Goal: Task Accomplishment & Management: Complete application form

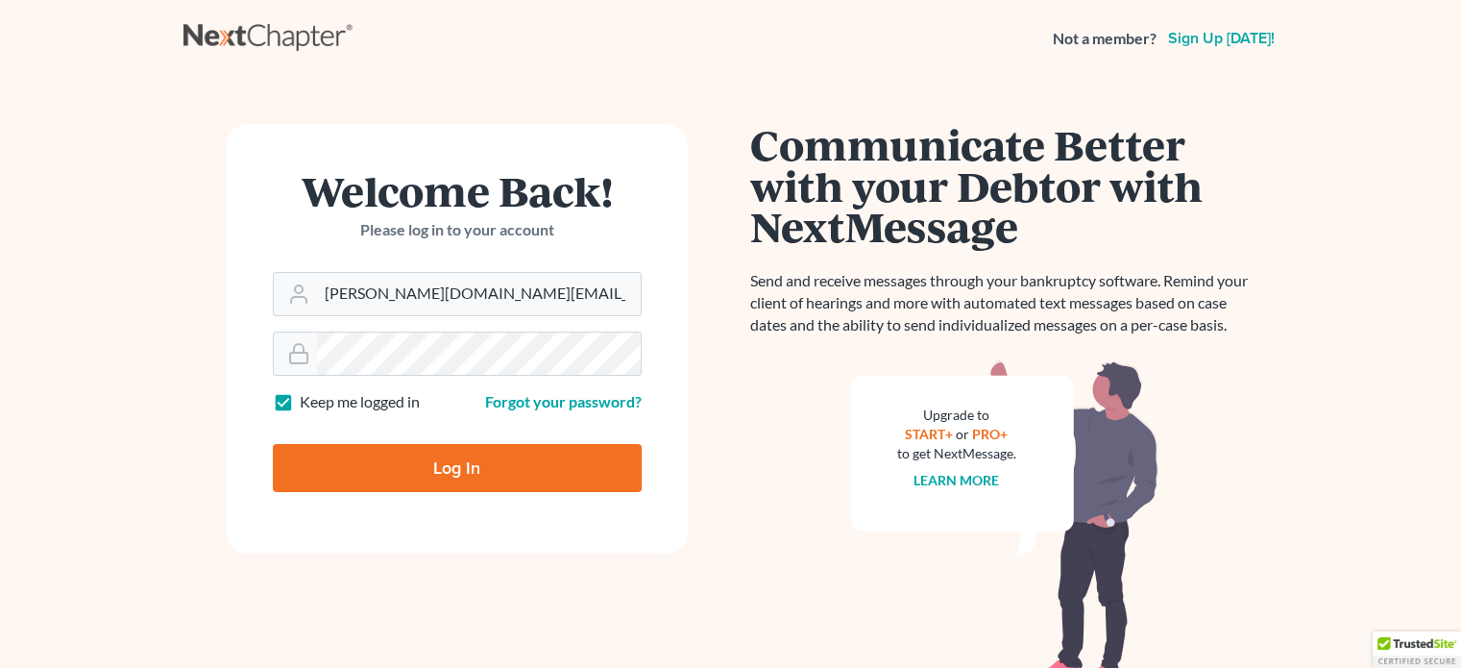
click at [478, 314] on div "giovanna.gallo@ggallolegal.com" at bounding box center [457, 294] width 369 height 44
click at [415, 455] on input "Log In" at bounding box center [457, 468] width 369 height 48
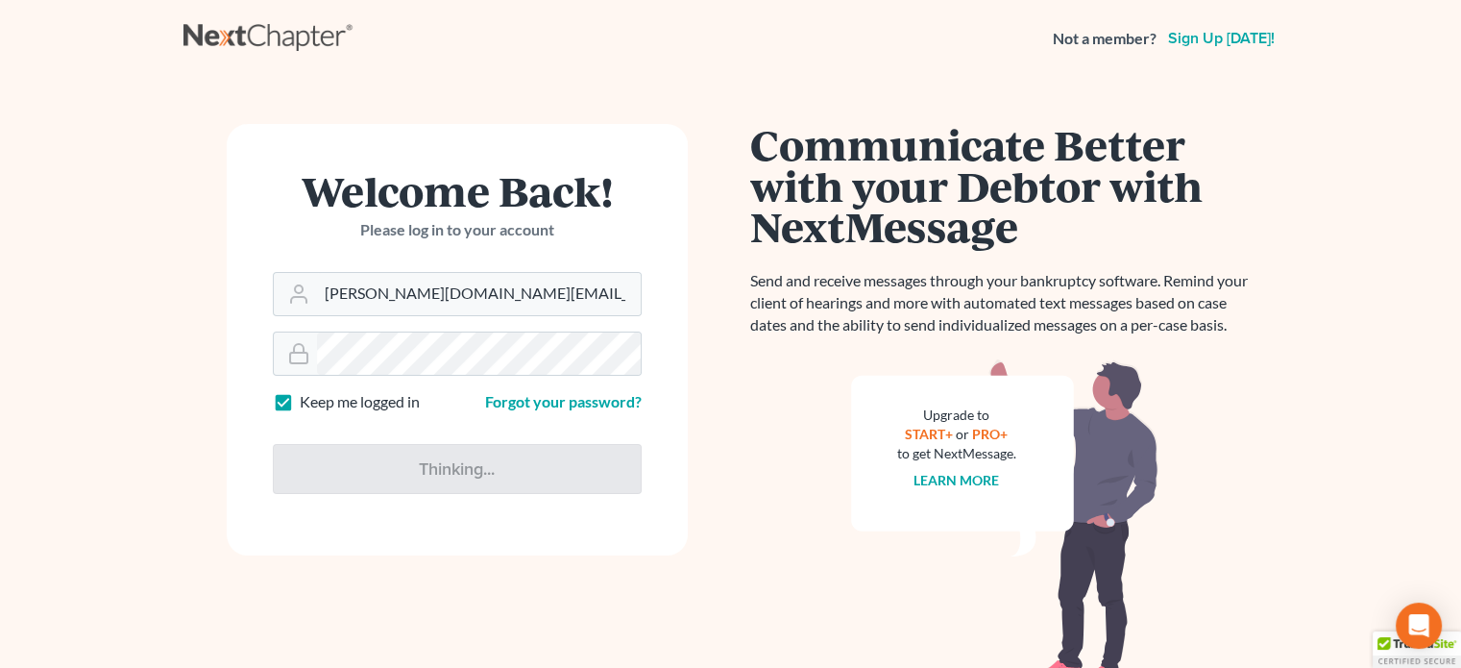
type input "Thinking..."
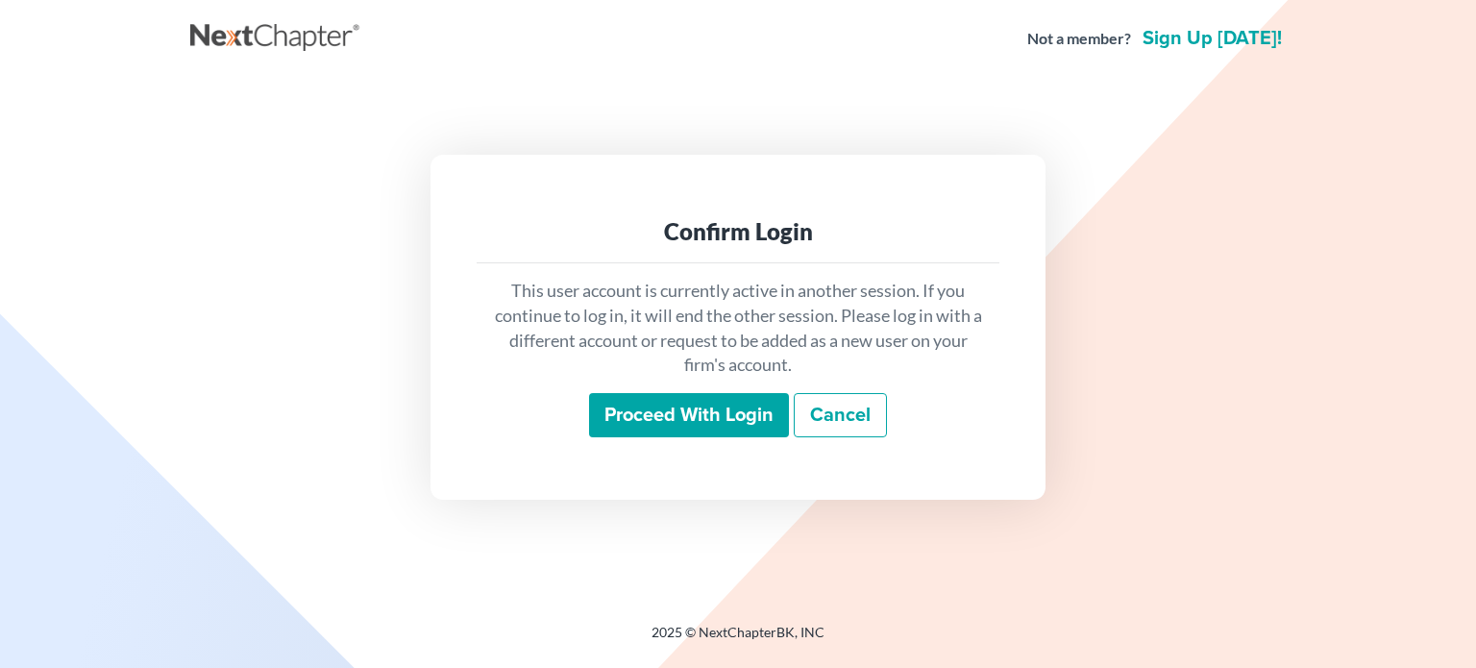
drag, startPoint x: 681, startPoint y: 429, endPoint x: 457, endPoint y: 30, distance: 458.1
click at [681, 427] on input "Proceed with login" at bounding box center [689, 415] width 200 height 44
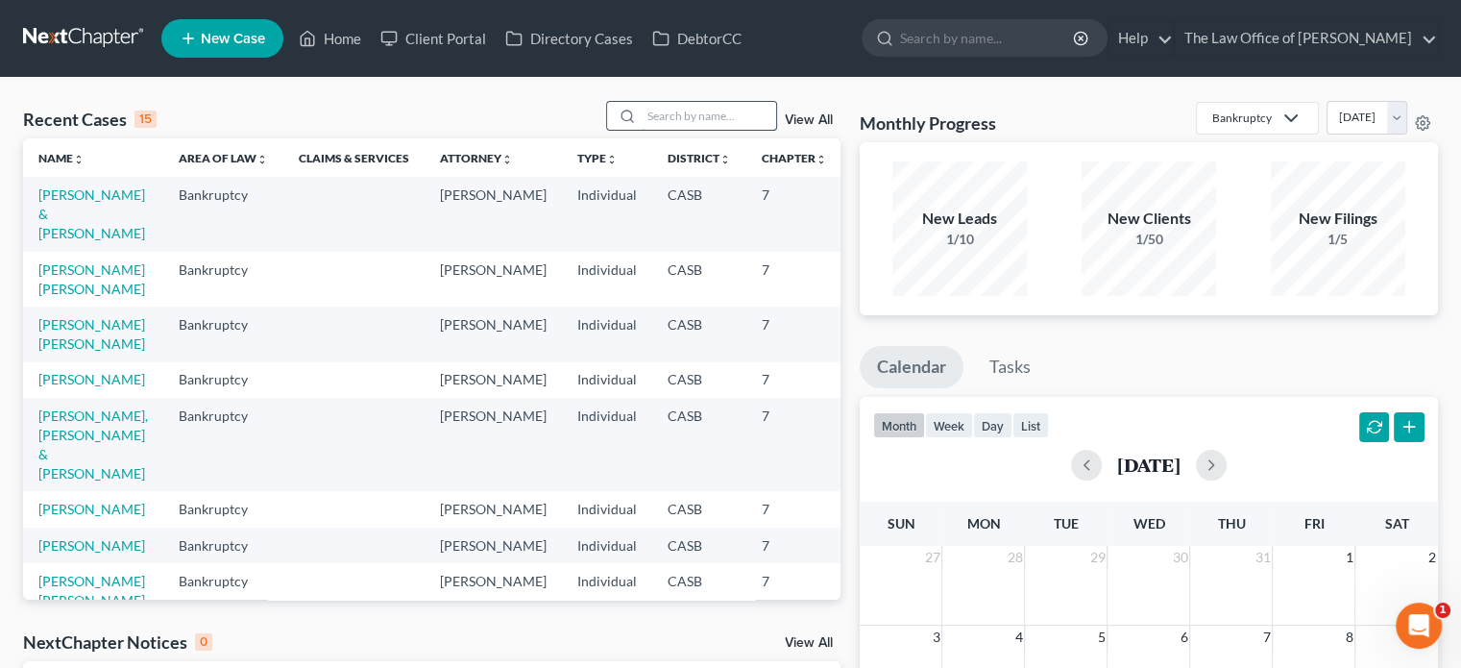
click at [669, 104] on input "search" at bounding box center [709, 116] width 135 height 28
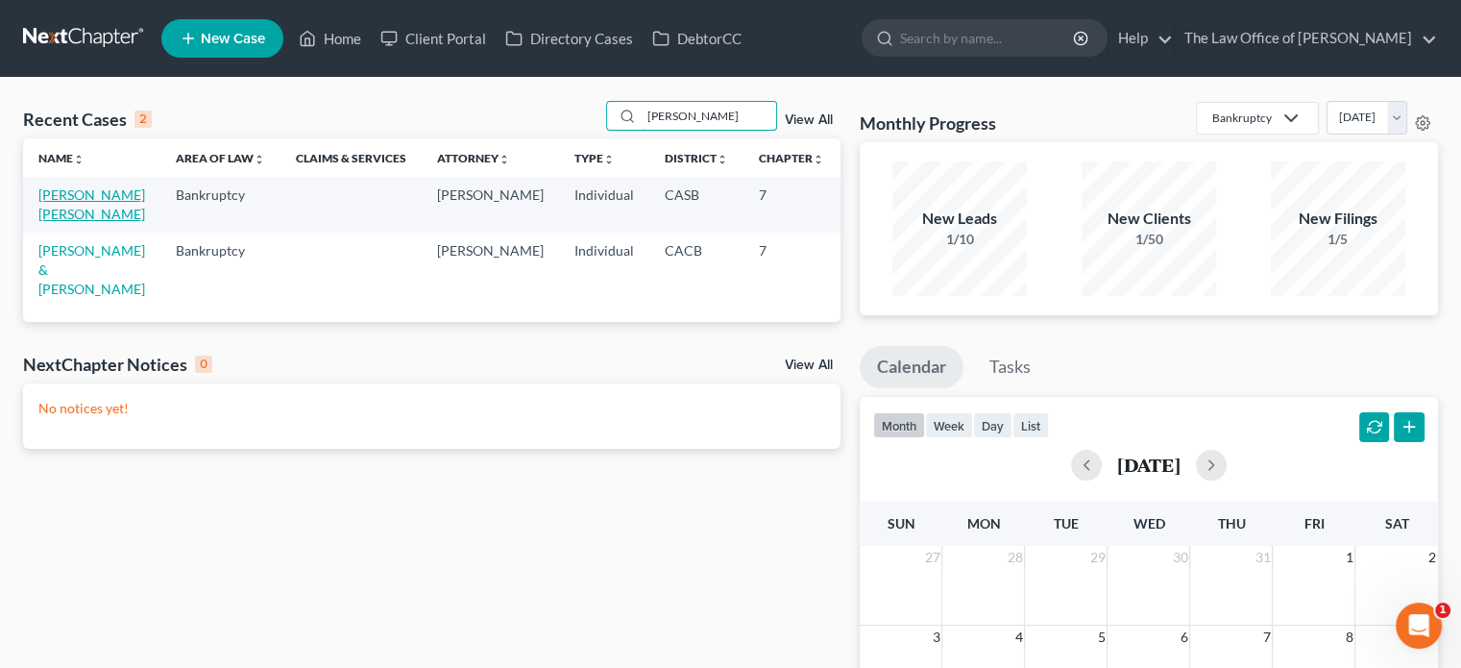
type input "[PERSON_NAME]"
click at [61, 216] on link "[PERSON_NAME] [PERSON_NAME]" at bounding box center [91, 204] width 107 height 36
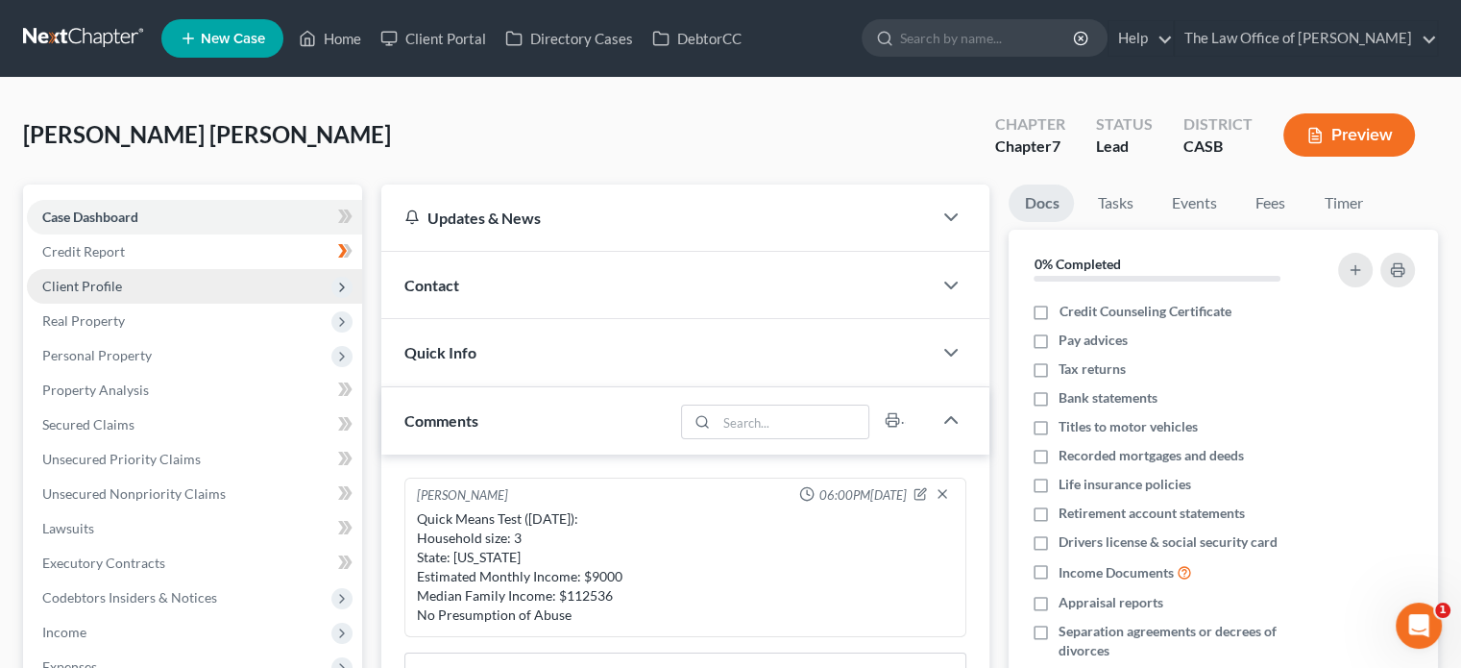
click at [107, 284] on span "Client Profile" at bounding box center [82, 286] width 80 height 16
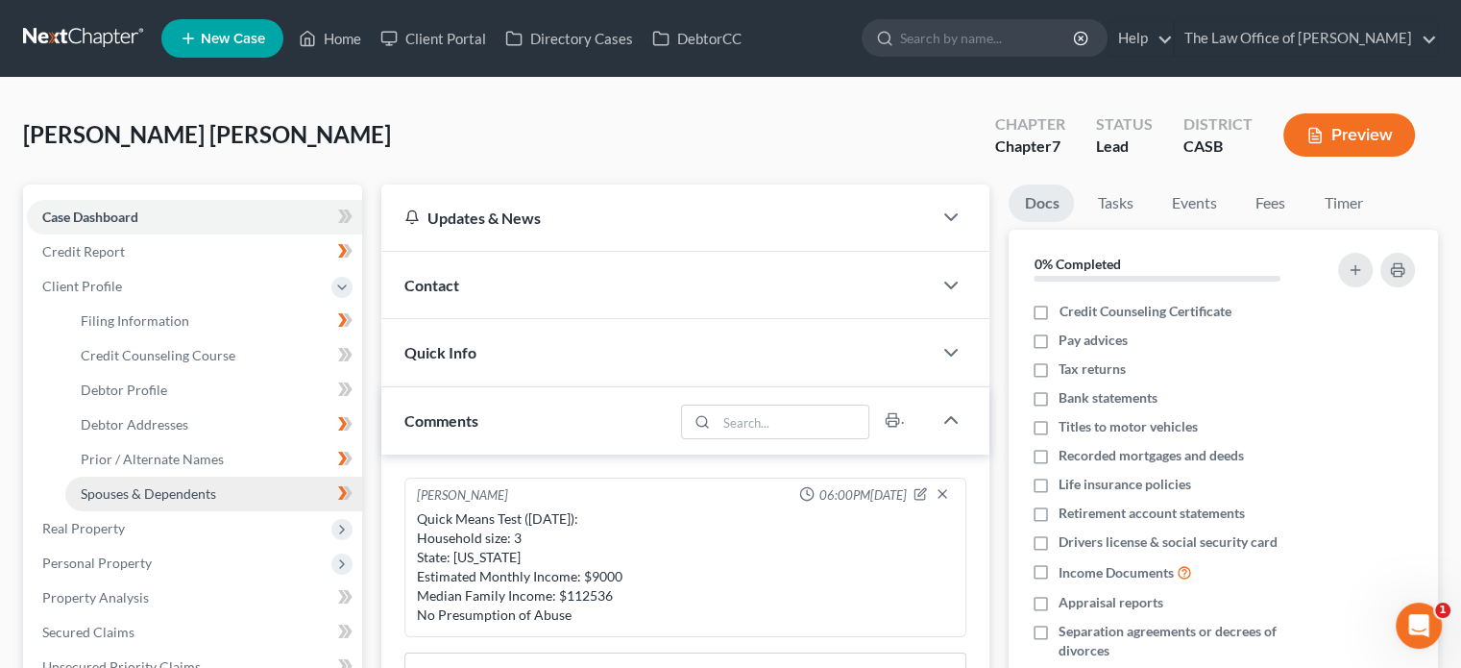
click at [150, 489] on span "Spouses & Dependents" at bounding box center [148, 493] width 135 height 16
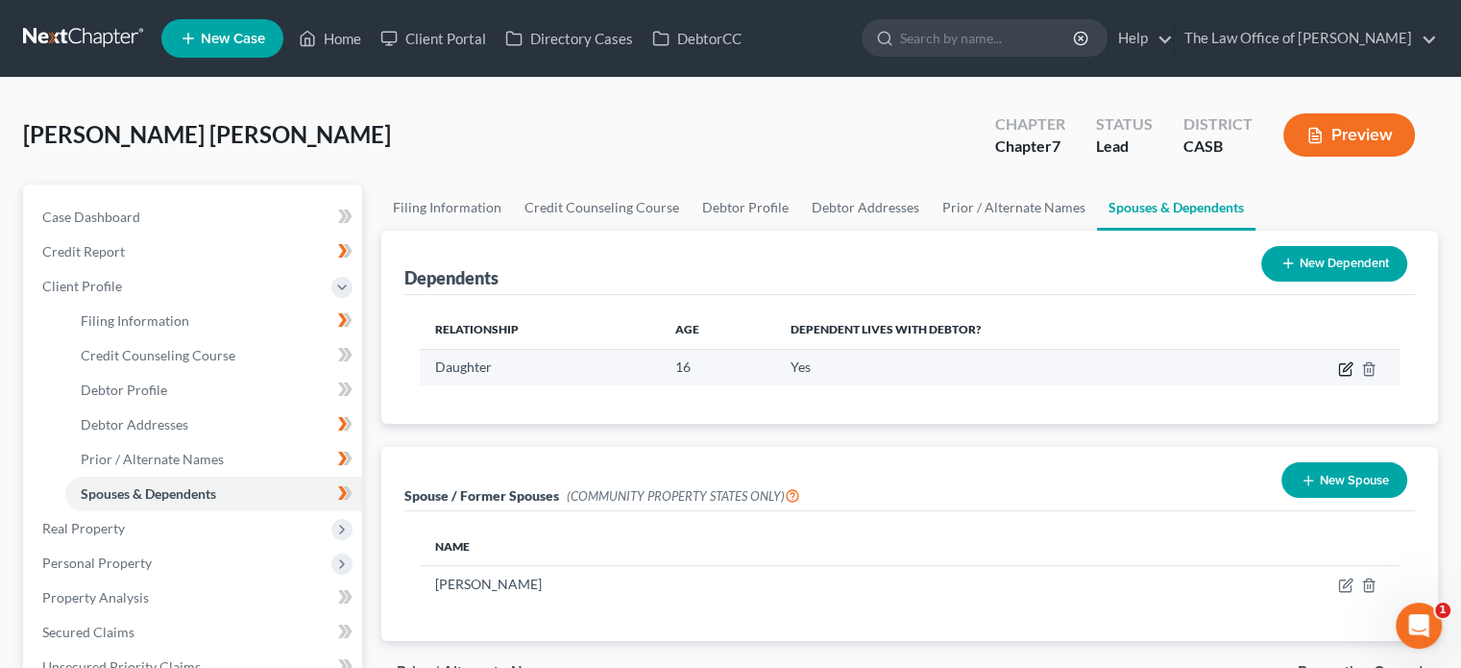
click at [1347, 369] on icon "button" at bounding box center [1345, 368] width 15 height 15
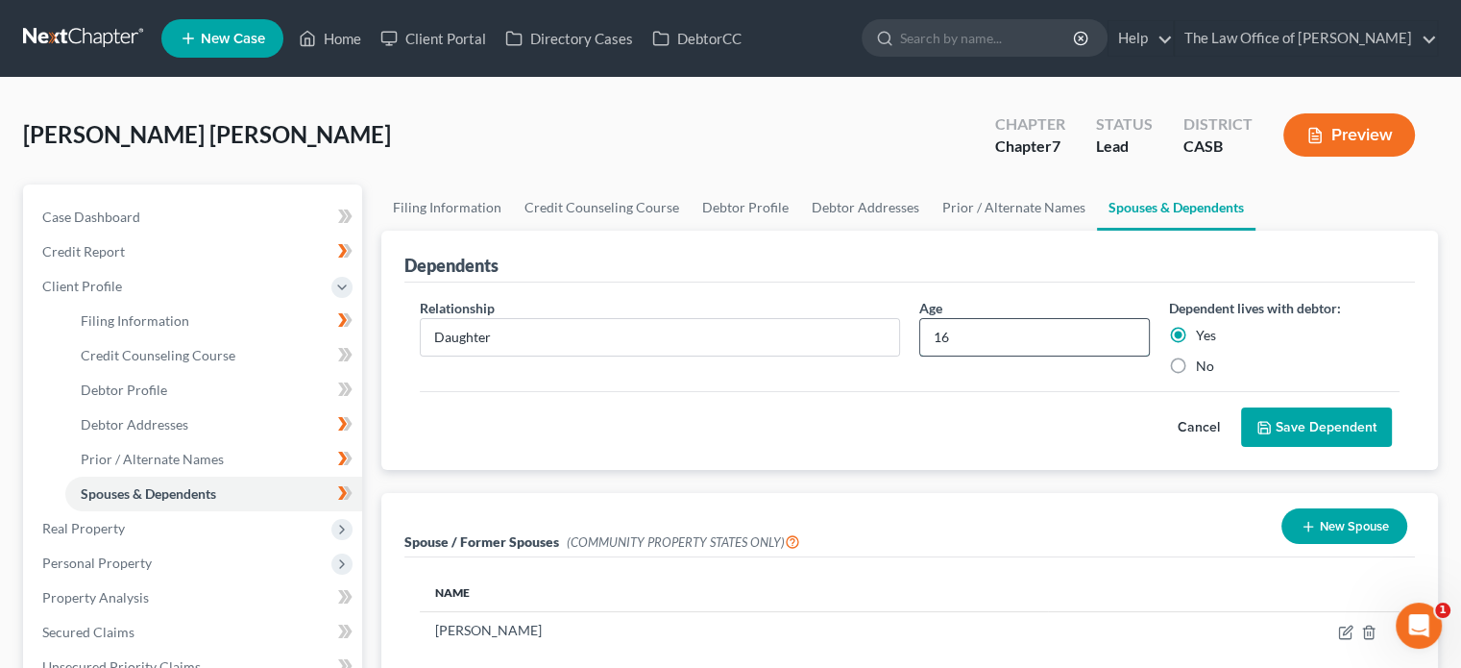
click at [957, 332] on input "16" at bounding box center [1034, 337] width 229 height 37
type input "17"
click at [1271, 434] on button "Save Dependent" at bounding box center [1316, 427] width 151 height 40
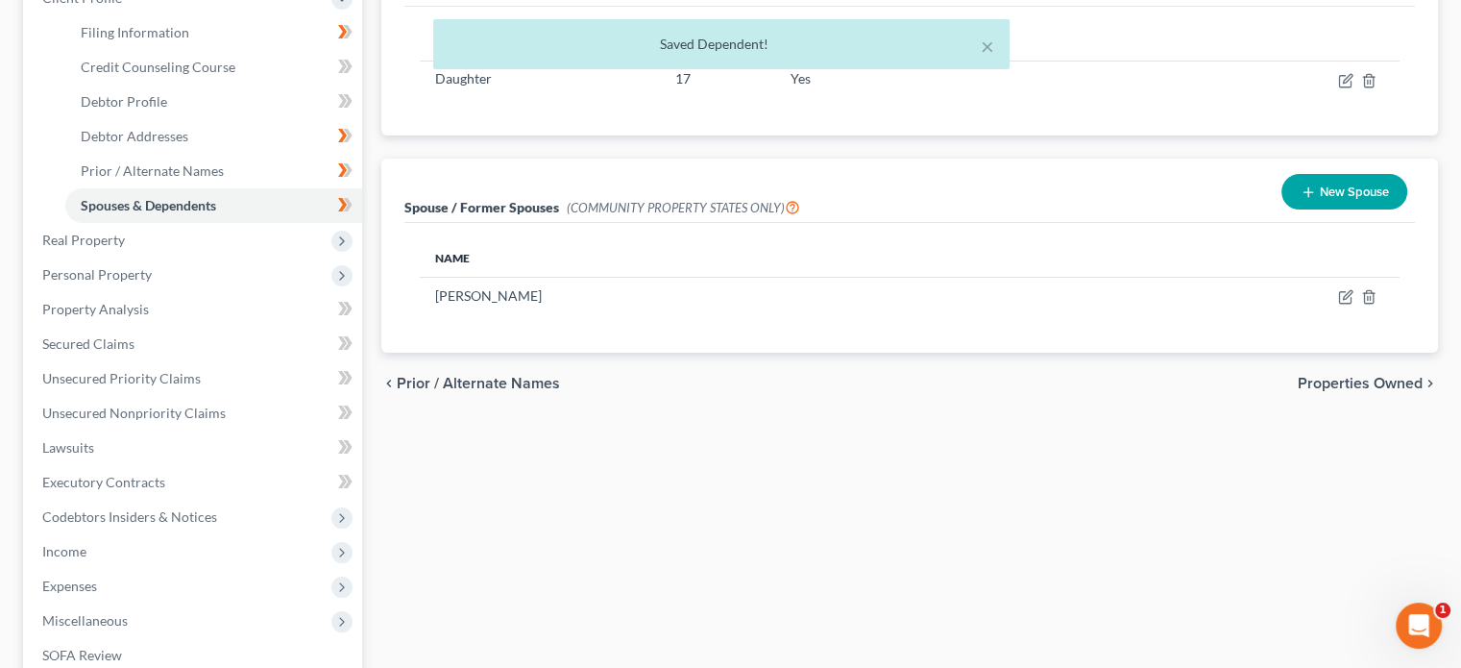
scroll to position [288, 0]
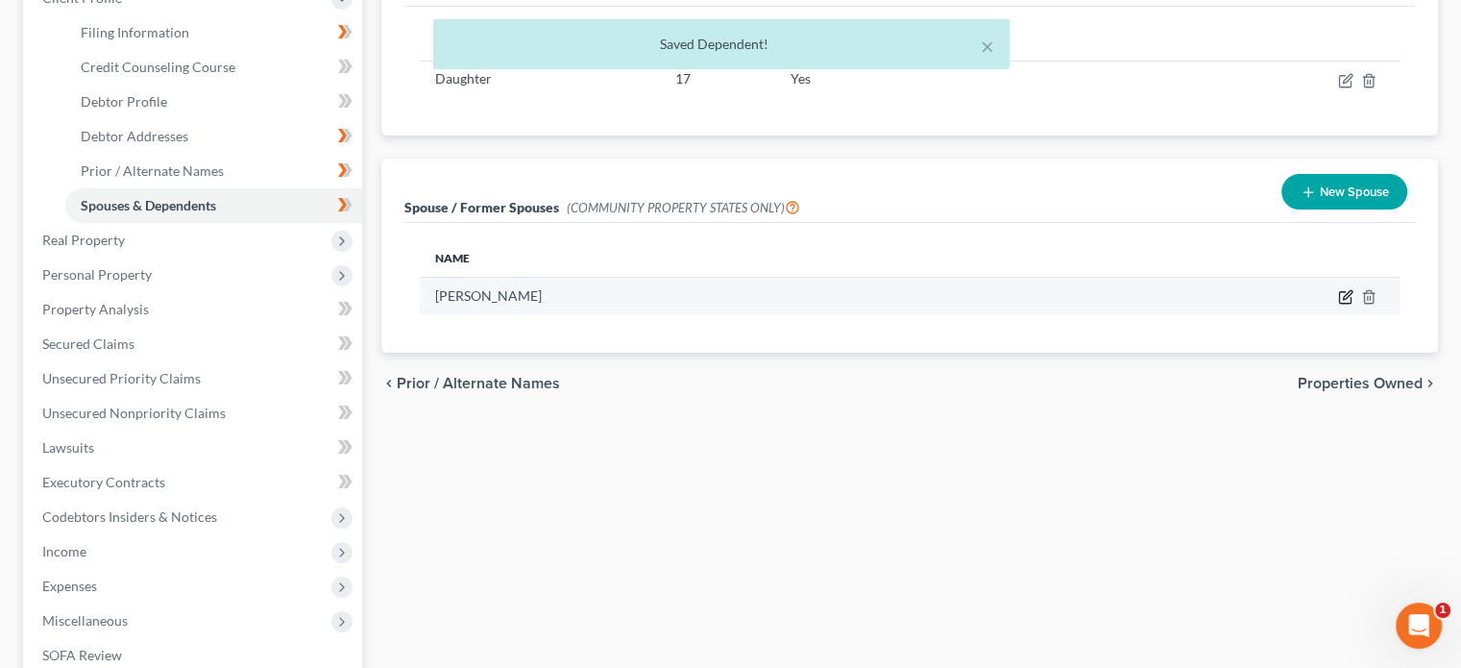
click at [1341, 294] on icon "button" at bounding box center [1345, 296] width 15 height 15
select select "1"
select select "4"
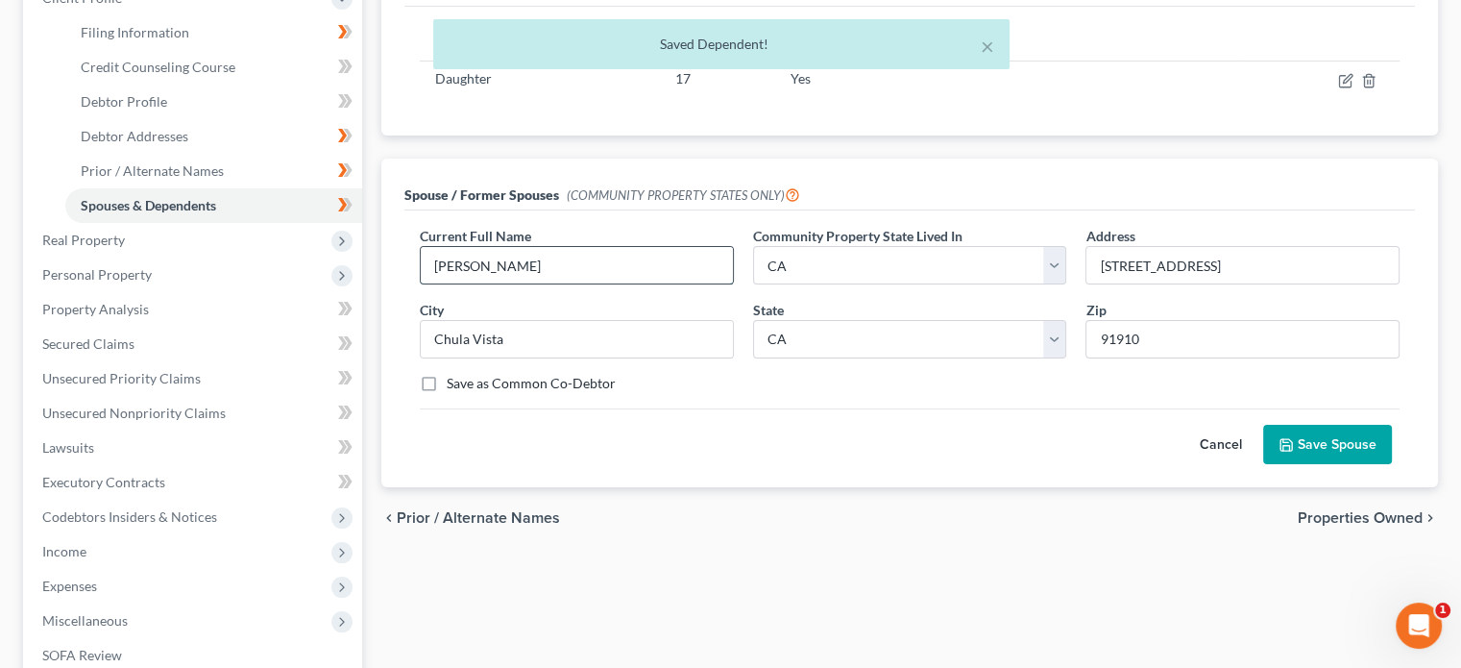
click at [430, 259] on input "[PERSON_NAME]" at bounding box center [577, 265] width 312 height 37
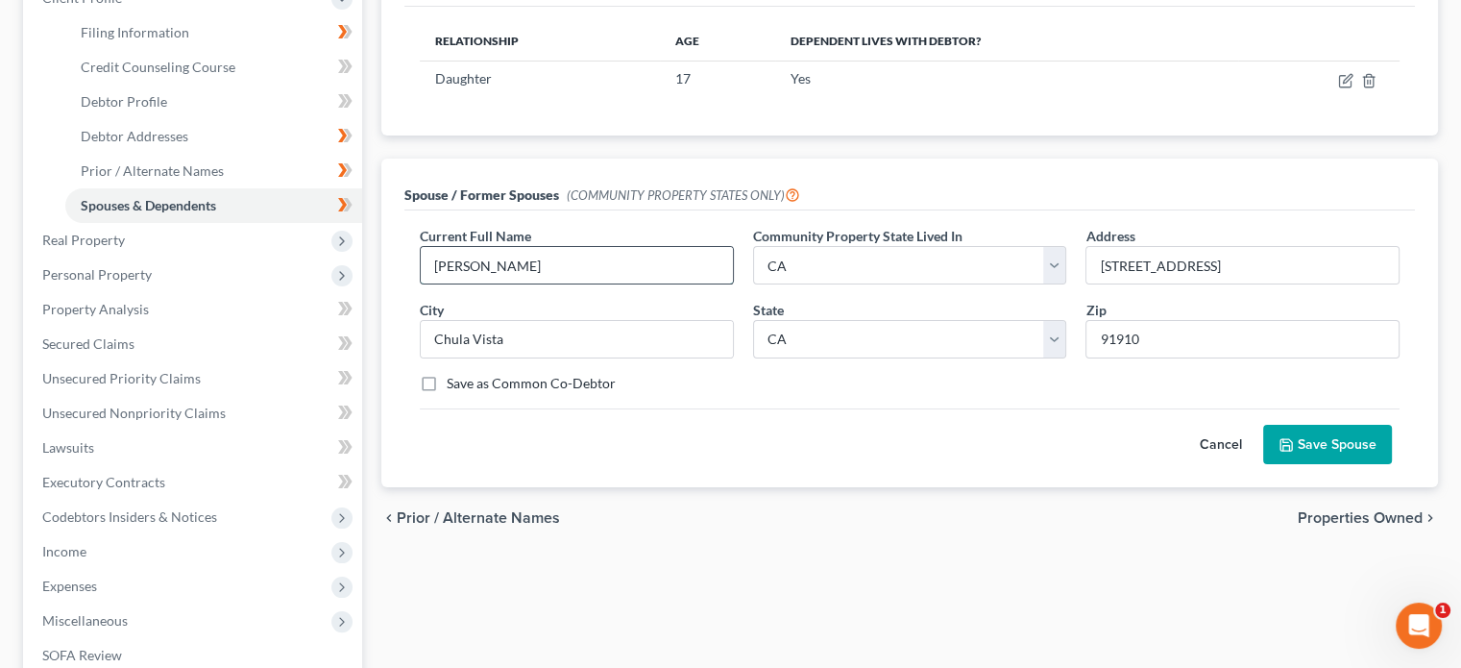
click at [503, 268] on input "[PERSON_NAME]" at bounding box center [577, 265] width 312 height 37
type input "[PERSON_NAME]"
click at [1341, 449] on button "Save Spouse" at bounding box center [1327, 445] width 129 height 40
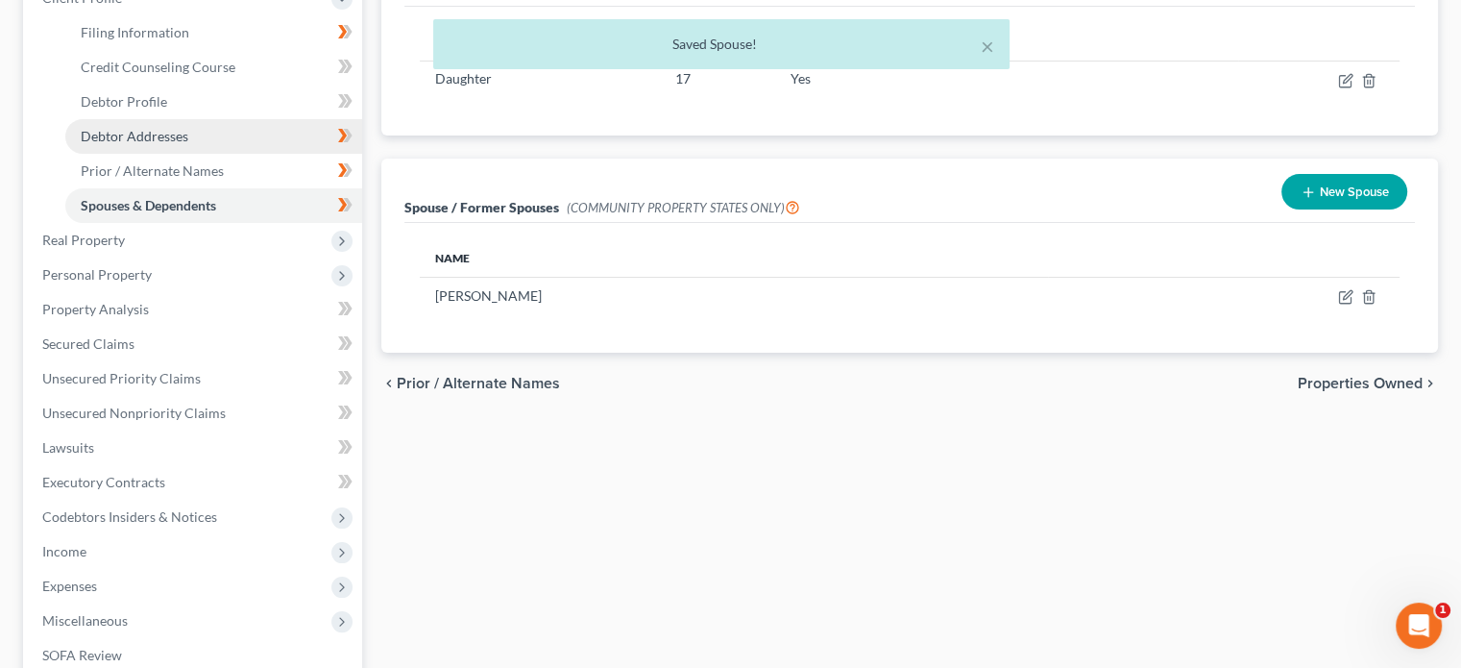
click at [199, 141] on link "Debtor Addresses" at bounding box center [213, 136] width 297 height 35
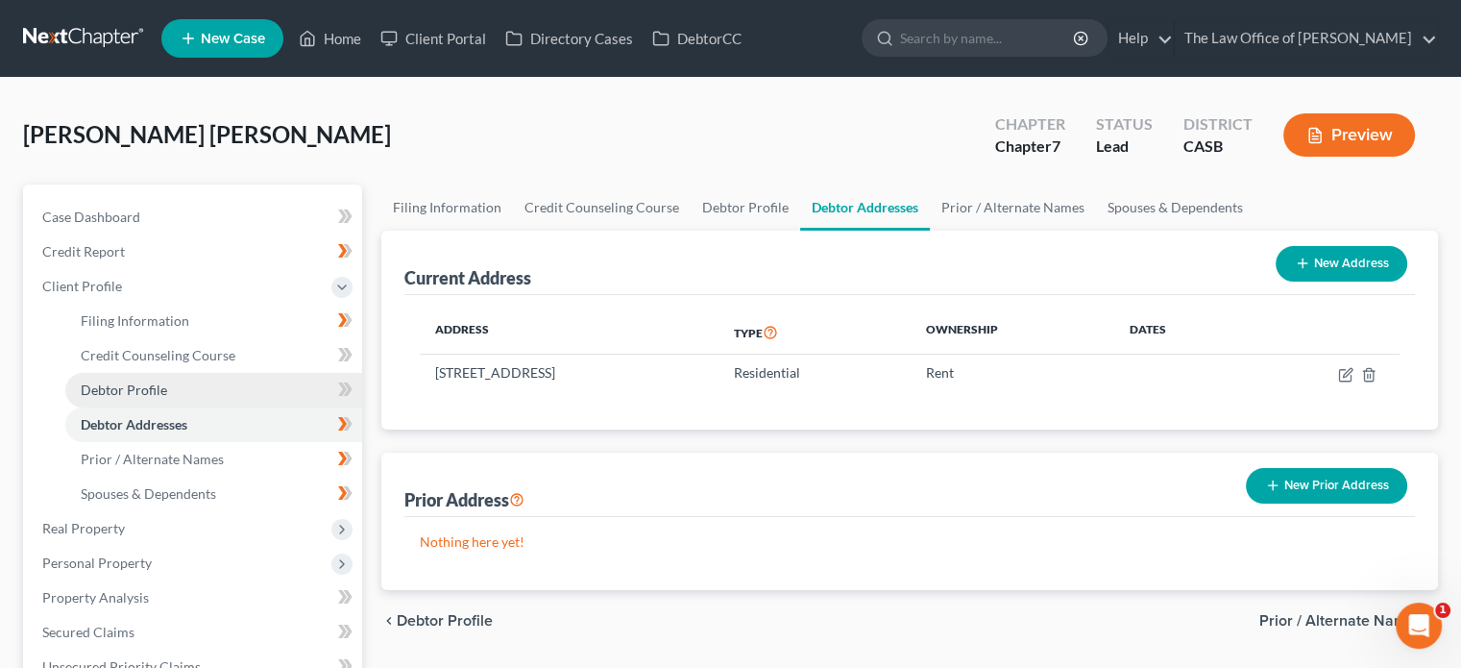
click at [250, 392] on link "Debtor Profile" at bounding box center [213, 390] width 297 height 35
select select "1"
select select "2"
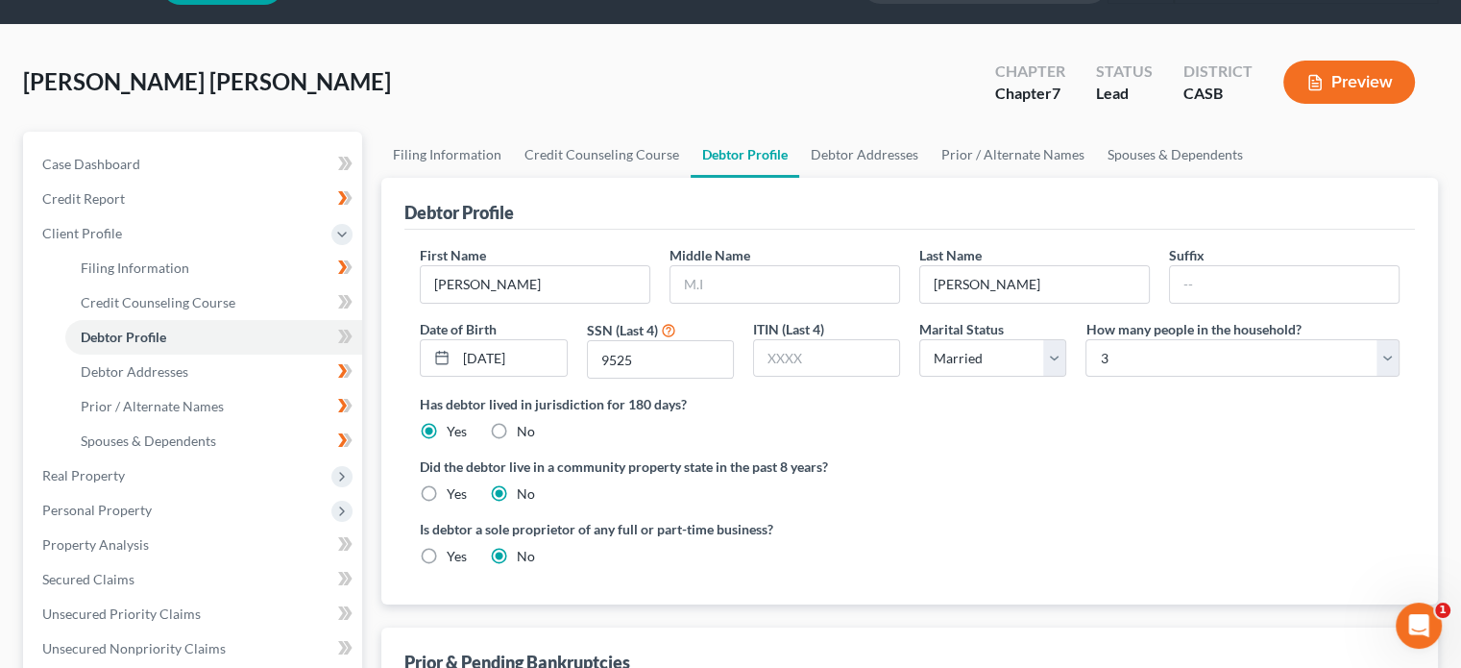
scroll to position [96, 0]
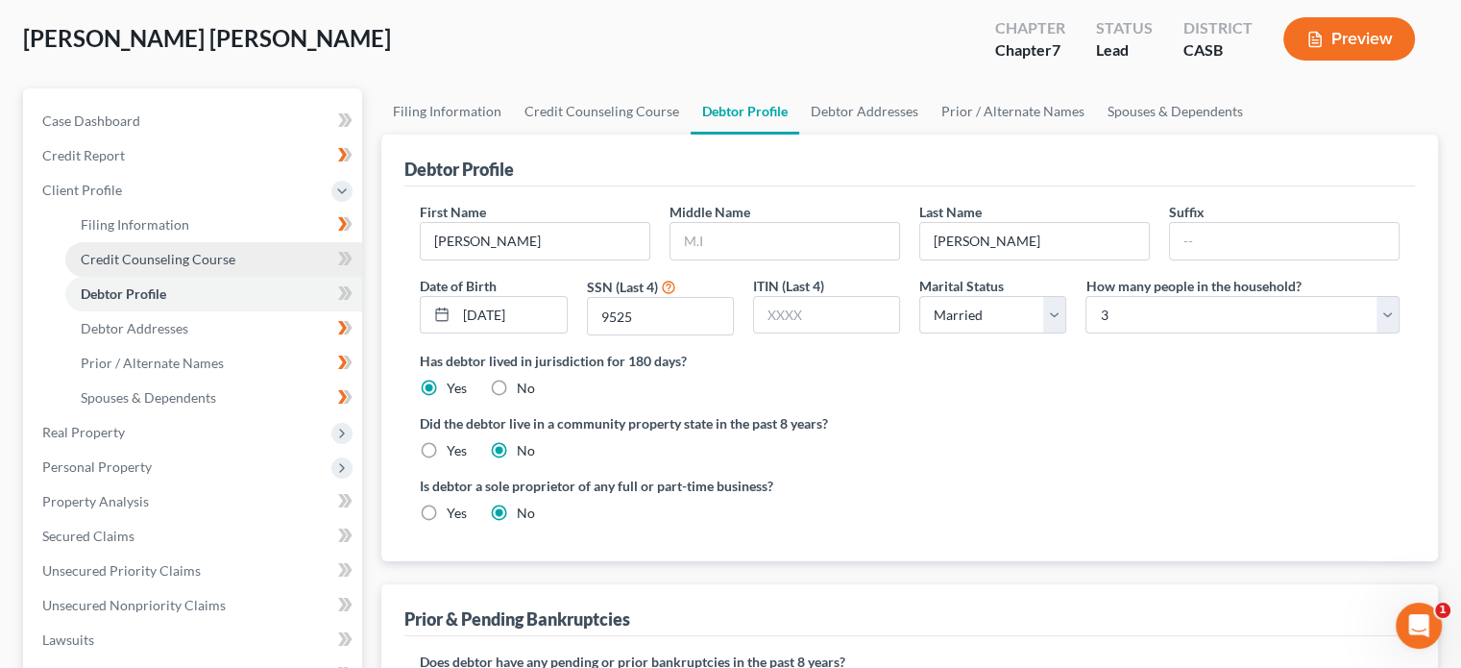
click at [100, 271] on link "Credit Counseling Course" at bounding box center [213, 259] width 297 height 35
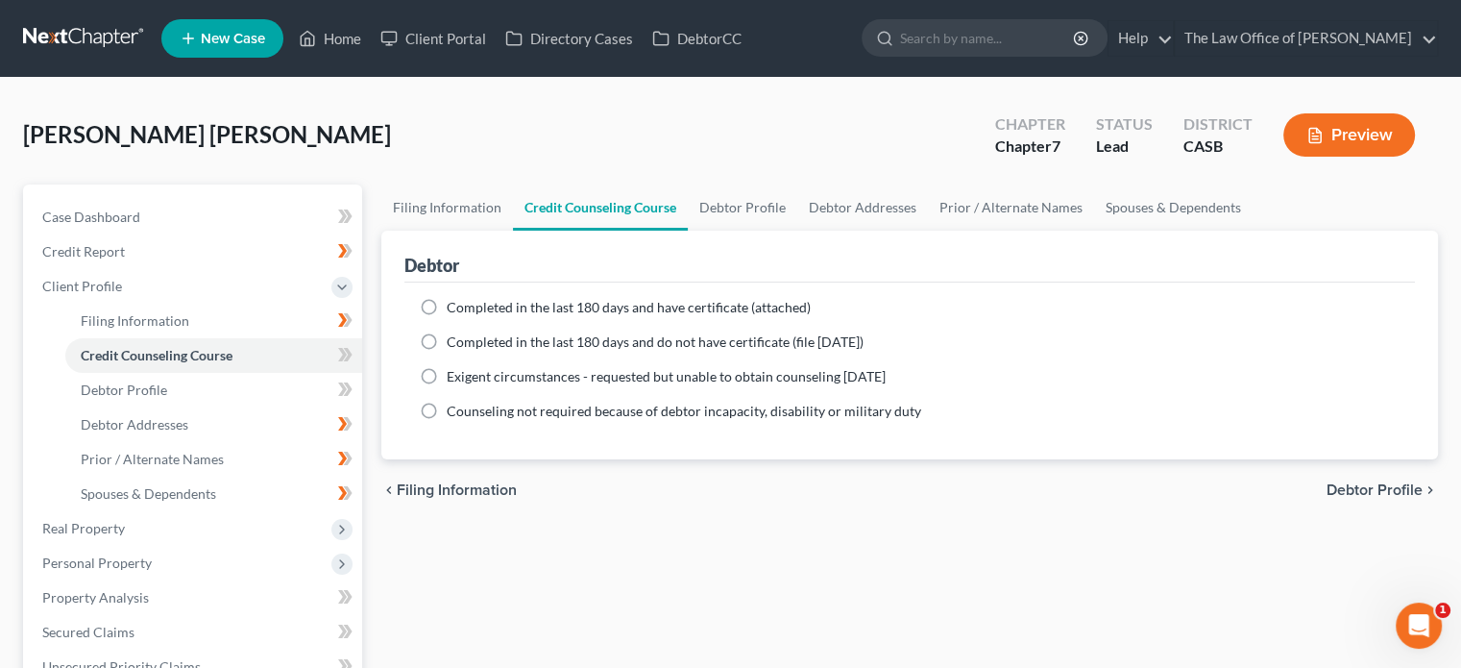
click at [483, 336] on span "Completed in the last 180 days and do not have certificate (file [DATE])" at bounding box center [655, 341] width 417 height 16
click at [467, 336] on input "Completed in the last 180 days and do not have certificate (file [DATE])" at bounding box center [460, 338] width 12 height 12
radio input "true"
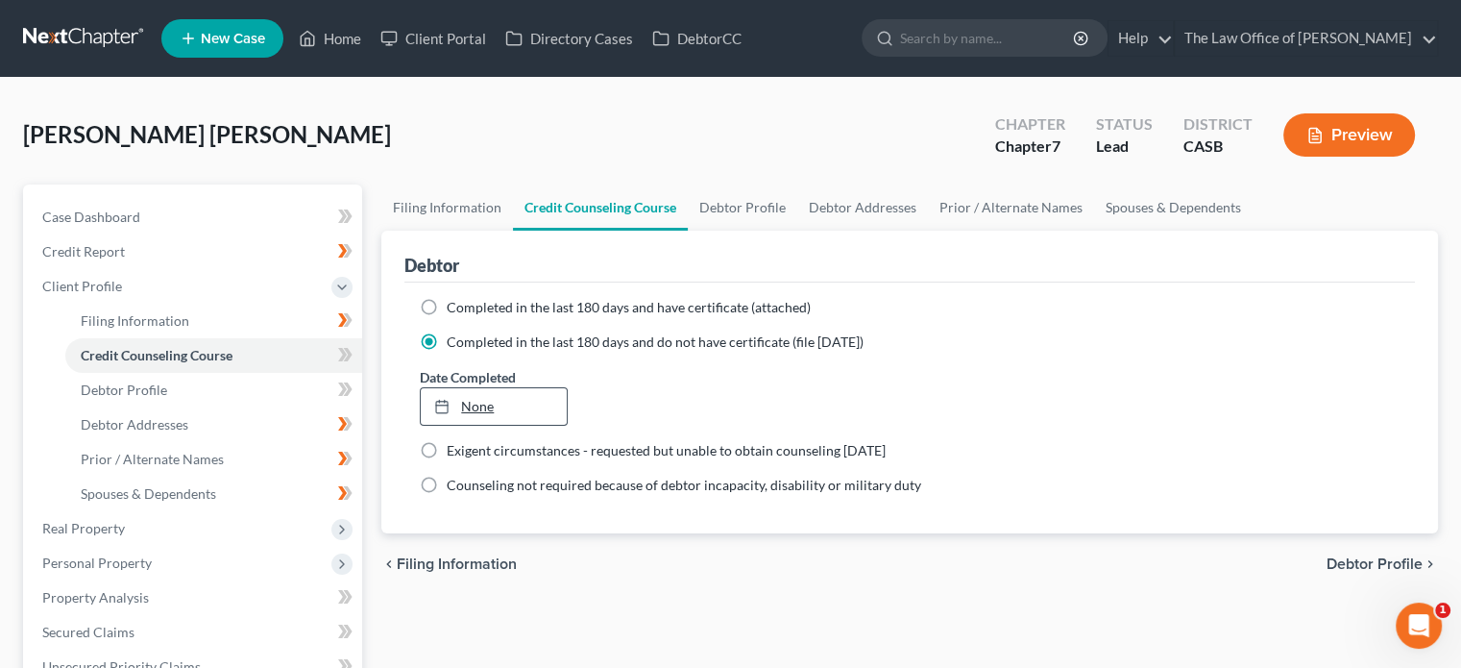
click at [502, 404] on link "None" at bounding box center [493, 406] width 145 height 37
type input "[DATE]"
click at [354, 353] on span at bounding box center [346, 357] width 34 height 29
click at [353, 353] on span at bounding box center [346, 357] width 34 height 29
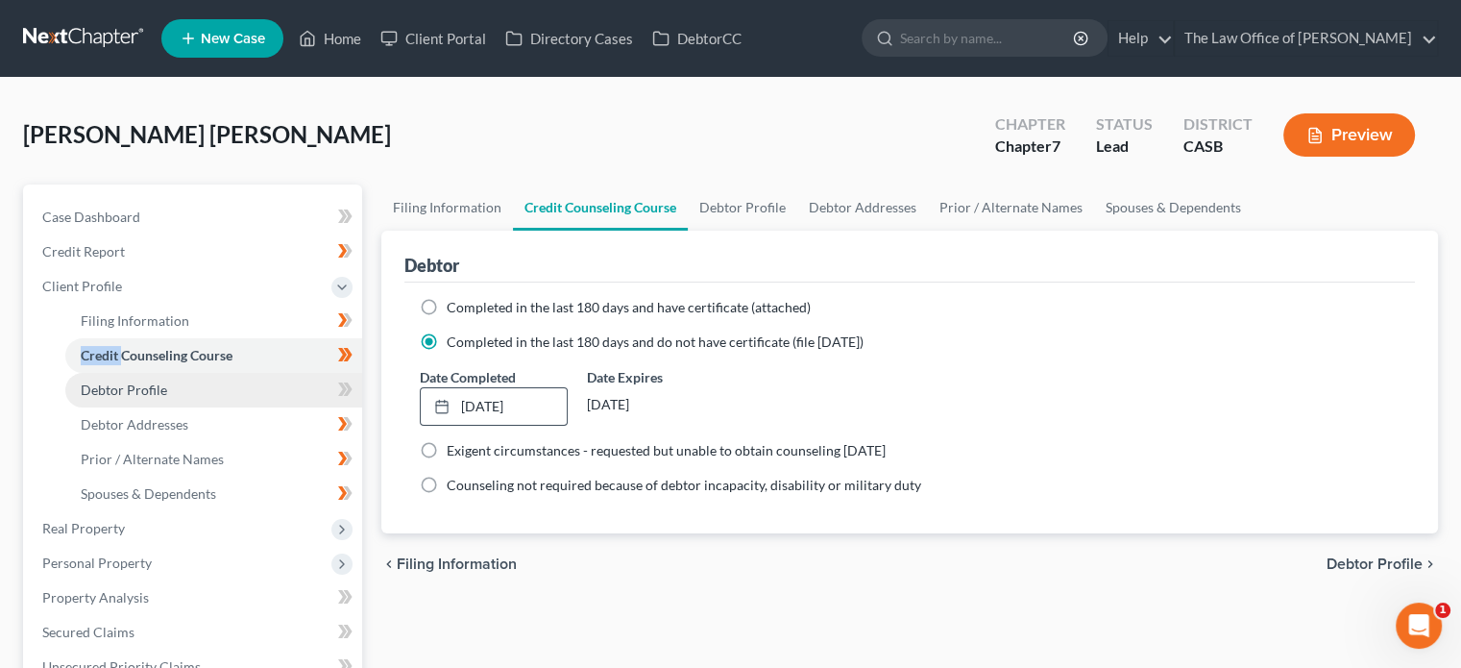
click at [301, 382] on link "Debtor Profile" at bounding box center [213, 390] width 297 height 35
select select "1"
select select "2"
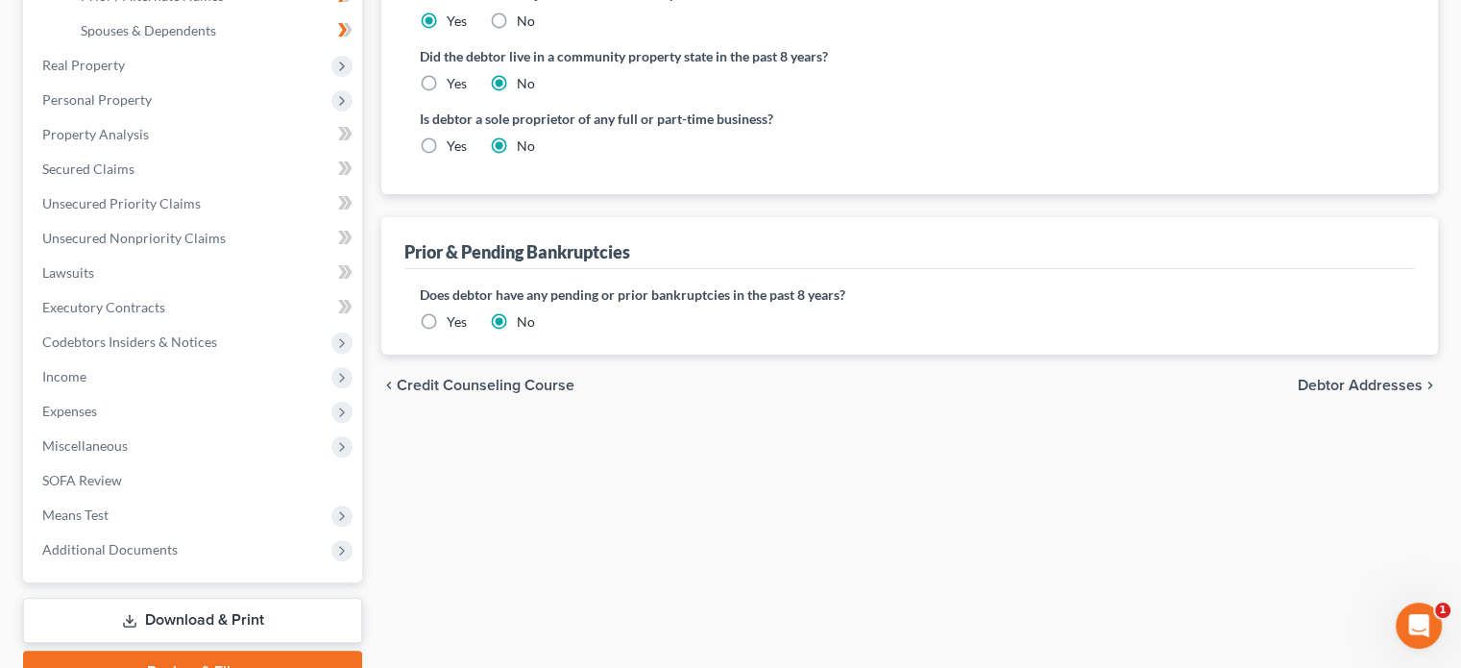
scroll to position [367, 0]
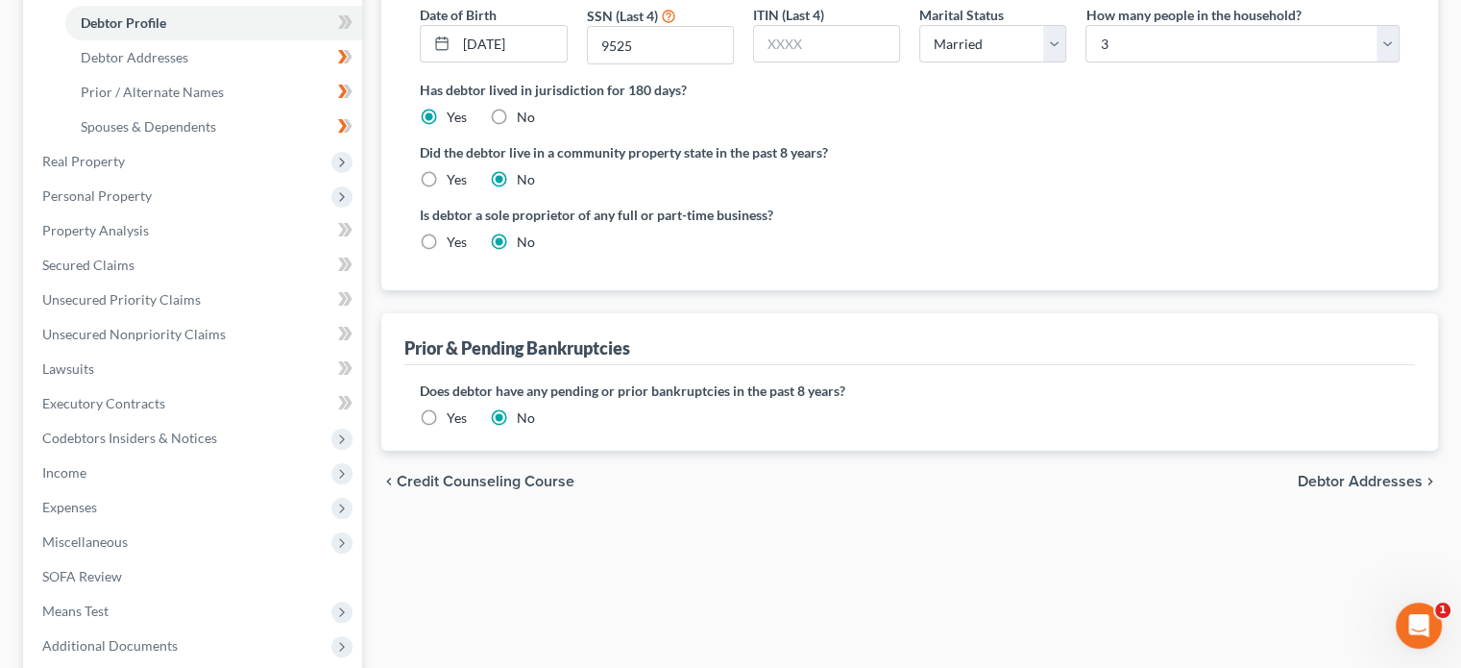
click at [447, 172] on label "Yes" at bounding box center [457, 179] width 20 height 19
click at [454, 172] on input "Yes" at bounding box center [460, 176] width 12 height 12
radio input "true"
radio input "false"
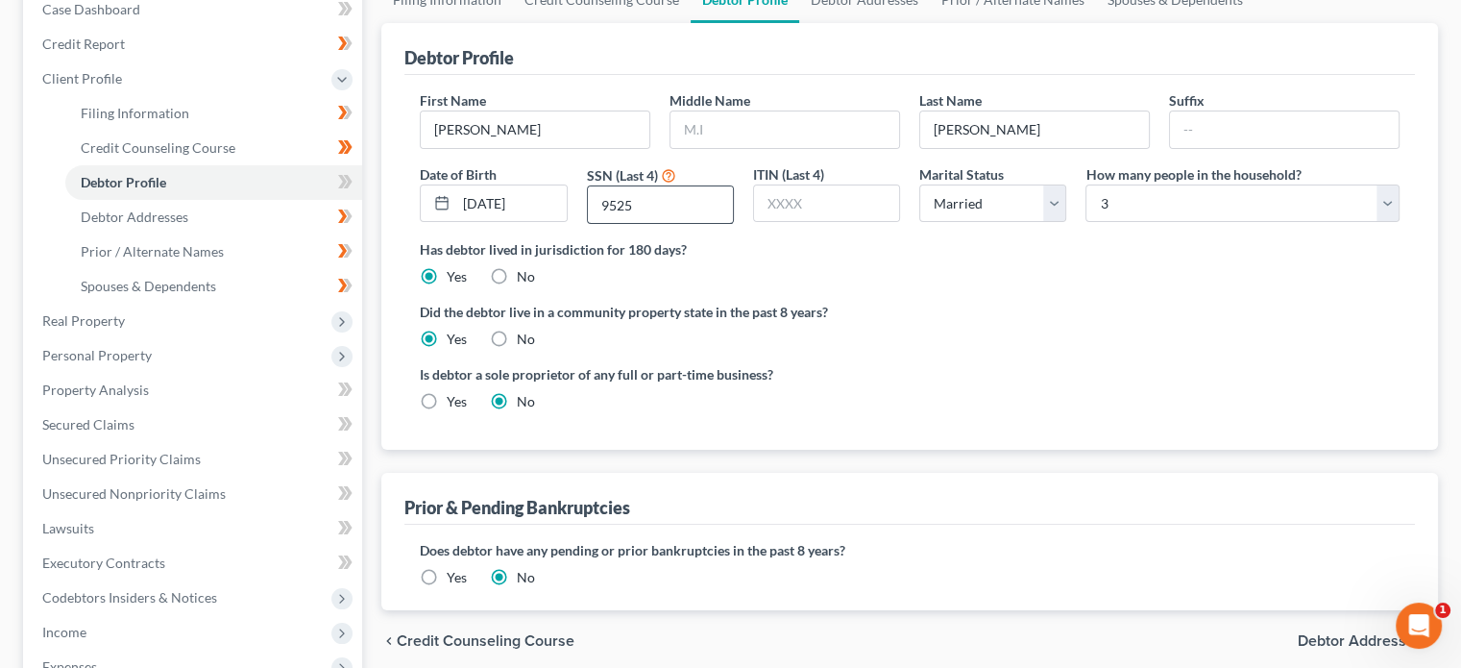
scroll to position [175, 0]
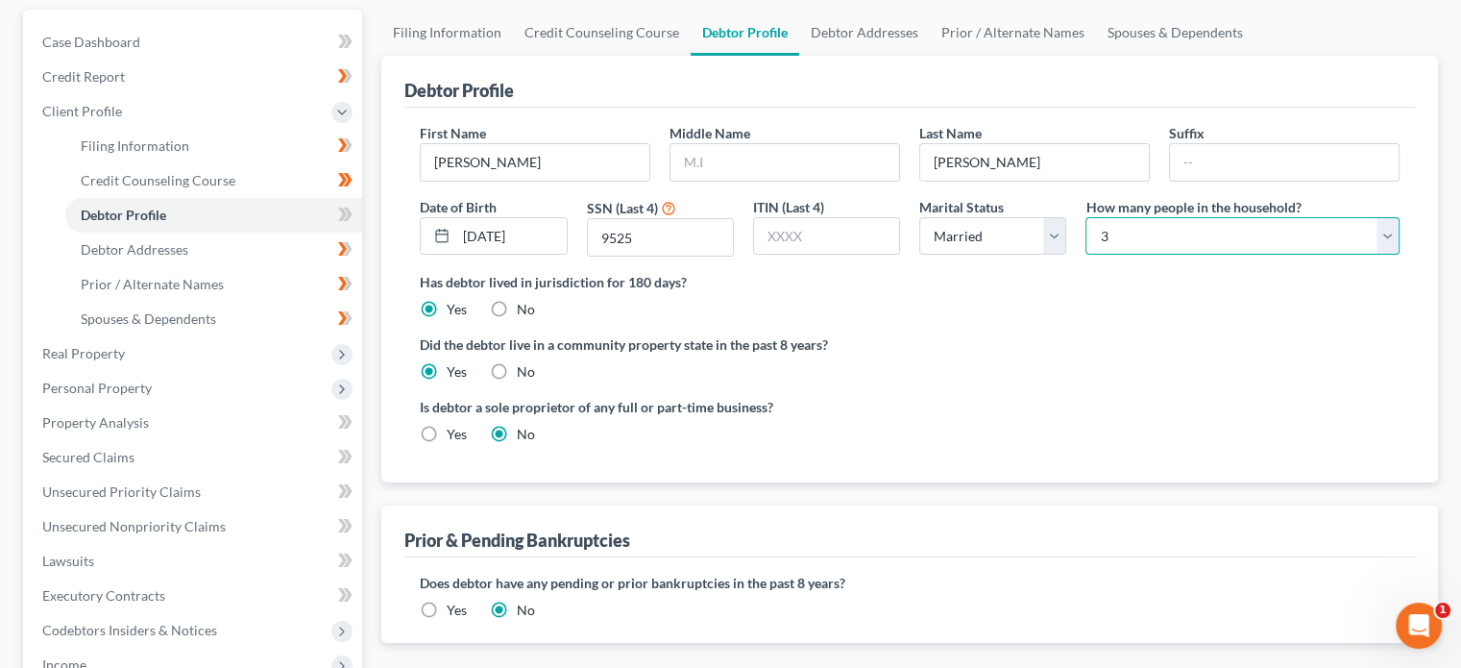
click at [1155, 217] on select "Select 1 2 3 4 5 6 7 8 9 10 11 12 13 14 15 16 17 18 19 20" at bounding box center [1243, 236] width 314 height 38
click at [1086, 217] on select "Select 1 2 3 4 5 6 7 8 9 10 11 12 13 14 15 16 17 18 19 20" at bounding box center [1243, 236] width 314 height 38
click at [1164, 238] on select "Select 1 2 3 4 5 6 7 8 9 10 11 12 13 14 15 16 17 18 19 20" at bounding box center [1243, 236] width 314 height 38
select select "2"
click at [1086, 217] on select "Select 1 2 3 4 5 6 7 8 9 10 11 12 13 14 15 16 17 18 19 20" at bounding box center [1243, 236] width 314 height 38
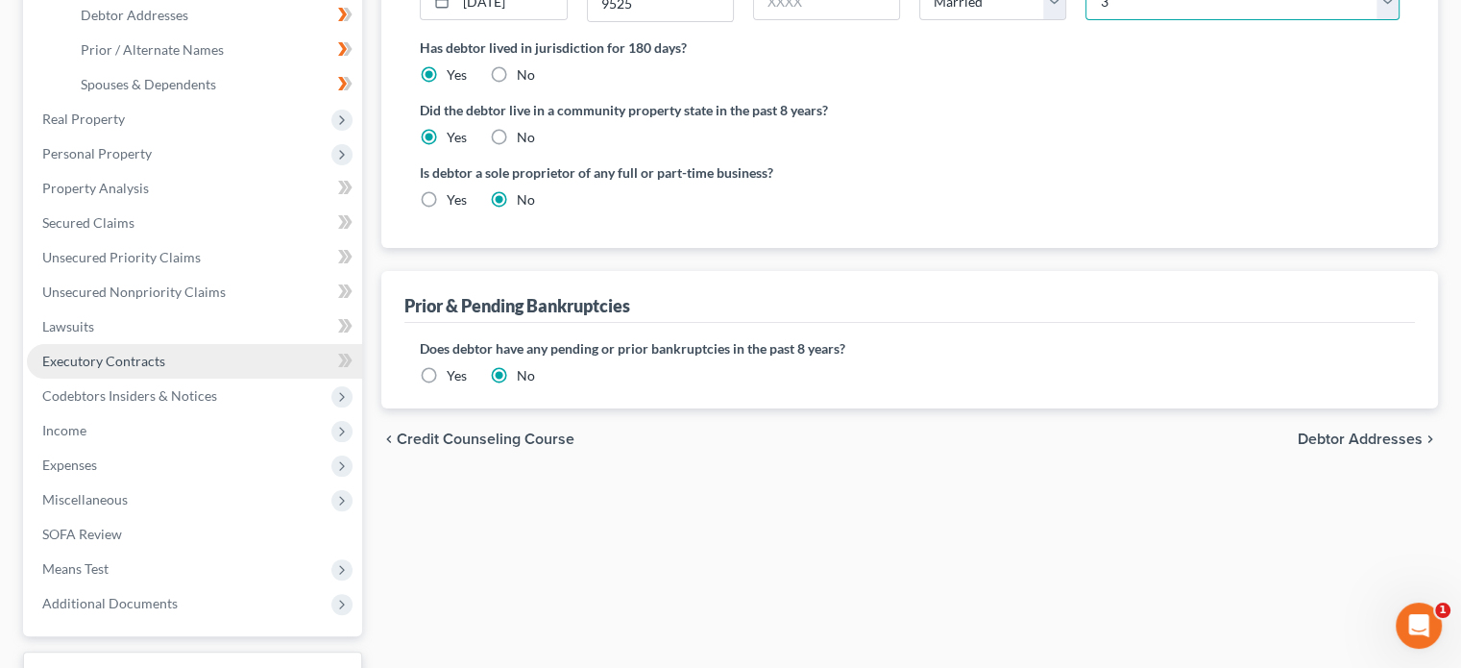
scroll to position [463, 0]
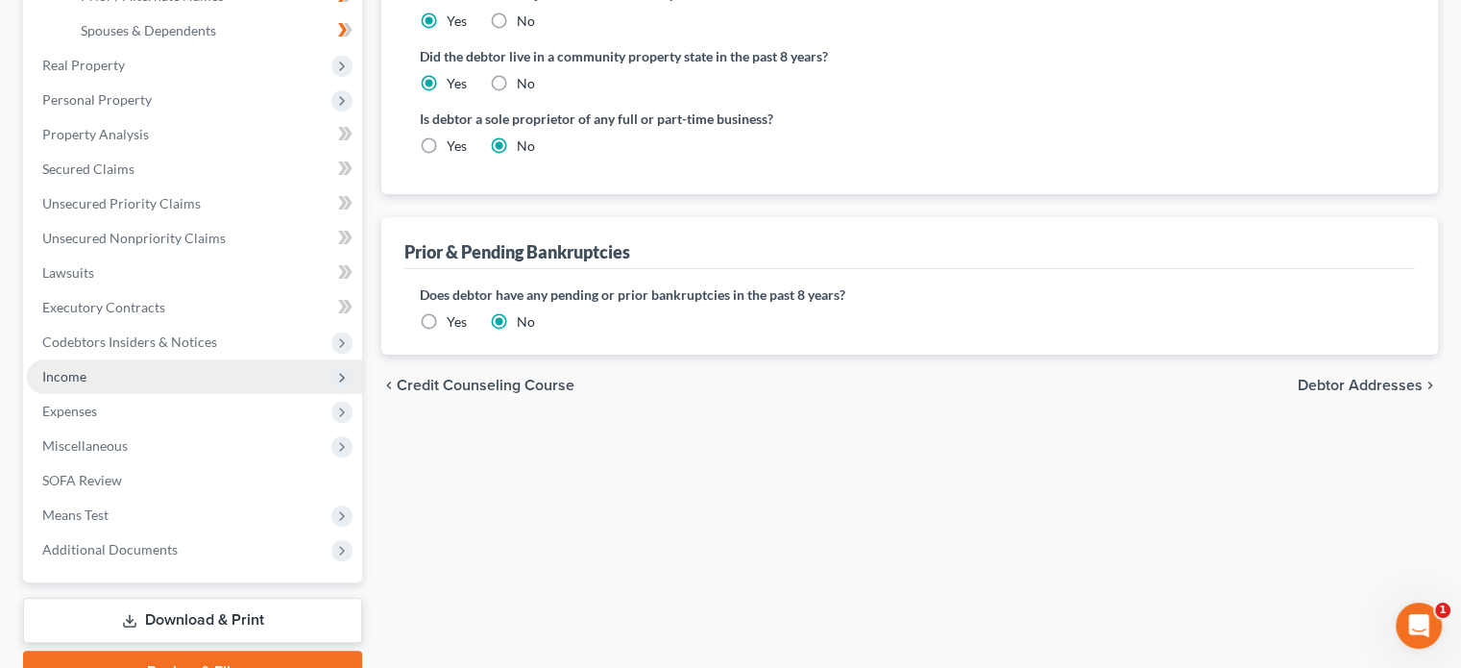
click at [111, 383] on span "Income" at bounding box center [194, 376] width 335 height 35
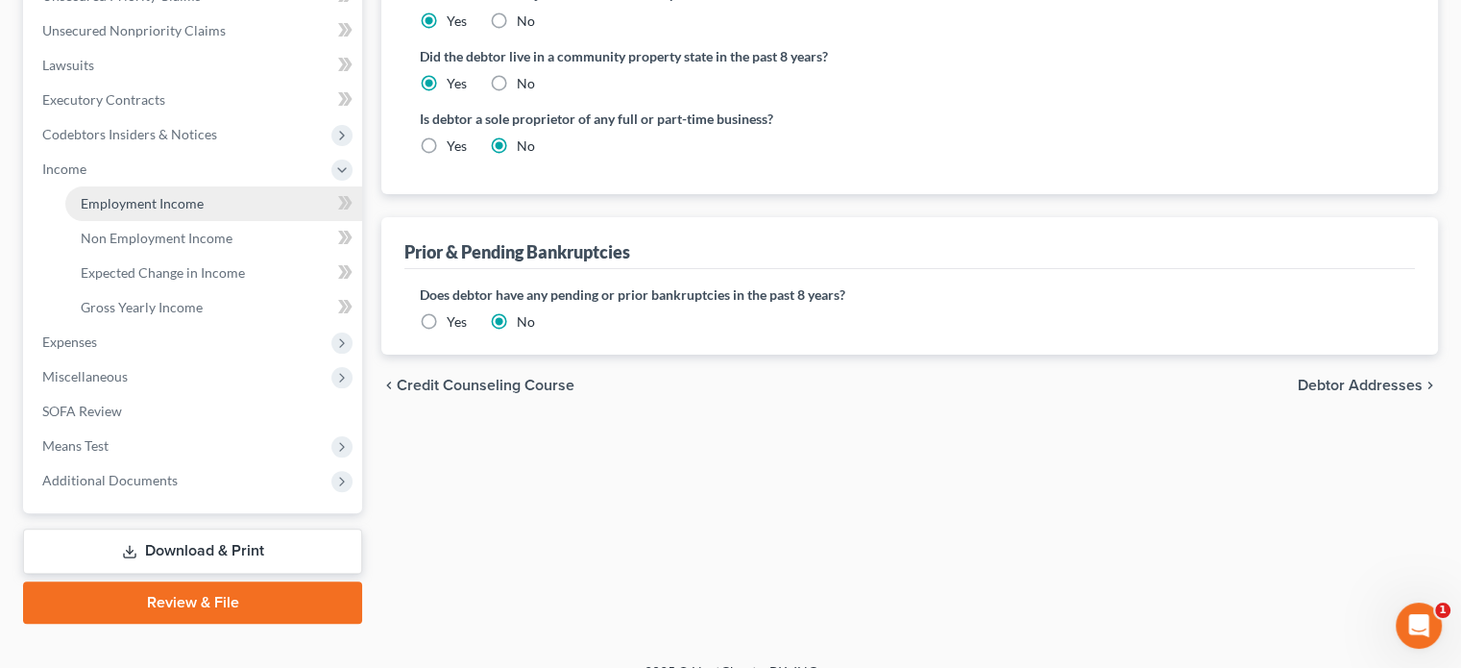
click at [192, 208] on span "Employment Income" at bounding box center [142, 203] width 123 height 16
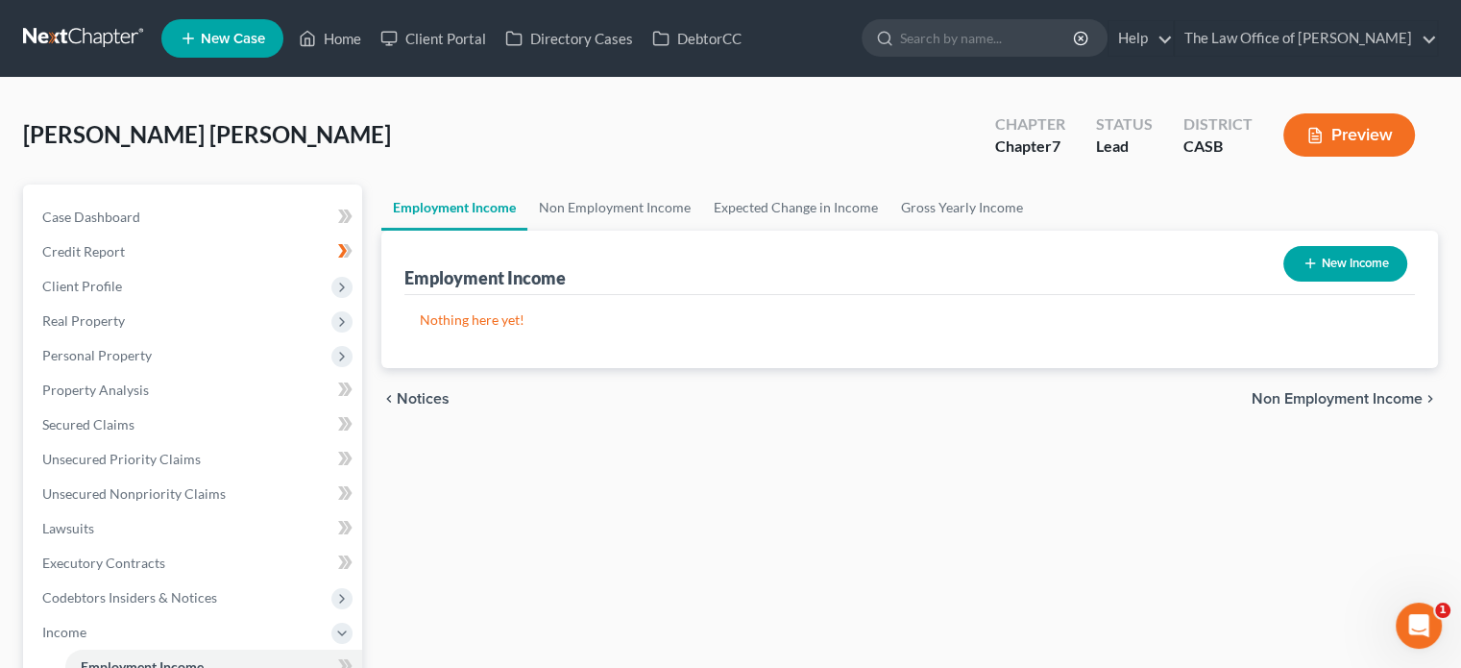
click at [1335, 287] on div "New Income" at bounding box center [1345, 263] width 139 height 51
click at [1338, 268] on button "New Income" at bounding box center [1346, 264] width 124 height 36
select select "0"
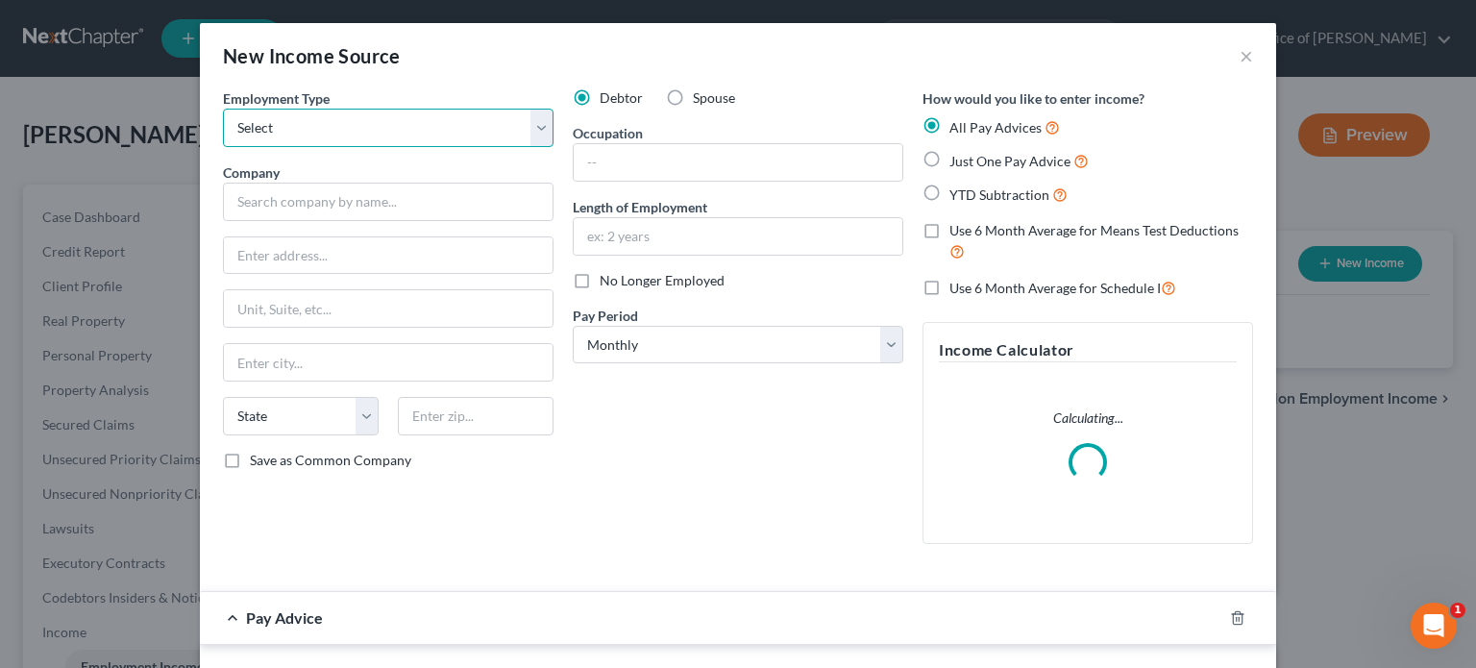
drag, startPoint x: 356, startPoint y: 128, endPoint x: 350, endPoint y: 143, distance: 16.8
click at [356, 128] on select "Select Full or [DEMOGRAPHIC_DATA] Employment Self Employment" at bounding box center [388, 128] width 331 height 38
select select "0"
click at [223, 109] on select "Select Full or [DEMOGRAPHIC_DATA] Employment Self Employment" at bounding box center [388, 128] width 331 height 38
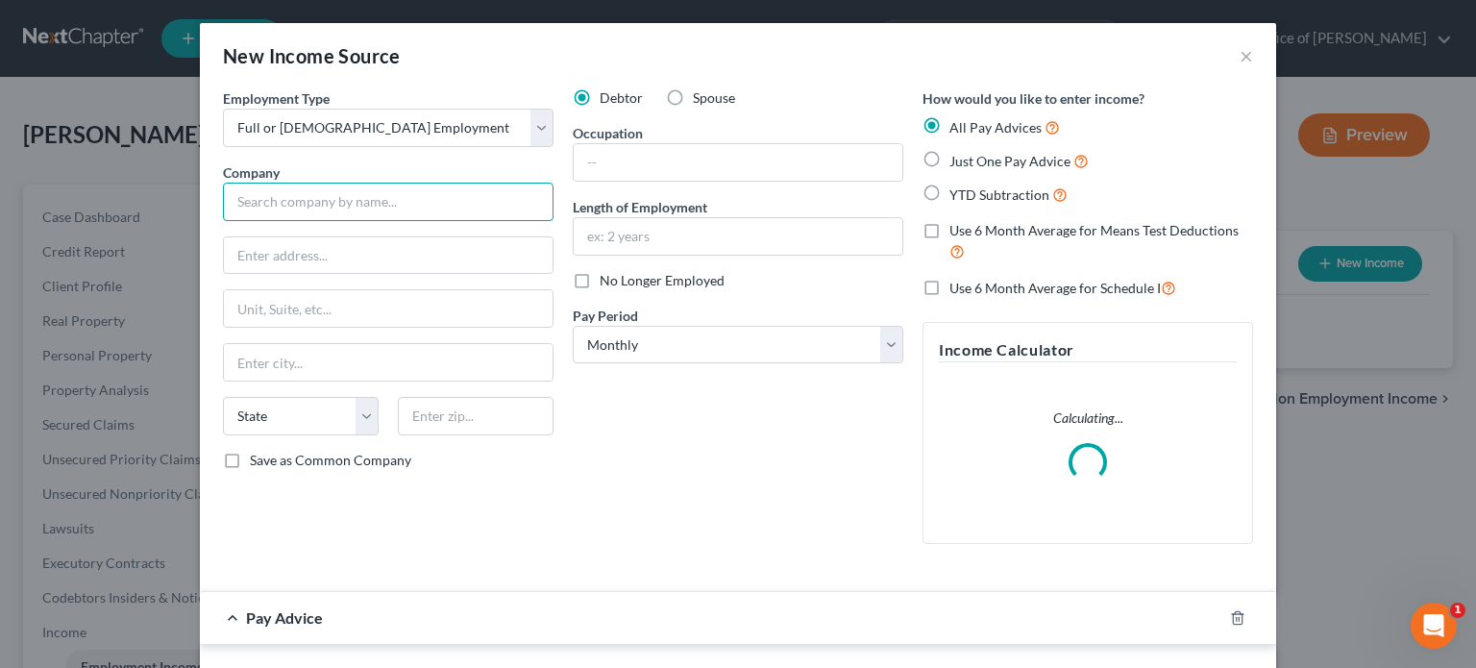
click at [349, 197] on input "text" at bounding box center [388, 202] width 331 height 38
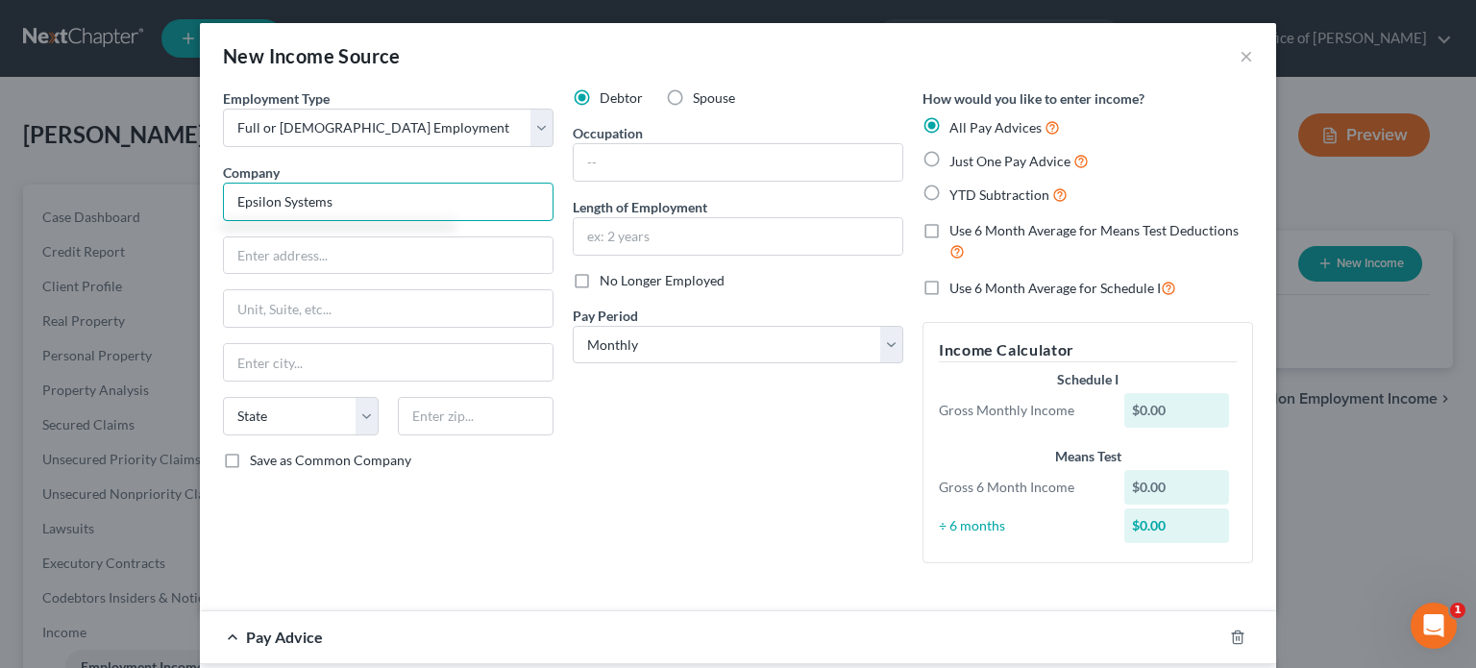
type input "Epsilon Systems"
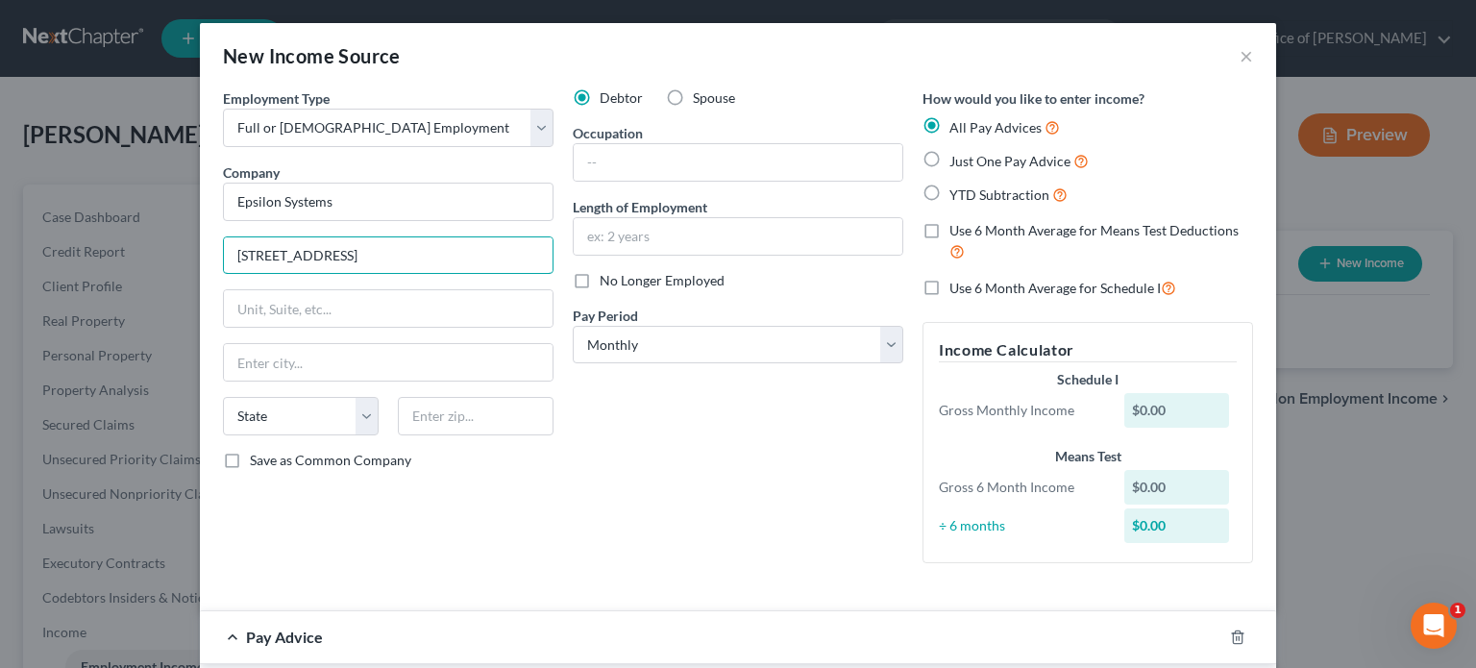
type input "[STREET_ADDRESS]"
type input "C"
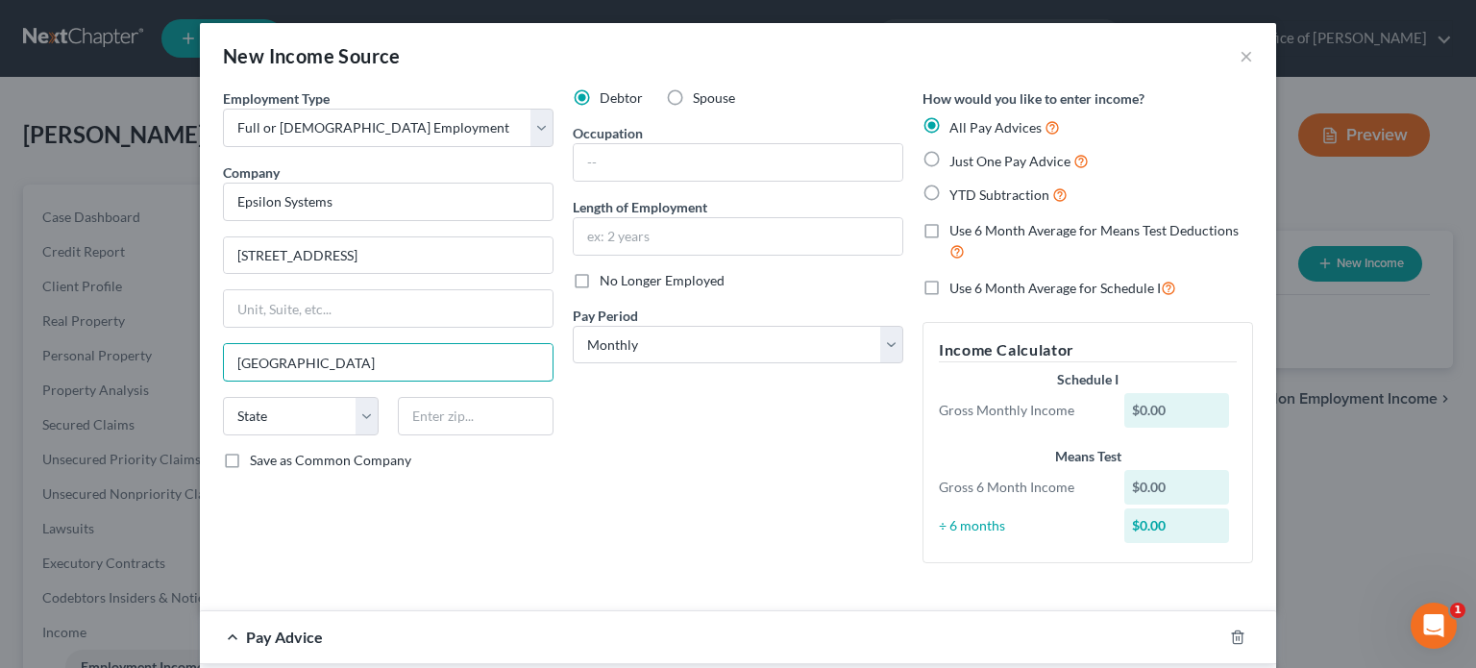
type input "[GEOGRAPHIC_DATA]"
select select "4"
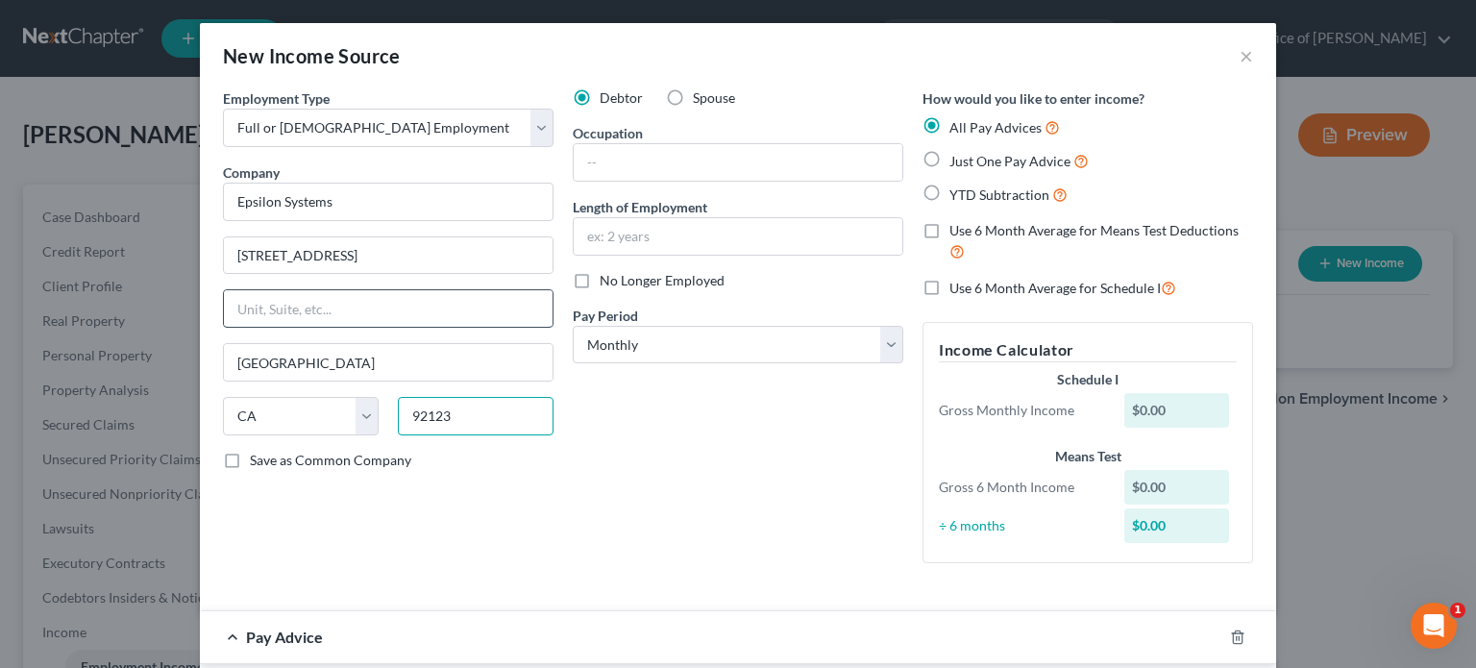
type input "92123"
click at [481, 300] on input "text" at bounding box center [388, 308] width 329 height 37
type input "STE 100"
type input "M"
type input "S"
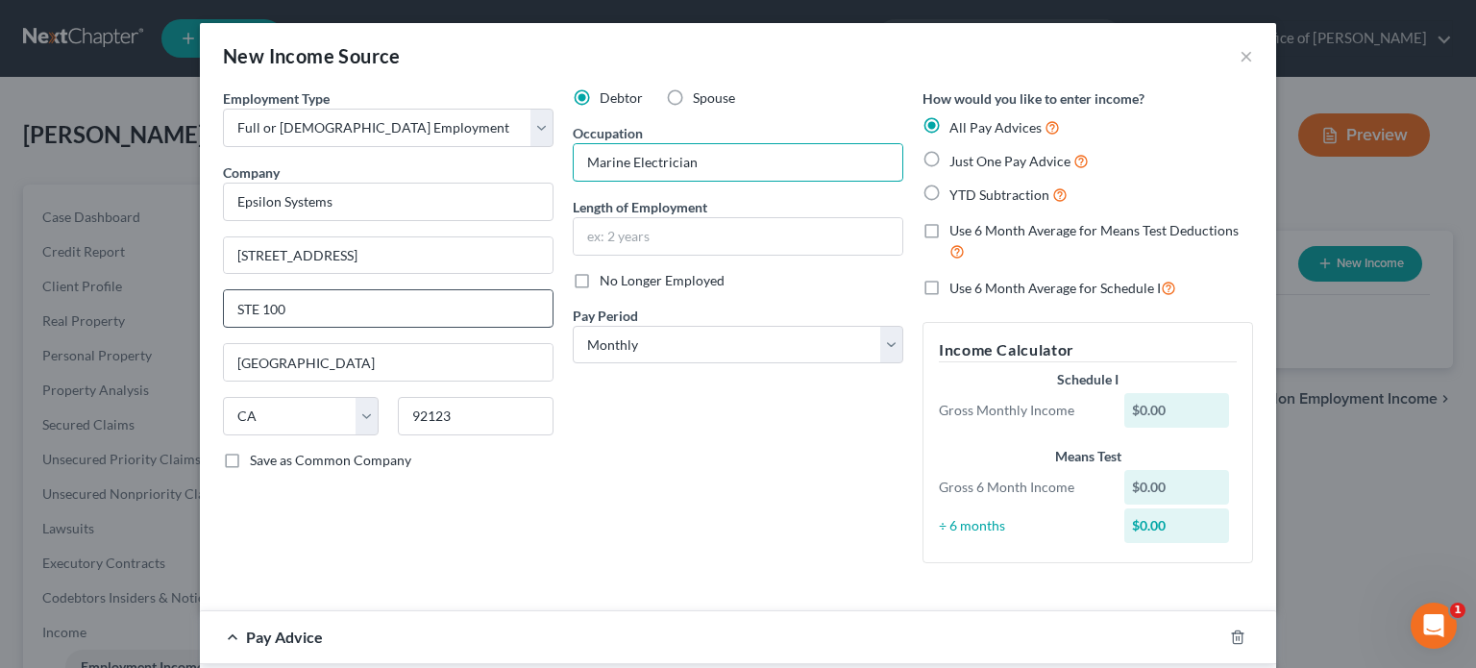
type input "Marine Electrician"
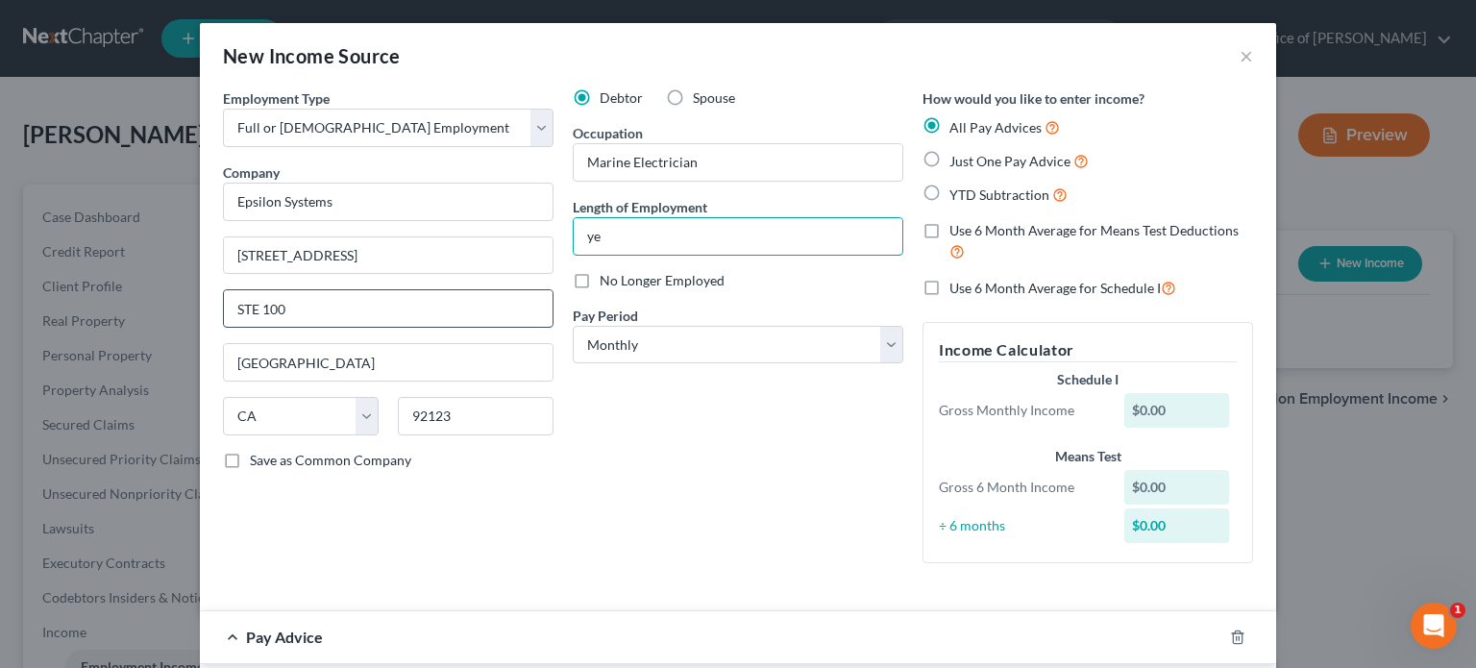
type input "y"
type input "6 years"
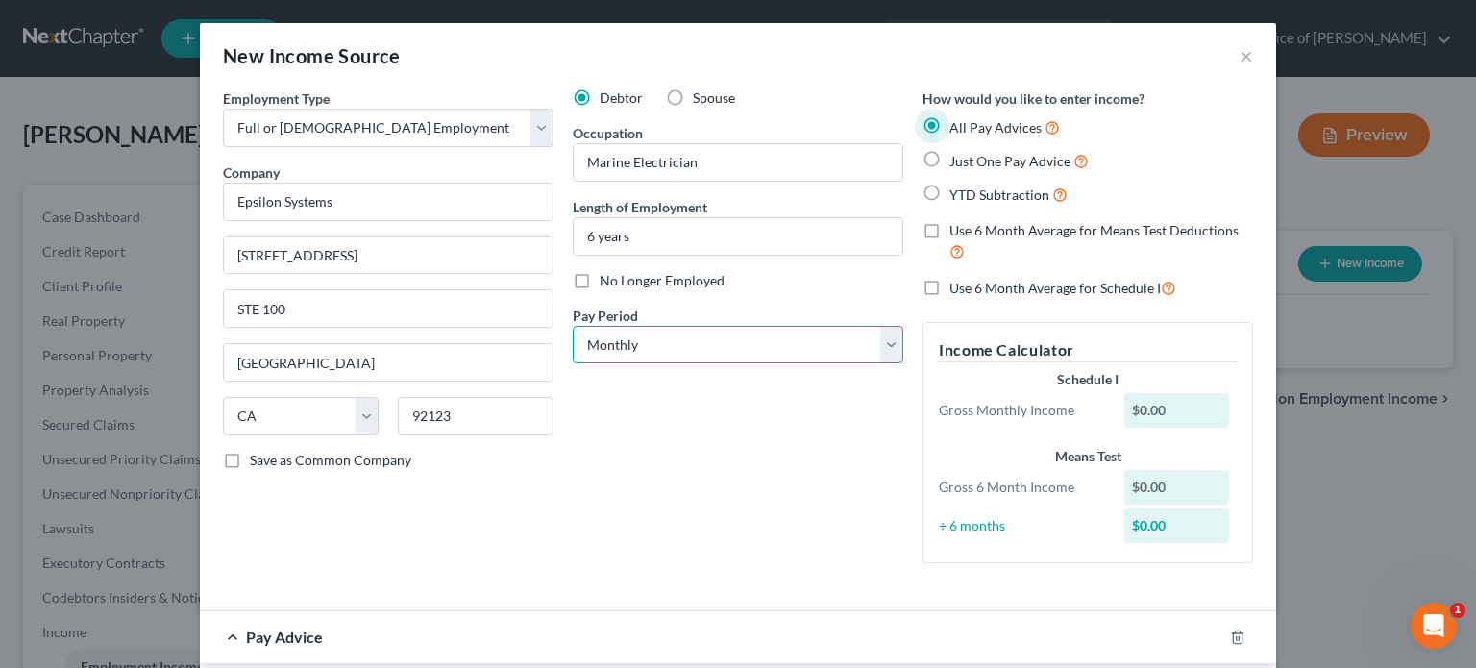
click at [659, 360] on select "Select Monthly Twice Monthly Every Other Week Weekly" at bounding box center [738, 345] width 331 height 38
select select "2"
click at [573, 326] on select "Select Monthly Twice Monthly Every Other Week Weekly" at bounding box center [738, 345] width 331 height 38
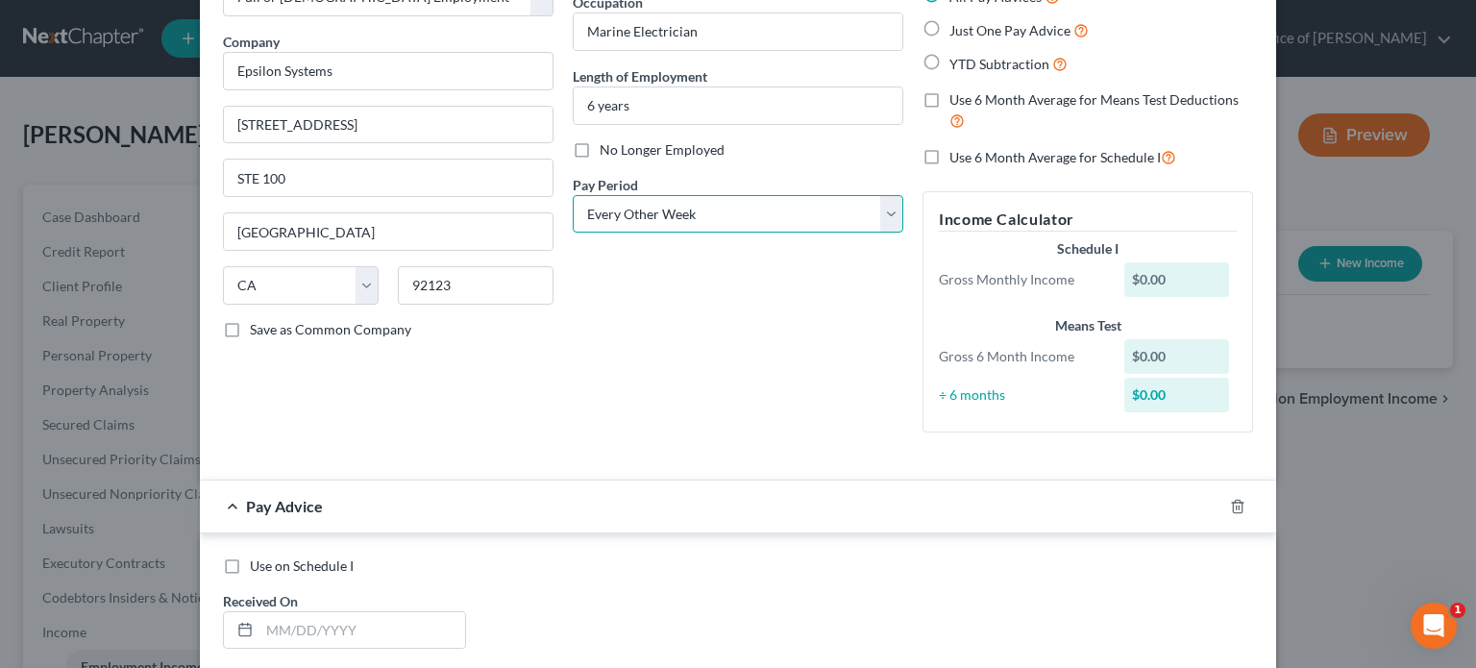
scroll to position [290, 0]
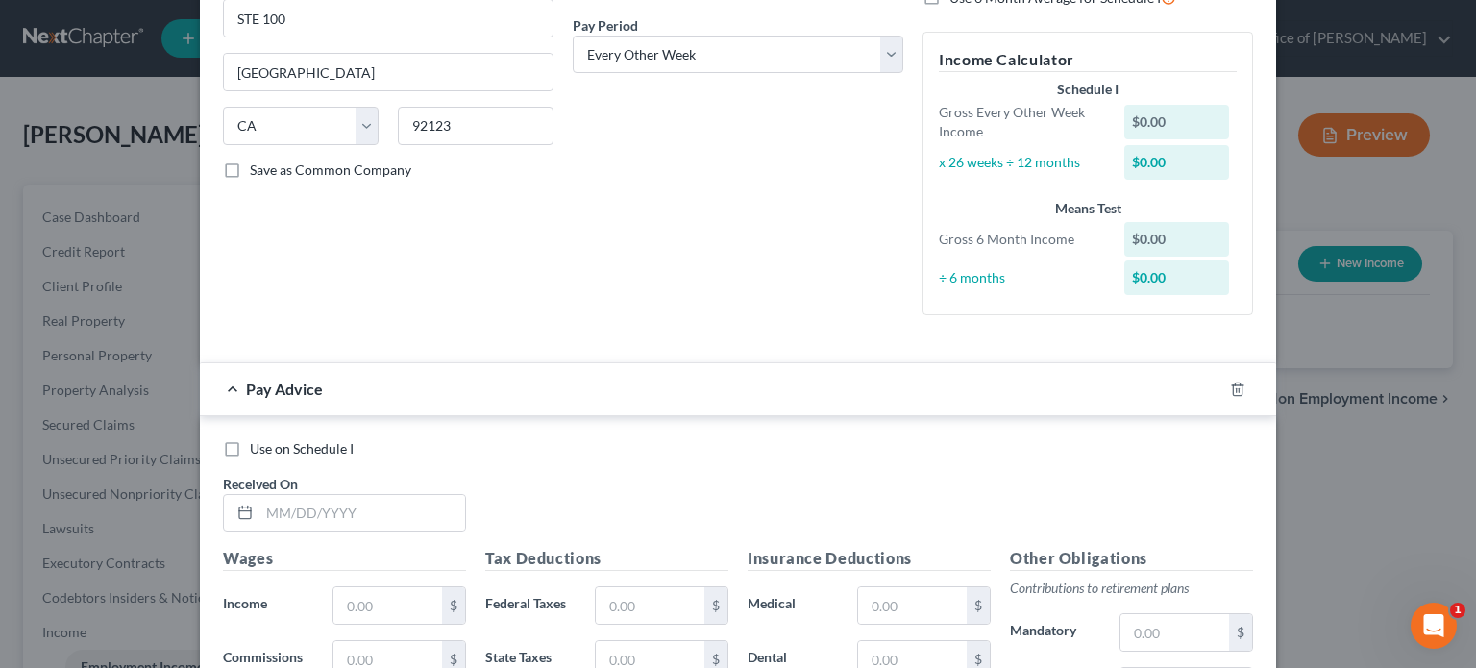
click at [275, 451] on span "Use on Schedule I" at bounding box center [302, 448] width 104 height 16
click at [270, 451] on input "Use on Schedule I" at bounding box center [263, 445] width 12 height 12
checkbox input "true"
click at [315, 540] on div "Use on Schedule I Received On *" at bounding box center [737, 493] width 1049 height 109
click at [300, 506] on input "text" at bounding box center [362, 513] width 206 height 37
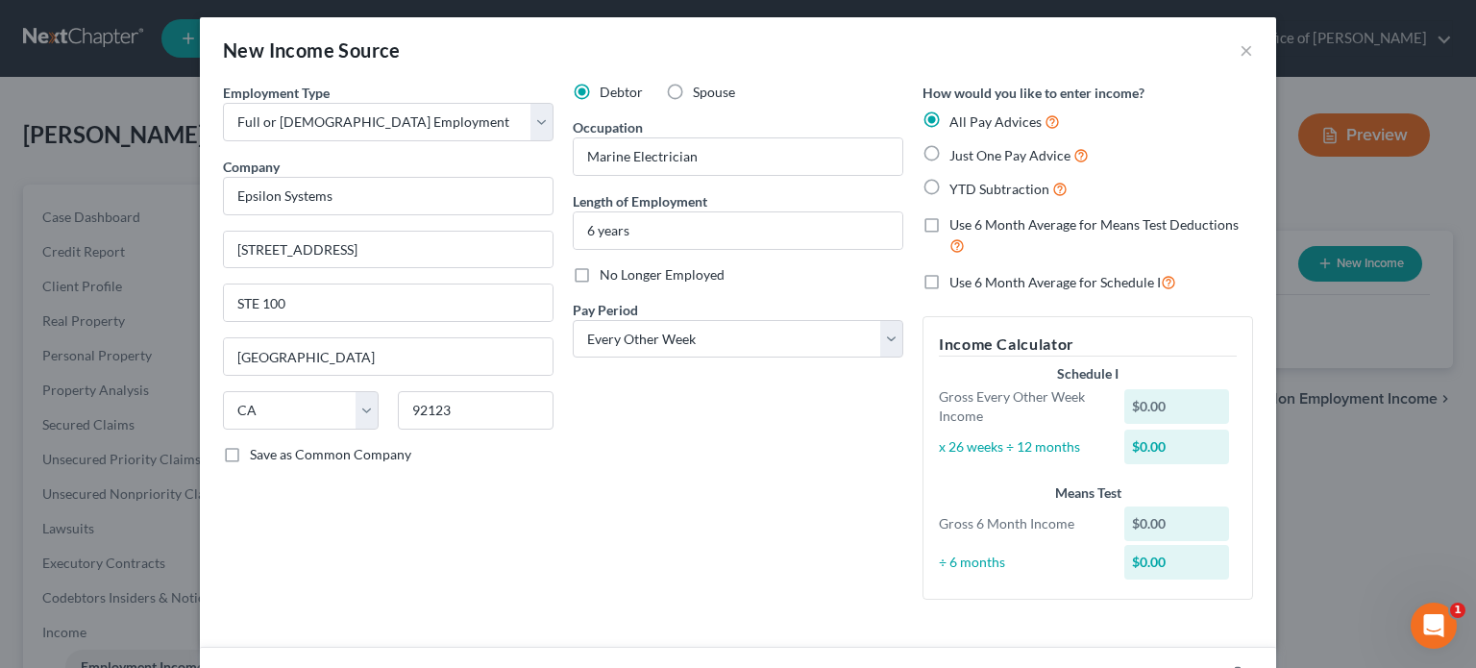
scroll to position [0, 0]
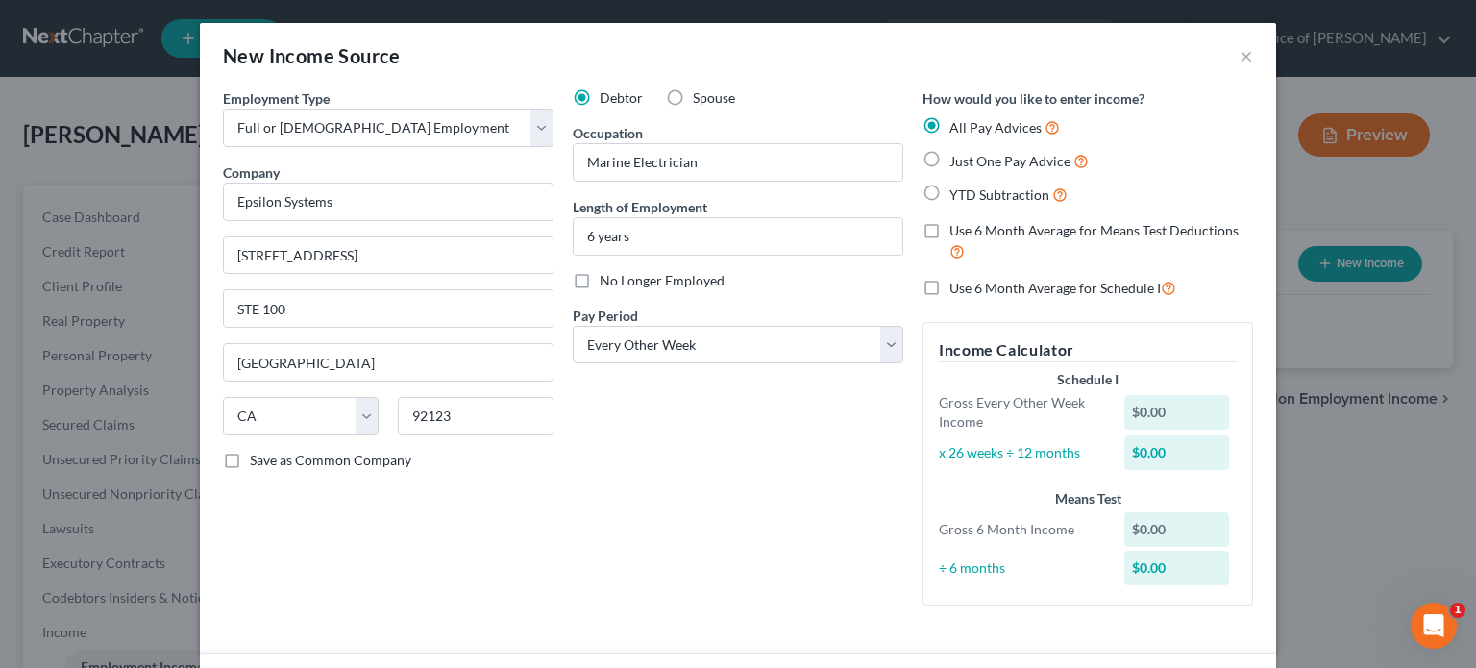
click at [984, 164] on span "Just One Pay Advice" at bounding box center [1009, 161] width 121 height 16
click at [969, 162] on input "Just One Pay Advice" at bounding box center [963, 156] width 12 height 12
radio input "true"
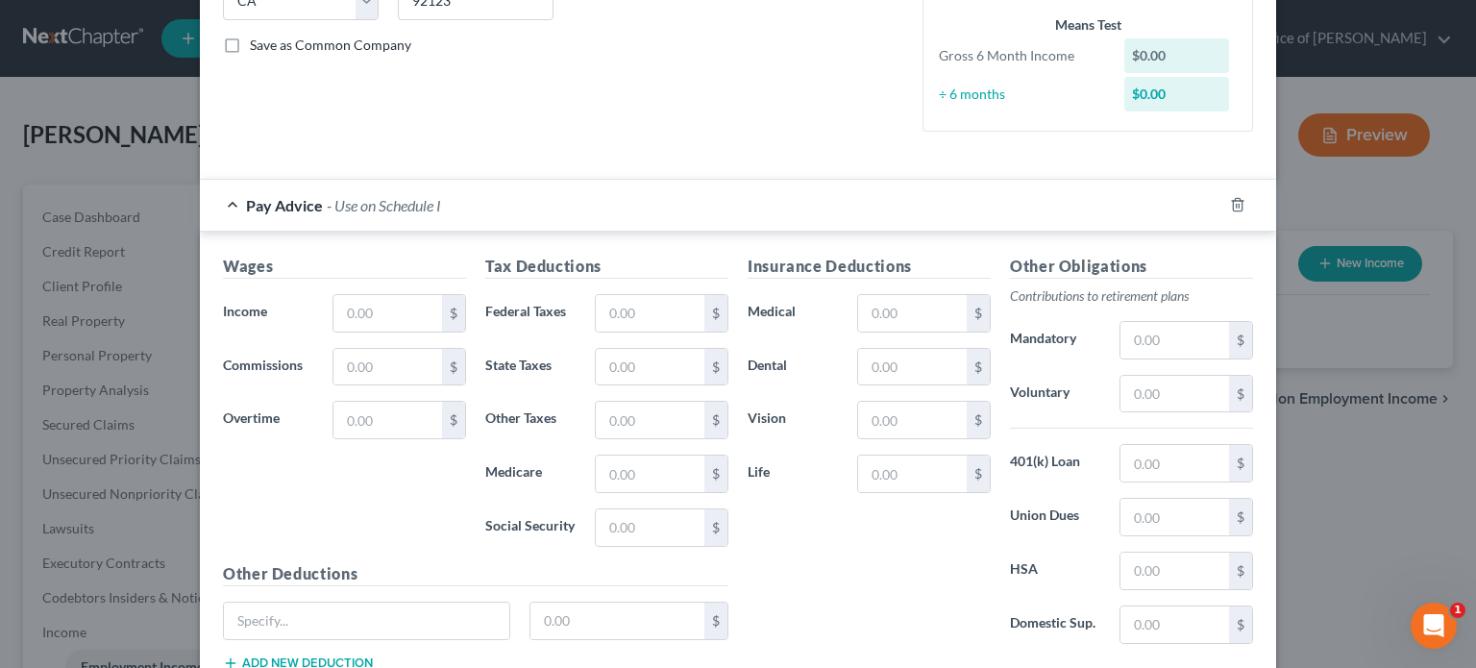
scroll to position [421, 0]
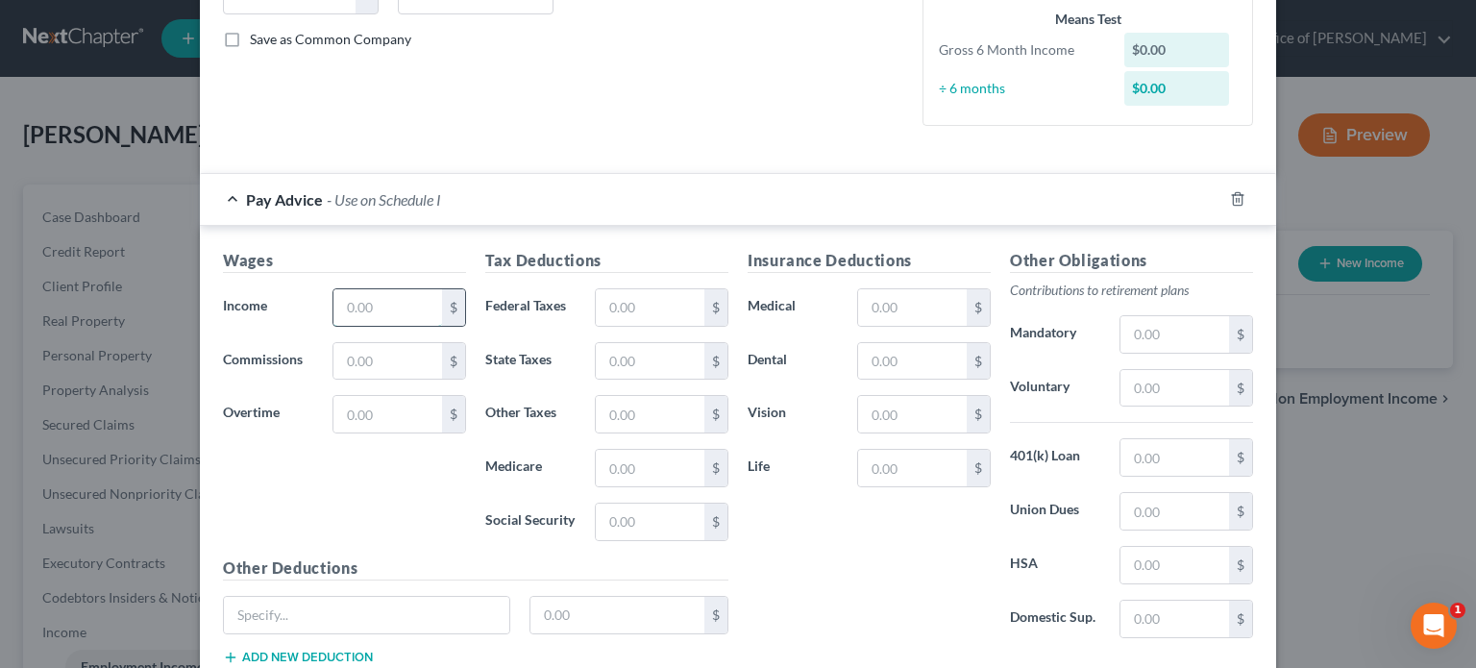
click at [379, 299] on input "text" at bounding box center [387, 307] width 109 height 37
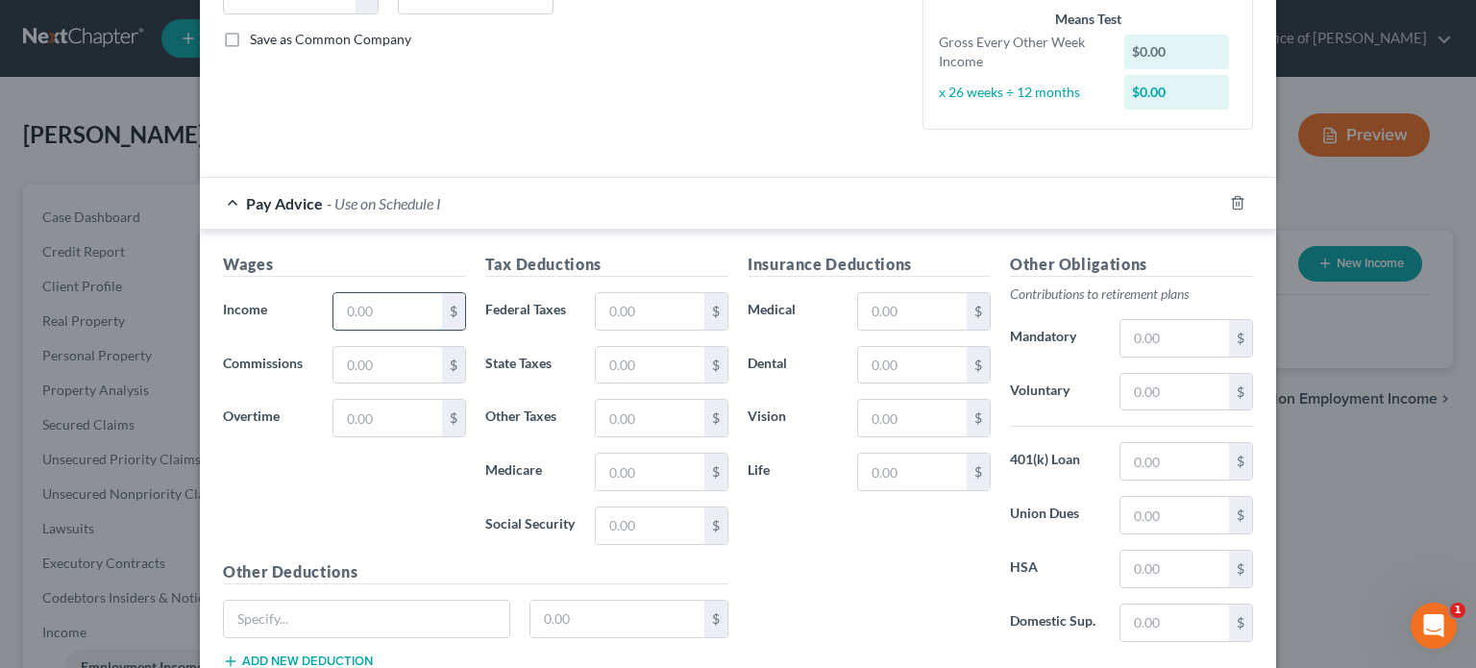
click at [382, 317] on input "text" at bounding box center [387, 311] width 109 height 37
type input "3"
click at [370, 309] on input "3,533.33" at bounding box center [387, 311] width 109 height 37
click at [367, 309] on input "3,533.33" at bounding box center [387, 311] width 109 height 37
click at [355, 311] on input "353.33" at bounding box center [387, 311] width 109 height 37
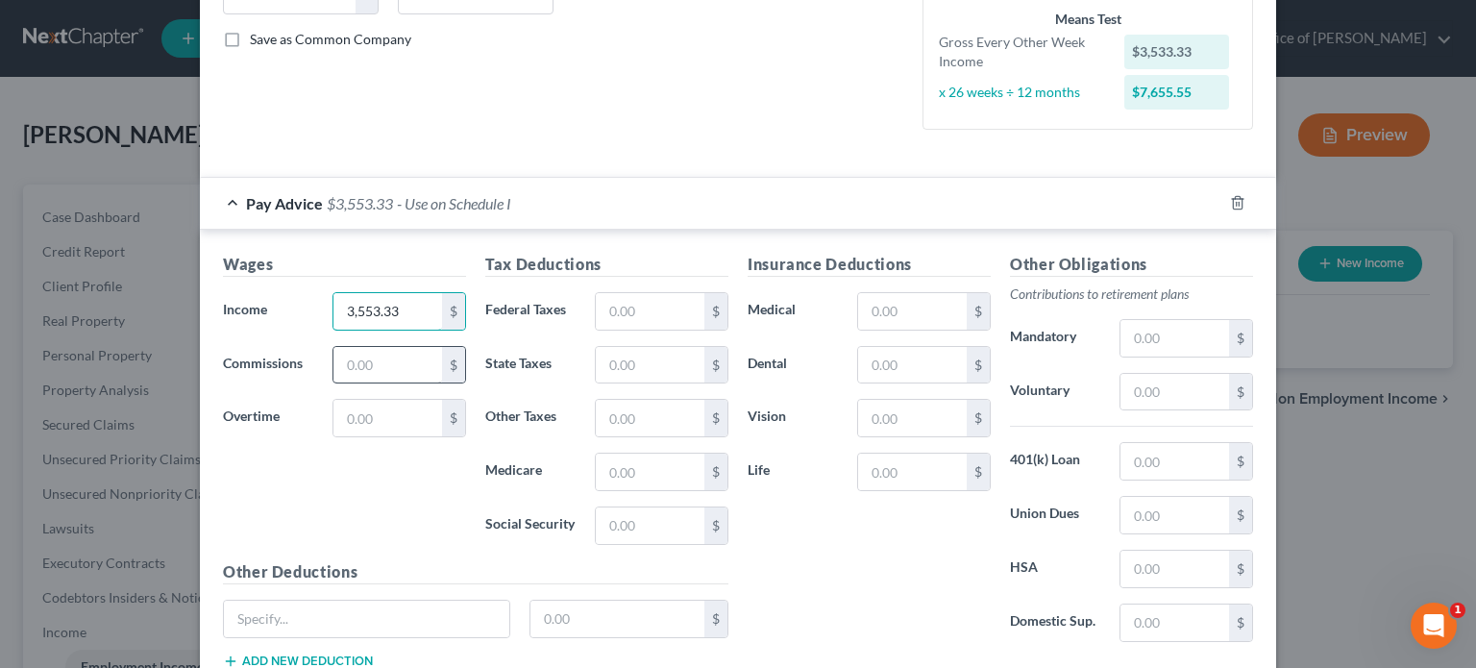
type input "3,553.33"
click at [383, 370] on input "text" at bounding box center [387, 365] width 109 height 37
click at [303, 432] on label "Overtime" at bounding box center [268, 418] width 110 height 38
click at [333, 414] on input "text" at bounding box center [387, 418] width 109 height 37
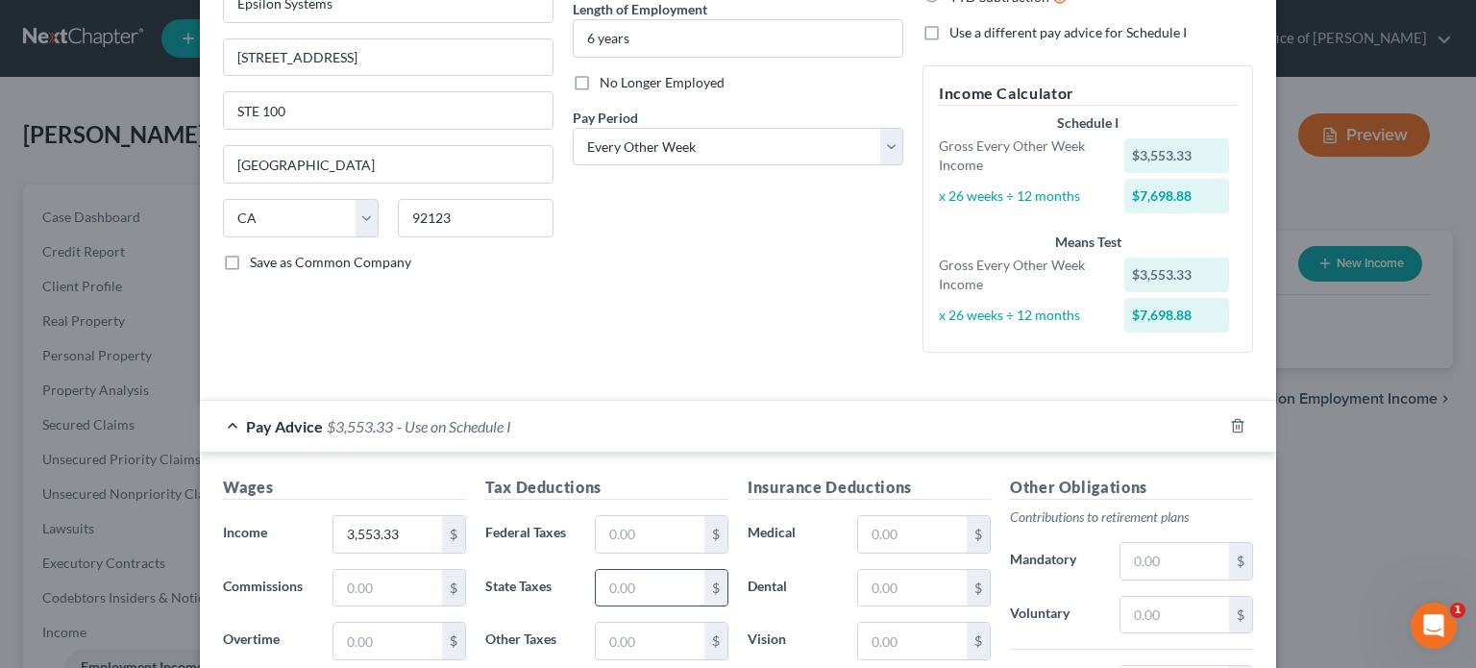
scroll to position [229, 0]
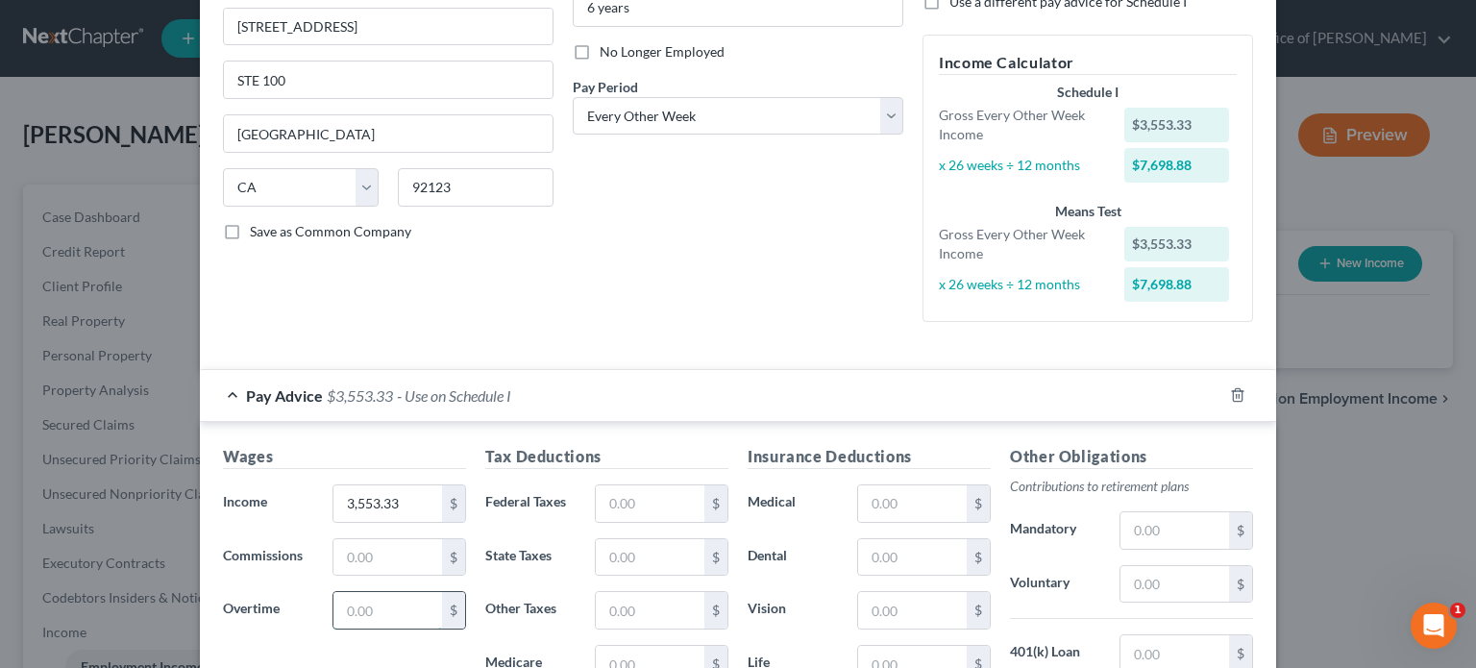
click at [355, 602] on input "text" at bounding box center [387, 610] width 109 height 37
click at [392, 606] on input "2,146" at bounding box center [387, 610] width 109 height 37
type input "2,146.09"
click at [398, 501] on input "3,553.33" at bounding box center [387, 503] width 109 height 37
click at [369, 511] on input "text" at bounding box center [387, 503] width 109 height 37
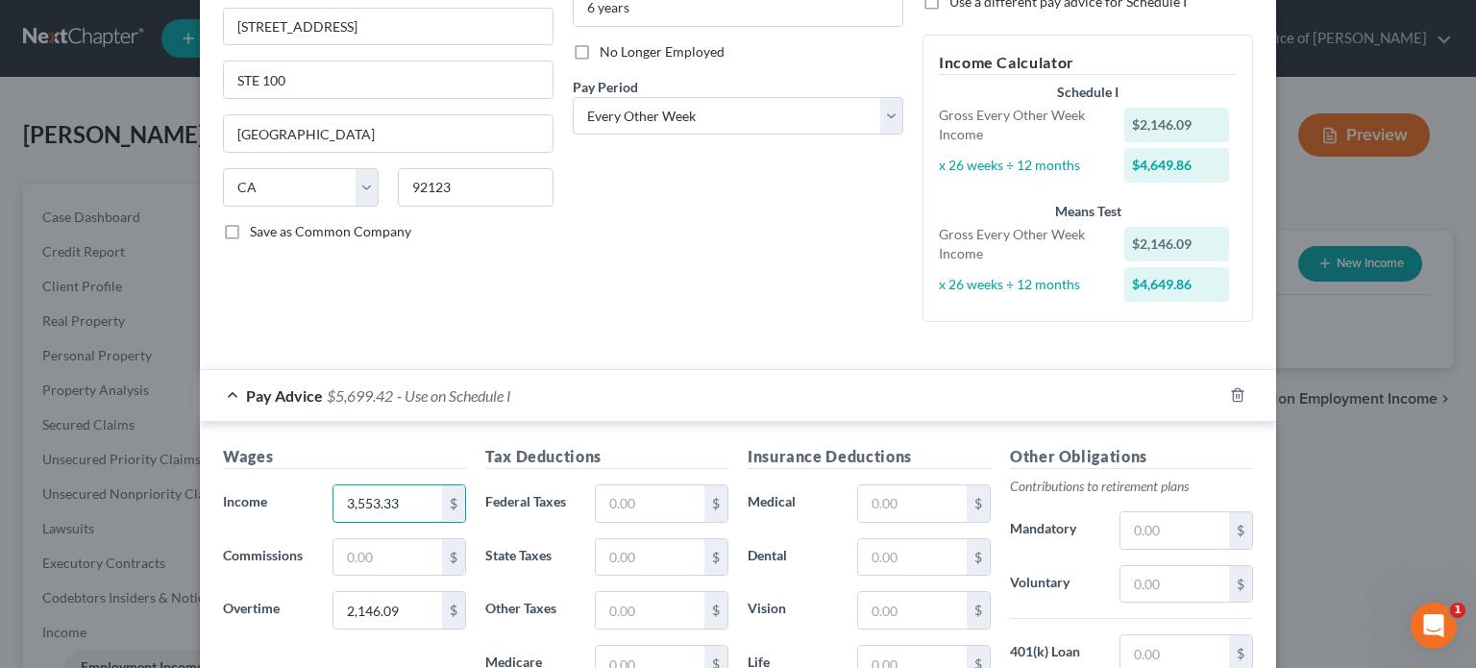
type input "3,553.33"
click at [392, 598] on input "1,073" at bounding box center [387, 610] width 109 height 37
type input "1,073.05"
click at [626, 502] on input "text" at bounding box center [650, 503] width 109 height 37
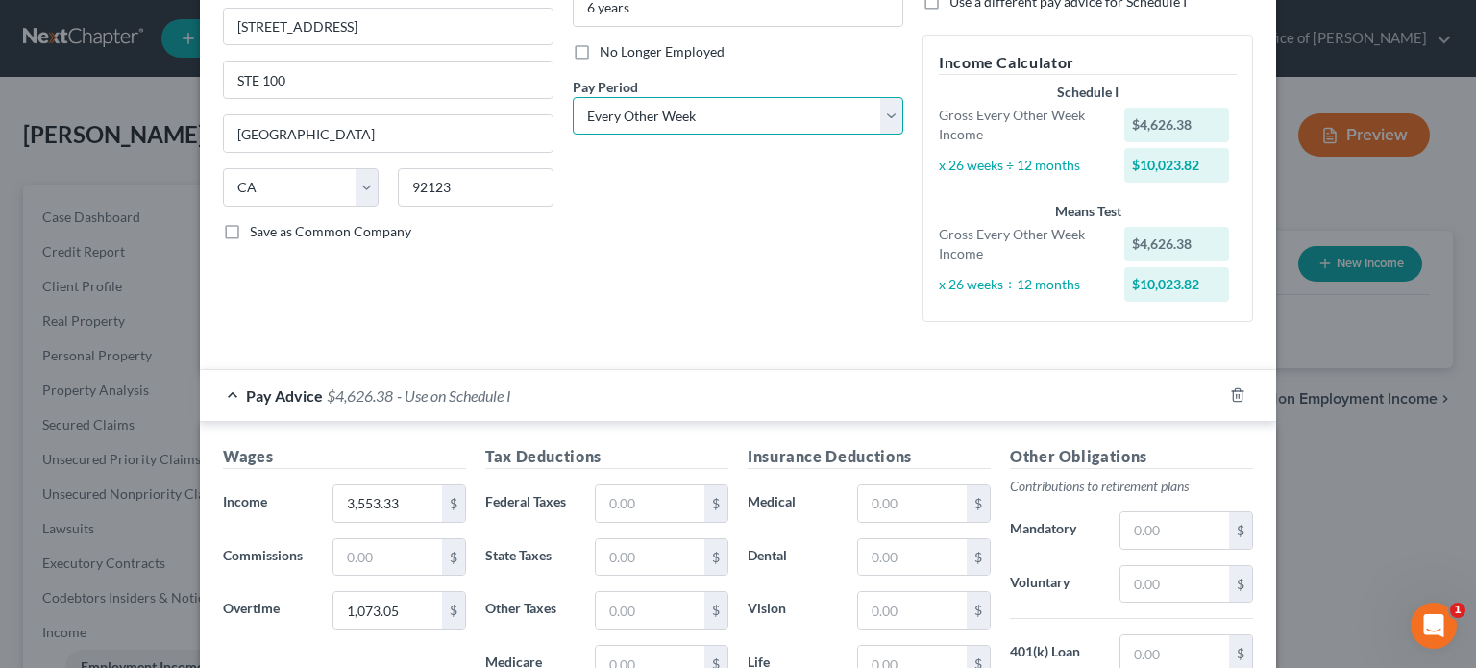
click at [694, 130] on select "Select Monthly Twice Monthly Every Other Week Weekly" at bounding box center [738, 116] width 331 height 38
select select "1"
click at [573, 97] on select "Select Monthly Twice Monthly Every Other Week Weekly" at bounding box center [738, 116] width 331 height 38
click at [639, 495] on input "text" at bounding box center [650, 503] width 109 height 37
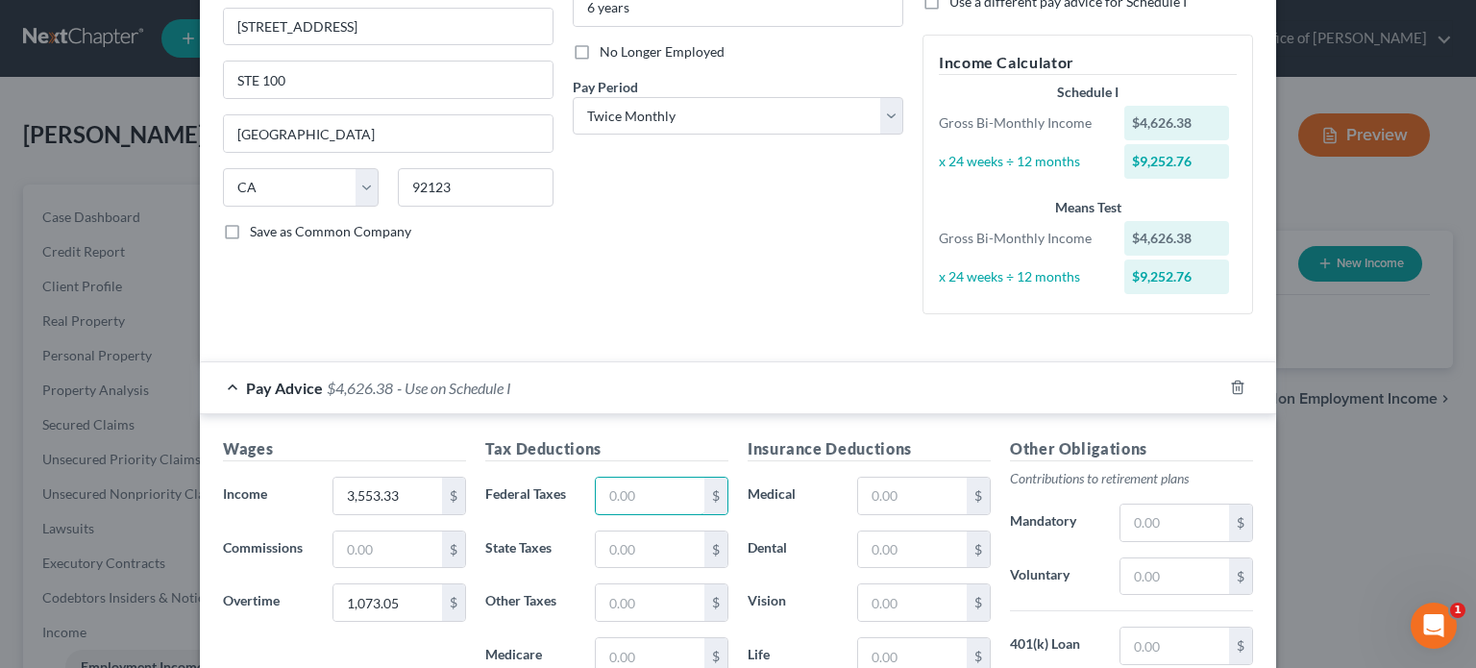
scroll to position [325, 0]
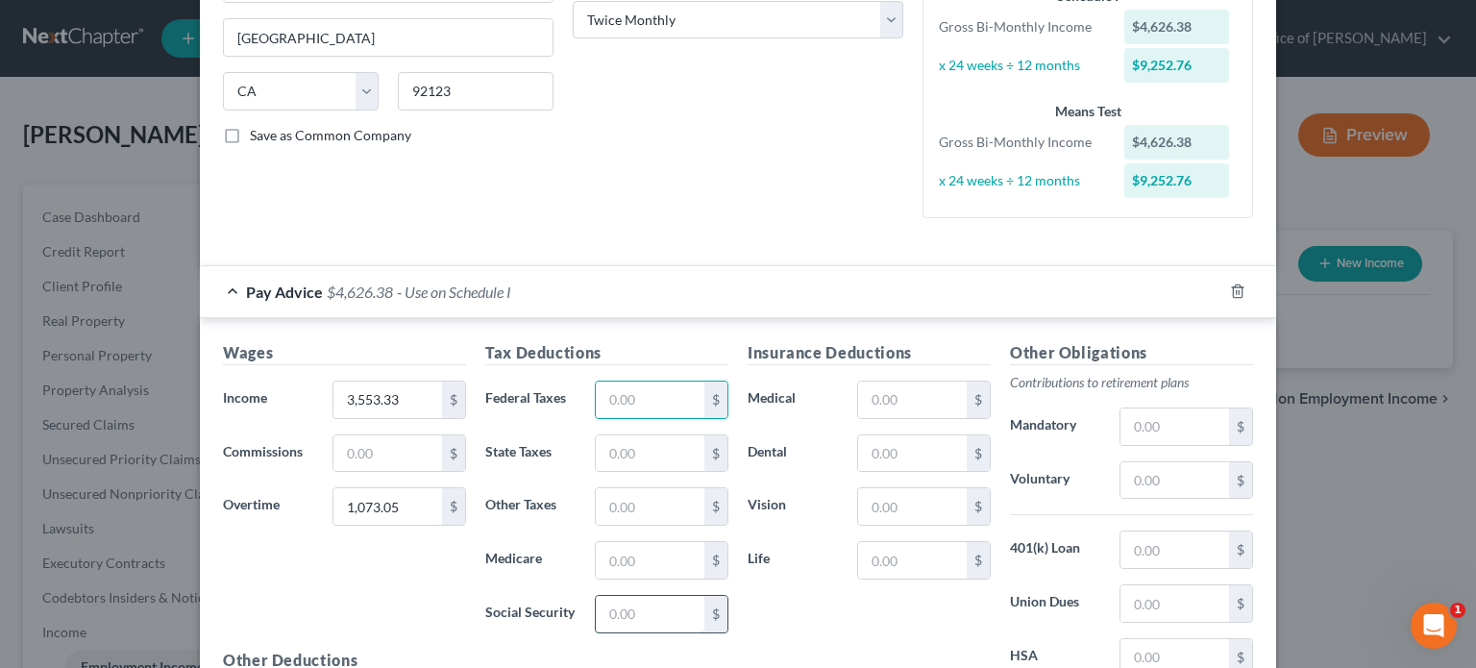
click at [622, 620] on input "text" at bounding box center [650, 614] width 109 height 37
click at [630, 606] on input "text" at bounding box center [650, 614] width 109 height 37
click at [657, 614] on input "298.76" at bounding box center [650, 614] width 109 height 37
type input "298.78"
click at [640, 564] on input "text" at bounding box center [650, 560] width 109 height 37
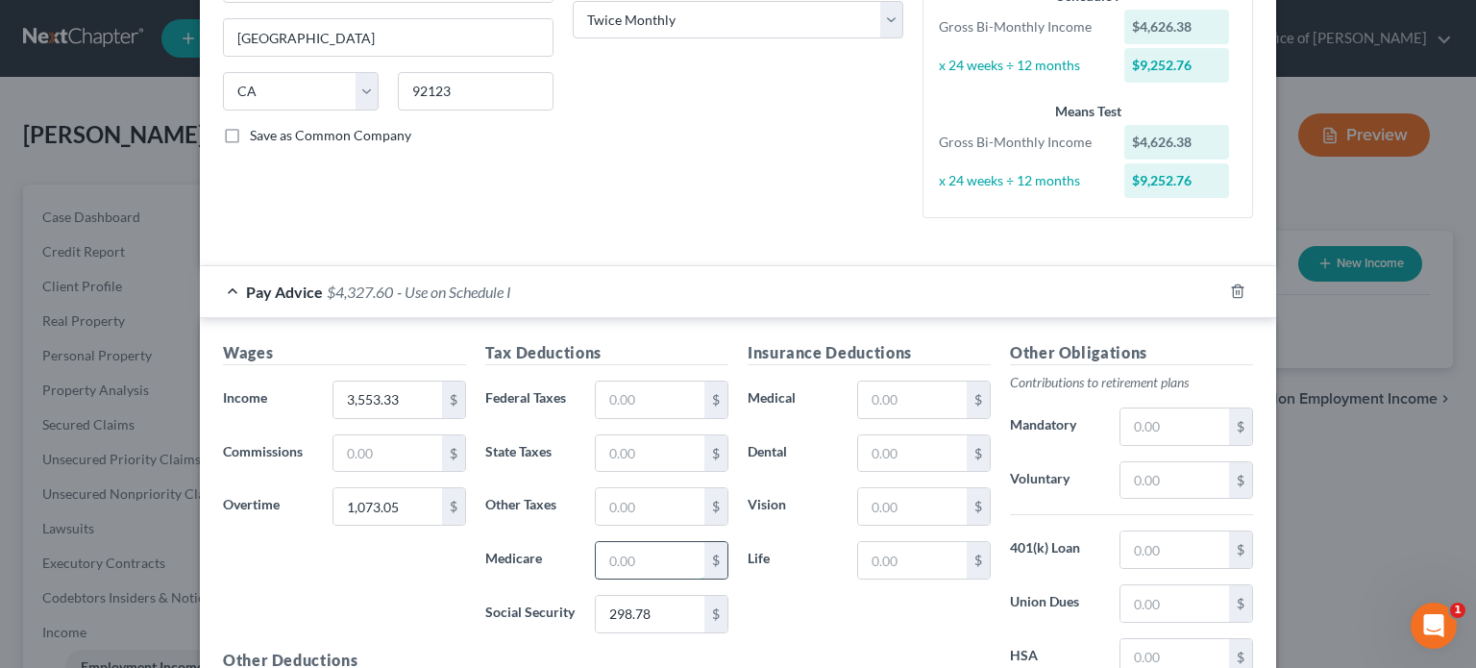
click at [632, 551] on input "text" at bounding box center [650, 560] width 109 height 37
click at [673, 552] on input "69.87" at bounding box center [650, 560] width 109 height 37
click at [661, 558] on input "69.87" at bounding box center [650, 560] width 109 height 37
type input "69.88"
click at [635, 449] on input "text" at bounding box center [650, 453] width 109 height 37
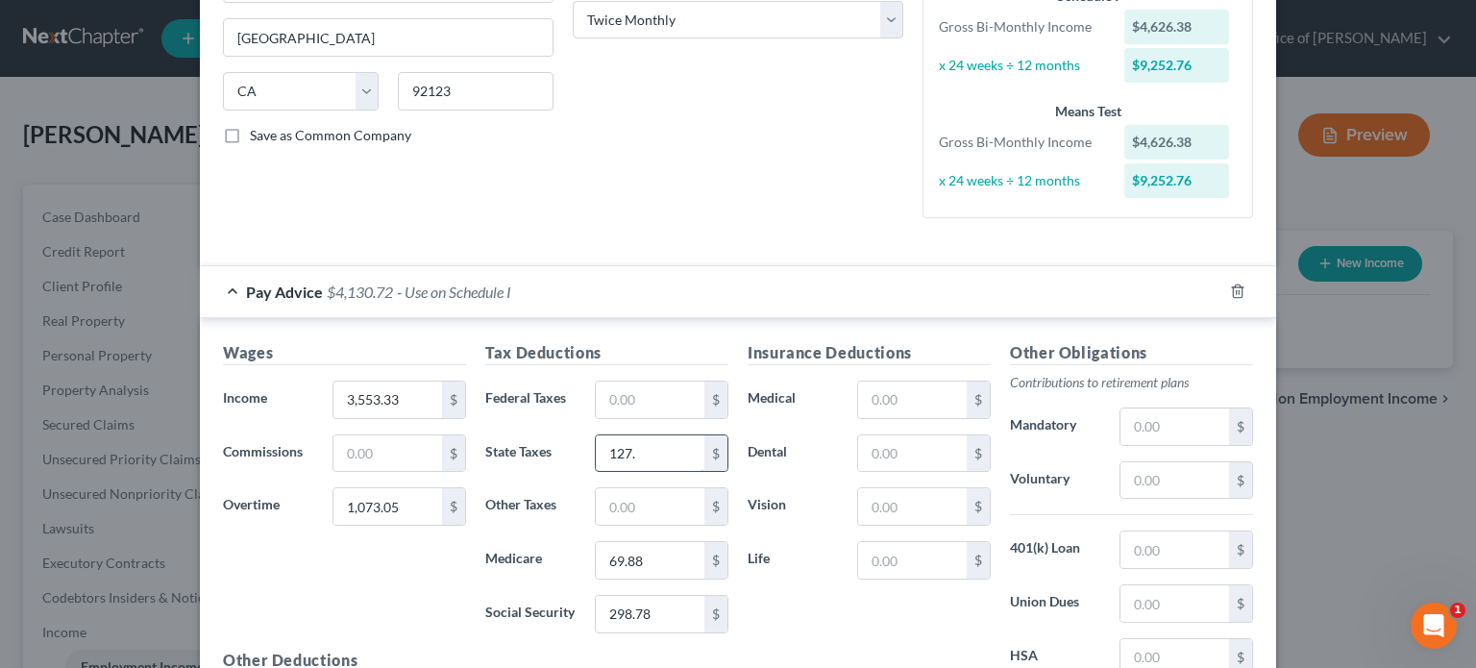
click at [656, 452] on input "127." at bounding box center [650, 453] width 109 height 37
type input "127.73"
click at [655, 516] on input "text" at bounding box center [650, 506] width 109 height 37
click at [648, 506] on input "text" at bounding box center [650, 506] width 109 height 37
click at [642, 518] on input "57.8" at bounding box center [650, 506] width 109 height 37
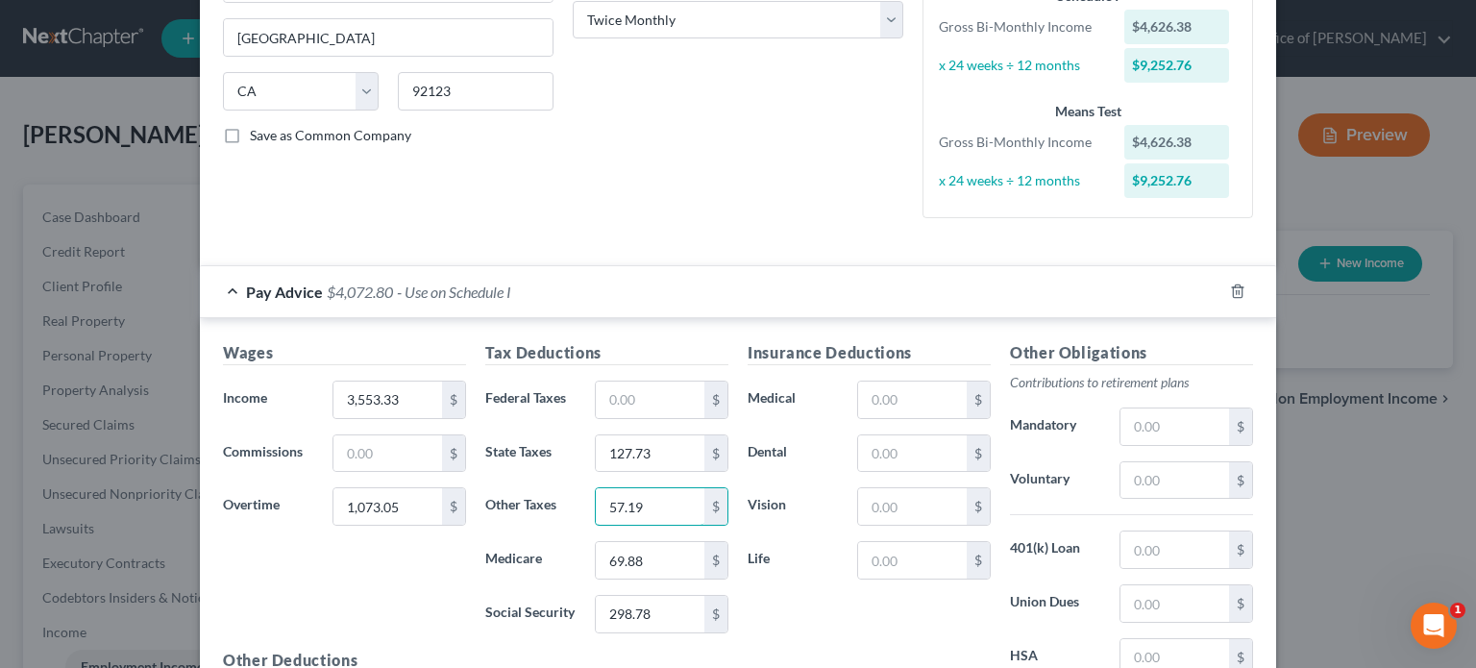
type input "57.19"
click at [1153, 424] on input "text" at bounding box center [1174, 426] width 109 height 37
type input "49.57"
click at [903, 453] on input "text" at bounding box center [912, 453] width 109 height 37
type input "0"
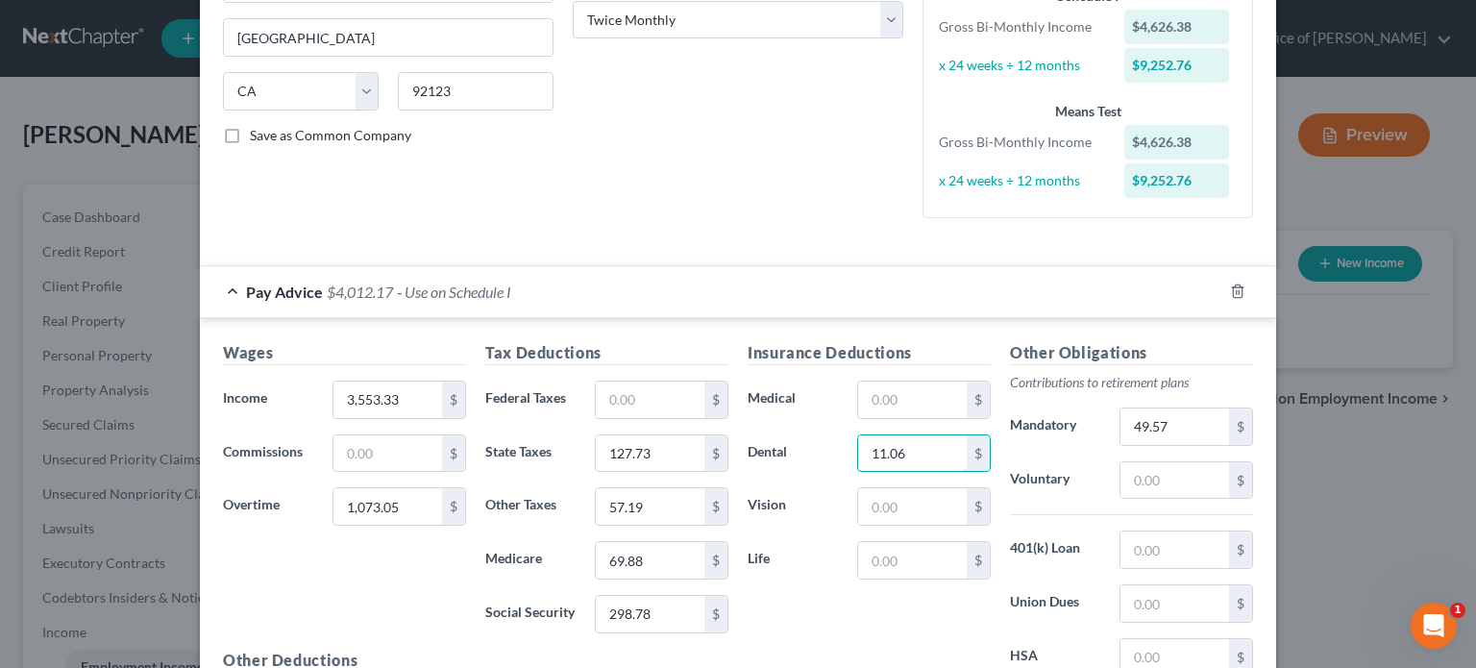
type input "11.06"
drag, startPoint x: 924, startPoint y: 403, endPoint x: 771, endPoint y: 404, distance: 153.7
click at [924, 403] on input "text" at bounding box center [912, 399] width 109 height 37
click at [900, 395] on input "text" at bounding box center [912, 399] width 109 height 37
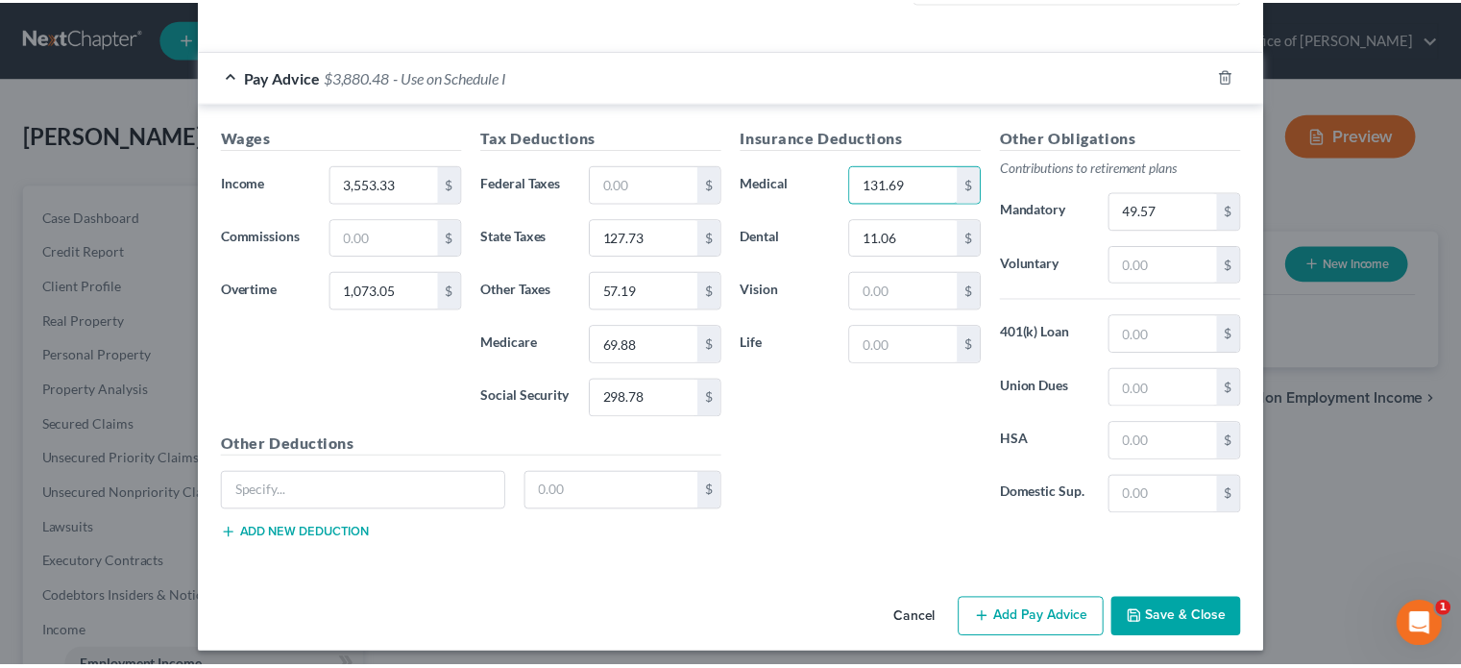
scroll to position [546, 0]
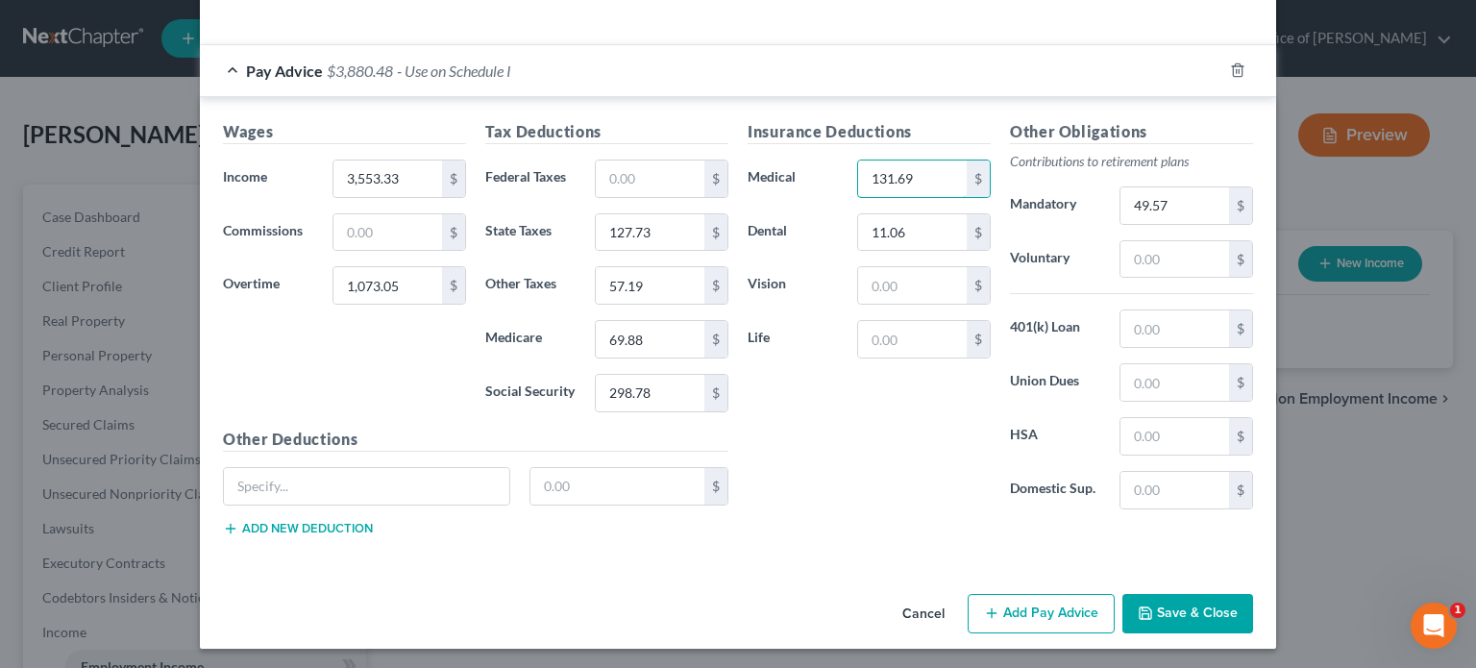
type input "131.69"
click at [1145, 614] on icon "button" at bounding box center [1145, 613] width 12 height 12
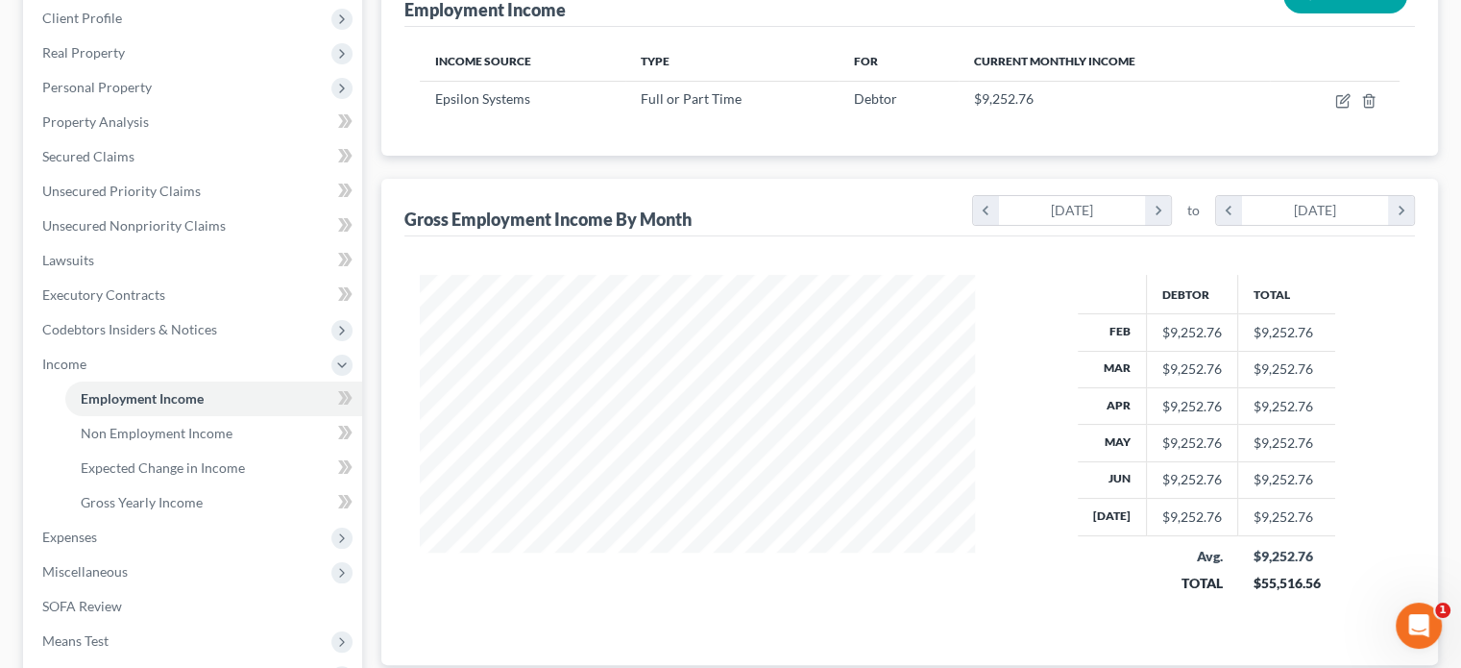
scroll to position [288, 0]
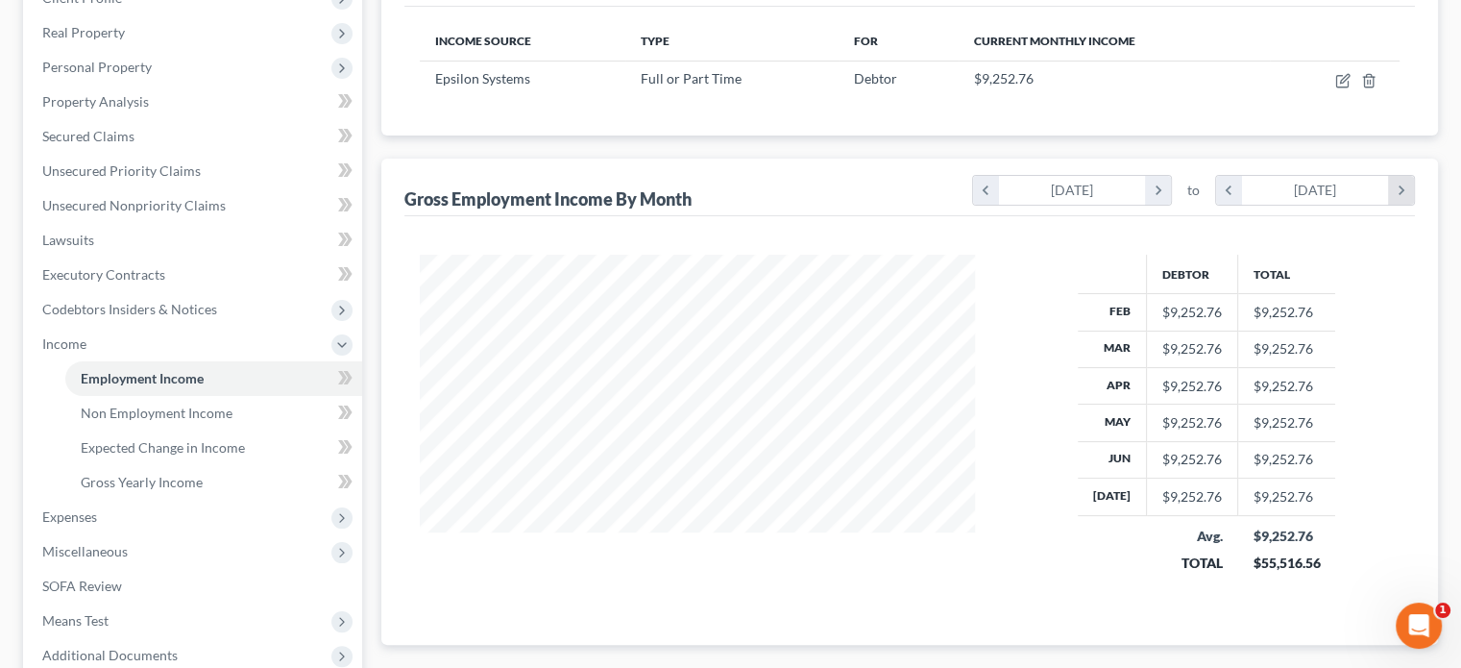
click at [1392, 191] on icon "chevron_right" at bounding box center [1401, 190] width 26 height 29
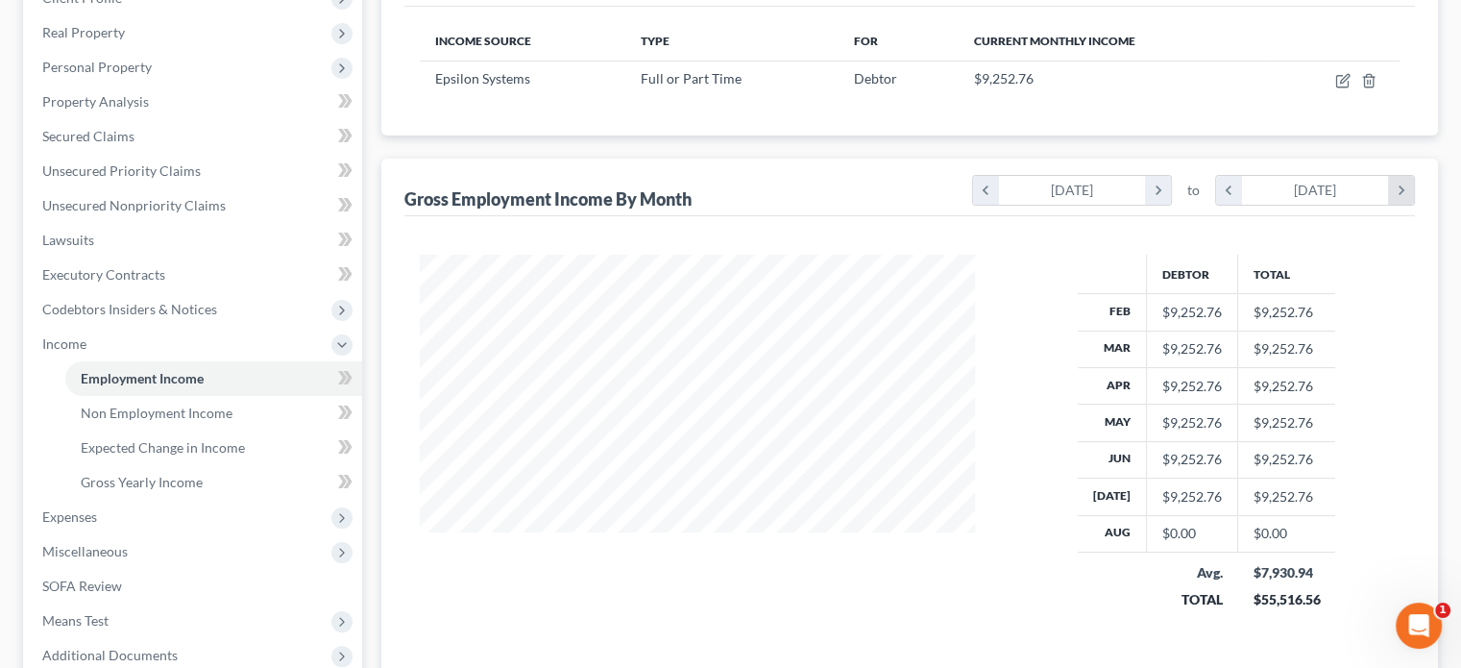
scroll to position [379, 593]
click at [337, 369] on span at bounding box center [346, 380] width 34 height 29
click at [331, 402] on span at bounding box center [346, 415] width 34 height 29
click at [235, 442] on span "Expected Change in Income" at bounding box center [163, 447] width 164 height 16
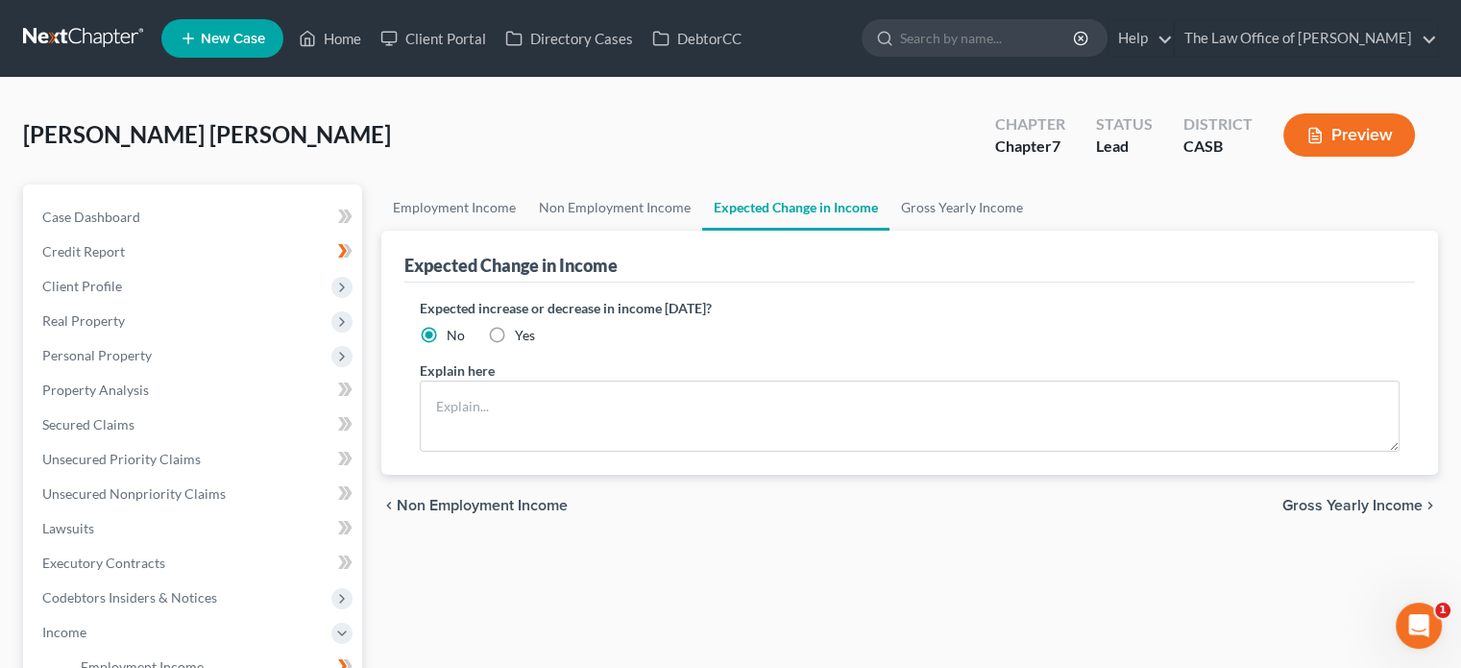
click at [533, 330] on span "Yes" at bounding box center [525, 335] width 20 height 16
click at [533, 330] on input "Yes" at bounding box center [529, 332] width 12 height 12
radio input "true"
click at [469, 331] on div "Expected increase or decrease in income [DATE]? No Yes" at bounding box center [910, 321] width 980 height 47
click at [456, 338] on span "No" at bounding box center [456, 335] width 18 height 16
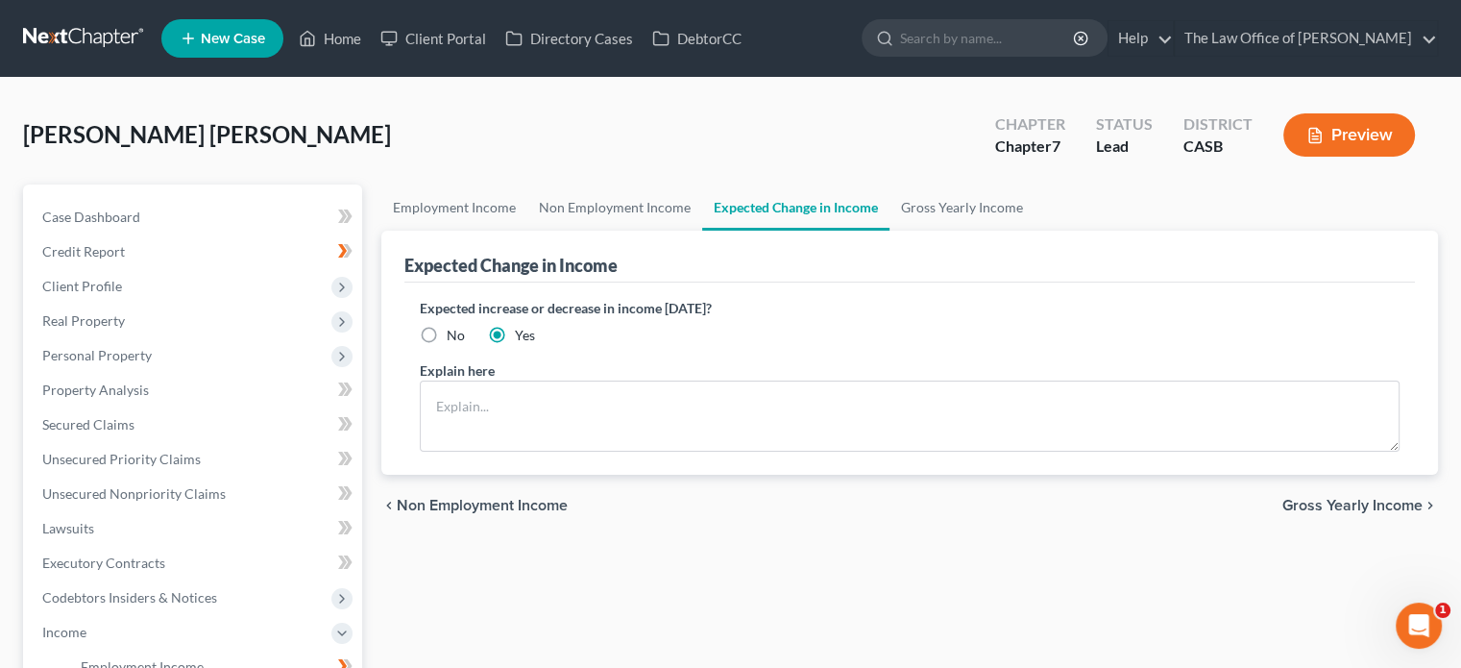
click at [456, 338] on input "No" at bounding box center [460, 332] width 12 height 12
radio input "true"
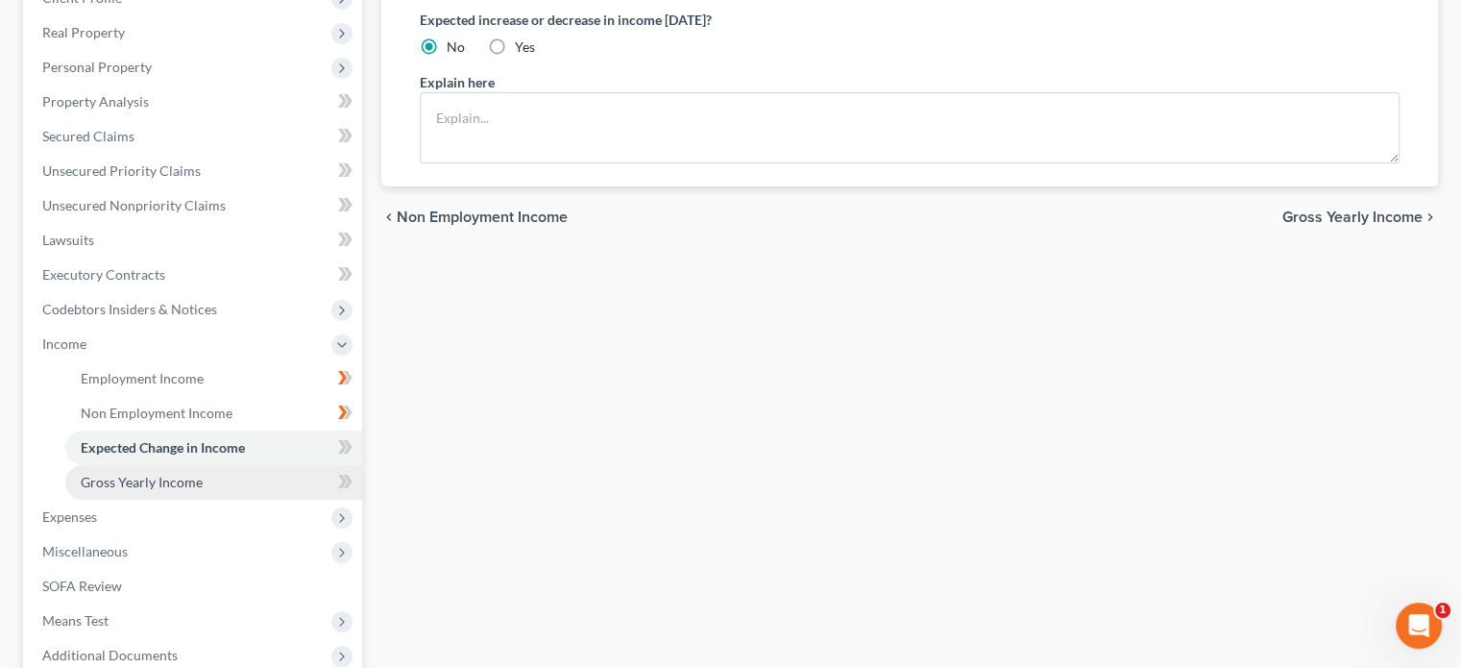
click at [257, 465] on link "Gross Yearly Income" at bounding box center [213, 482] width 297 height 35
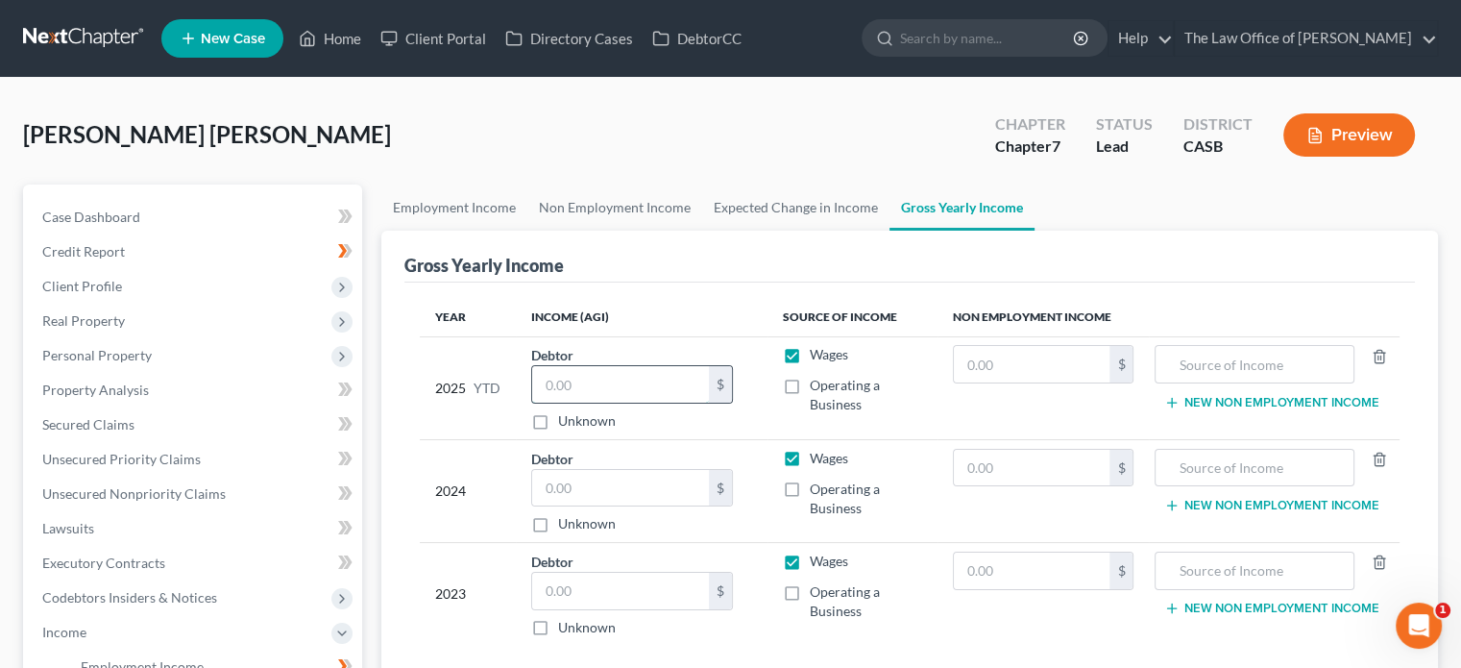
click at [614, 386] on input "text" at bounding box center [620, 384] width 177 height 37
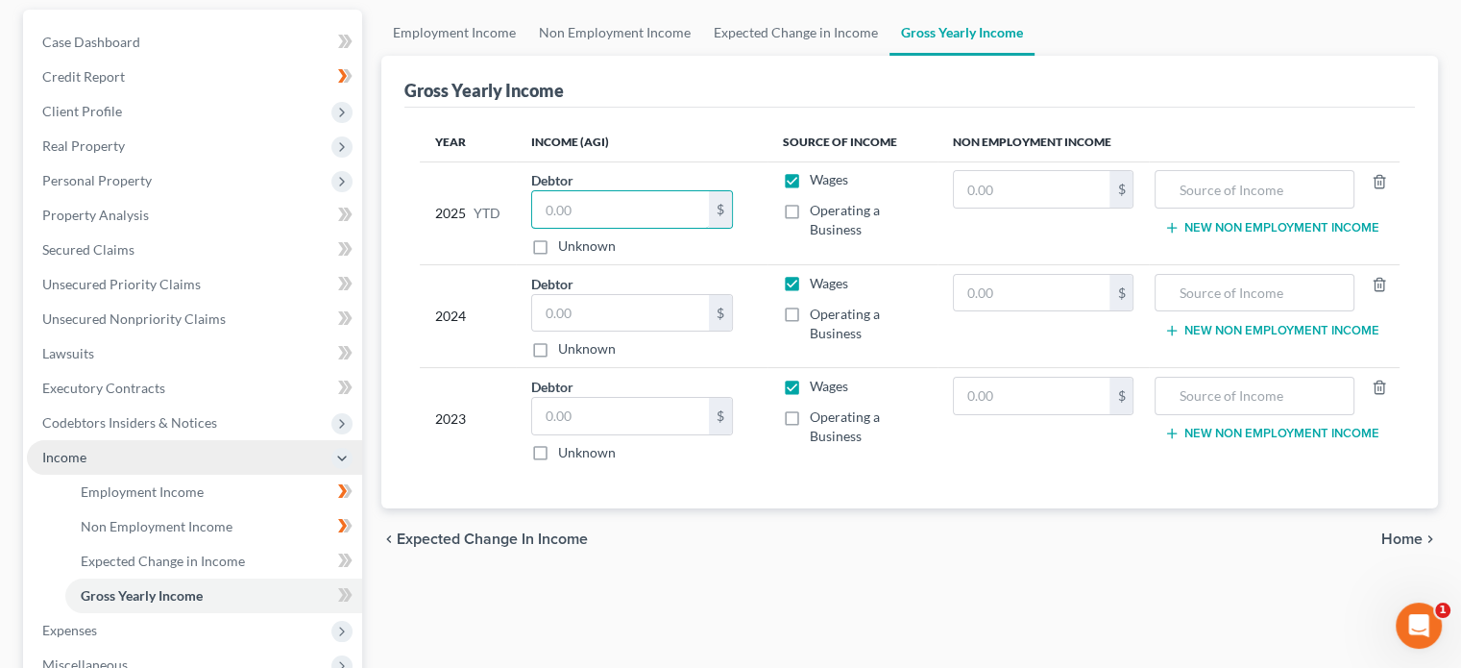
scroll to position [192, 0]
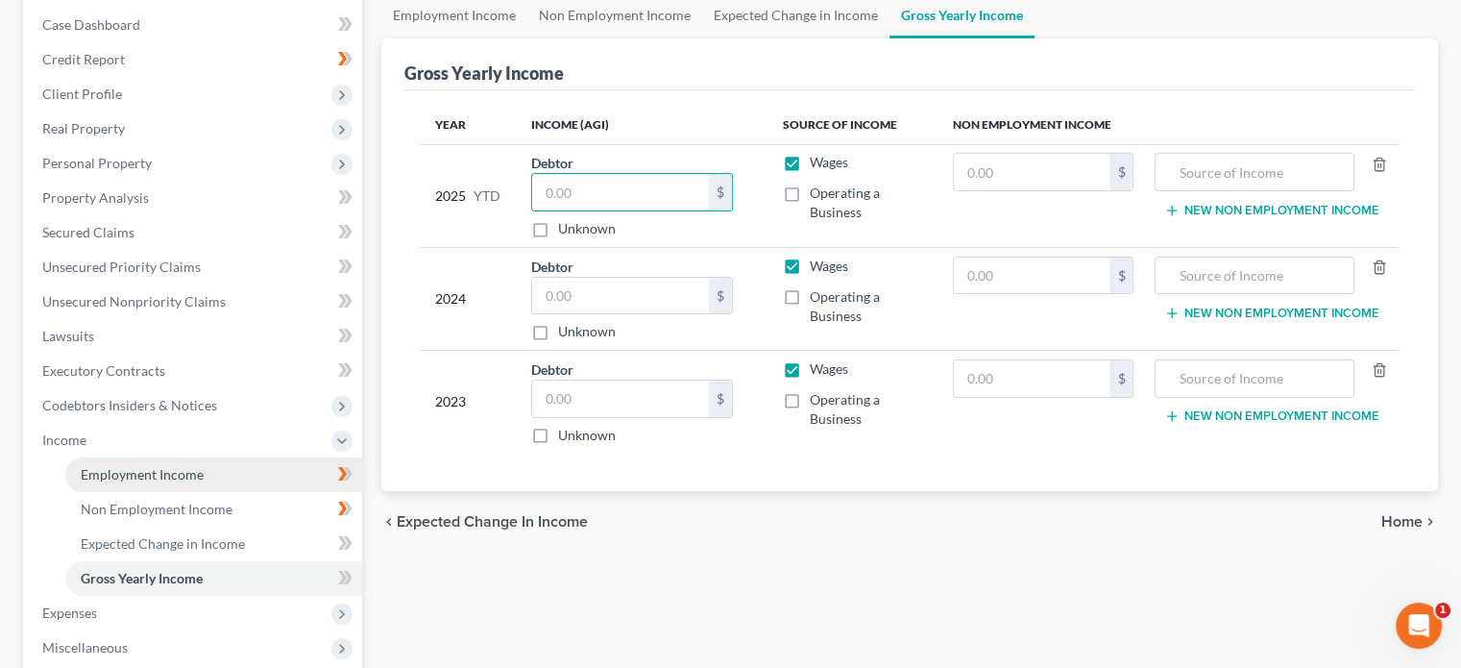
click at [173, 473] on span "Employment Income" at bounding box center [142, 474] width 123 height 16
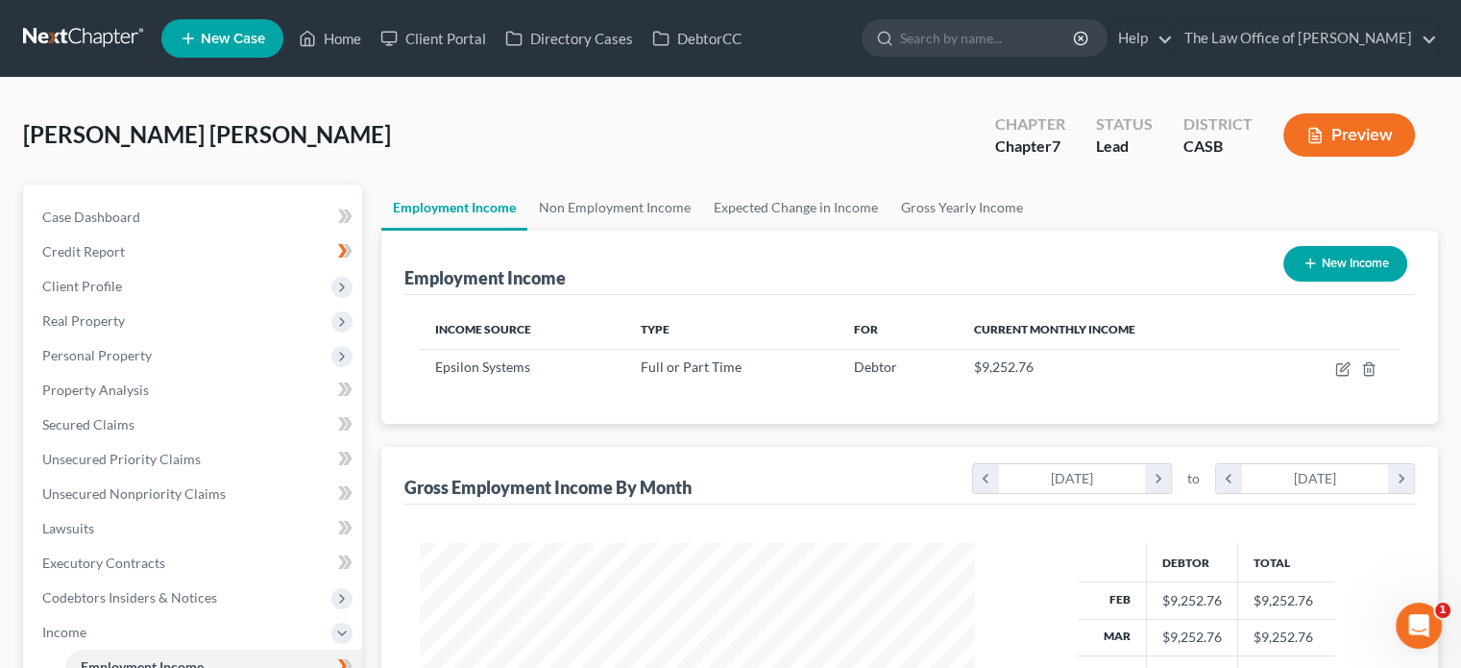
scroll to position [342, 593]
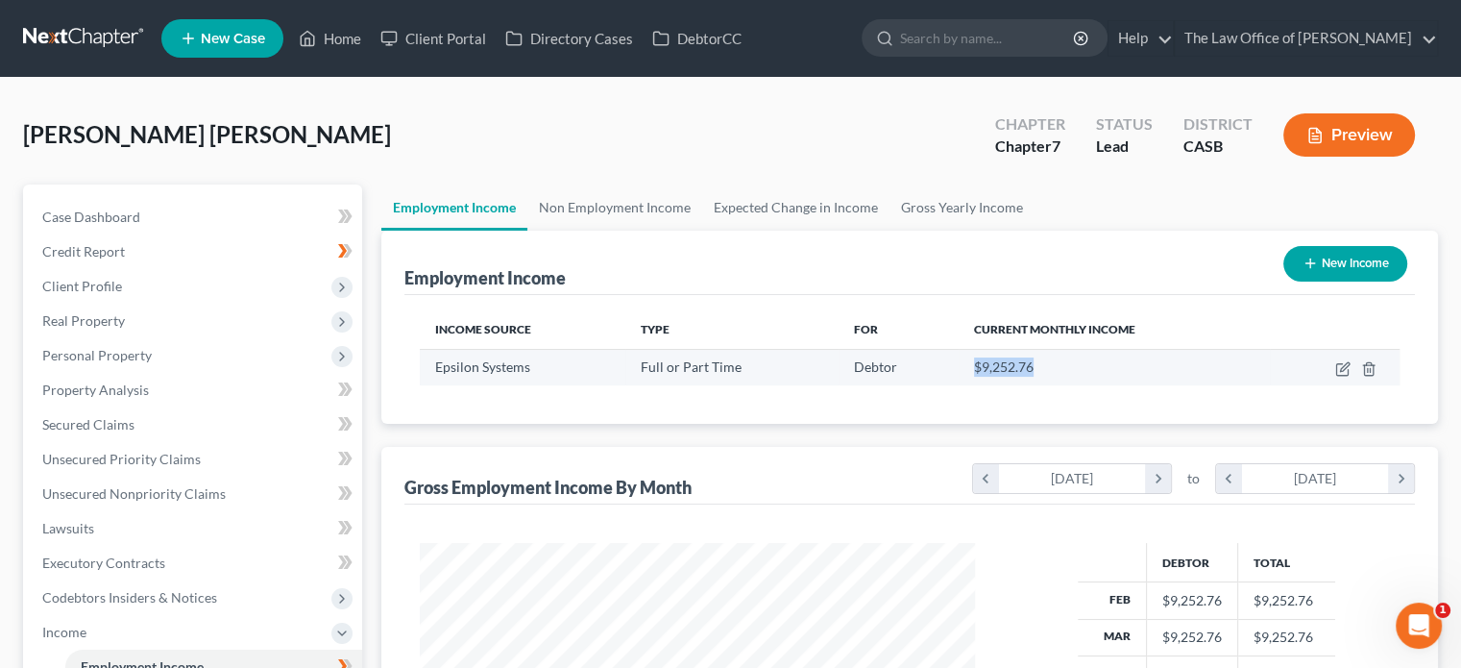
drag, startPoint x: 1041, startPoint y: 369, endPoint x: 973, endPoint y: 376, distance: 67.6
click at [974, 376] on div "$9,252.76" at bounding box center [1114, 366] width 281 height 19
copy span "$9,252.76"
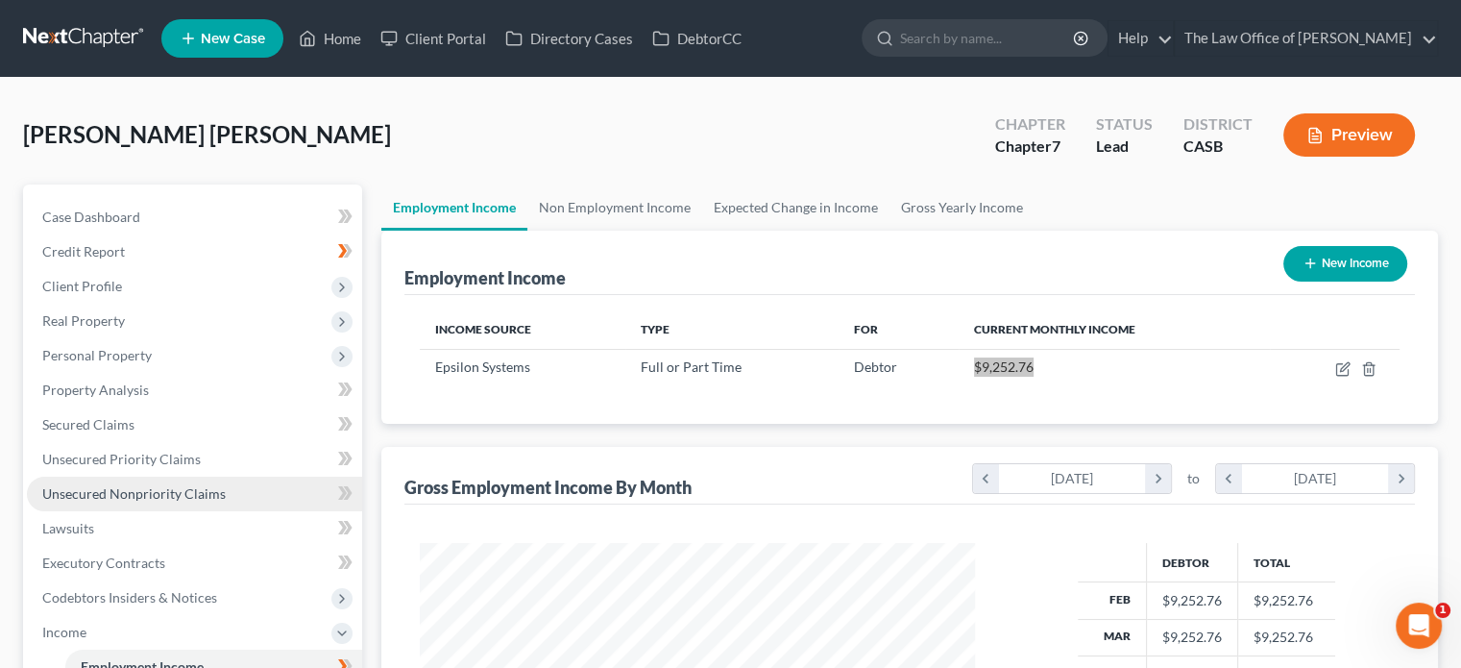
scroll to position [288, 0]
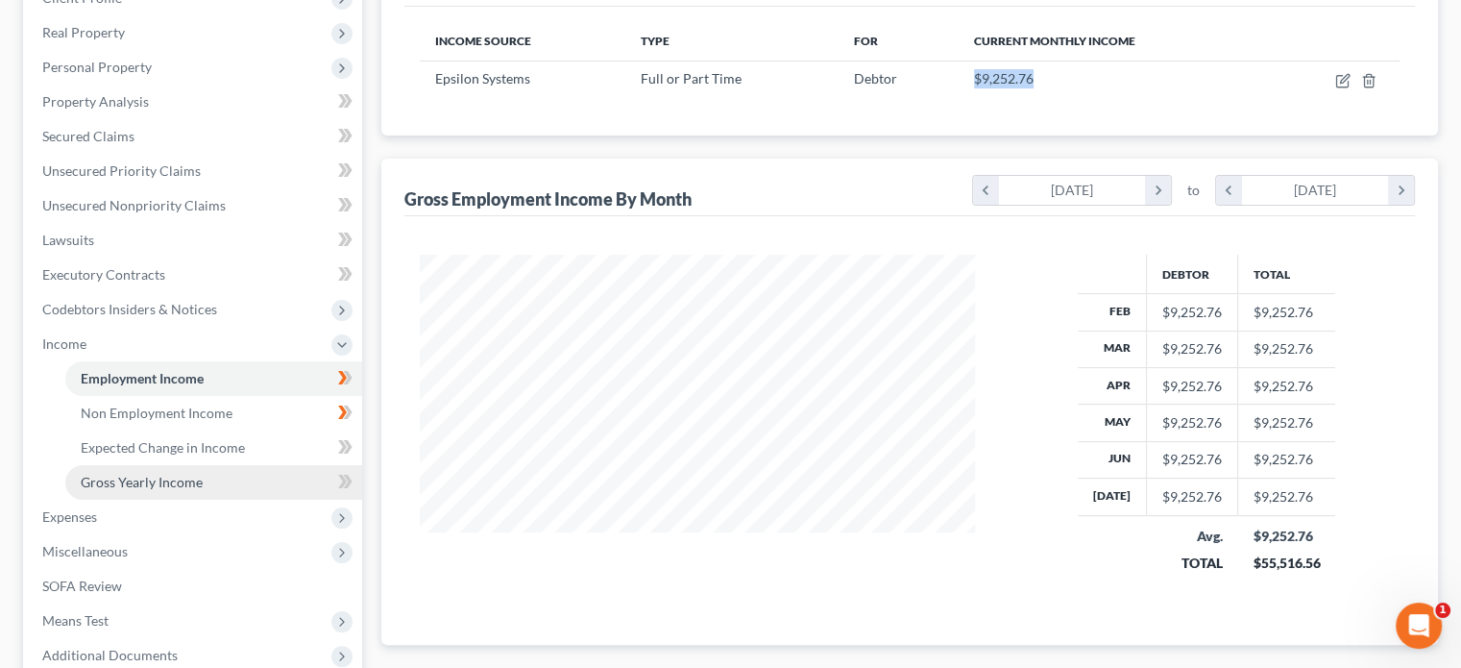
drag, startPoint x: 212, startPoint y: 474, endPoint x: 293, endPoint y: 470, distance: 80.8
click at [212, 474] on link "Gross Yearly Income" at bounding box center [213, 482] width 297 height 35
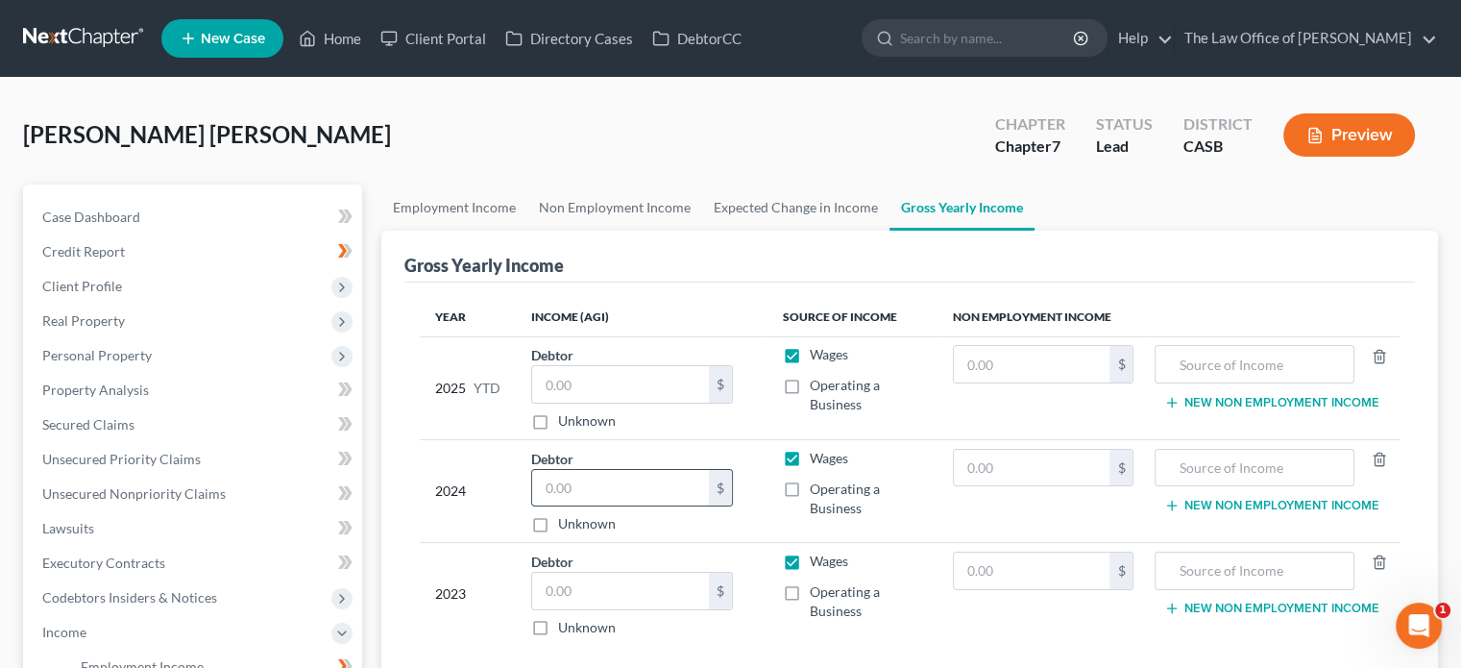
click at [592, 500] on input "text" at bounding box center [620, 488] width 177 height 37
drag, startPoint x: 570, startPoint y: 410, endPoint x: 578, endPoint y: 399, distance: 14.4
click at [571, 411] on label "Unknown" at bounding box center [587, 420] width 58 height 19
click at [571, 411] on input "Unknown" at bounding box center [572, 417] width 12 height 12
checkbox input "true"
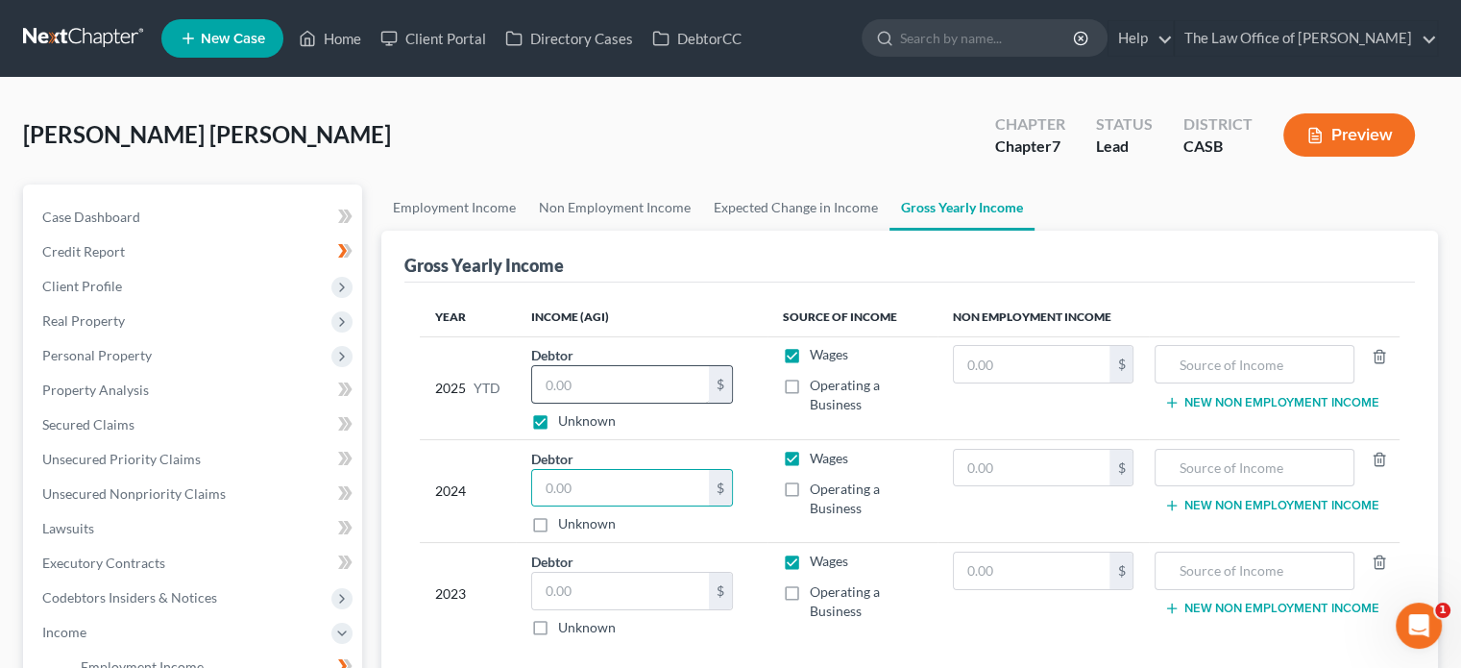
type input "0.00"
click at [558, 424] on label "Unknown" at bounding box center [587, 420] width 58 height 19
click at [566, 424] on input "Unknown" at bounding box center [572, 417] width 12 height 12
checkbox input "false"
click at [578, 390] on input "0.00" at bounding box center [620, 384] width 177 height 37
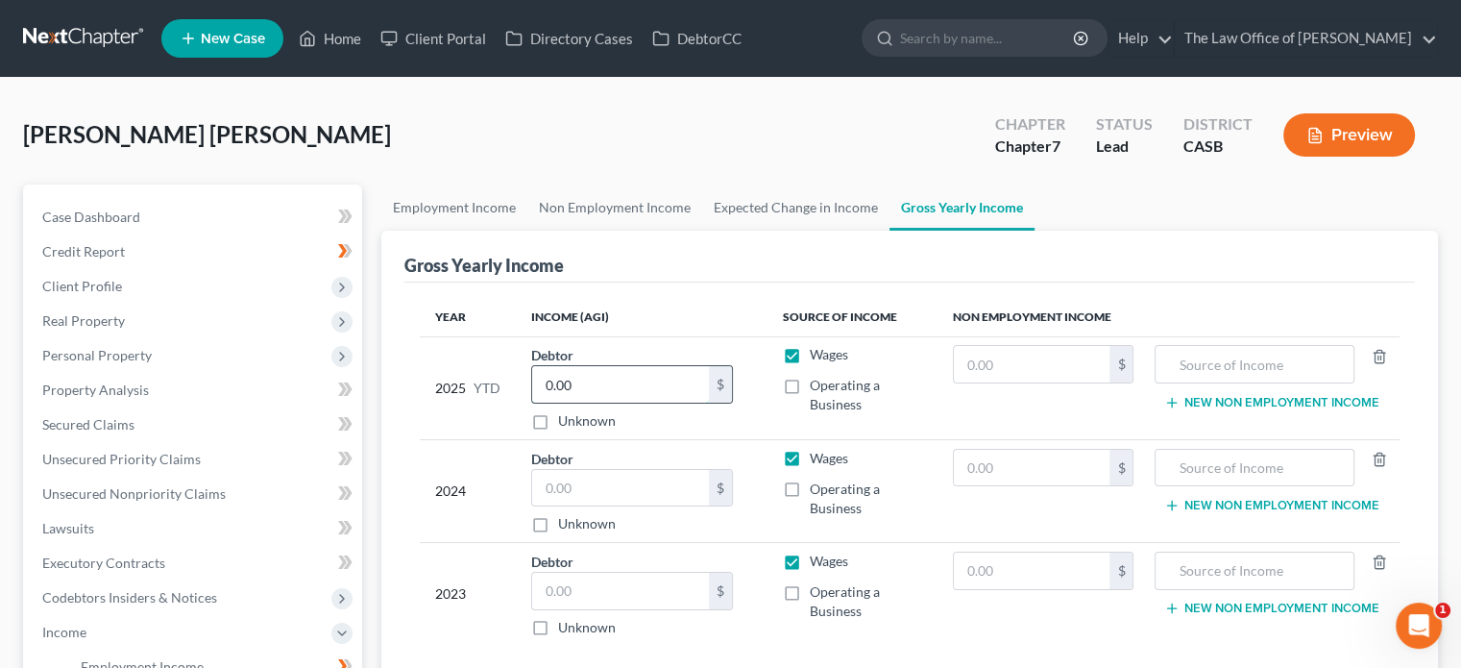
paste input "69,395.7"
type input "69,395.7"
click at [576, 479] on input "text" at bounding box center [620, 488] width 177 height 37
type input "104,003"
click at [575, 593] on input "text" at bounding box center [620, 591] width 177 height 37
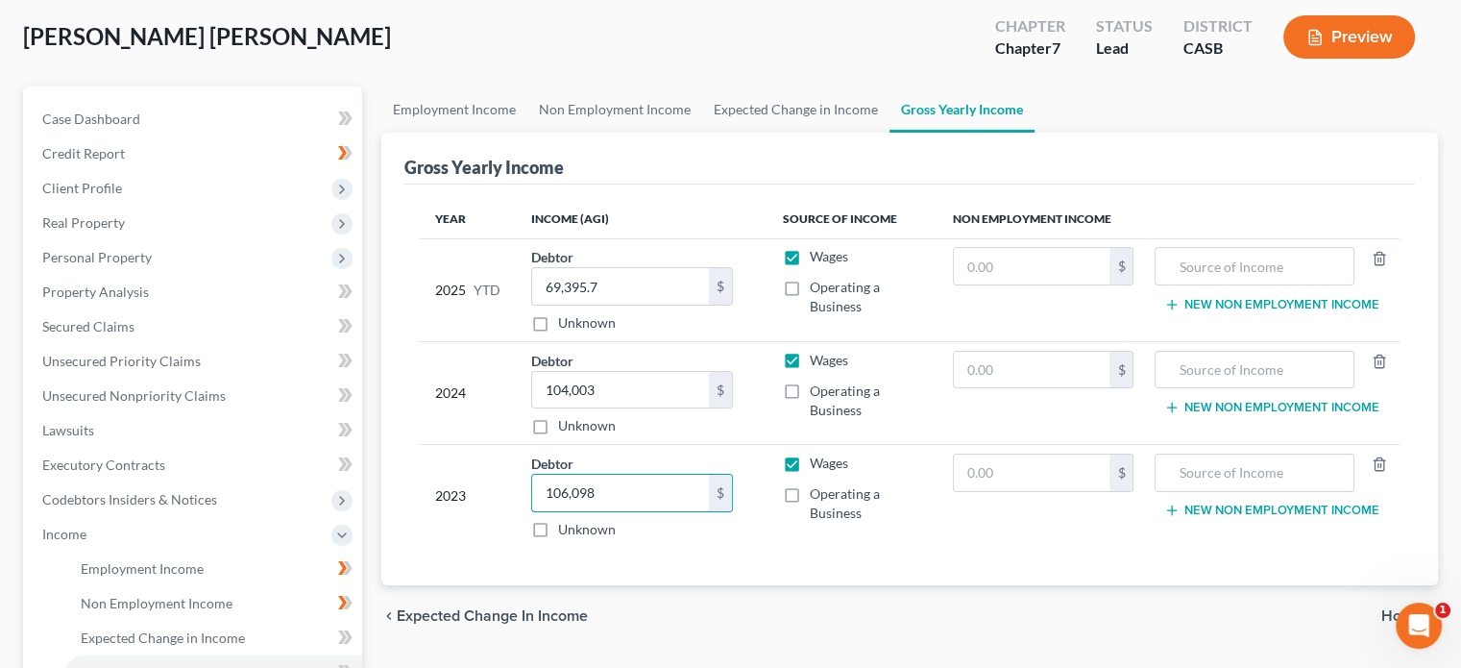
scroll to position [192, 0]
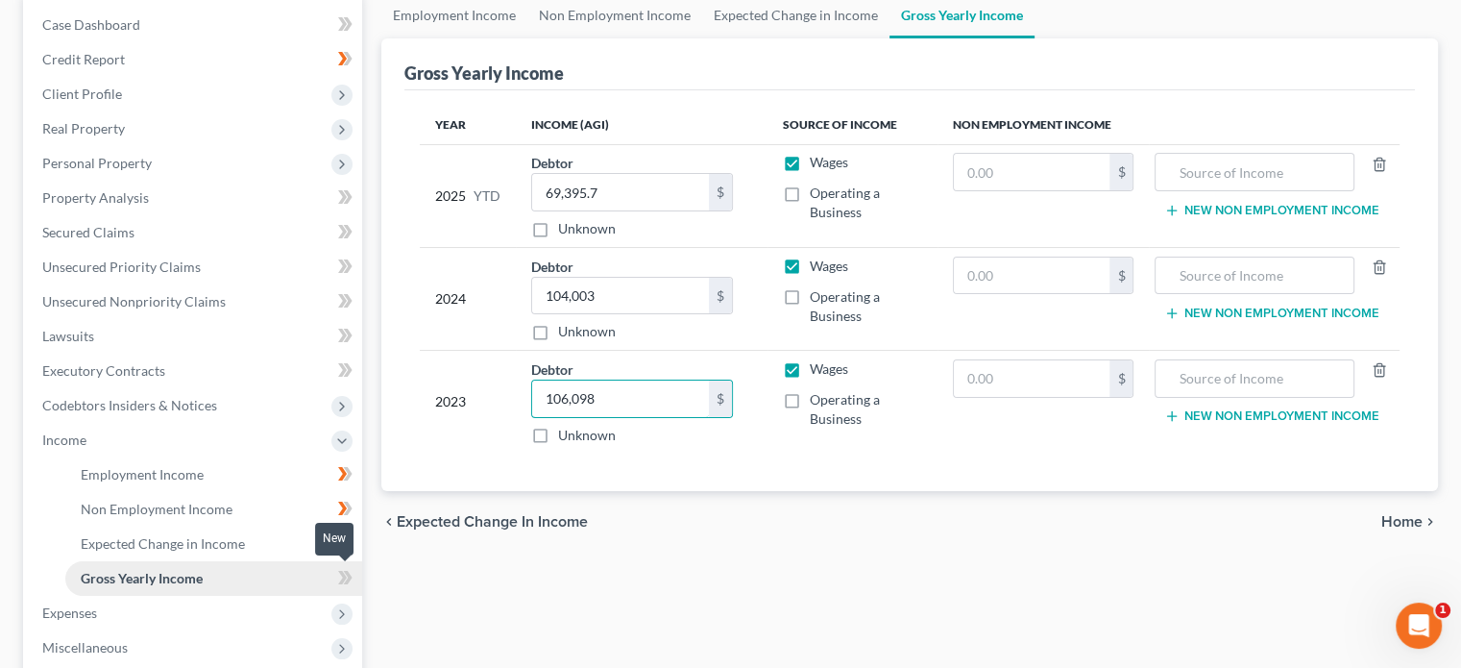
type input "106,098"
click at [341, 564] on link "Gross Yearly Income" at bounding box center [213, 578] width 297 height 35
click at [341, 572] on icon at bounding box center [342, 577] width 9 height 13
click at [342, 581] on icon at bounding box center [342, 577] width 9 height 13
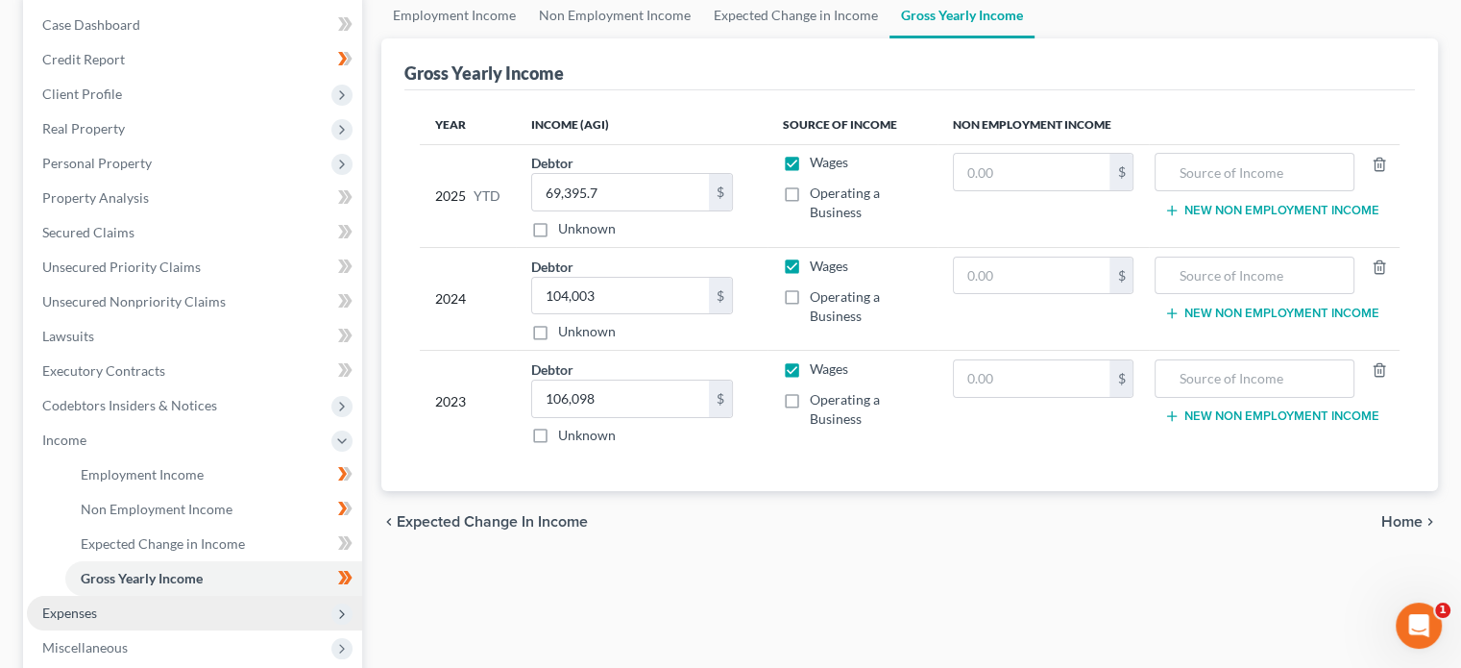
click at [307, 609] on span "Expenses" at bounding box center [194, 613] width 335 height 35
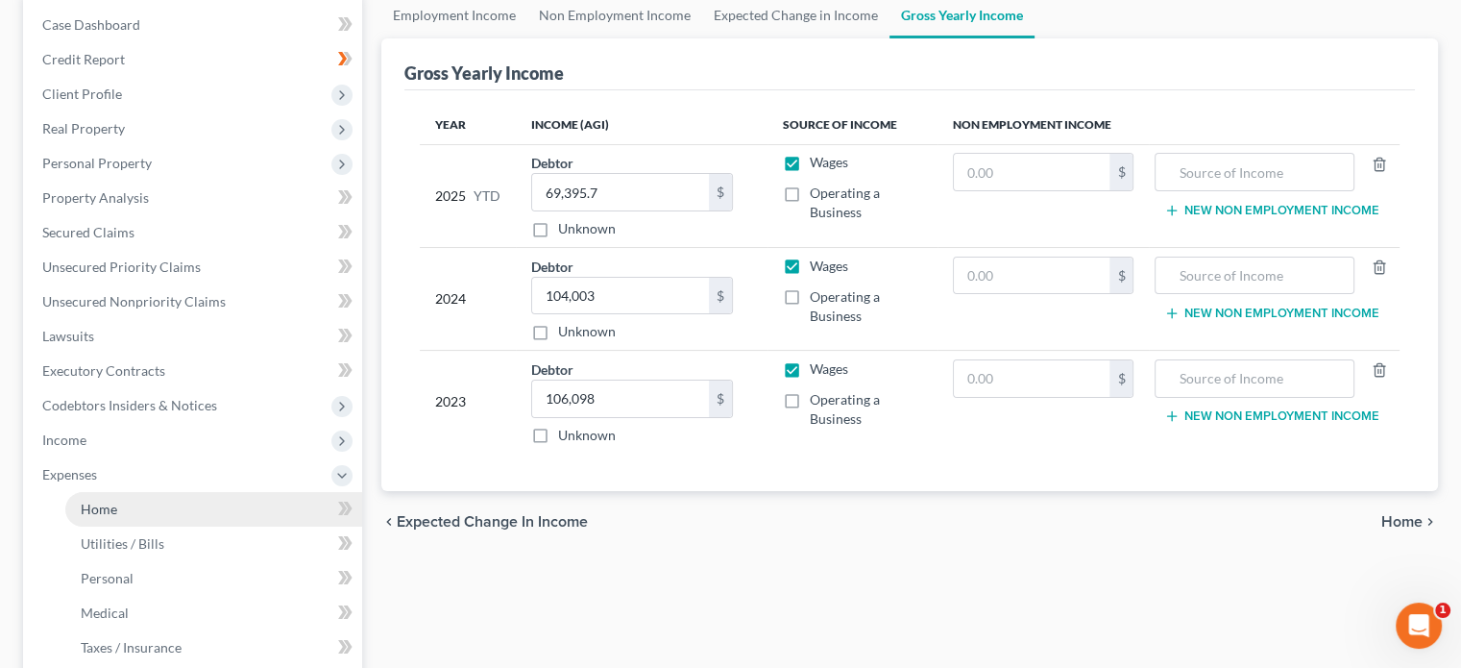
click at [287, 510] on link "Home" at bounding box center [213, 509] width 297 height 35
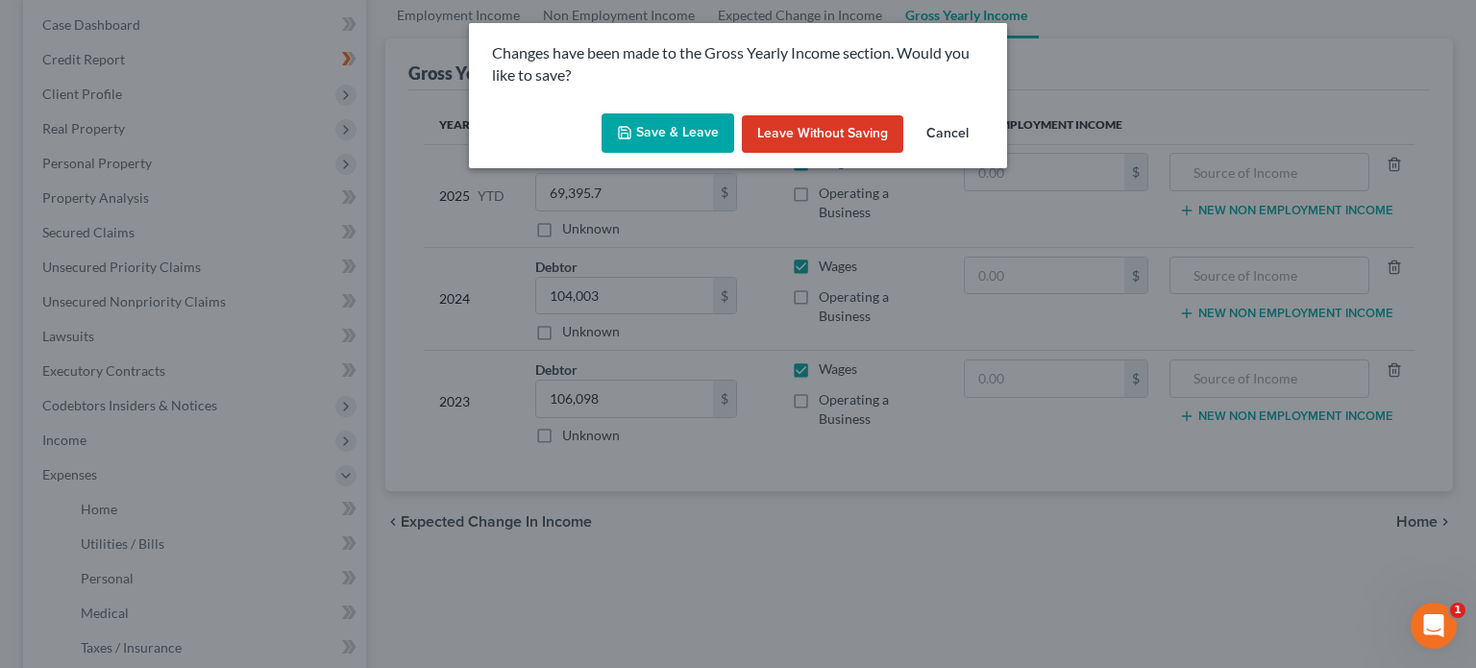
click at [661, 140] on button "Save & Leave" at bounding box center [667, 133] width 133 height 40
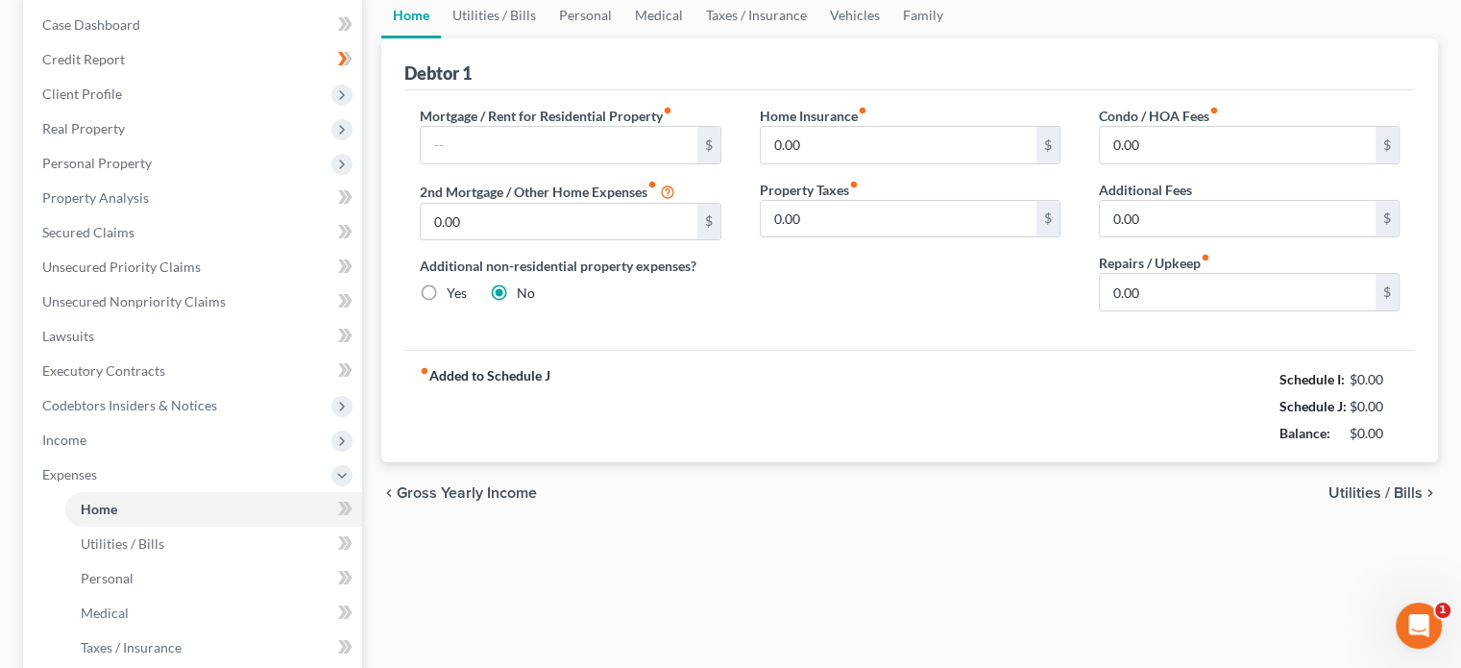
scroll to position [8, 0]
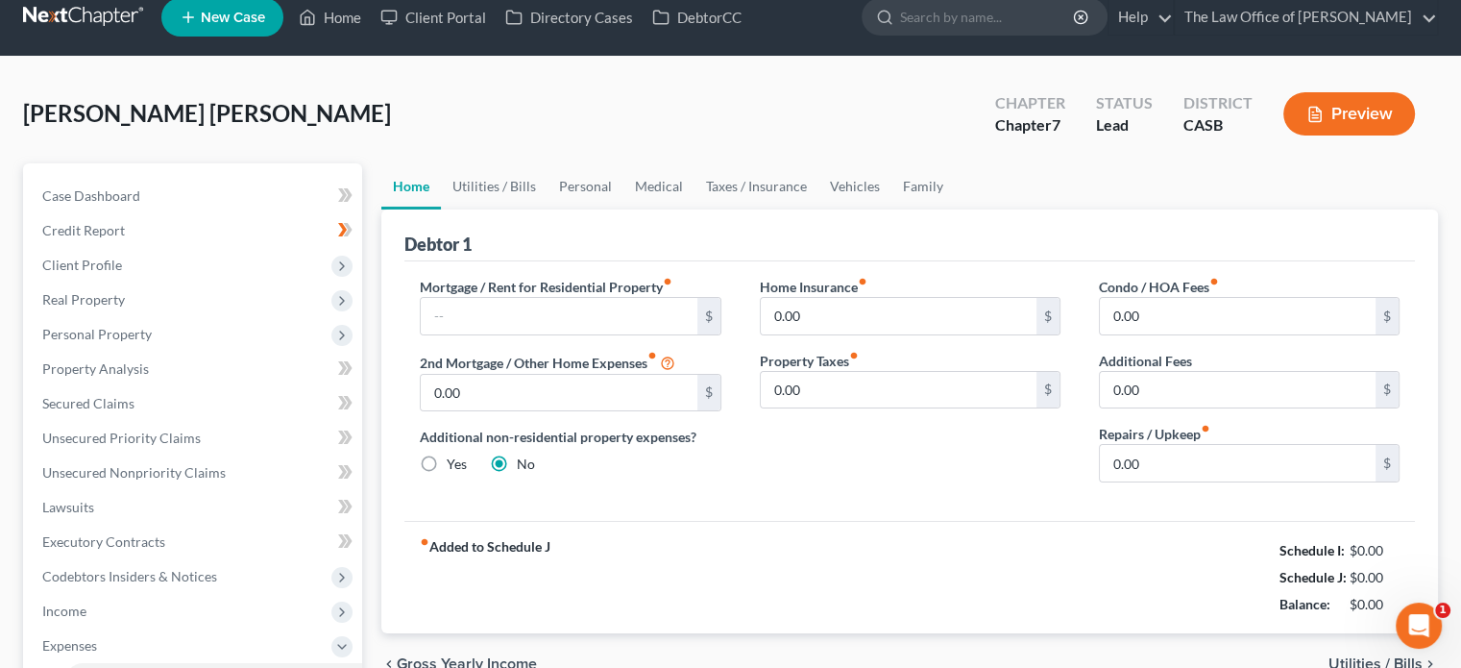
click at [251, 497] on ul "Case Dashboard Payments Invoices Payments Payments Credit Report Client Profile" at bounding box center [194, 611] width 335 height 865
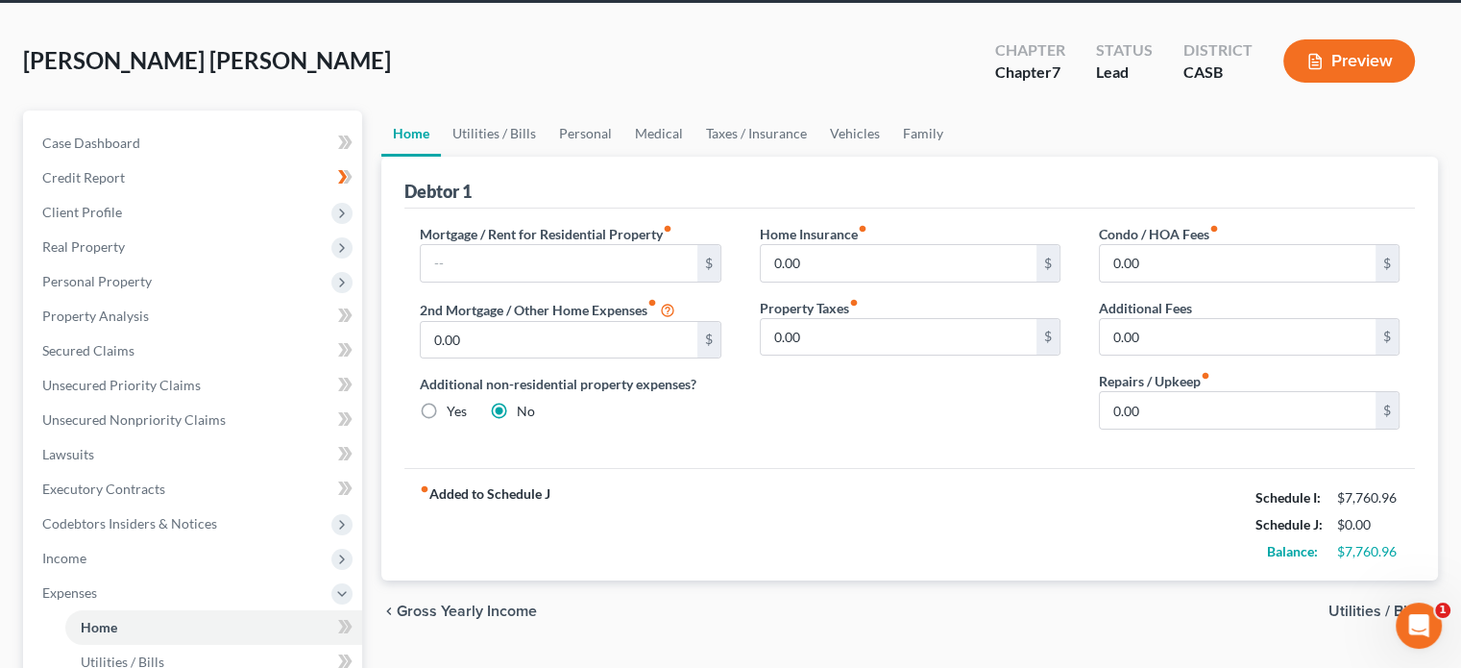
scroll to position [96, 0]
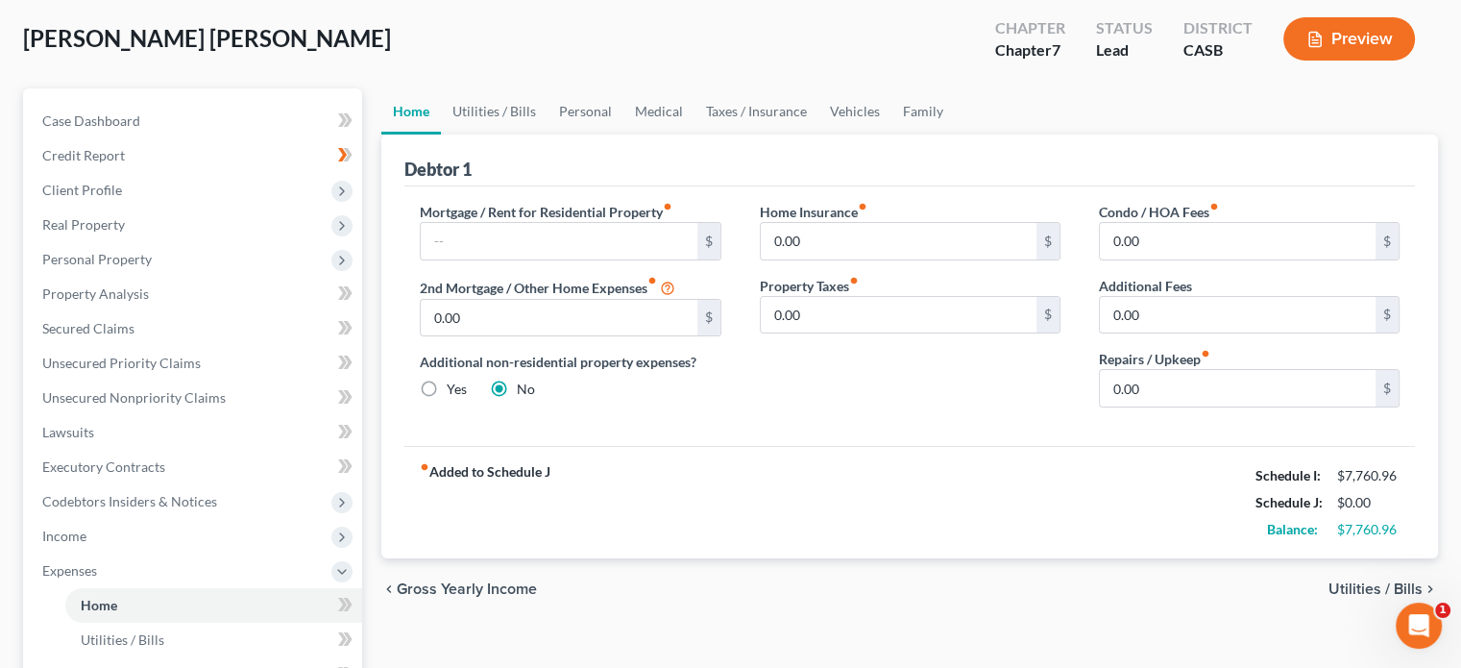
click at [497, 192] on div "Mortgage / Rent for Residential Property fiber_manual_record $ 2nd Mortgage / O…" at bounding box center [909, 315] width 1011 height 259
click at [496, 241] on input "text" at bounding box center [559, 241] width 276 height 37
type input "2,150"
drag, startPoint x: 1184, startPoint y: 242, endPoint x: 1187, endPoint y: 267, distance: 25.3
click at [1186, 242] on input "0.00" at bounding box center [1238, 241] width 276 height 37
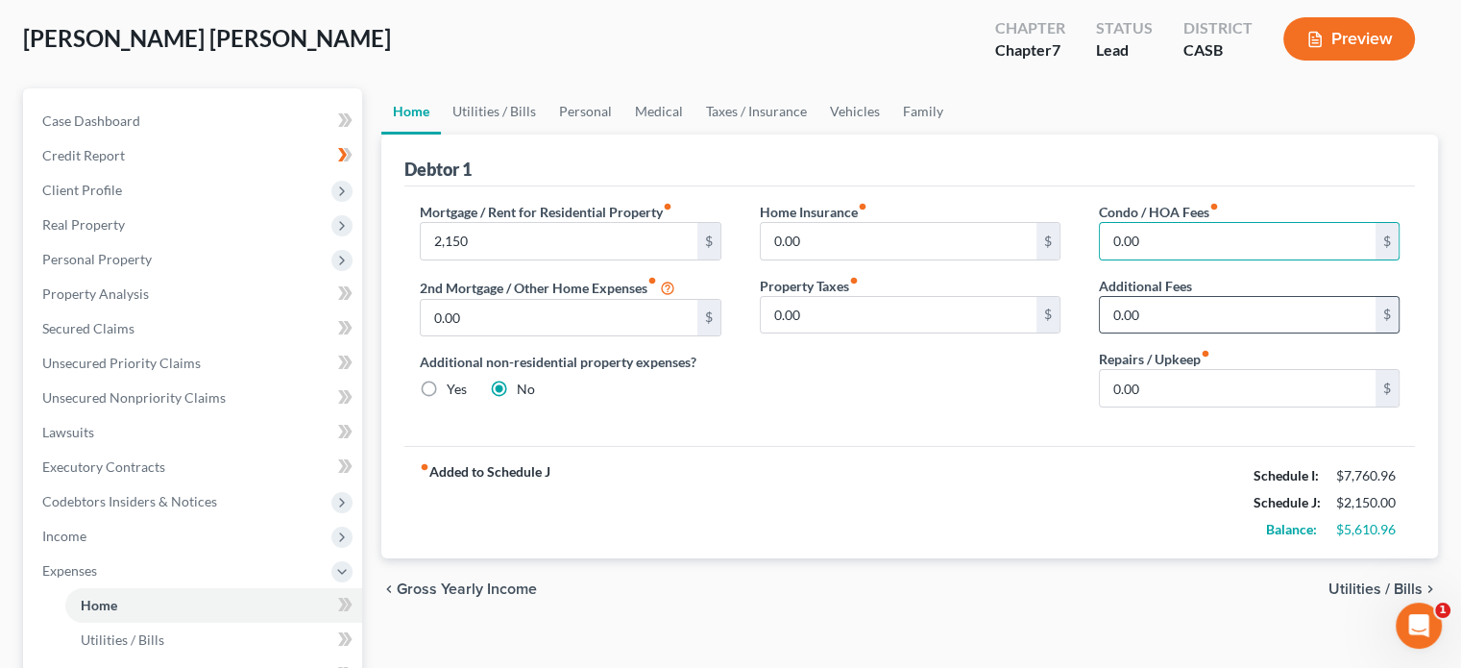
click at [1189, 296] on div "0.00 $" at bounding box center [1249, 315] width 301 height 38
click at [1184, 310] on input "0.00" at bounding box center [1238, 315] width 276 height 37
click at [878, 240] on input "0.00" at bounding box center [899, 241] width 276 height 37
click at [992, 517] on div "fiber_manual_record Added to Schedule J Schedule I: $7,760.96 Schedule J: $2,15…" at bounding box center [909, 502] width 1011 height 112
click at [886, 318] on input "0.00" at bounding box center [899, 315] width 276 height 37
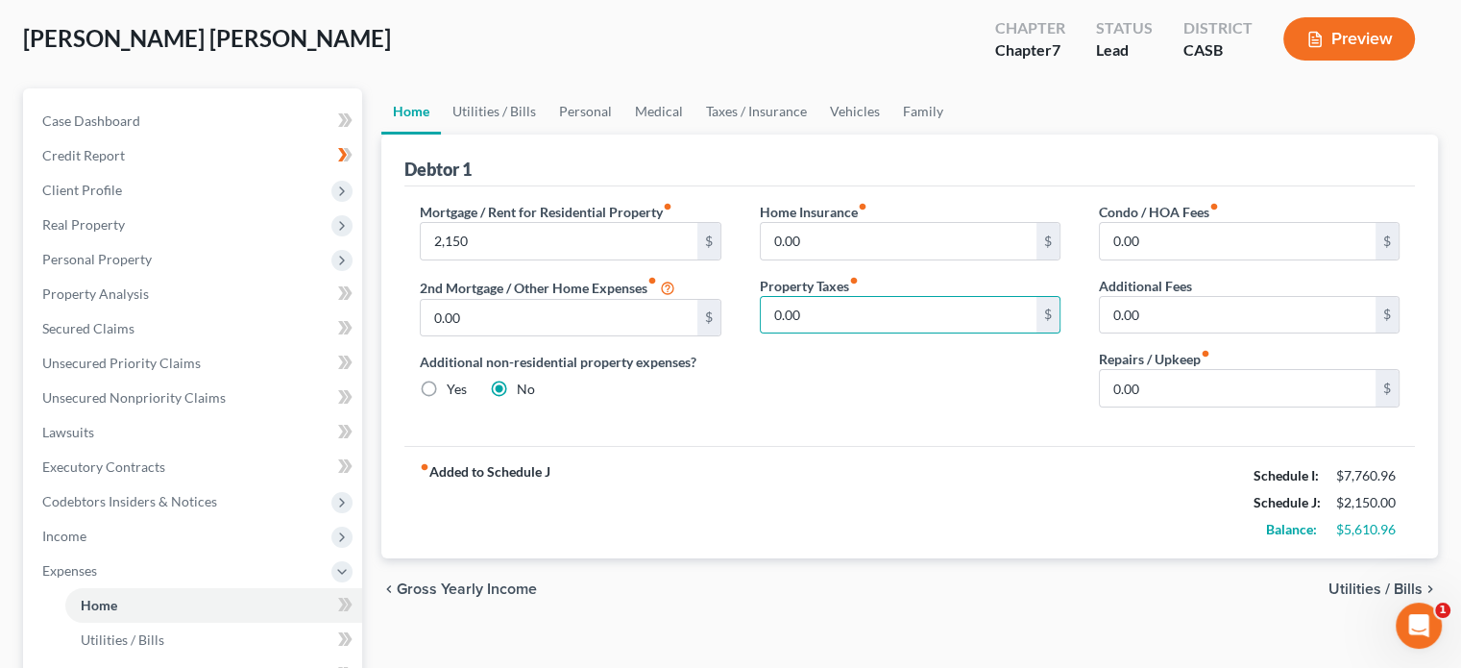
click at [835, 209] on label "Home Insurance fiber_manual_record" at bounding box center [814, 212] width 108 height 20
click at [835, 237] on input "0.00" at bounding box center [899, 241] width 276 height 37
type input "8.5"
click at [840, 518] on div "fiber_manual_record Added to Schedule J Schedule I: $7,760.96 Schedule J: $2,15…" at bounding box center [909, 502] width 1011 height 112
click at [1368, 581] on span "Utilities / Bills" at bounding box center [1376, 588] width 94 height 15
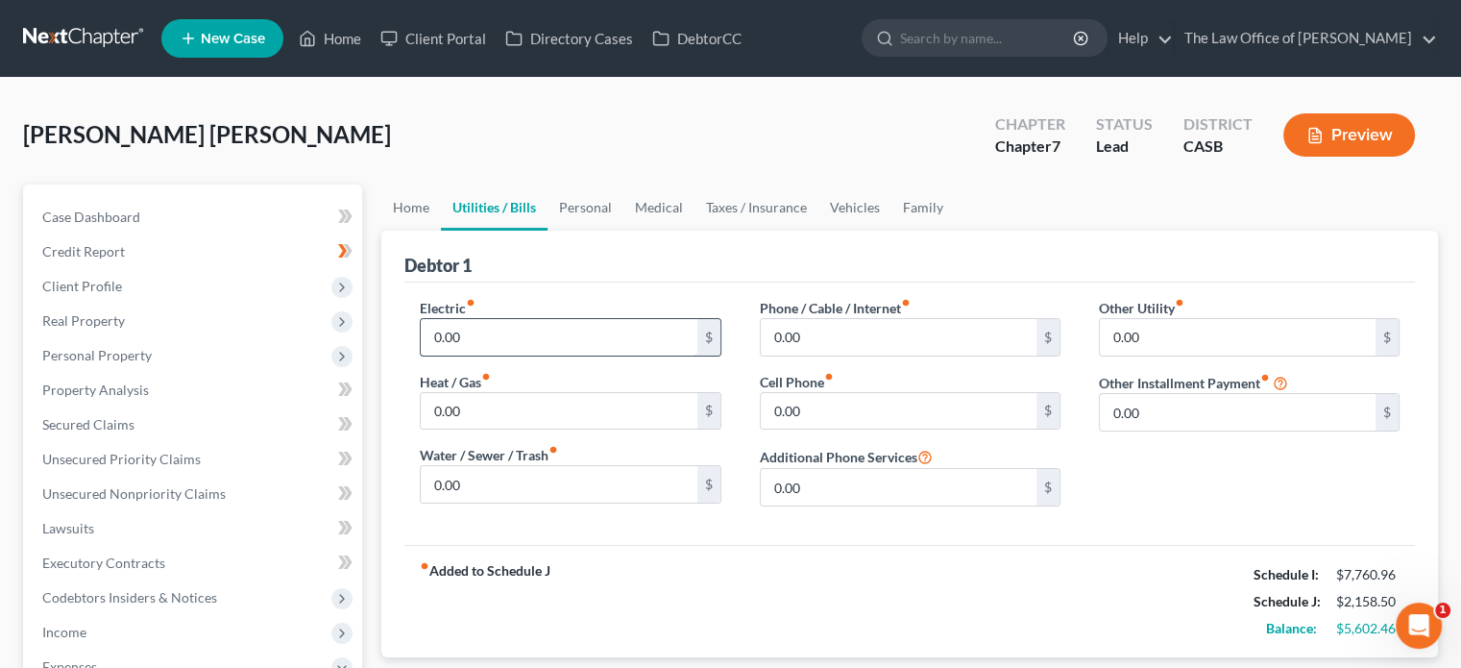
click at [513, 330] on input "0.00" at bounding box center [559, 337] width 276 height 37
type input "180"
type input "150"
type input "300"
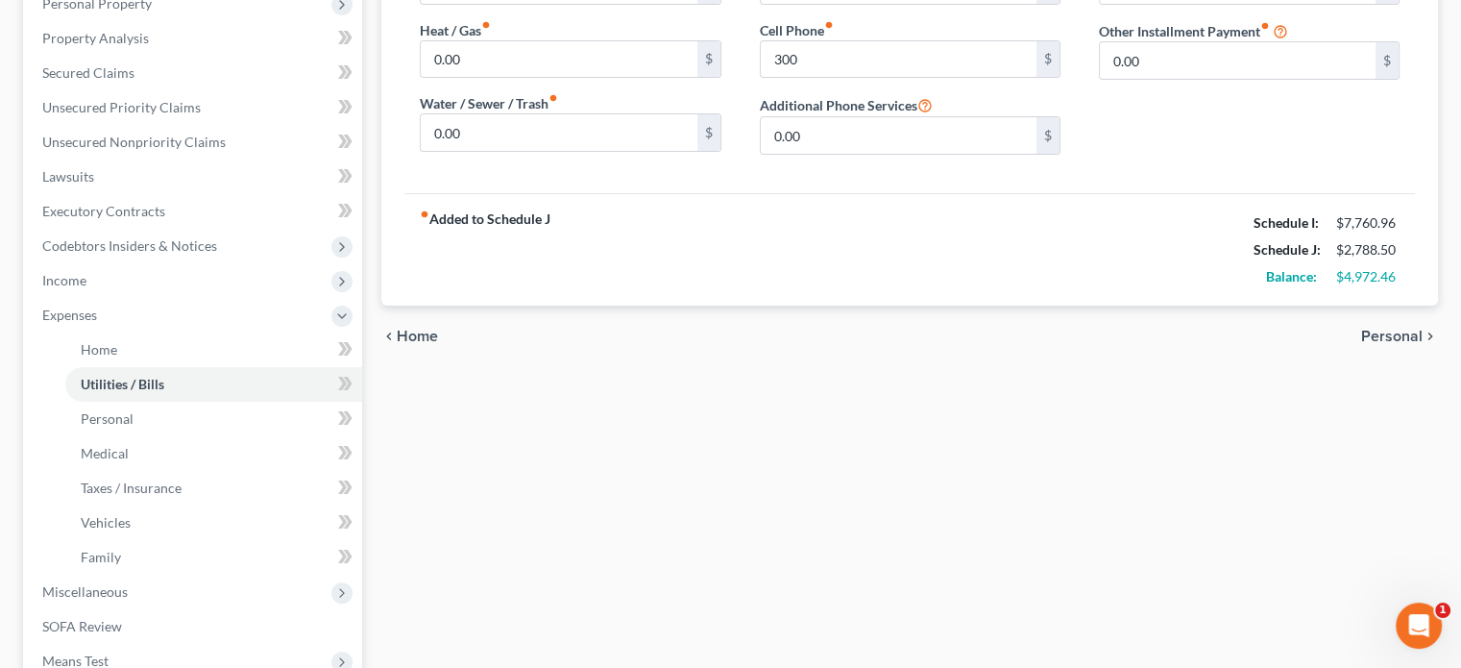
click at [1400, 329] on span "Personal" at bounding box center [1391, 336] width 61 height 15
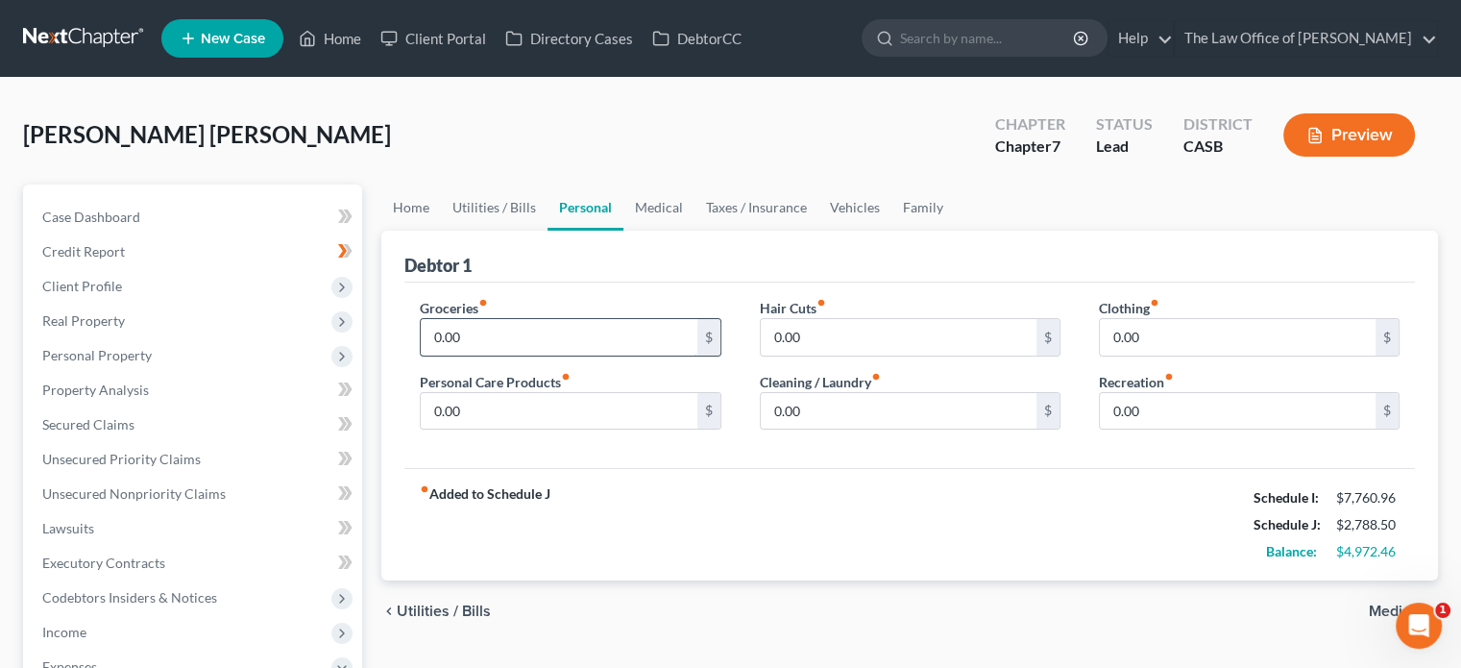
click at [524, 333] on input "0.00" at bounding box center [559, 337] width 276 height 37
type input "1,600"
type input "90"
type input "60"
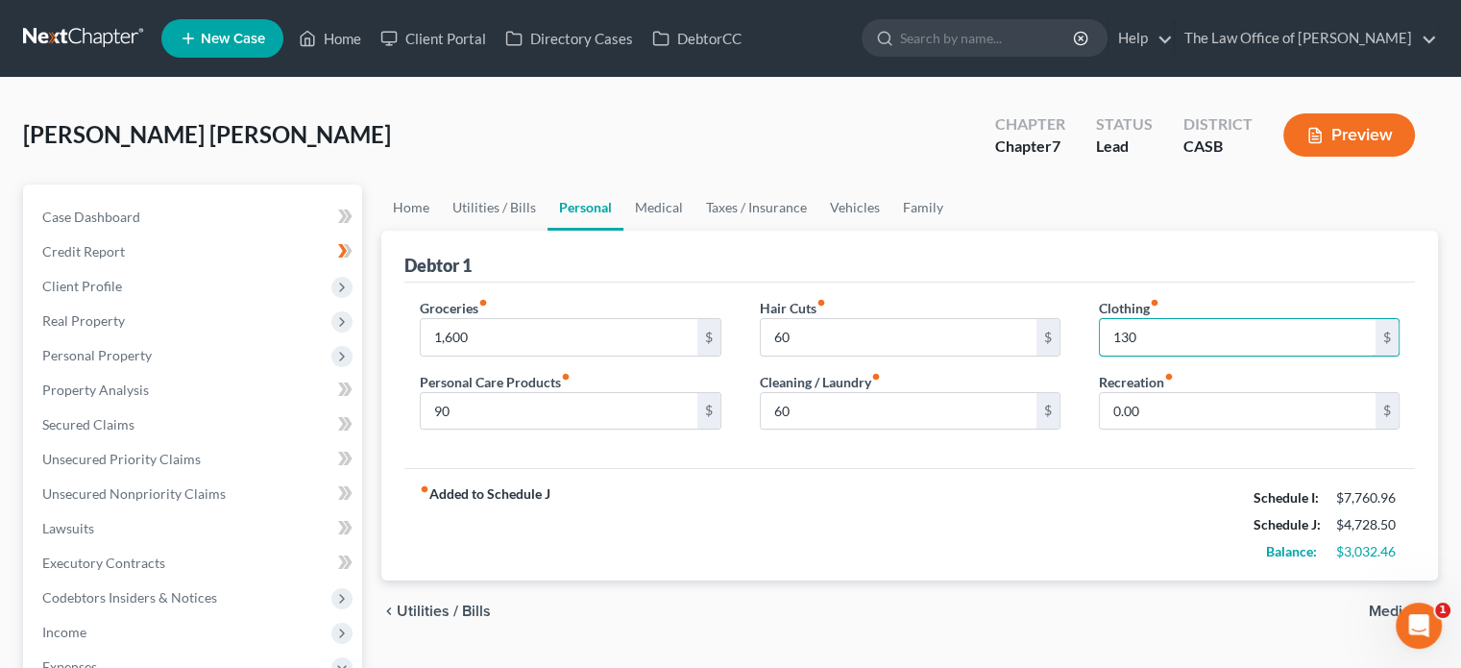
type input "130"
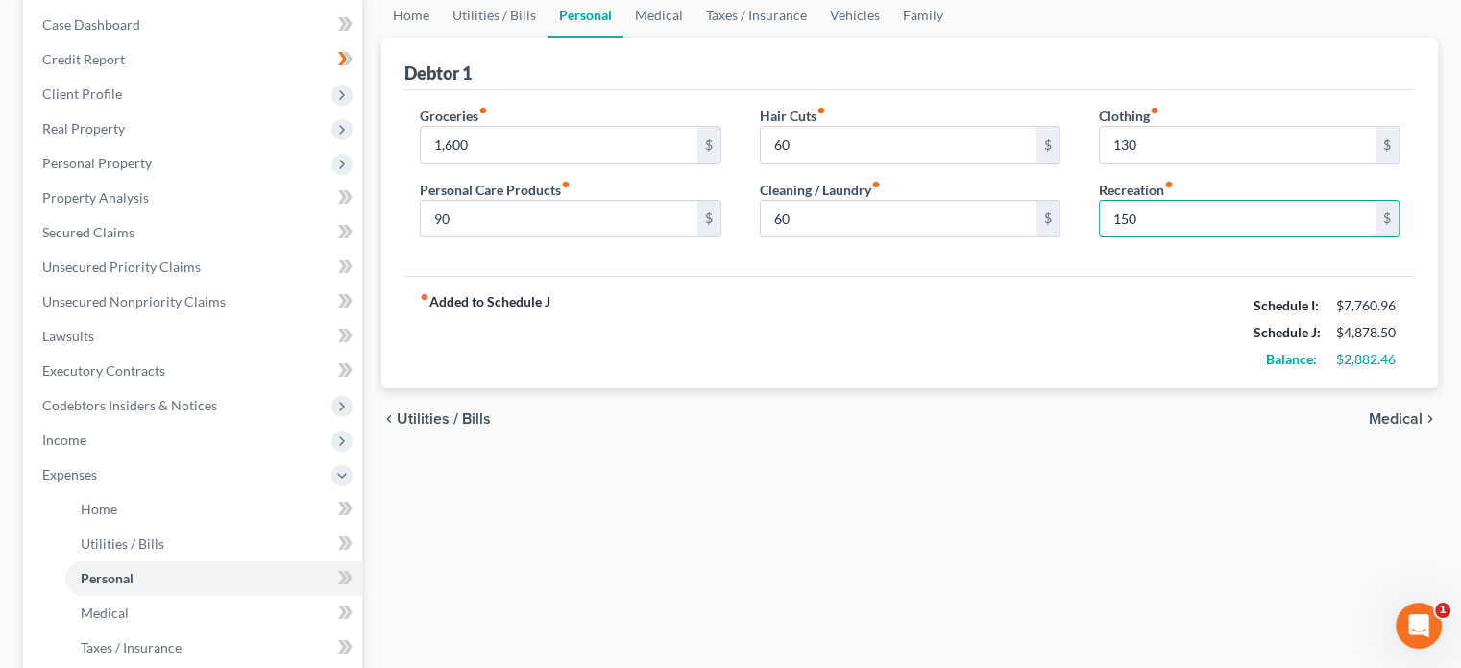
type input "150"
click at [1378, 415] on span "Medical" at bounding box center [1396, 418] width 54 height 15
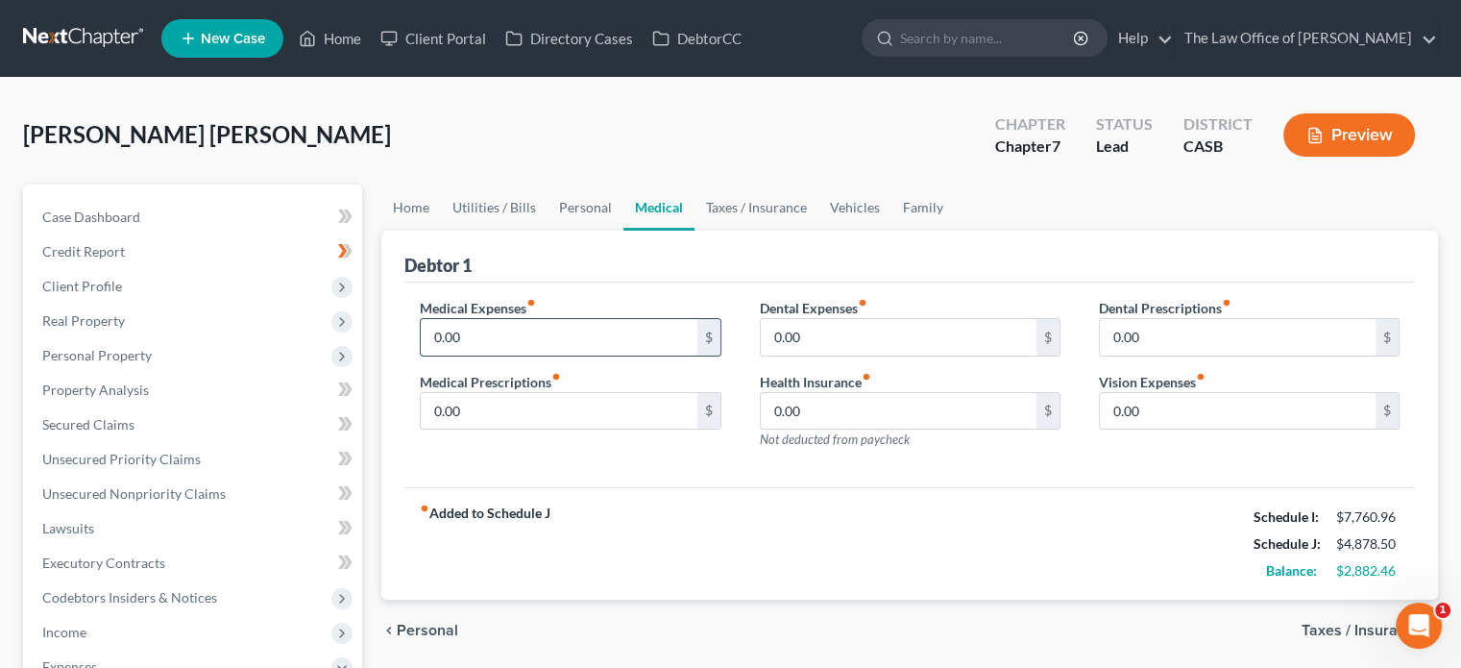
click at [587, 339] on input "0.00" at bounding box center [559, 337] width 276 height 37
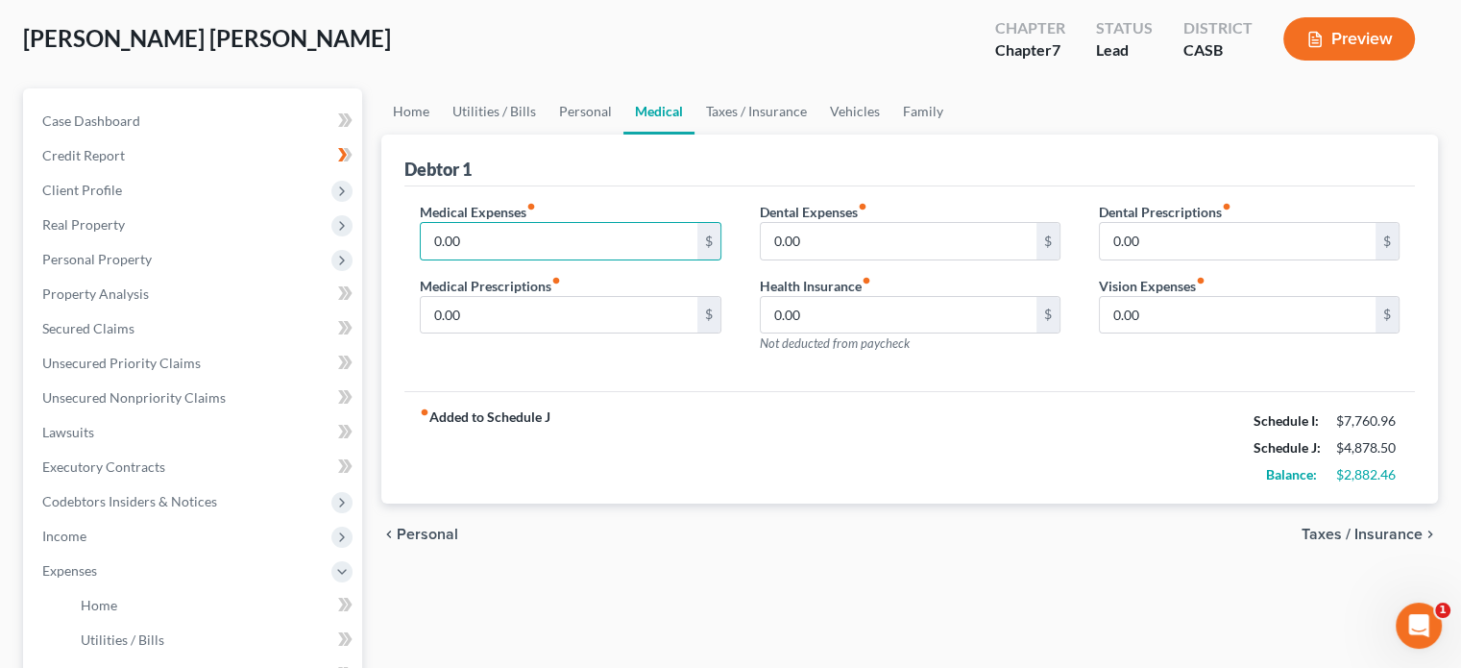
click at [1380, 526] on span "Taxes / Insurance" at bounding box center [1362, 533] width 121 height 15
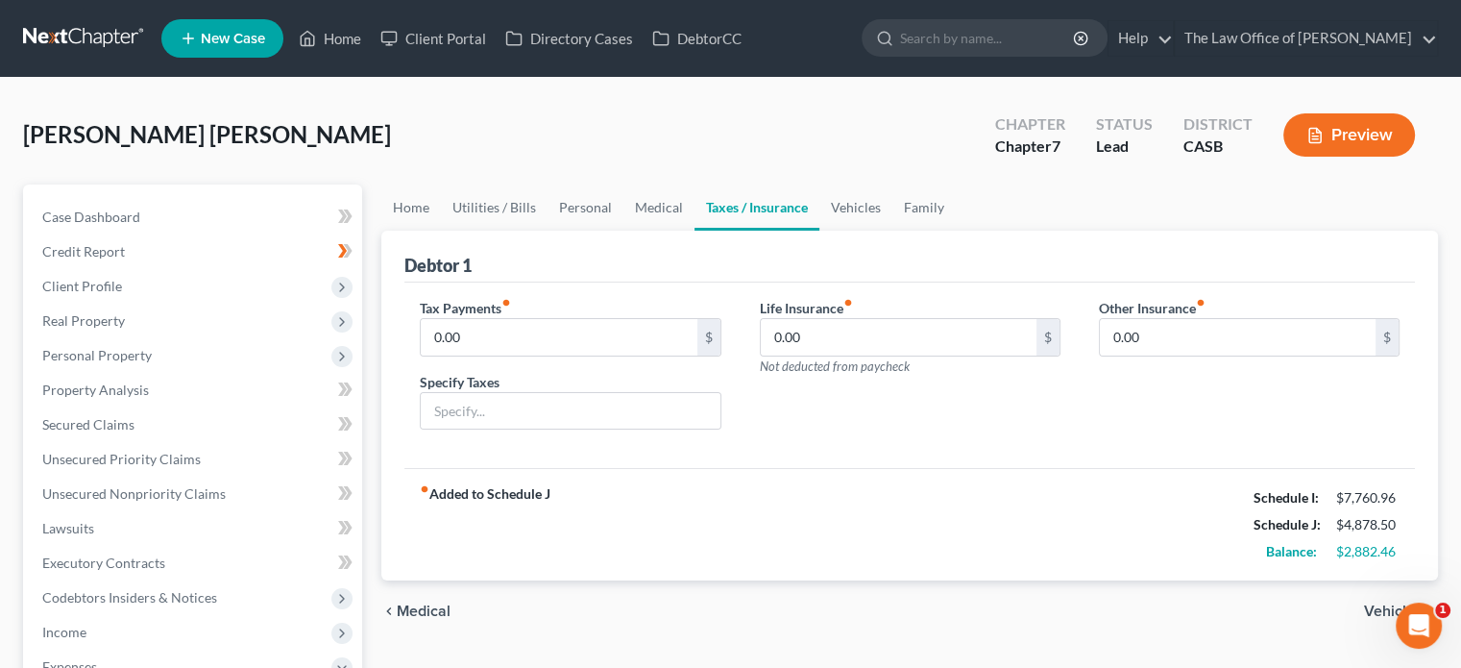
click at [1384, 612] on span "Vehicles" at bounding box center [1393, 610] width 59 height 15
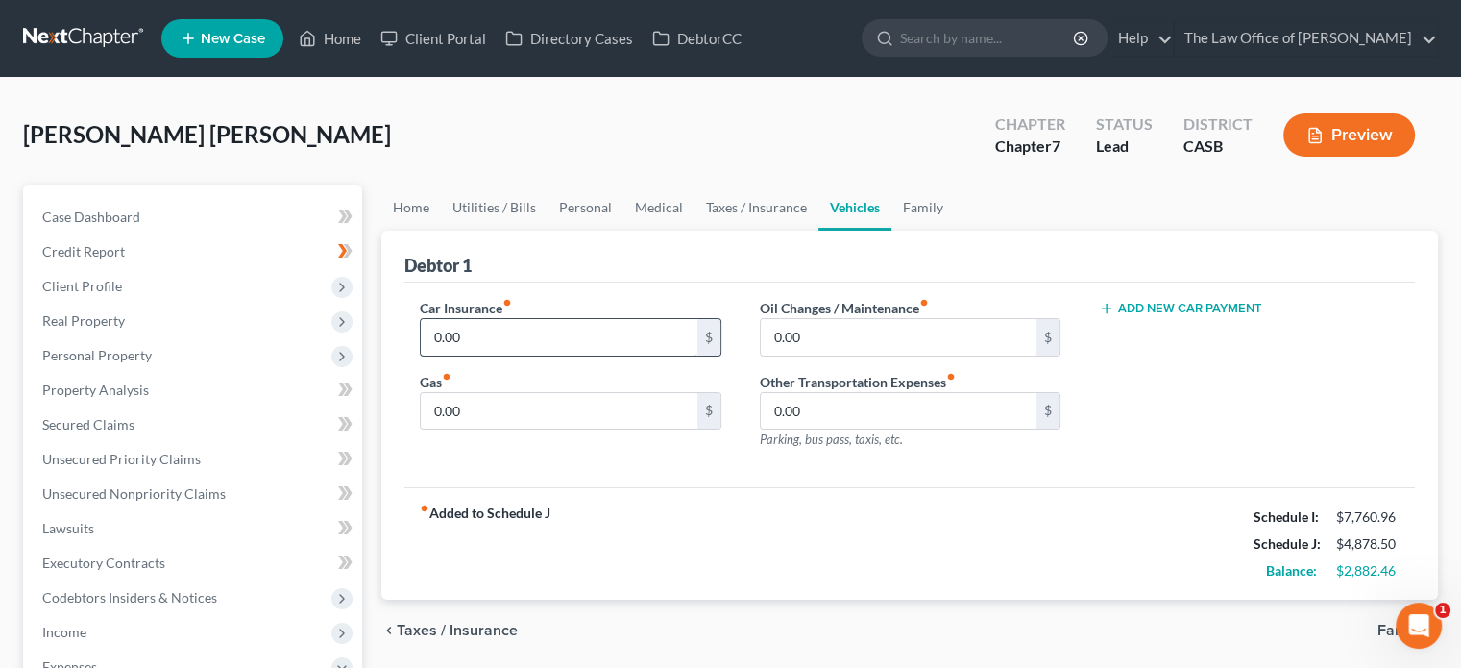
click at [506, 339] on input "0.00" at bounding box center [559, 337] width 276 height 37
click at [869, 164] on div "[PERSON_NAME] [PERSON_NAME] Upgraded Chapter Chapter 7 Status Lead District CAS…" at bounding box center [730, 143] width 1415 height 84
click at [548, 330] on input "0.00" at bounding box center [559, 337] width 276 height 37
type input "88"
click at [487, 396] on input "0.00" at bounding box center [559, 411] width 276 height 37
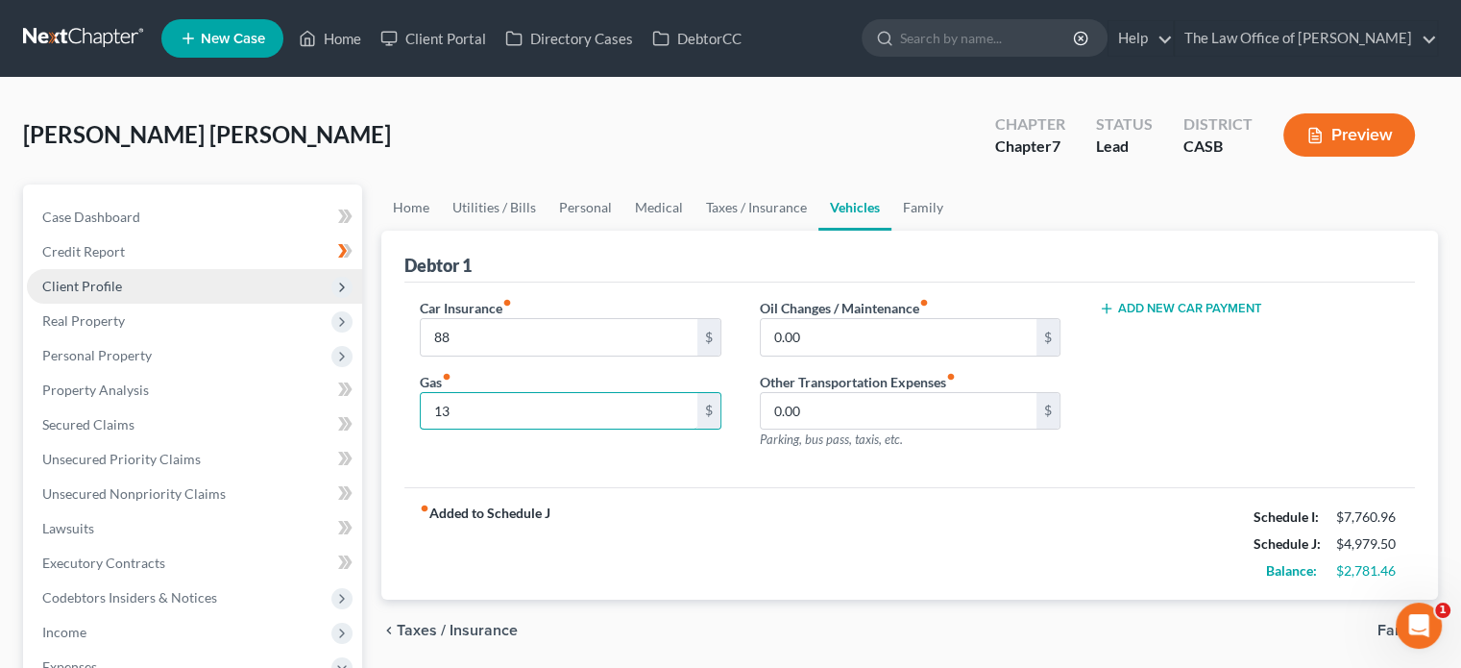
type input "1"
type input "520"
click at [839, 327] on input "0.00" at bounding box center [899, 337] width 276 height 37
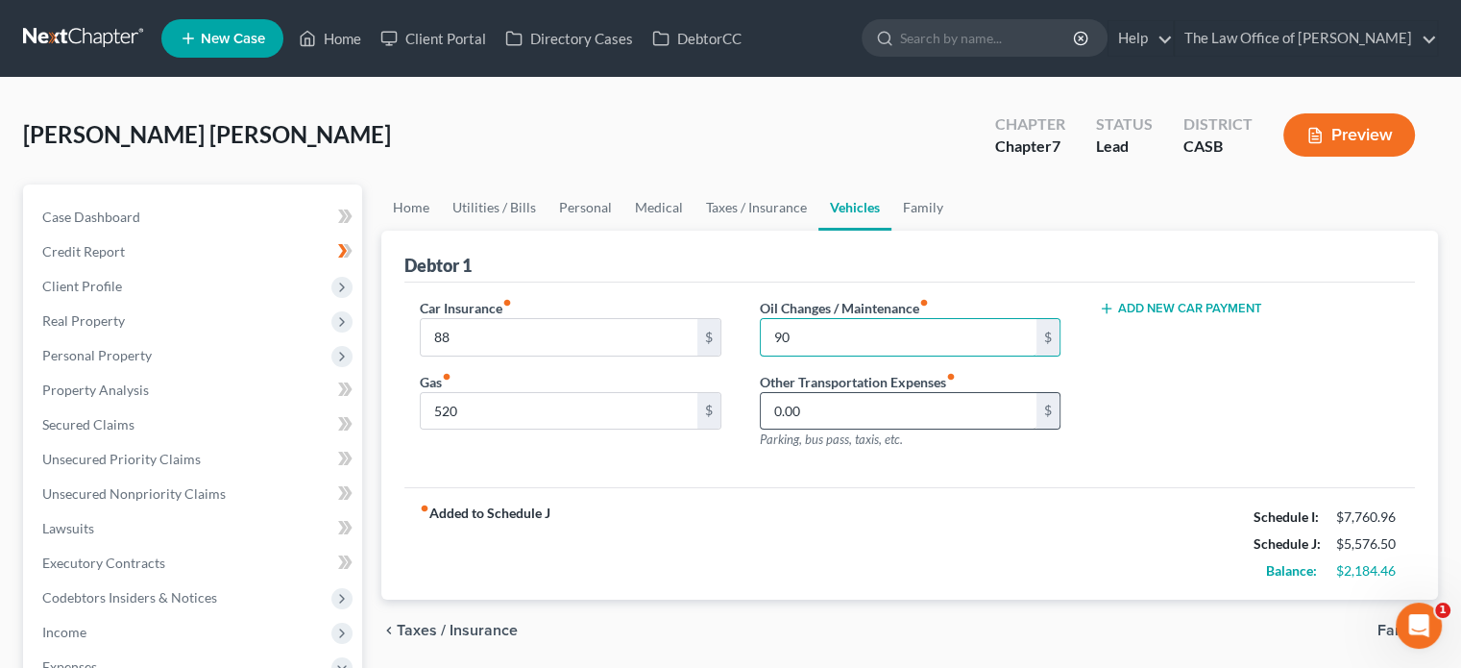
type input "90"
click at [798, 425] on input "0.00" at bounding box center [899, 411] width 276 height 37
click at [849, 499] on div "fiber_manual_record Added to Schedule J Schedule I: $7,760.96 Schedule J: $5,57…" at bounding box center [909, 543] width 1011 height 112
click at [1383, 629] on span "Family" at bounding box center [1400, 630] width 45 height 15
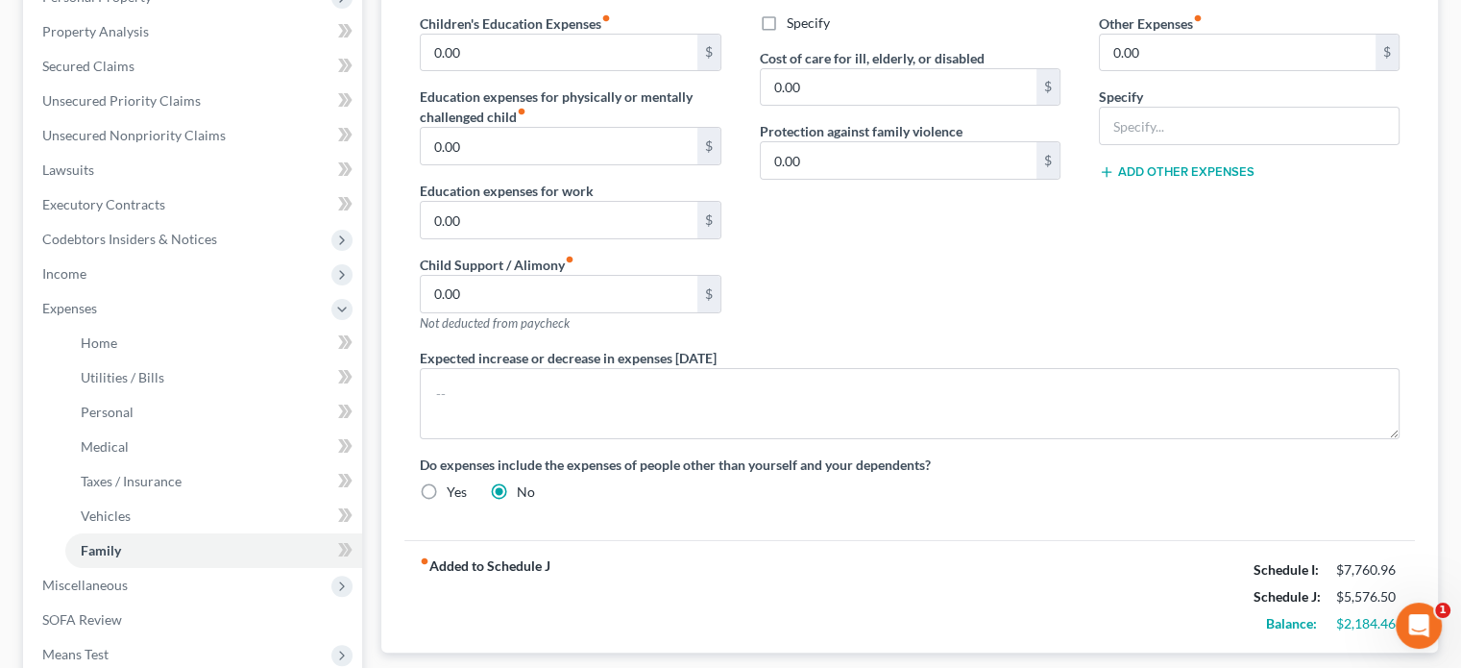
scroll to position [594, 0]
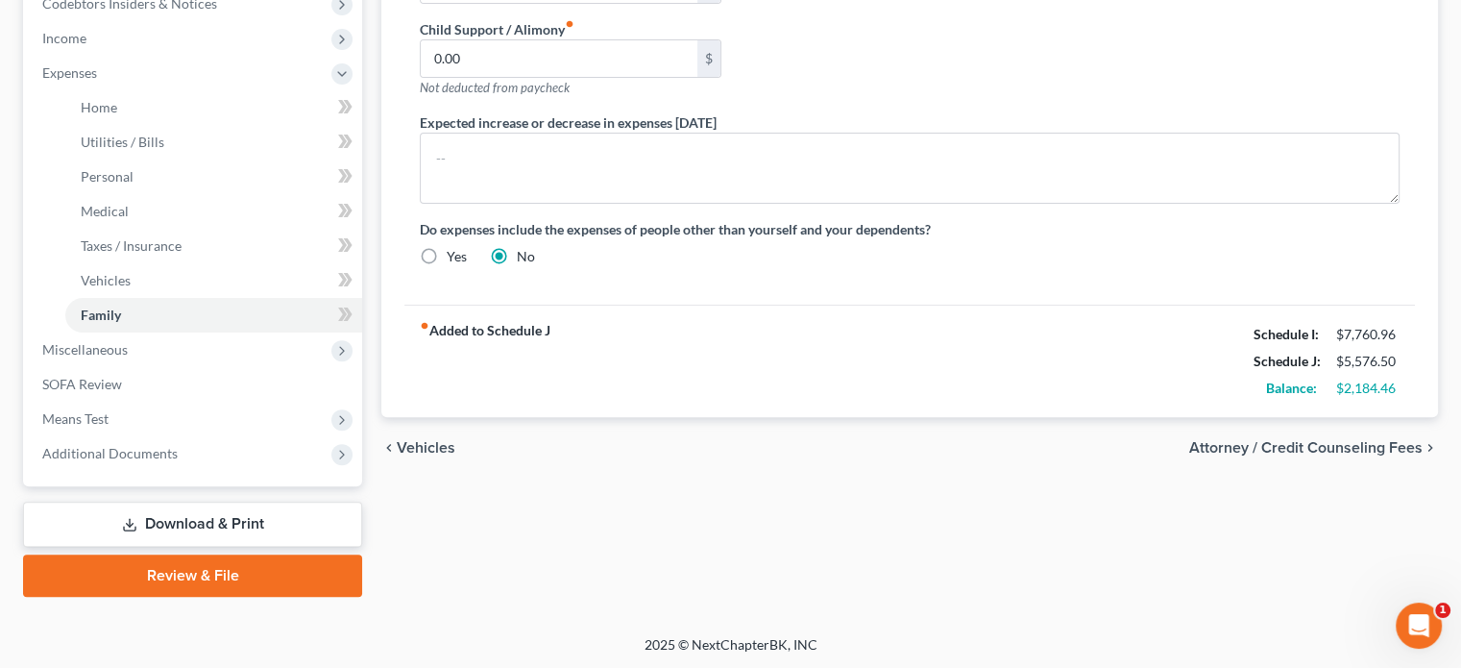
click at [1298, 453] on span "Attorney / Credit Counseling Fees" at bounding box center [1305, 447] width 233 height 15
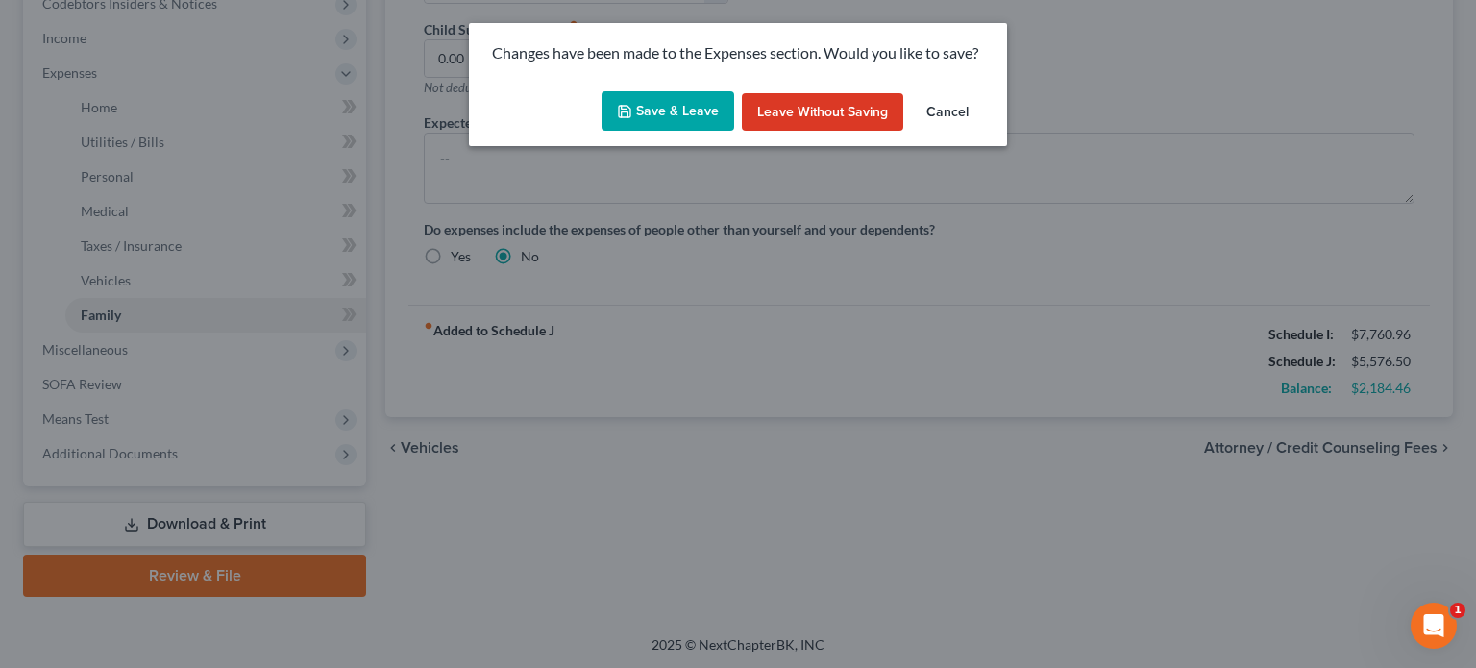
click at [615, 107] on button "Save & Leave" at bounding box center [667, 111] width 133 height 40
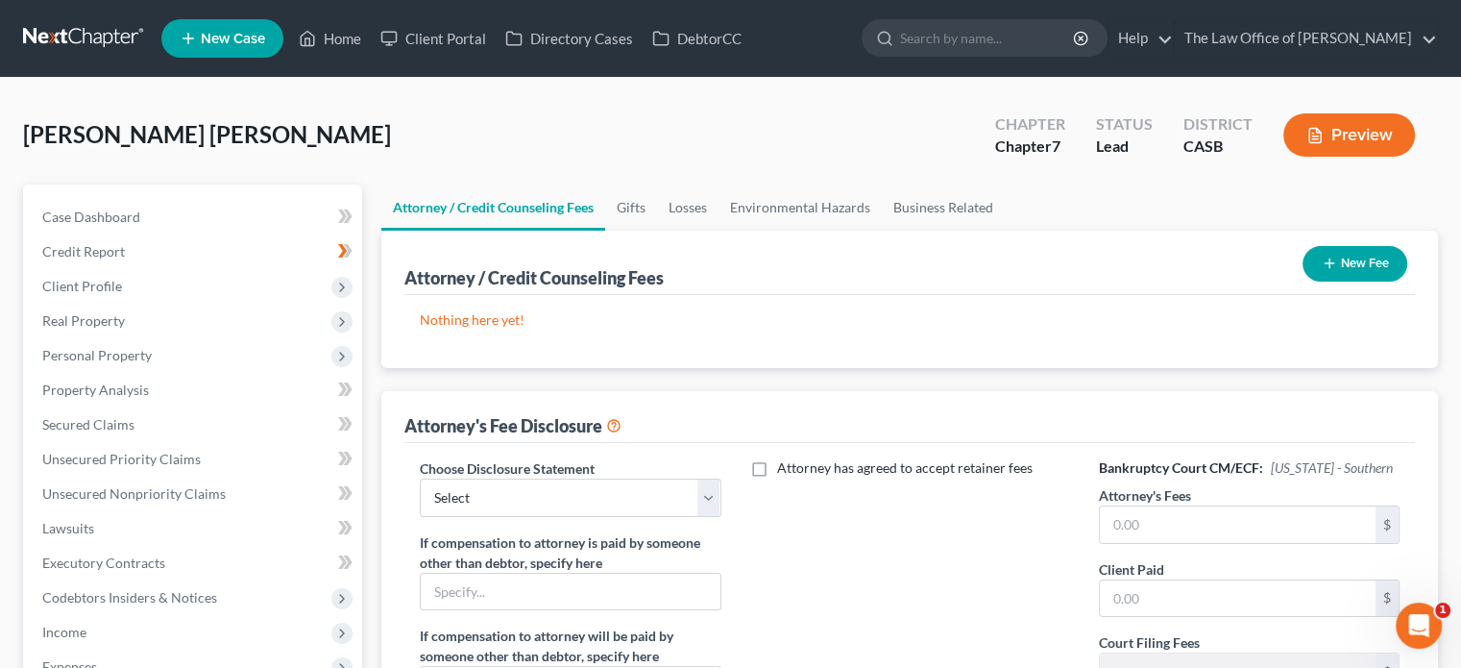
click at [1337, 276] on button "New Fee" at bounding box center [1355, 264] width 105 height 36
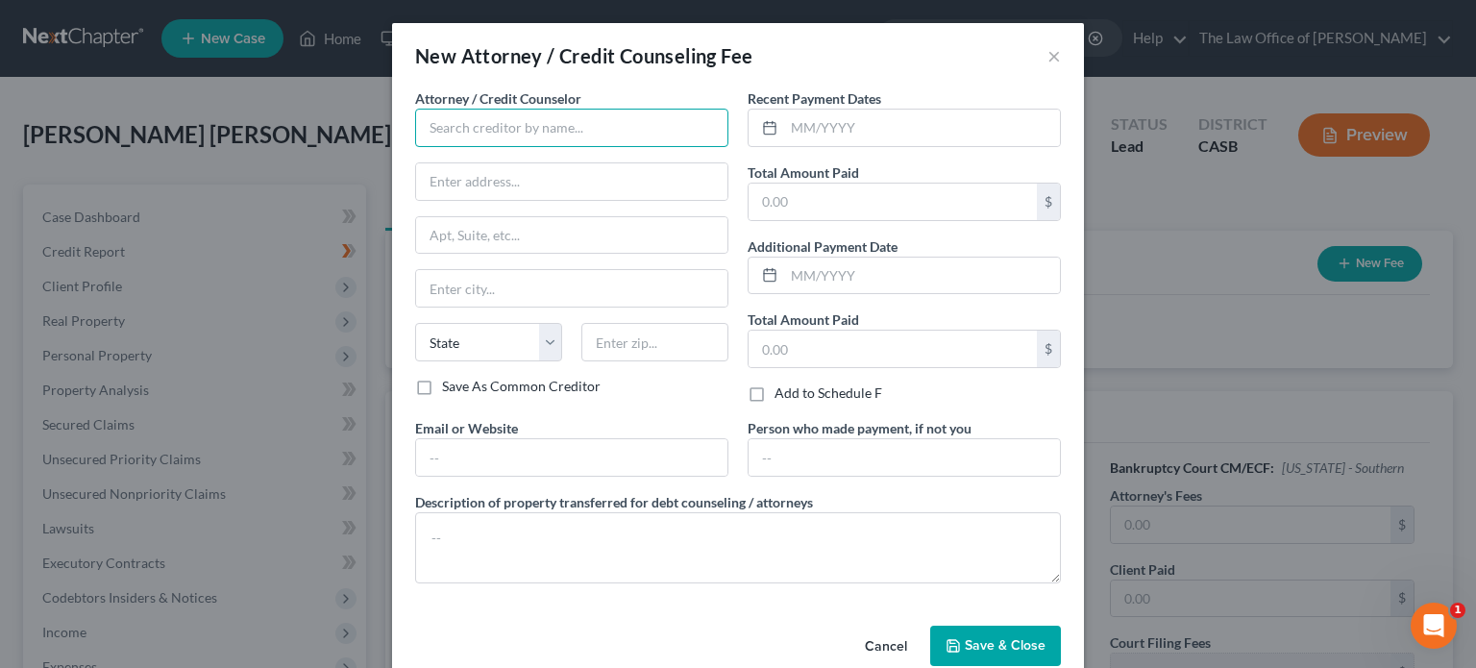
click at [560, 120] on input "text" at bounding box center [571, 128] width 313 height 38
type input "[PERSON_NAME]"
type input "[STREET_ADDRESS]"
type input "CHULA VISTA"
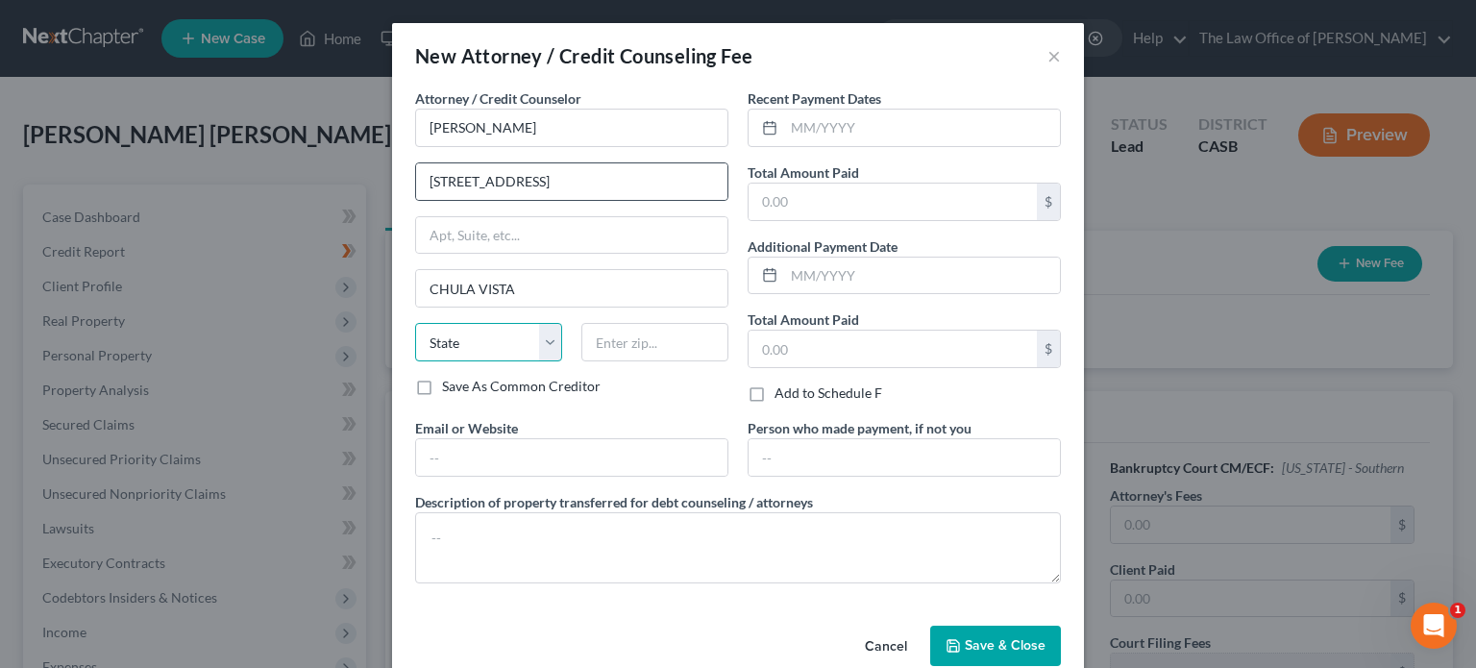
select select "4"
type input "91910"
type input "[PERSON_NAME][DOMAIN_NAME][EMAIL_ADDRESS][PERSON_NAME][DOMAIN_NAME]"
type input "Chula Vista"
click at [816, 133] on input "text" at bounding box center [922, 128] width 276 height 37
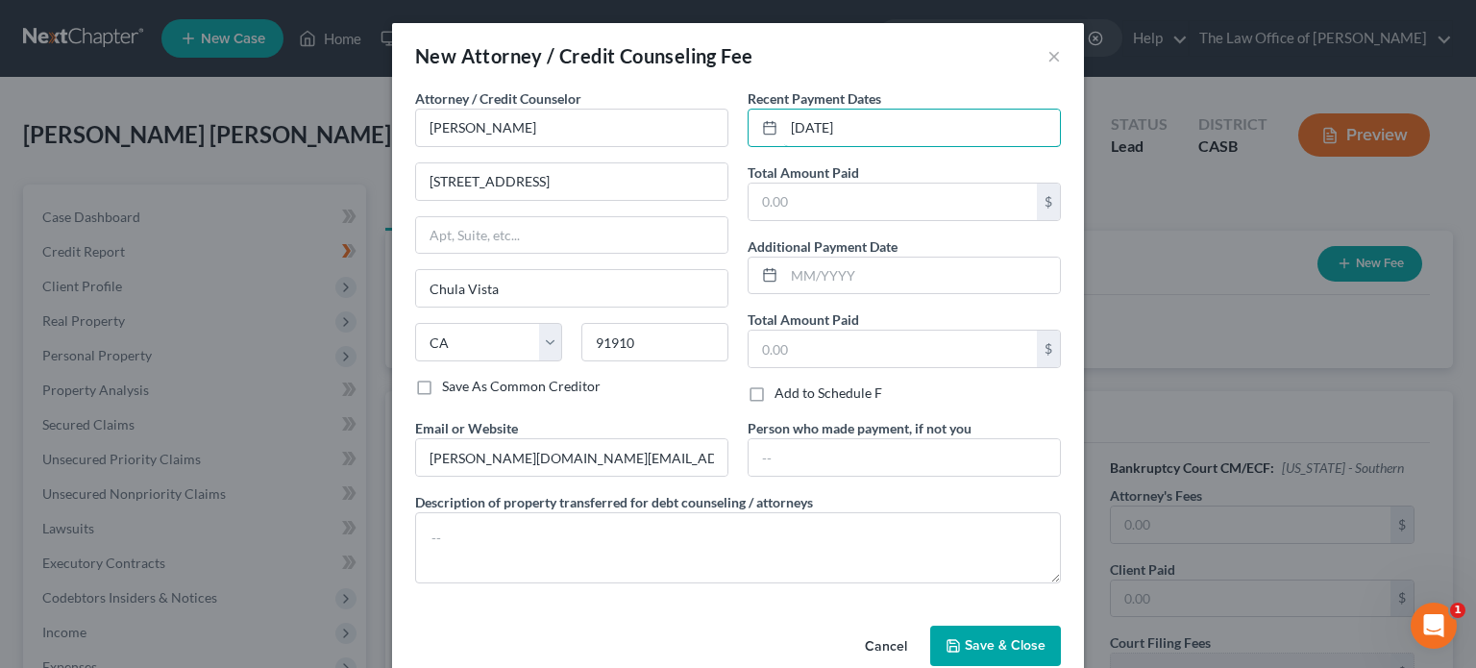
type input "[DATE]"
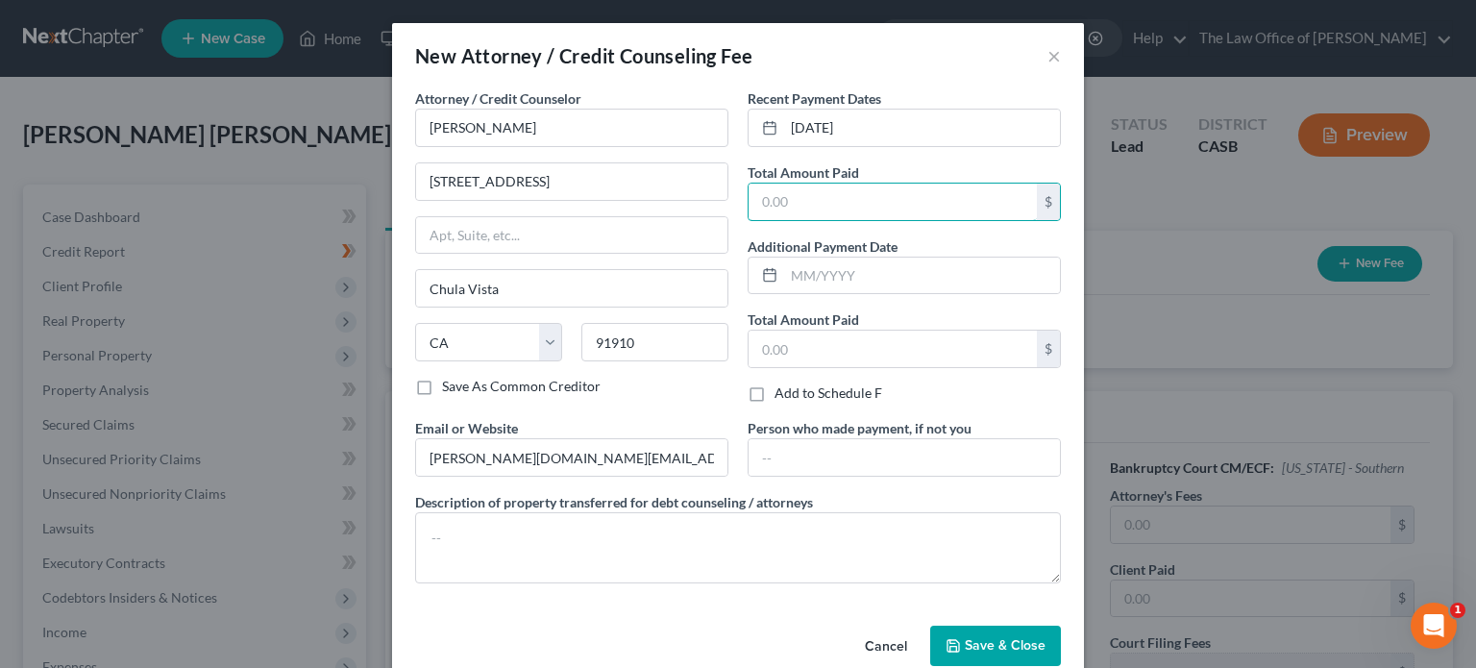
type input "7"
type input "1,700"
click at [840, 361] on input "text" at bounding box center [892, 349] width 288 height 37
type input "1,700"
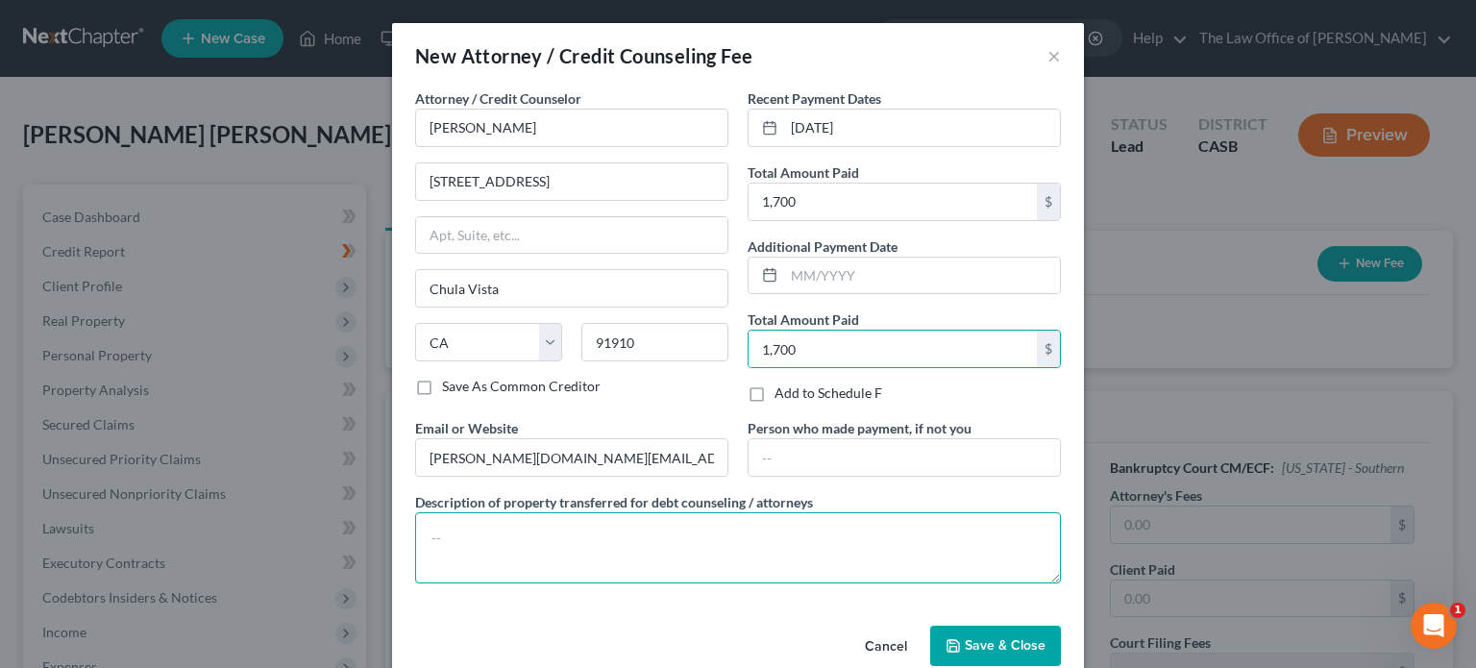
click at [787, 533] on textarea at bounding box center [738, 547] width 646 height 71
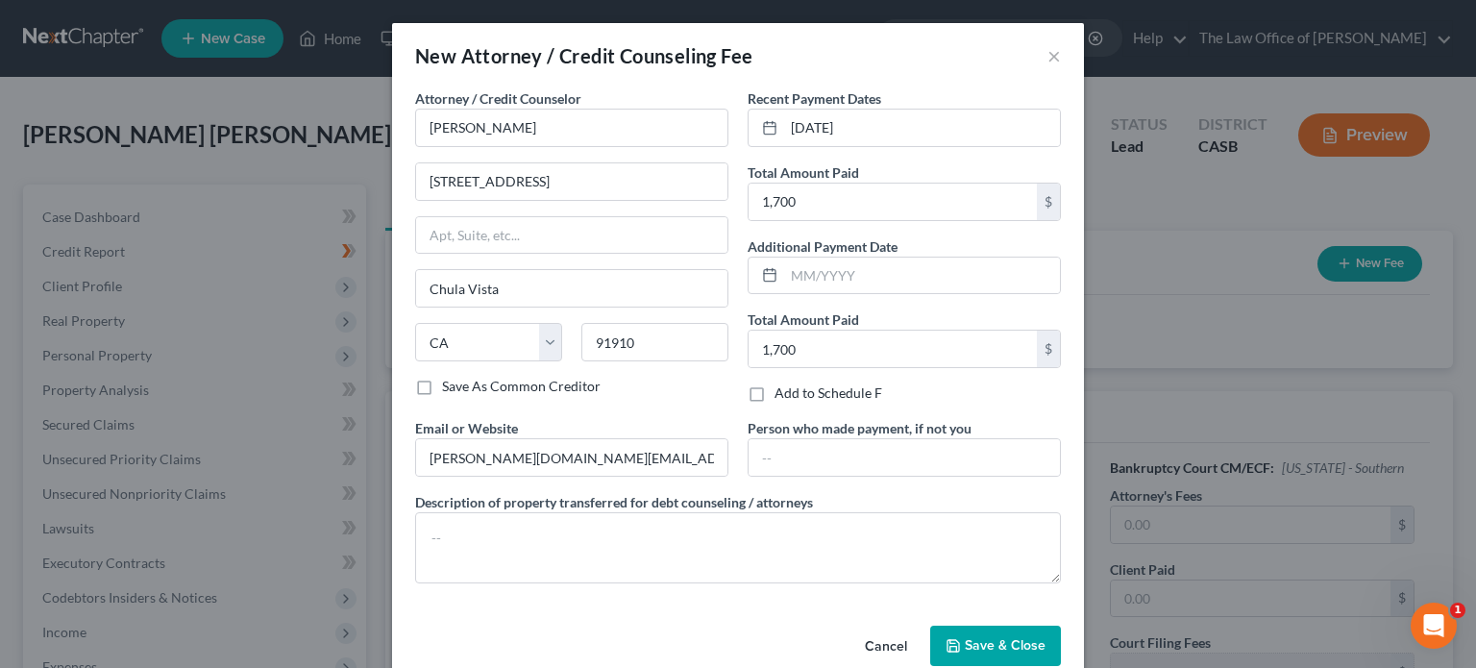
drag, startPoint x: 661, startPoint y: 395, endPoint x: 649, endPoint y: 407, distance: 17.0
click at [663, 395] on div "Attorney / Credit Counselor * [PERSON_NAME] [GEOGRAPHIC_DATA] [GEOGRAPHIC_DATA]…" at bounding box center [571, 253] width 332 height 330
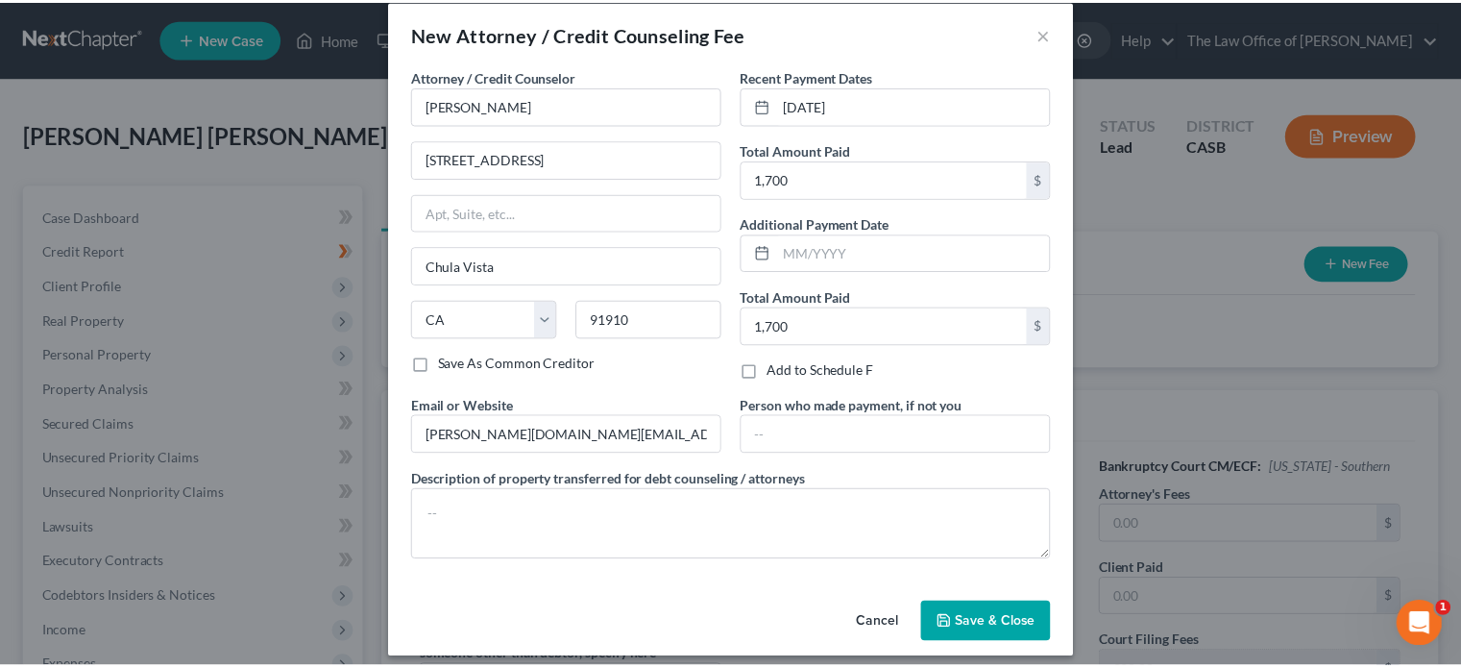
scroll to position [34, 0]
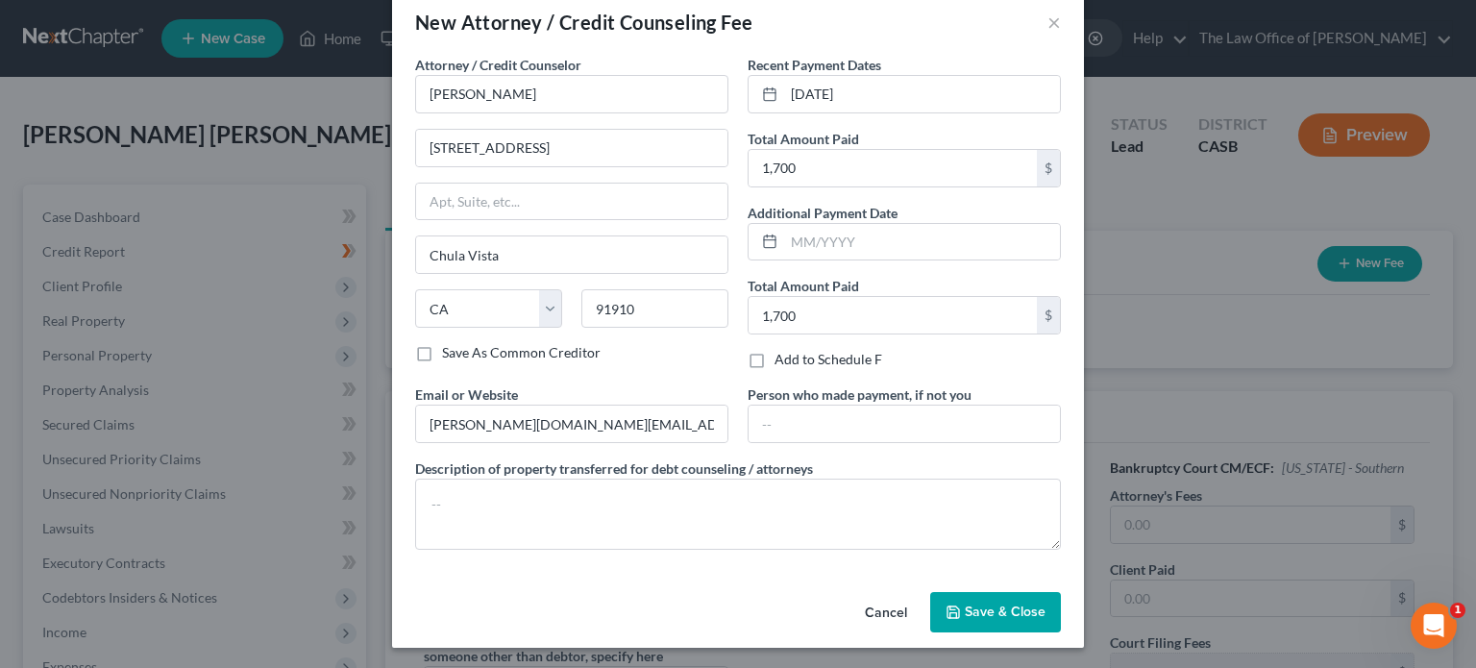
click at [992, 618] on button "Save & Close" at bounding box center [995, 612] width 131 height 40
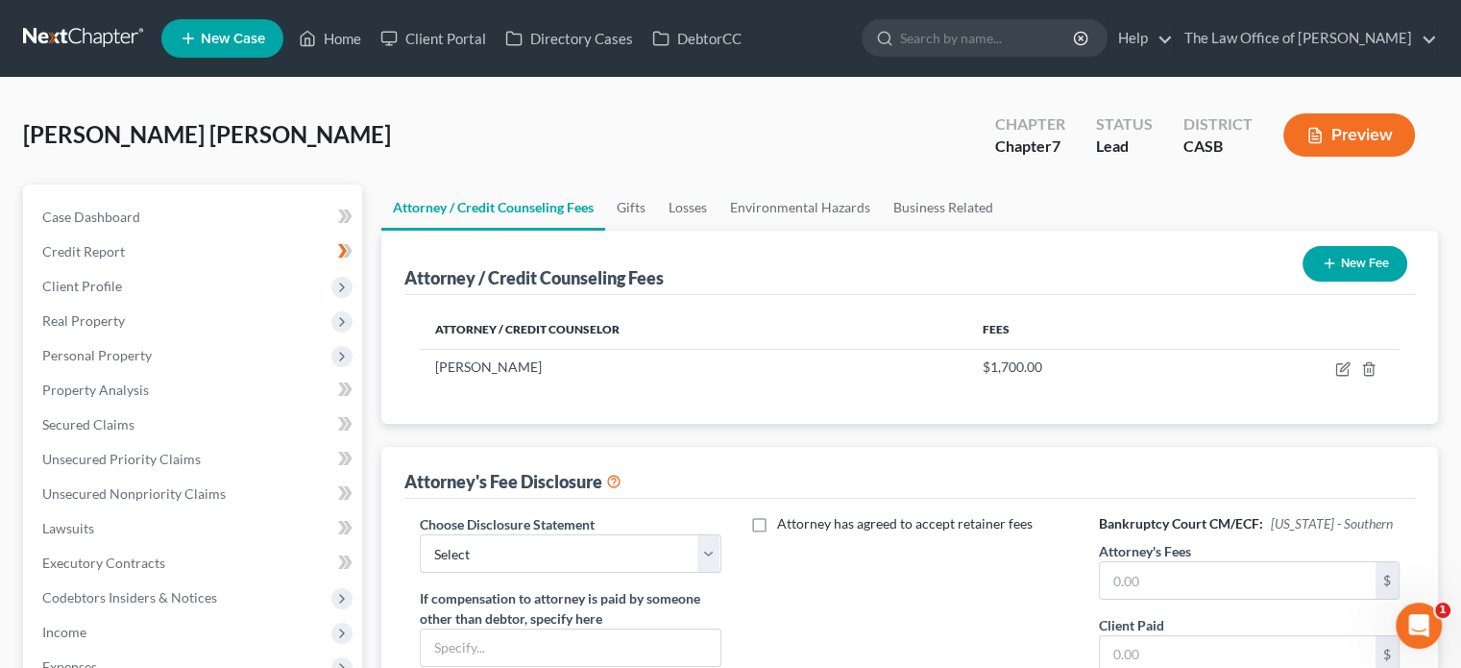
scroll to position [96, 0]
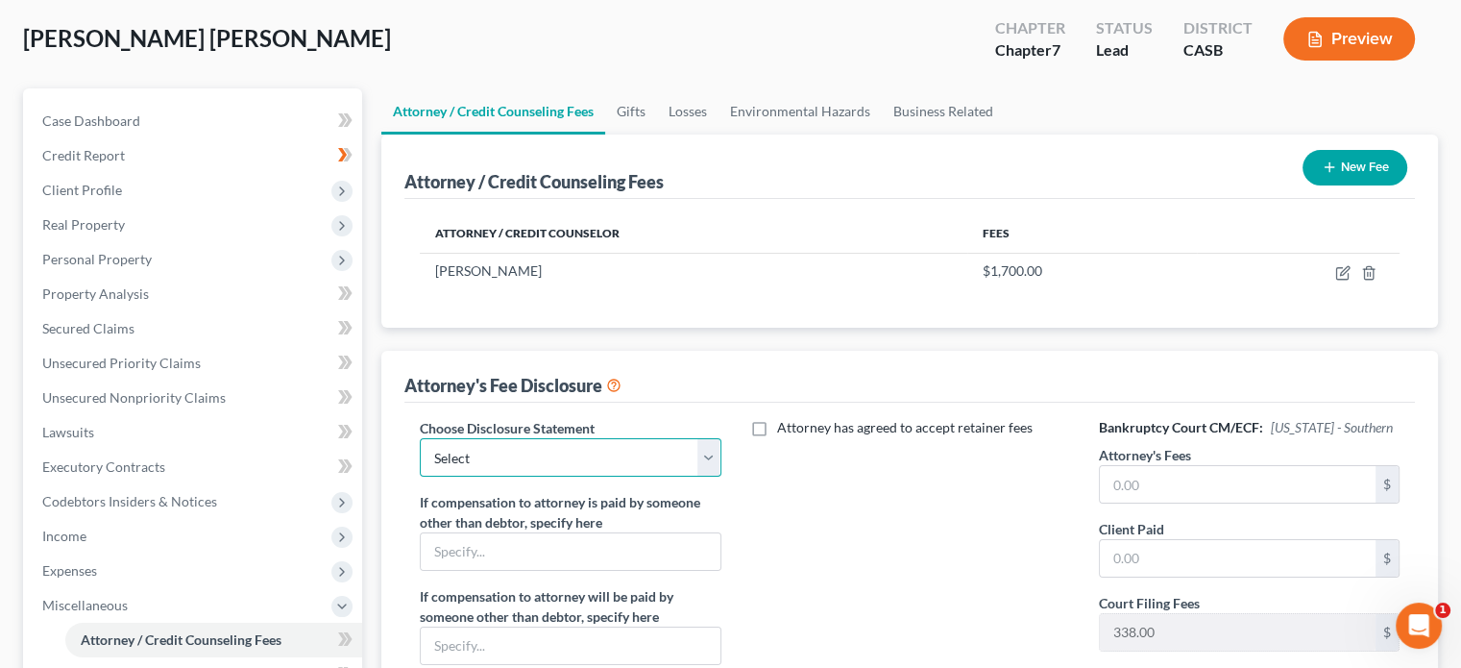
click at [646, 451] on select "Select DISCLOSURE OF COMPENSATION OF ATTORNEY FOR DEBTOR(S)" at bounding box center [570, 457] width 301 height 38
click at [578, 500] on label "If compensation to attorney is paid by someone other than debtor, specify here" at bounding box center [570, 512] width 301 height 40
click at [582, 458] on select "Select DISCLOSURE OF COMPENSATION OF ATTORNEY FOR DEBTOR(S)" at bounding box center [570, 457] width 301 height 38
select select "0"
click at [420, 438] on select "Select DISCLOSURE OF COMPENSATION OF ATTORNEY FOR DEBTOR(S)" at bounding box center [570, 457] width 301 height 38
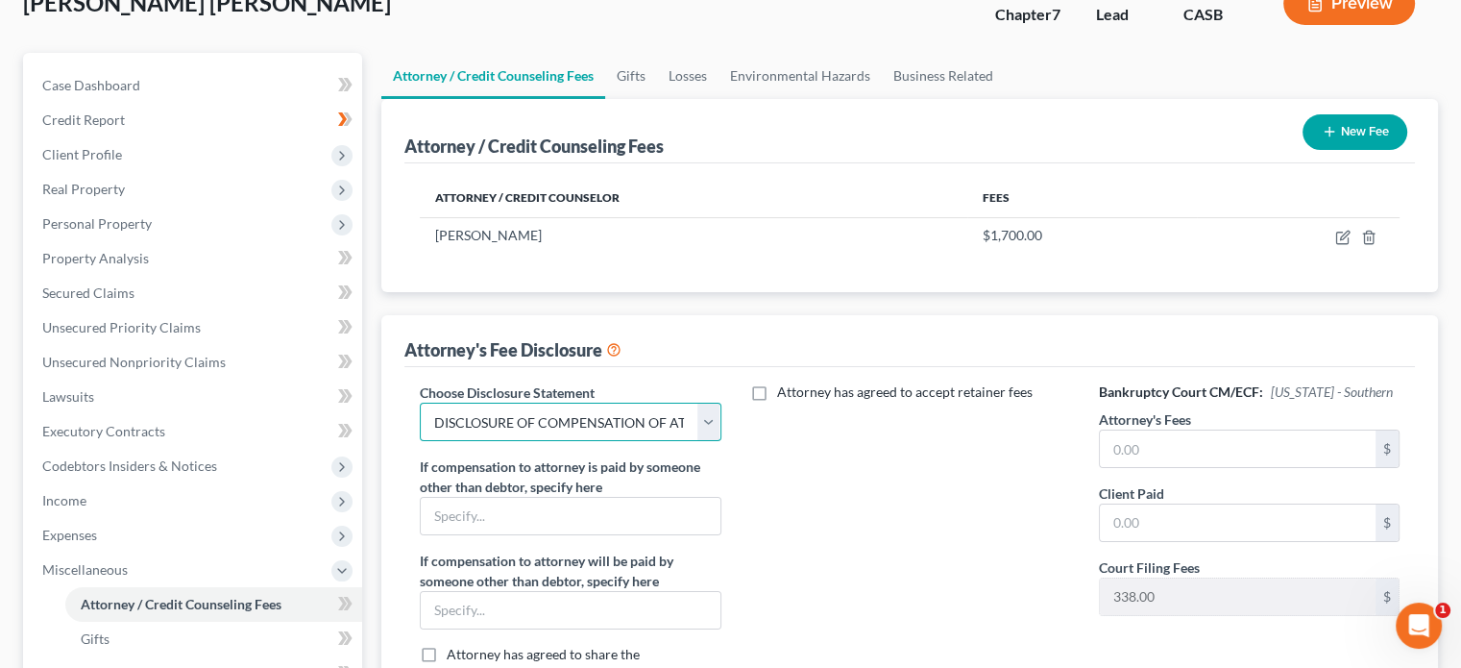
scroll to position [192, 0]
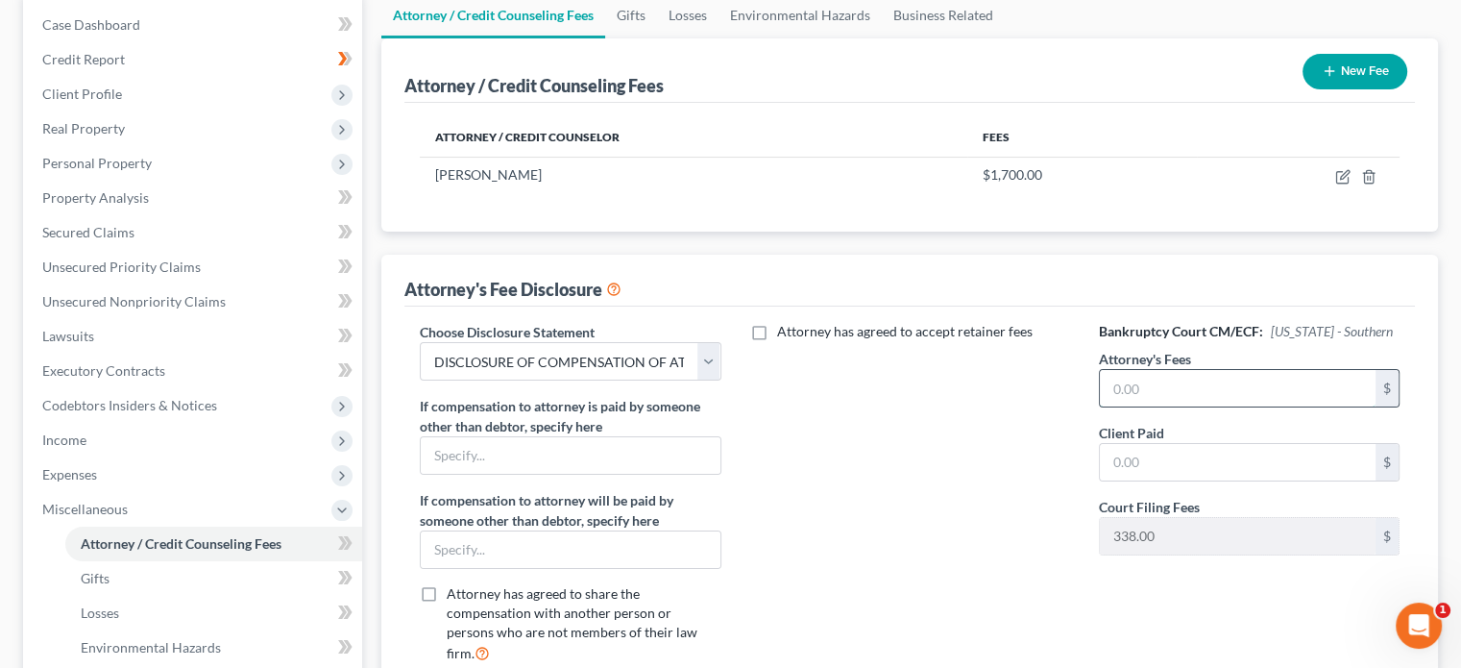
click at [1141, 397] on input "text" at bounding box center [1238, 388] width 276 height 37
type input "1,700"
click at [1157, 451] on input "text" at bounding box center [1238, 462] width 276 height 37
type input "1,700"
click at [957, 527] on div "Attorney has agreed to accept retainer fees" at bounding box center [910, 500] width 339 height 356
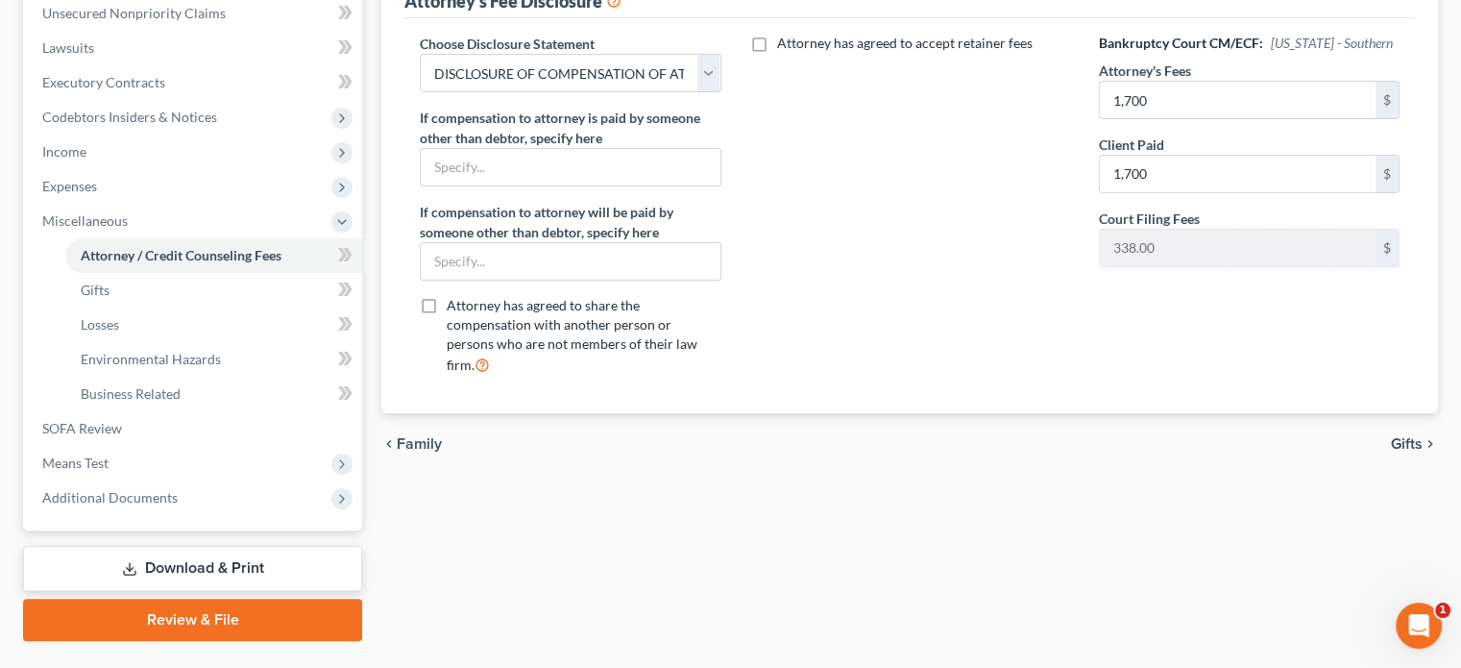
click at [1395, 436] on span "Gifts" at bounding box center [1407, 443] width 32 height 15
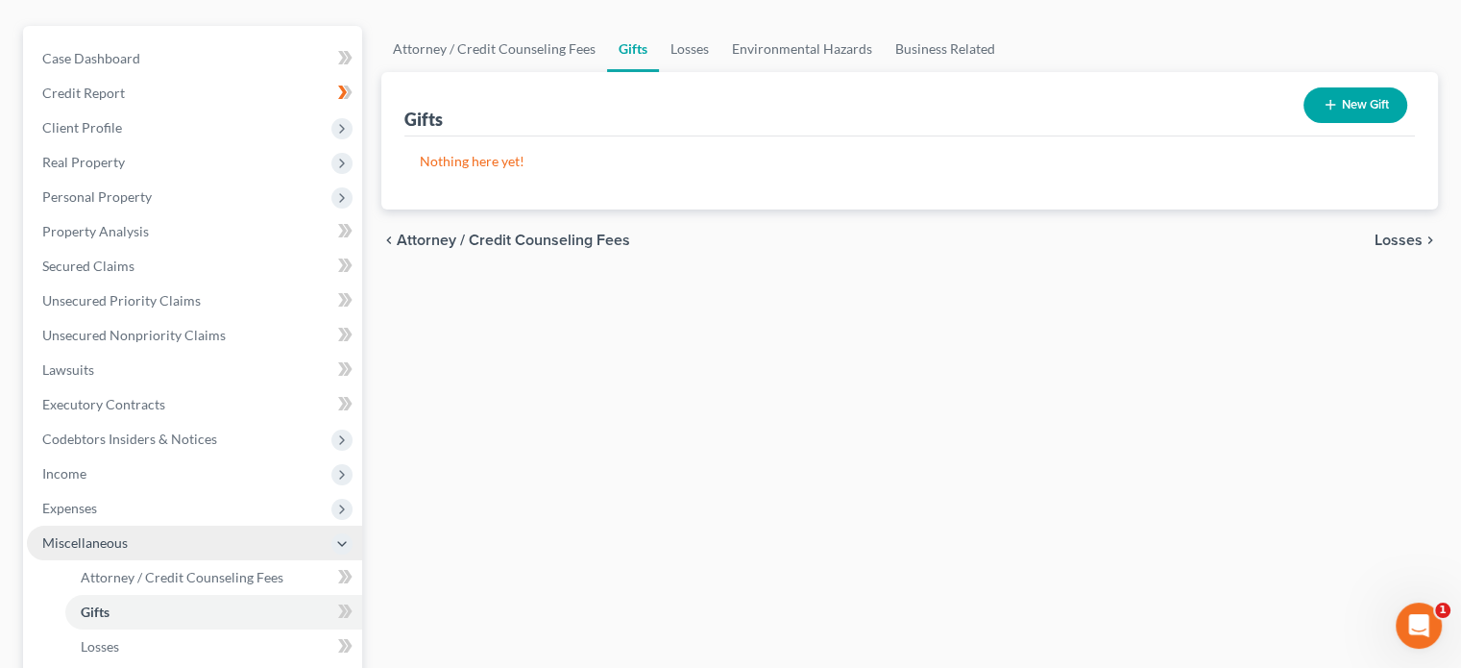
scroll to position [192, 0]
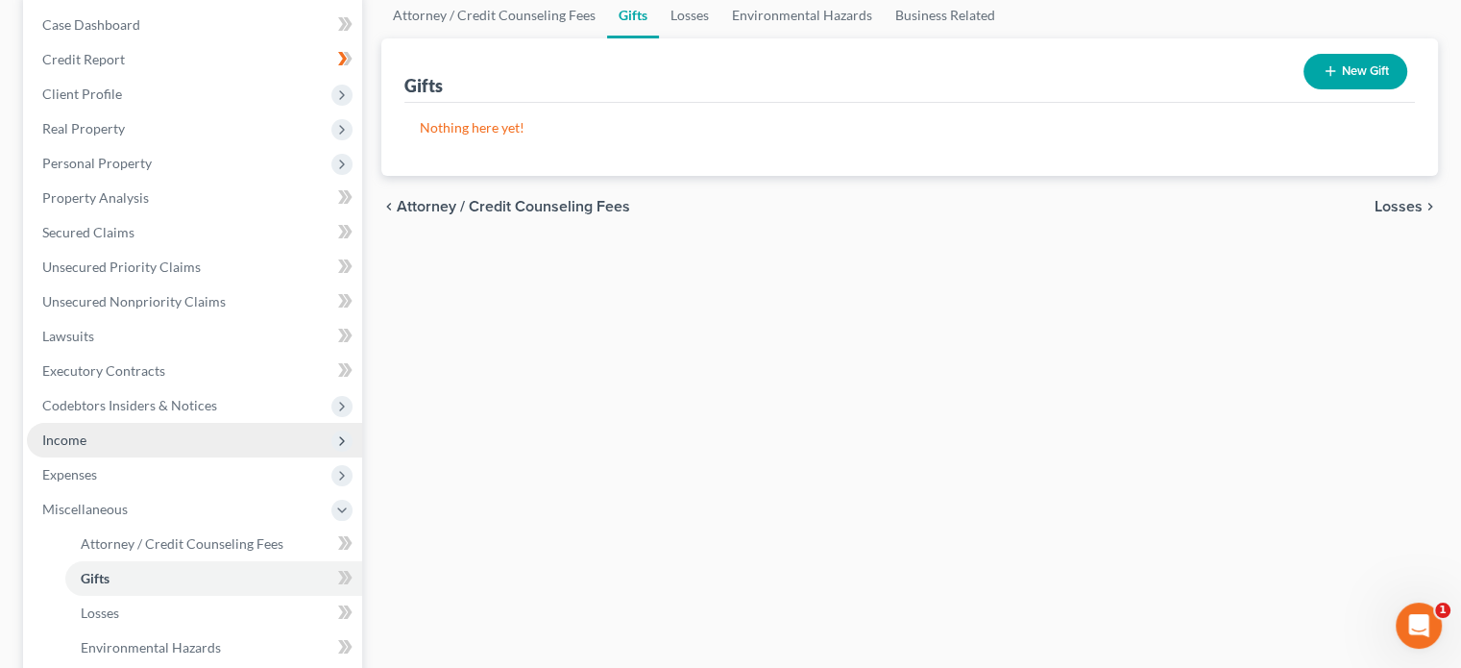
click at [164, 441] on span "Income" at bounding box center [194, 440] width 335 height 35
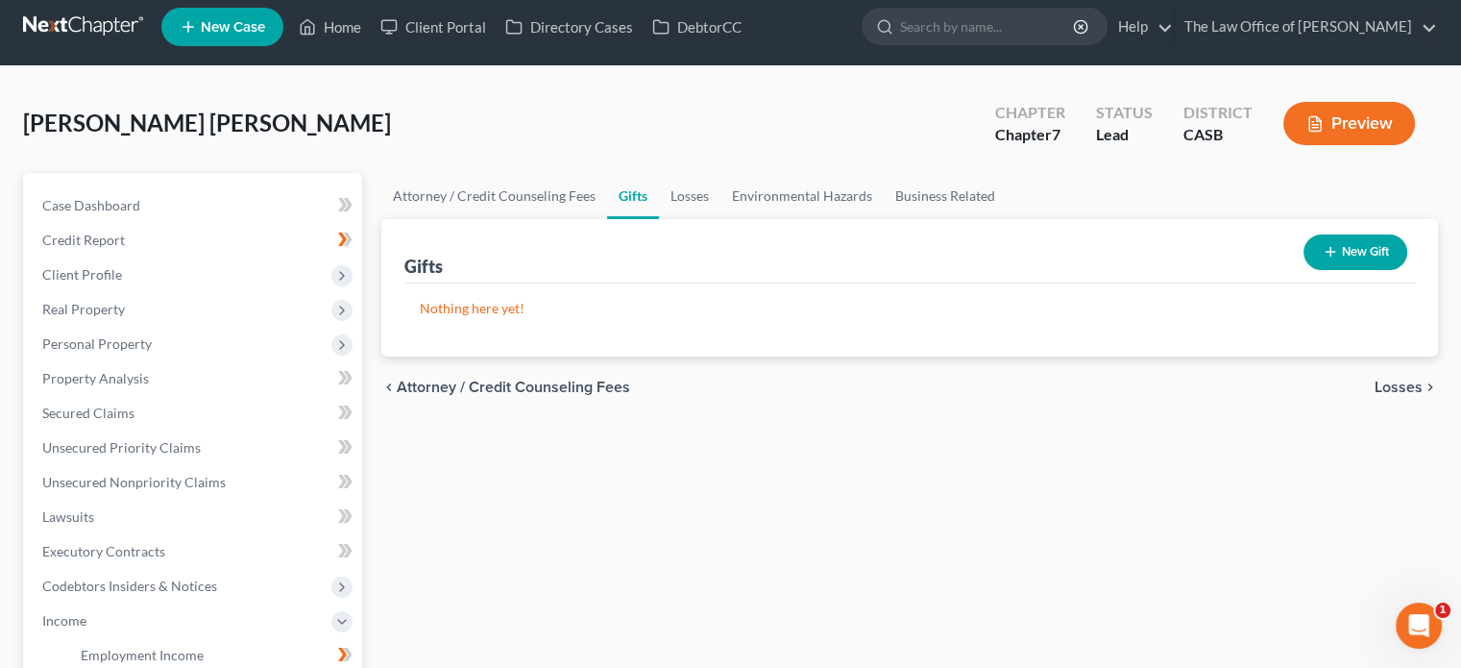
scroll to position [0, 0]
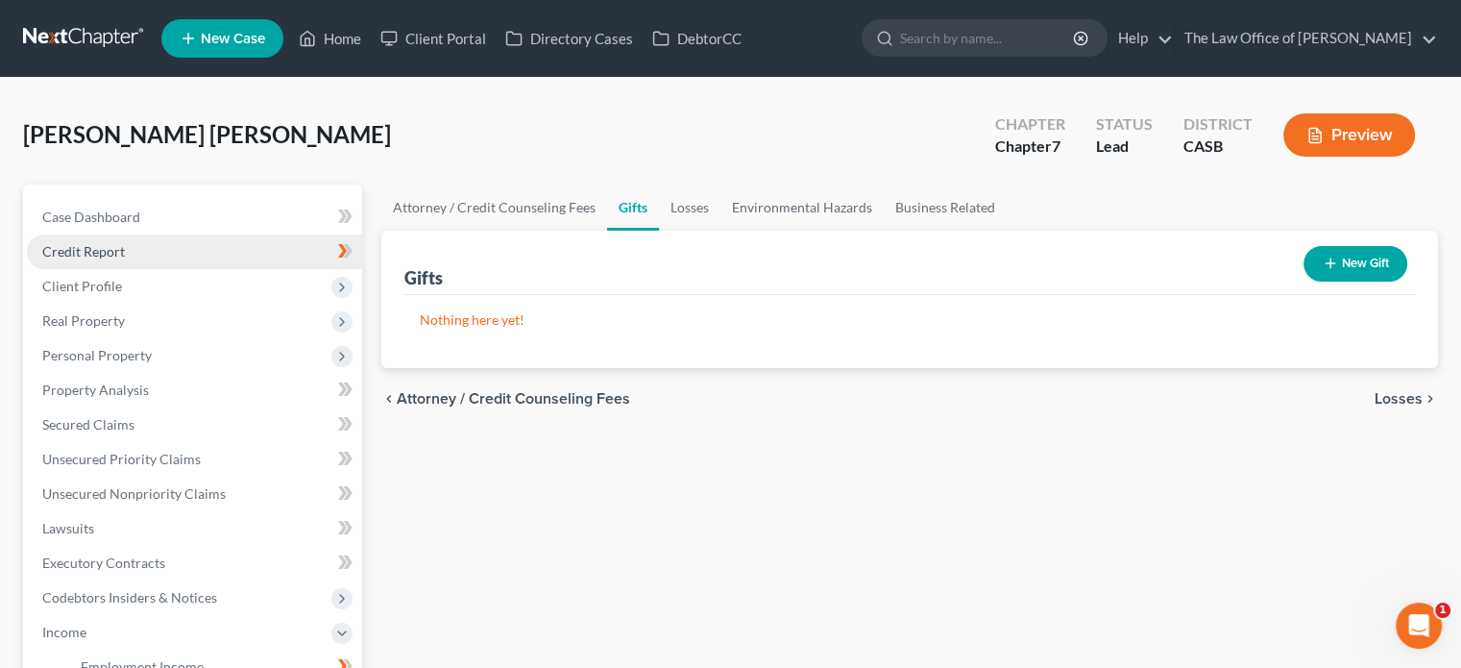
click at [138, 239] on link "Credit Report" at bounding box center [194, 251] width 335 height 35
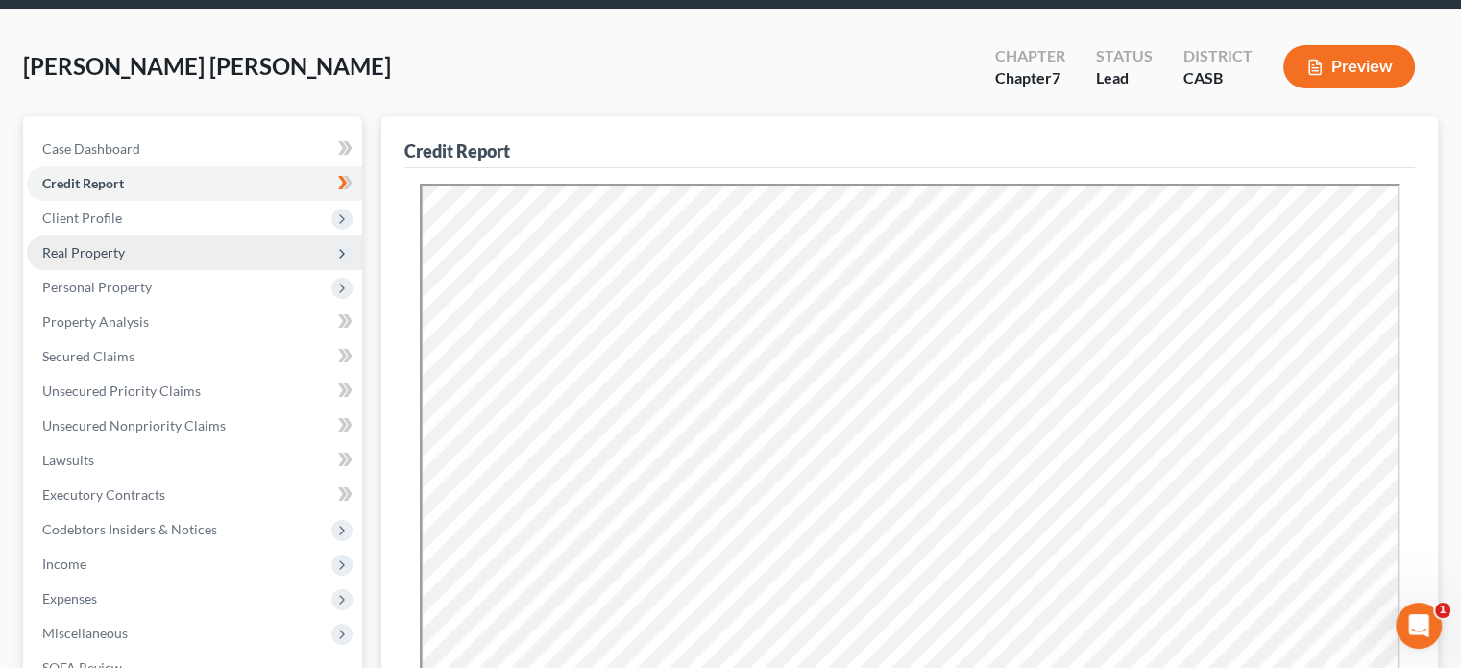
scroll to position [96, 0]
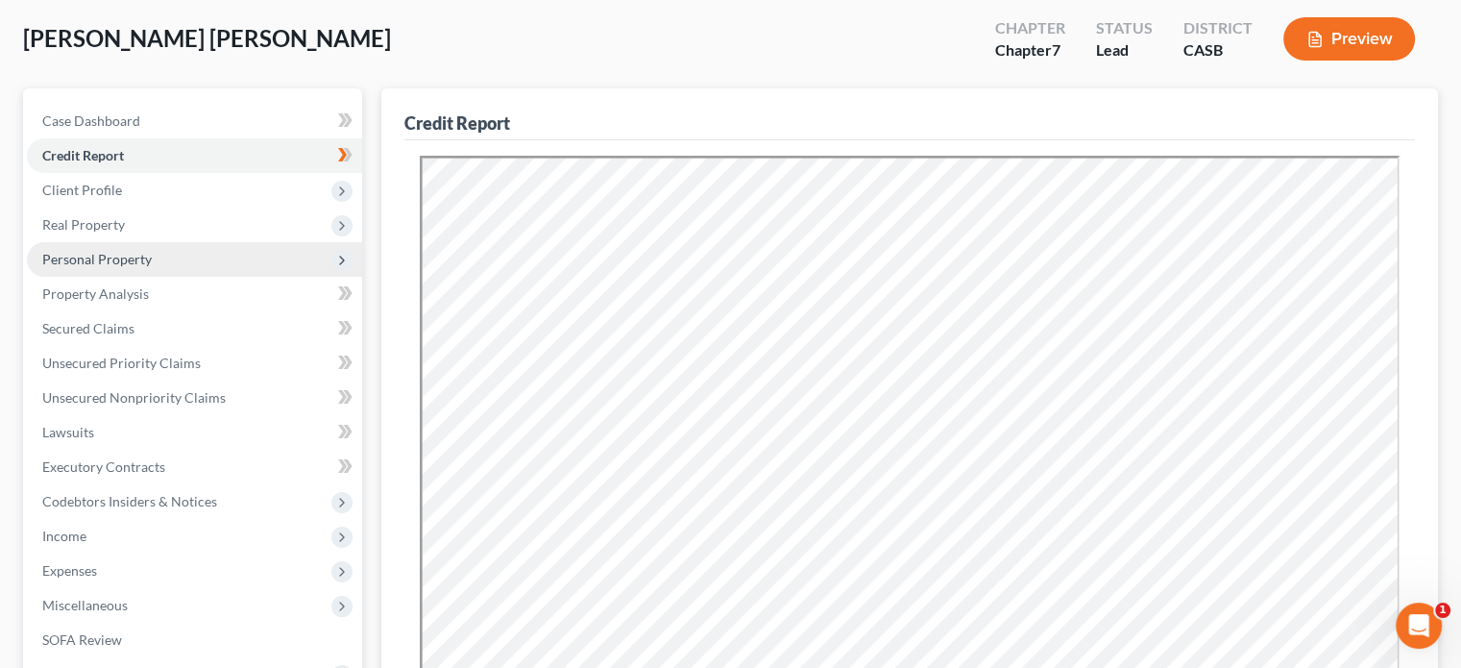
click at [133, 259] on span "Personal Property" at bounding box center [97, 259] width 110 height 16
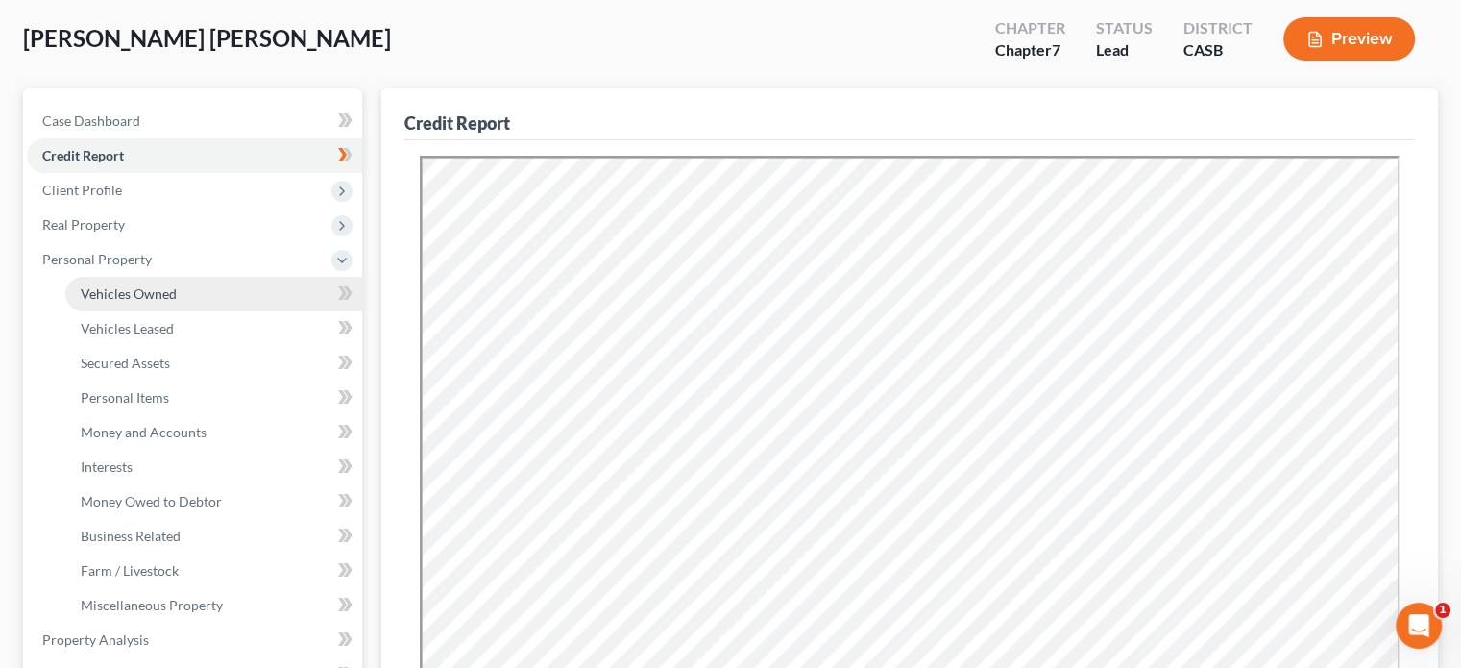
click at [156, 294] on span "Vehicles Owned" at bounding box center [129, 293] width 96 height 16
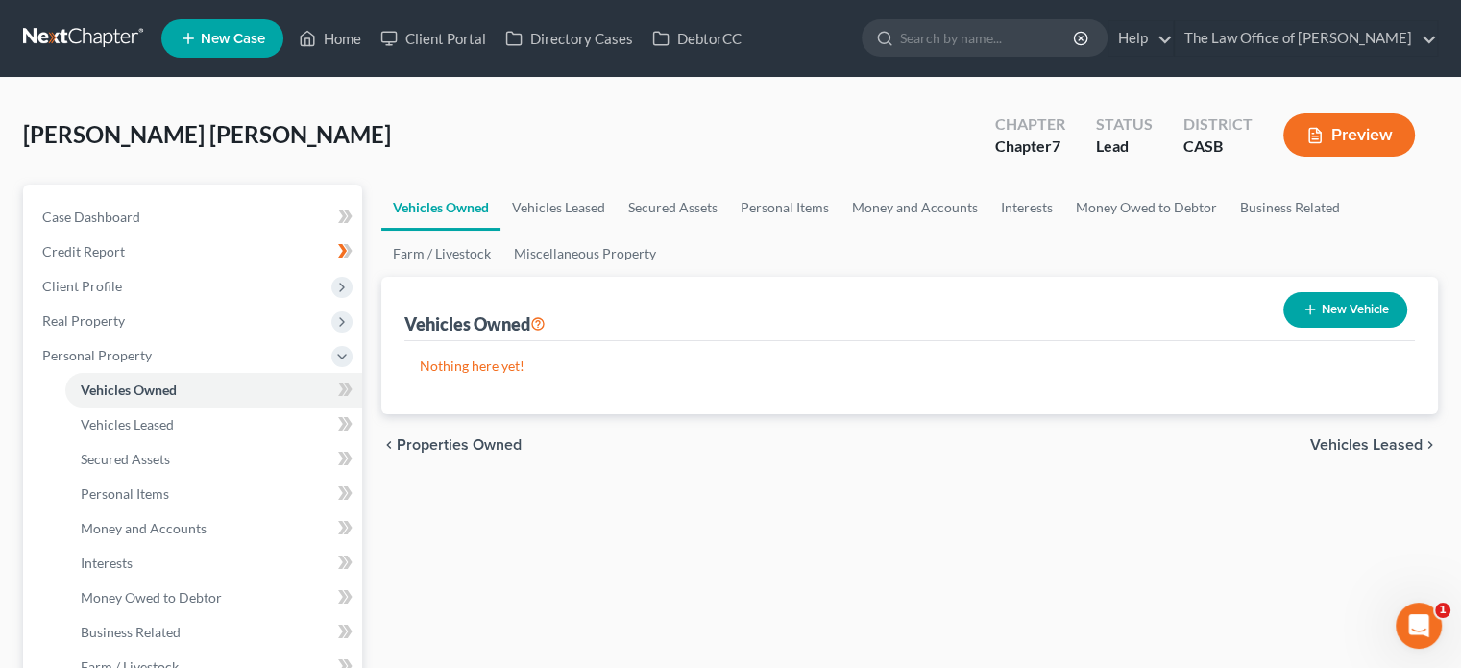
click at [1331, 326] on button "New Vehicle" at bounding box center [1346, 310] width 124 height 36
select select "0"
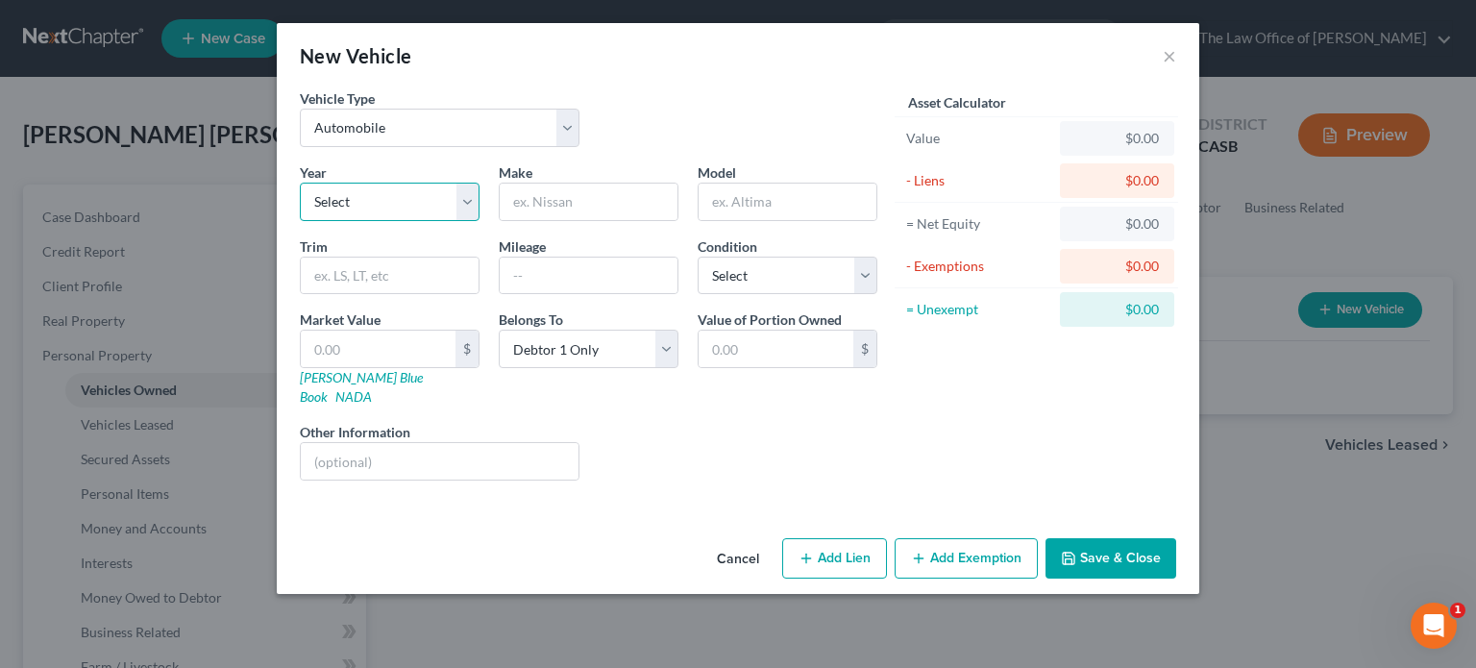
click at [417, 203] on select "Select 2026 2025 2024 2023 2022 2021 2020 2019 2018 2017 2016 2015 2014 2013 20…" at bounding box center [390, 202] width 180 height 38
select select "18"
click at [300, 183] on select "Select 2026 2025 2024 2023 2022 2021 2020 2019 2018 2017 2016 2015 2014 2013 20…" at bounding box center [390, 202] width 180 height 38
click at [561, 272] on input "text" at bounding box center [589, 275] width 178 height 37
click at [548, 177] on div "Make *" at bounding box center [588, 191] width 199 height 59
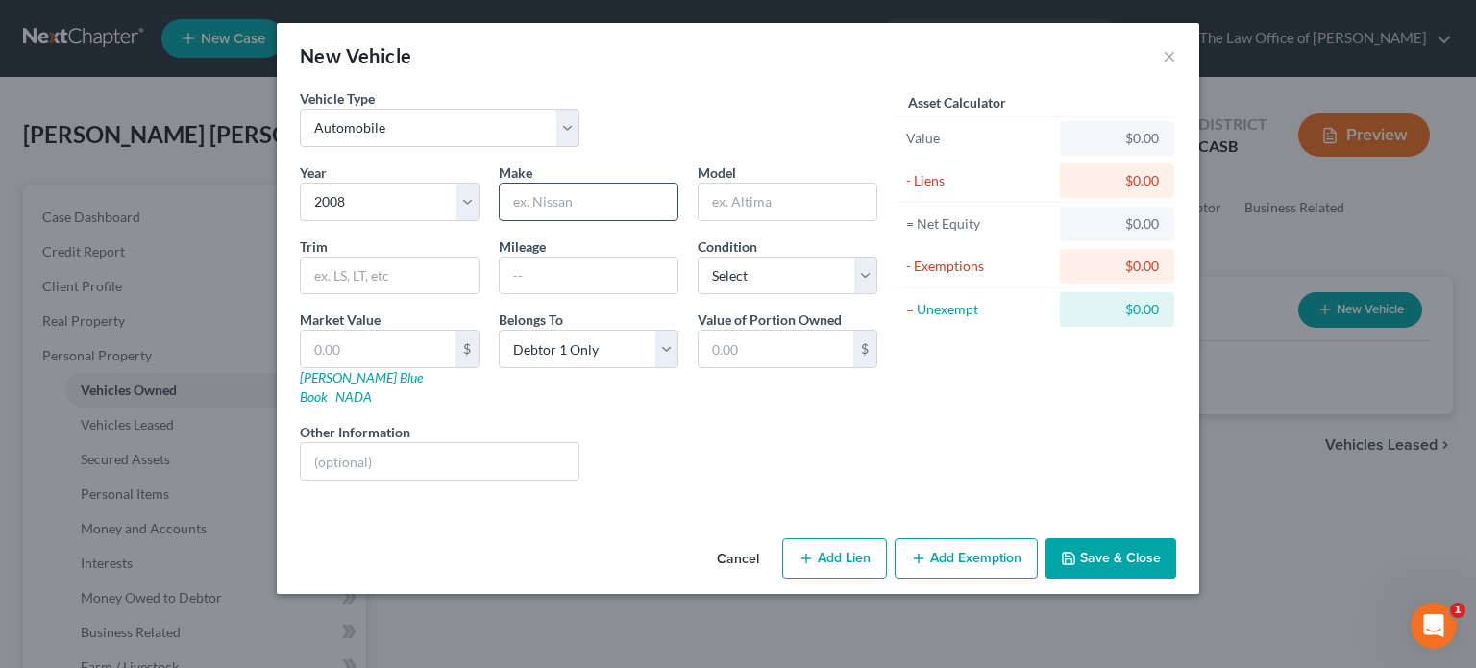
click at [546, 195] on input "text" at bounding box center [589, 202] width 178 height 37
type input "Volvo"
click at [341, 372] on link "[PERSON_NAME] Blue Book" at bounding box center [361, 387] width 123 height 36
click at [350, 270] on input "text" at bounding box center [390, 275] width 178 height 37
click at [747, 199] on input "text" at bounding box center [787, 202] width 178 height 37
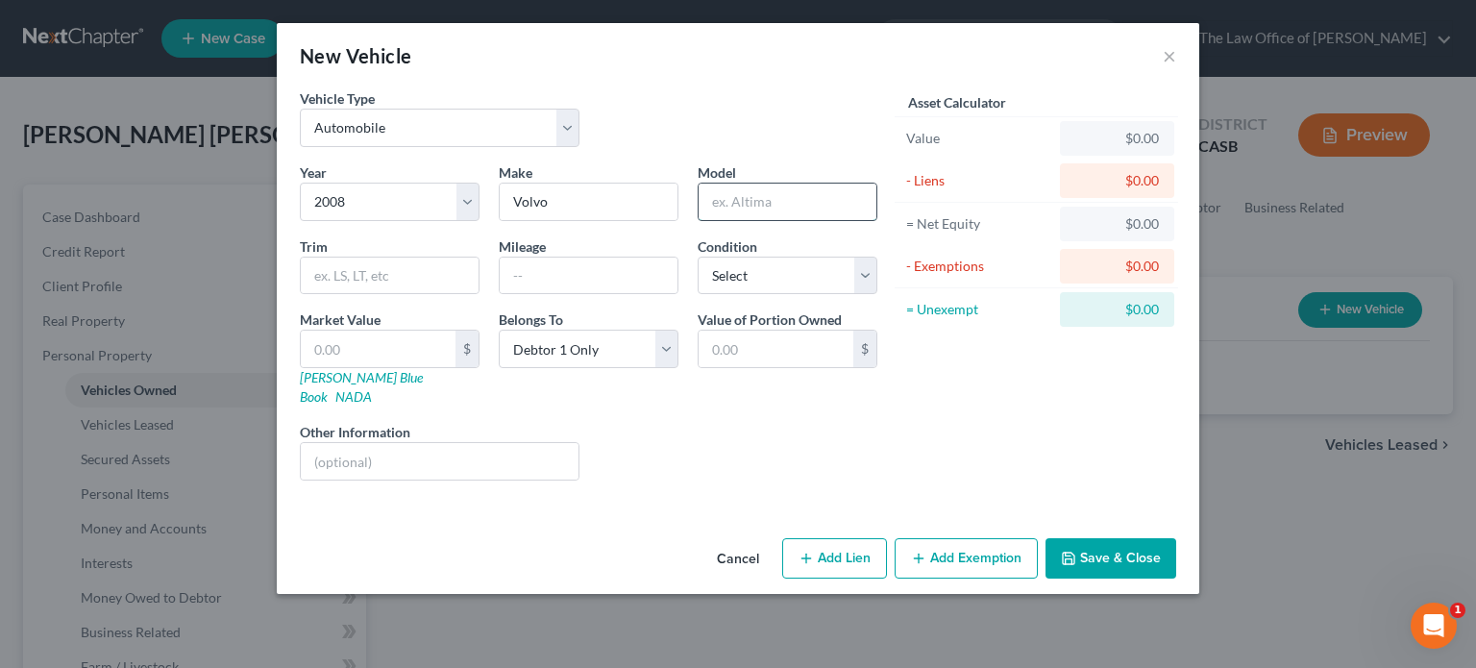
paste input "XC90"
type input "XC90"
click at [388, 272] on input "text" at bounding box center [390, 275] width 178 height 37
paste input "3.2 Sport Utility 4D"
type input "3.2 Sport Utility 4D"
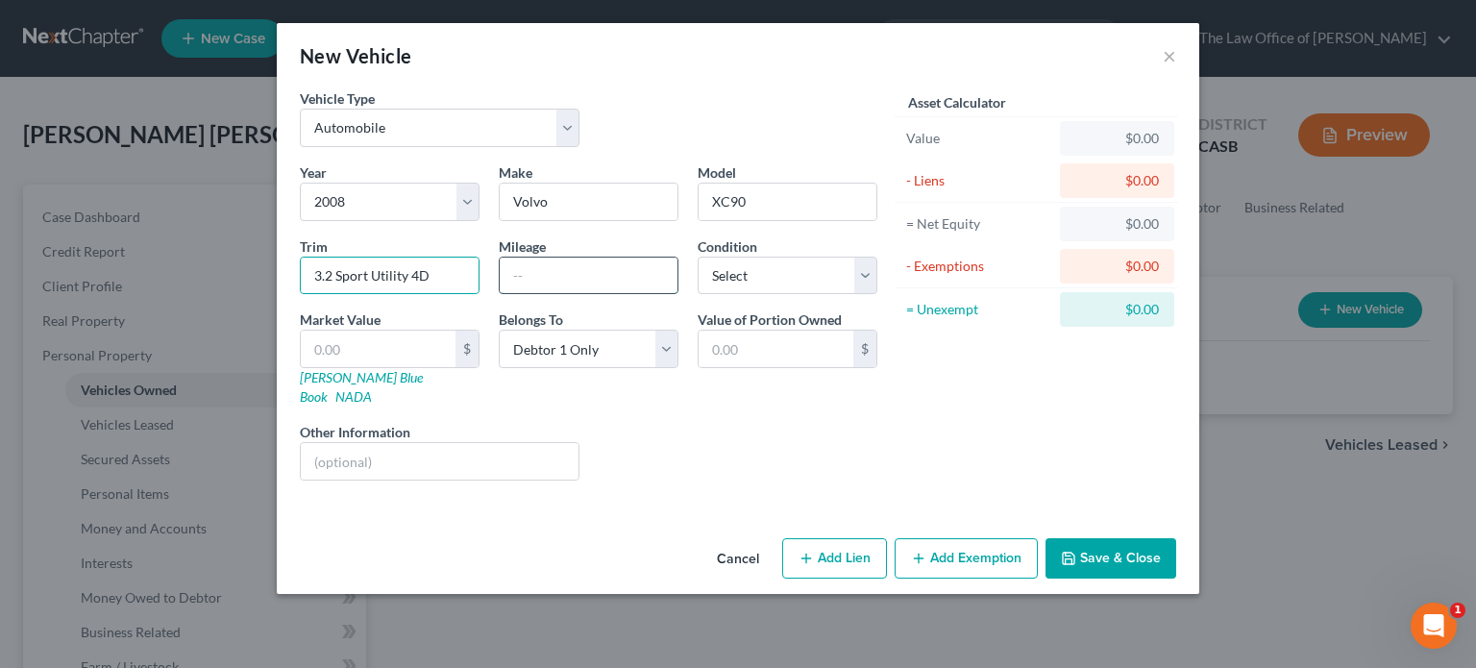
click at [542, 282] on input "text" at bounding box center [589, 275] width 178 height 37
click at [575, 274] on input "text" at bounding box center [589, 275] width 178 height 37
type input "156000"
drag, startPoint x: 776, startPoint y: 272, endPoint x: 767, endPoint y: 289, distance: 19.8
click at [776, 271] on select "Select Excellent Very Good Good Fair Poor" at bounding box center [788, 276] width 180 height 38
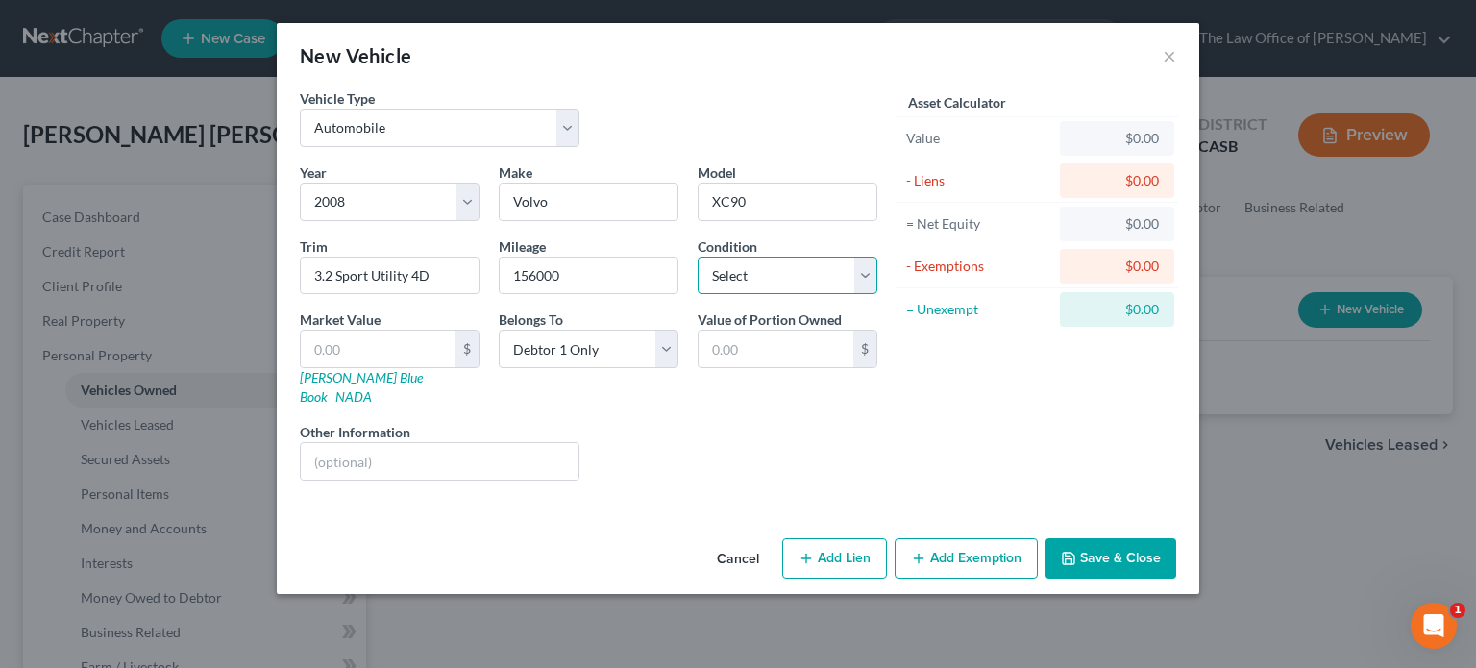
select select "2"
click at [698, 257] on select "Select Excellent Very Good Good Fair Poor" at bounding box center [788, 276] width 180 height 38
click at [419, 351] on input "text" at bounding box center [378, 349] width 155 height 37
type input "3"
type input "3.00"
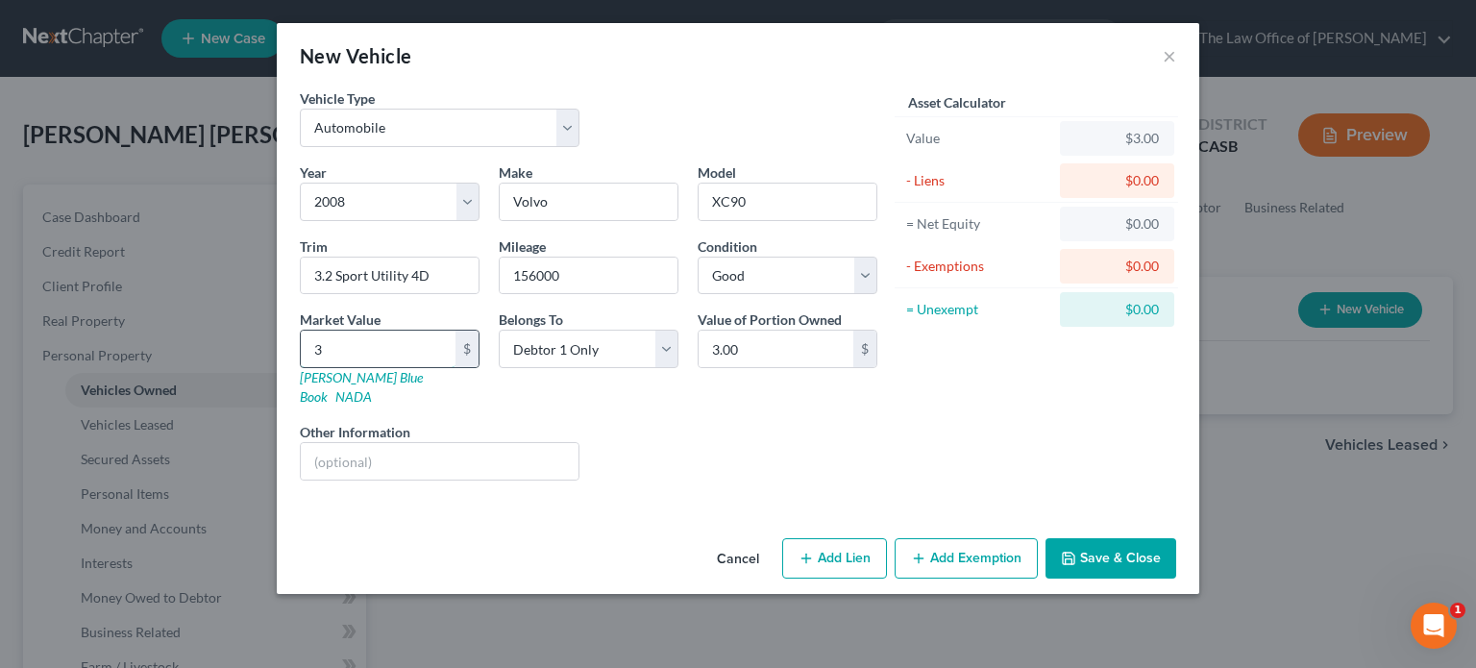
type input "33"
type input "33.00"
type input "336"
type input "336.00"
type input "3369"
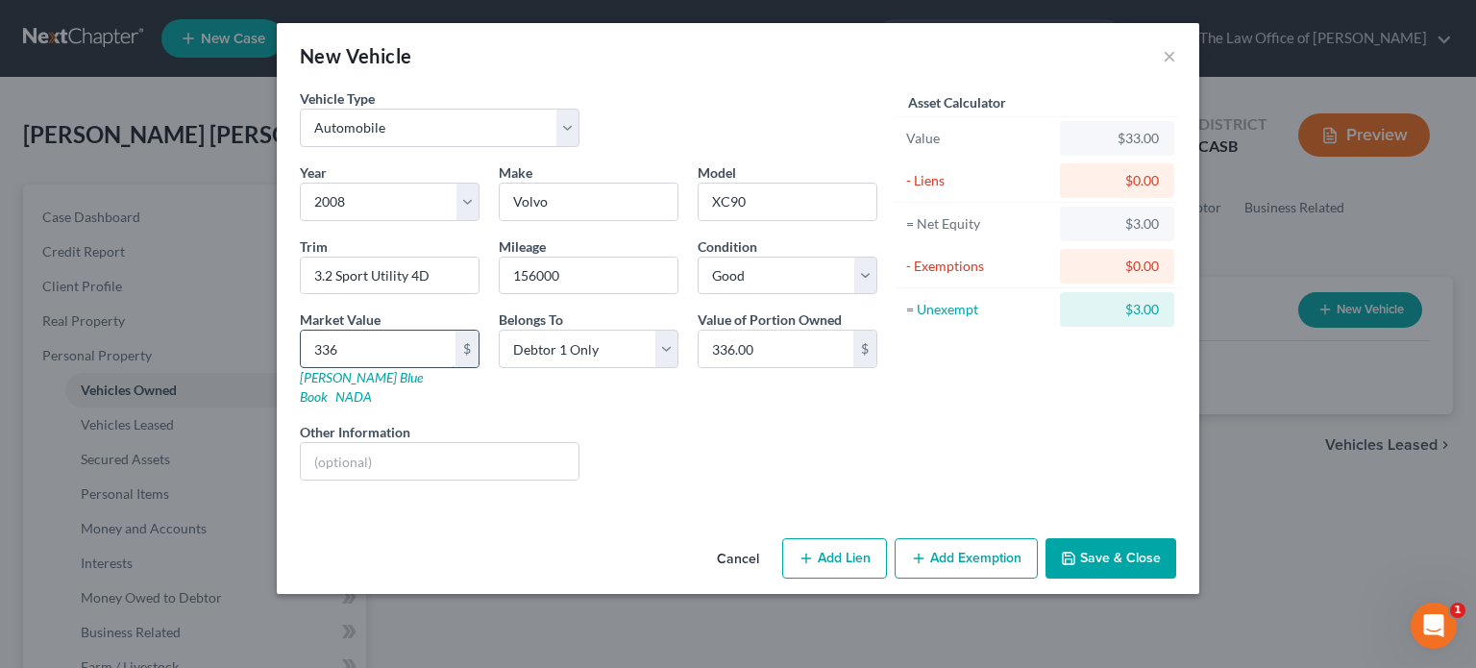
type input "3,369.00"
type input "3,369"
click at [963, 542] on button "Add Exemption" at bounding box center [965, 558] width 143 height 40
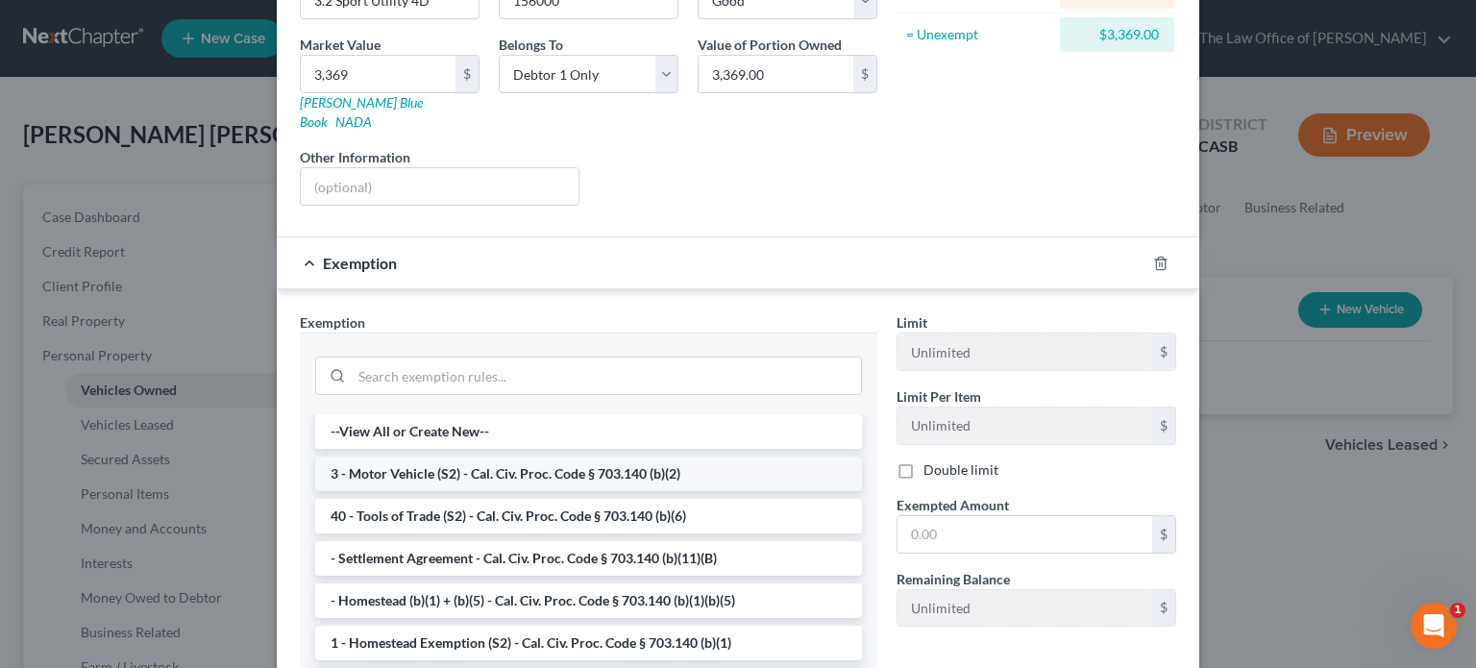
scroll to position [288, 0]
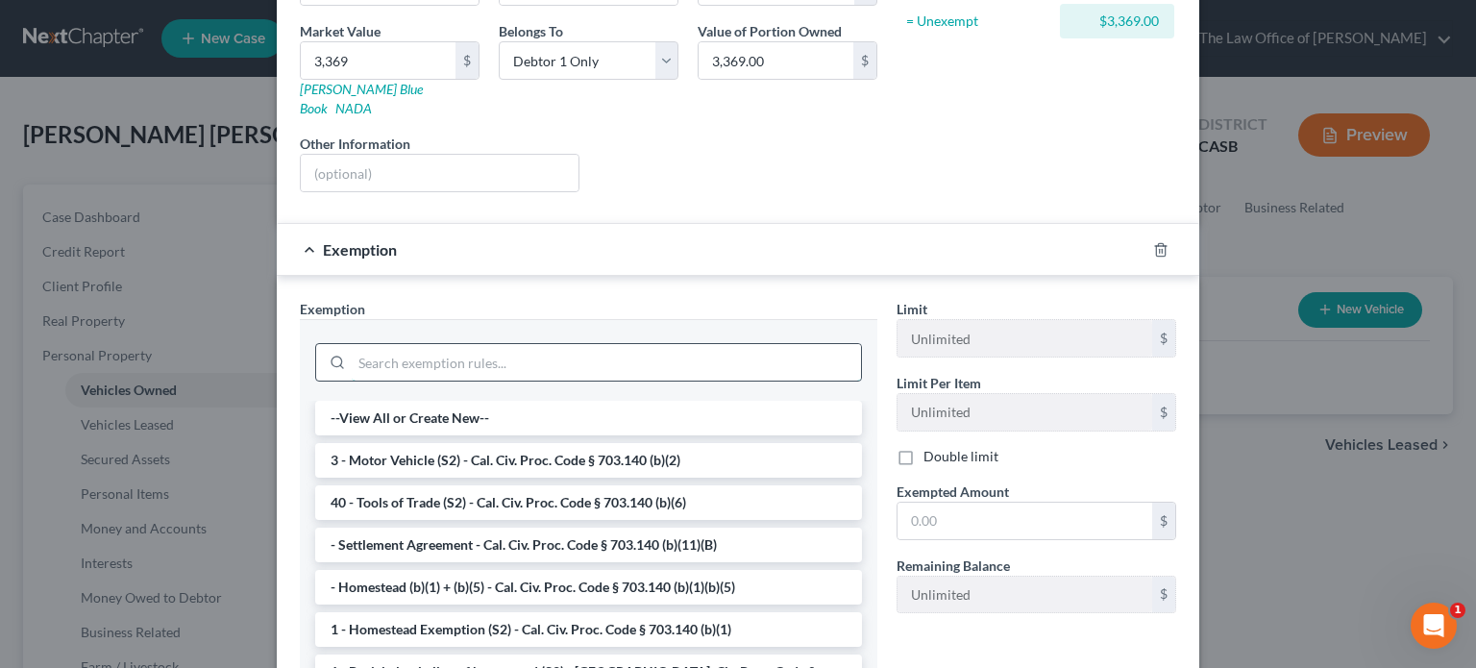
click at [497, 353] on input "search" at bounding box center [606, 362] width 509 height 37
click at [416, 443] on li "3 - Motor Vehicle (S2) - Cal. Civ. Proc. Code § 703.140 (b)(2)" at bounding box center [588, 460] width 547 height 35
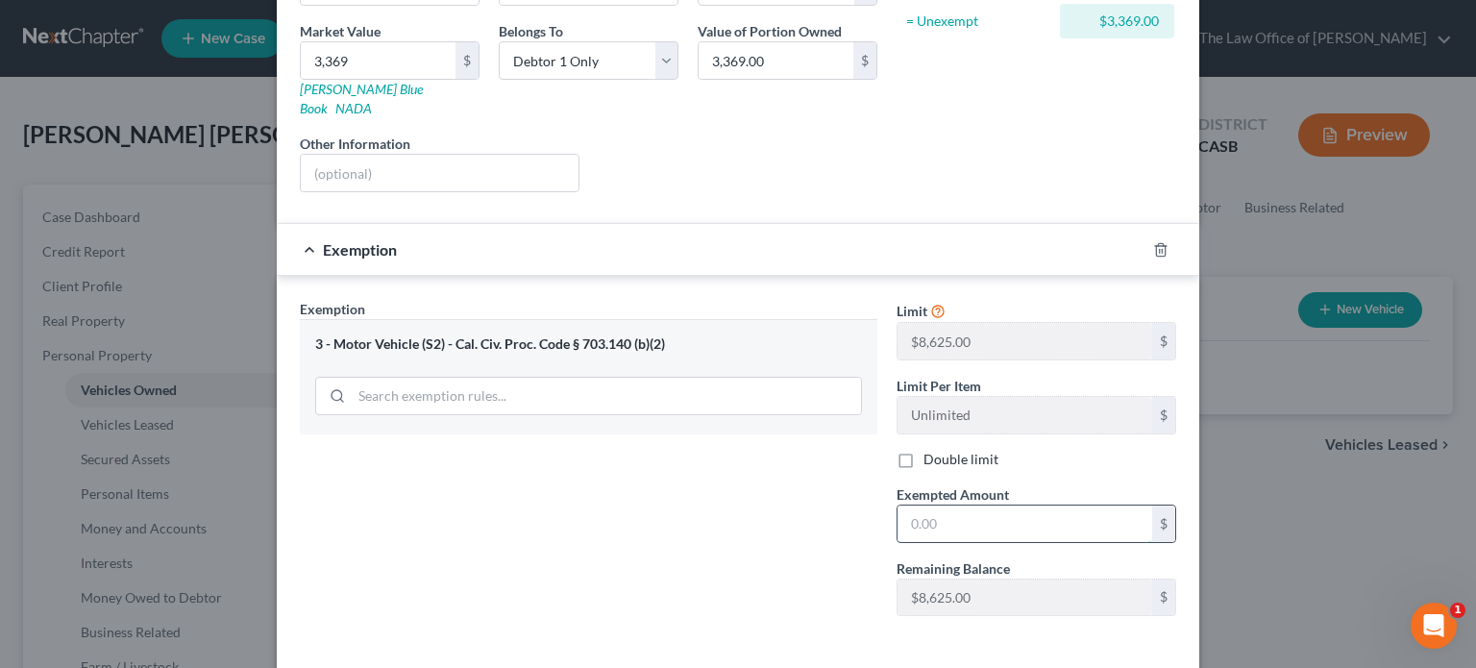
click at [1016, 508] on input "text" at bounding box center [1024, 523] width 255 height 37
click at [935, 507] on input "text" at bounding box center [1024, 523] width 255 height 37
type input "3,369"
drag, startPoint x: 553, startPoint y: 533, endPoint x: 926, endPoint y: 587, distance: 376.6
click at [554, 533] on div "Exemption Set must be selected for CA. Exemption * 3 - Motor Vehicle (S2) - Cal…" at bounding box center [588, 465] width 597 height 332
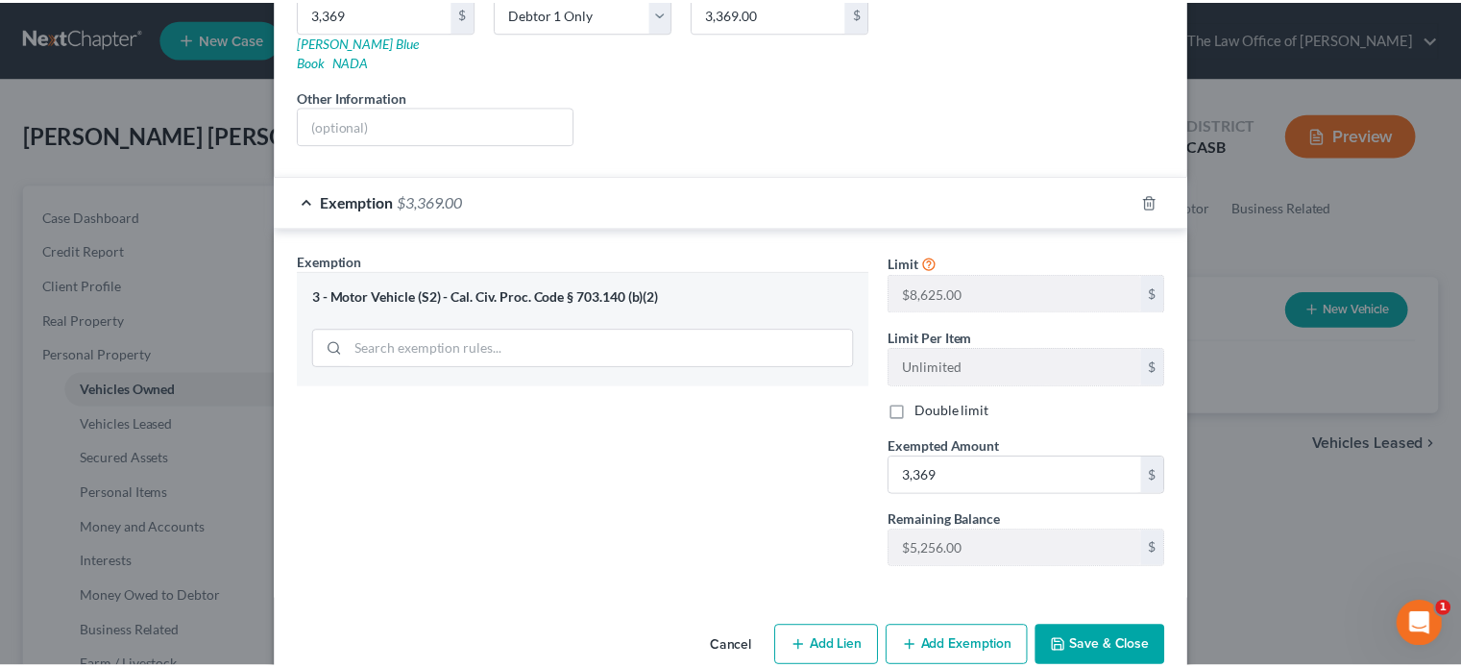
scroll to position [350, 0]
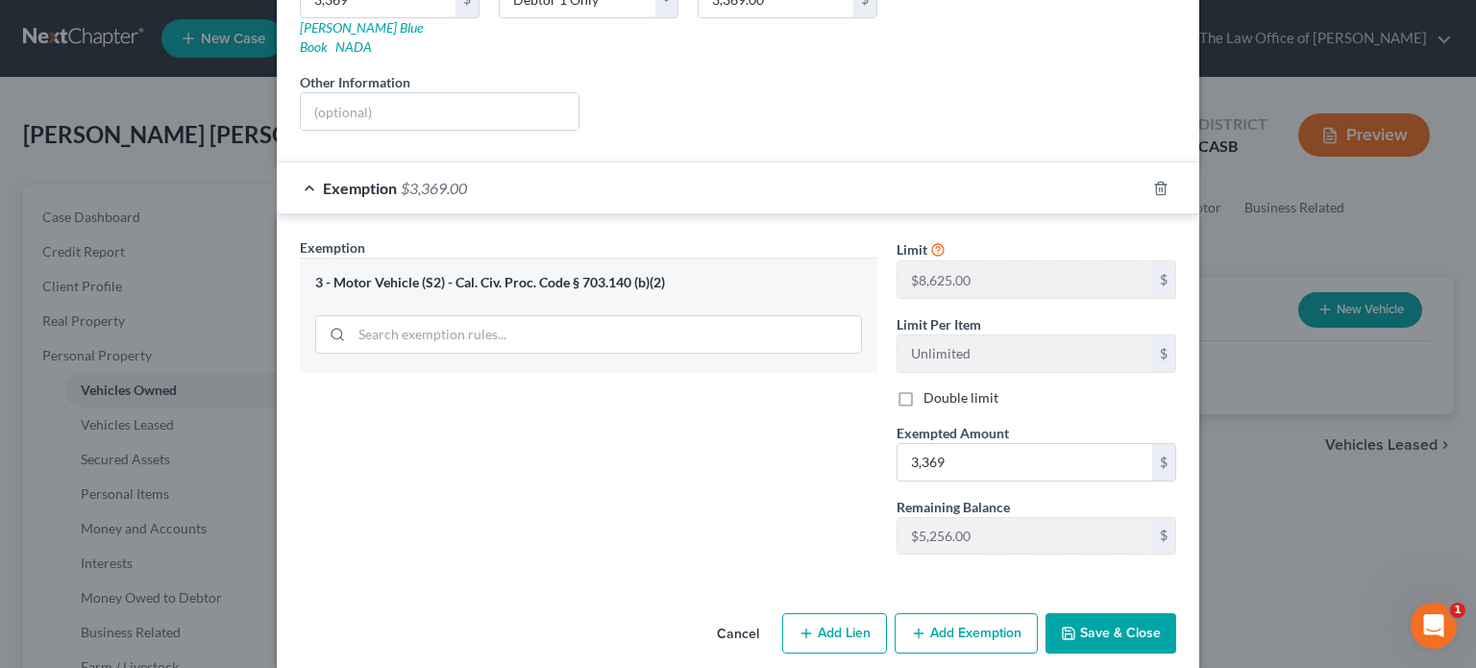
click at [1130, 613] on button "Save & Close" at bounding box center [1110, 633] width 131 height 40
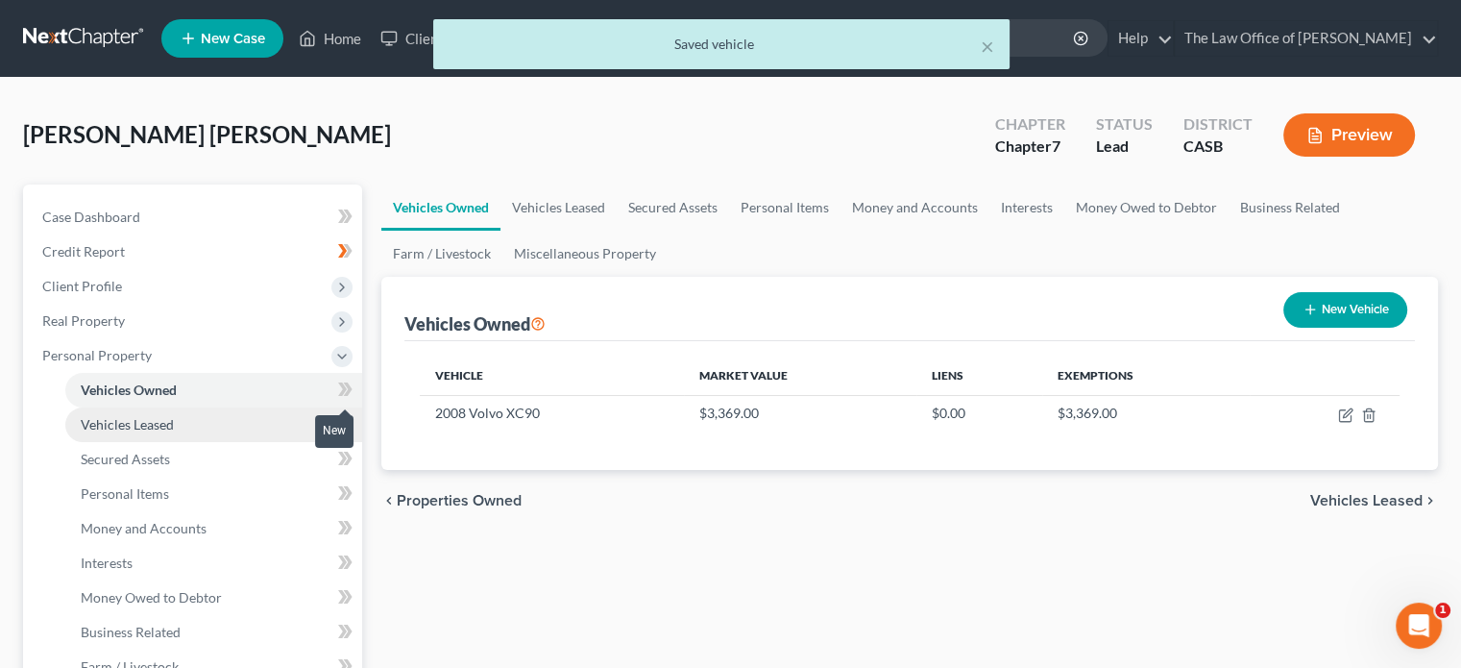
drag, startPoint x: 344, startPoint y: 393, endPoint x: 344, endPoint y: 407, distance: 14.4
click at [344, 393] on icon at bounding box center [345, 390] width 14 height 24
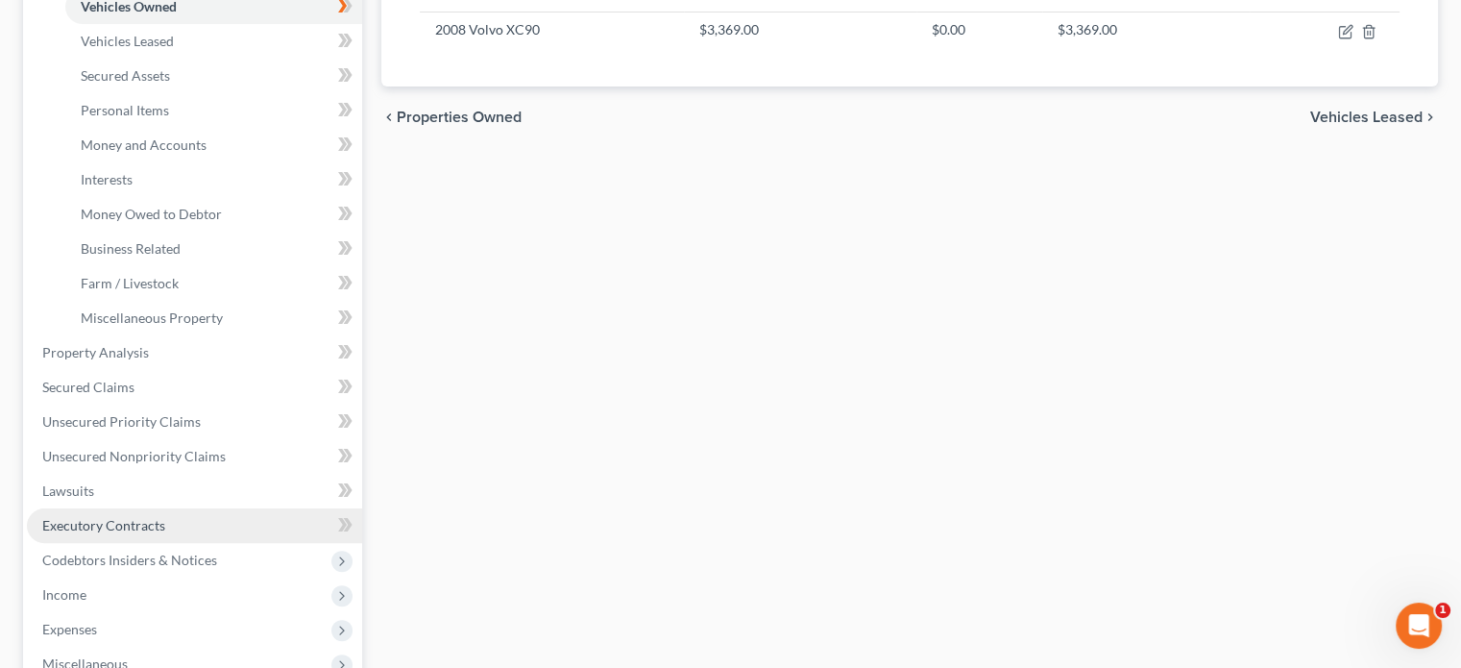
scroll to position [384, 0]
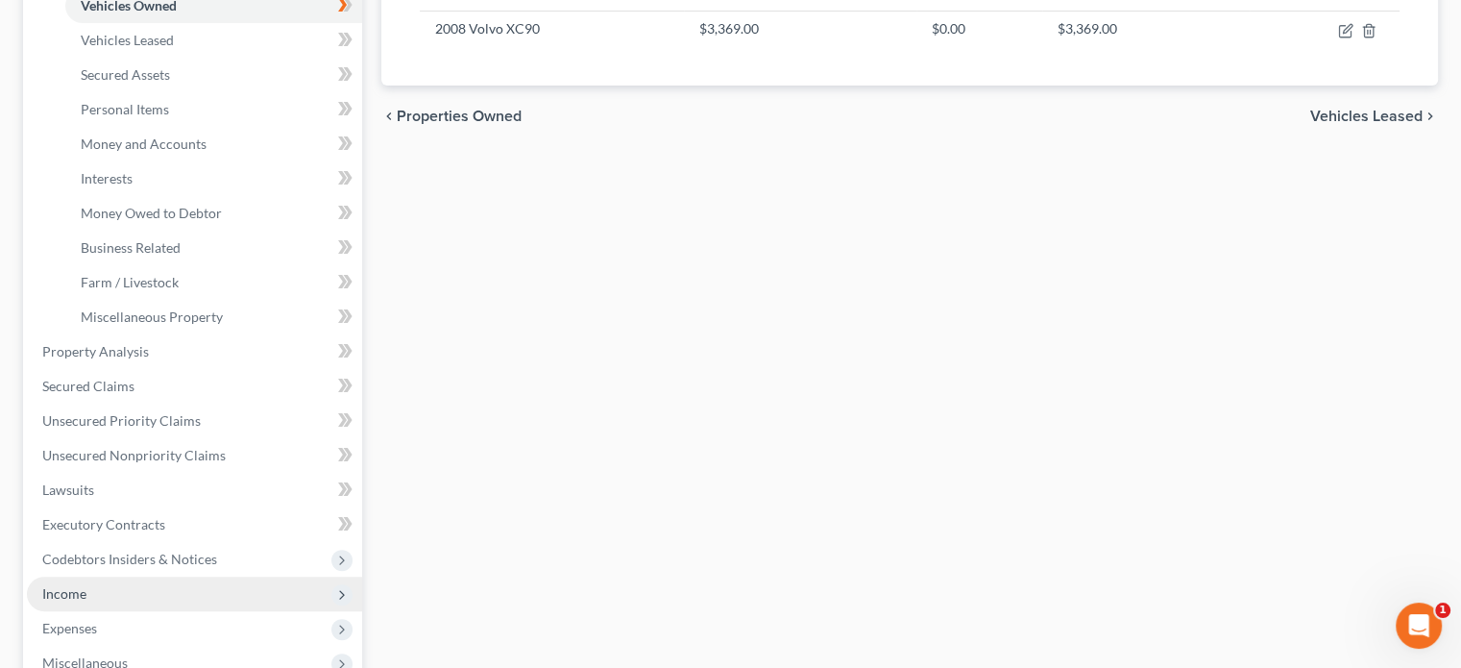
click at [142, 583] on span "Income" at bounding box center [194, 593] width 335 height 35
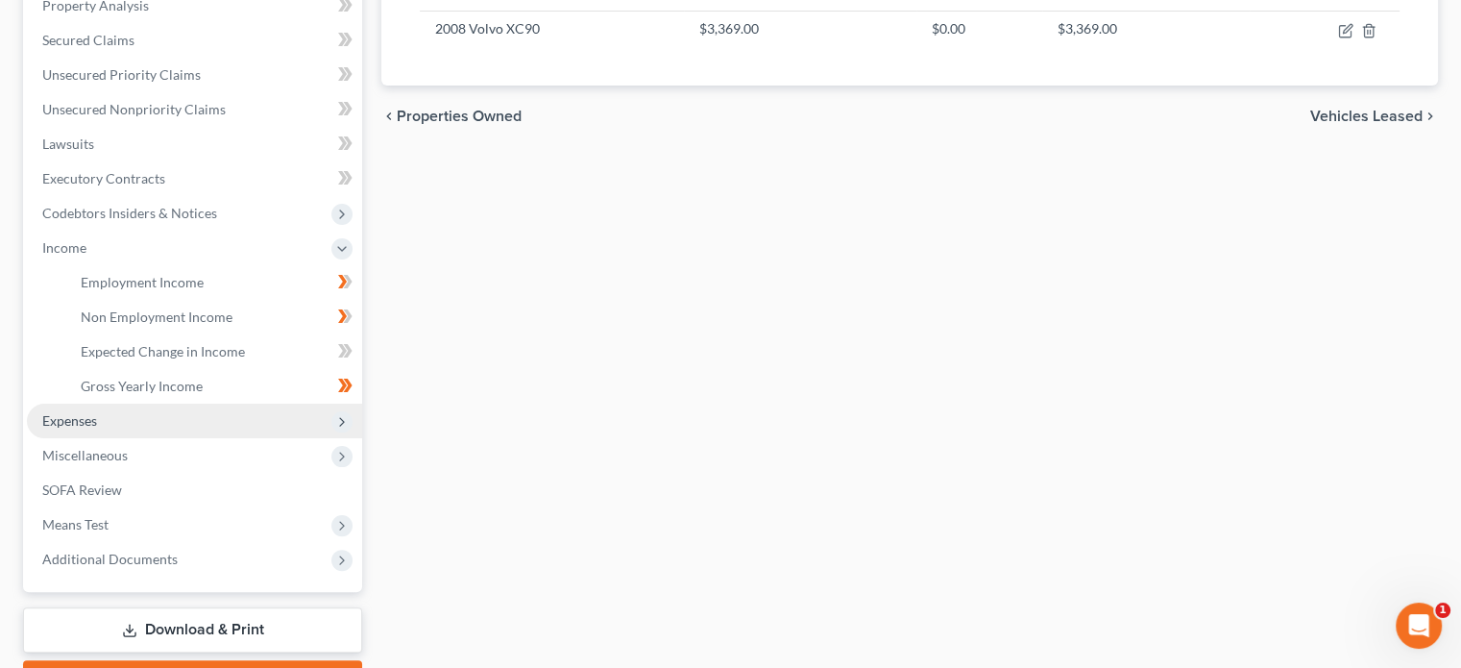
click at [160, 414] on span "Expenses" at bounding box center [194, 421] width 335 height 35
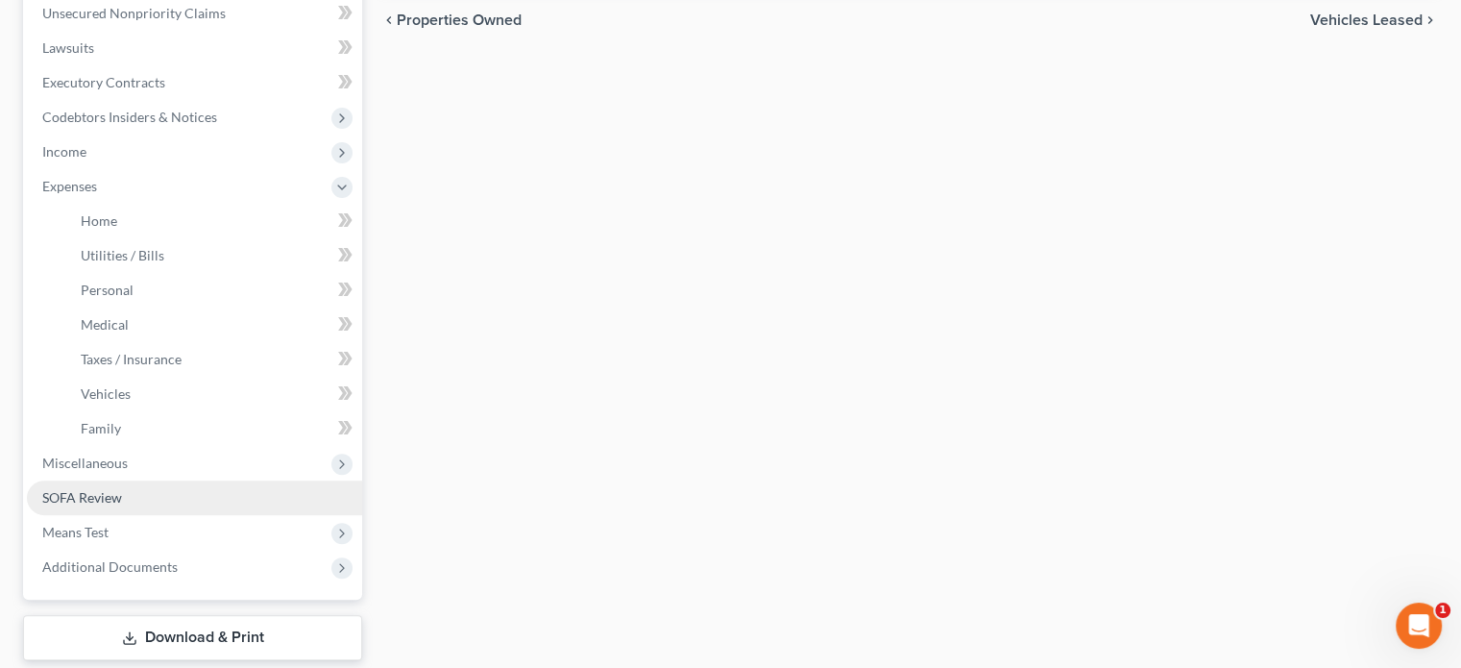
click at [85, 509] on link "SOFA Review" at bounding box center [194, 497] width 335 height 35
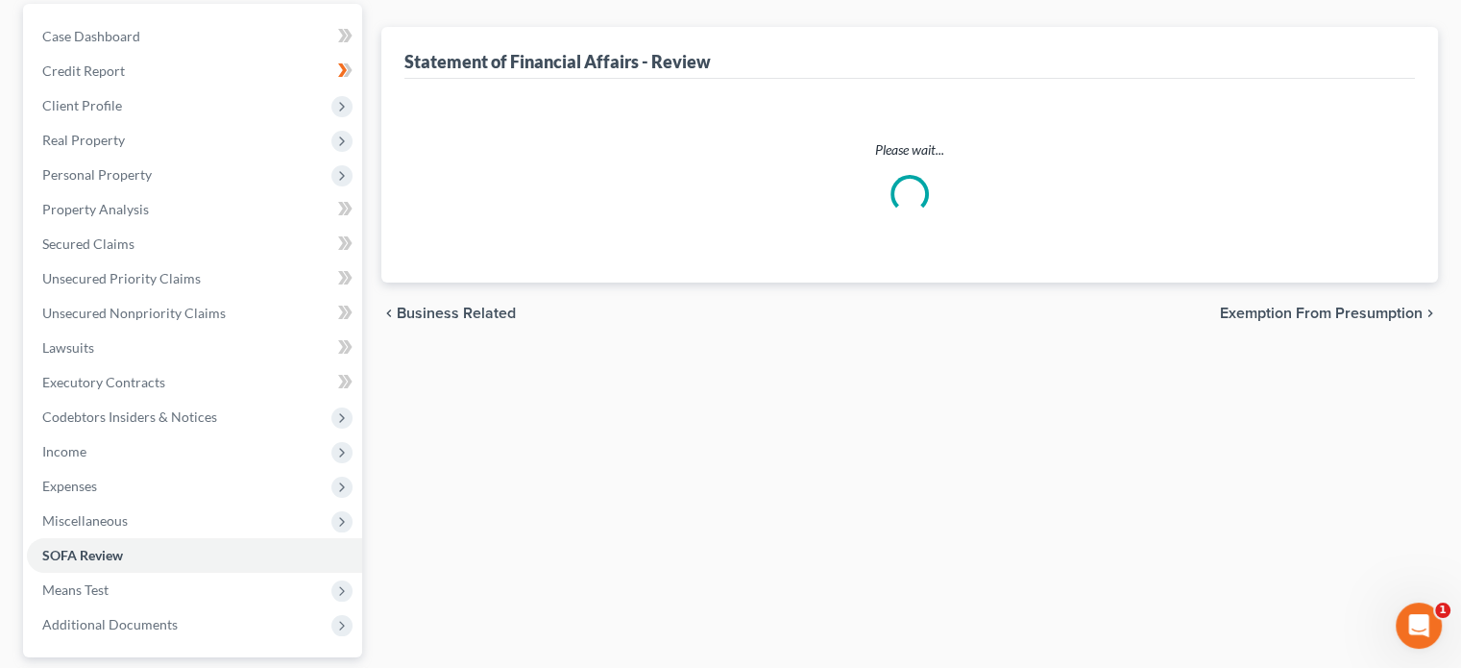
click at [85, 540] on ul "Case Dashboard Payments Invoices Payments Payments Credit Report Client Profile" at bounding box center [194, 330] width 335 height 623
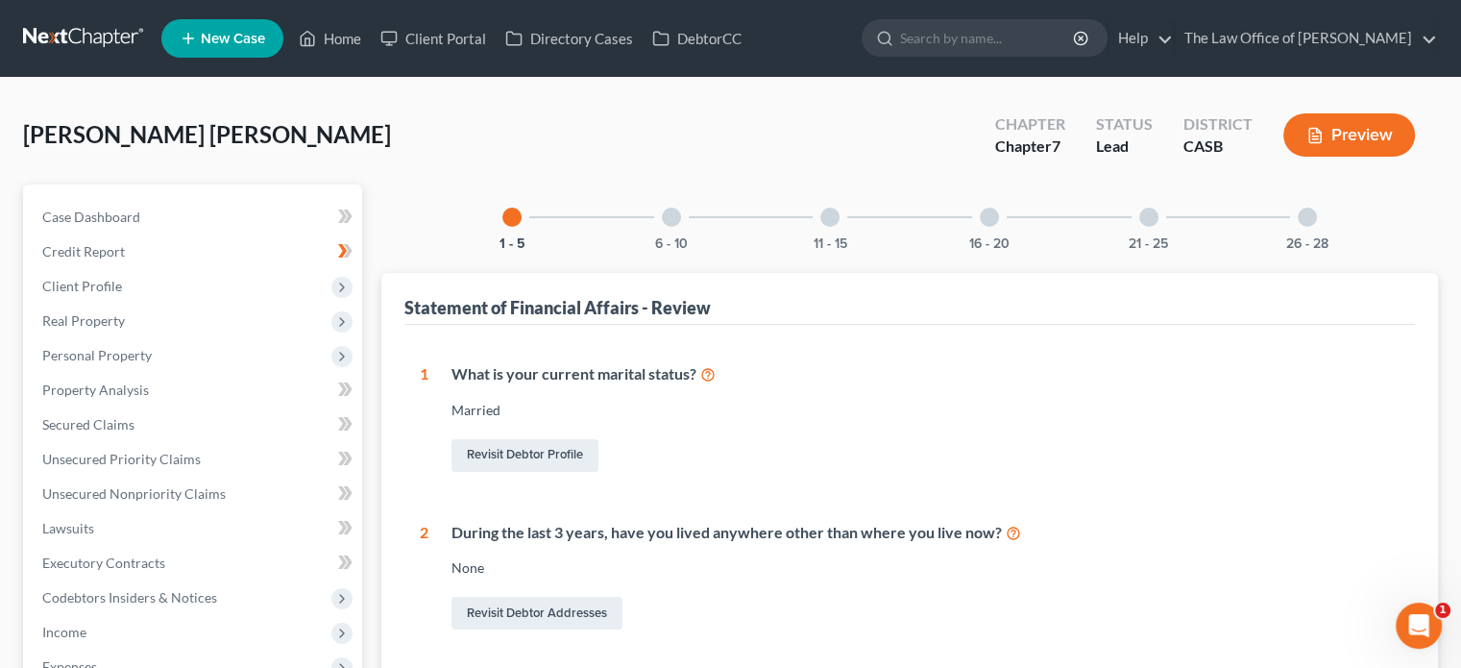
scroll to position [576, 0]
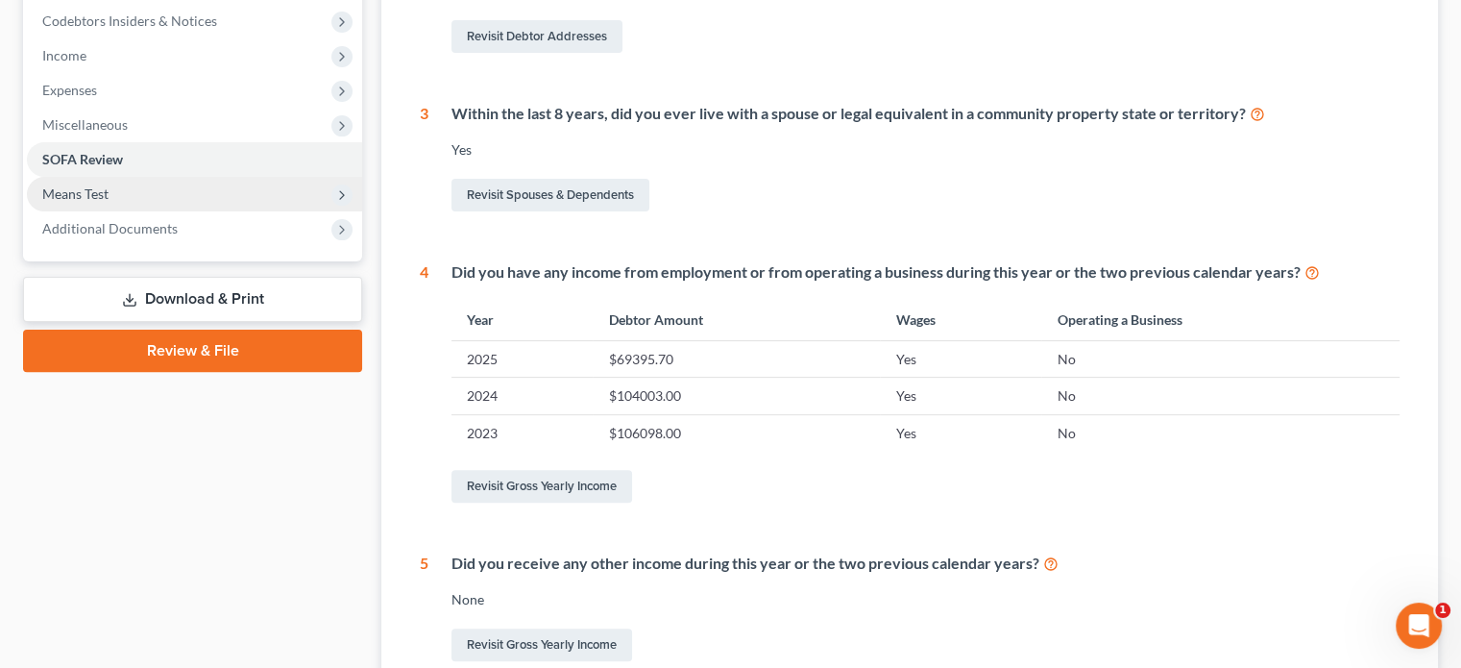
click at [104, 197] on span "Means Test" at bounding box center [75, 193] width 66 height 16
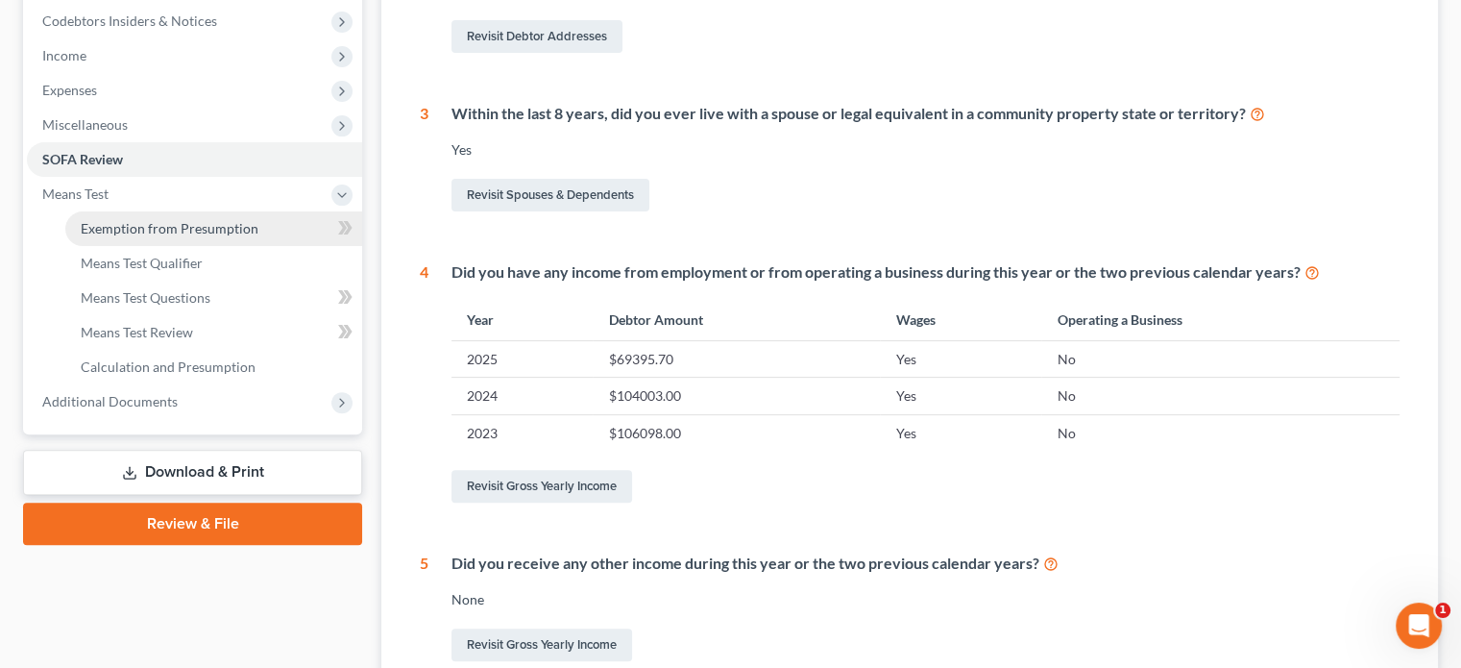
click at [227, 220] on span "Exemption from Presumption" at bounding box center [170, 228] width 178 height 16
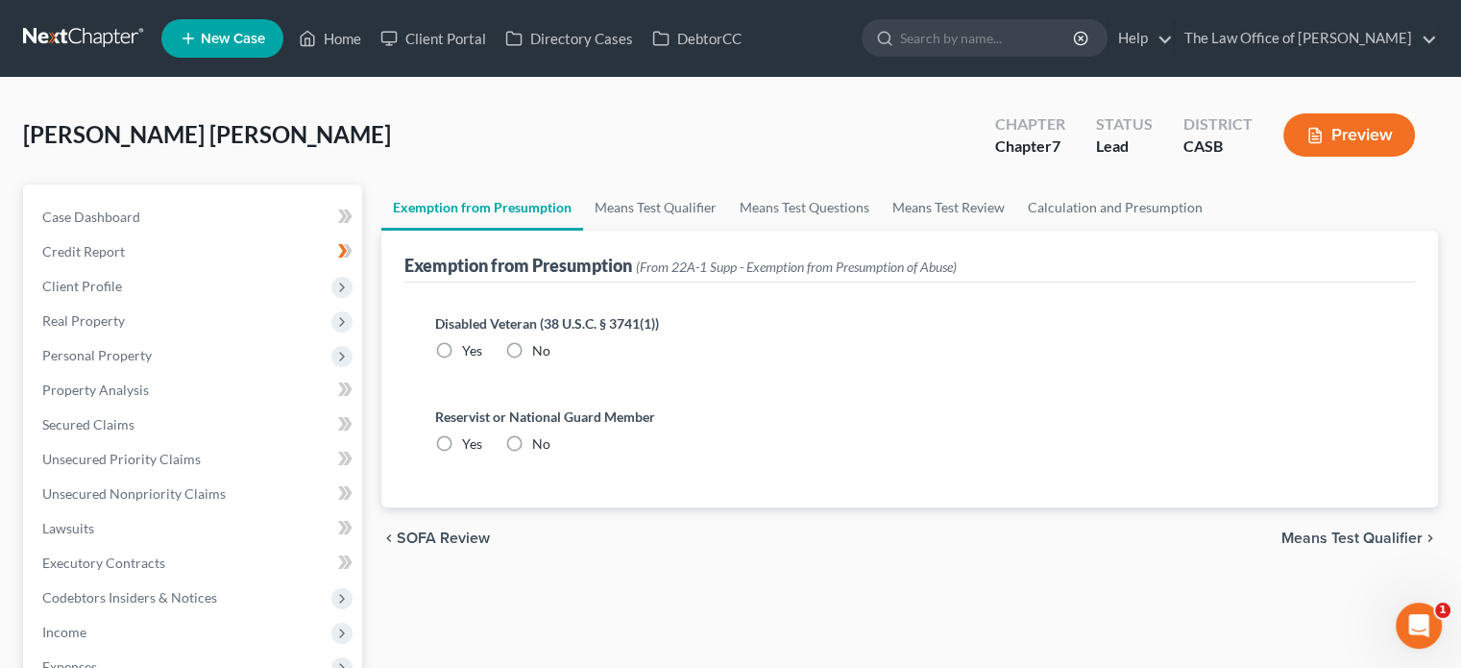
click at [537, 346] on span "No" at bounding box center [541, 350] width 18 height 16
click at [540, 346] on input "No" at bounding box center [546, 347] width 12 height 12
radio input "true"
click at [544, 435] on span "No" at bounding box center [541, 443] width 18 height 16
click at [544, 434] on input "No" at bounding box center [546, 440] width 12 height 12
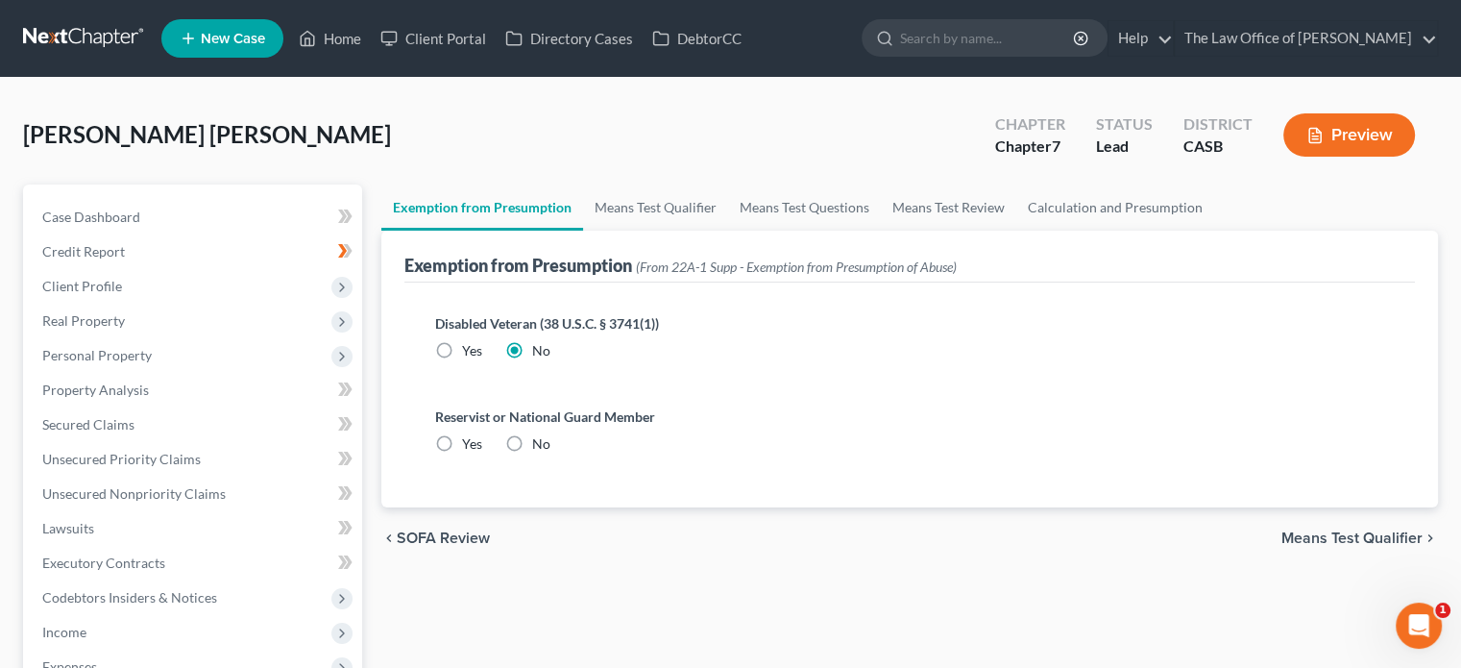
radio input "true"
click at [1376, 514] on div "chevron_left SOFA Review Means Test Qualifier chevron_right" at bounding box center [909, 537] width 1057 height 61
click at [1369, 537] on span "Means Test Qualifier" at bounding box center [1352, 537] width 141 height 15
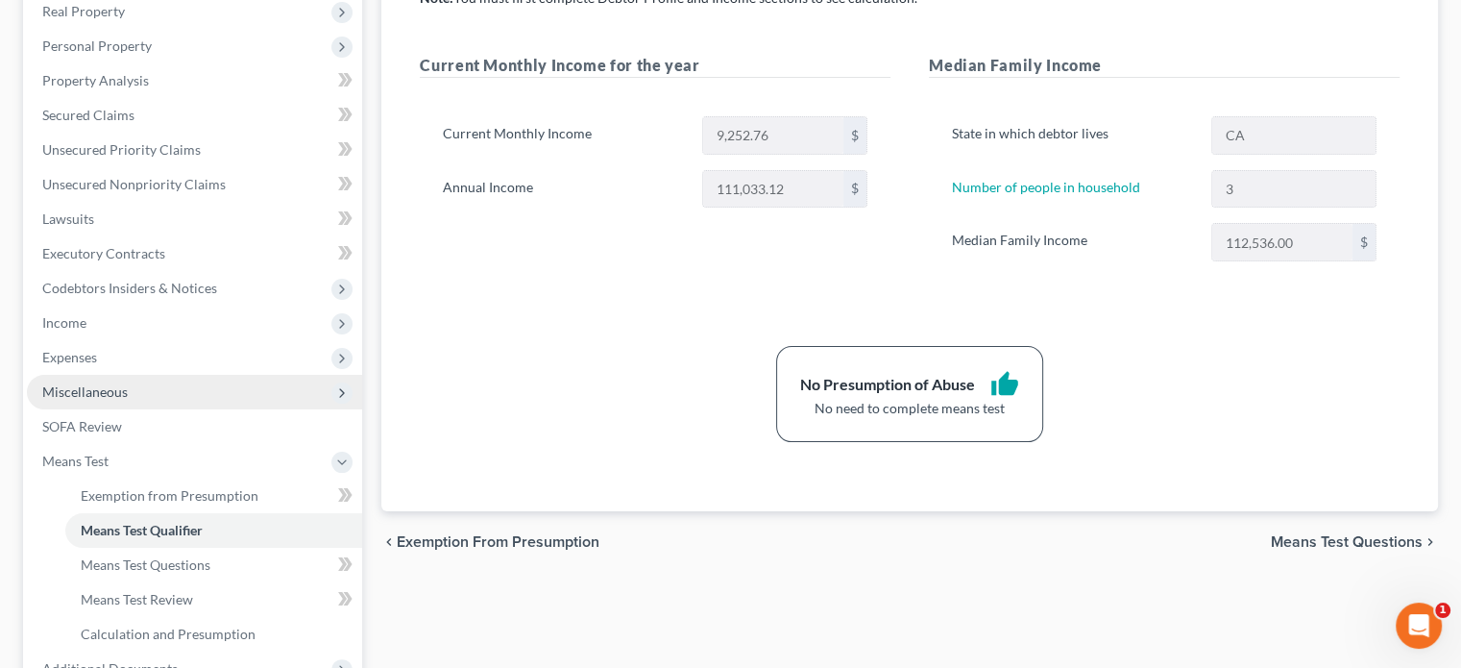
scroll to position [288, 0]
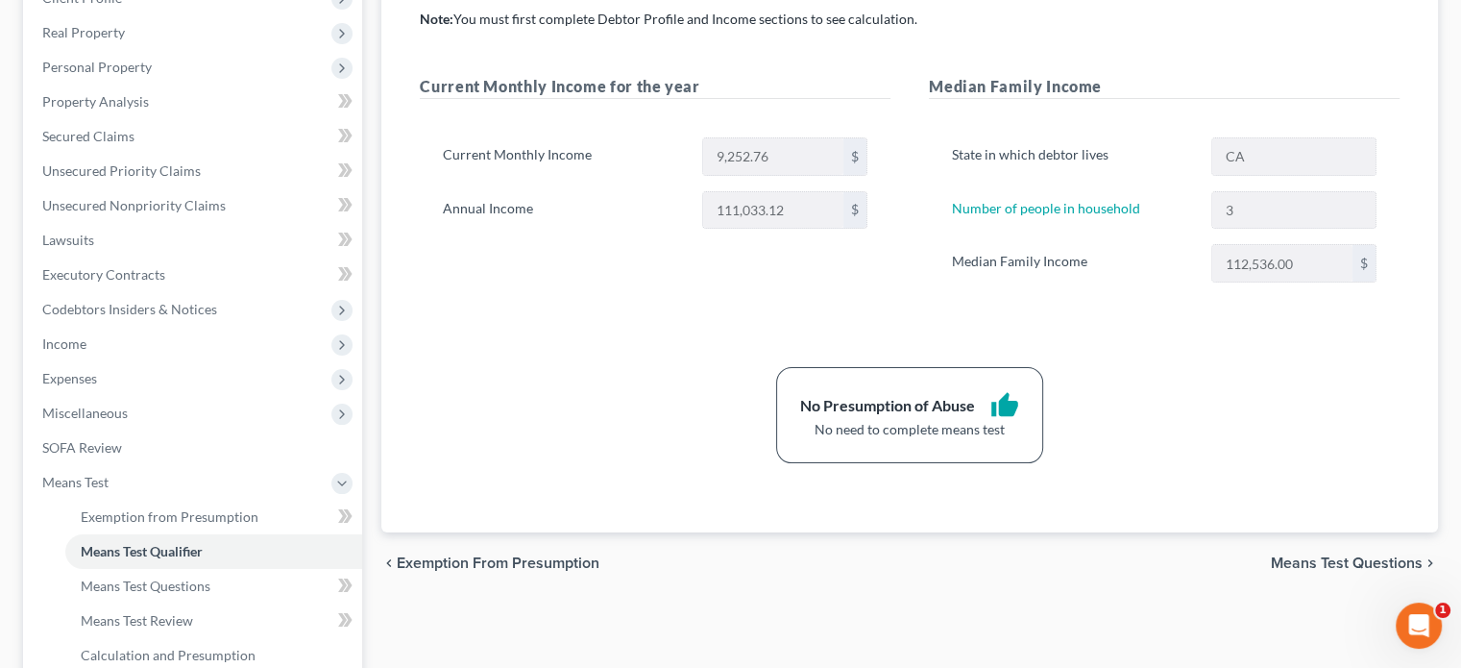
click at [1281, 349] on div "Note: You must first complete Debtor Profile and Income sections to see calcula…" at bounding box center [910, 236] width 980 height 453
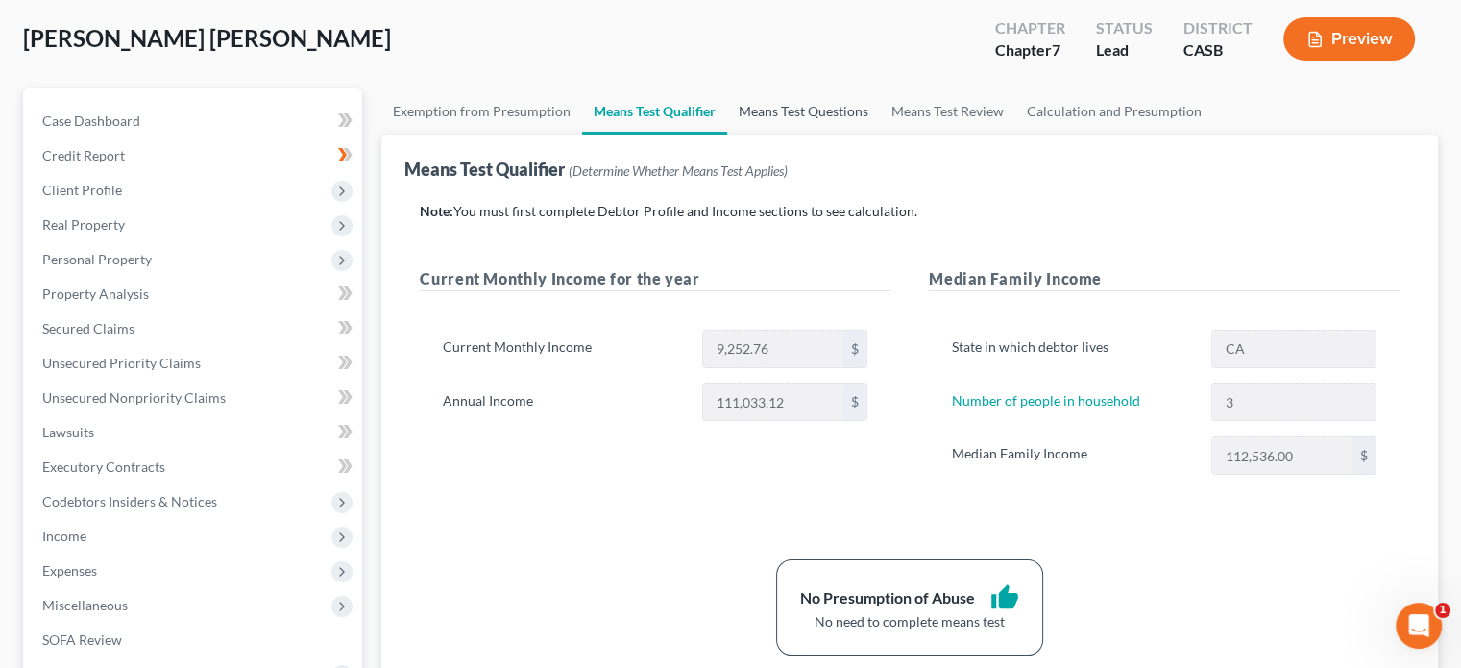
click at [779, 97] on link "Means Test Questions" at bounding box center [803, 111] width 153 height 46
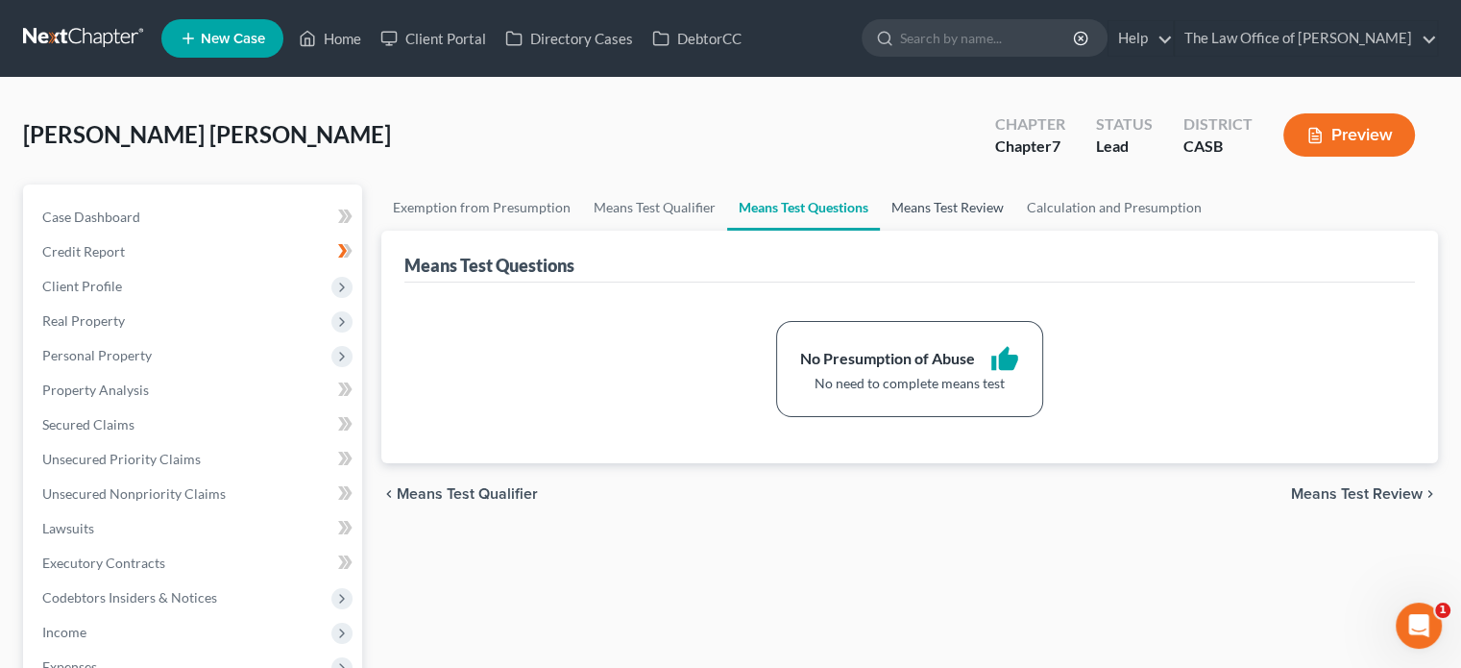
click at [937, 189] on link "Means Test Review" at bounding box center [947, 207] width 135 height 46
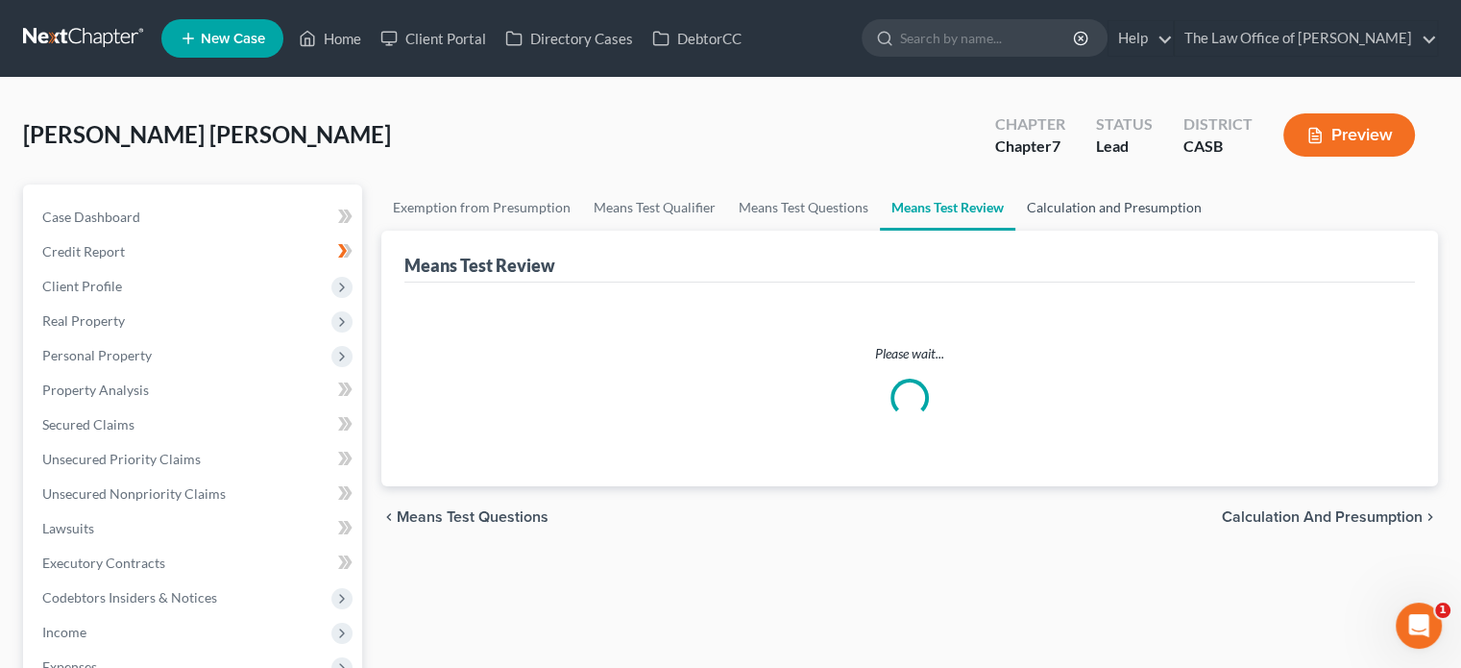
click at [1039, 216] on link "Calculation and Presumption" at bounding box center [1115, 207] width 198 height 46
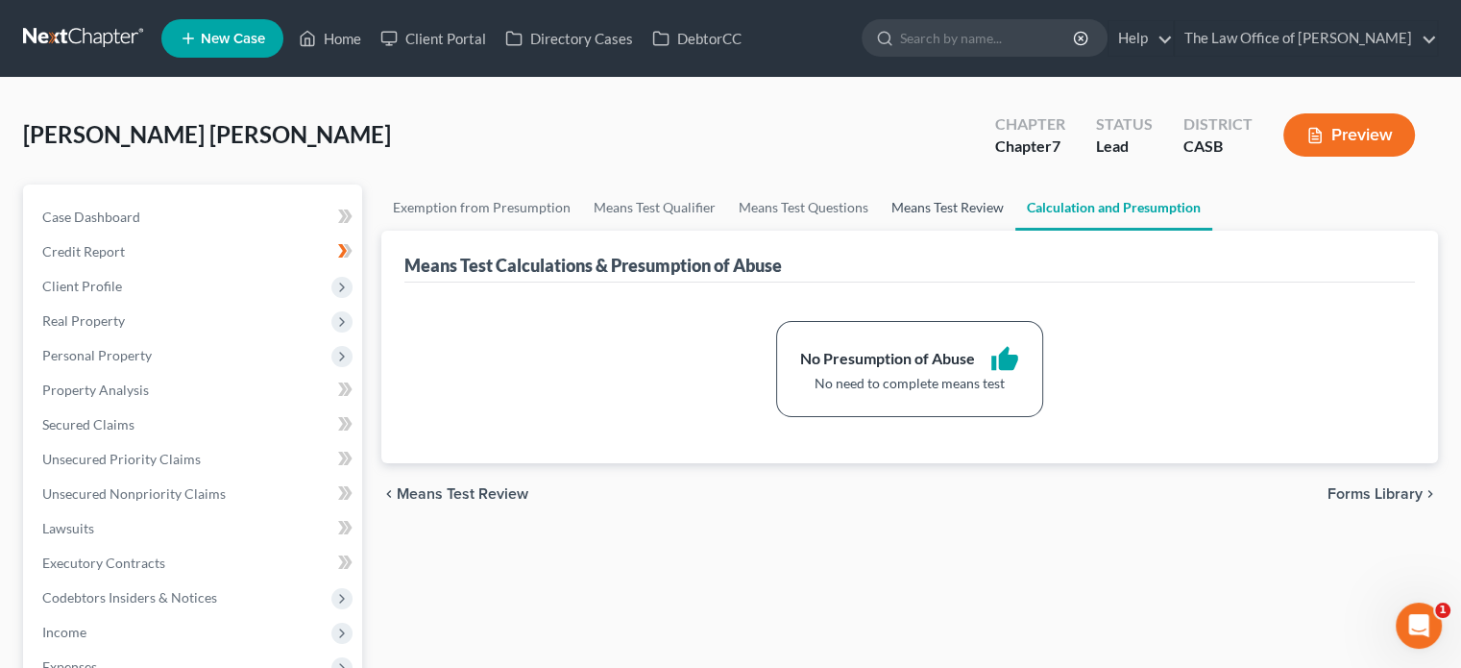
click at [983, 208] on link "Means Test Review" at bounding box center [947, 207] width 135 height 46
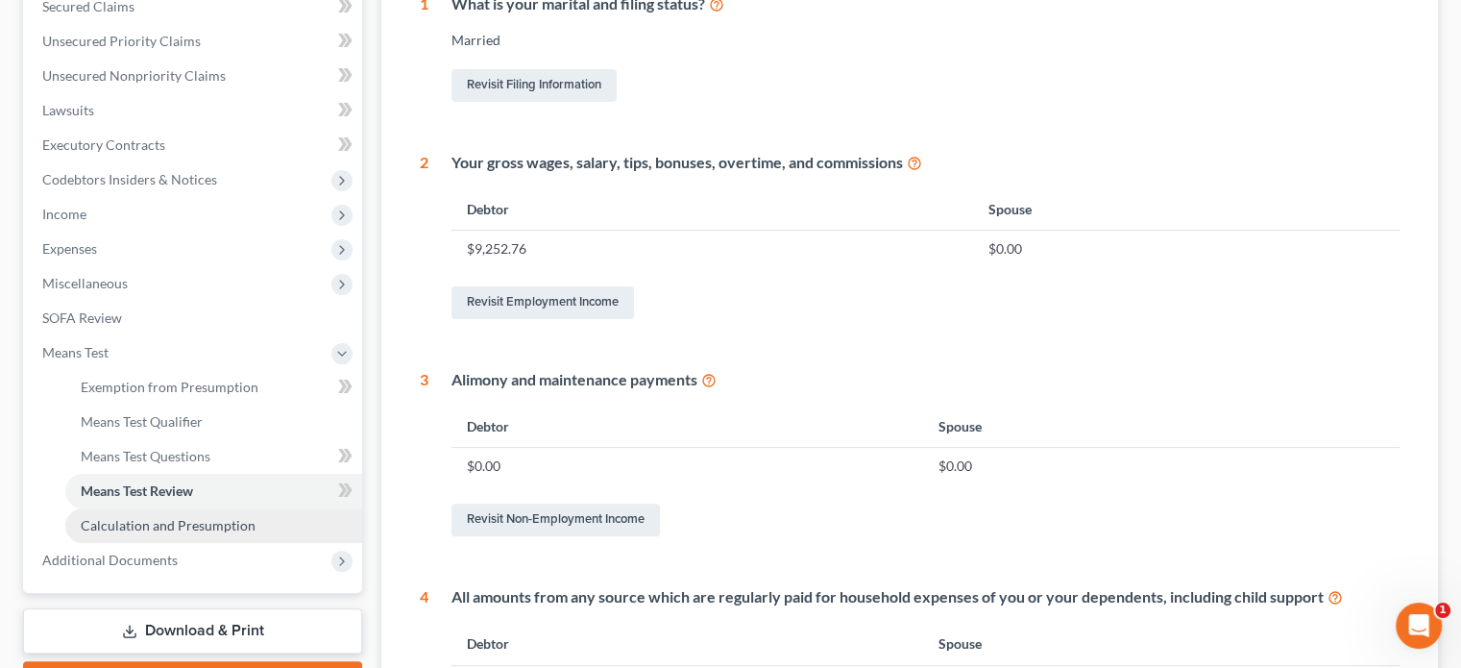
scroll to position [384, 0]
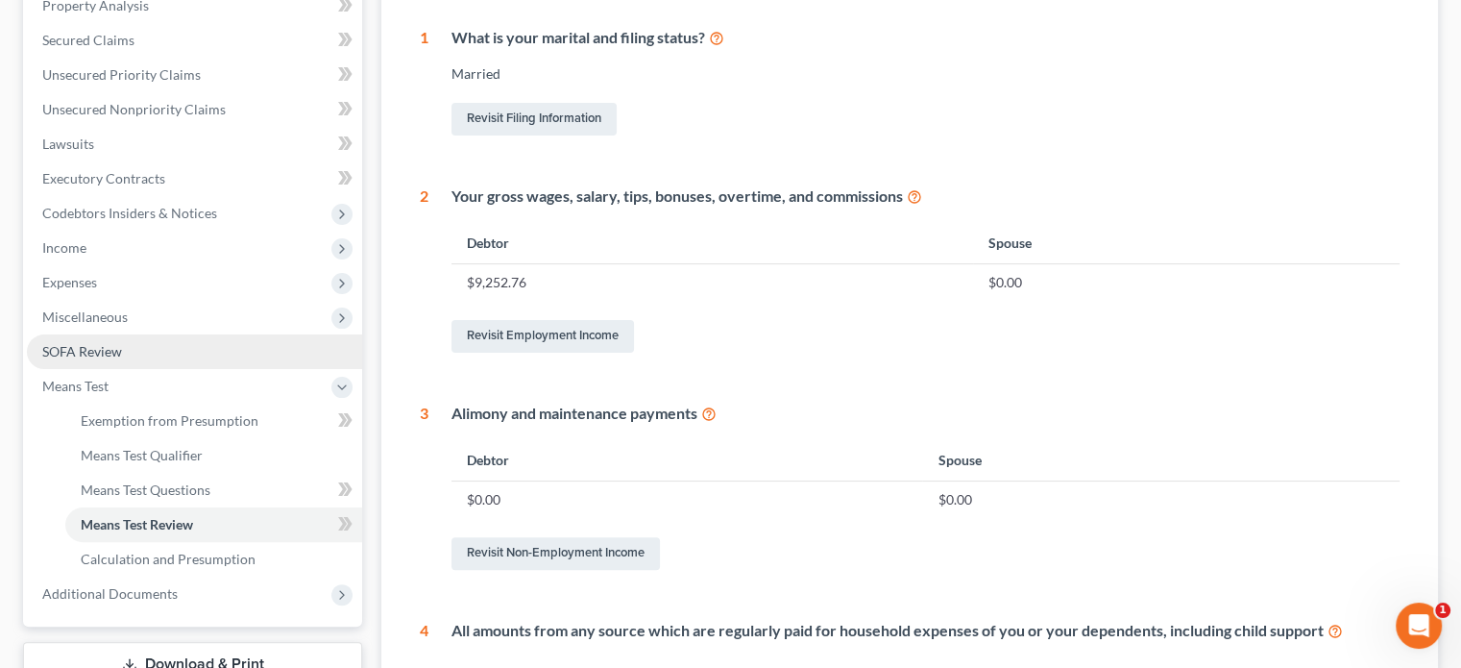
click at [86, 361] on link "SOFA Review" at bounding box center [194, 351] width 335 height 35
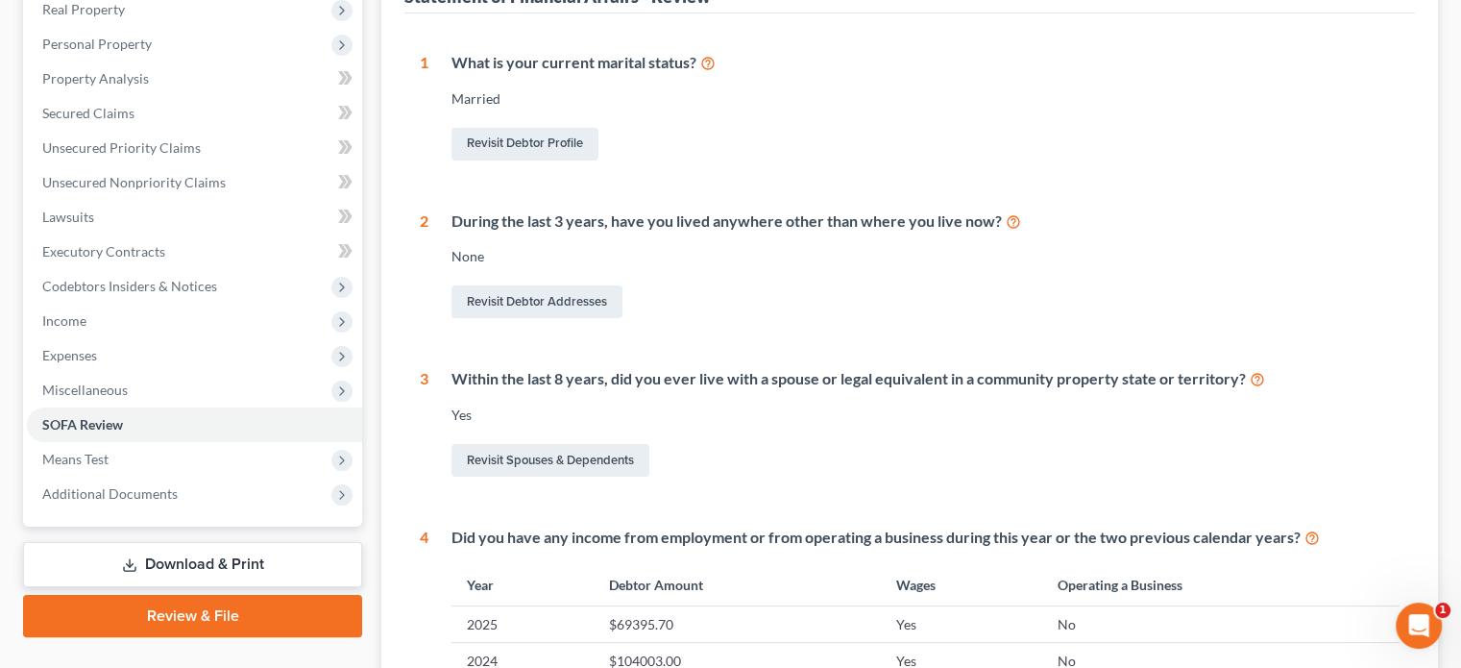
scroll to position [288, 0]
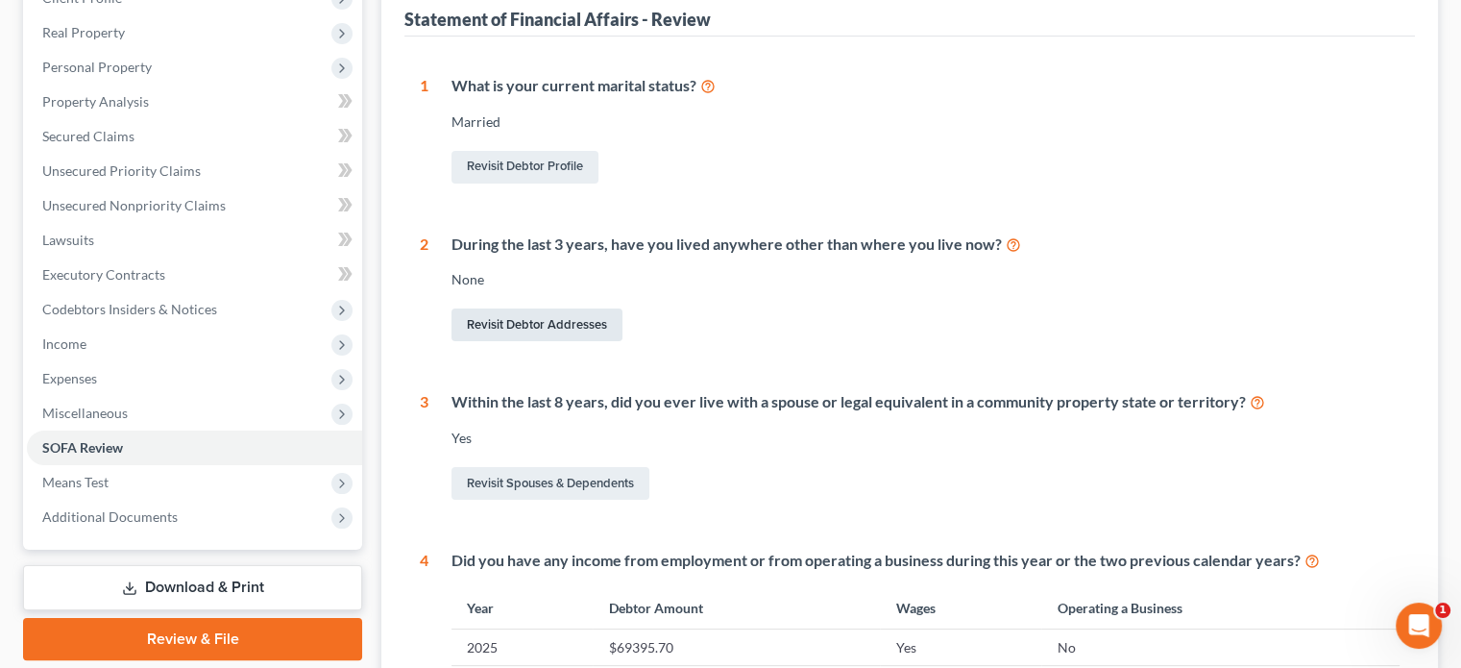
click at [546, 326] on link "Revisit Debtor Addresses" at bounding box center [537, 324] width 171 height 33
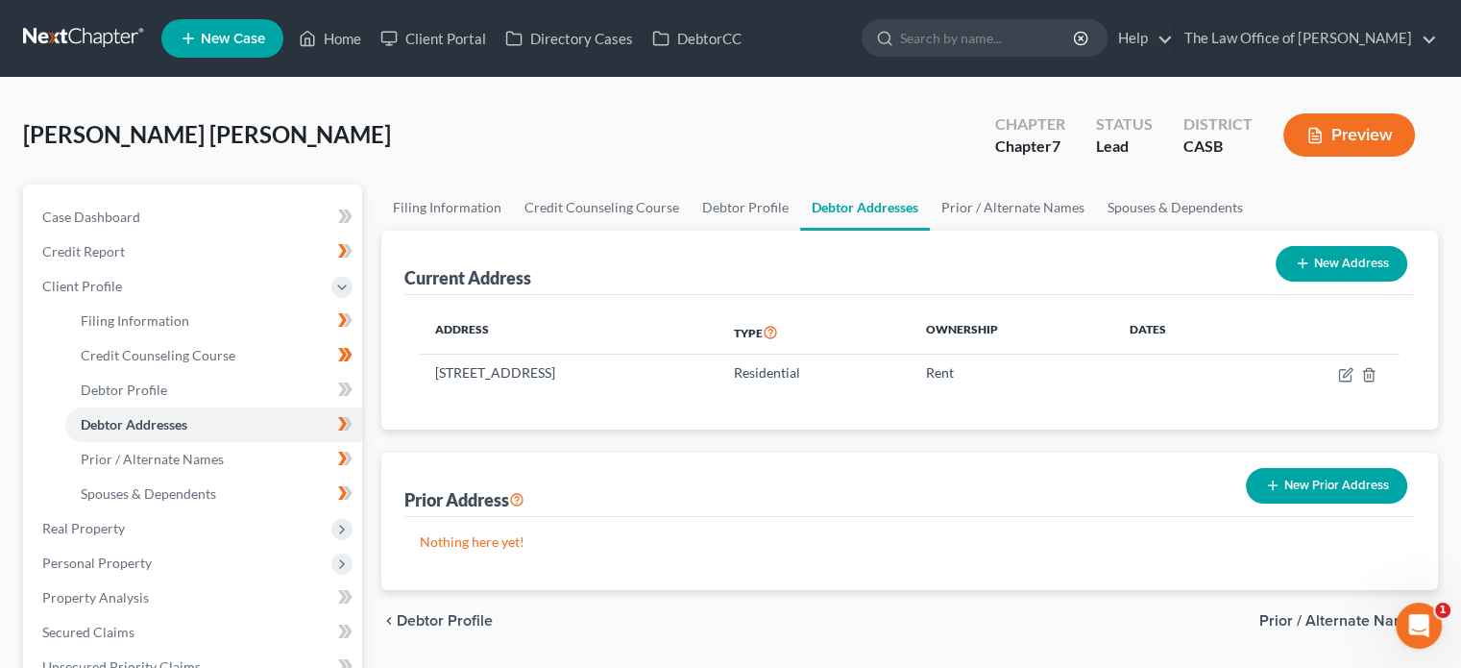
click at [1353, 487] on button "New Prior Address" at bounding box center [1326, 486] width 161 height 36
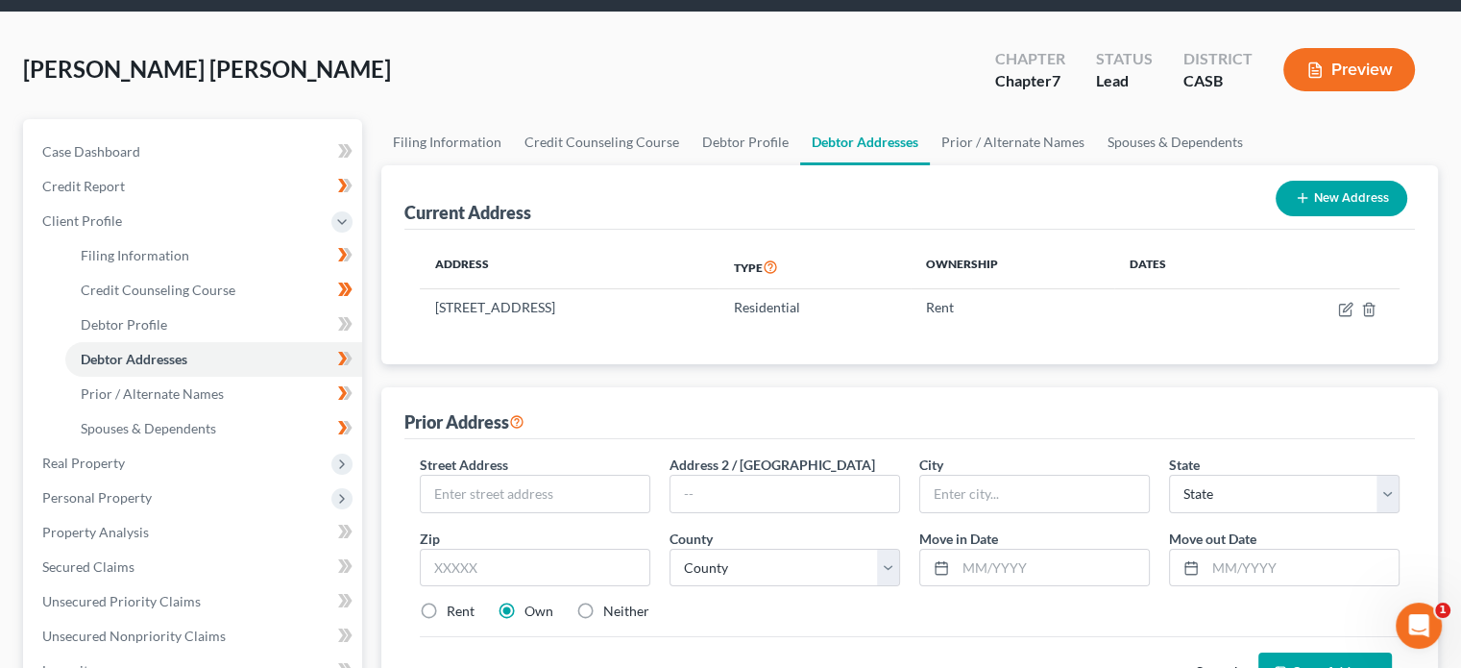
scroll to position [192, 0]
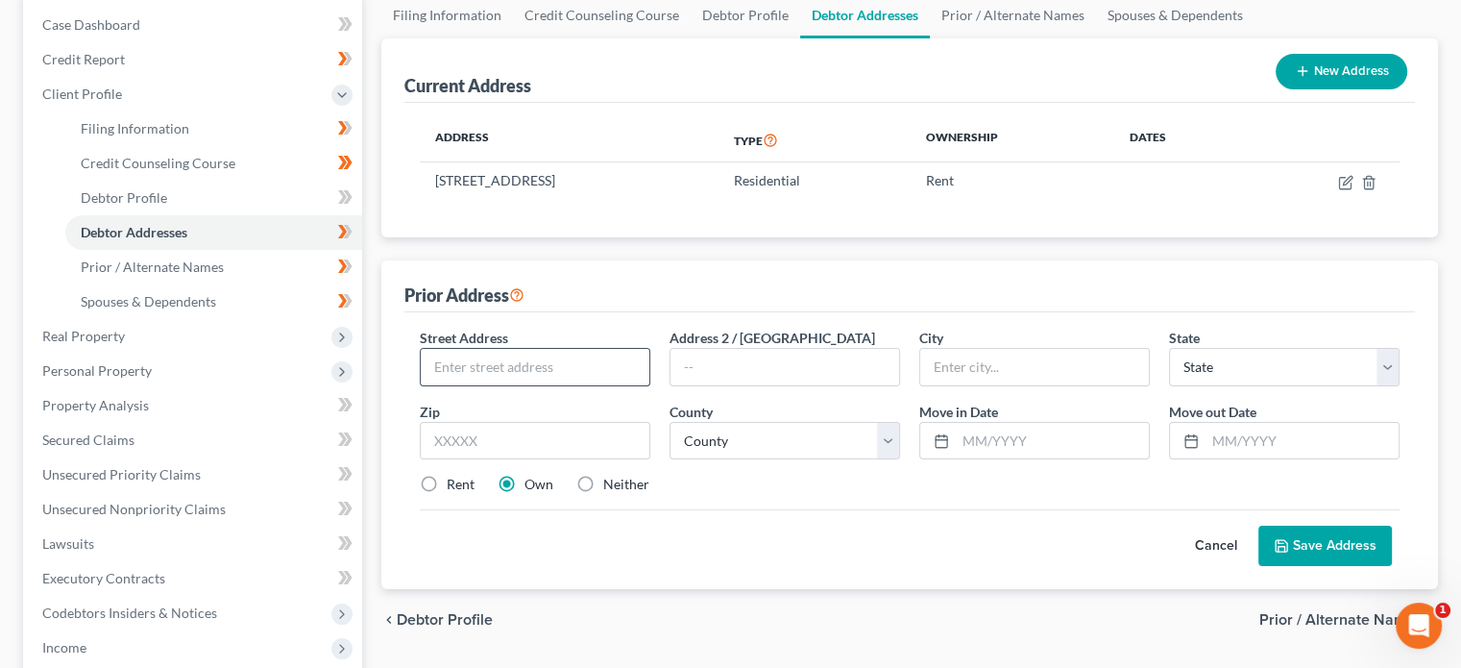
click at [519, 353] on input "text" at bounding box center [535, 367] width 229 height 37
type input "[STREET_ADDRESS]"
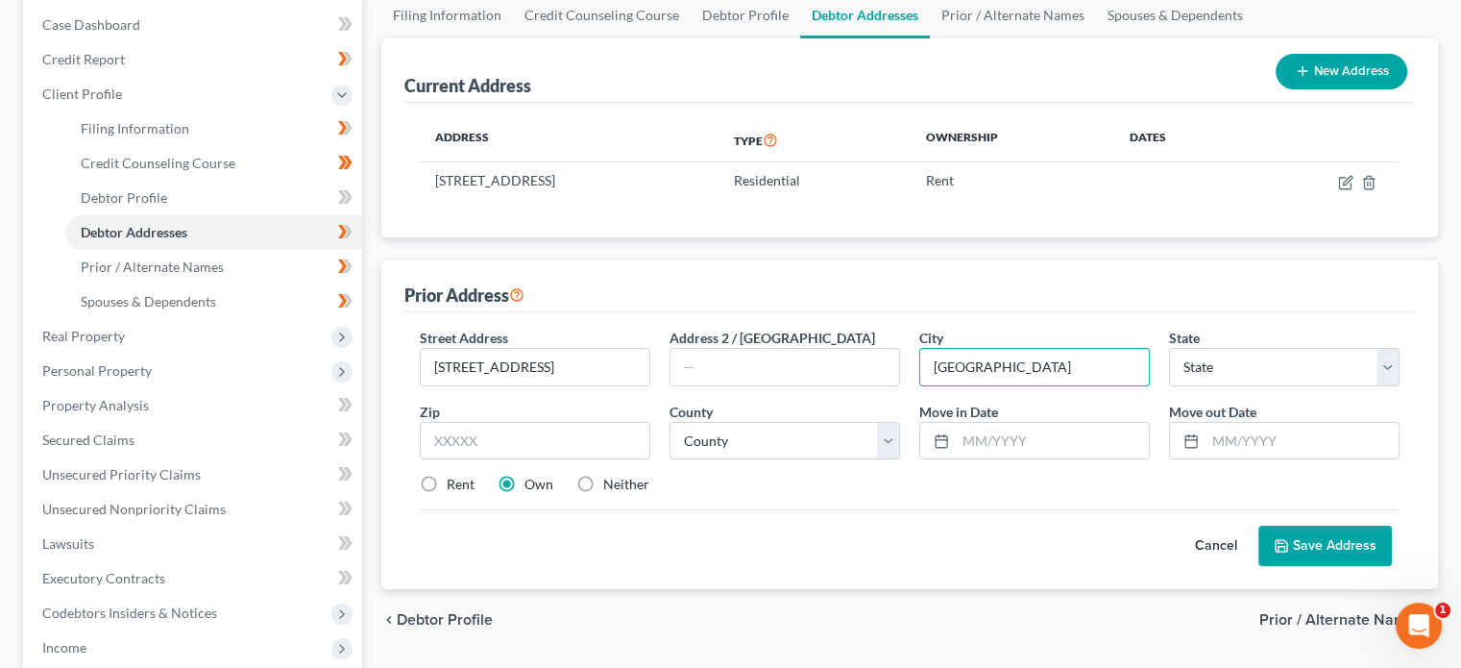
type input "[GEOGRAPHIC_DATA]"
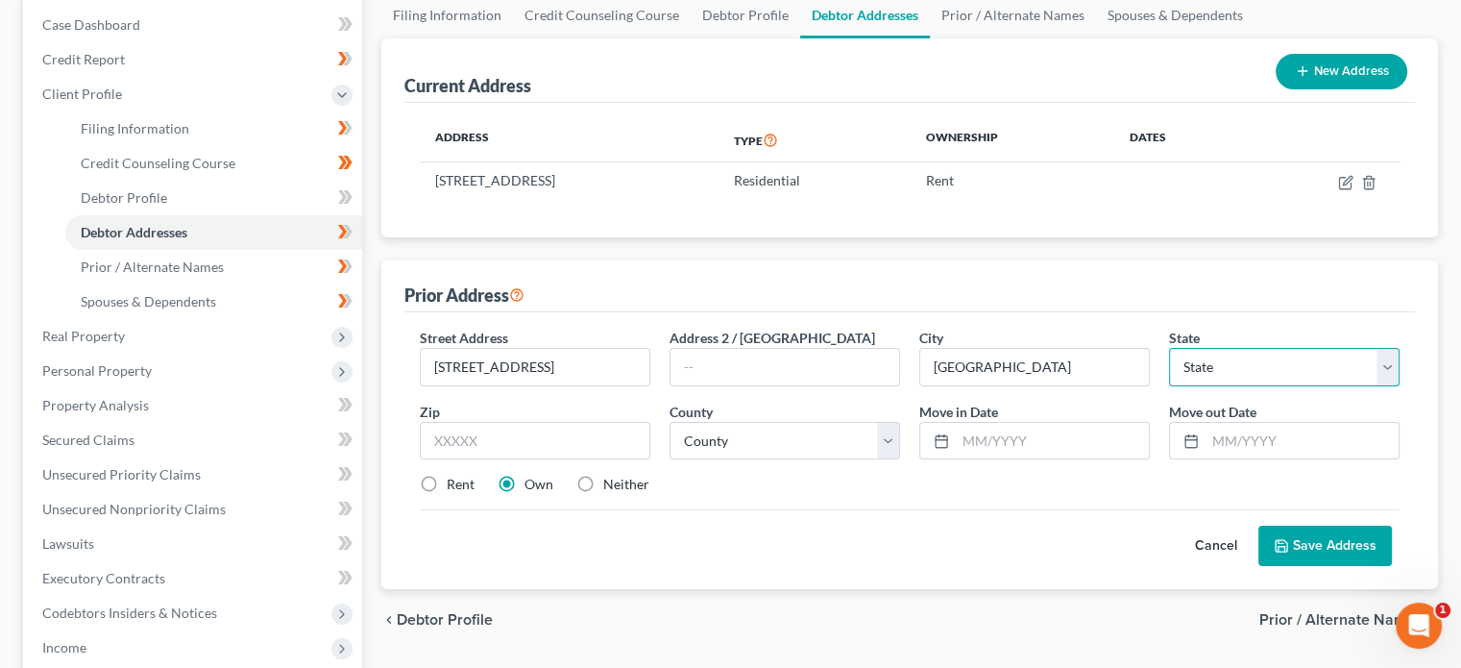
select select "4"
click at [466, 483] on label "Rent" at bounding box center [461, 484] width 28 height 19
click at [466, 483] on input "Rent" at bounding box center [460, 481] width 12 height 12
radio input "true"
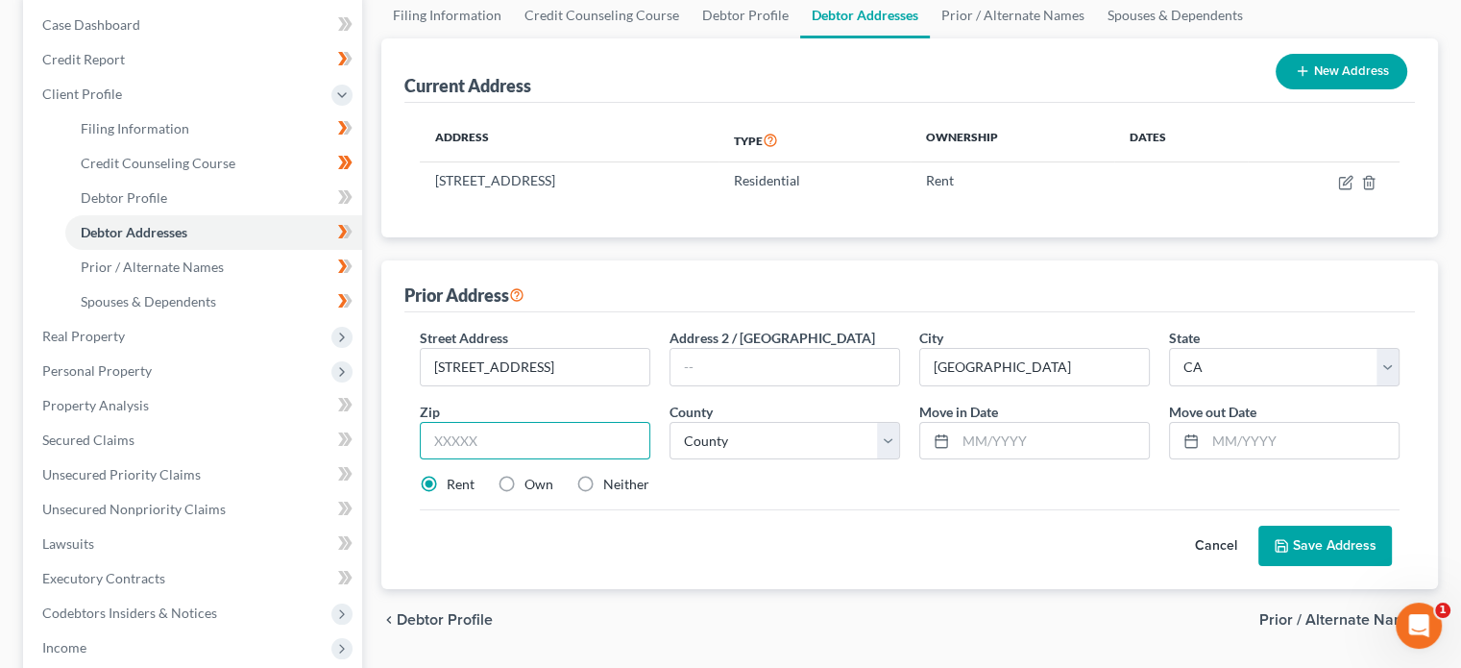
click at [514, 438] on input "text" at bounding box center [535, 441] width 231 height 38
type input "92154"
select select "36"
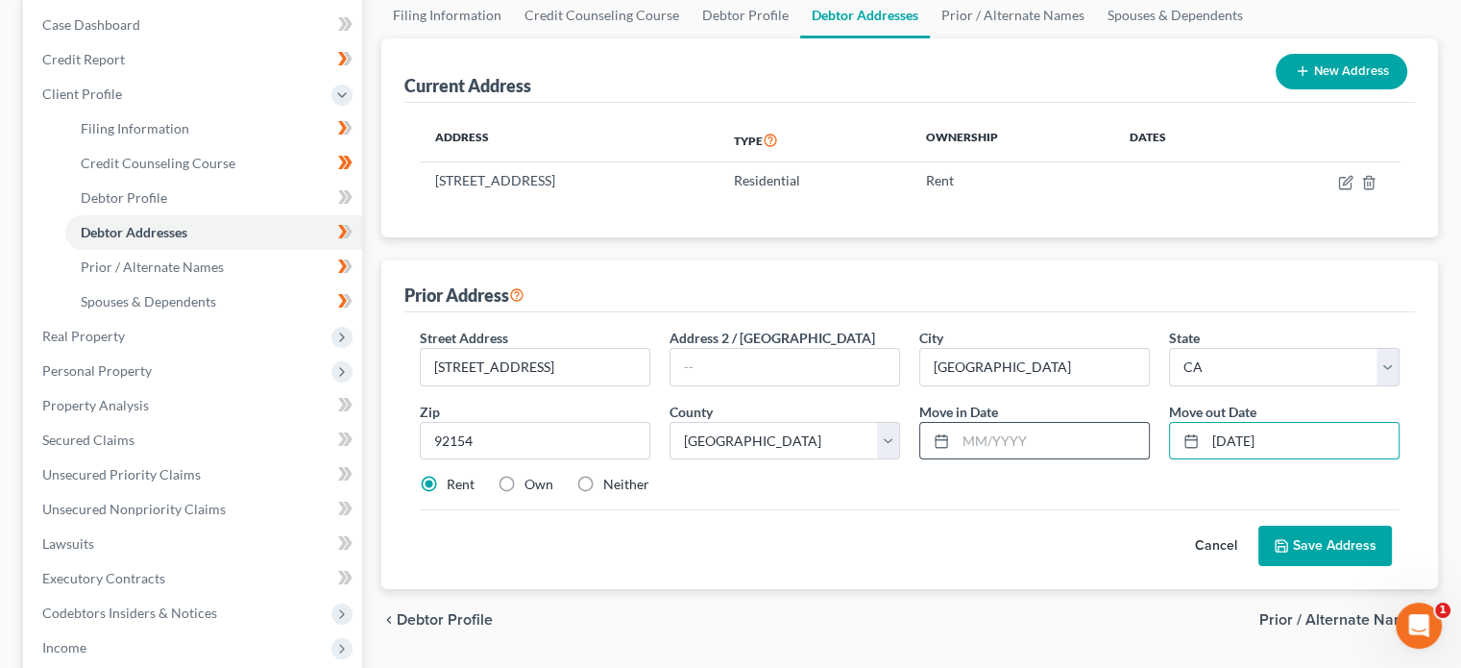
type input "[DATE]"
click at [1049, 453] on input "text" at bounding box center [1052, 441] width 193 height 37
type input "0"
type input "[DATE]"
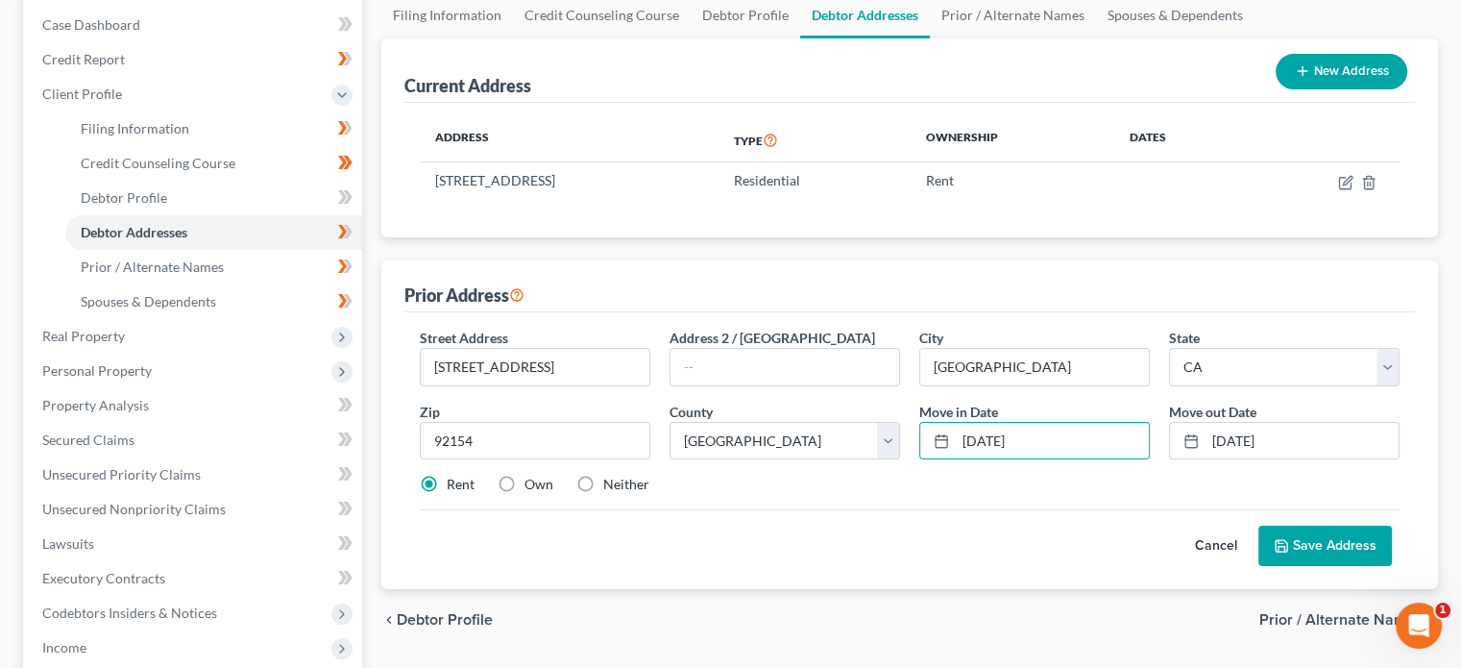
click at [1368, 556] on button "Save Address" at bounding box center [1326, 546] width 134 height 40
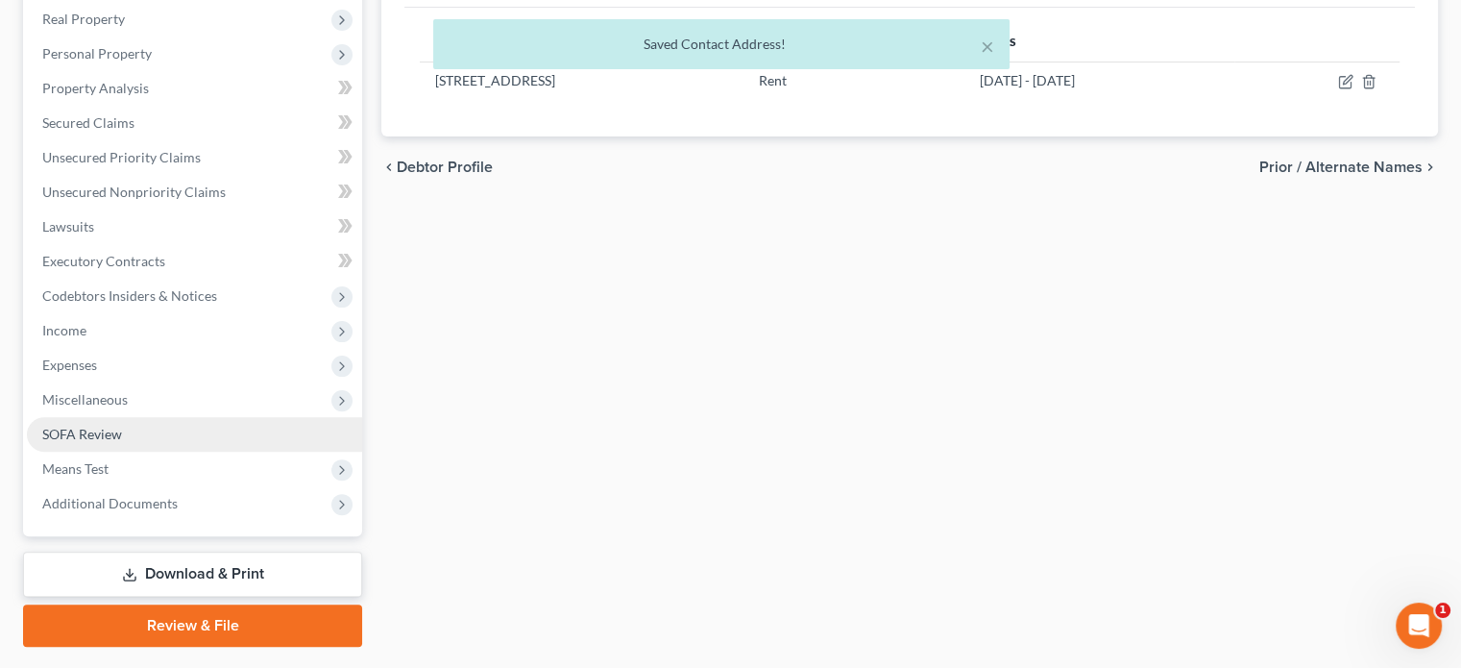
scroll to position [559, 0]
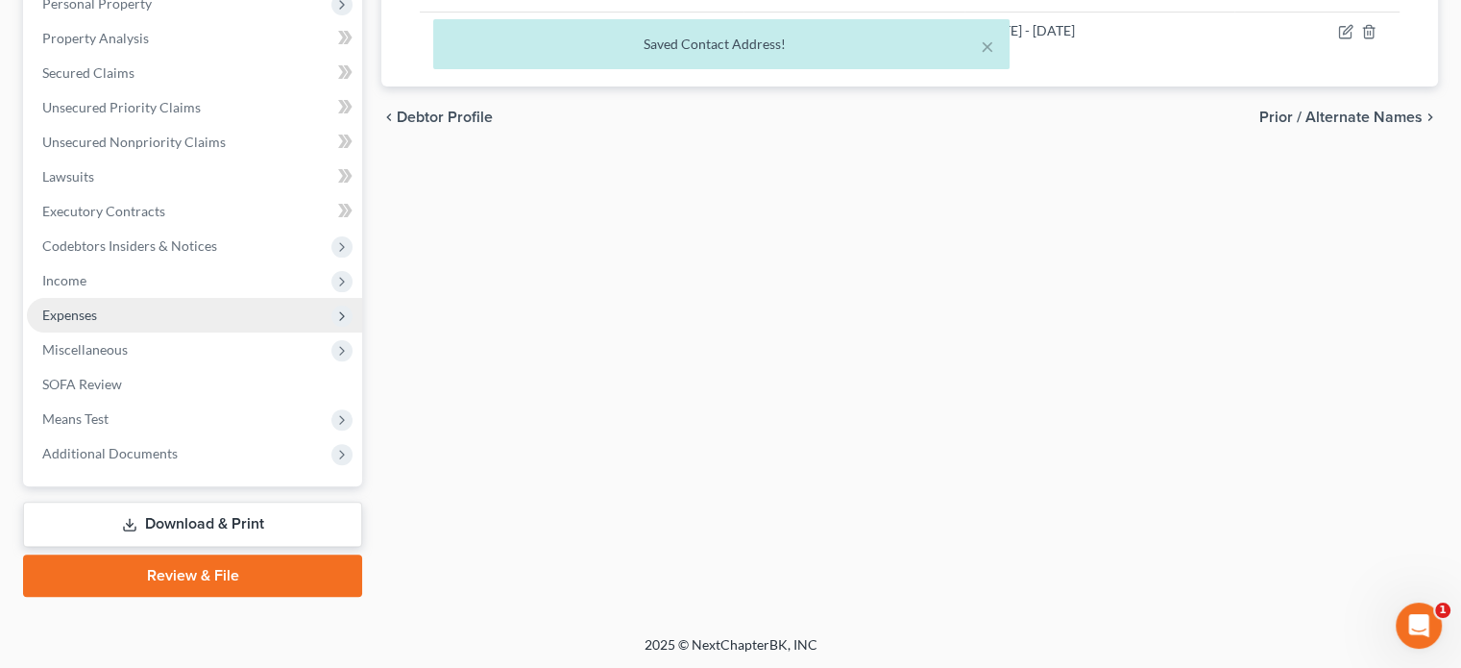
click at [110, 322] on span "Expenses" at bounding box center [194, 315] width 335 height 35
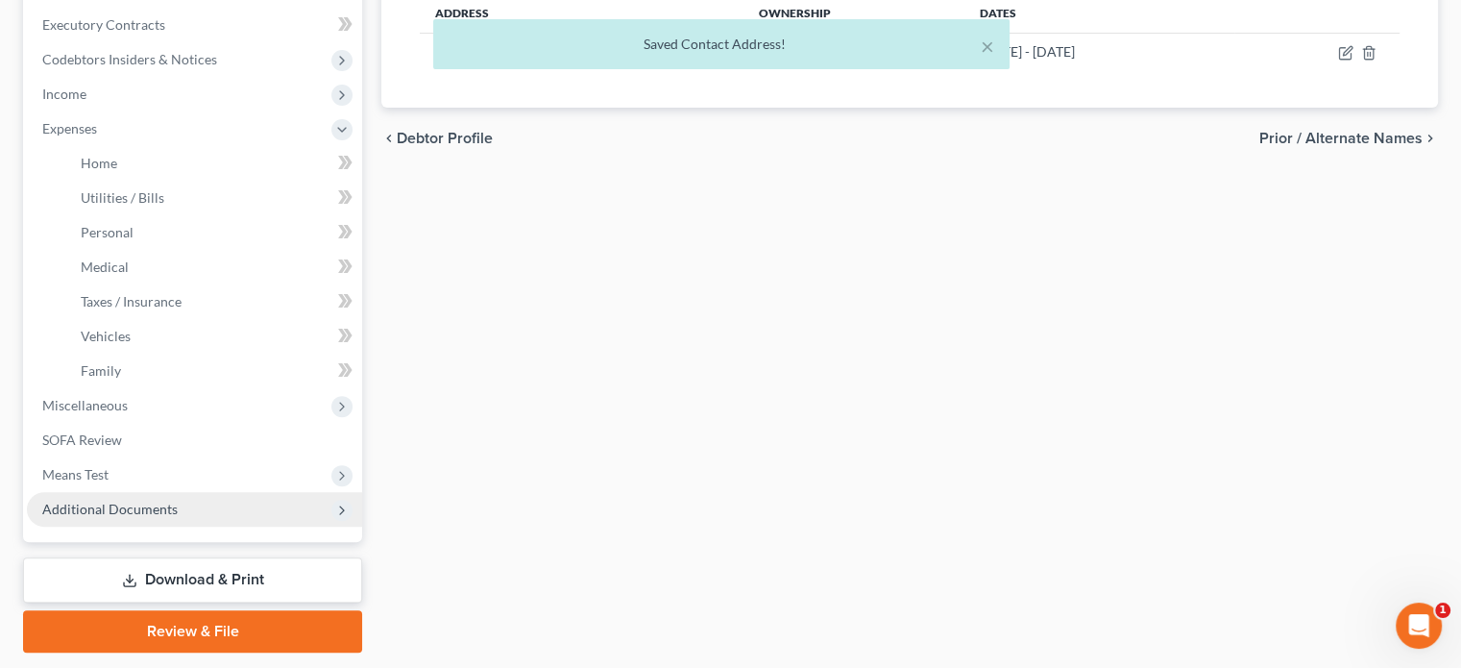
scroll to position [544, 0]
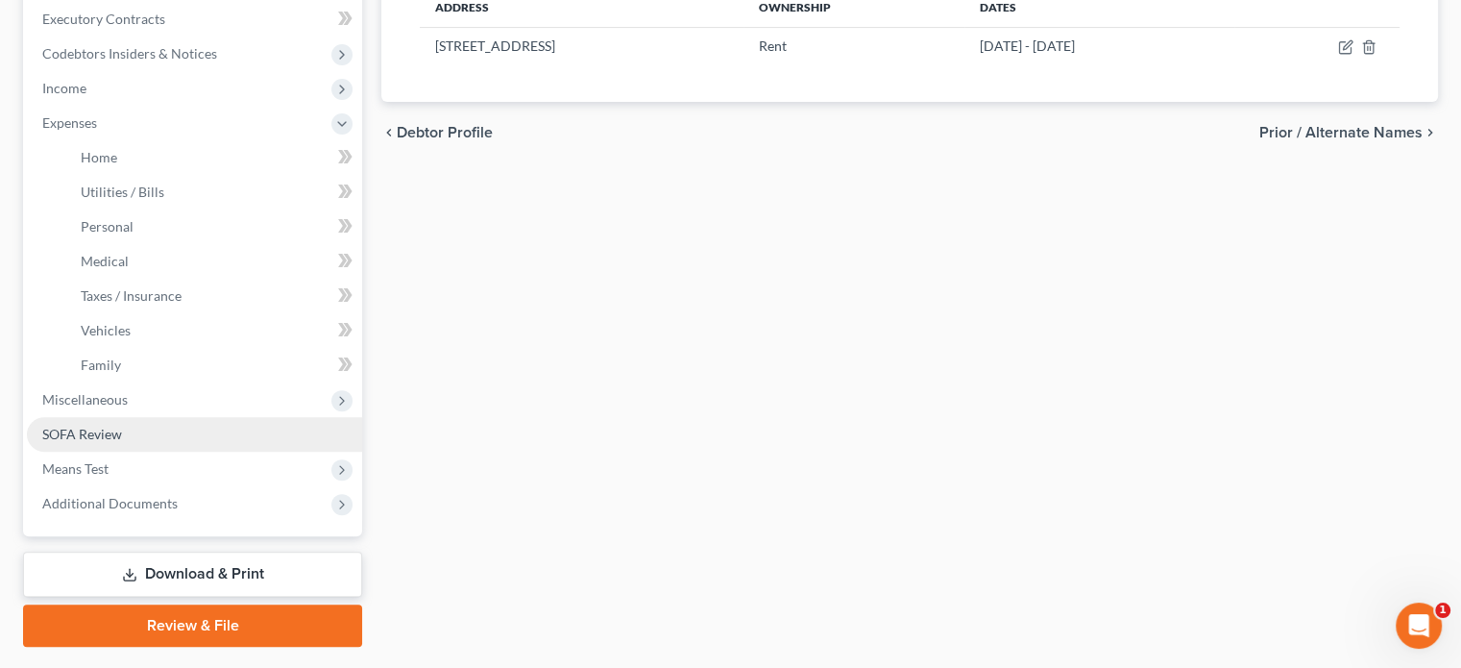
click at [149, 429] on link "SOFA Review" at bounding box center [194, 434] width 335 height 35
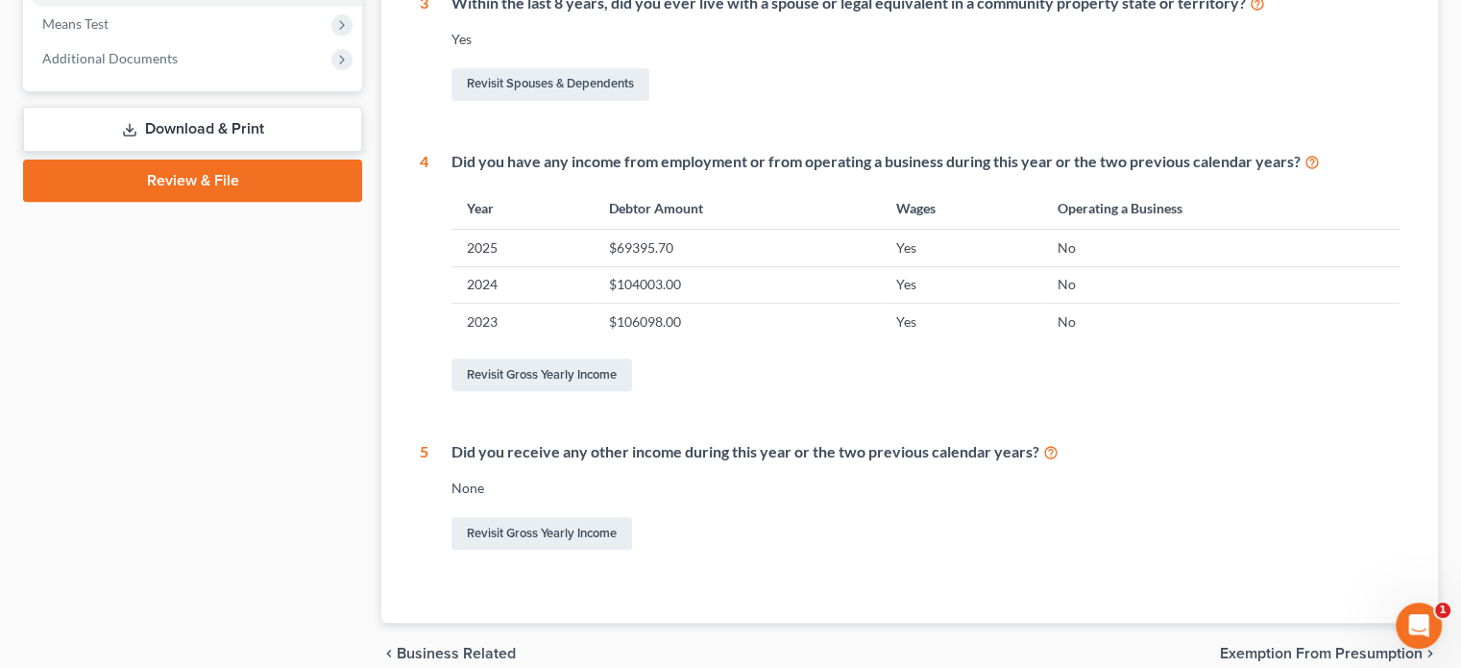
scroll to position [769, 0]
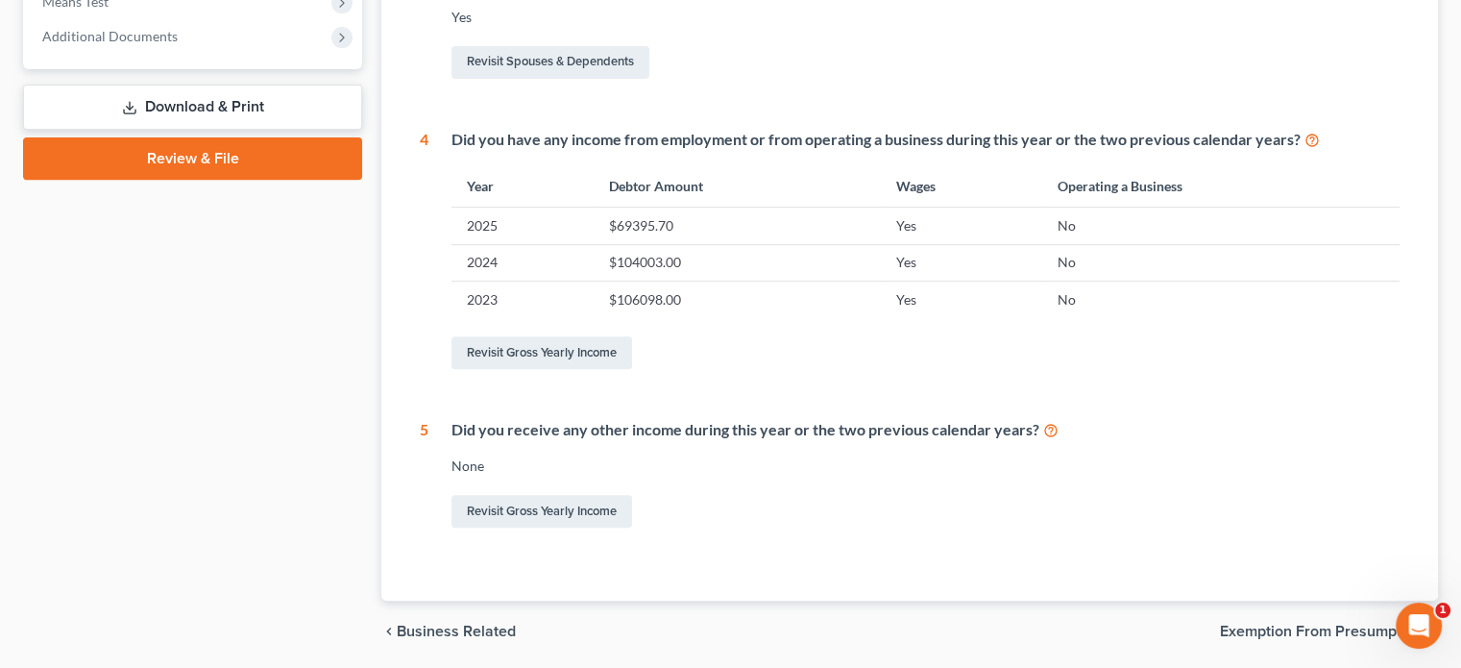
click at [1299, 631] on span "Exemption from Presumption" at bounding box center [1321, 631] width 203 height 15
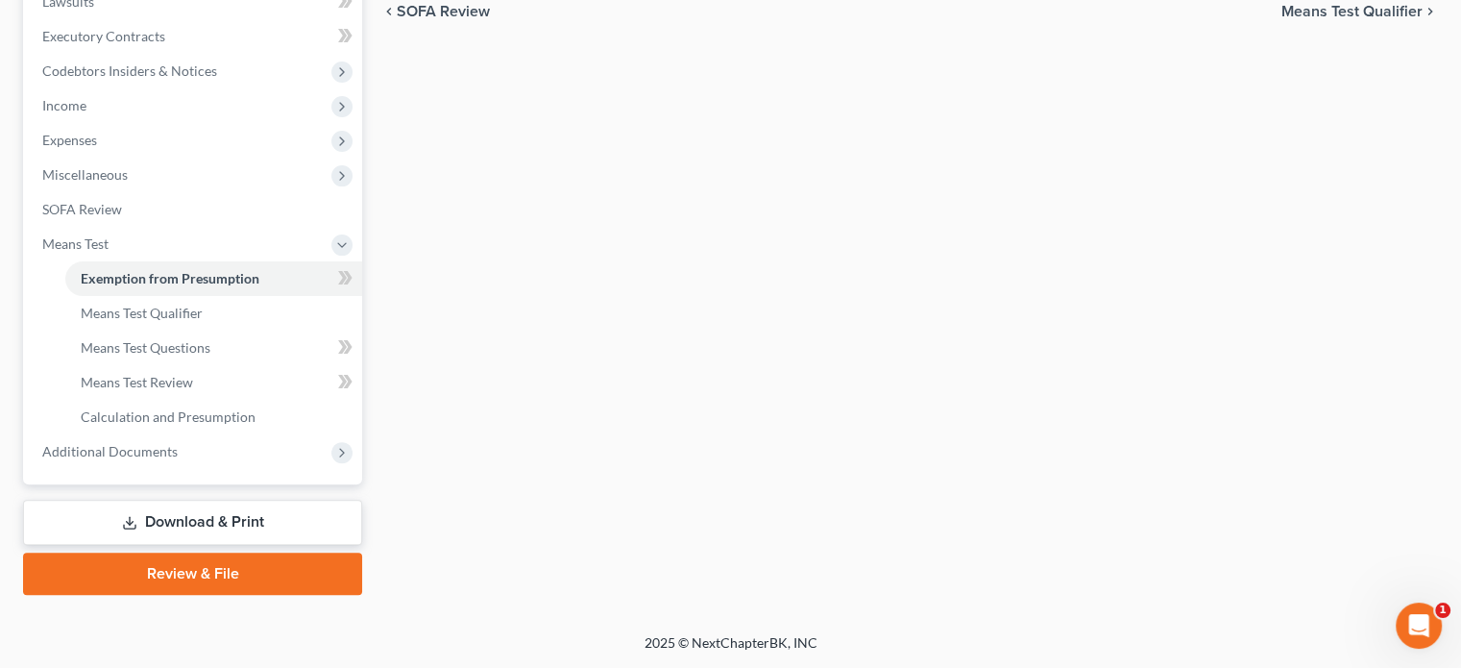
scroll to position [170, 0]
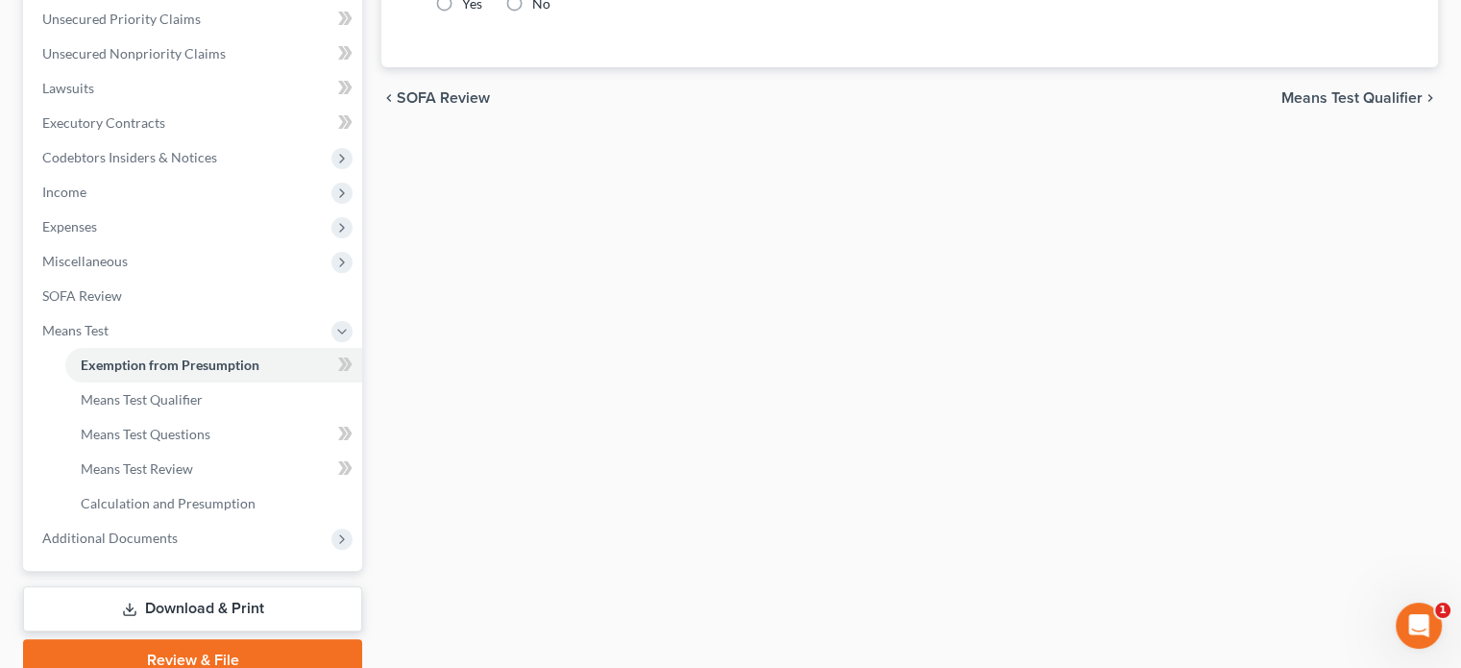
radio input "true"
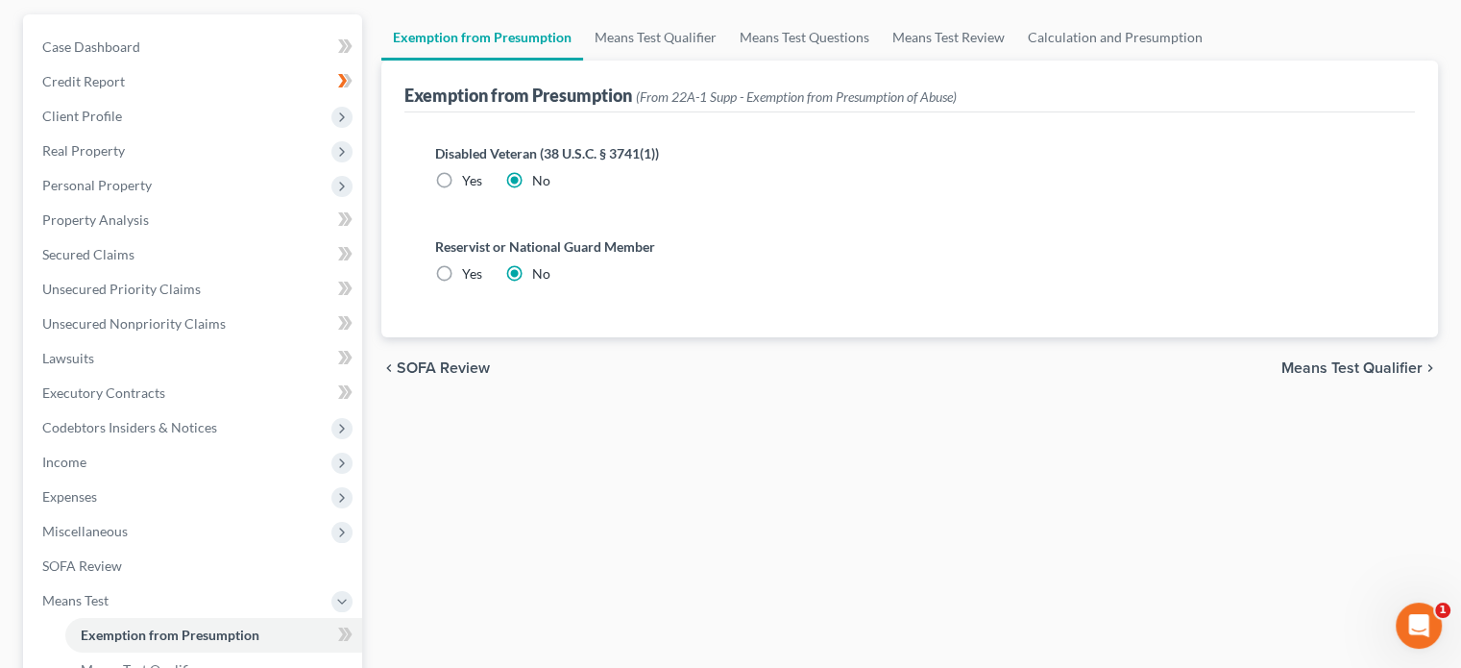
scroll to position [0, 0]
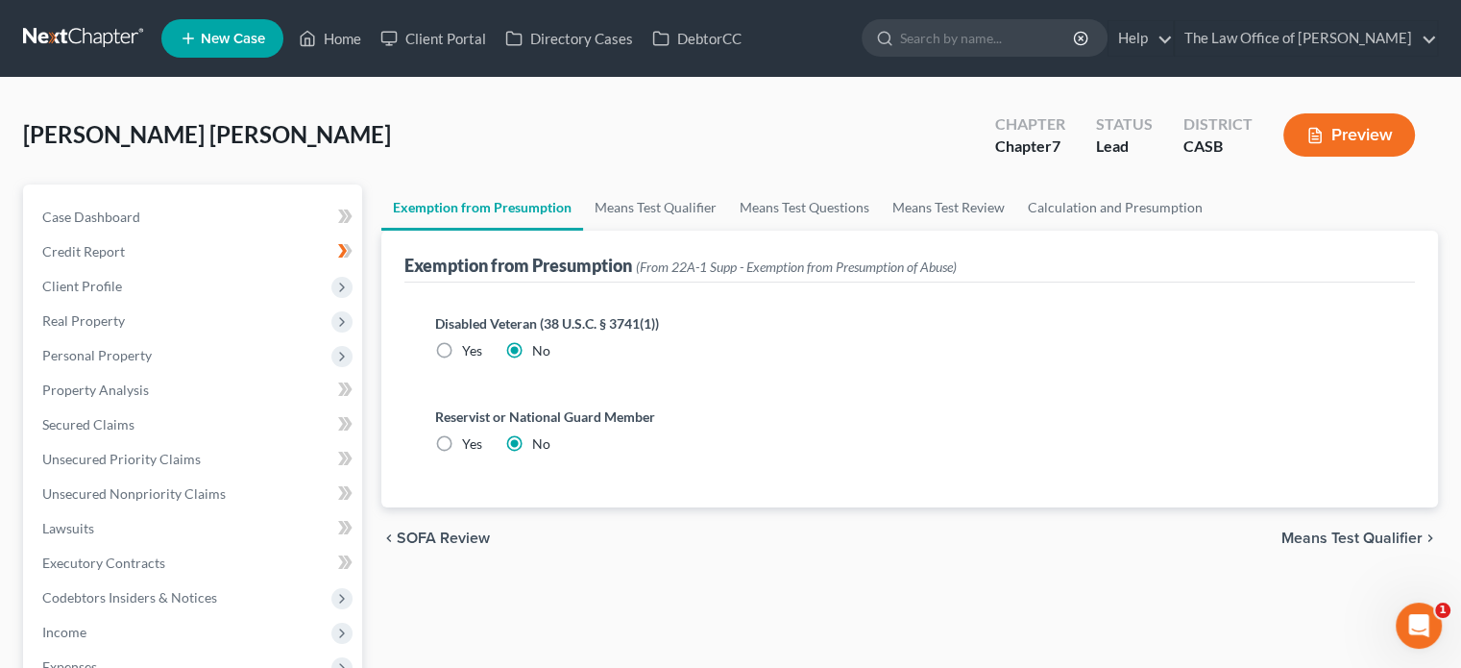
click at [480, 526] on div "chevron_left SOFA Review Means Test Qualifier chevron_right" at bounding box center [909, 537] width 1057 height 61
click at [473, 534] on span "SOFA Review" at bounding box center [443, 537] width 93 height 15
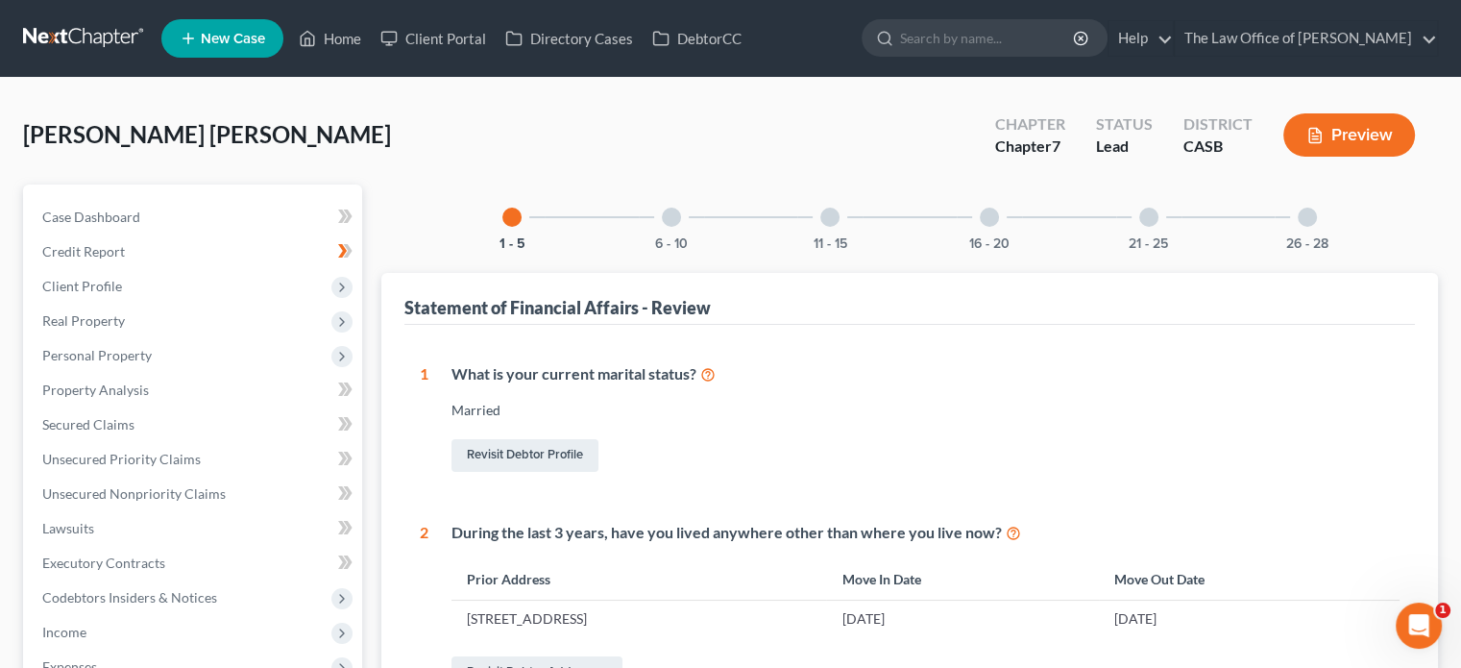
click at [689, 215] on div "6 - 10" at bounding box center [671, 216] width 65 height 65
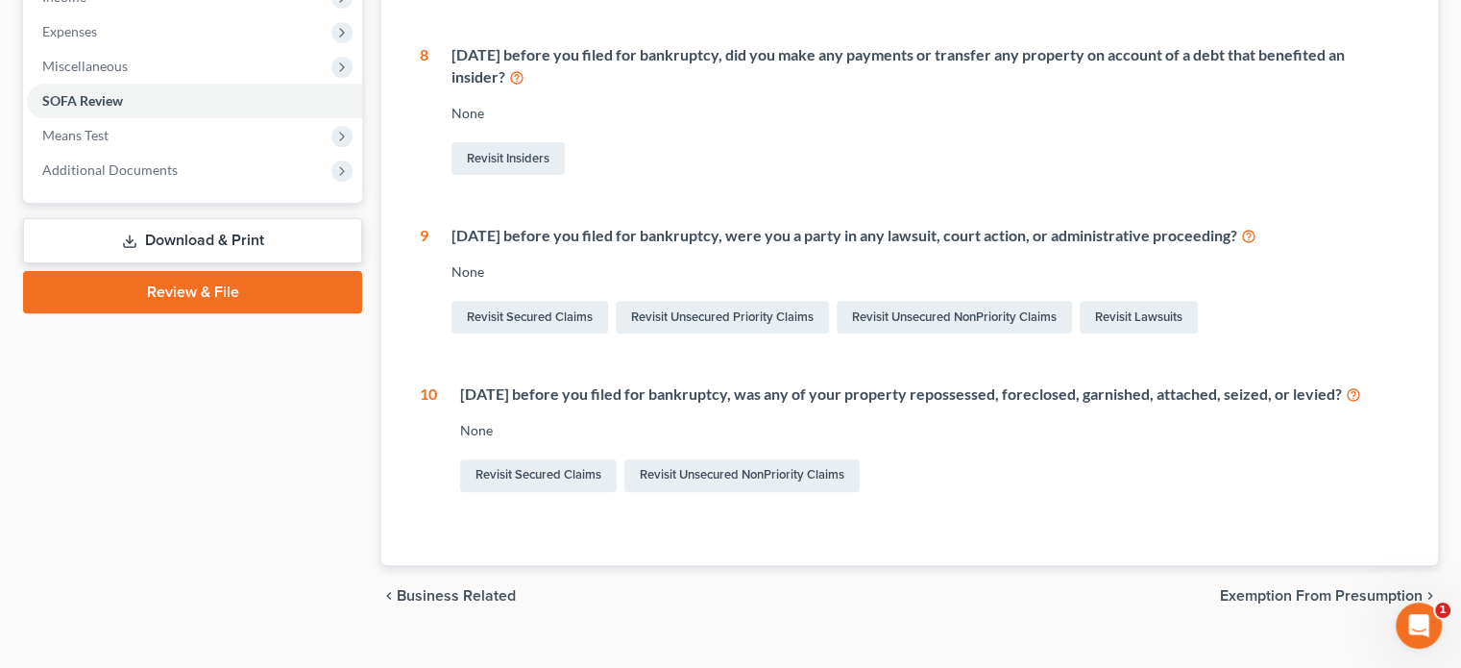
scroll to position [665, 0]
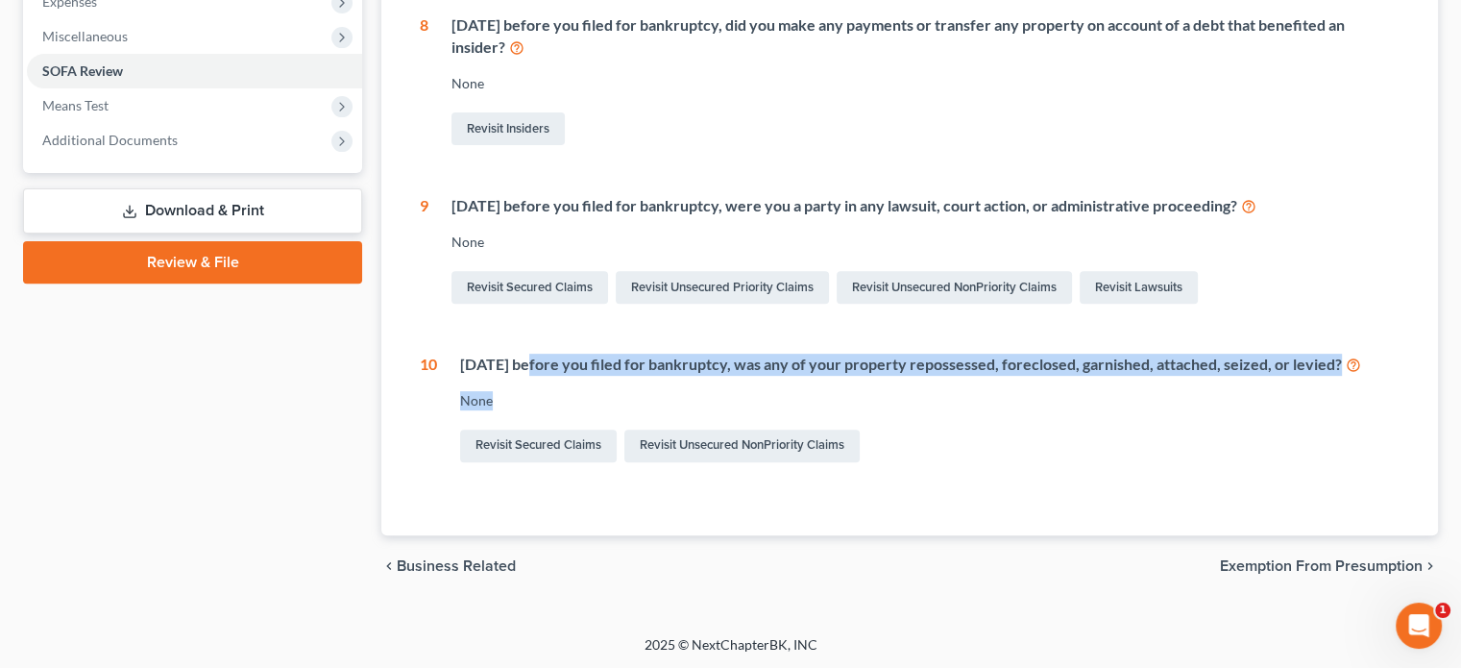
drag, startPoint x: 526, startPoint y: 365, endPoint x: 1233, endPoint y: 379, distance: 706.3
click at [1233, 379] on div "[DATE] before you filed for bankruptcy, was any of your property repossessed, f…" at bounding box center [918, 410] width 963 height 112
click at [1226, 369] on div "[DATE] before you filed for bankruptcy, was any of your property repossessed, f…" at bounding box center [930, 365] width 940 height 22
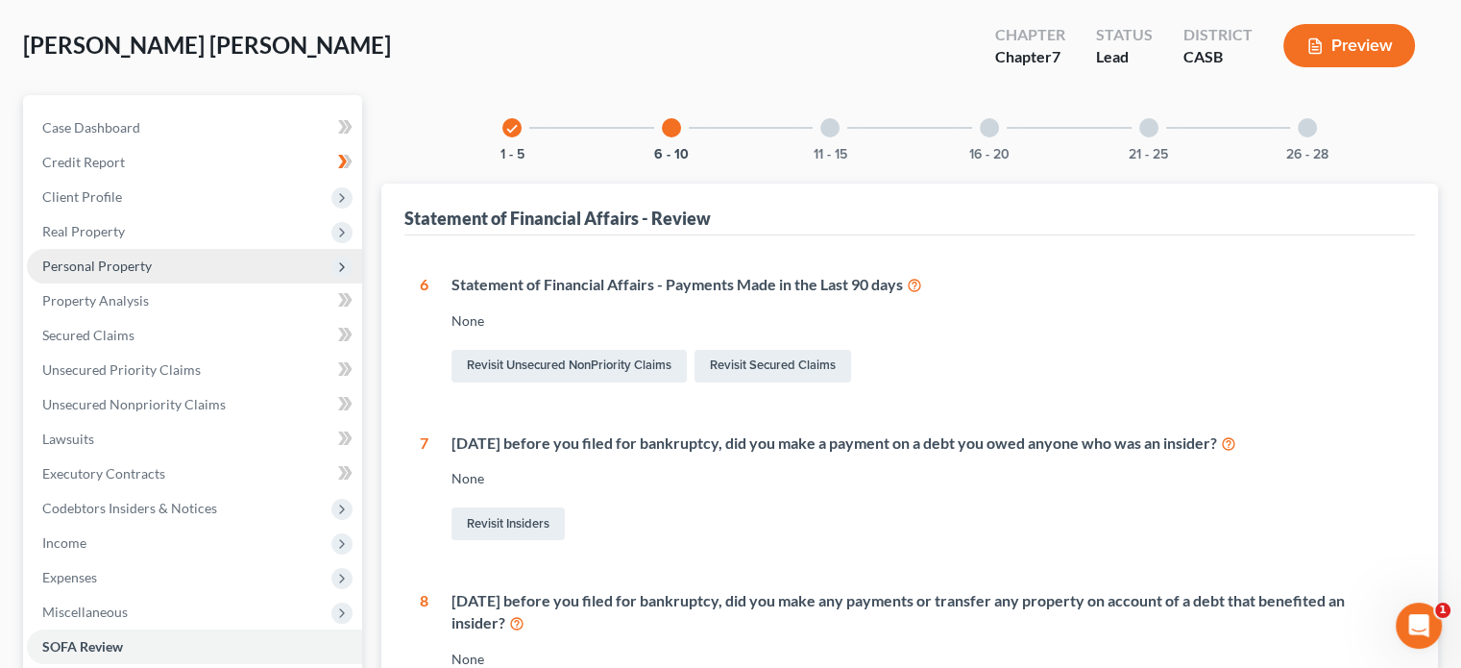
scroll to position [88, 0]
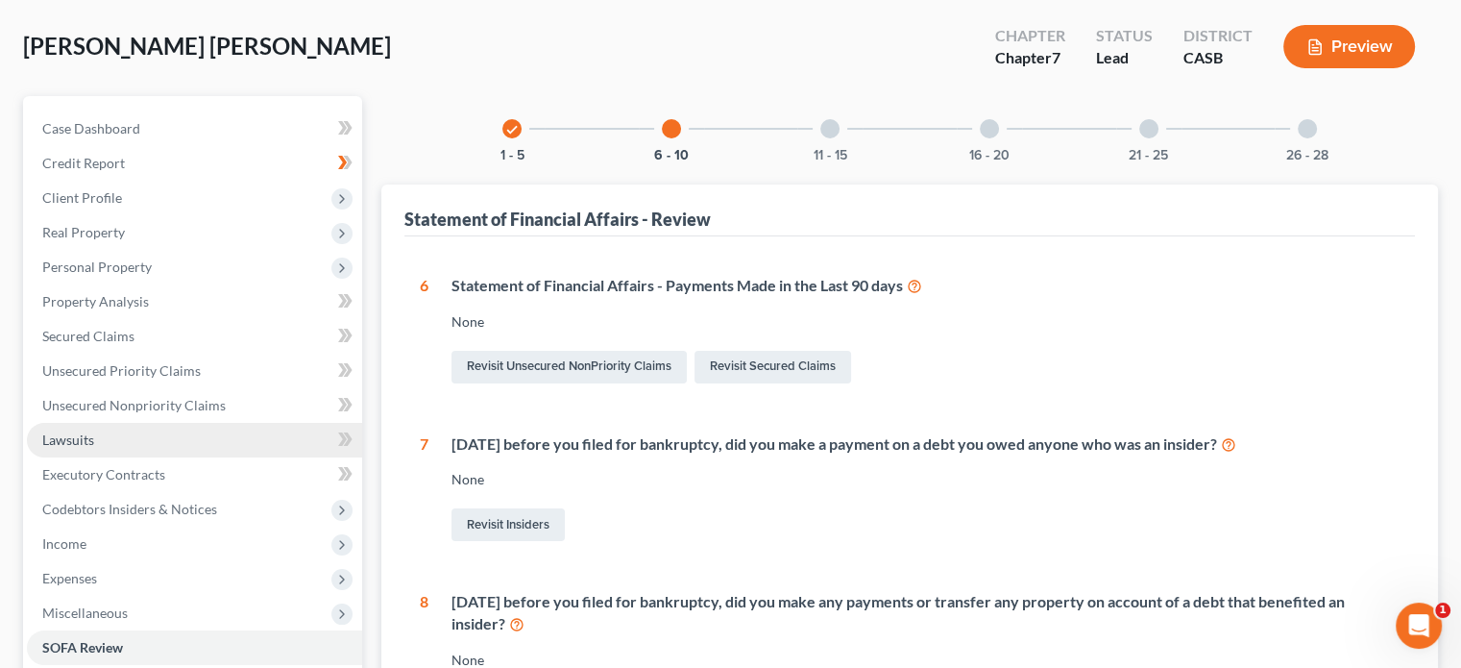
click at [120, 433] on link "Lawsuits" at bounding box center [194, 440] width 335 height 35
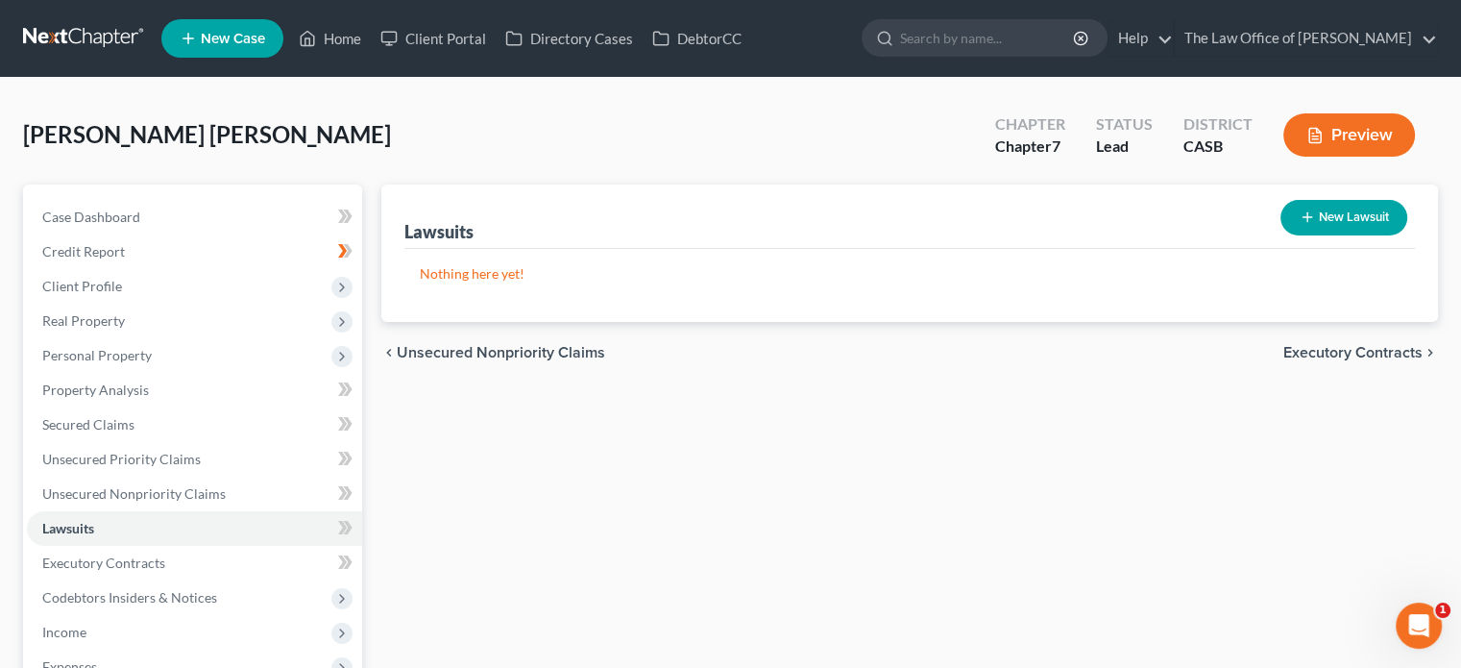
click at [1334, 233] on button "New Lawsuit" at bounding box center [1344, 218] width 127 height 36
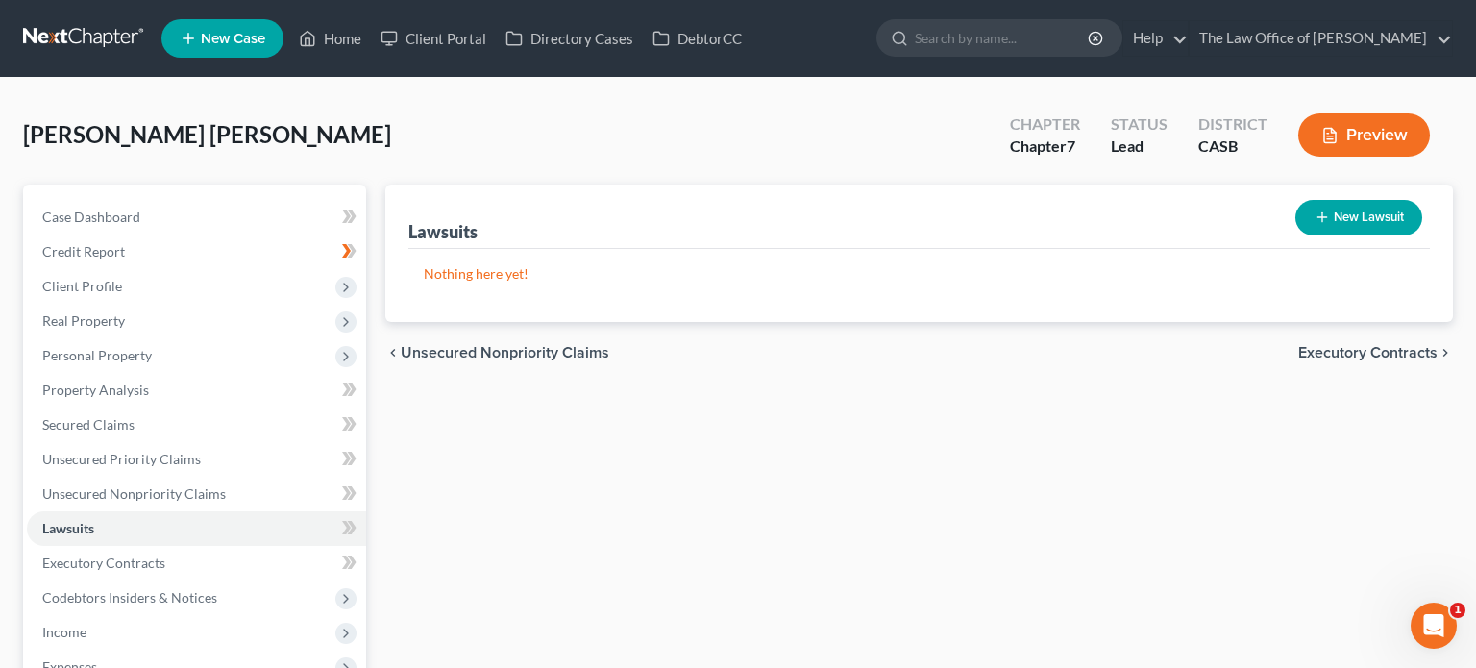
select select "0"
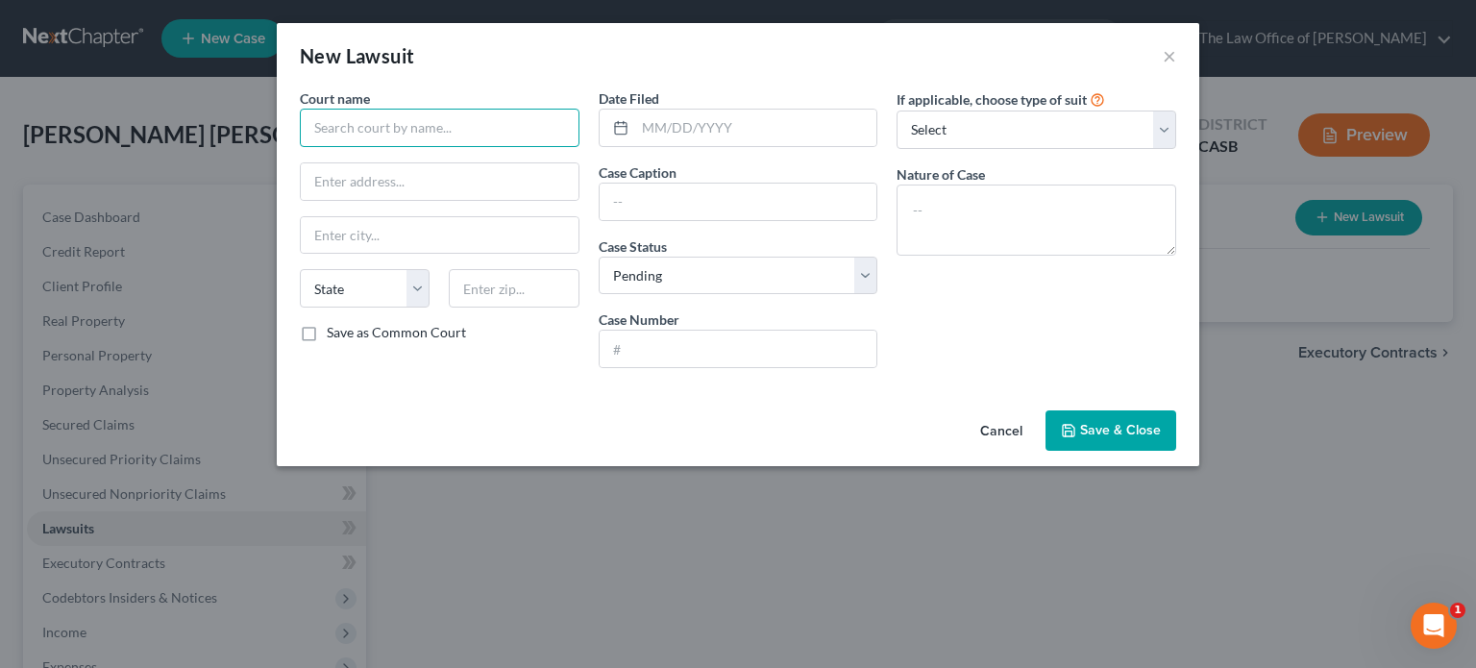
click at [422, 120] on input "text" at bounding box center [440, 128] width 280 height 38
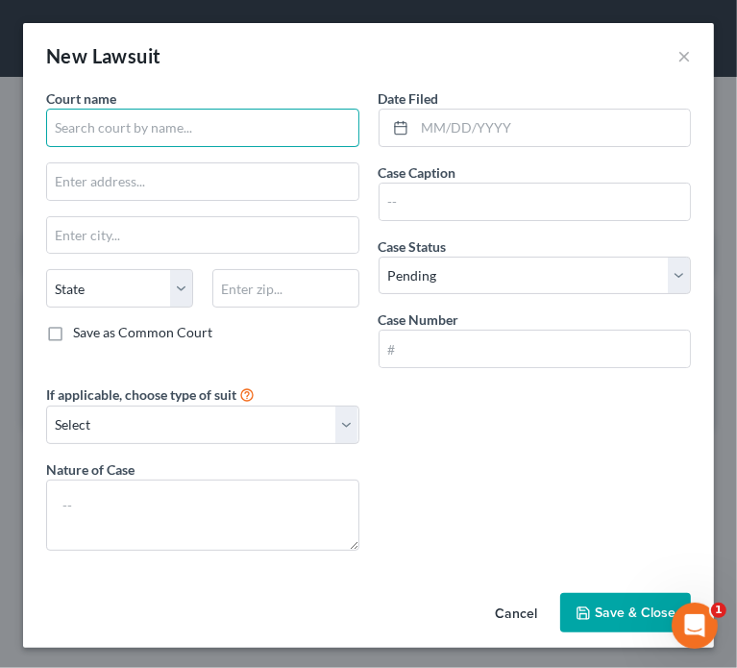
click at [250, 135] on input "text" at bounding box center [202, 128] width 313 height 38
type input "S"
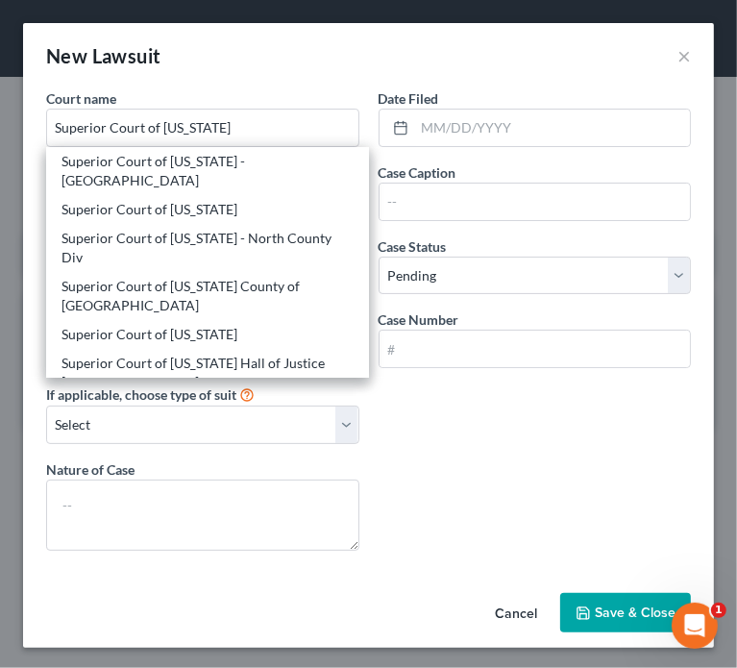
click at [221, 306] on div "Superior Court of [US_STATE] County of [GEOGRAPHIC_DATA]" at bounding box center [207, 296] width 292 height 38
type input "Superior Court of [US_STATE] County of [GEOGRAPHIC_DATA]"
type input "[STREET_ADDRESS]"
type input "[GEOGRAPHIC_DATA]"
select select "4"
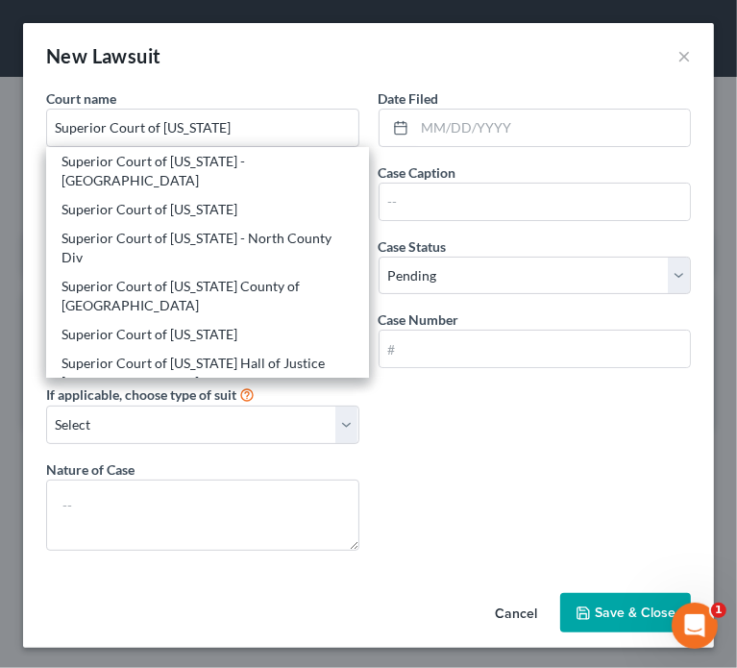
type input "92101"
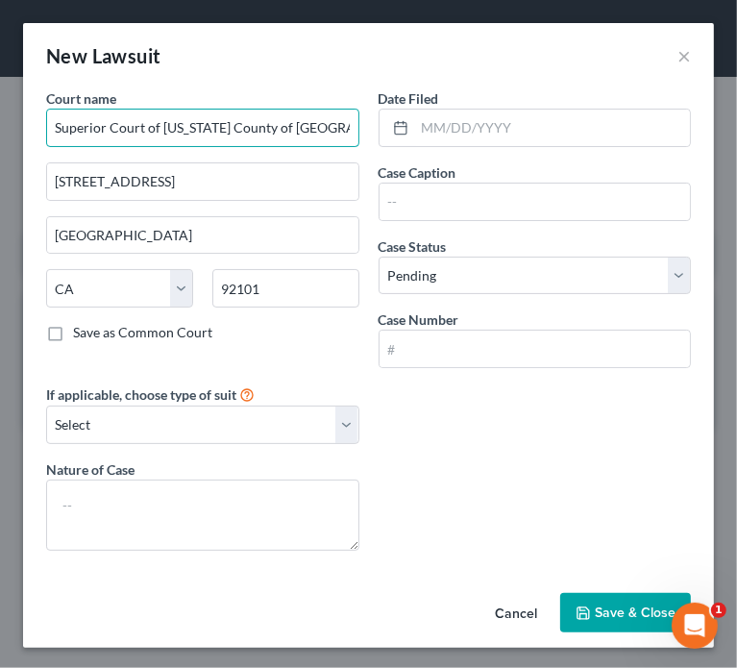
click at [298, 123] on input "Superior Court of [US_STATE] County of [GEOGRAPHIC_DATA]" at bounding box center [202, 128] width 313 height 38
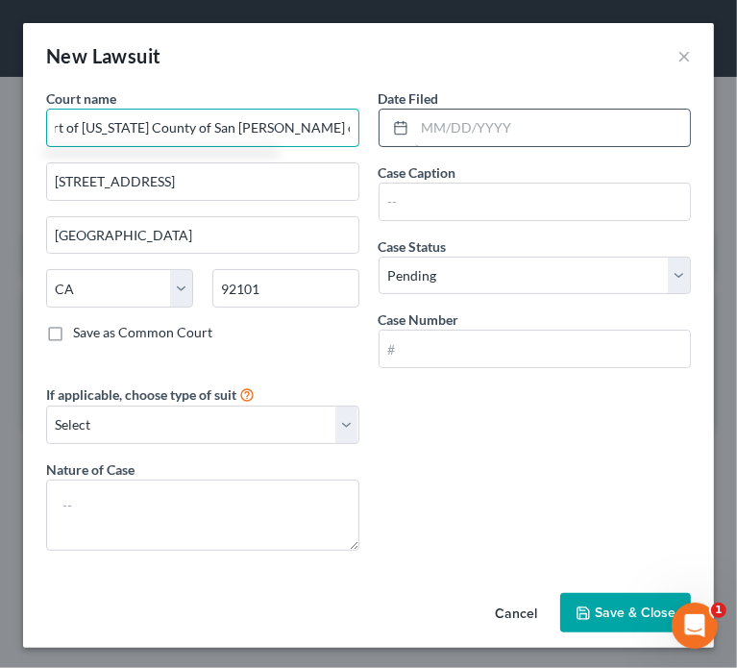
type input "Superior Court of [US_STATE] County of San [PERSON_NAME] of Justice"
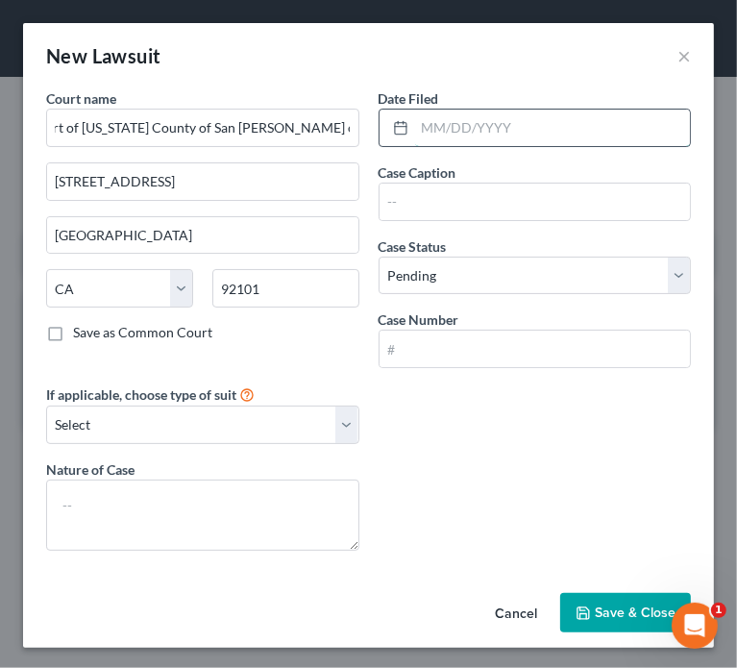
click at [437, 134] on input "text" at bounding box center [553, 128] width 276 height 37
click at [569, 134] on input "text" at bounding box center [553, 128] width 276 height 37
type input "[DATE]"
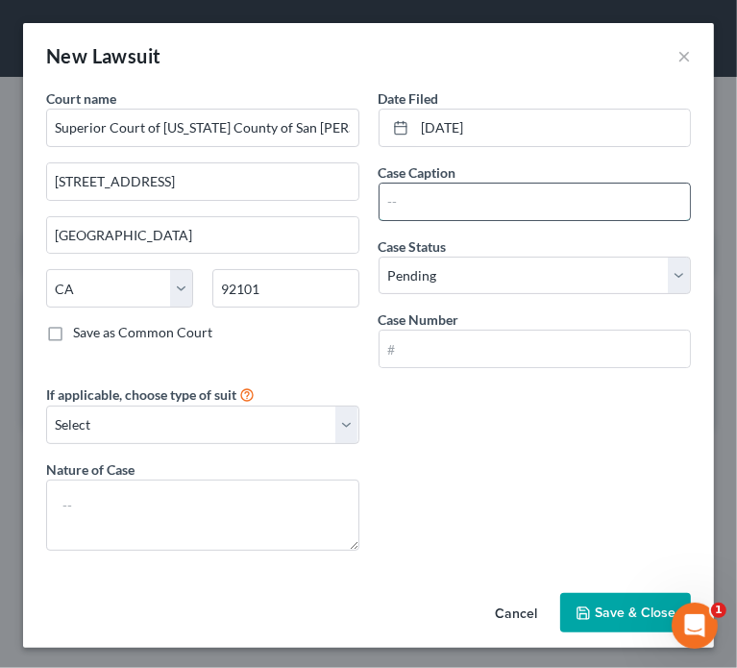
click at [444, 209] on input "text" at bounding box center [534, 202] width 311 height 37
type input "[PERSON_NAME] vs. [PERSON_NAME] [PERSON_NAME] Bank, N.A"
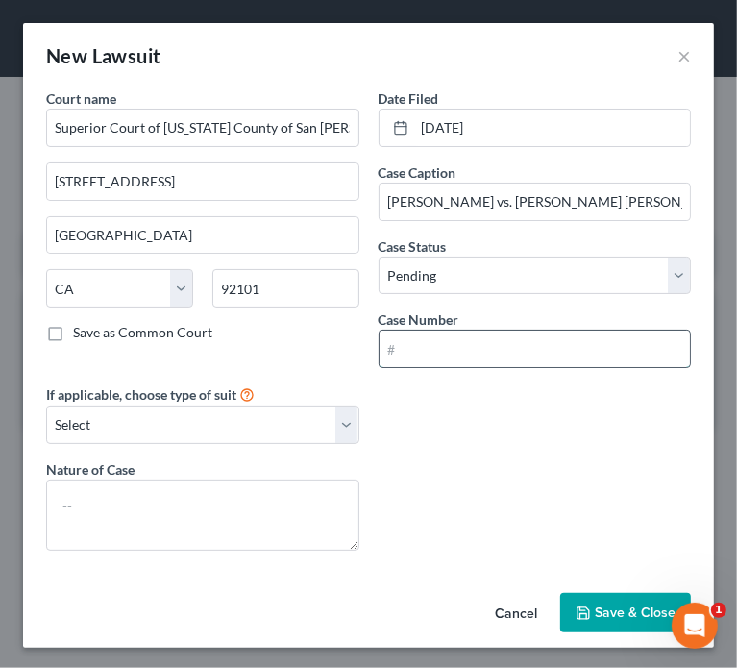
drag, startPoint x: 492, startPoint y: 355, endPoint x: 507, endPoint y: 360, distance: 16.4
click at [492, 355] on input "text" at bounding box center [534, 349] width 311 height 37
click at [534, 336] on input "text" at bounding box center [534, 349] width 311 height 37
click at [477, 362] on input "text" at bounding box center [534, 349] width 311 height 37
type input "3"
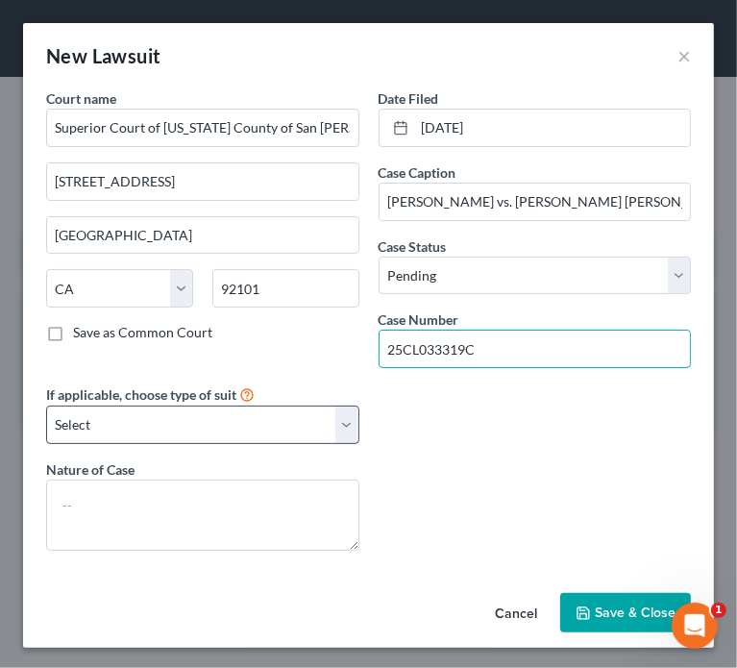
type input "25CL033319C"
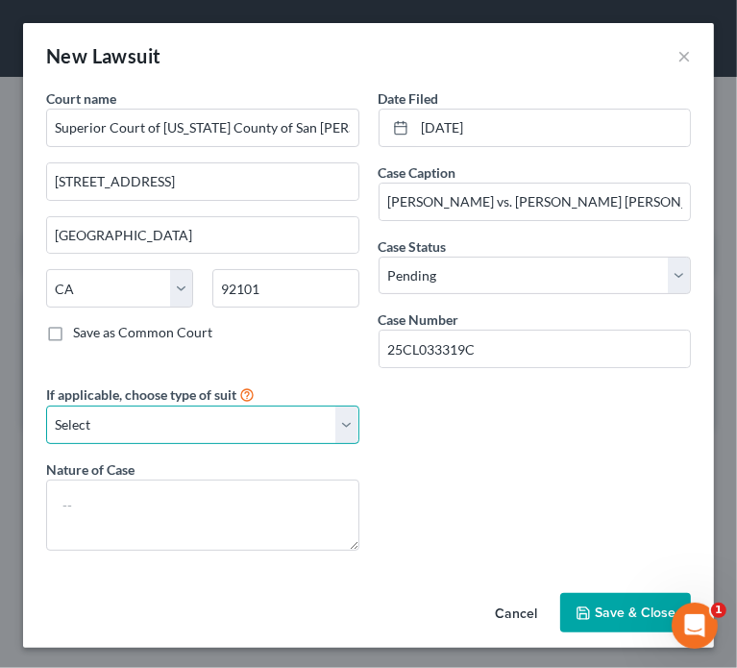
drag, startPoint x: 177, startPoint y: 411, endPoint x: 198, endPoint y: 437, distance: 33.5
click at [177, 411] on select "Select Repossession Garnishment Foreclosure Attached, Seized, Or Levied Other" at bounding box center [202, 424] width 313 height 38
select select "4"
click at [46, 405] on select "Select Repossession Garnishment Foreclosure Attached, Seized, Or Levied Other" at bounding box center [202, 424] width 313 height 38
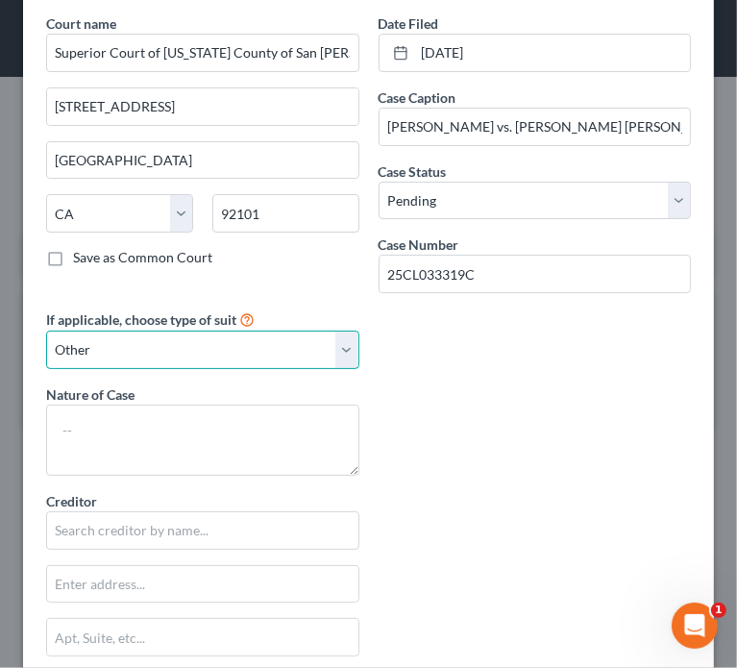
scroll to position [96, 0]
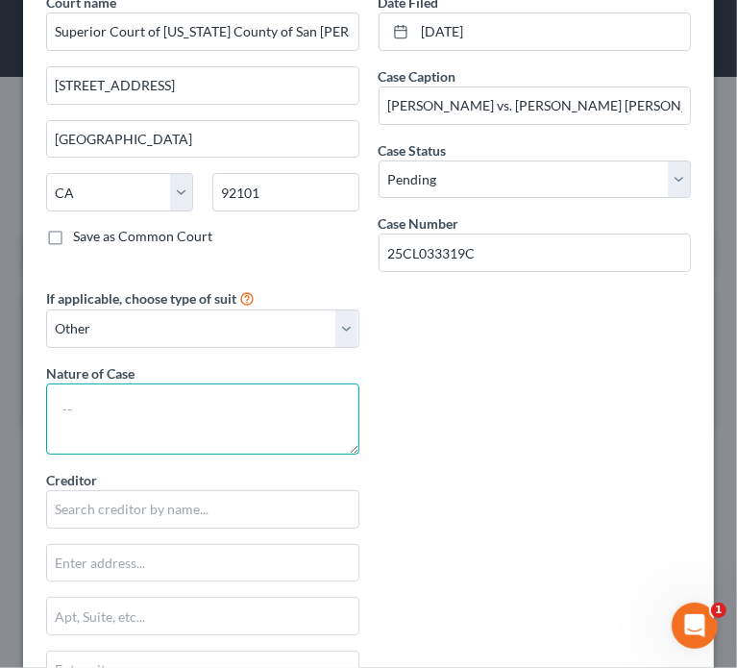
click at [229, 413] on textarea at bounding box center [202, 418] width 313 height 71
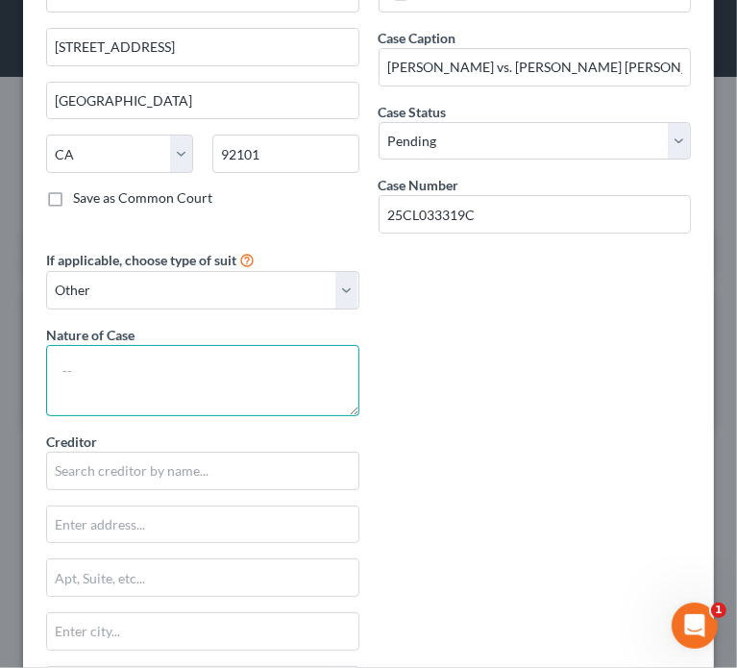
scroll to position [192, 0]
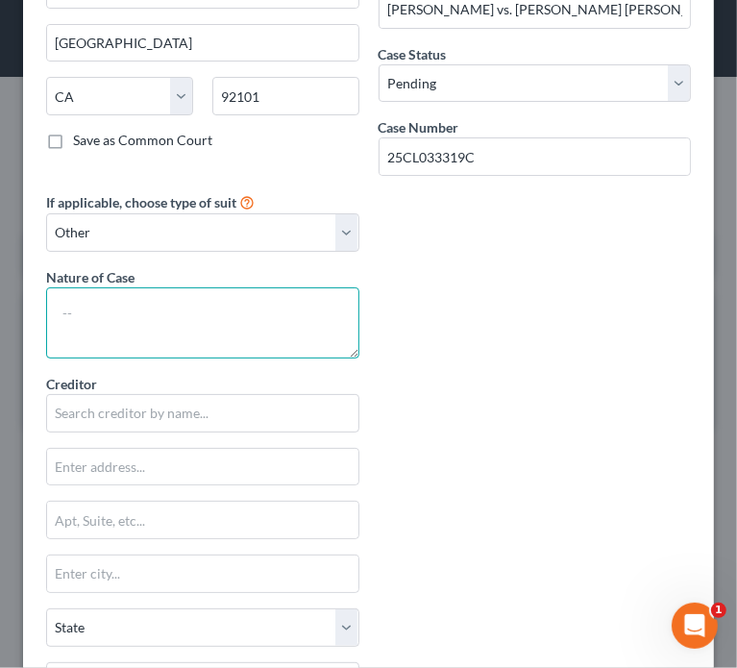
click at [200, 346] on textarea at bounding box center [202, 322] width 313 height 71
type textarea "Complaint"
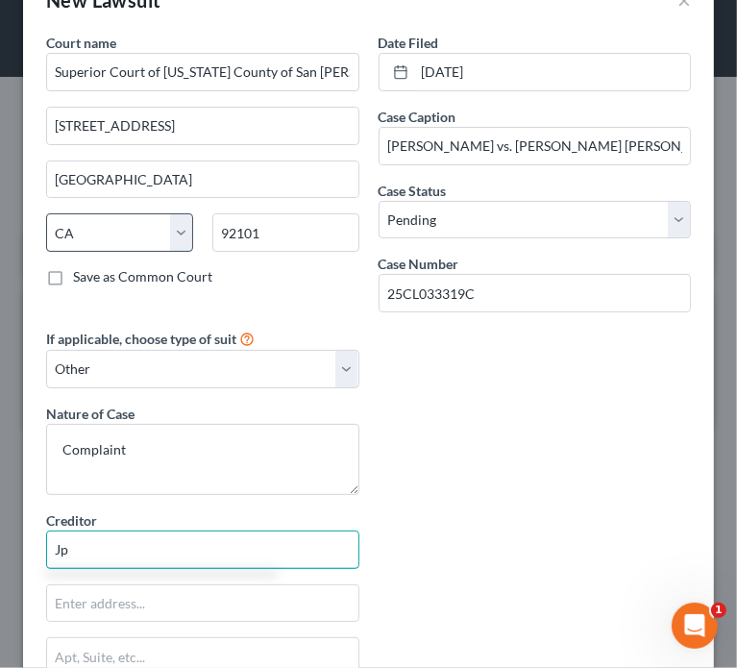
scroll to position [0, 0]
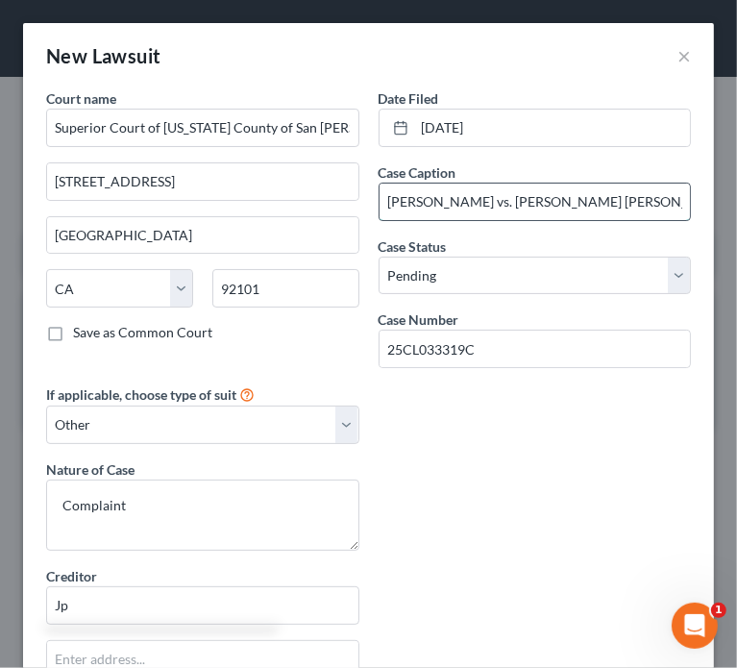
click at [511, 203] on input "[PERSON_NAME] vs. [PERSON_NAME] [PERSON_NAME] Bank, N.A" at bounding box center [534, 202] width 311 height 37
drag, startPoint x: 481, startPoint y: 197, endPoint x: 834, endPoint y: 222, distance: 353.5
click at [737, 222] on html "Home New Case Client Portal Directory Cases DebtorCC The Law Office of [PERSON_…" at bounding box center [368, 334] width 737 height 668
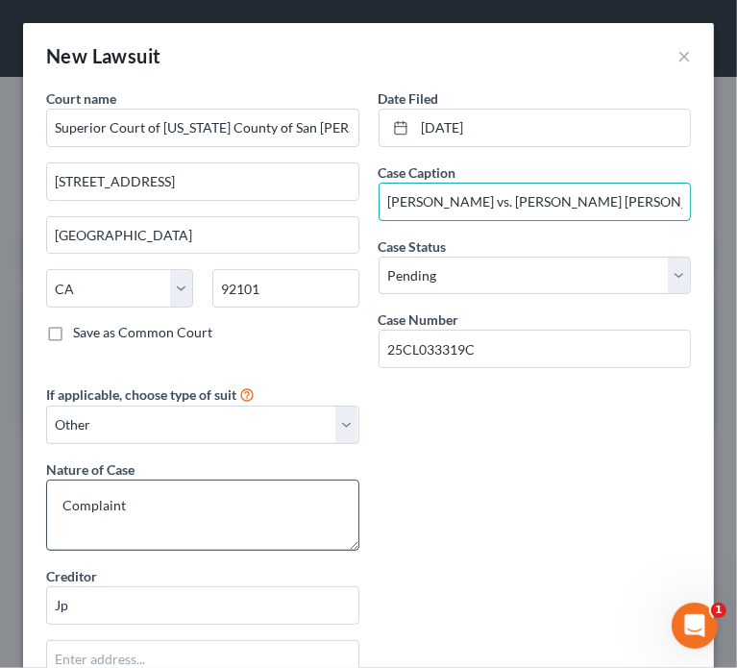
scroll to position [476, 0]
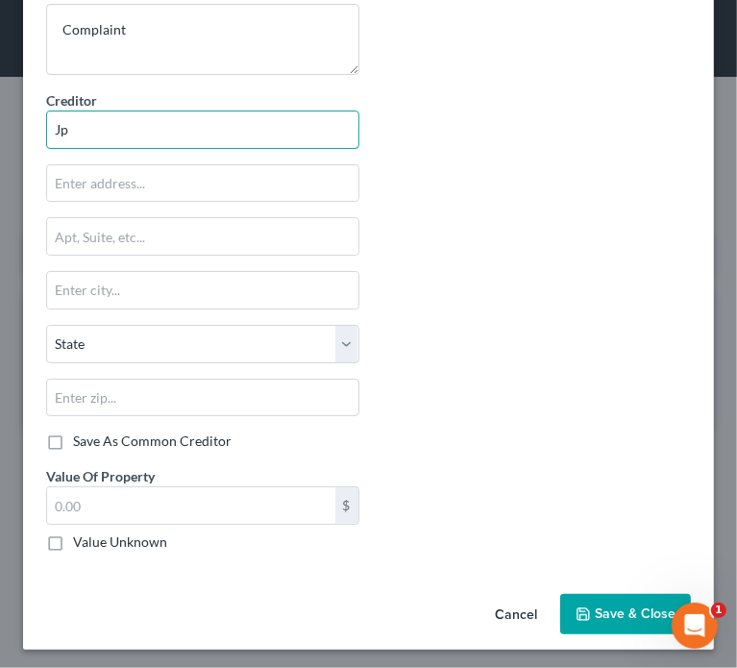
click at [103, 124] on input "Jp" at bounding box center [202, 129] width 313 height 38
drag, startPoint x: 101, startPoint y: 125, endPoint x: 45, endPoint y: 125, distance: 55.7
click at [45, 125] on div "If applicable, choose type of suit Select Repossession Garnishment Foreclosure …" at bounding box center [203, 237] width 332 height 659
paste input "P [PERSON_NAME] Bank, N.A"
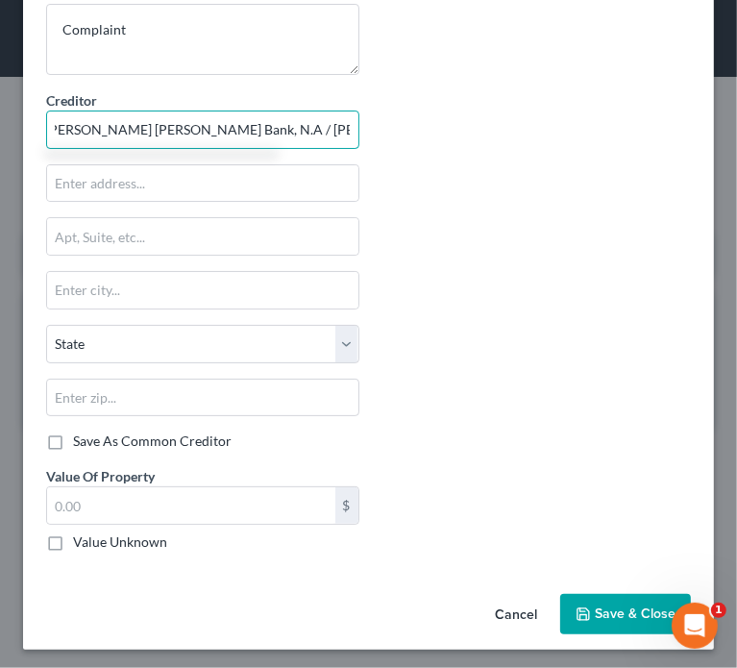
scroll to position [0, 18]
type input "[PERSON_NAME] [PERSON_NAME] Bank, N.A / [PERSON_NAME] & [PERSON_NAME], LLP"
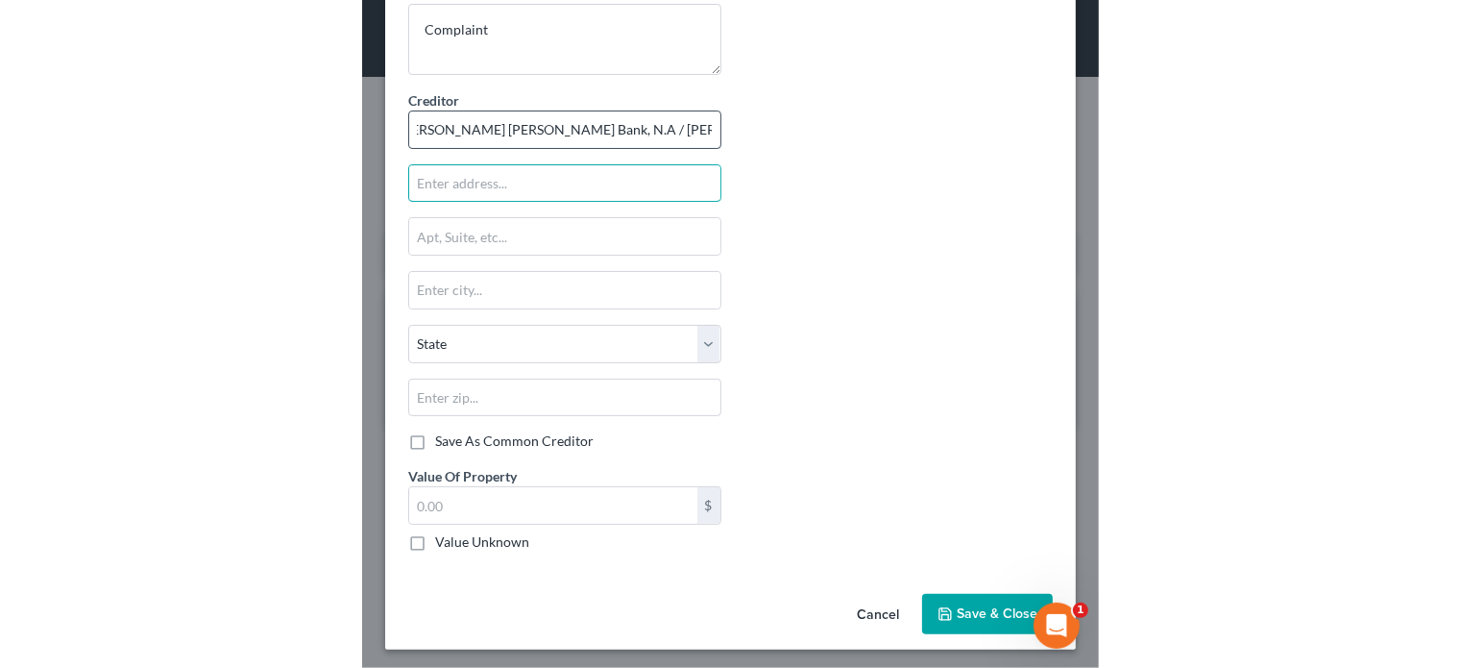
scroll to position [0, 0]
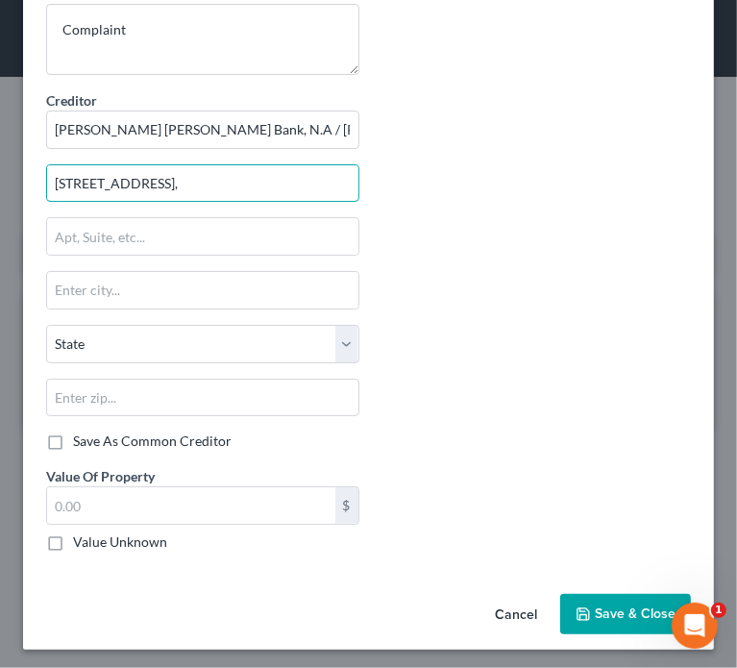
type input "[STREET_ADDRESS],"
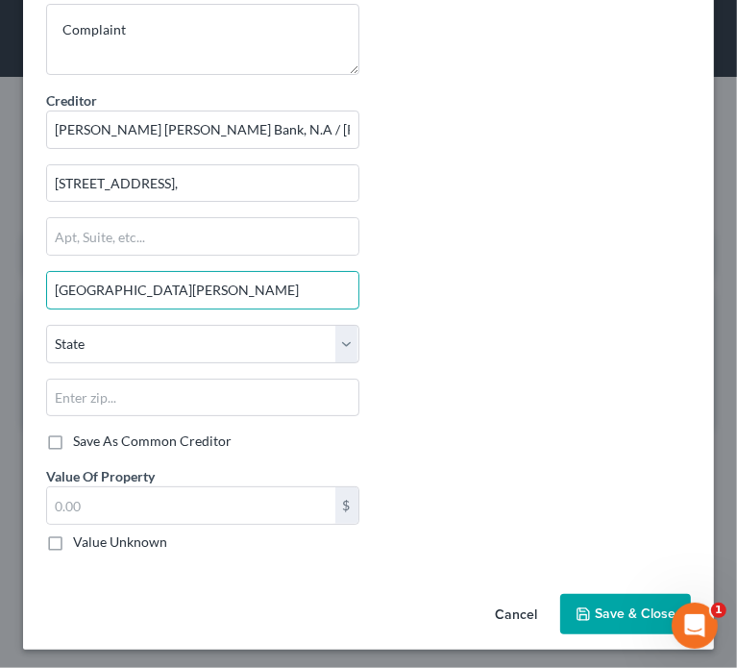
type input "[GEOGRAPHIC_DATA][PERSON_NAME]"
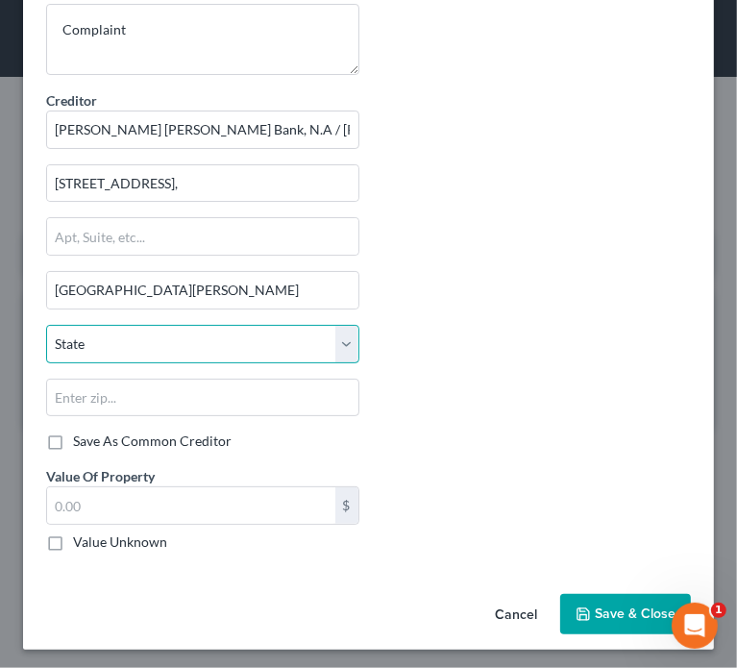
select select "4"
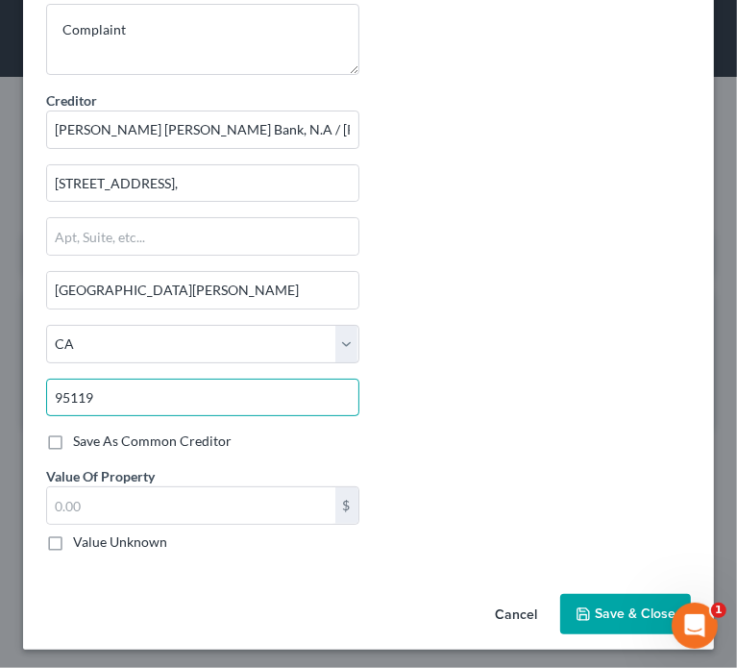
type input "95119"
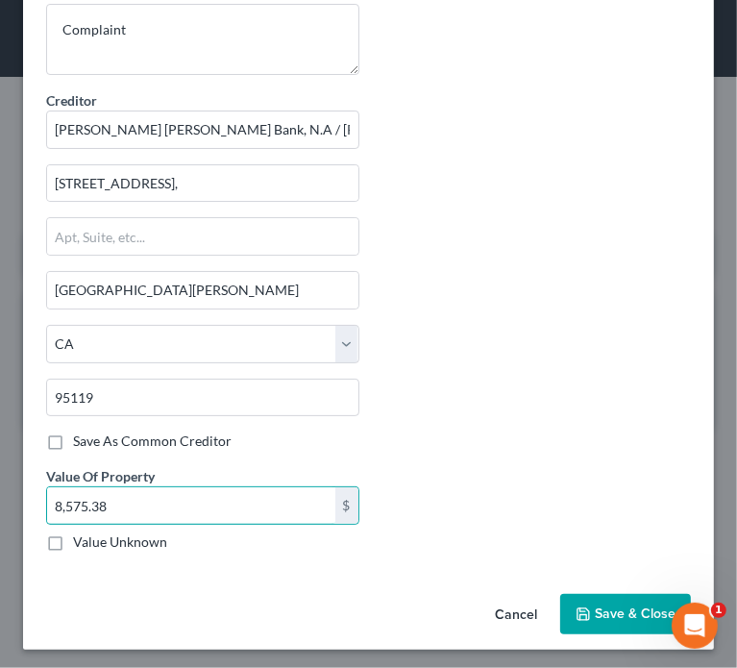
type input "8,575.38"
click at [595, 612] on span "Save & Close" at bounding box center [635, 613] width 81 height 16
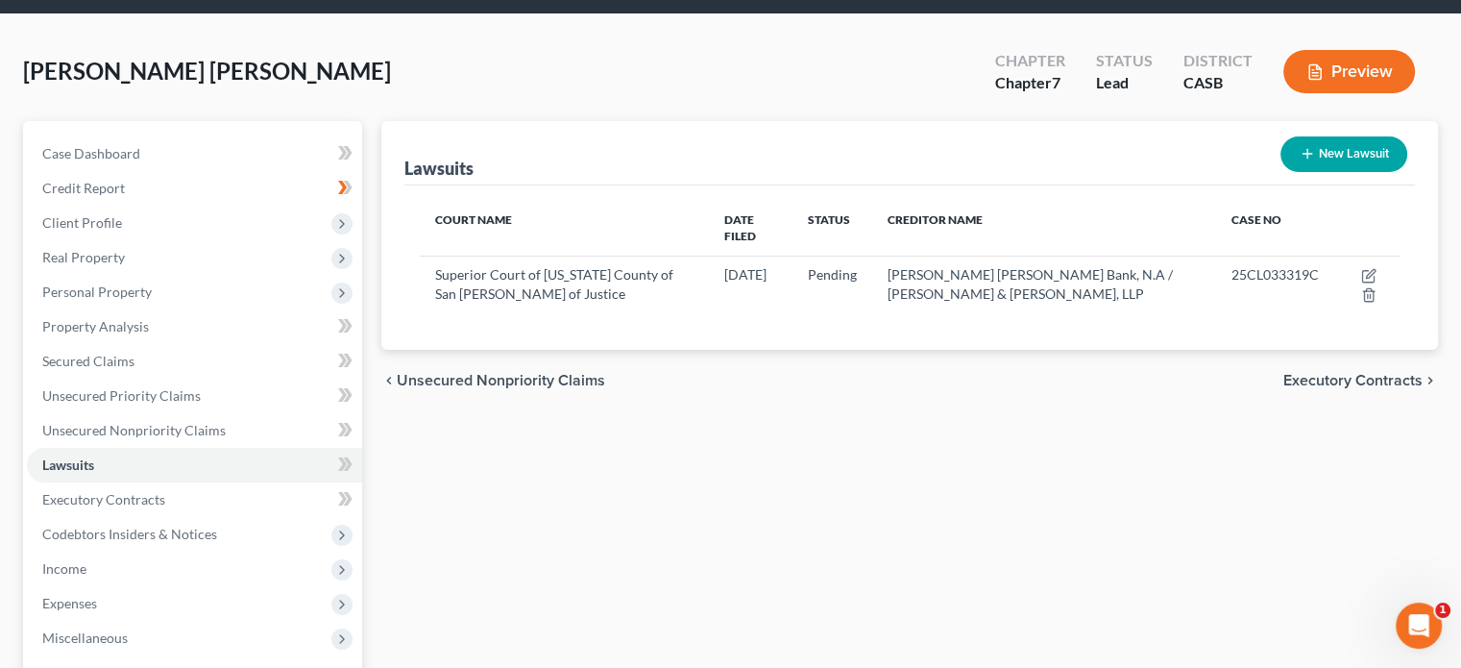
scroll to position [352, 0]
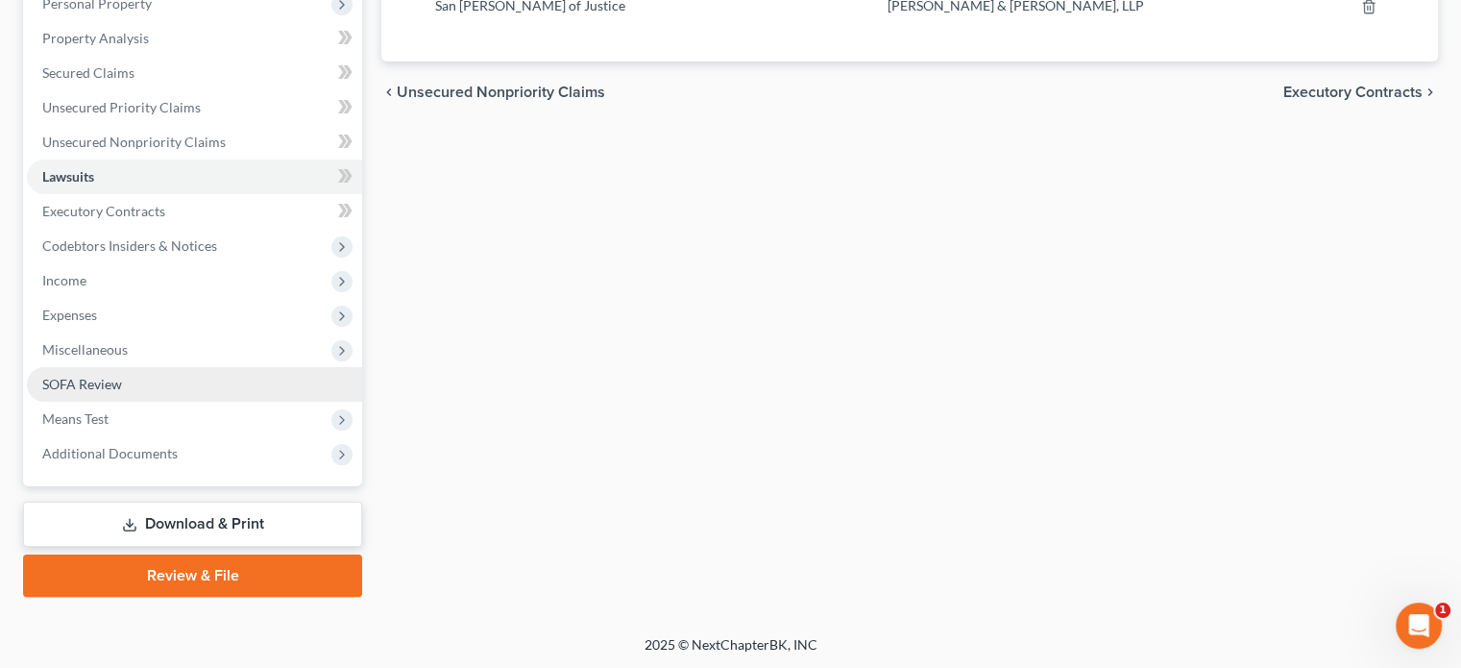
click at [150, 386] on link "SOFA Review" at bounding box center [194, 384] width 335 height 35
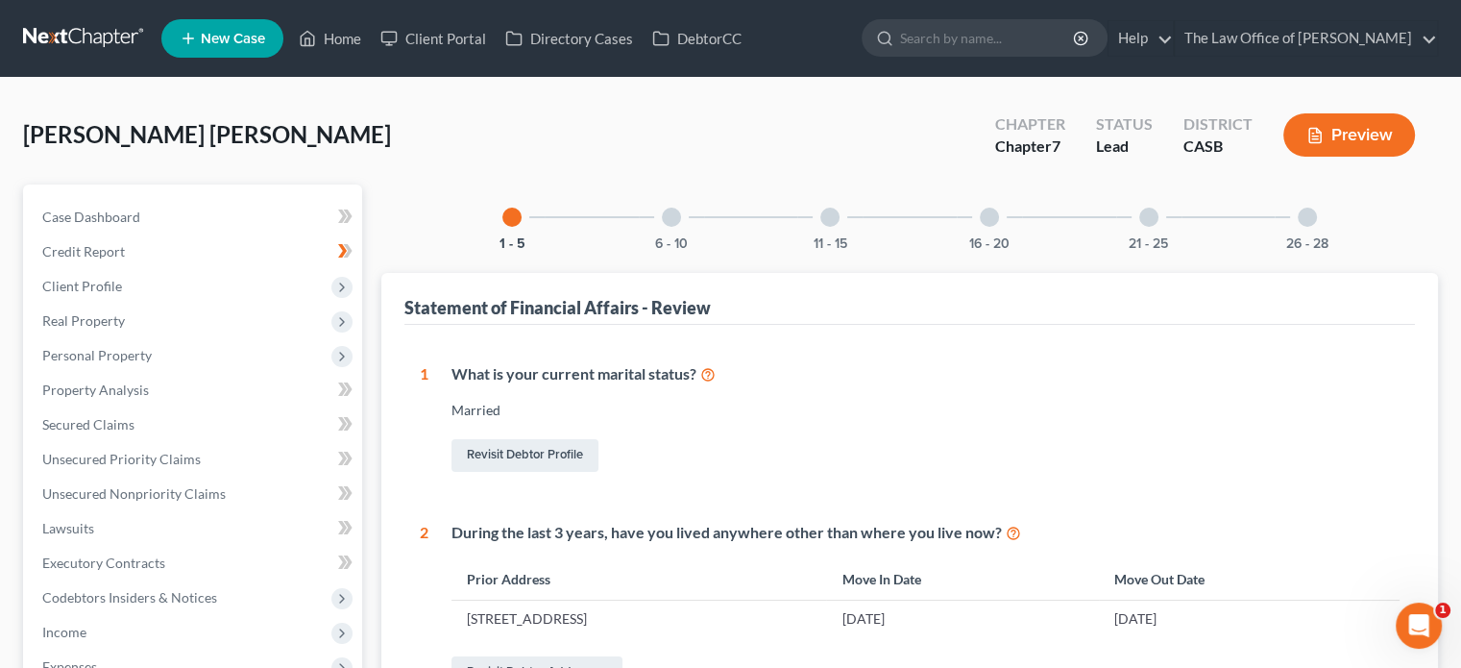
click at [675, 222] on div at bounding box center [671, 217] width 19 height 19
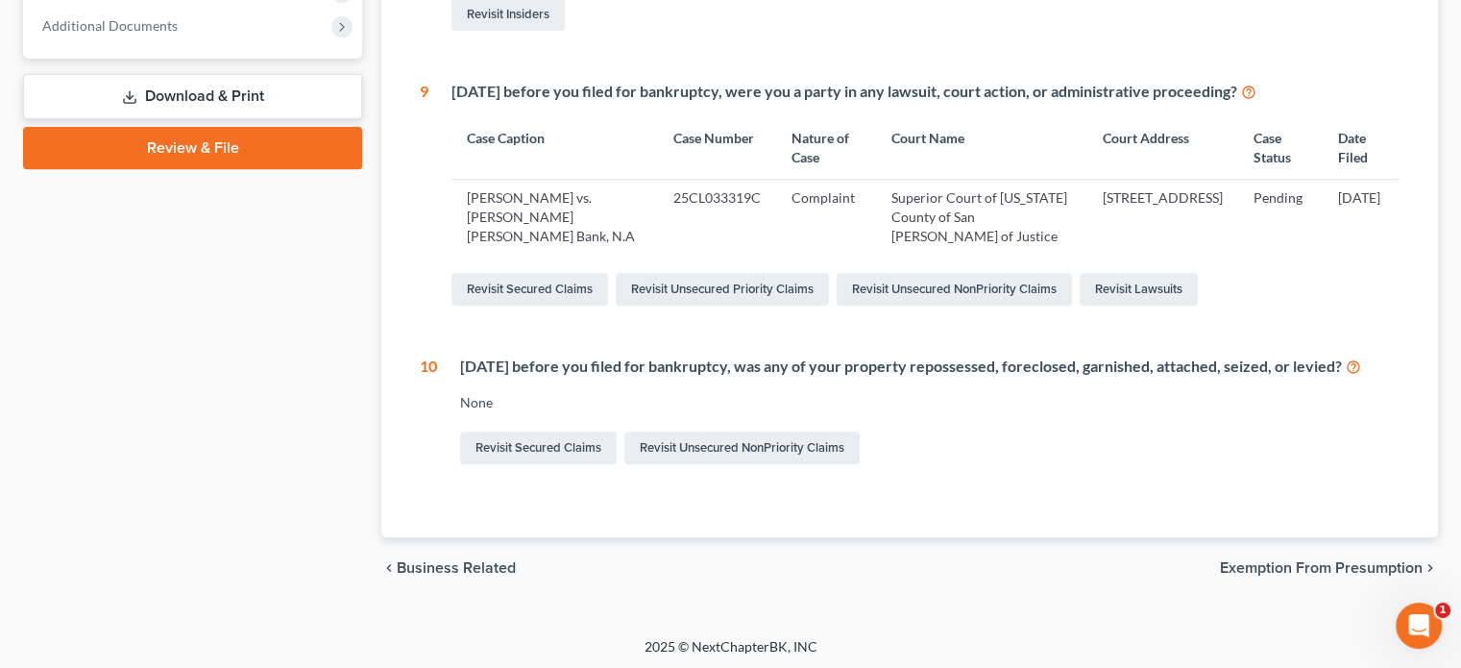
scroll to position [781, 0]
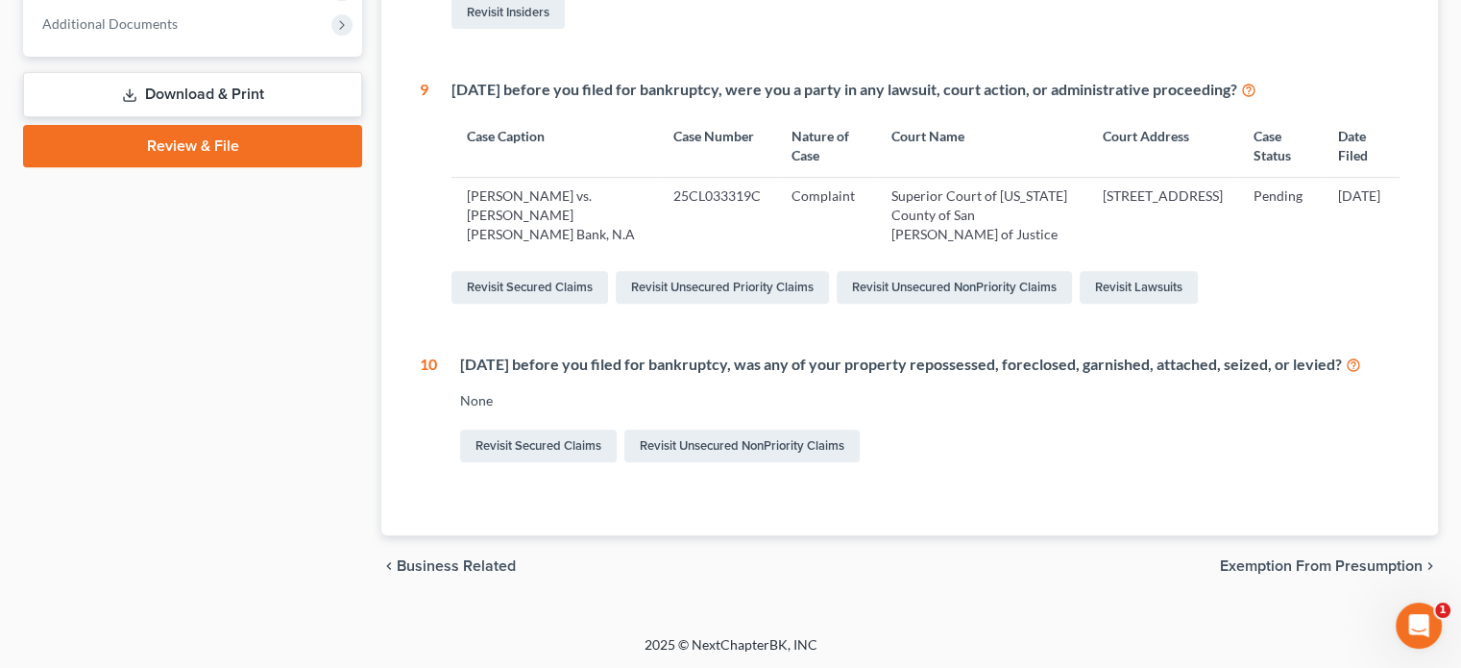
click at [1336, 558] on span "Exemption from Presumption" at bounding box center [1321, 565] width 203 height 15
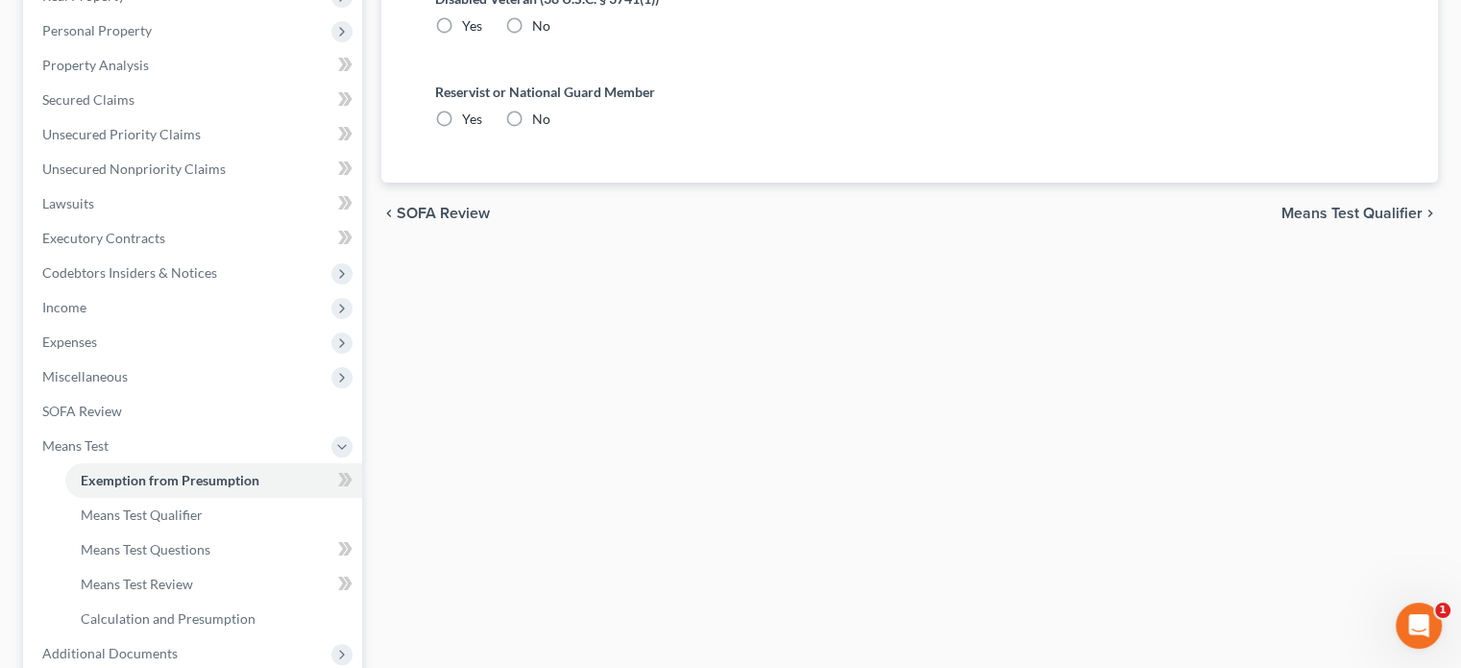
radio input "true"
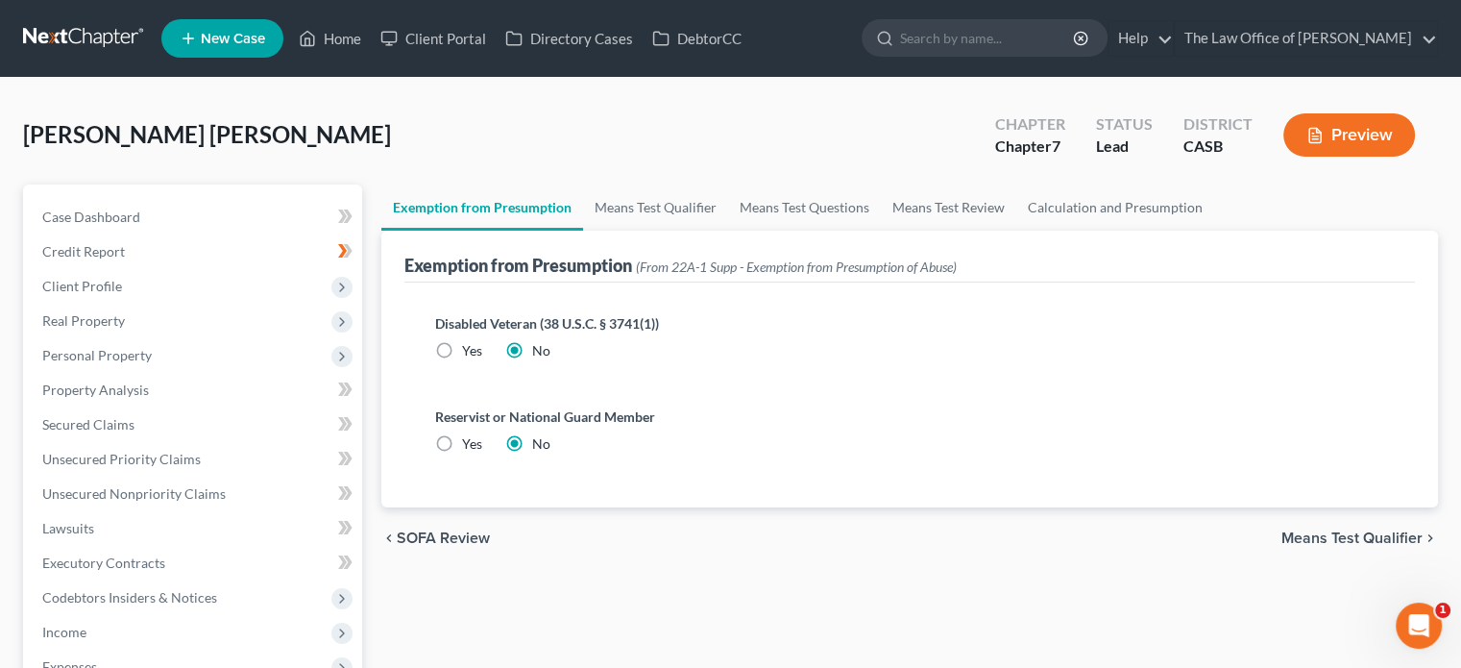
click at [427, 539] on span "SOFA Review" at bounding box center [443, 537] width 93 height 15
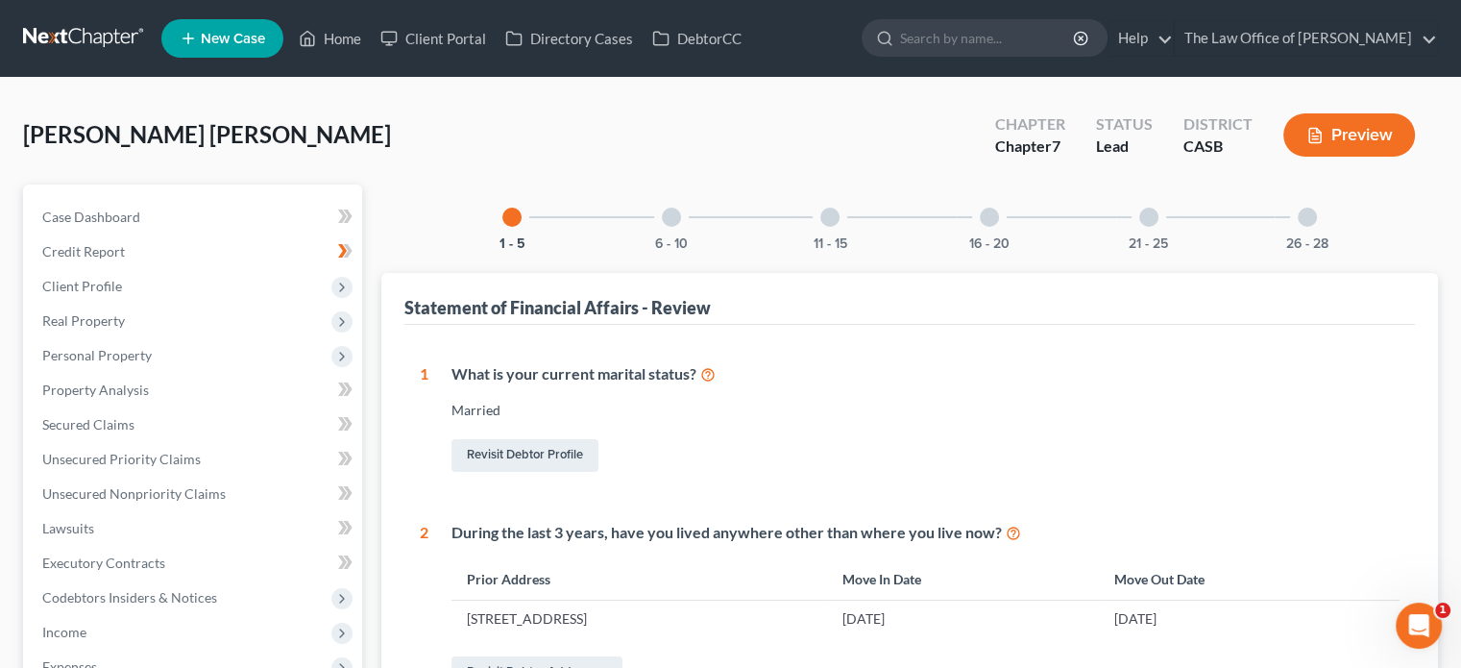
click at [835, 214] on div at bounding box center [829, 217] width 19 height 19
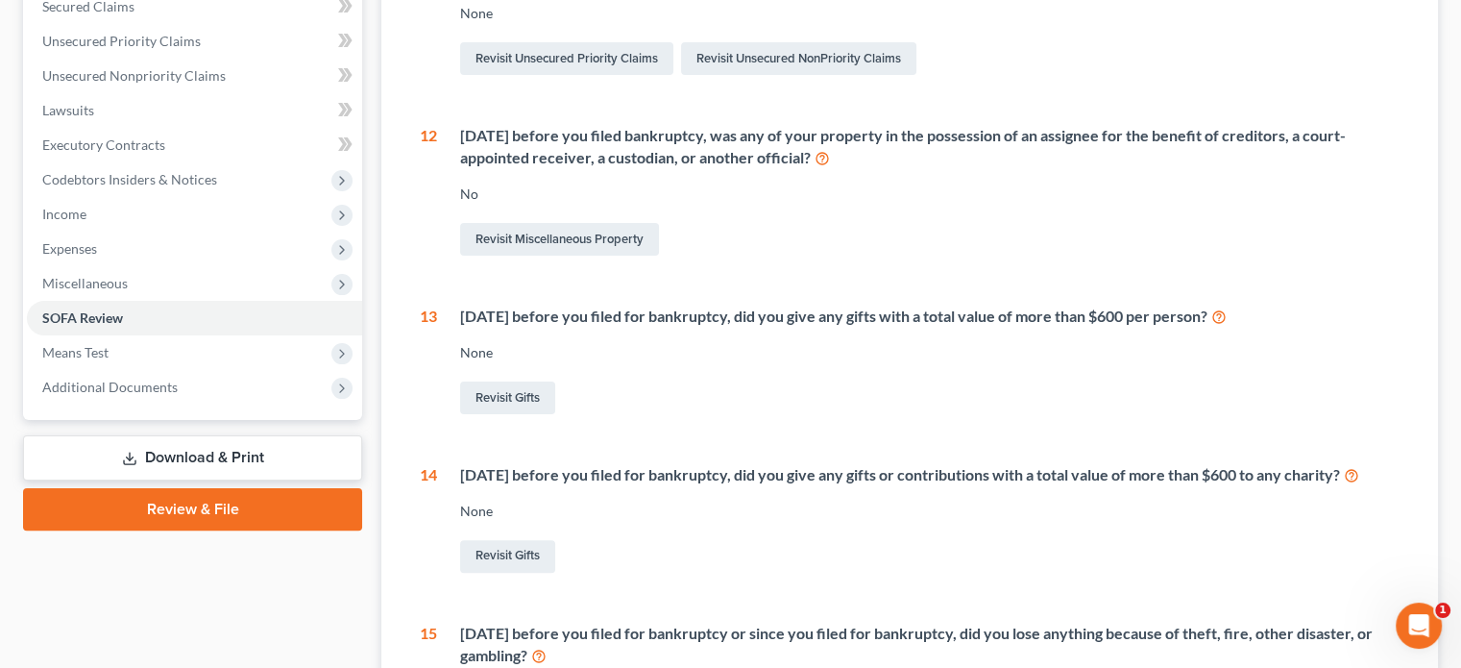
scroll to position [155, 0]
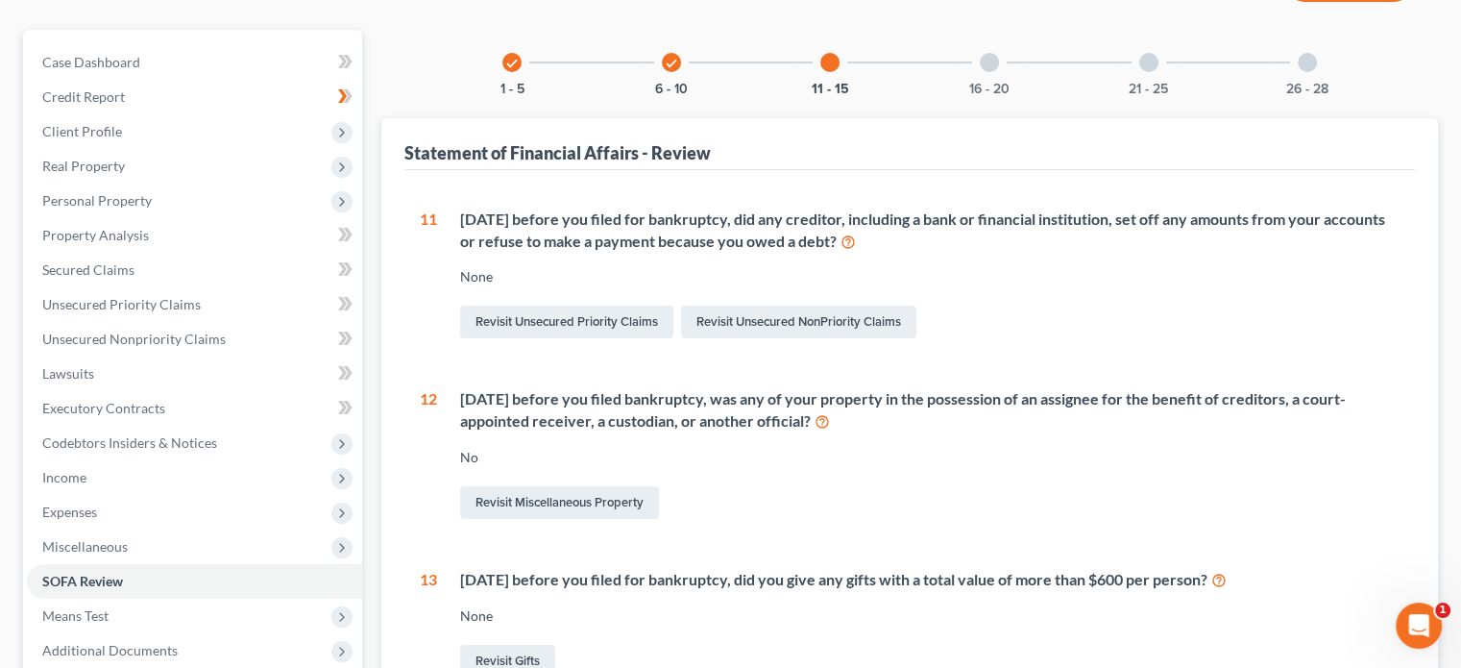
click at [995, 70] on div "16 - 20" at bounding box center [989, 62] width 65 height 65
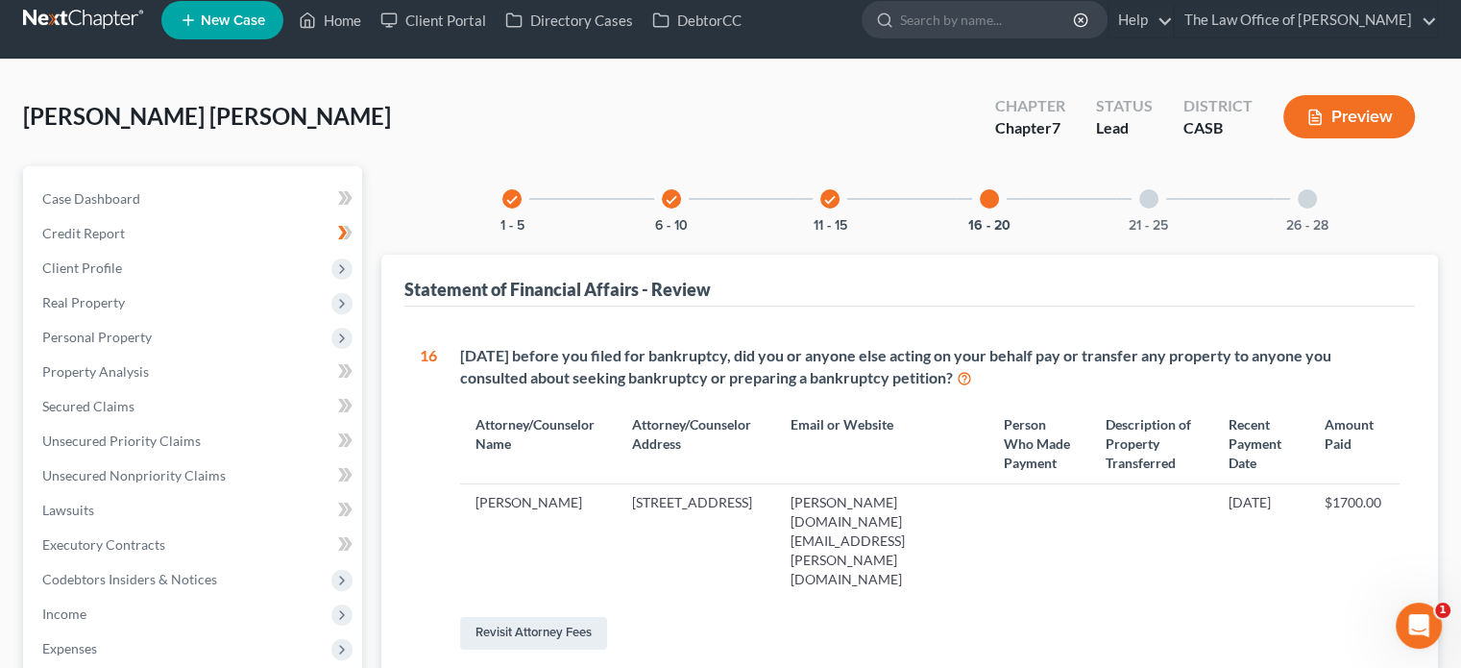
scroll to position [0, 0]
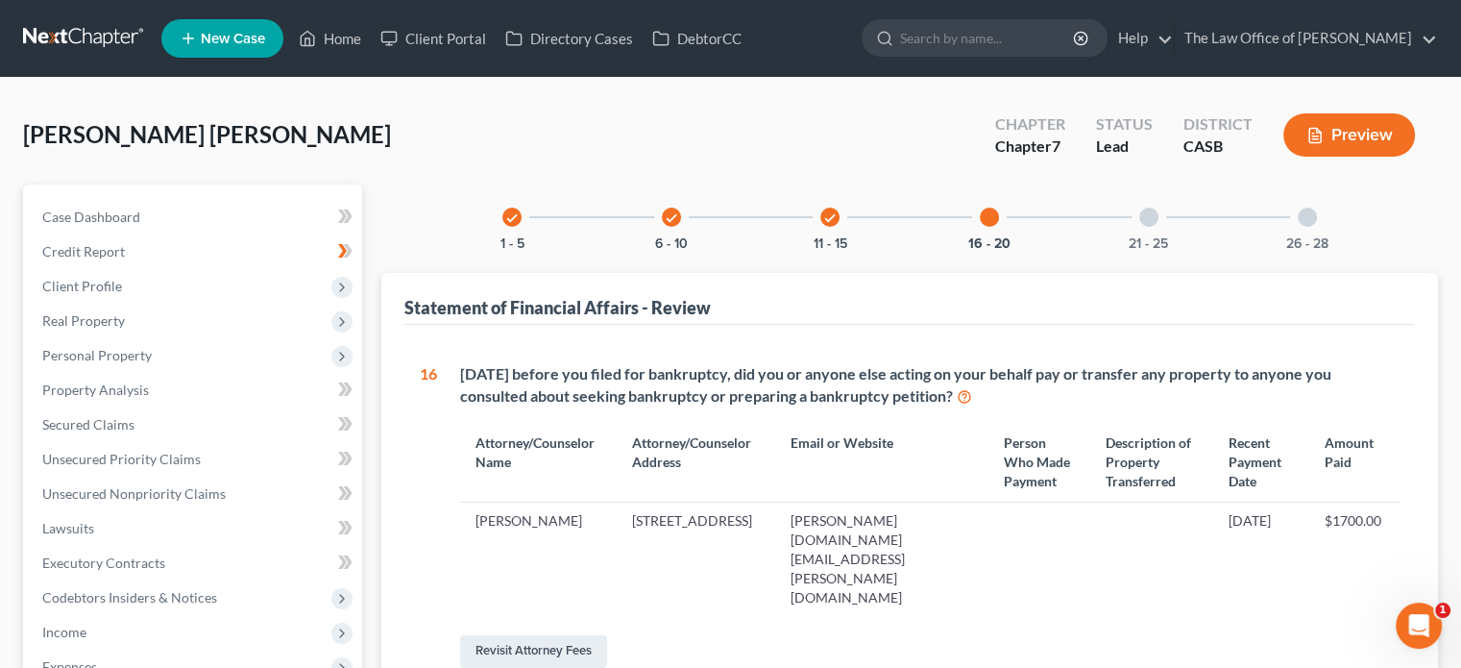
click at [1149, 211] on div at bounding box center [1148, 217] width 19 height 19
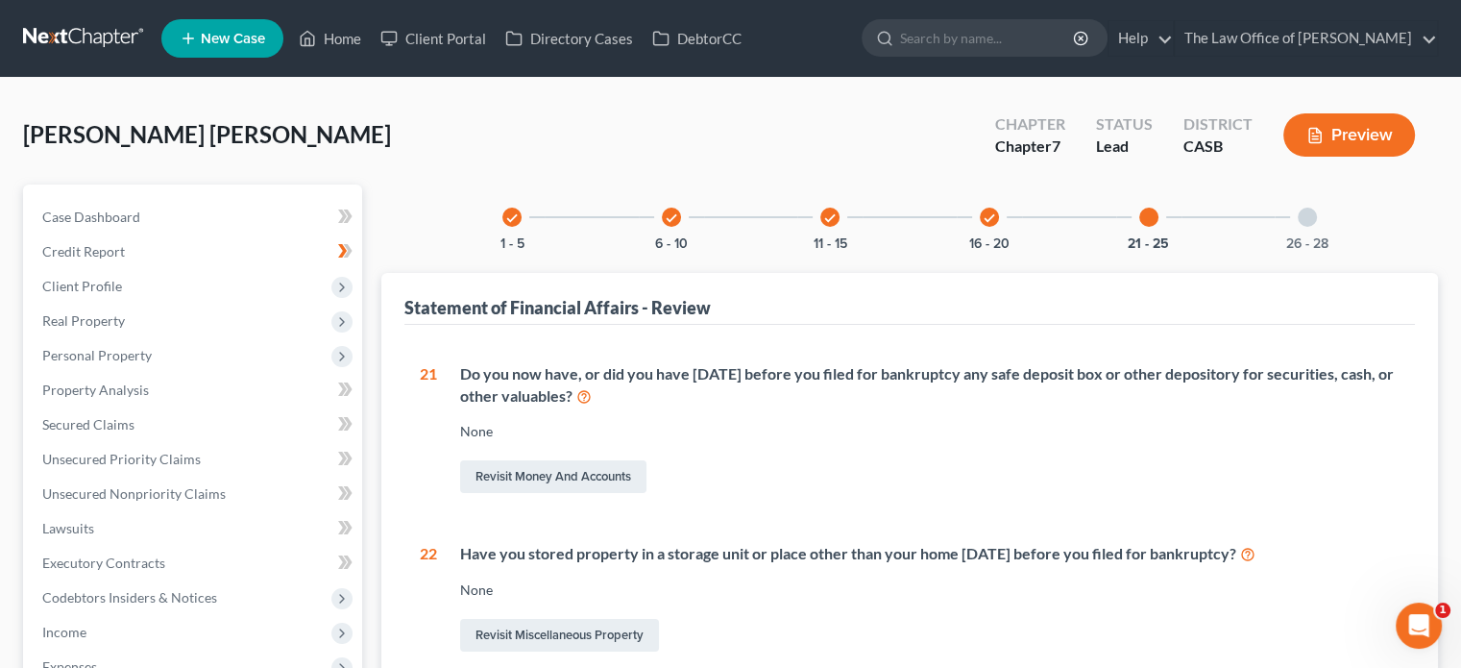
click at [1299, 221] on div at bounding box center [1307, 217] width 19 height 19
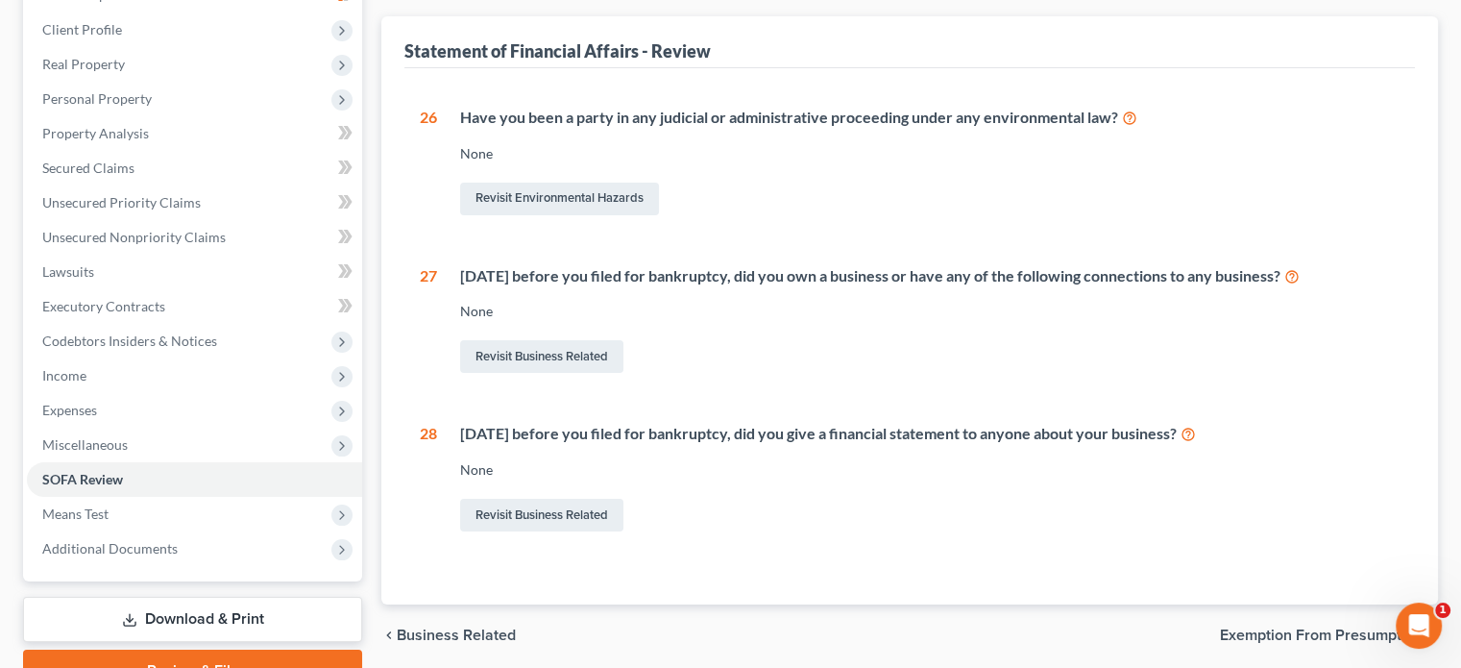
scroll to position [288, 0]
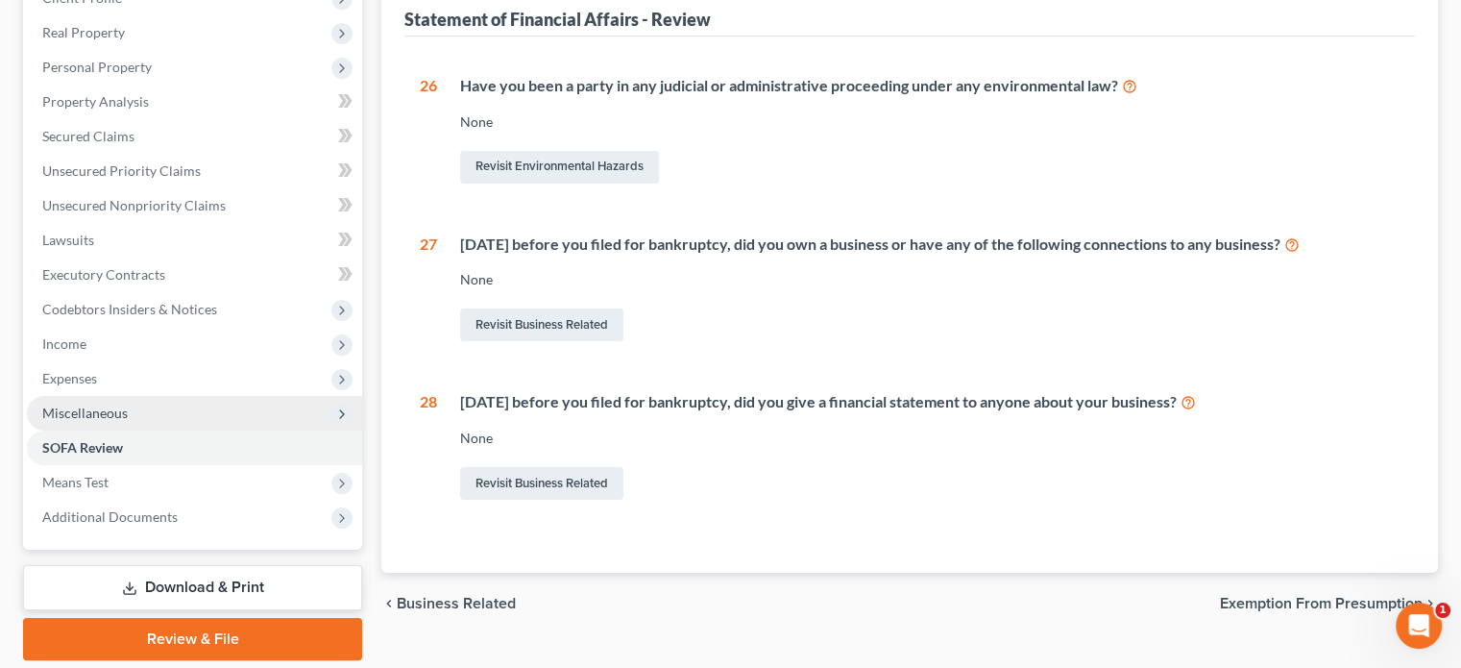
click at [162, 407] on span "Miscellaneous" at bounding box center [194, 413] width 335 height 35
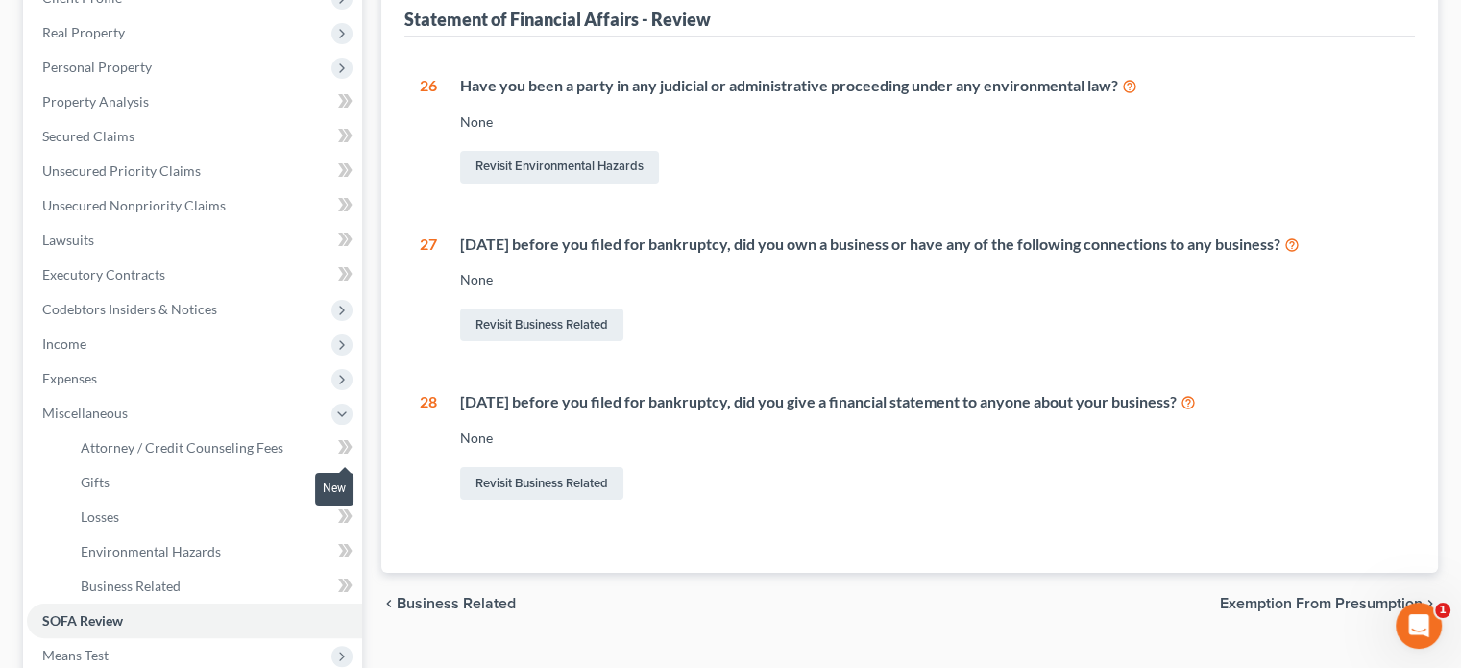
click at [345, 443] on icon at bounding box center [342, 446] width 9 height 13
click at [161, 357] on span "Income" at bounding box center [194, 344] width 335 height 35
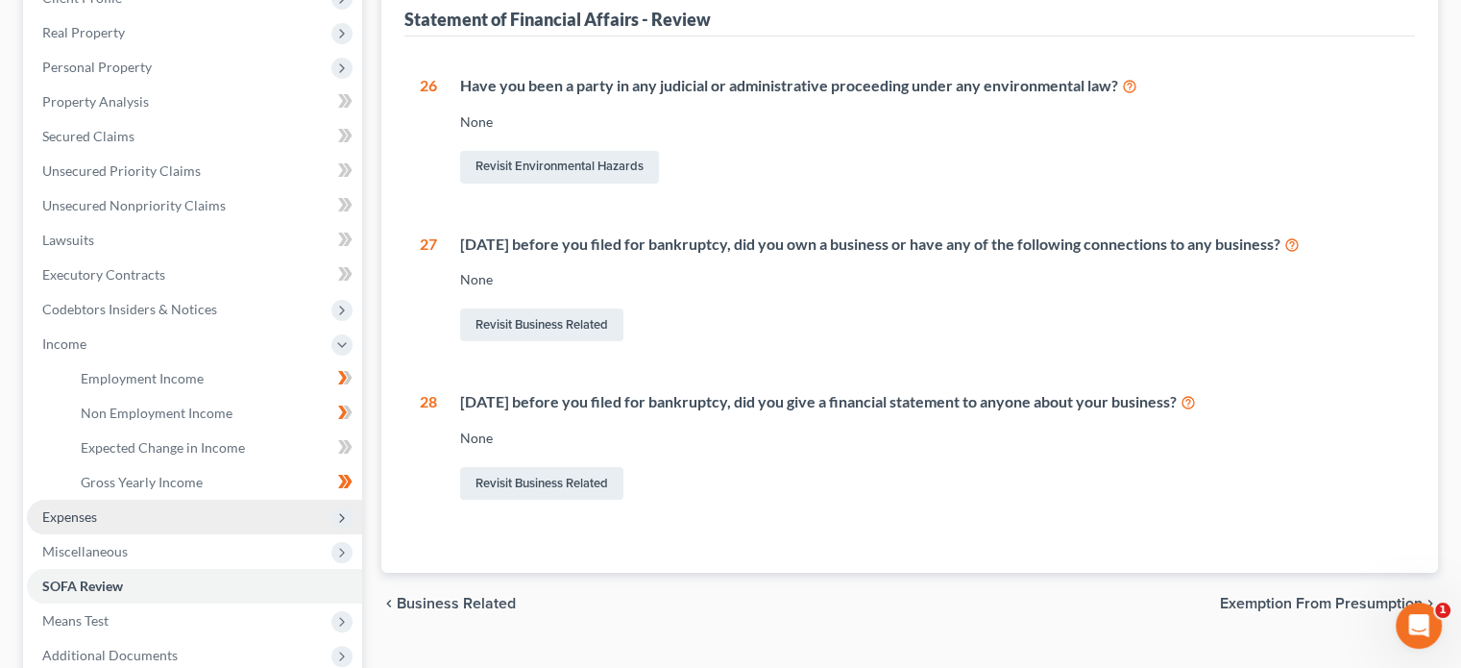
click at [180, 518] on span "Expenses" at bounding box center [194, 517] width 335 height 35
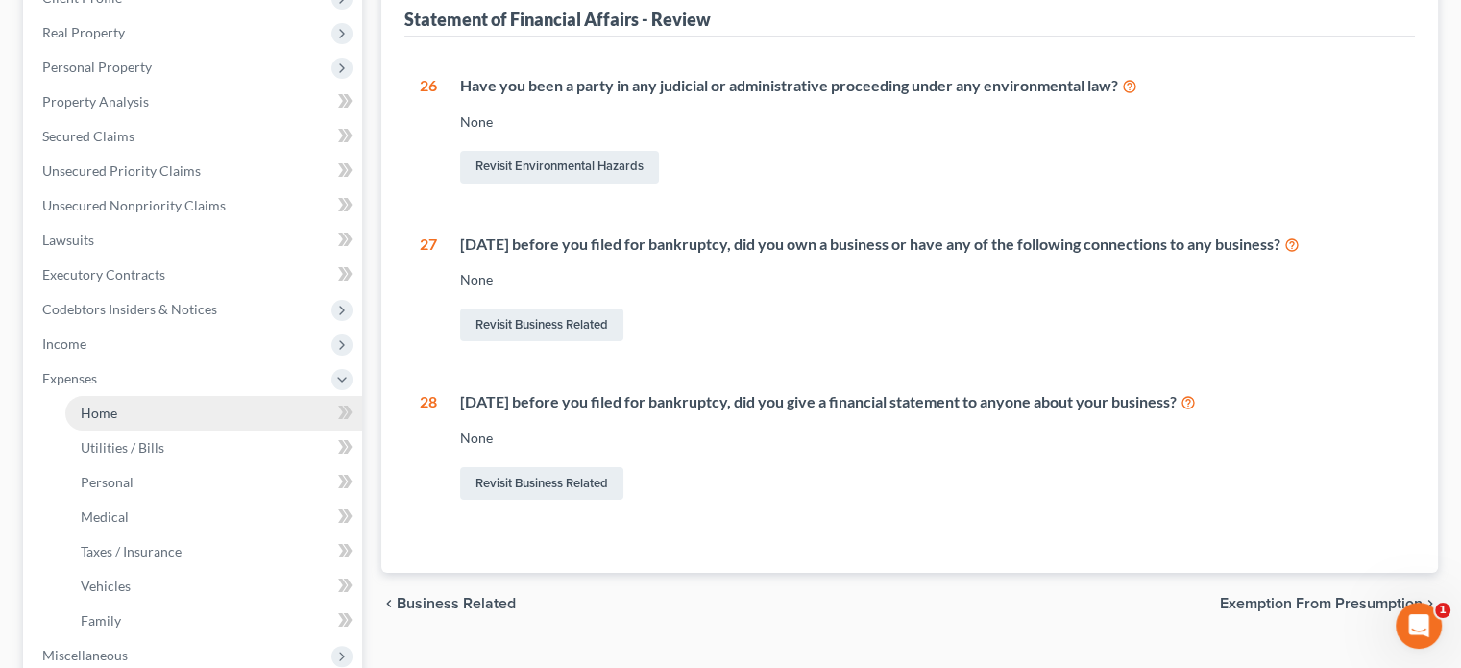
click at [224, 421] on link "Home" at bounding box center [213, 413] width 297 height 35
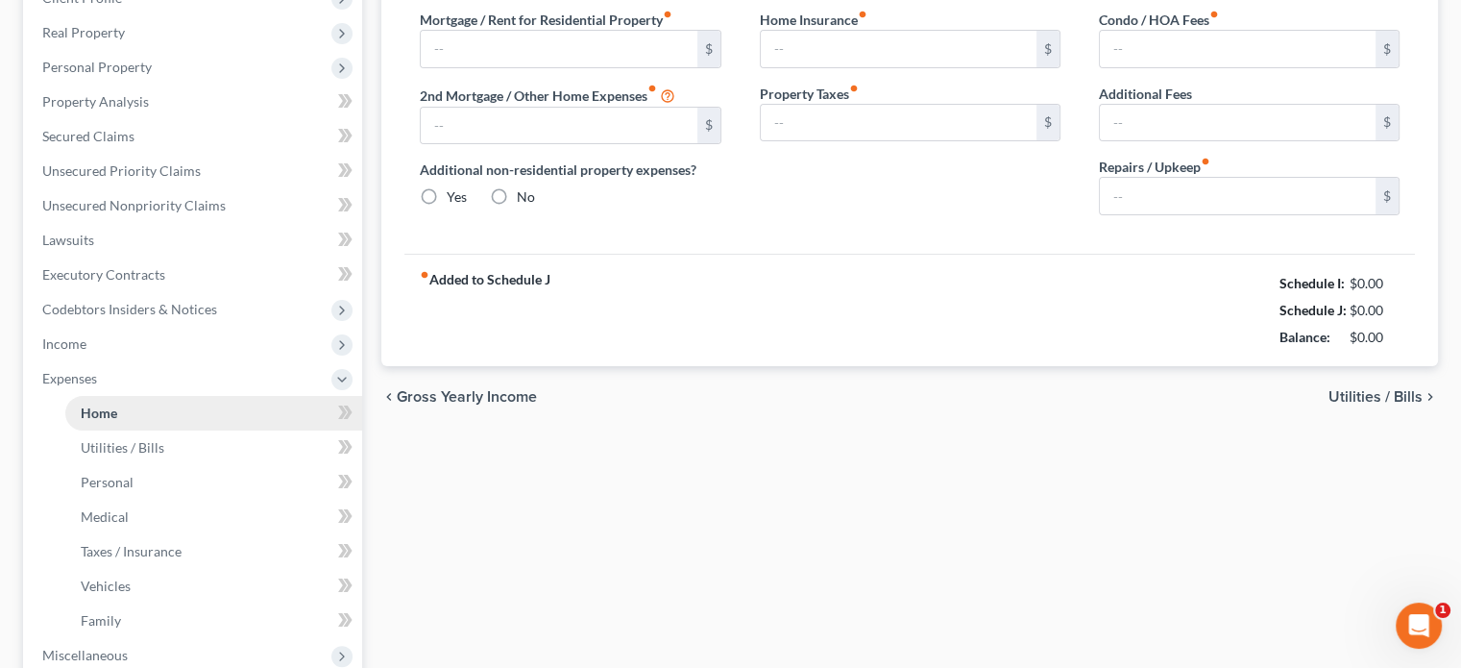
type input "2,150.00"
type input "0.00"
radio input "true"
type input "8.50"
type input "0.00"
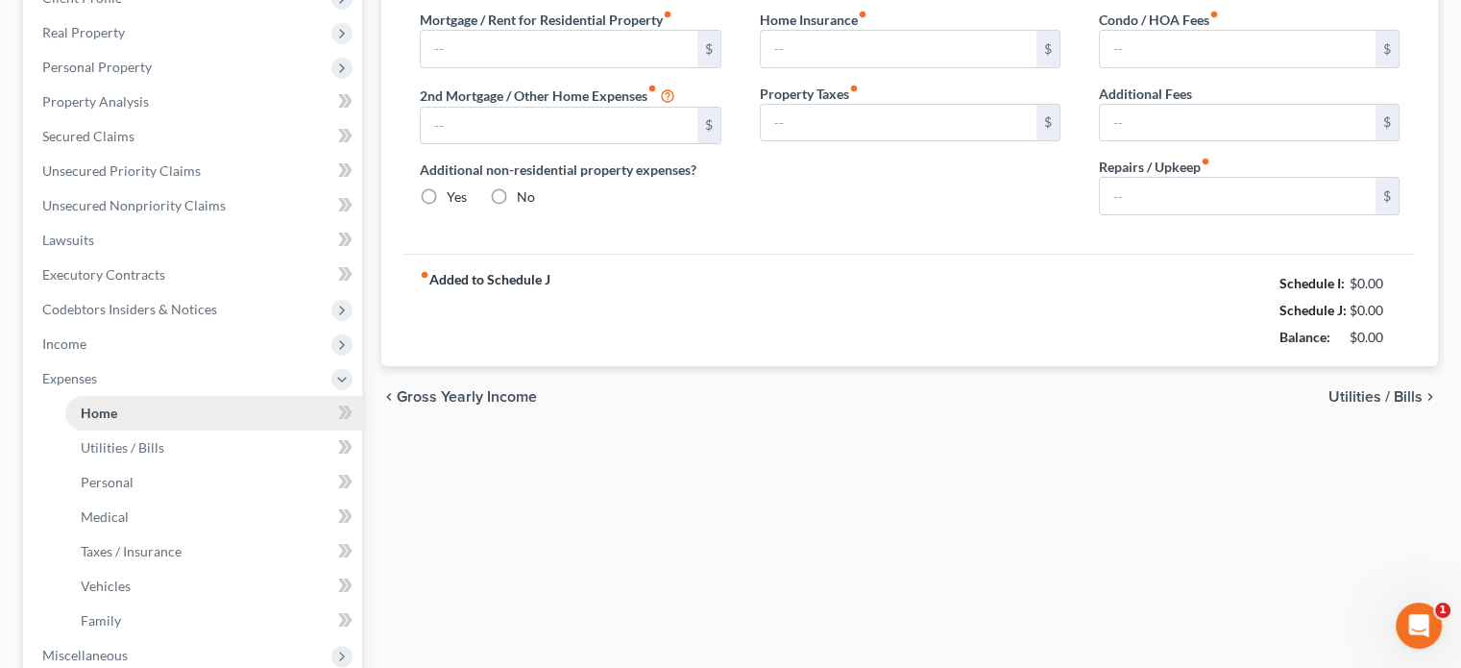
type input "0.00"
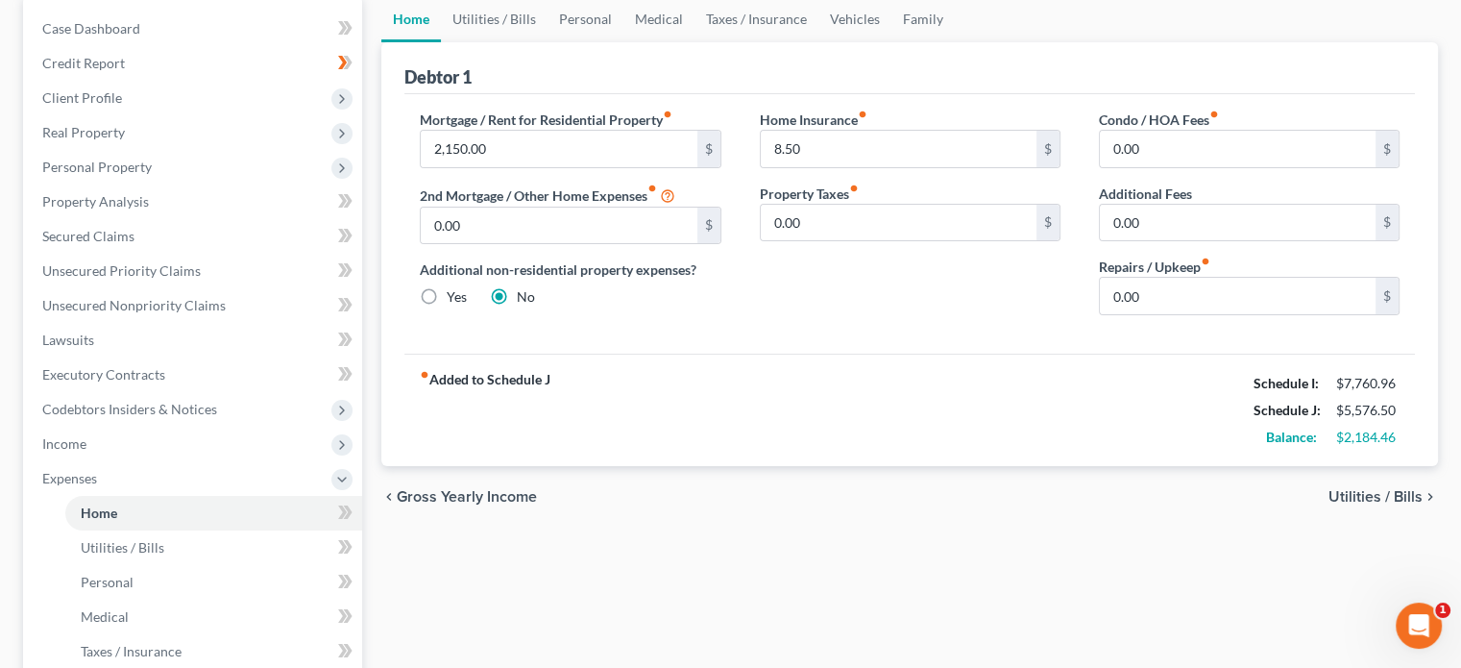
scroll to position [192, 0]
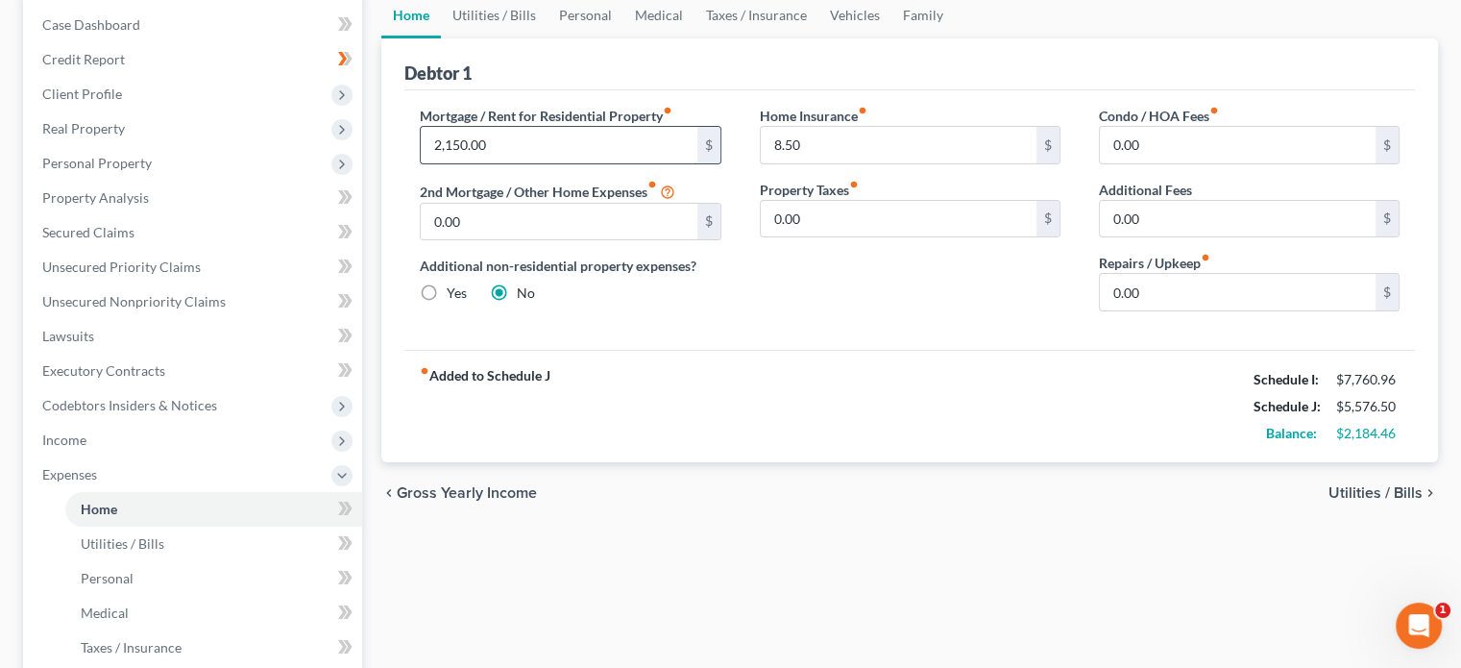
click at [503, 140] on input "2,150.00" at bounding box center [559, 145] width 276 height 37
type input "2,700"
click at [1074, 437] on div "fiber_manual_record Added to Schedule J Schedule I: $7,760.96 Schedule J: $6,12…" at bounding box center [909, 406] width 1011 height 112
click at [227, 538] on link "Utilities / Bills" at bounding box center [213, 543] width 297 height 35
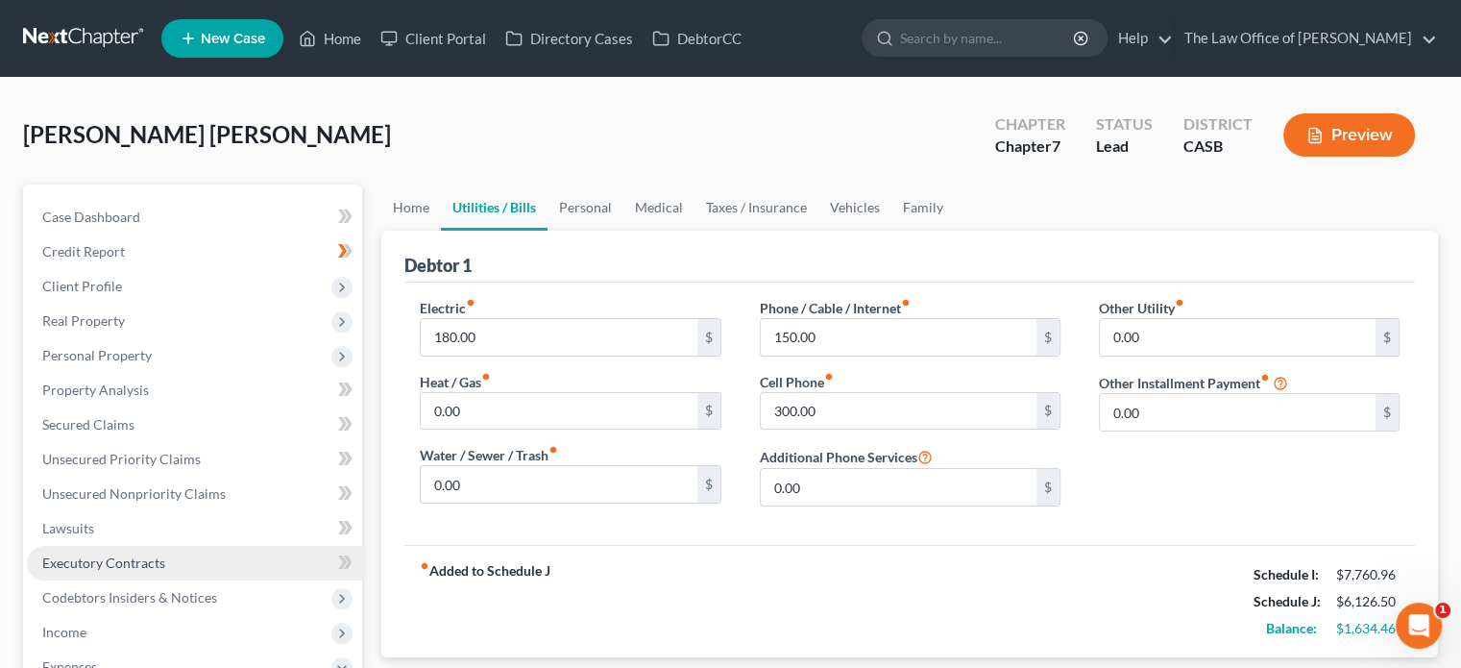
scroll to position [384, 0]
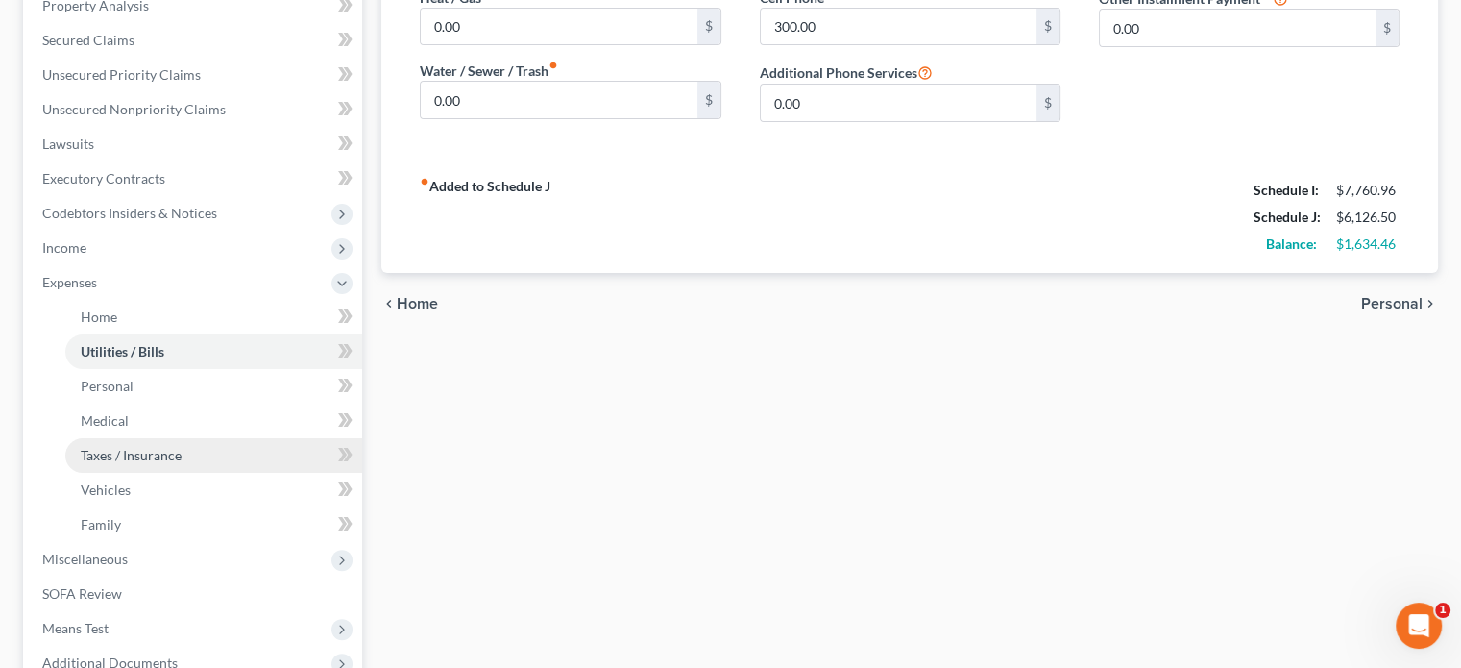
click at [154, 462] on span "Taxes / Insurance" at bounding box center [131, 455] width 101 height 16
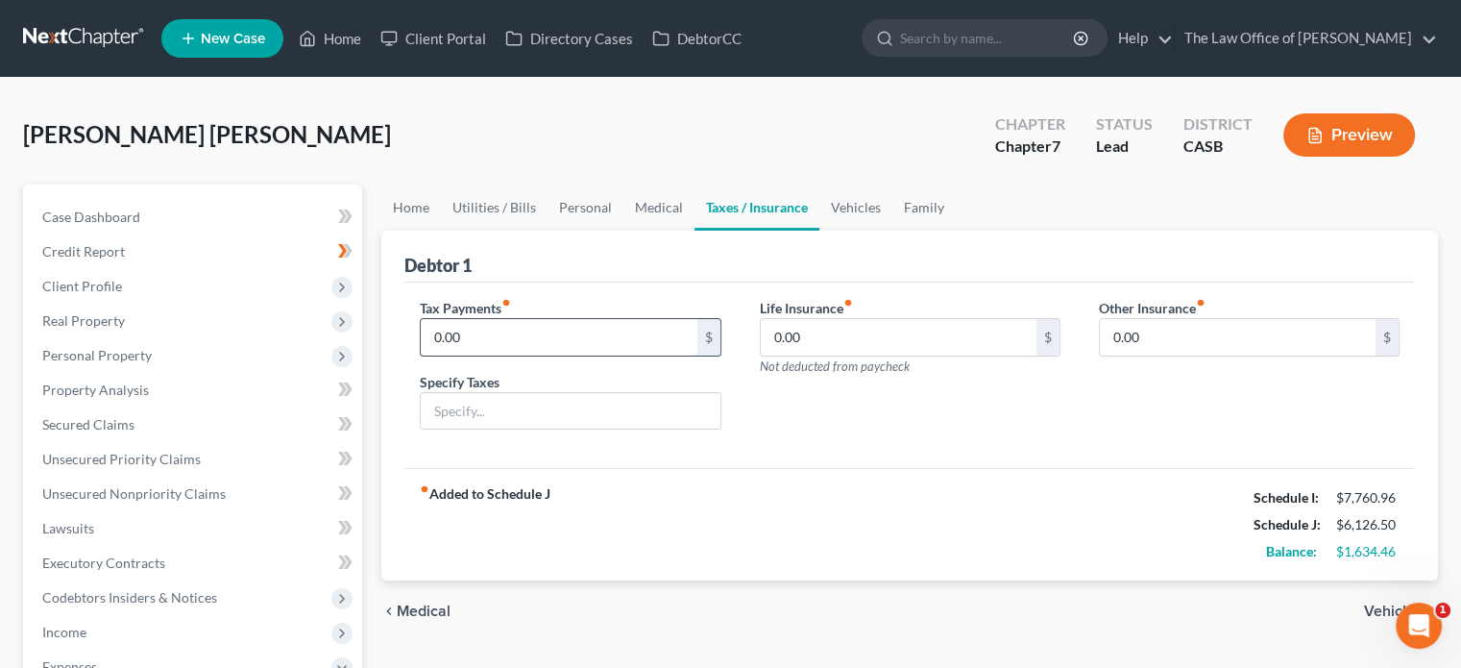
click at [470, 321] on input "0.00" at bounding box center [559, 337] width 276 height 37
type input "200"
click at [1114, 513] on div "fiber_manual_record Added to Schedule J Schedule I: $7,760.96 Schedule J: $6,32…" at bounding box center [909, 524] width 1011 height 112
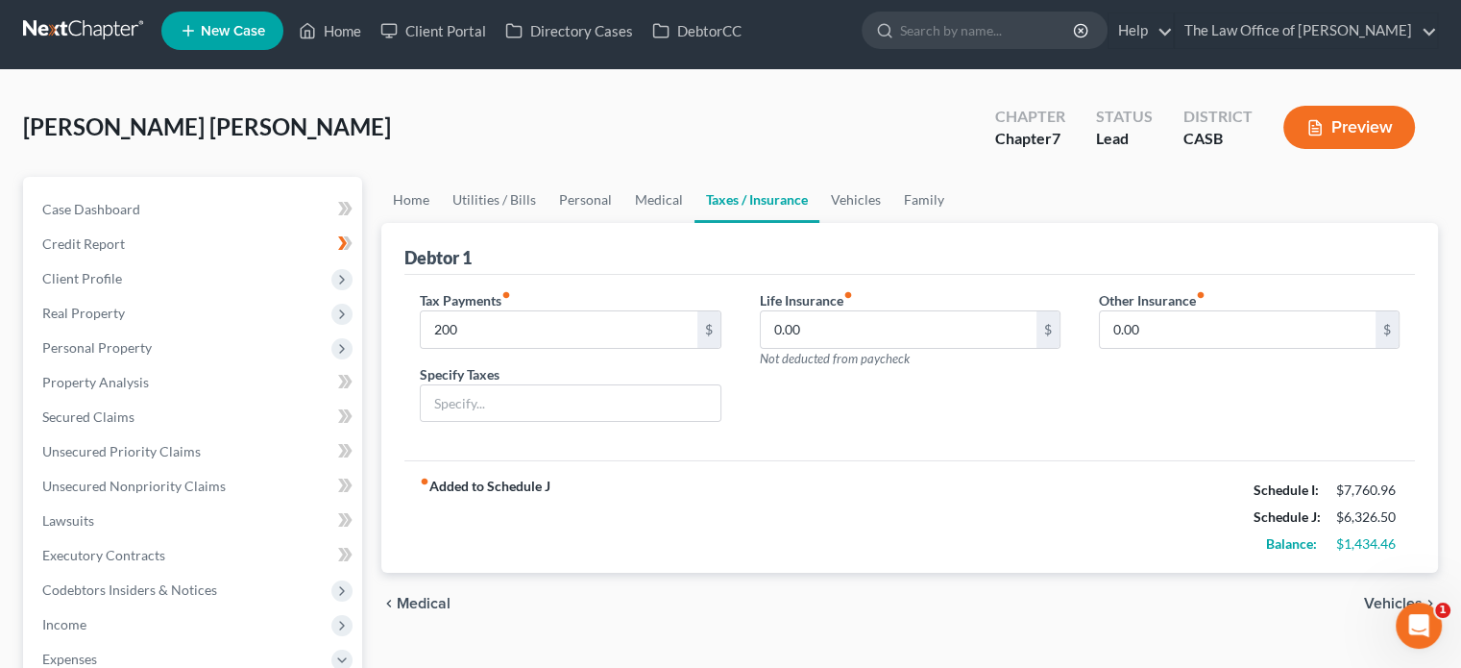
scroll to position [576, 0]
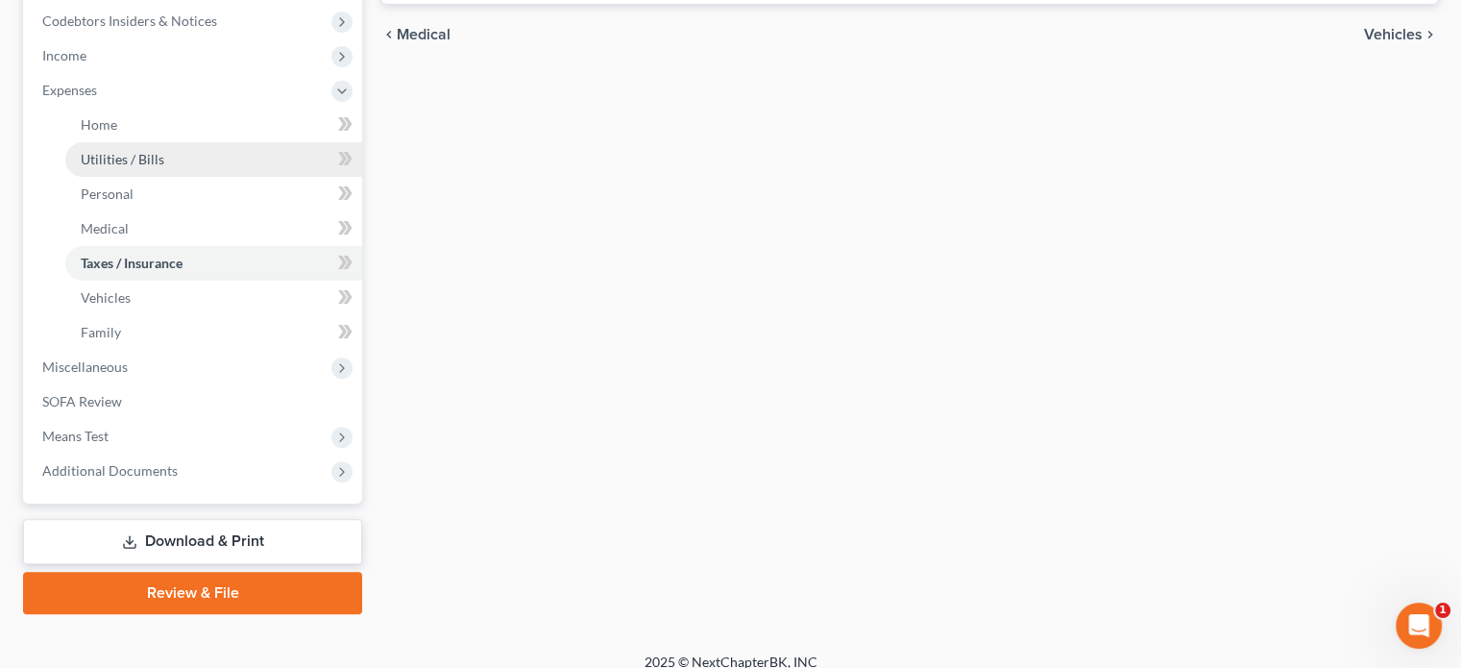
click at [189, 150] on link "Utilities / Bills" at bounding box center [213, 159] width 297 height 35
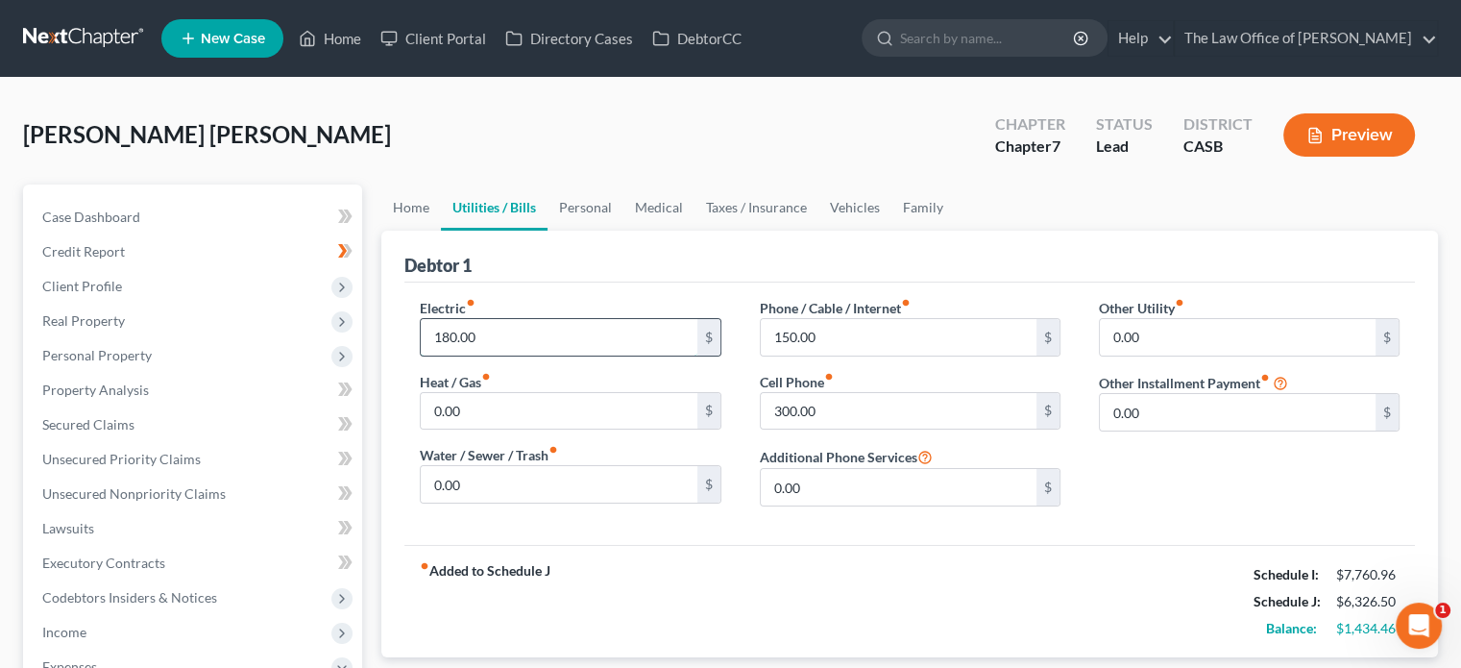
click at [505, 336] on input "180.00" at bounding box center [559, 337] width 276 height 37
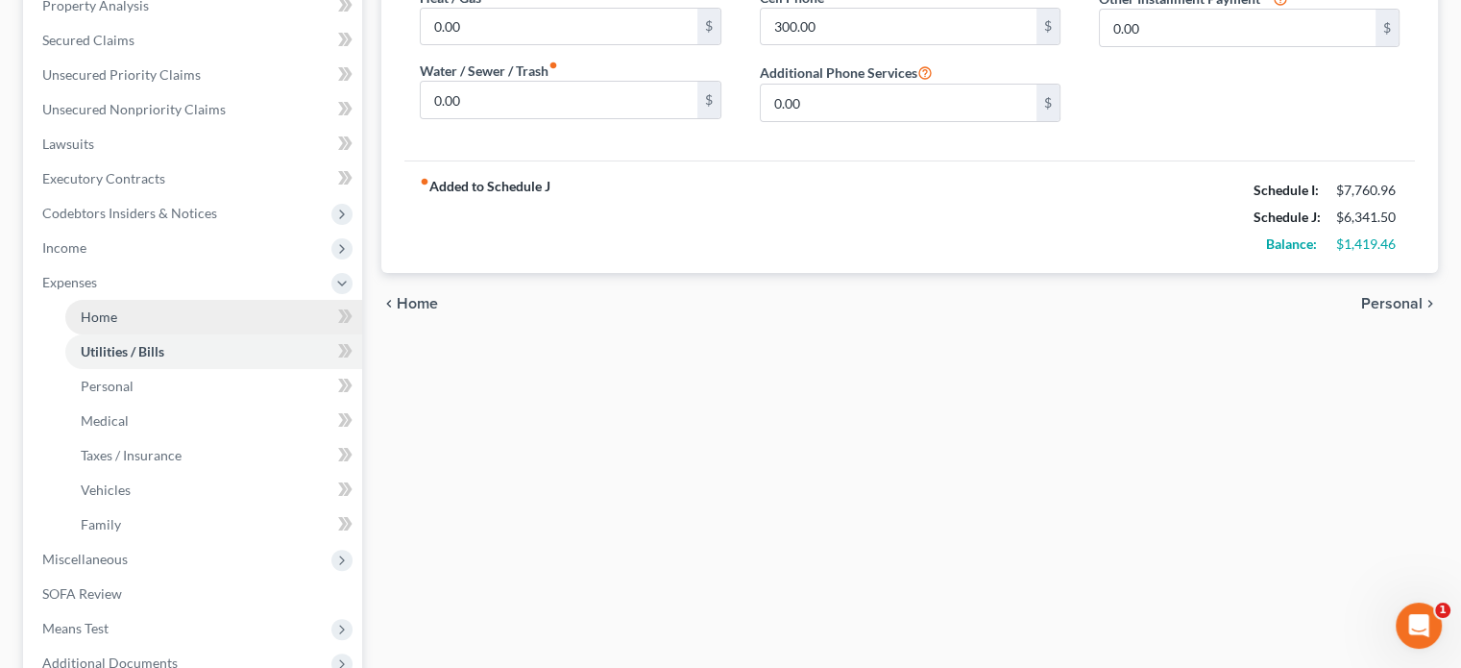
type input "195"
click at [121, 306] on link "Home" at bounding box center [213, 317] width 297 height 35
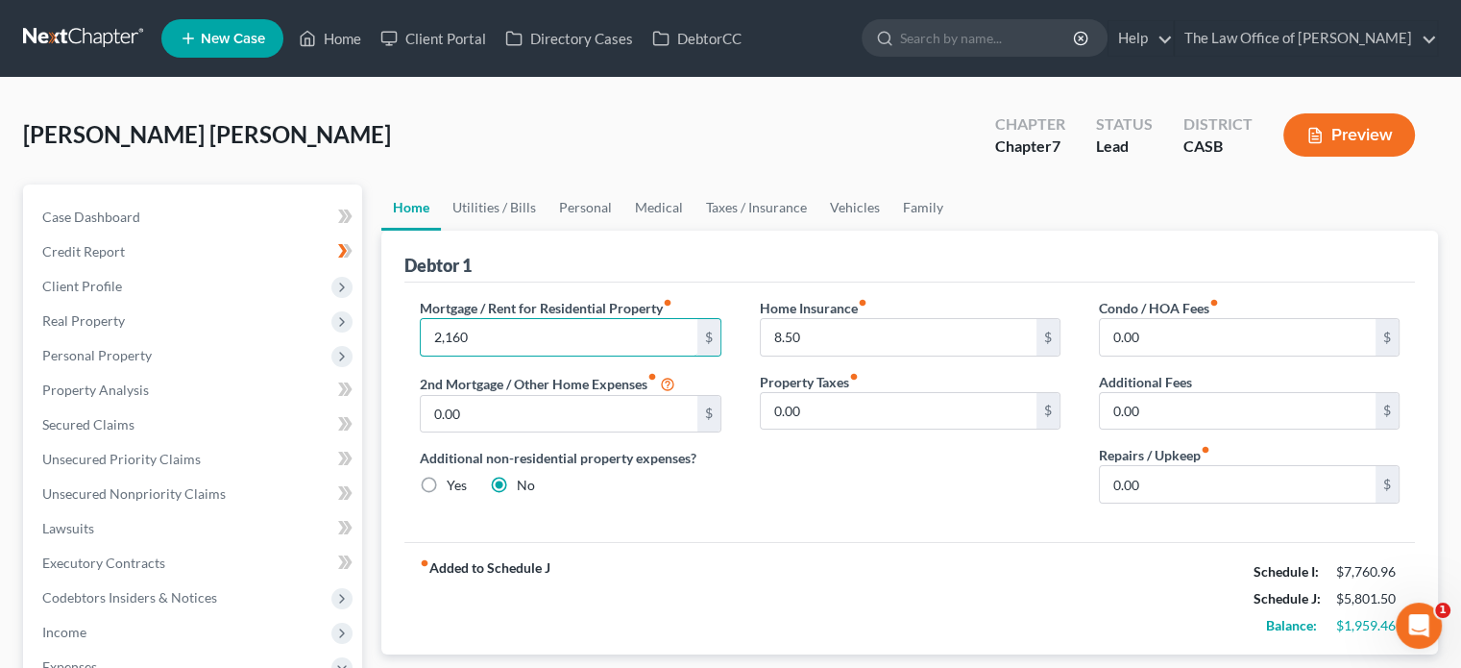
type input "2,160"
click at [794, 448] on div "Home Insurance fiber_manual_record 8.50 $ Property Taxes fiber_manual_record 0.…" at bounding box center [910, 408] width 339 height 221
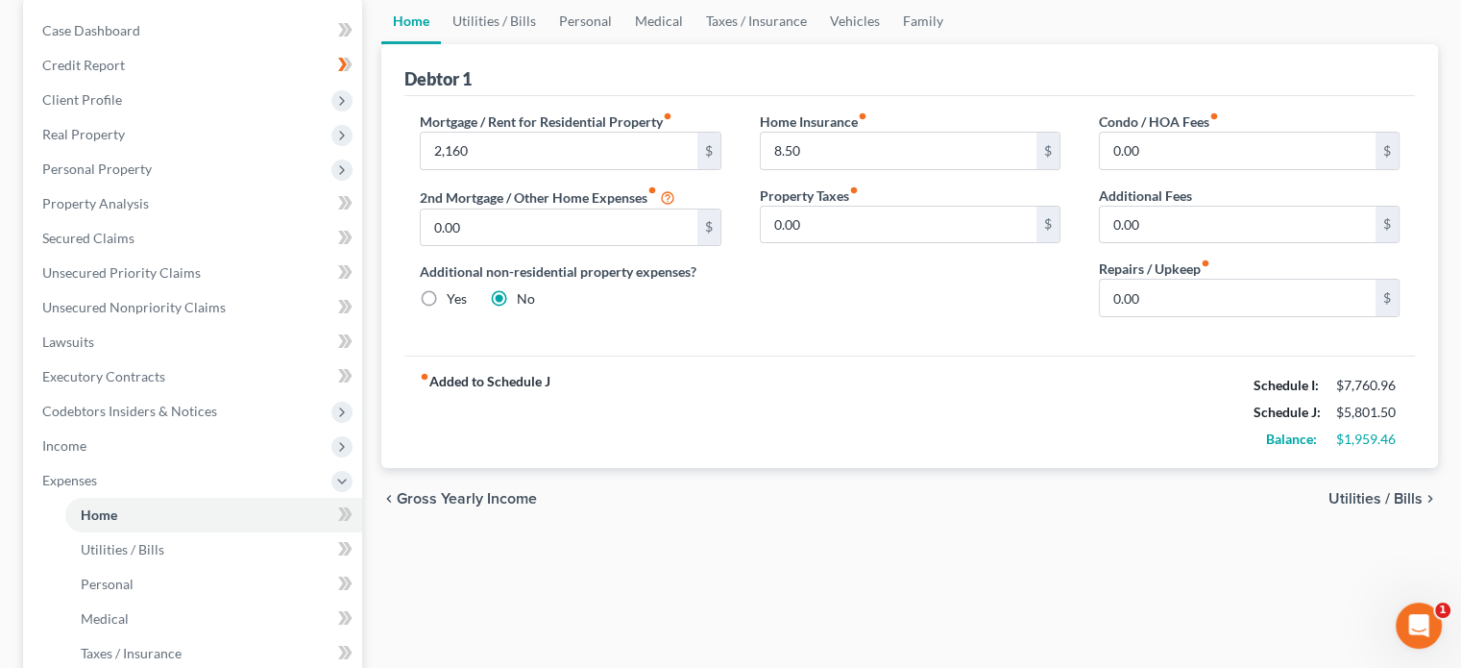
scroll to position [192, 0]
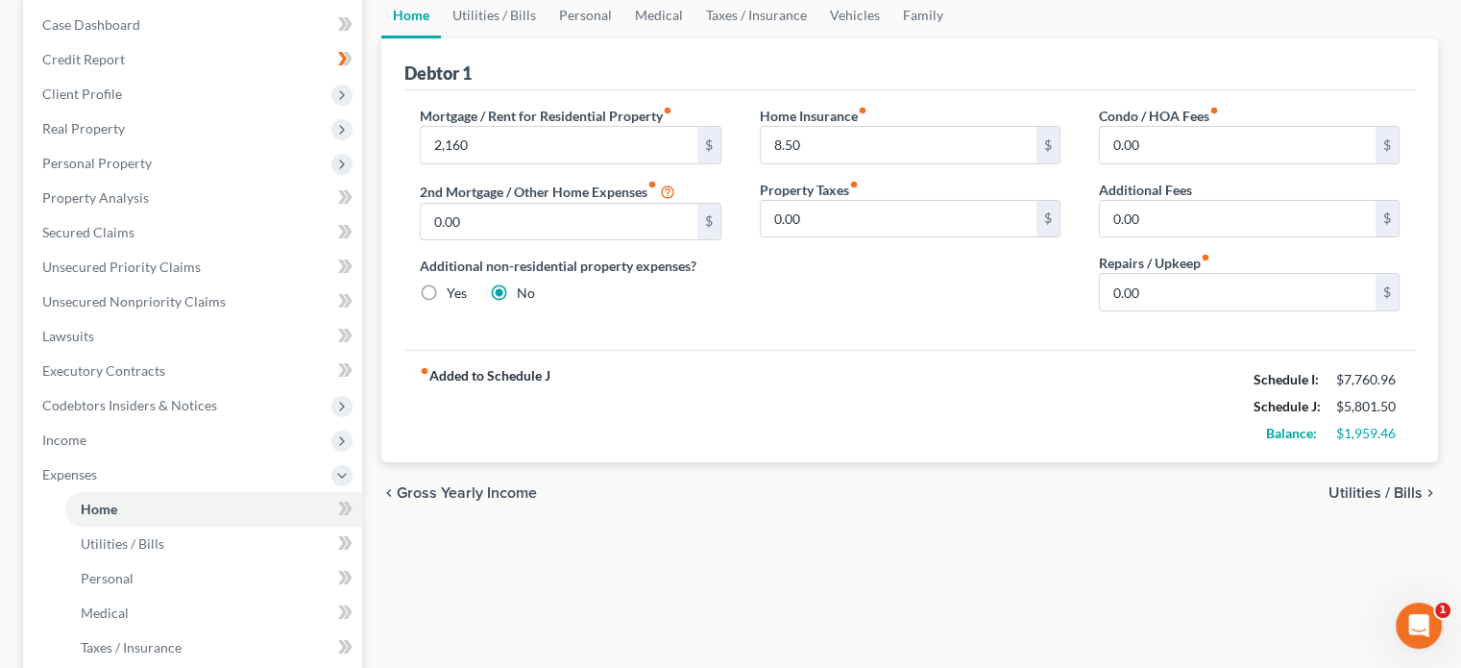
click at [1374, 489] on span "Utilities / Bills" at bounding box center [1376, 492] width 94 height 15
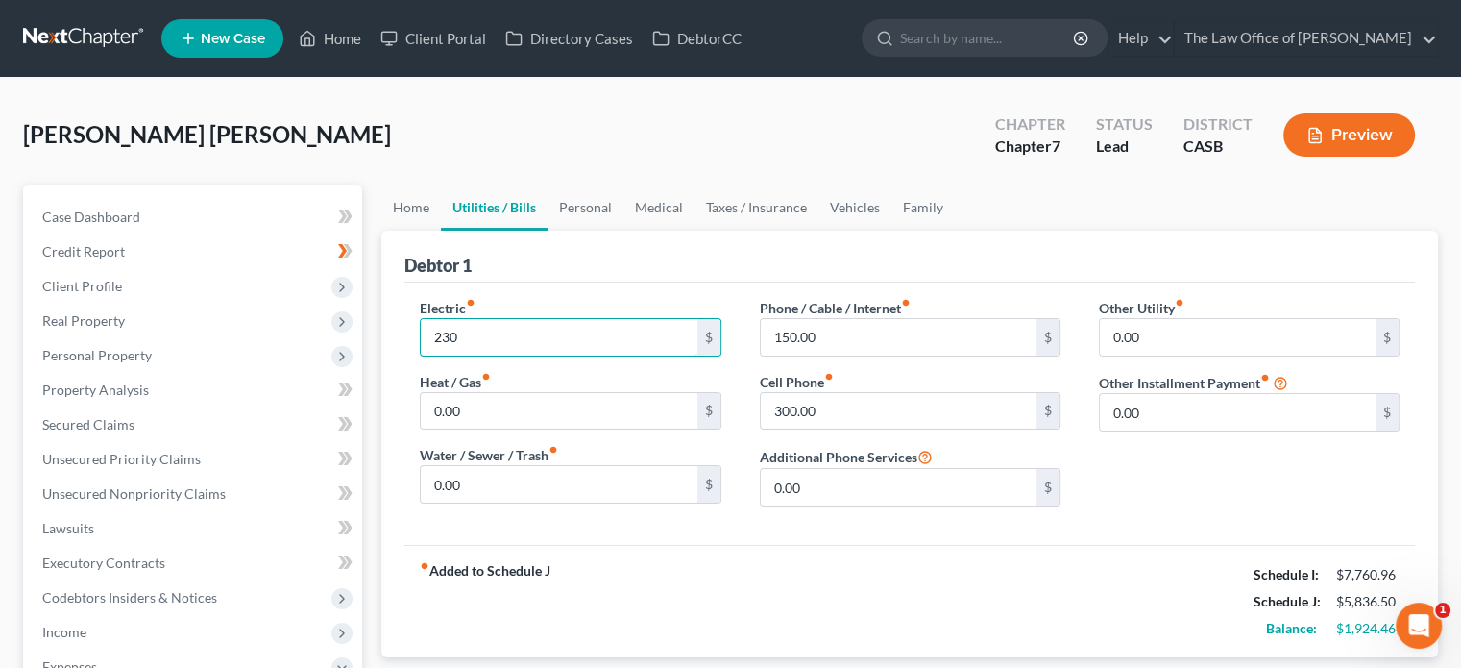
type input "230"
click at [705, 306] on div "Electric fiber_manual_record 230 $" at bounding box center [570, 327] width 301 height 59
click at [839, 414] on input "300.00" at bounding box center [899, 411] width 276 height 37
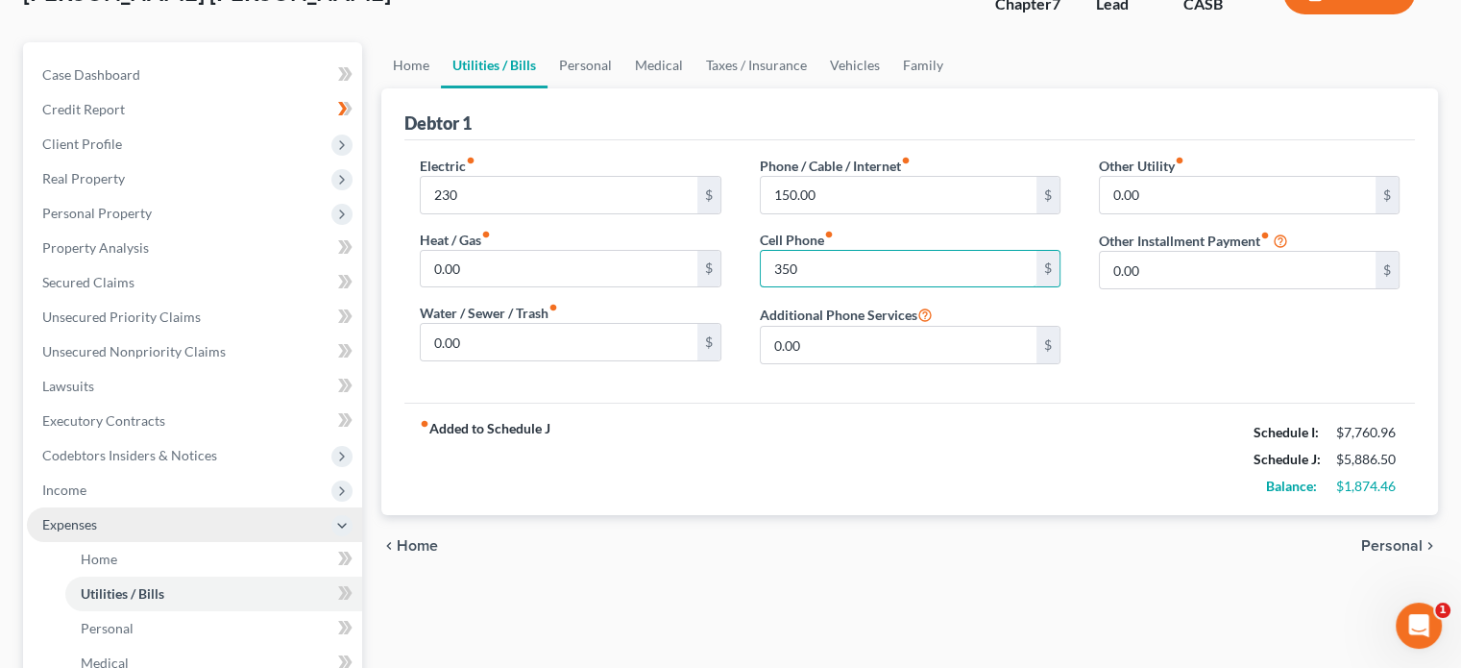
scroll to position [192, 0]
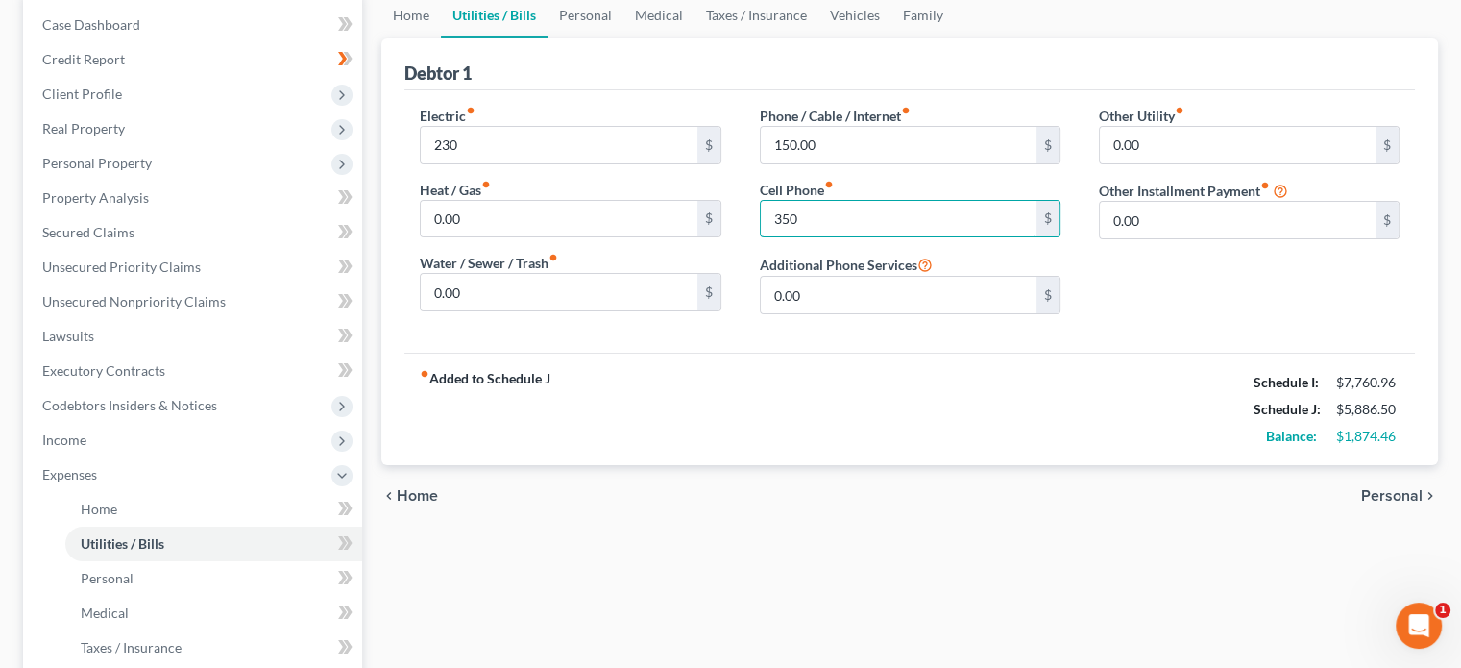
type input "350"
click at [421, 491] on span "Home" at bounding box center [417, 495] width 41 height 15
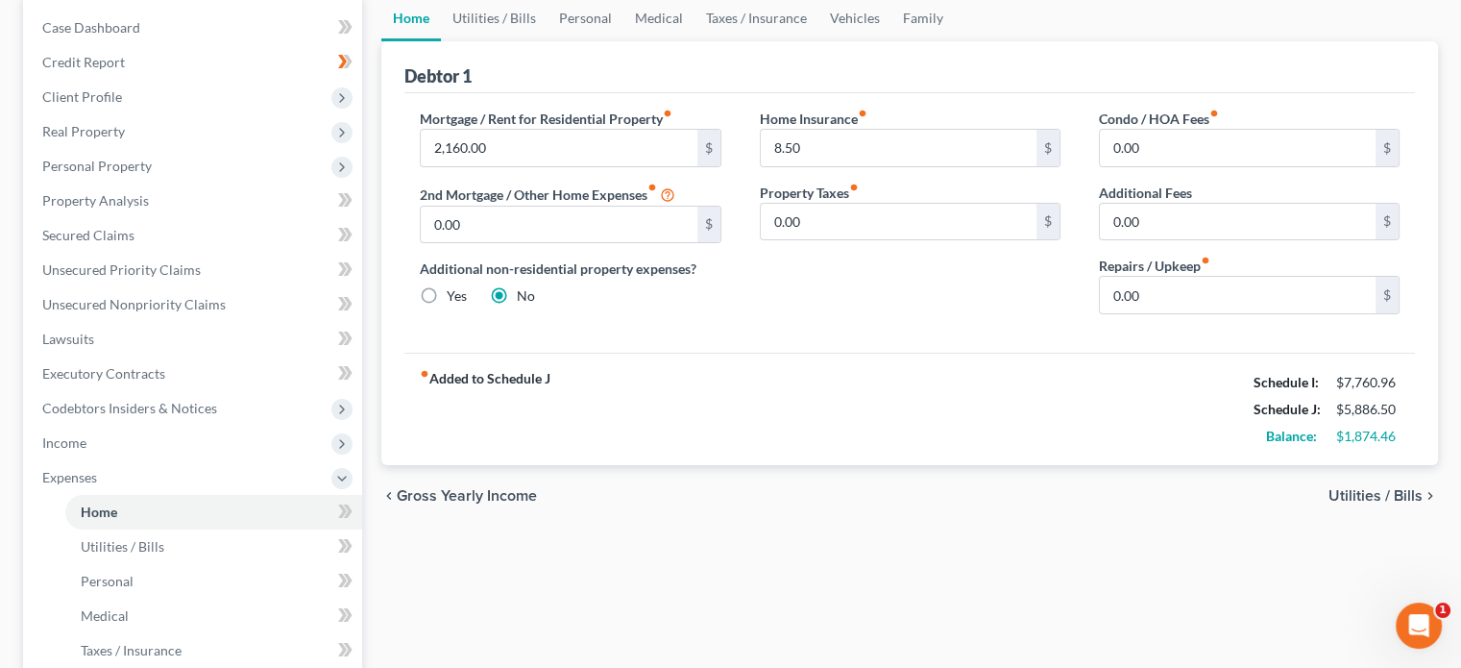
scroll to position [192, 0]
click at [473, 496] on span "Gross Yearly Income" at bounding box center [467, 492] width 140 height 15
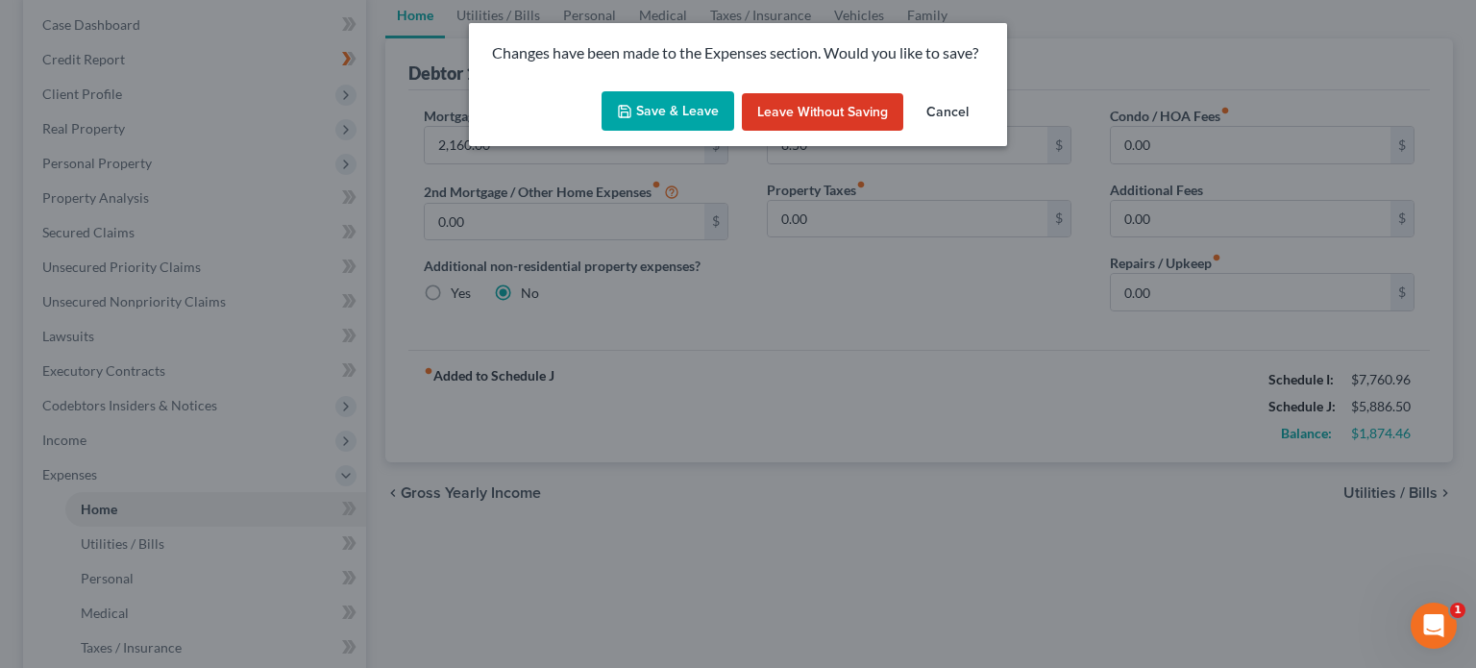
click at [687, 122] on button "Save & Leave" at bounding box center [667, 111] width 133 height 40
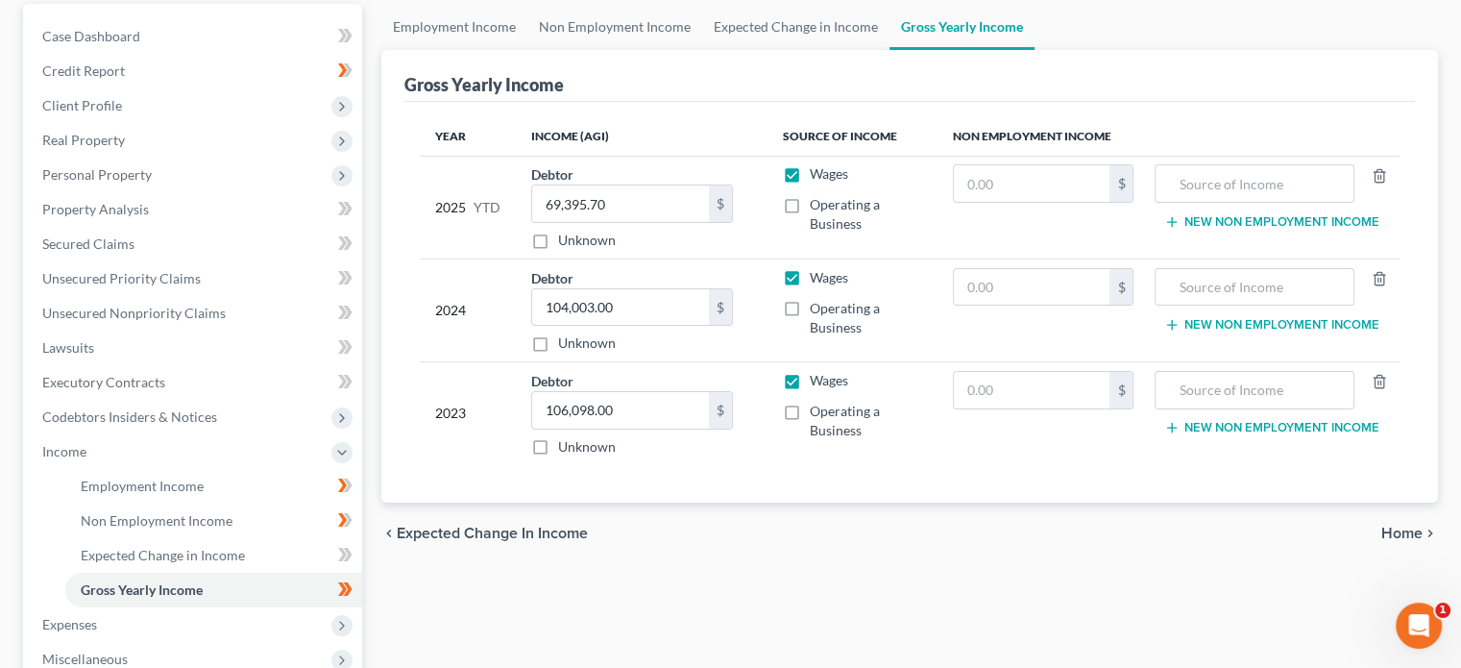
scroll to position [192, 0]
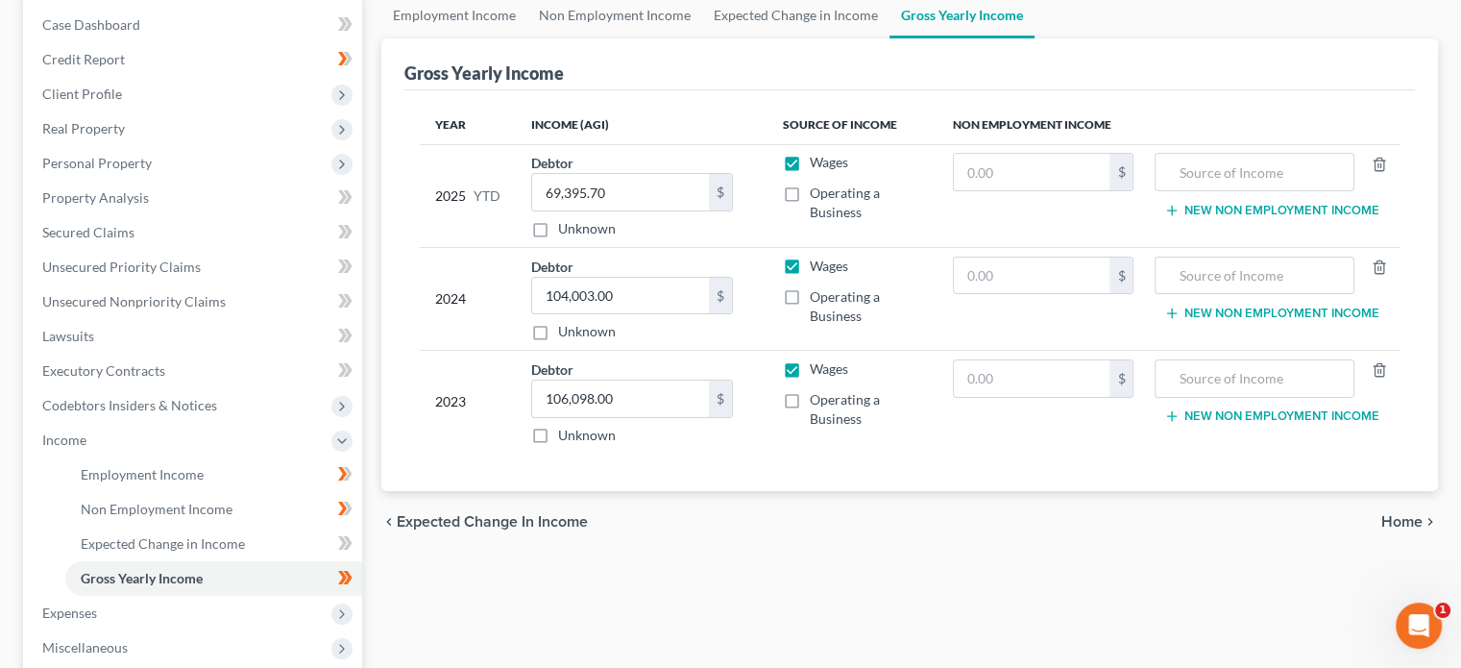
click at [1392, 518] on span "Home" at bounding box center [1402, 521] width 41 height 15
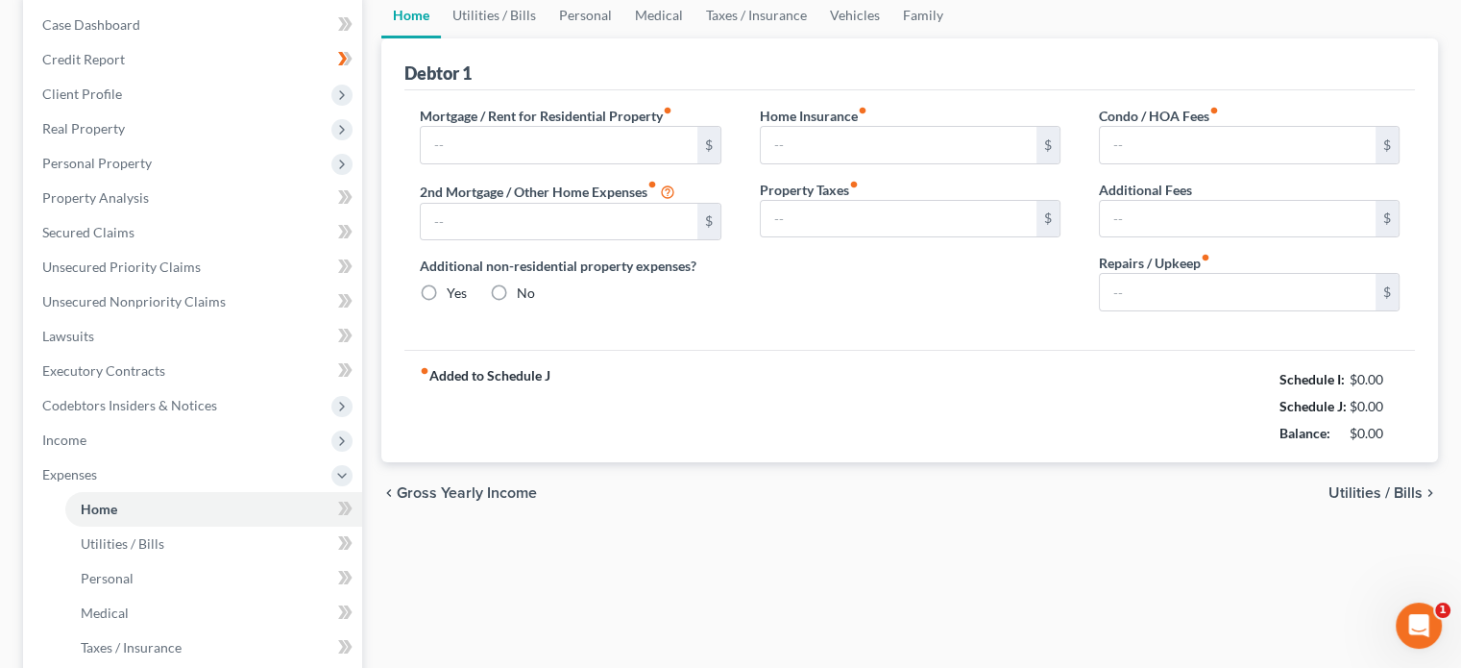
scroll to position [36, 0]
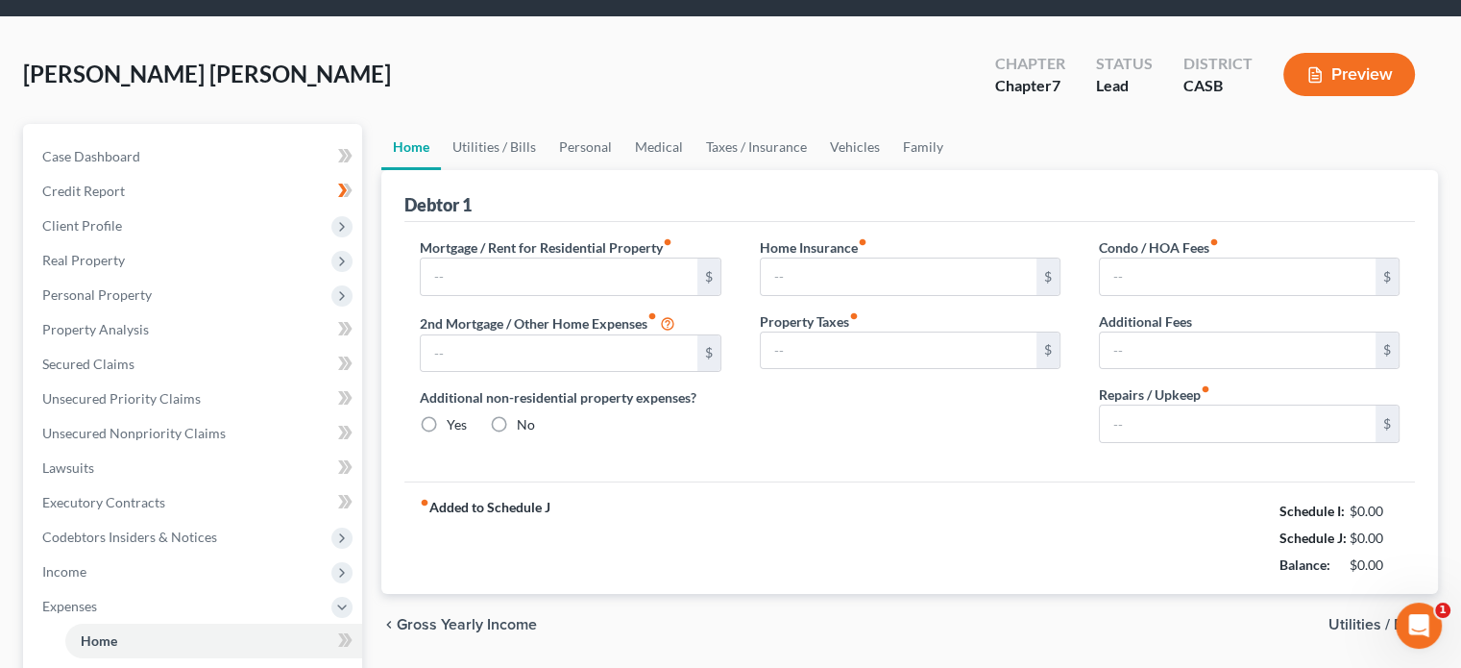
type input "2,160.00"
type input "0.00"
radio input "true"
type input "8.50"
type input "0.00"
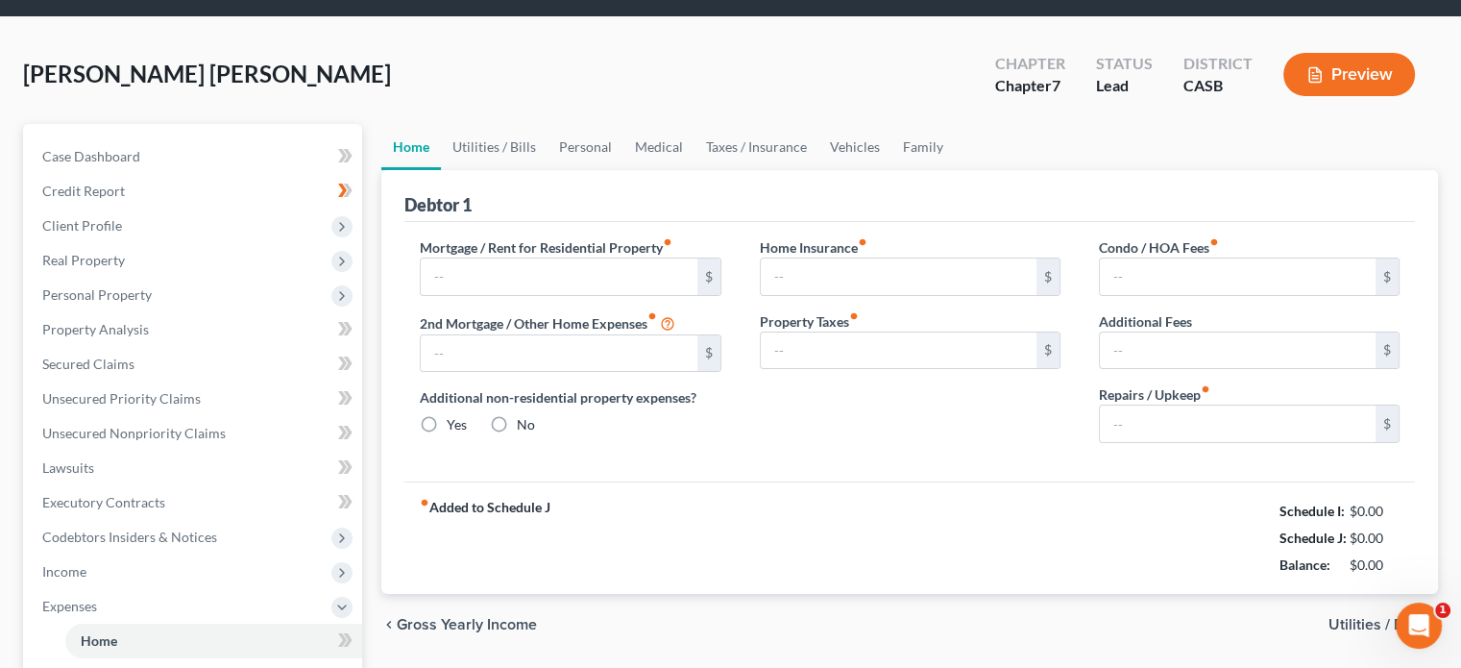
type input "0.00"
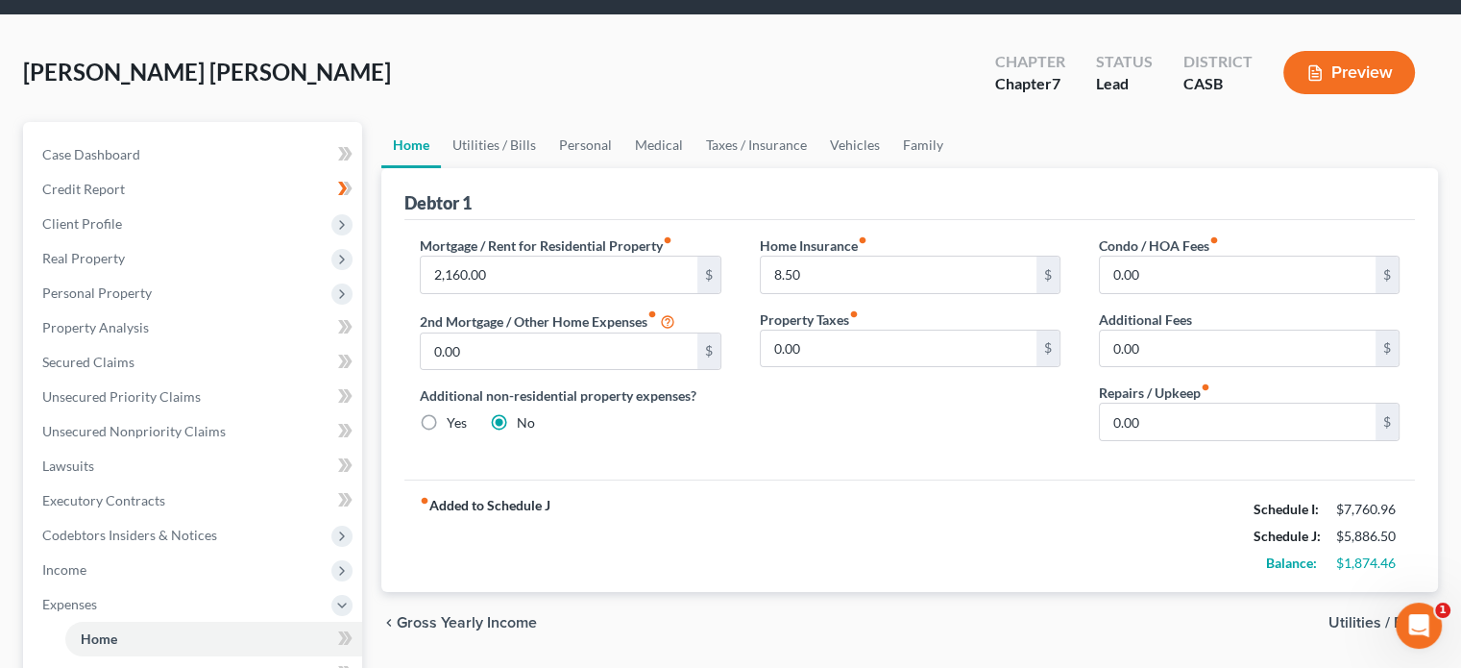
scroll to position [96, 0]
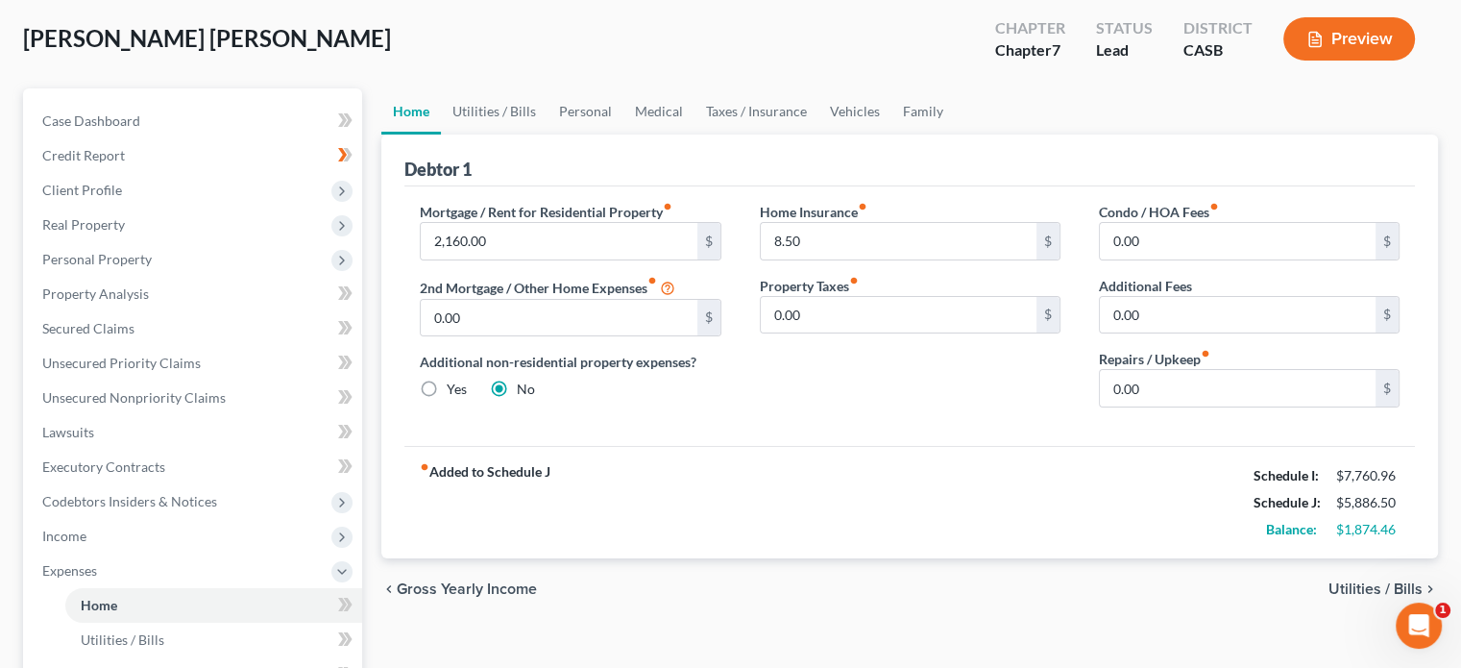
click at [1353, 589] on span "Utilities / Bills" at bounding box center [1376, 588] width 94 height 15
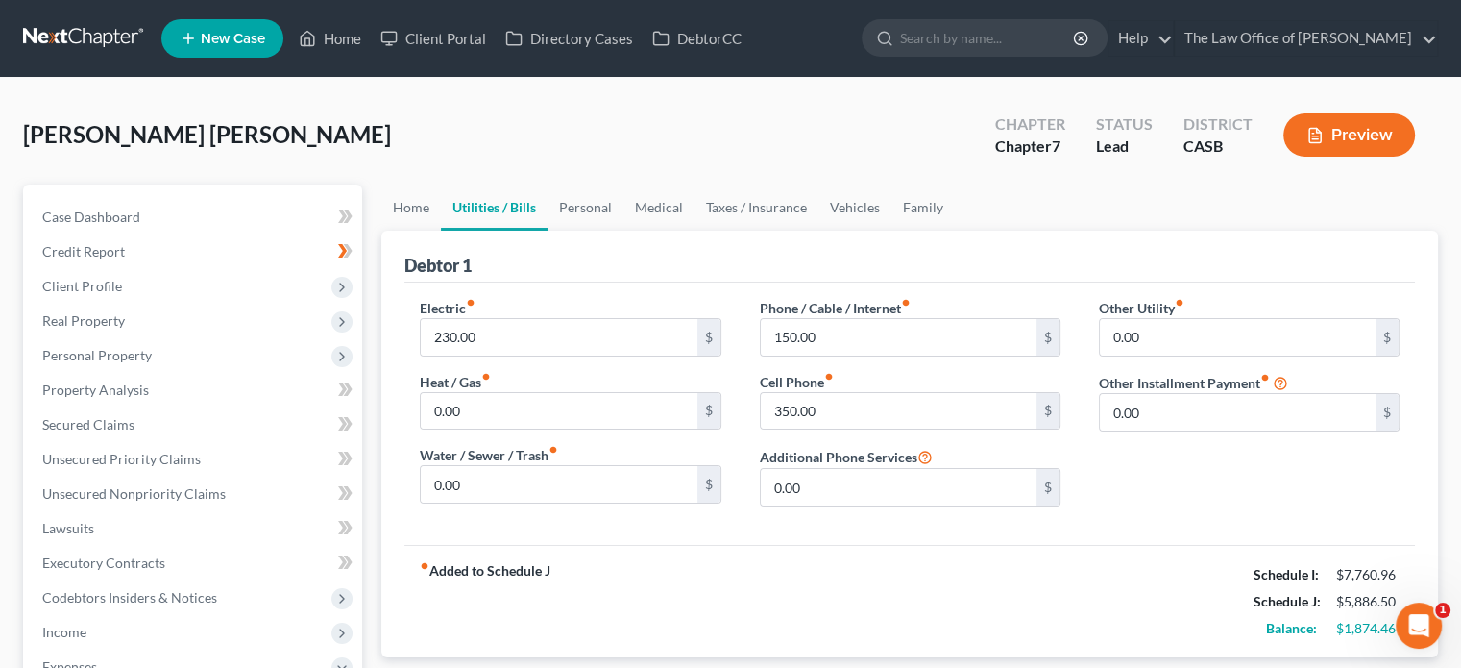
scroll to position [96, 0]
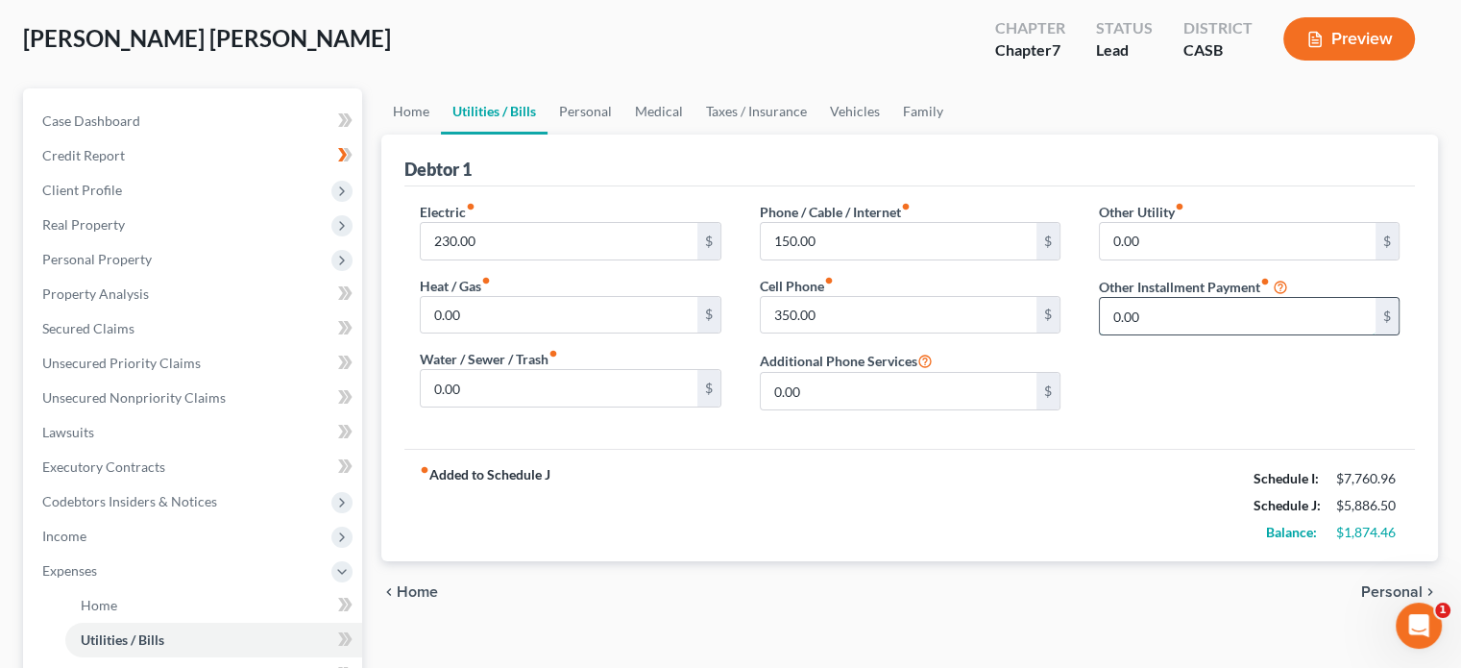
click at [1211, 318] on input "0.00" at bounding box center [1238, 316] width 276 height 37
click at [1393, 584] on span "Personal" at bounding box center [1391, 591] width 61 height 15
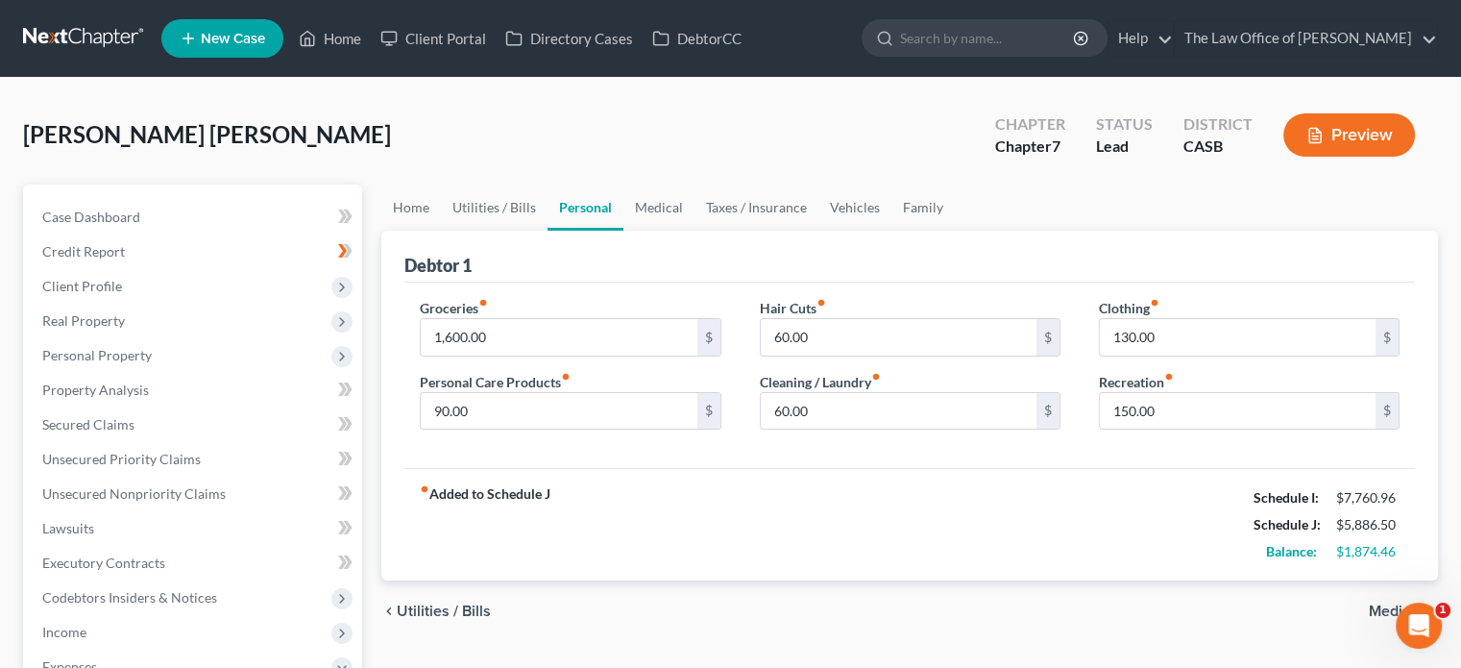
click at [1393, 583] on div "chevron_left Utilities / Bills Medical chevron_right" at bounding box center [909, 610] width 1057 height 61
click at [1390, 591] on div "chevron_left Utilities / Bills Medical chevron_right" at bounding box center [909, 610] width 1057 height 61
click at [1378, 603] on span "Medical" at bounding box center [1396, 610] width 54 height 15
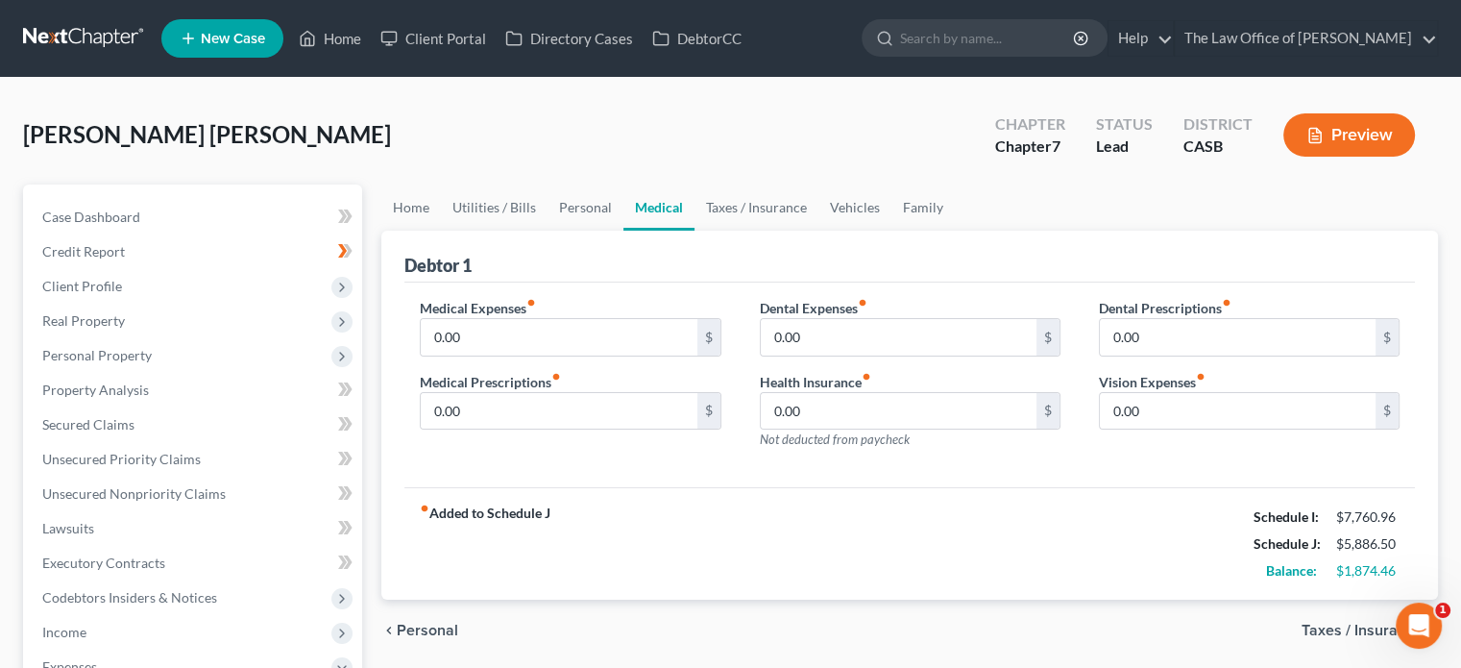
click at [1335, 623] on span "Taxes / Insurance" at bounding box center [1362, 630] width 121 height 15
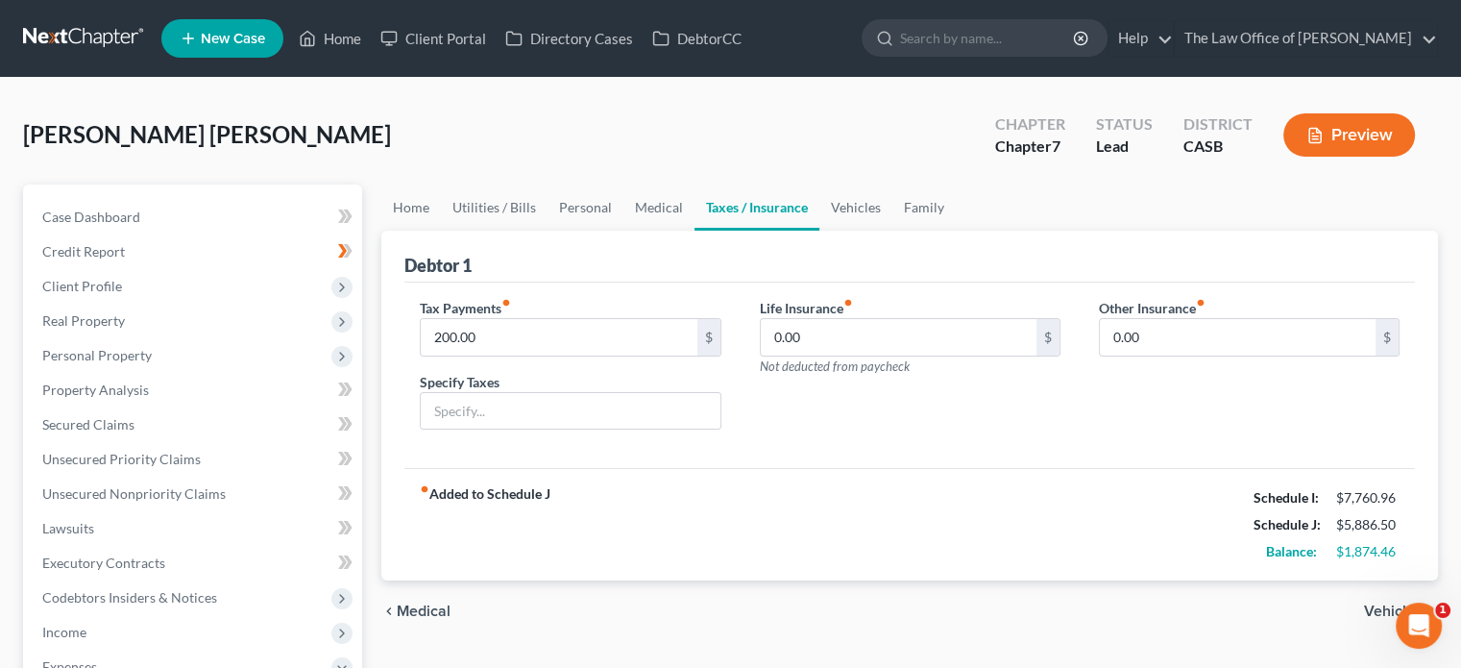
click at [1363, 612] on div "chevron_left Medical Vehicles chevron_right" at bounding box center [909, 610] width 1057 height 61
click at [1370, 606] on span "Vehicles" at bounding box center [1393, 610] width 59 height 15
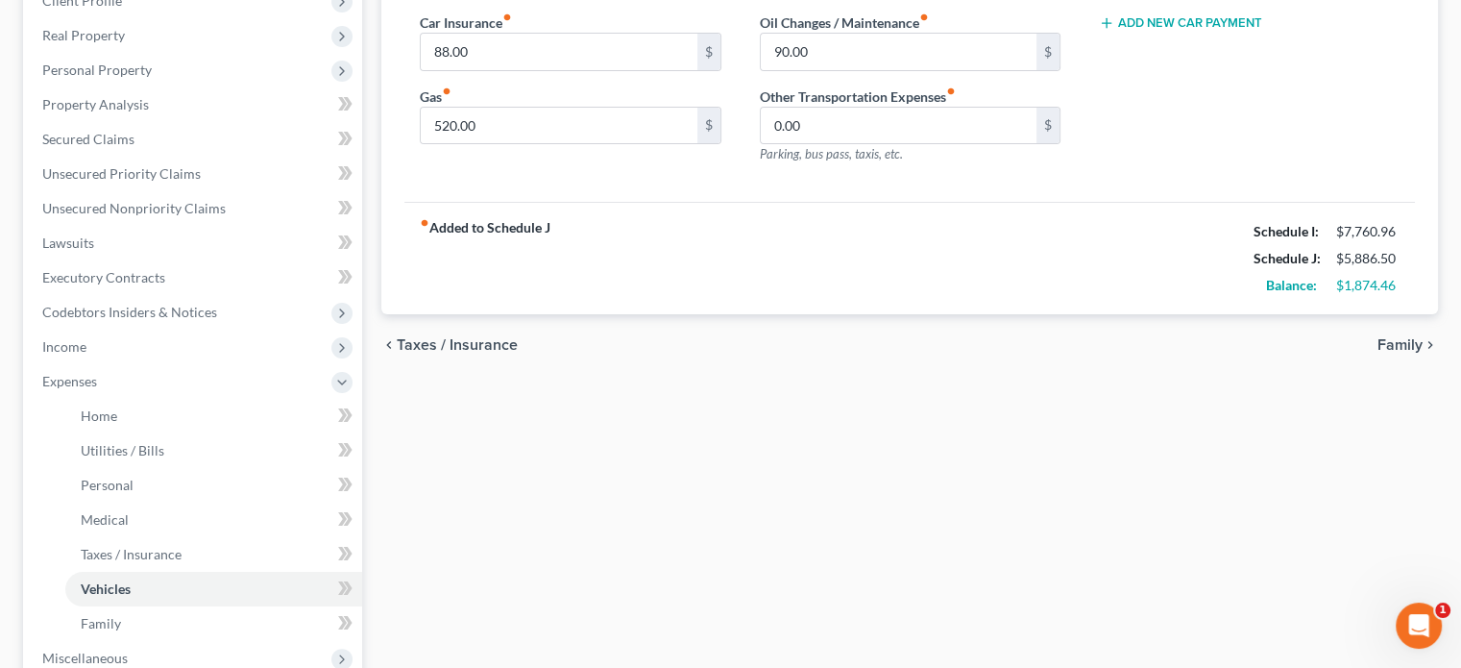
scroll to position [288, 0]
click at [1393, 353] on div "chevron_left Taxes / Insurance Family chevron_right" at bounding box center [909, 341] width 1057 height 61
click at [1393, 341] on span "Family" at bounding box center [1400, 341] width 45 height 15
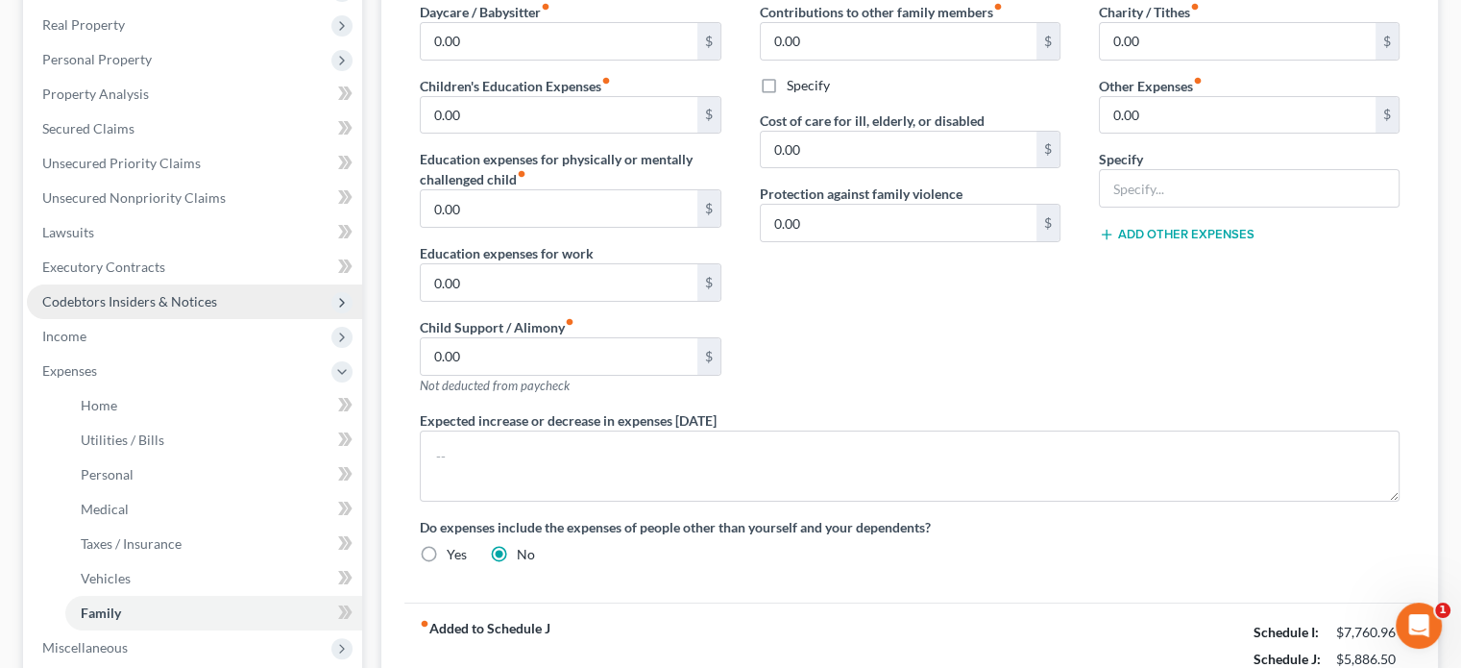
scroll to position [288, 0]
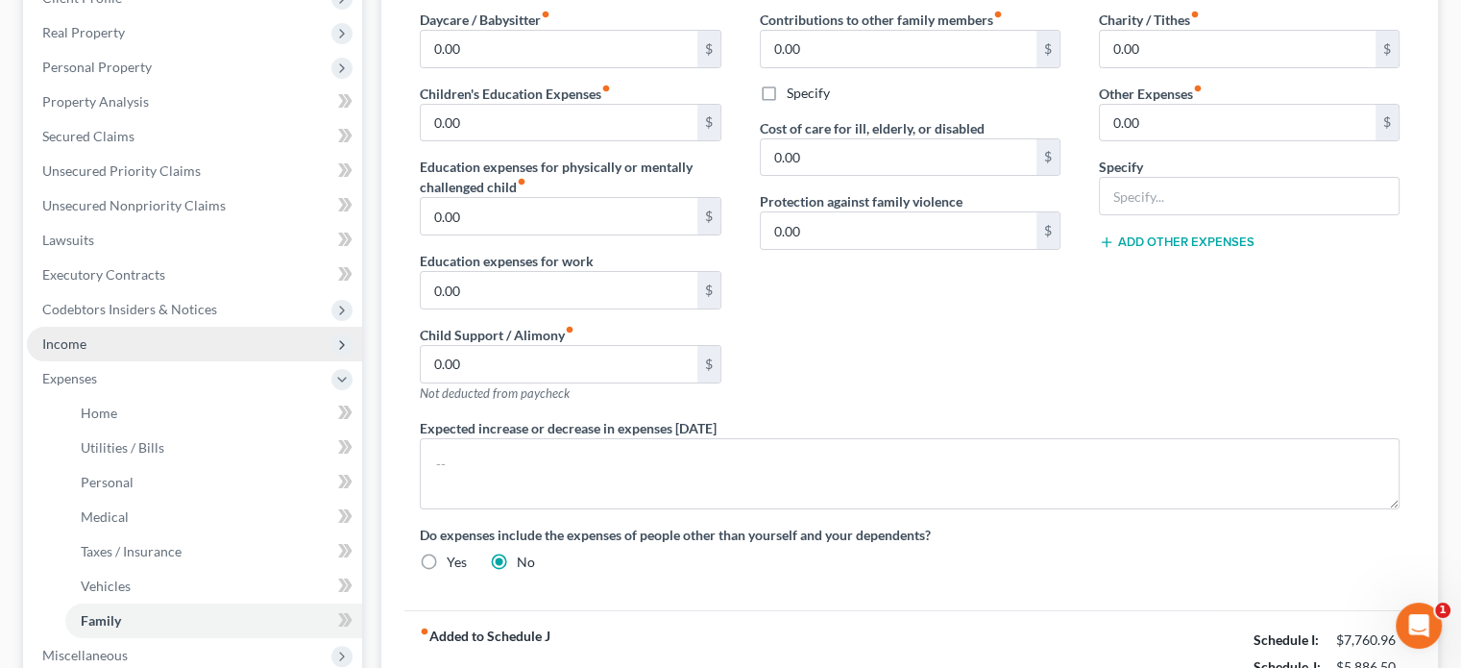
click at [117, 338] on span "Income" at bounding box center [194, 344] width 335 height 35
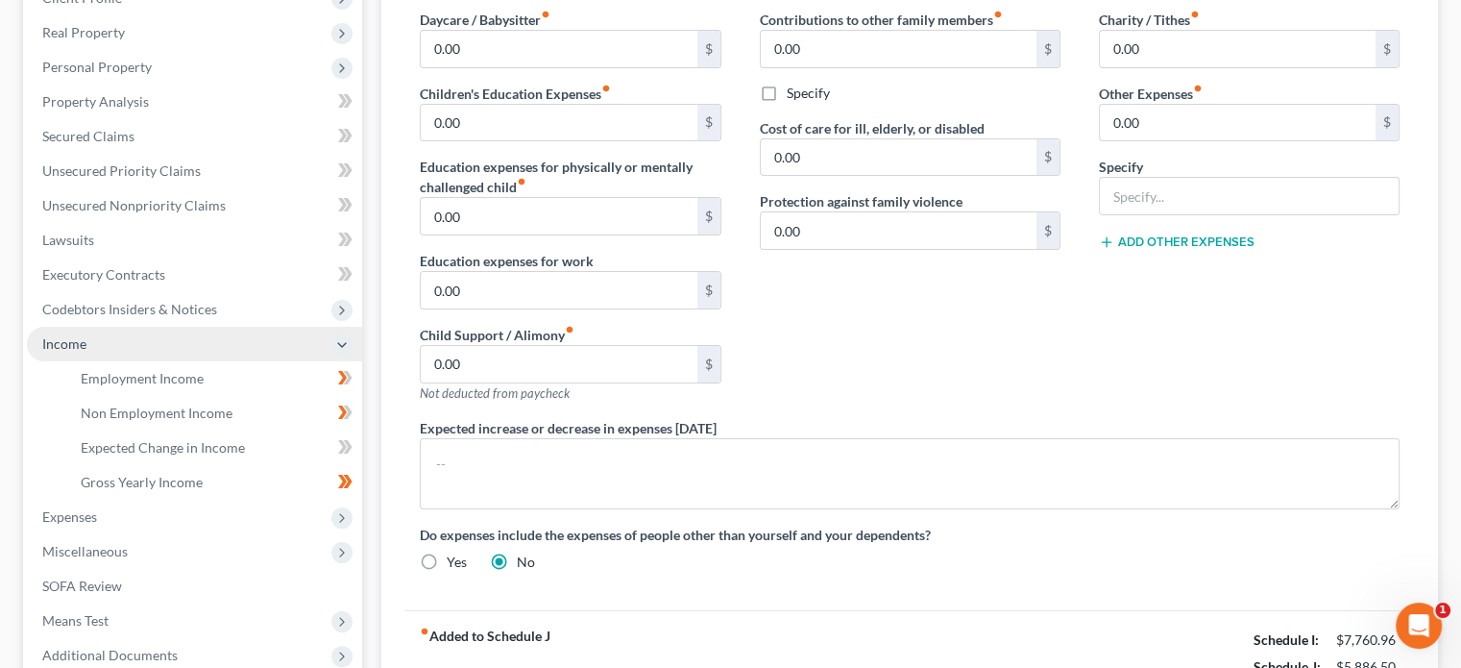
click at [158, 342] on span "Income" at bounding box center [194, 344] width 335 height 35
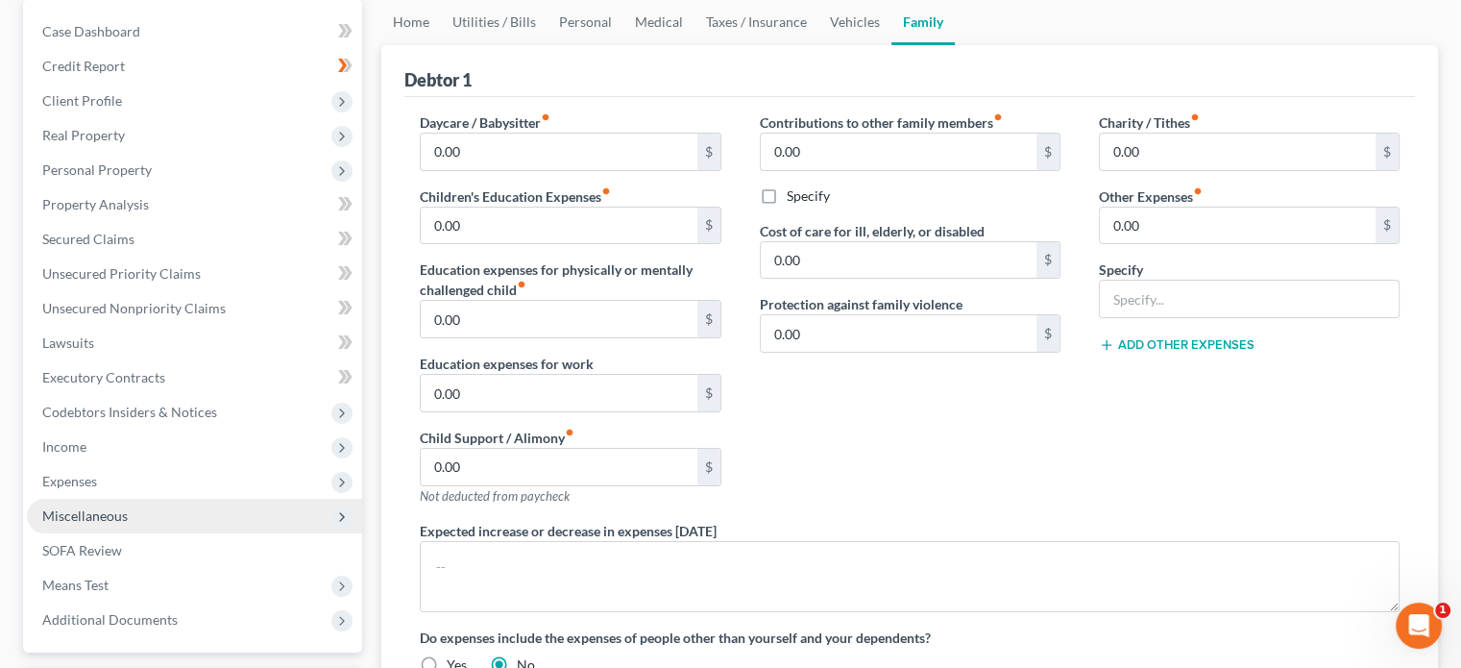
scroll to position [96, 0]
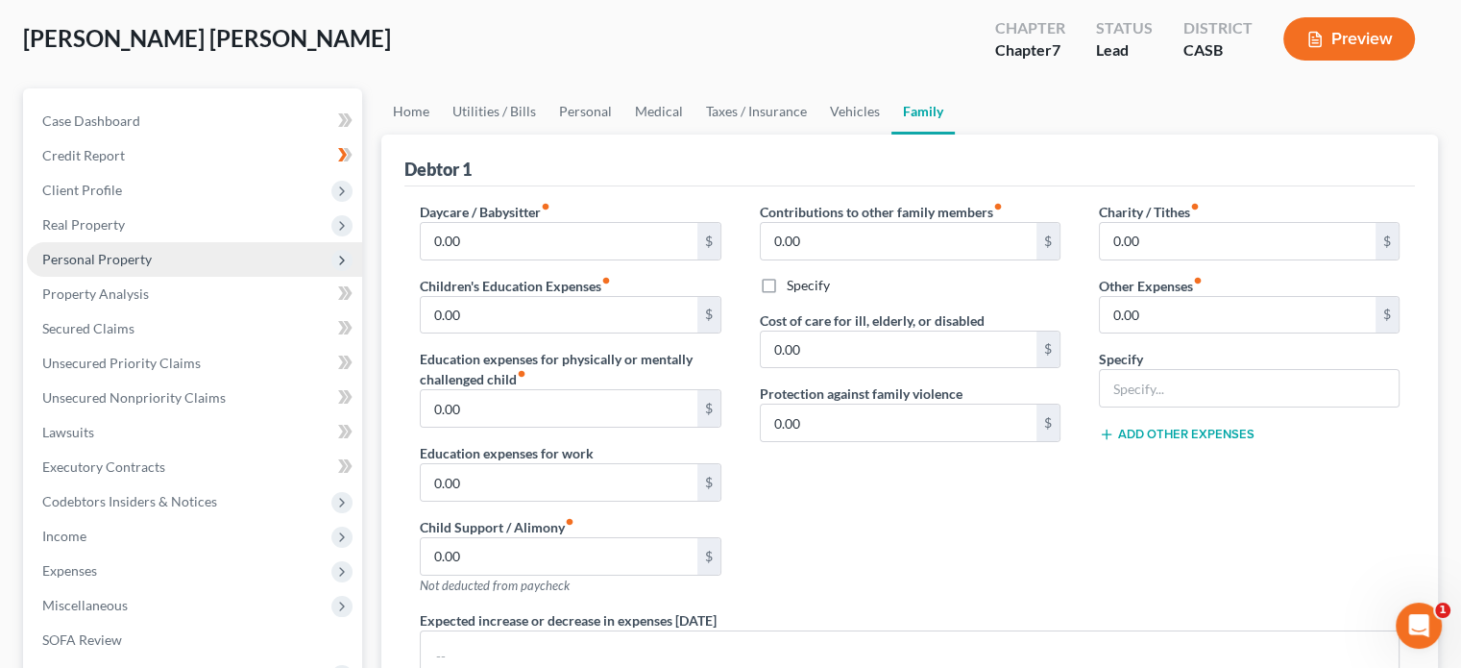
click at [131, 254] on span "Personal Property" at bounding box center [97, 259] width 110 height 16
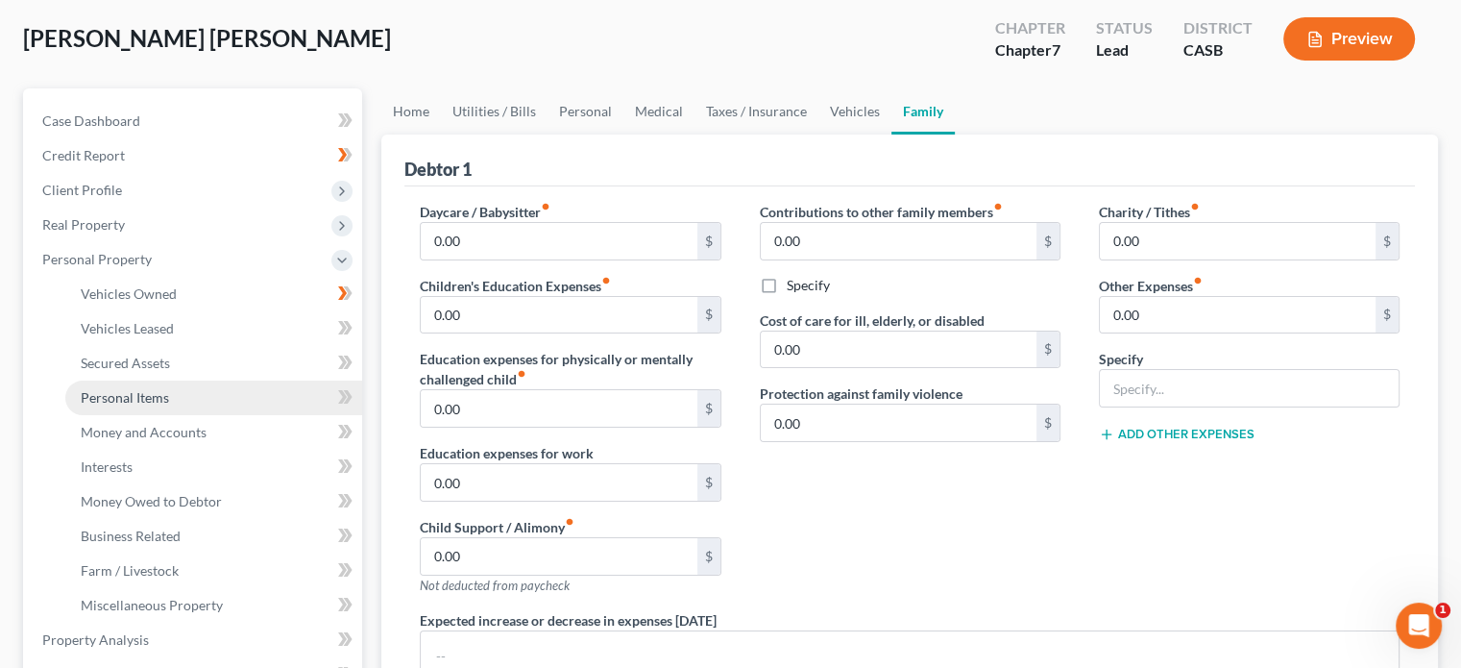
click at [154, 392] on span "Personal Items" at bounding box center [125, 397] width 88 height 16
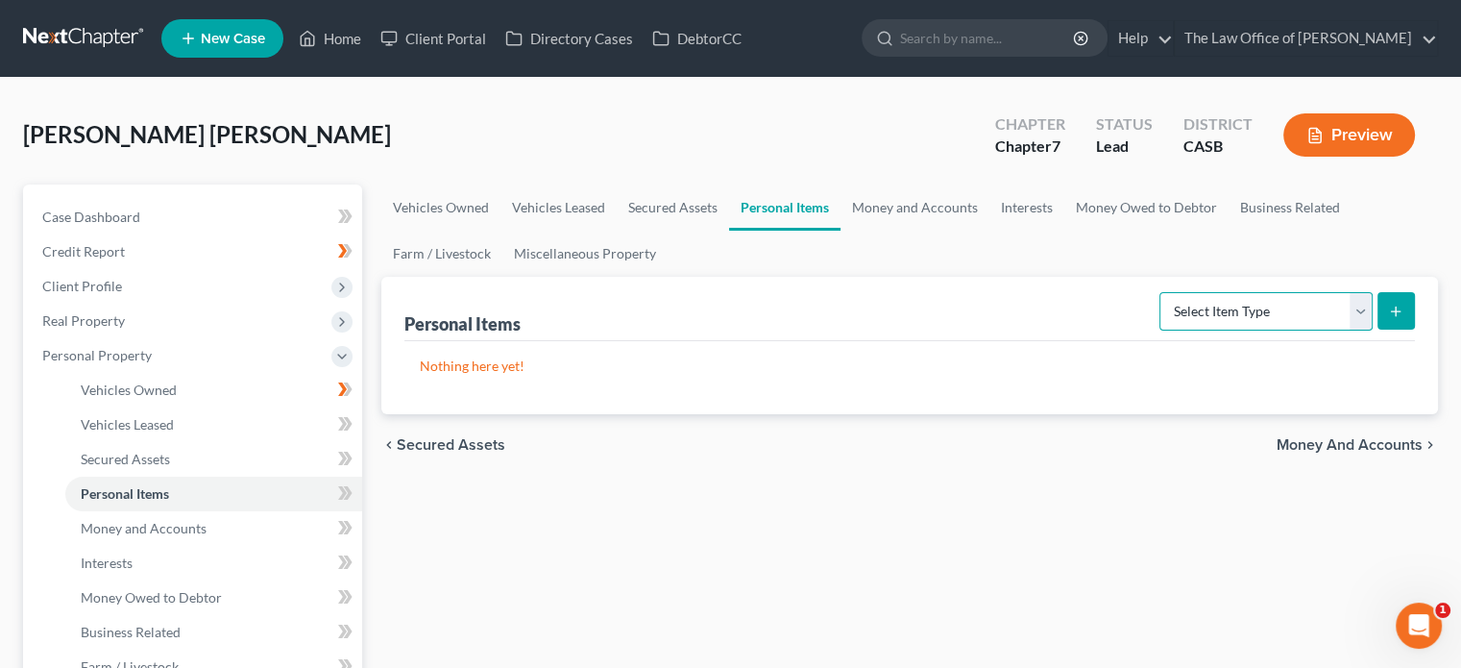
drag, startPoint x: 1283, startPoint y: 314, endPoint x: 1271, endPoint y: 325, distance: 15.6
click at [1282, 314] on select "Select Item Type Clothing Collectibles Of Value Electronics Firearms Household …" at bounding box center [1266, 311] width 213 height 38
click at [1162, 292] on select "Select Item Type Clothing Collectibles Of Value Electronics Firearms Household …" at bounding box center [1266, 311] width 213 height 38
drag, startPoint x: 1214, startPoint y: 309, endPoint x: 1226, endPoint y: 326, distance: 20.0
click at [1214, 309] on select "Select Item Type Clothing Collectibles Of Value Electronics Firearms Household …" at bounding box center [1266, 311] width 213 height 38
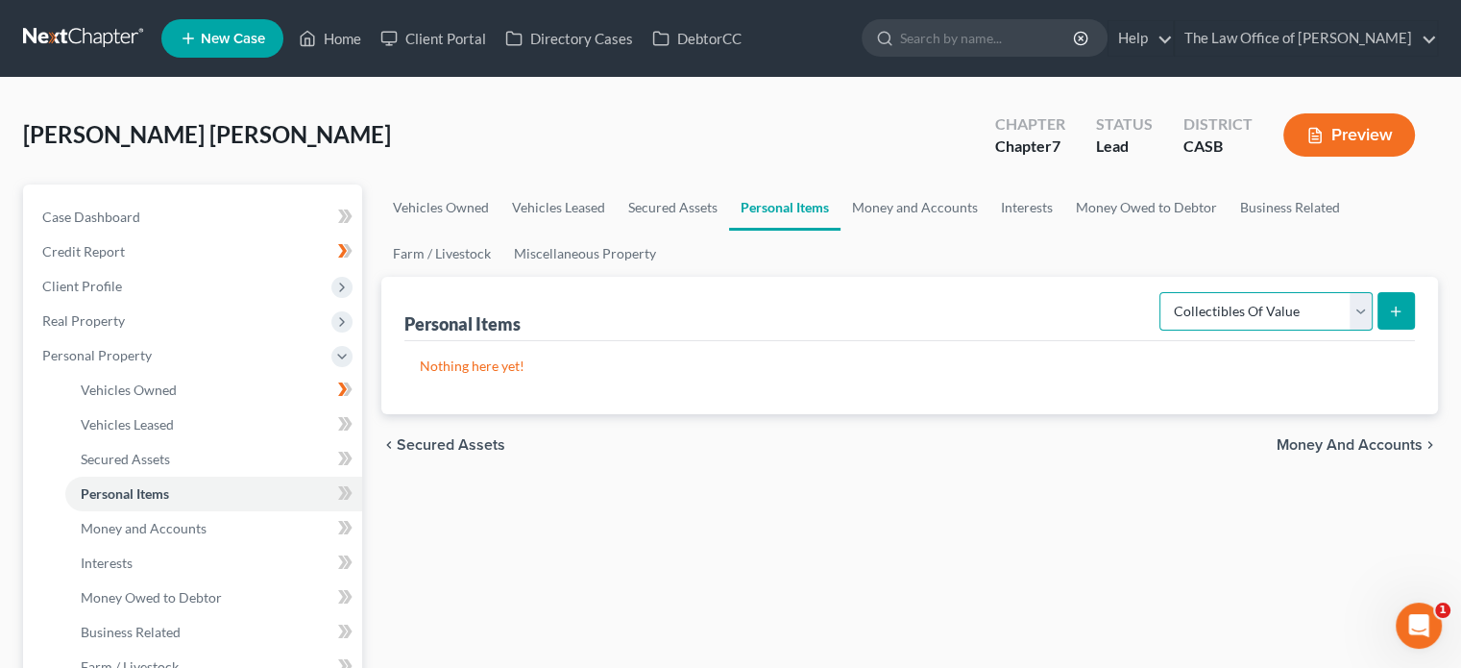
select select "clothing"
click at [1162, 292] on select "Select Item Type Clothing Collectibles Of Value Electronics Firearms Household …" at bounding box center [1266, 311] width 213 height 38
click at [1388, 307] on icon "submit" at bounding box center [1395, 311] width 15 height 15
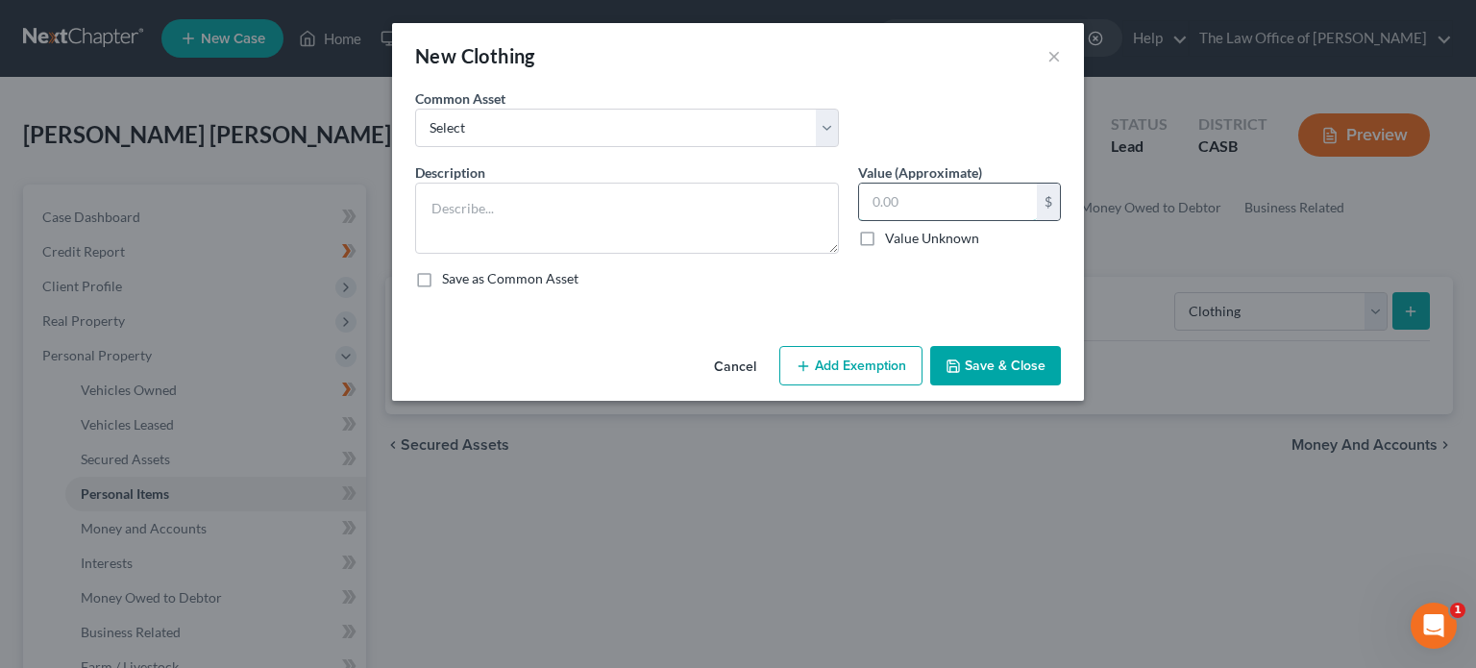
click at [894, 198] on input "text" at bounding box center [948, 202] width 178 height 37
type input "600"
drag, startPoint x: 511, startPoint y: 141, endPoint x: 526, endPoint y: 145, distance: 15.8
click at [513, 141] on select "Select Personal Clothing Personal household items Personal Clothing" at bounding box center [627, 128] width 424 height 38
select select "1"
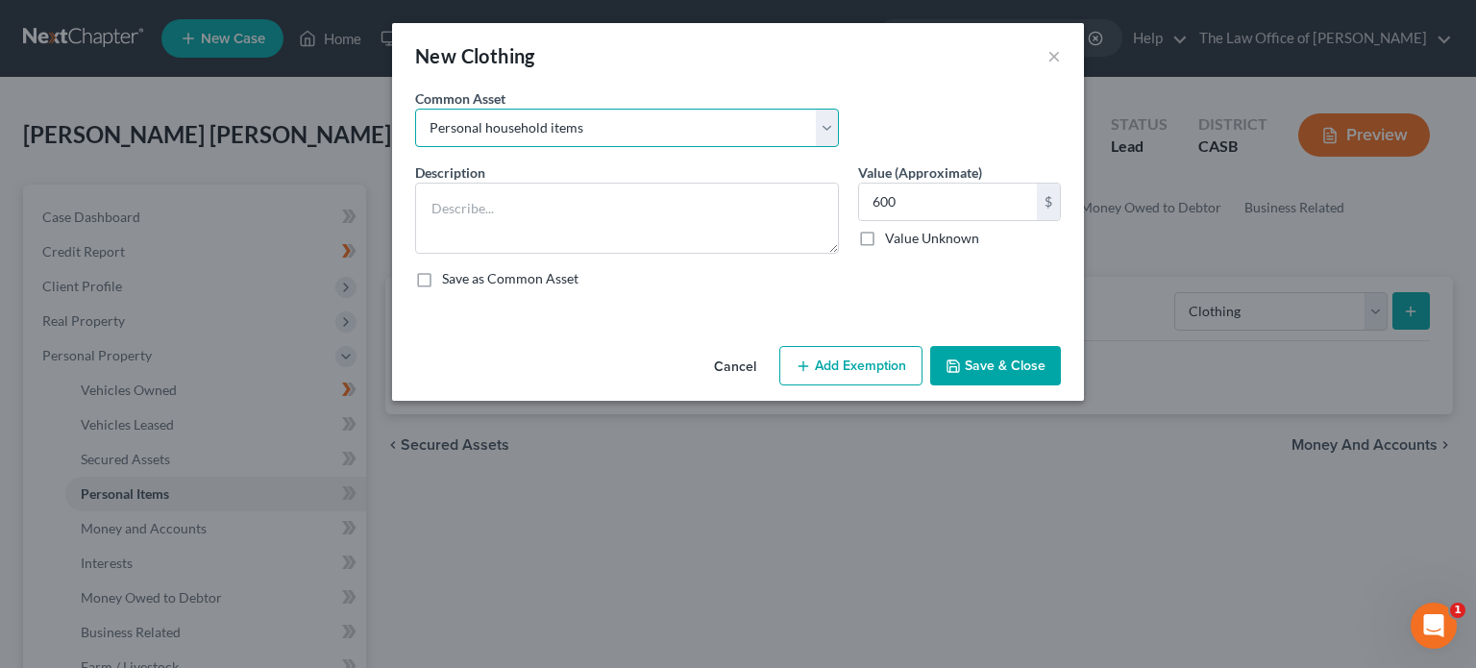
click at [415, 109] on select "Select Personal Clothing Personal household items Personal Clothing" at bounding box center [627, 128] width 424 height 38
type textarea "Personal household items"
type input "800.00"
drag, startPoint x: 576, startPoint y: 133, endPoint x: 580, endPoint y: 145, distance: 13.1
click at [576, 133] on select "Select Personal Clothing Personal household items Personal Clothing" at bounding box center [627, 128] width 424 height 38
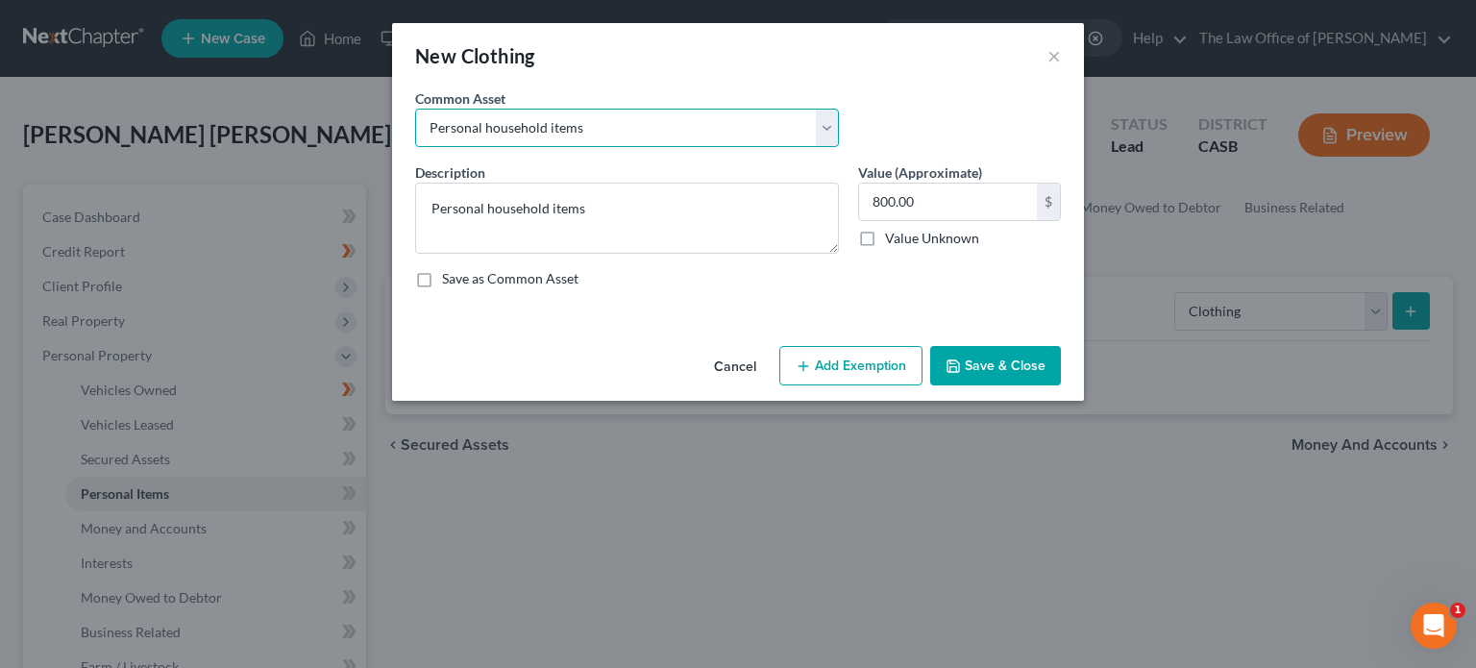
select select "0"
click at [415, 109] on select "Select Personal Clothing Personal household items Personal Clothing" at bounding box center [627, 128] width 424 height 38
type textarea "Personal Clothing"
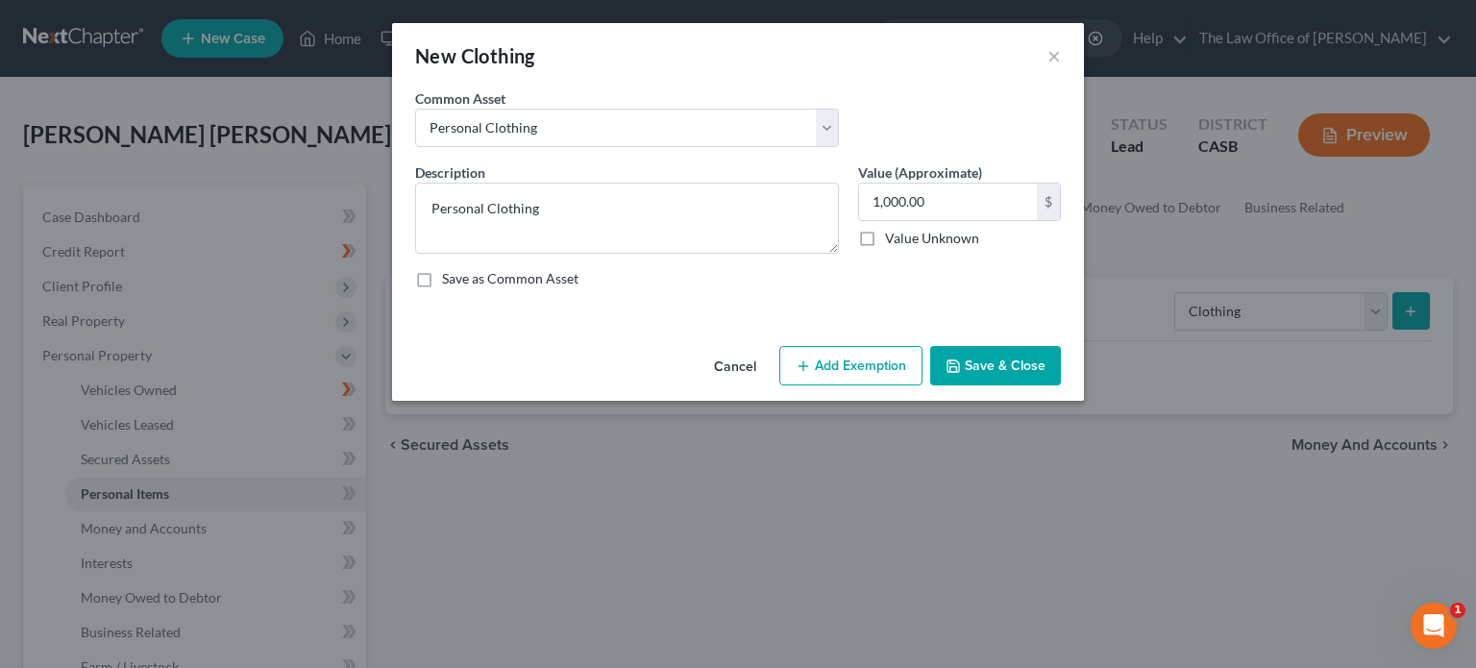
click at [808, 355] on button "Add Exemption" at bounding box center [850, 366] width 143 height 40
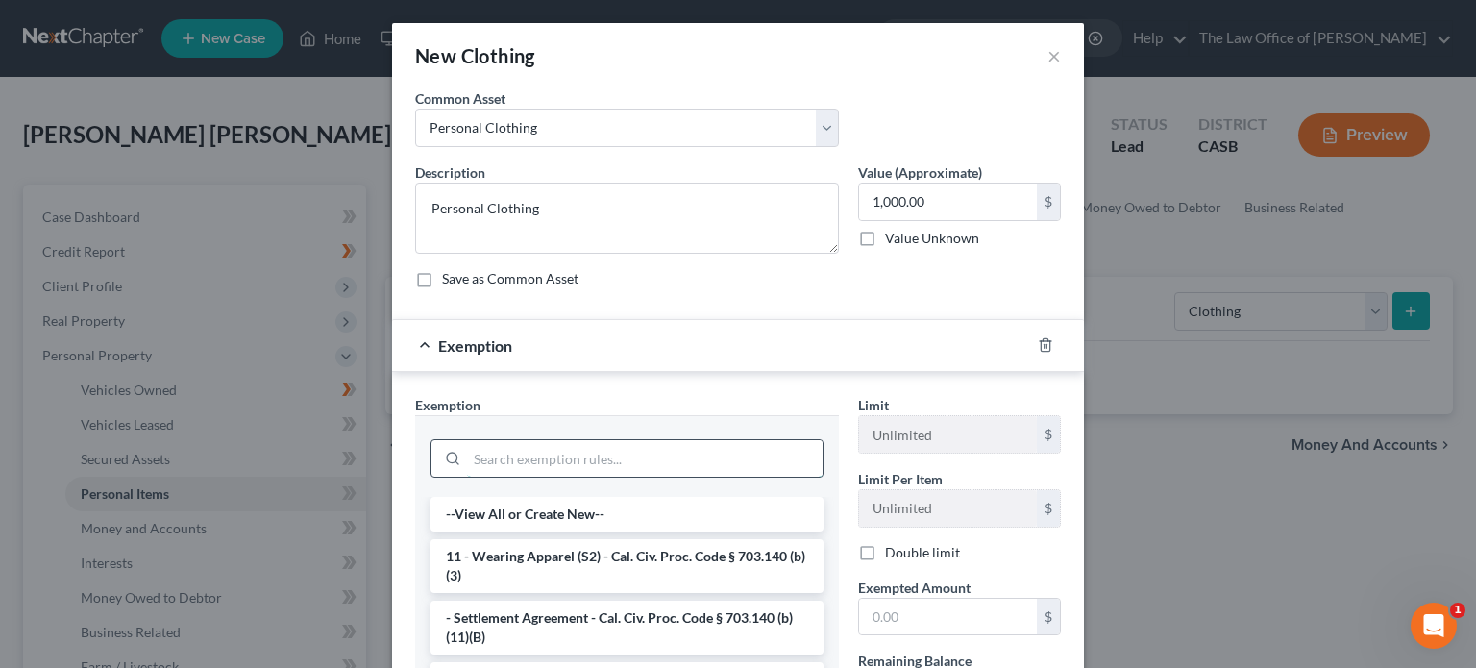
click at [559, 444] on input "search" at bounding box center [644, 458] width 355 height 37
click at [544, 558] on li "11 - Wearing Apparel (S2) - Cal. Civ. Proc. Code § 703.140 (b)(3)" at bounding box center [626, 566] width 393 height 54
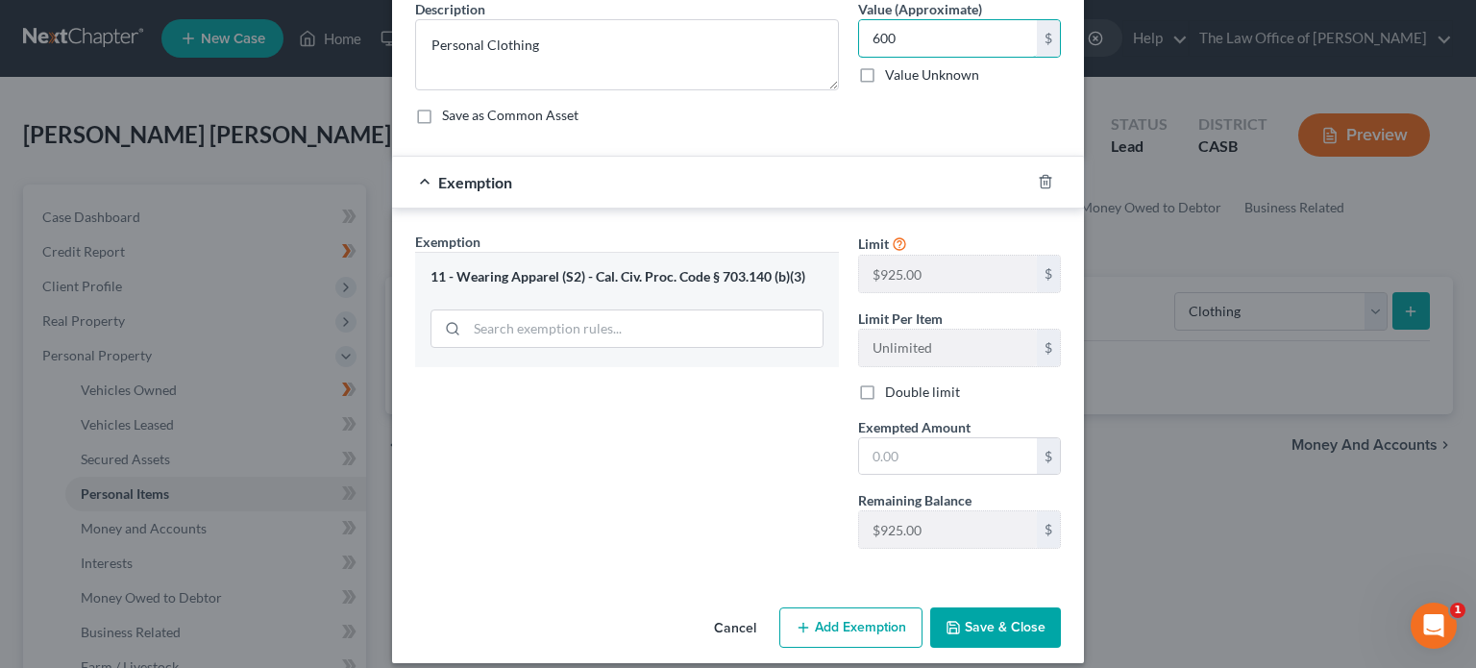
scroll to position [179, 0]
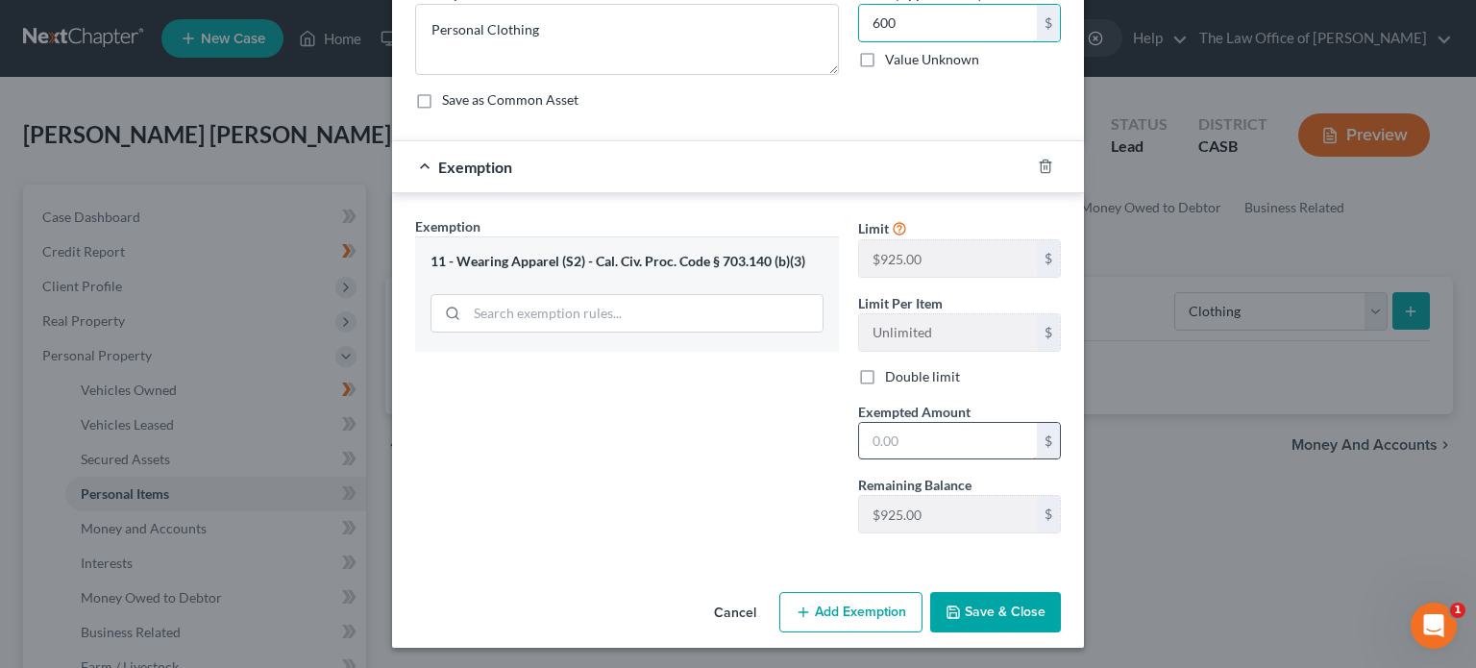
type input "600"
click at [937, 445] on input "text" at bounding box center [948, 441] width 178 height 37
type input "600"
drag, startPoint x: 684, startPoint y: 491, endPoint x: 874, endPoint y: 577, distance: 209.0
click at [689, 491] on div "Exemption Set must be selected for CA. Exemption * 11 - Wearing Apparel (S2) - …" at bounding box center [626, 382] width 443 height 332
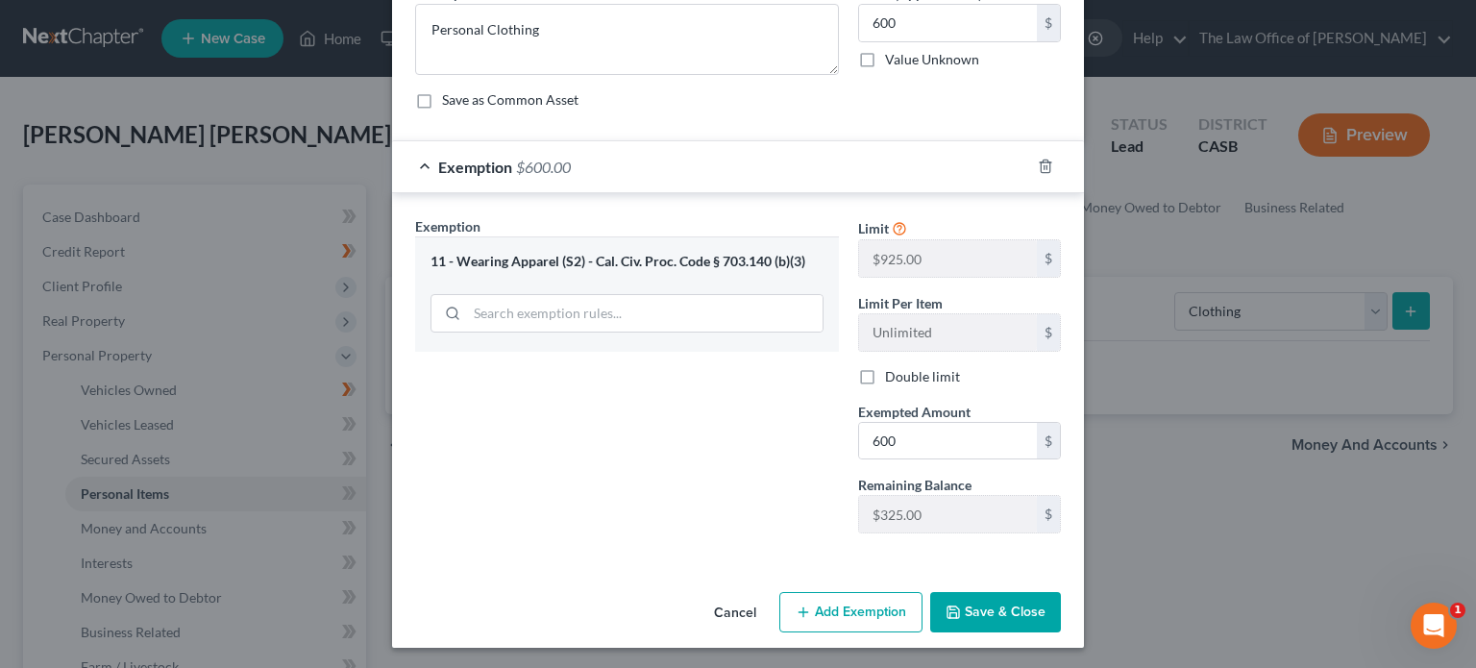
click at [972, 599] on button "Save & Close" at bounding box center [995, 612] width 131 height 40
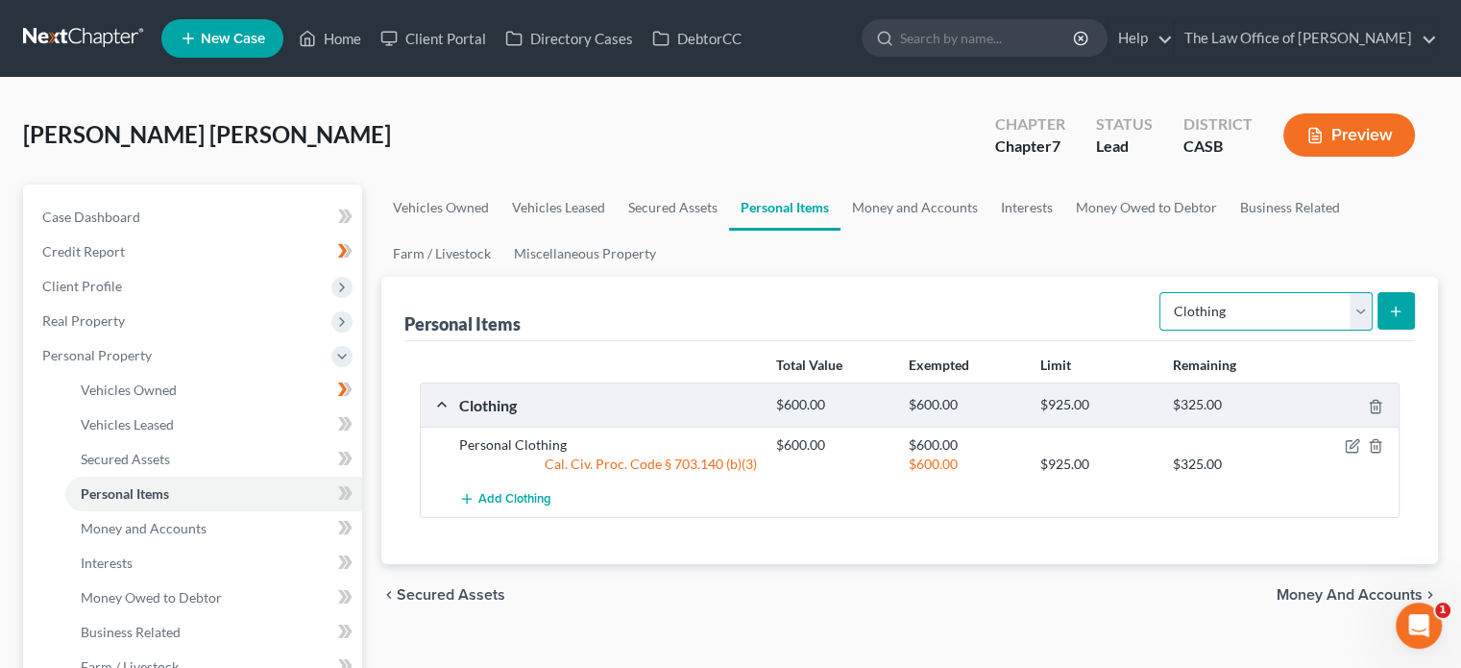
drag, startPoint x: 1256, startPoint y: 306, endPoint x: 1250, endPoint y: 323, distance: 18.2
click at [1256, 306] on select "Select Item Type Clothing Collectibles Of Value Electronics Firearms Household …" at bounding box center [1266, 311] width 213 height 38
select select "electronics"
click at [1162, 292] on select "Select Item Type Clothing Collectibles Of Value Electronics Firearms Household …" at bounding box center [1266, 311] width 213 height 38
click at [1387, 306] on button "submit" at bounding box center [1396, 310] width 37 height 37
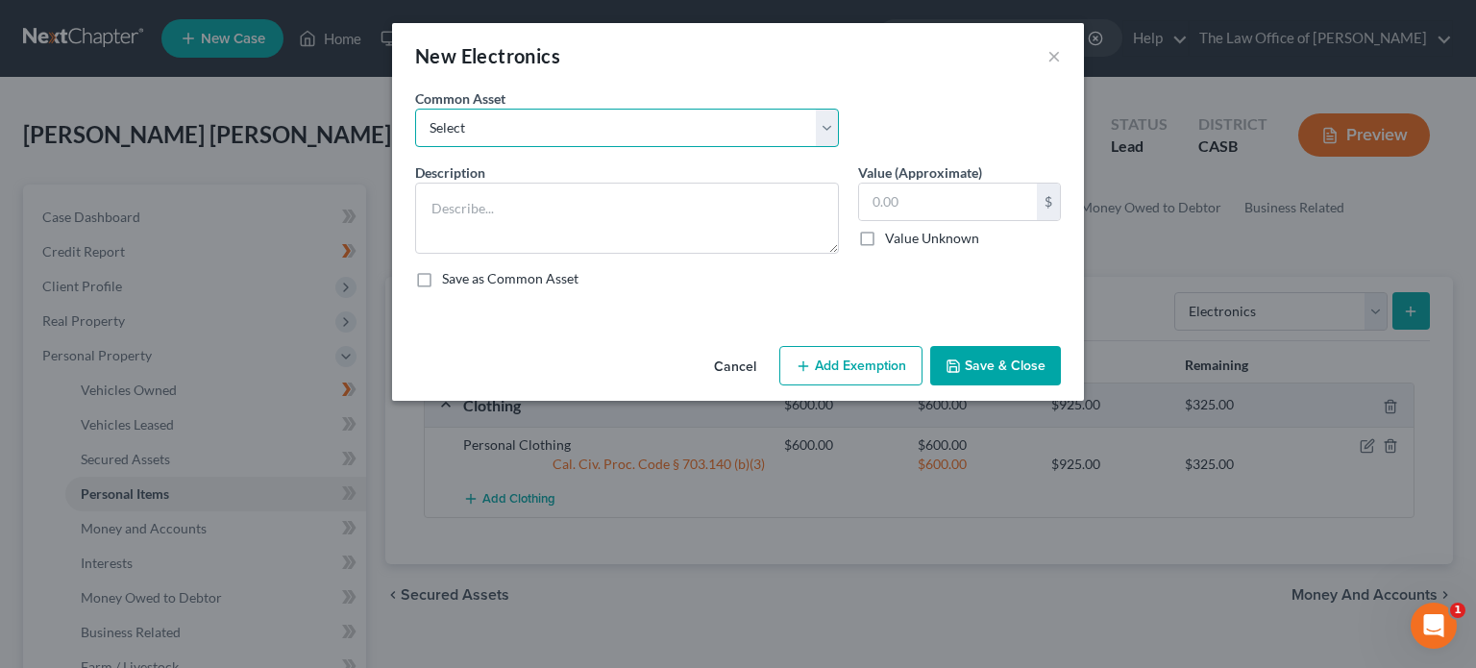
click at [659, 140] on select "Select General Items" at bounding box center [627, 128] width 424 height 38
select select "0"
click at [415, 109] on select "Select General Items" at bounding box center [627, 128] width 424 height 38
type textarea "General Items"
type input "1,000.00"
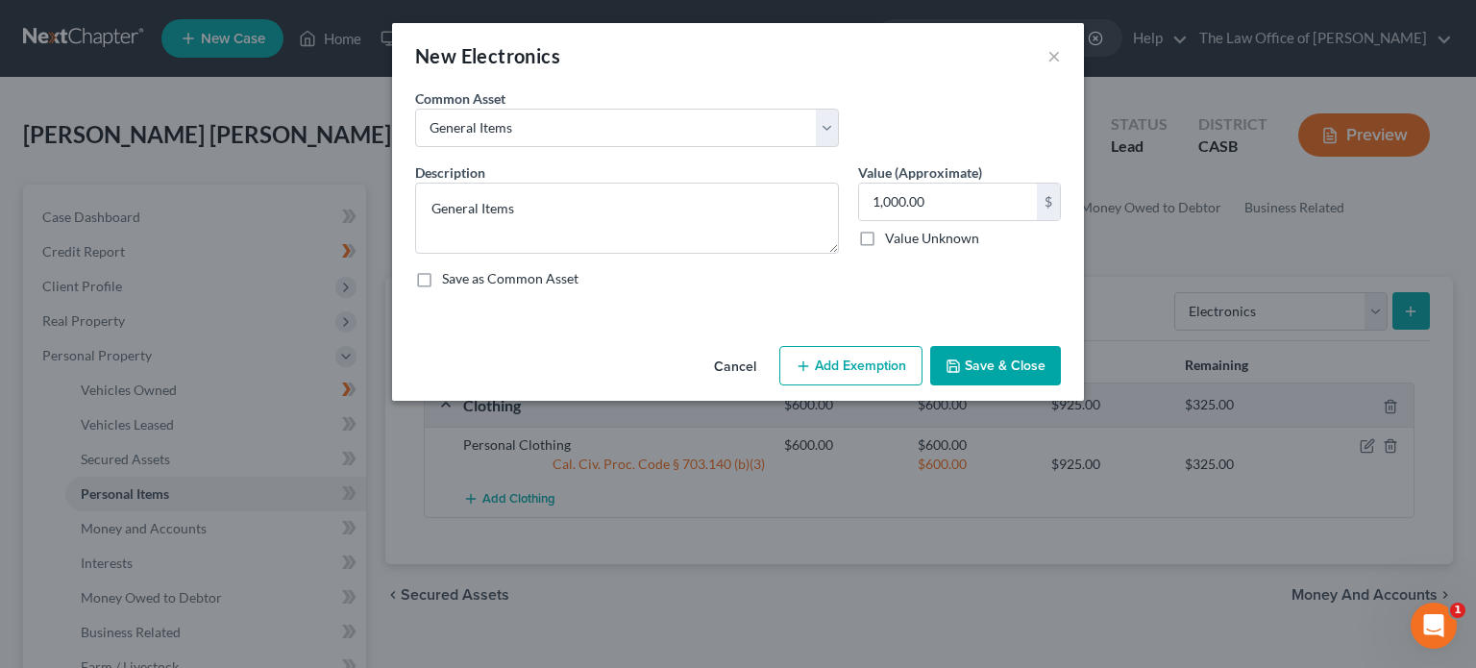
click at [823, 362] on button "Add Exemption" at bounding box center [850, 366] width 143 height 40
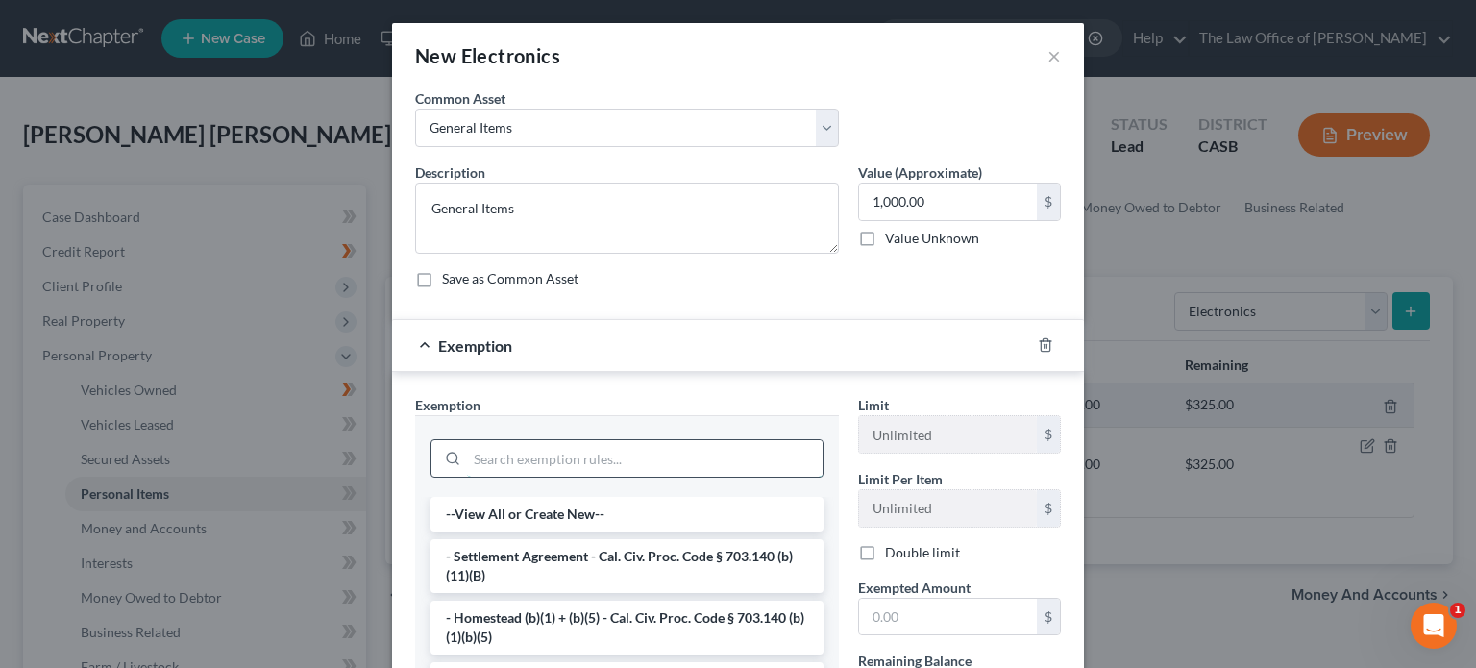
click at [633, 468] on input "search" at bounding box center [644, 458] width 355 height 37
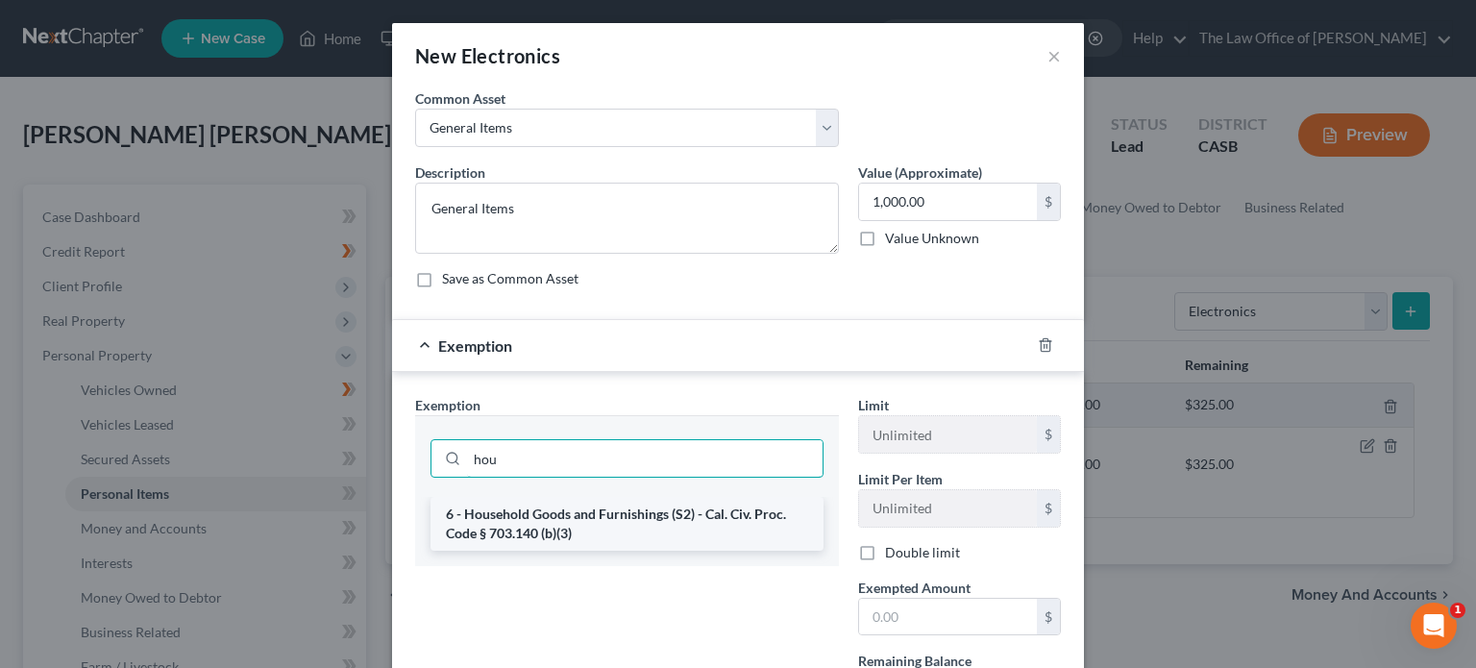
type input "hou"
drag, startPoint x: 603, startPoint y: 518, endPoint x: 832, endPoint y: 524, distance: 228.7
click at [605, 518] on li "6 - Household Goods and Furnishings (S2) - Cal. Civ. Proc. Code § 703.140 (b)(3)" at bounding box center [626, 524] width 393 height 54
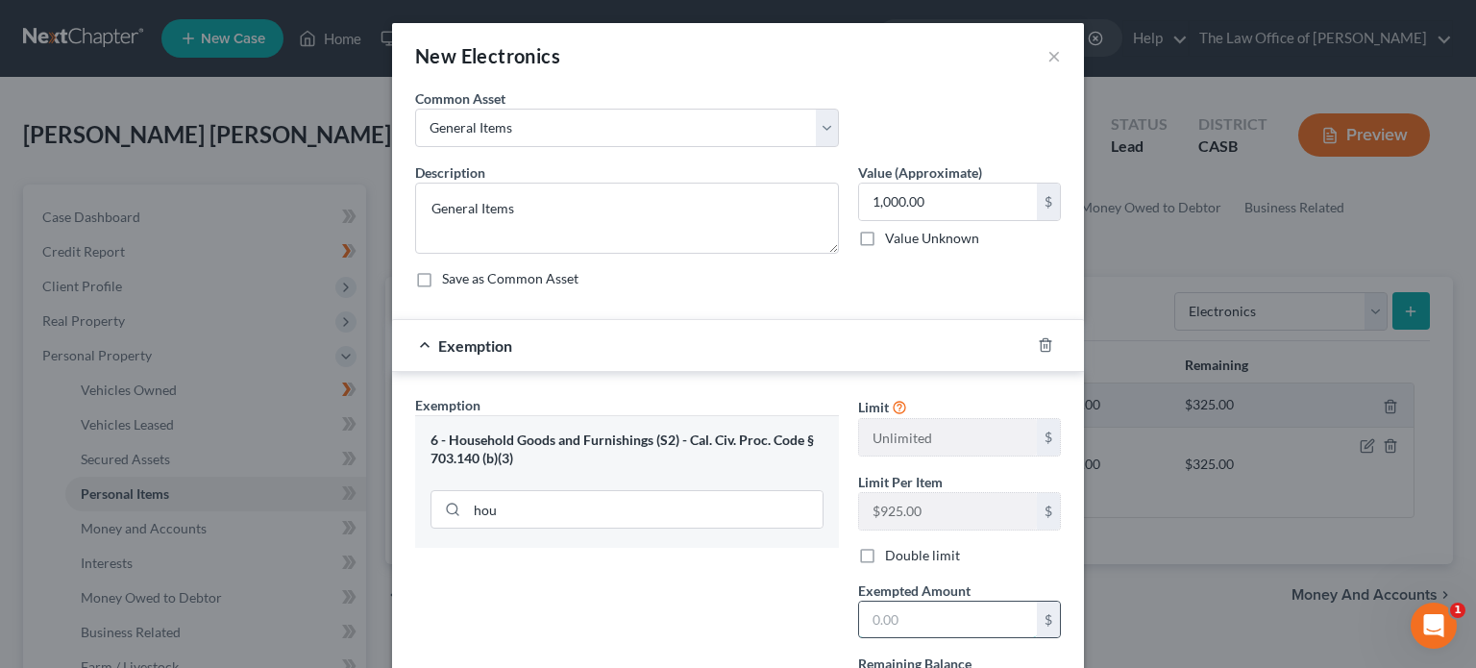
click at [930, 622] on input "text" at bounding box center [948, 619] width 178 height 37
type input "400"
click at [945, 200] on input "1,000.00" at bounding box center [948, 202] width 178 height 37
type input "400"
click at [897, 304] on form "An exemption set must first be selected from the Filing Information section. Co…" at bounding box center [738, 415] width 646 height 655
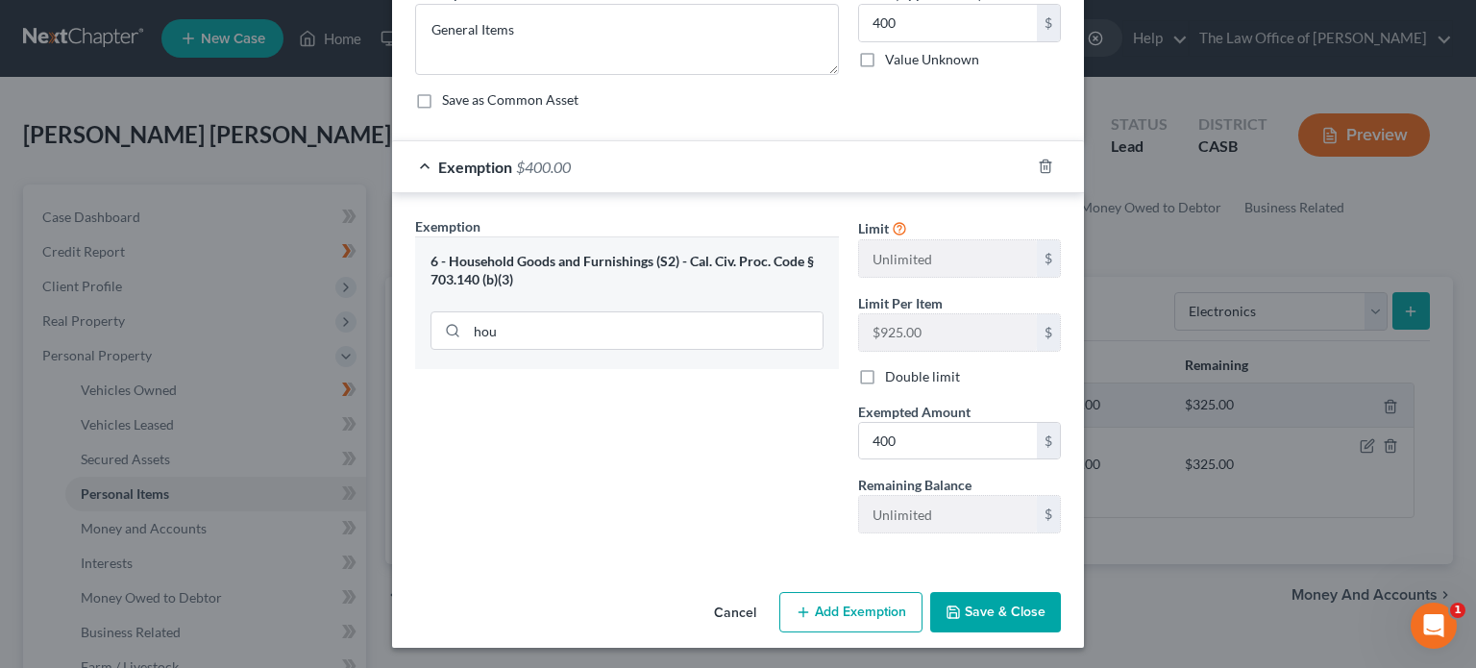
click at [1006, 595] on button "Save & Close" at bounding box center [995, 612] width 131 height 40
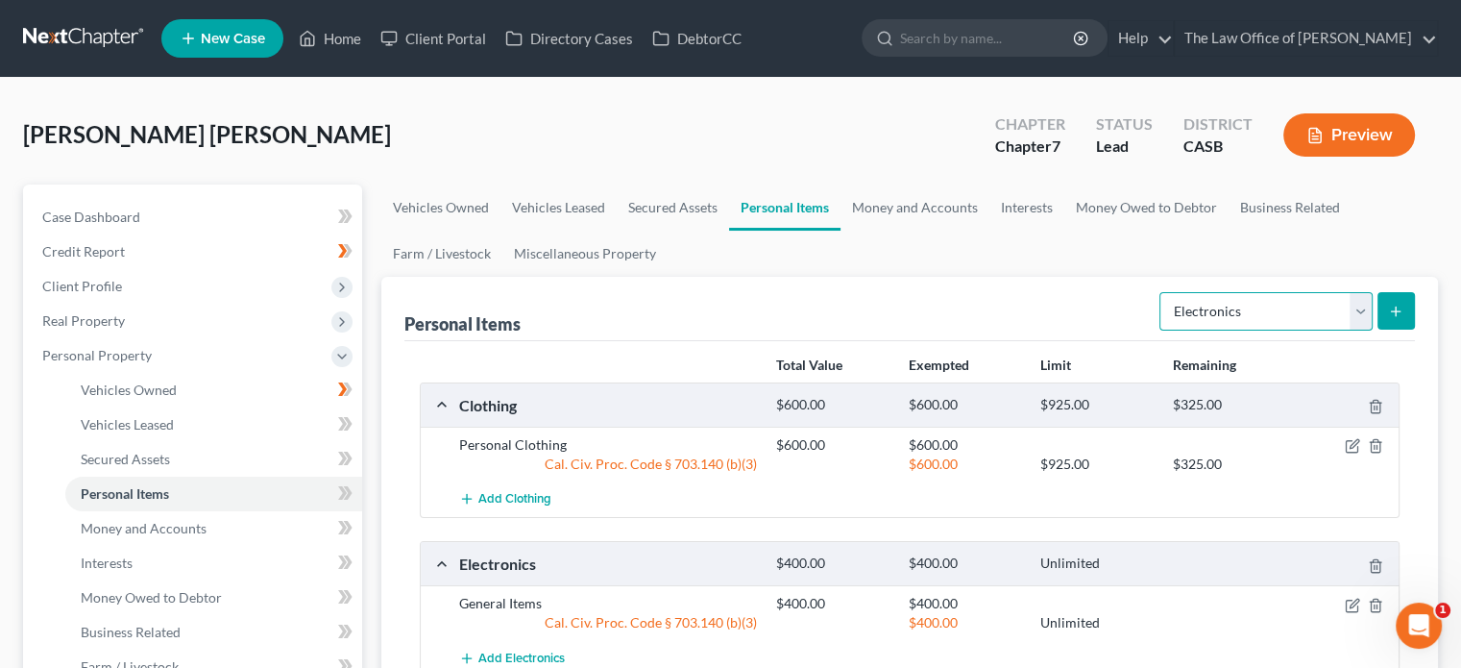
drag, startPoint x: 1333, startPoint y: 301, endPoint x: 1319, endPoint y: 324, distance: 26.7
click at [1333, 301] on select "Select Item Type Clothing Collectibles Of Value Electronics Firearms Household …" at bounding box center [1266, 311] width 213 height 38
select select "household_goods"
click at [1162, 292] on select "Select Item Type Clothing Collectibles Of Value Electronics Firearms Household …" at bounding box center [1266, 311] width 213 height 38
click at [1382, 304] on button "submit" at bounding box center [1396, 310] width 37 height 37
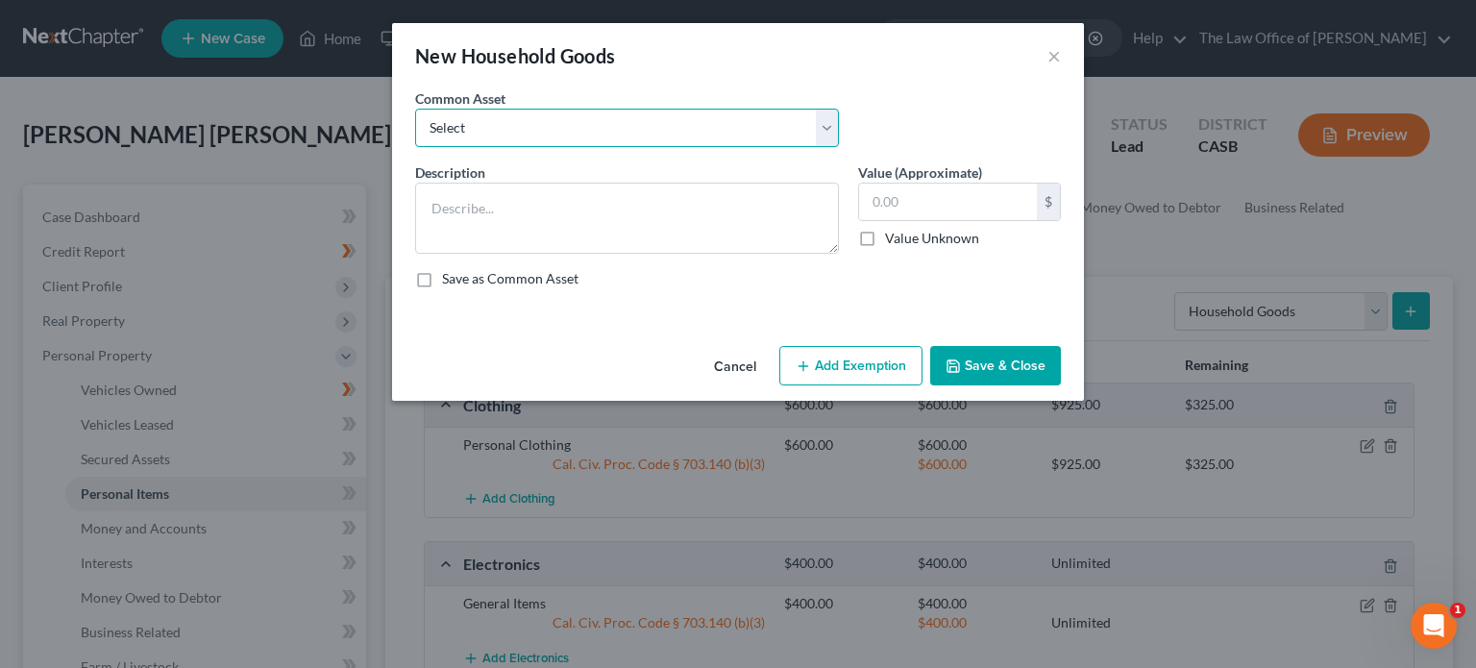
drag, startPoint x: 730, startPoint y: 116, endPoint x: 730, endPoint y: 130, distance: 13.5
click at [730, 116] on select "Select General furniture" at bounding box center [627, 128] width 424 height 38
select select "0"
click at [415, 109] on select "Select General furniture" at bounding box center [627, 128] width 424 height 38
type textarea "General furniture"
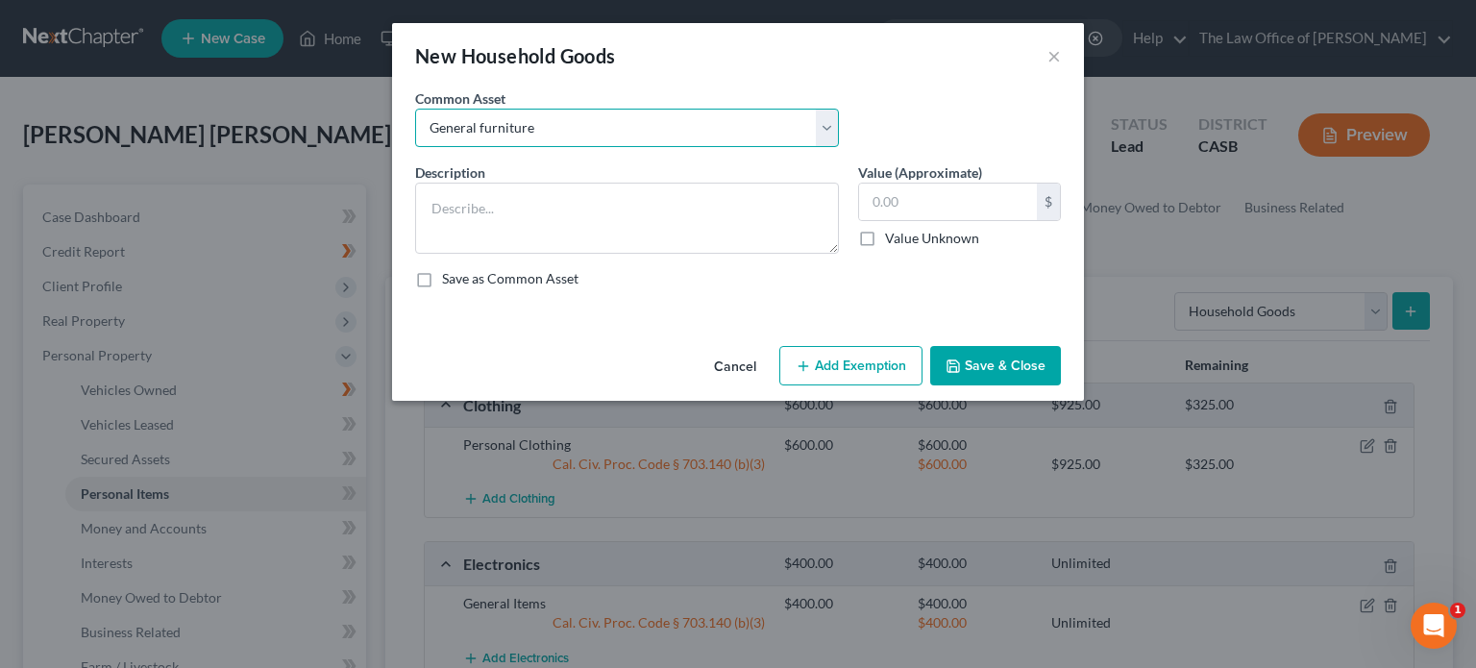
type input "100.00"
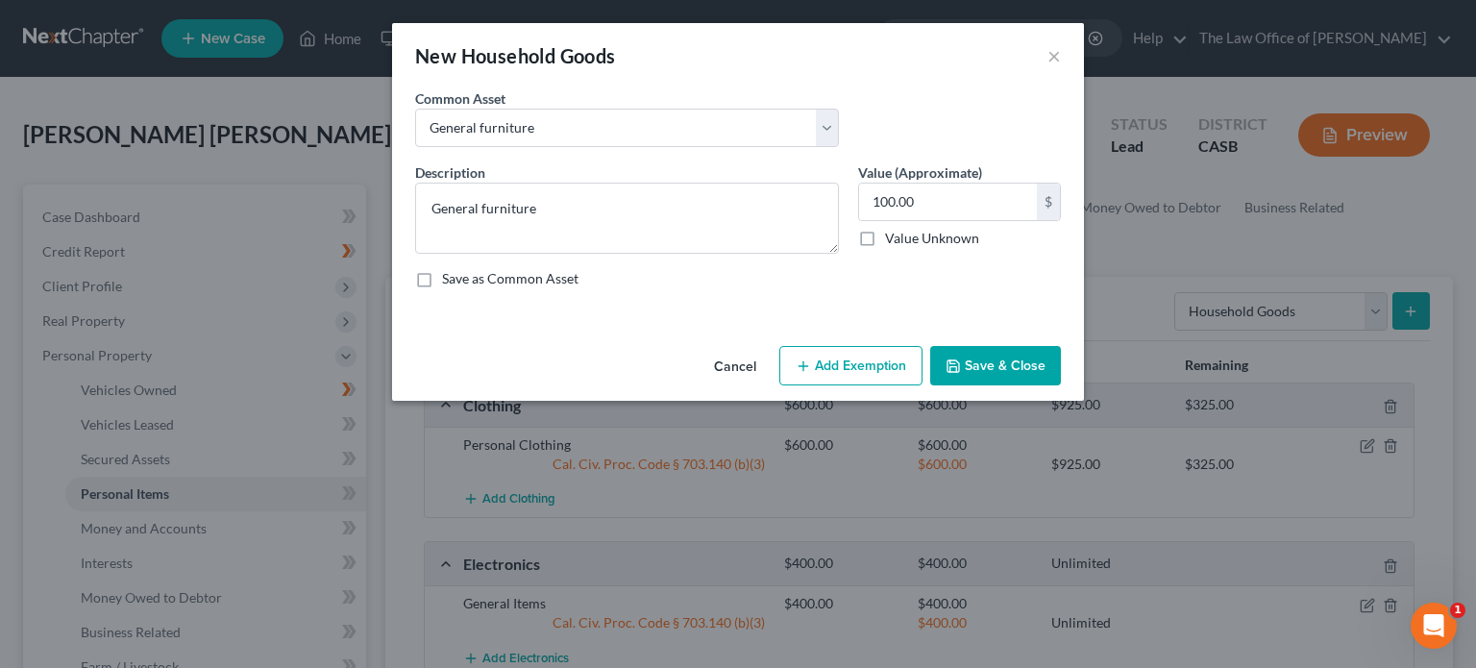
click at [845, 357] on button "Add Exemption" at bounding box center [850, 366] width 143 height 40
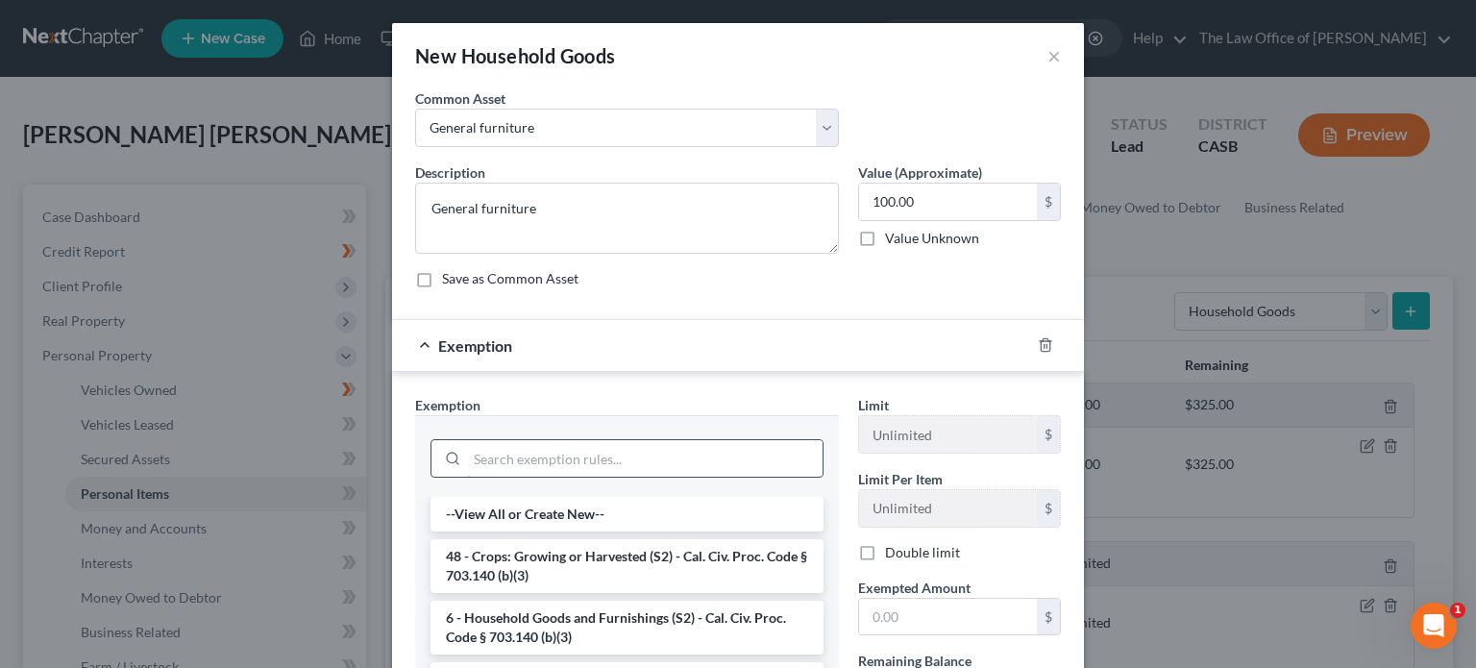
click at [541, 443] on input "search" at bounding box center [644, 458] width 355 height 37
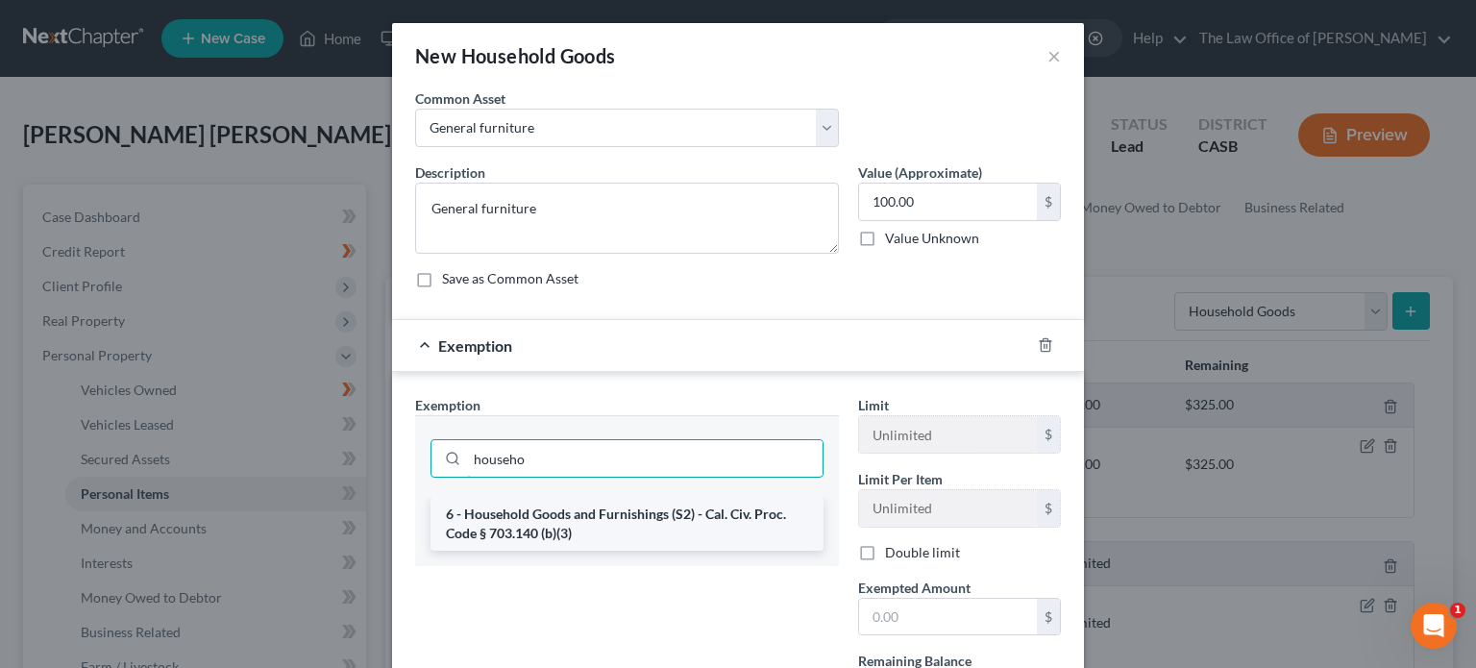
type input "househo"
click at [550, 529] on li "6 - Household Goods and Furnishings (S2) - Cal. Civ. Proc. Code § 703.140 (b)(3)" at bounding box center [626, 524] width 393 height 54
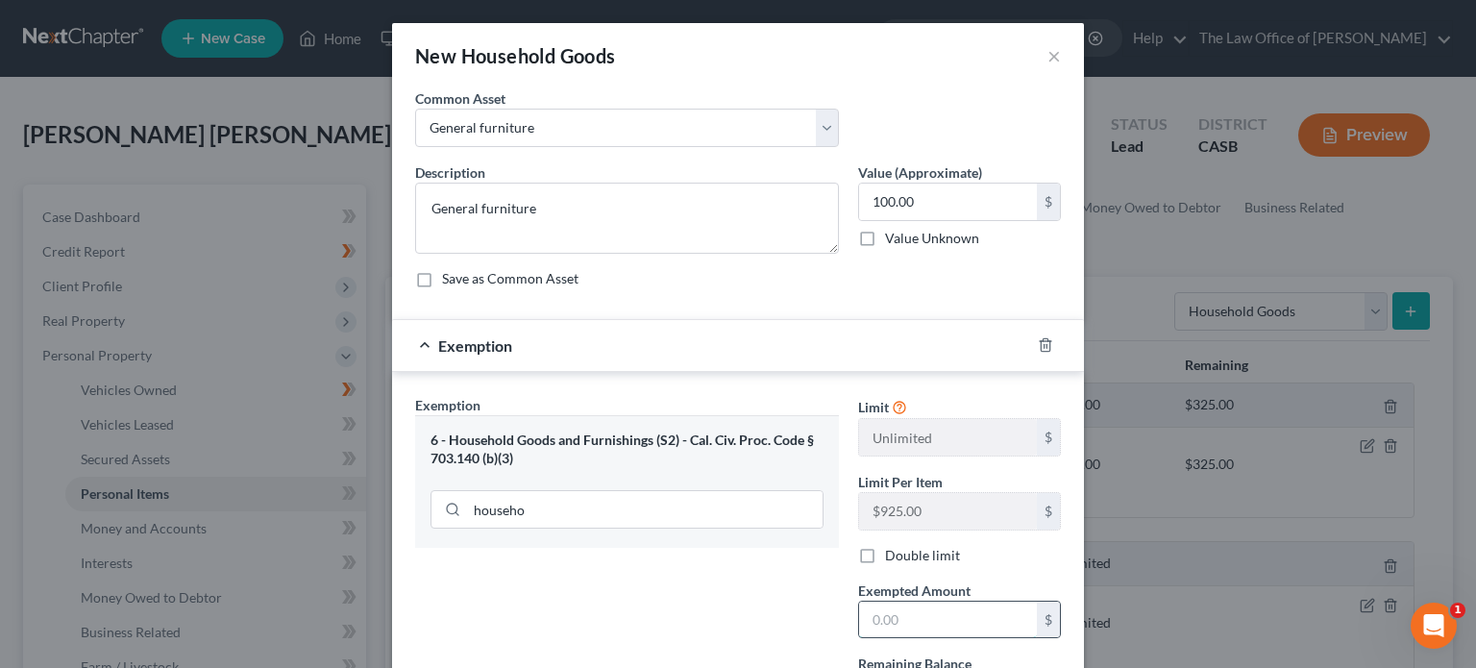
click at [883, 618] on input "text" at bounding box center [948, 619] width 178 height 37
click at [927, 205] on input "100.00" at bounding box center [948, 202] width 178 height 37
type input "200"
click at [913, 603] on input "text" at bounding box center [948, 619] width 178 height 37
type input "200"
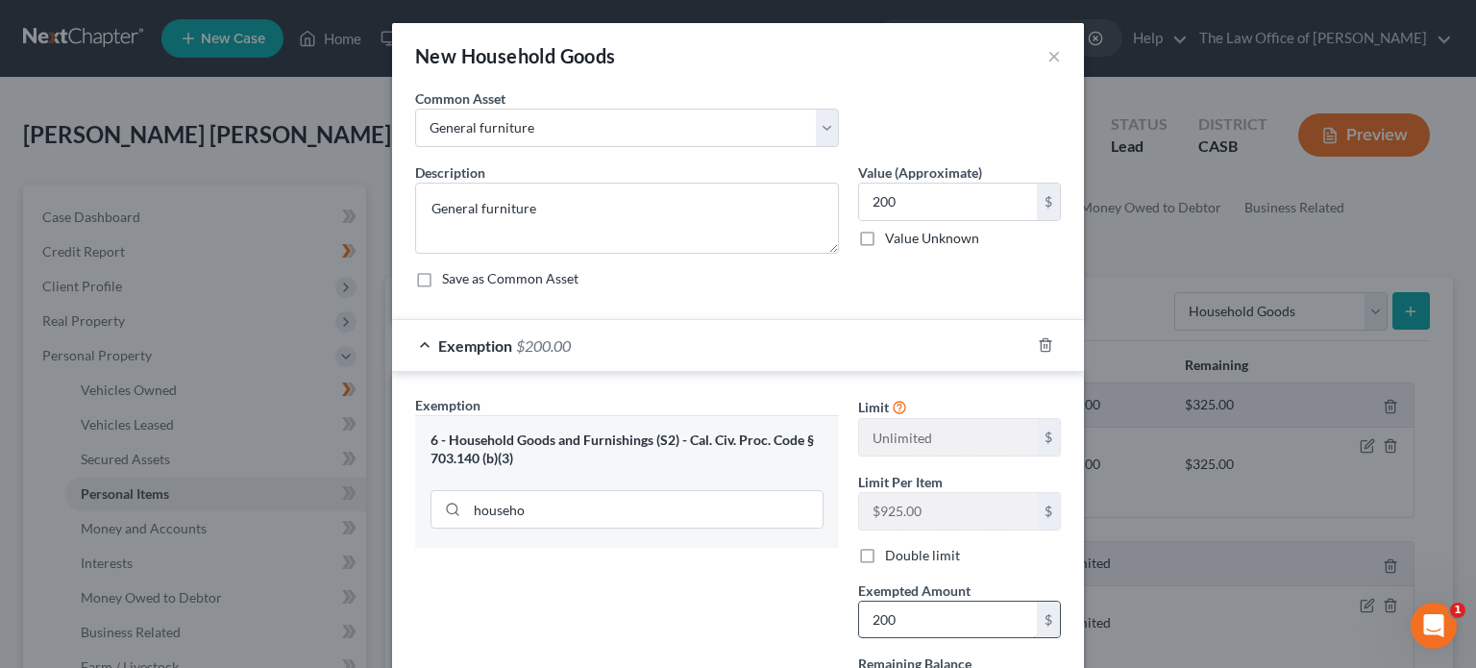
drag, startPoint x: 739, startPoint y: 622, endPoint x: 856, endPoint y: 606, distance: 118.2
click at [741, 620] on div "Exemption Set must be selected for CA. Exemption * 6 - Household Goods and Furn…" at bounding box center [626, 561] width 443 height 332
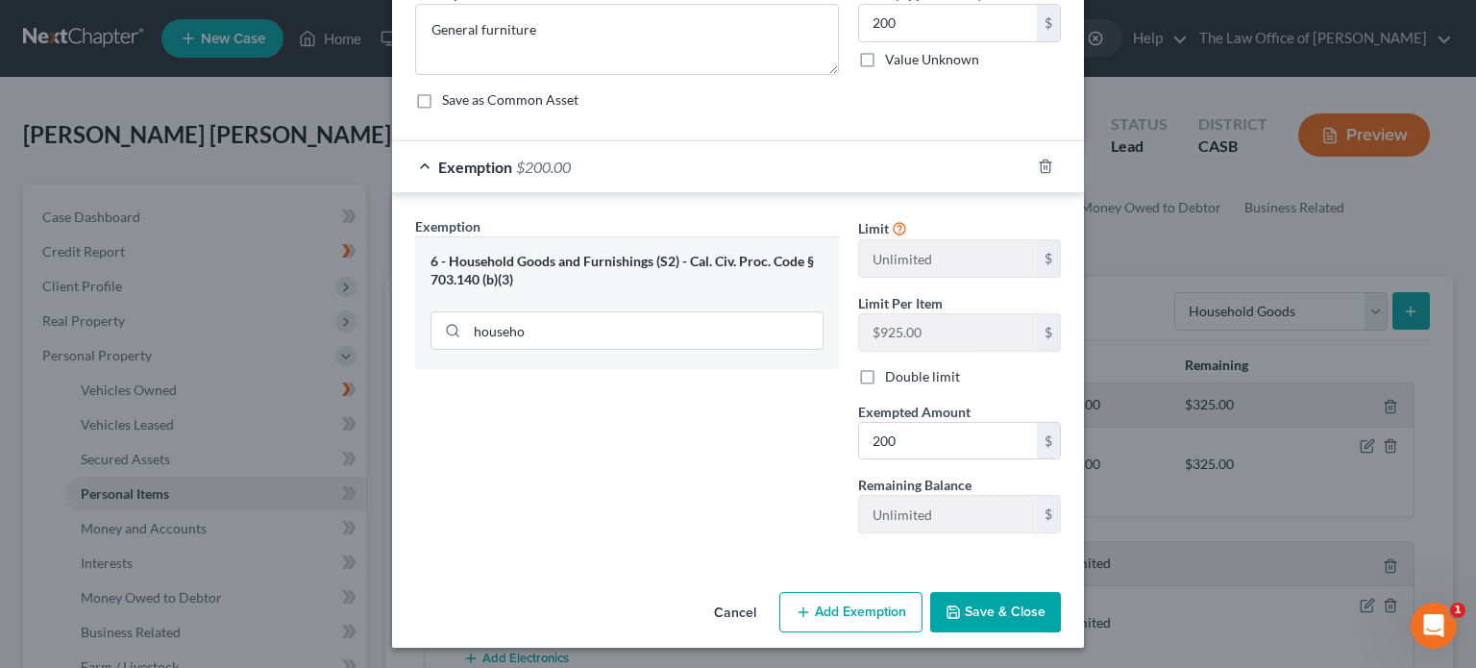
click at [998, 610] on button "Save & Close" at bounding box center [995, 612] width 131 height 40
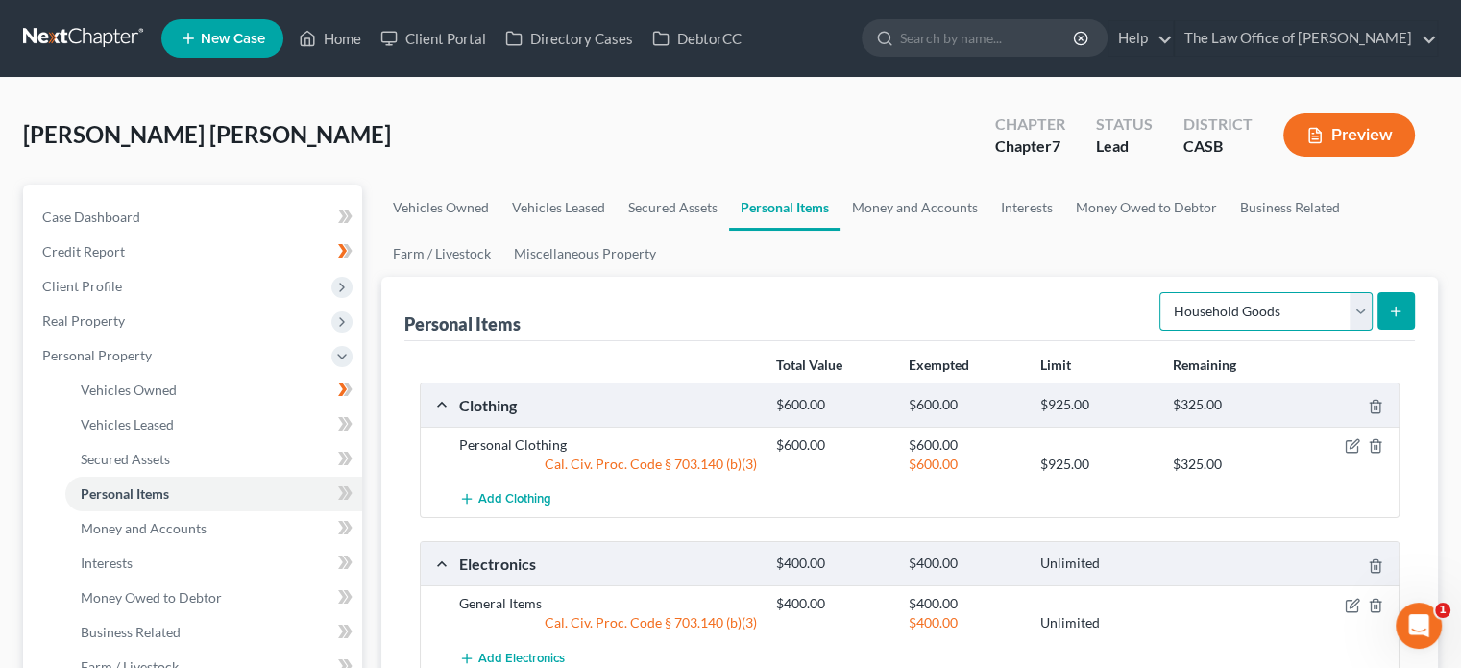
click at [1288, 314] on select "Select Item Type Clothing Collectibles Of Value Electronics Firearms Household …" at bounding box center [1266, 311] width 213 height 38
select select "jewelry"
click at [1162, 292] on select "Select Item Type Clothing Collectibles Of Value Electronics Firearms Household …" at bounding box center [1266, 311] width 213 height 38
click at [1399, 311] on icon "submit" at bounding box center [1395, 311] width 15 height 15
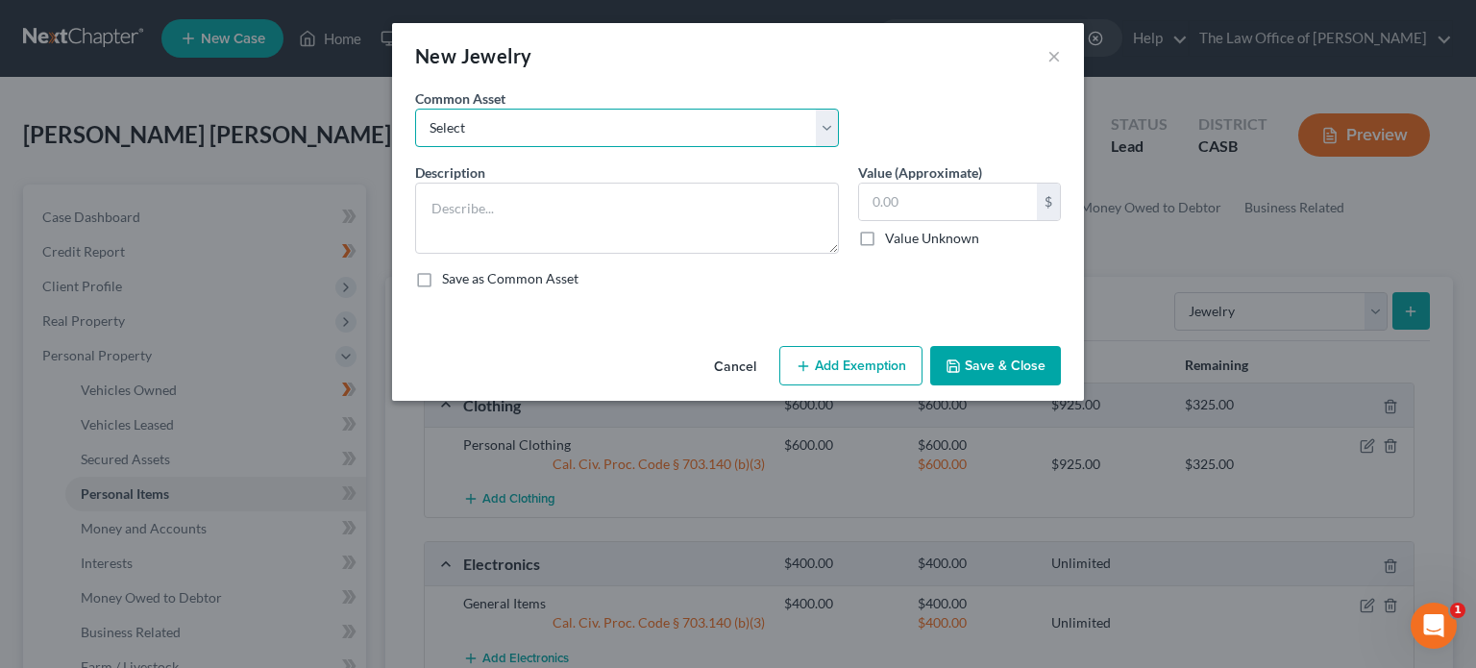
click at [712, 109] on select "Select Jewlery" at bounding box center [627, 128] width 424 height 38
select select "0"
click at [415, 109] on select "Select Jewlery" at bounding box center [627, 128] width 424 height 38
type textarea "Jewlery"
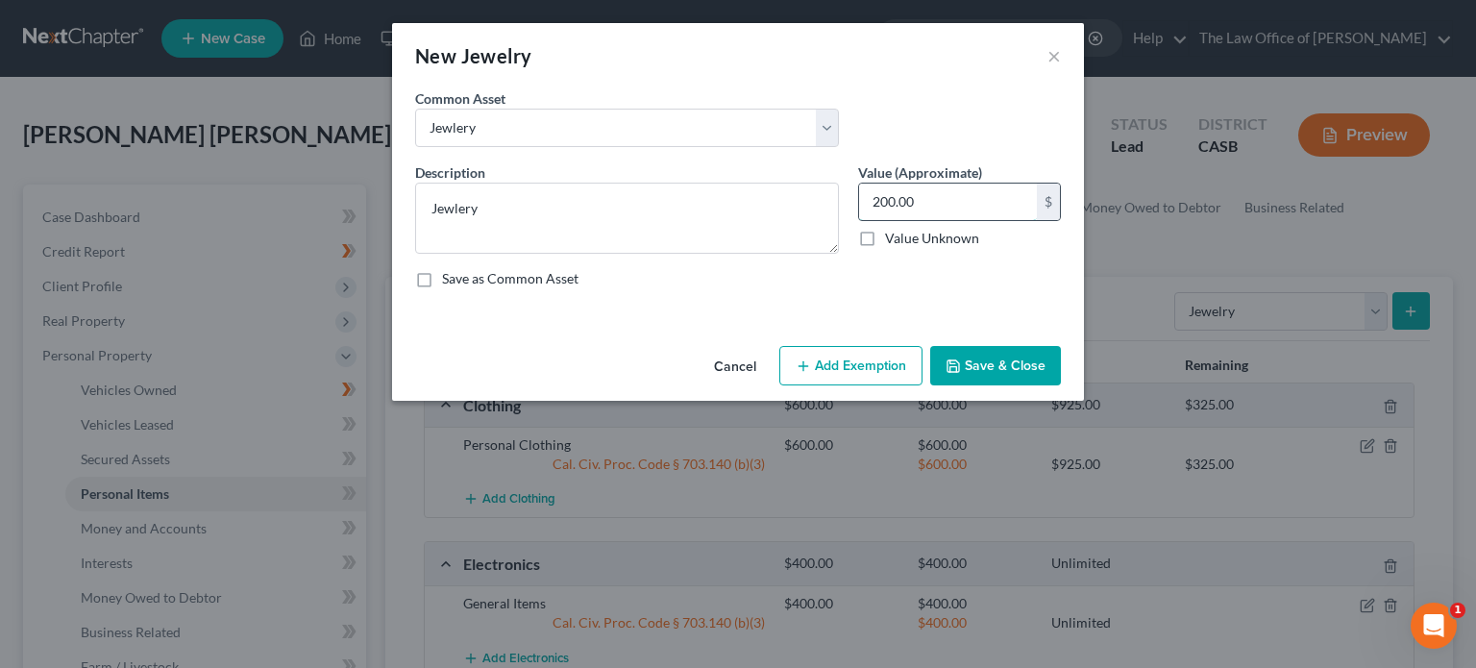
click at [938, 218] on input "200.00" at bounding box center [948, 202] width 178 height 37
type input "150"
click at [891, 349] on button "Add Exemption" at bounding box center [850, 366] width 143 height 40
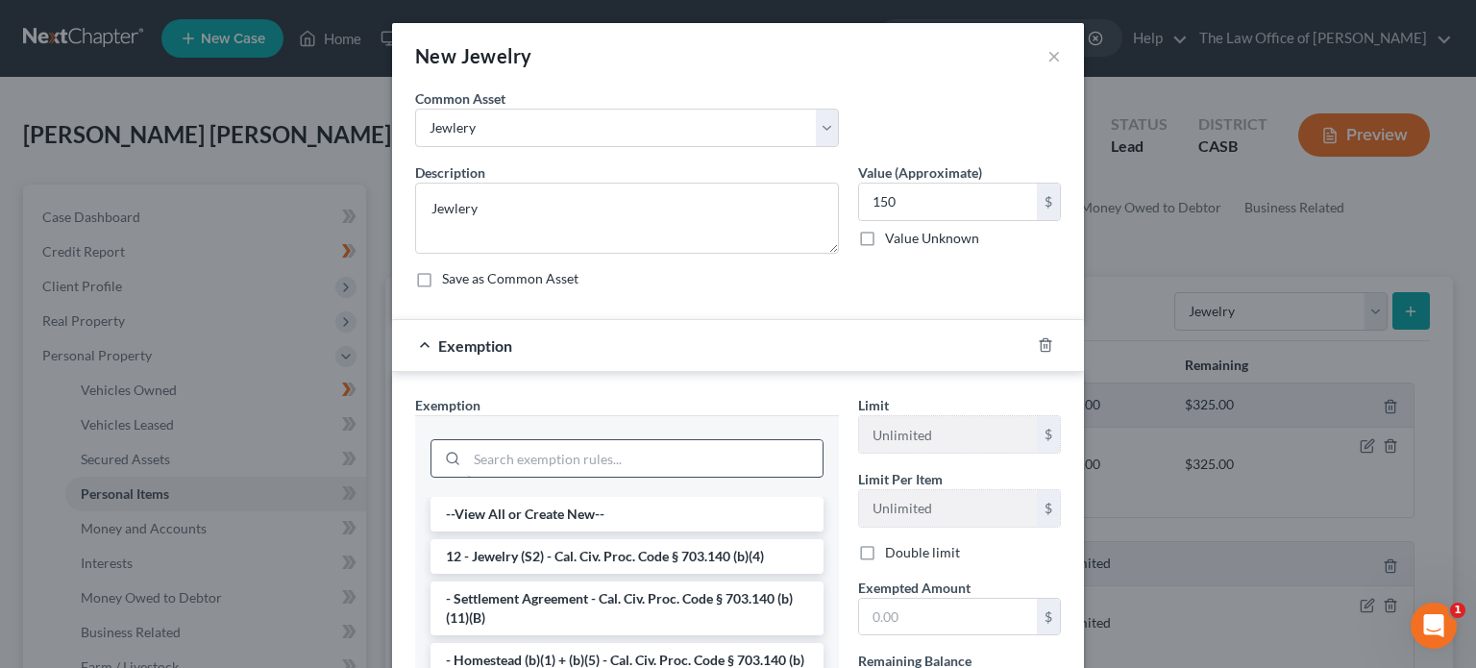
click at [502, 476] on div at bounding box center [626, 456] width 393 height 50
click at [513, 453] on input "search" at bounding box center [644, 458] width 355 height 37
click at [472, 550] on li "12 - Jewelry (S2) - Cal. Civ. Proc. Code § 703.140 (b)(4)" at bounding box center [626, 556] width 393 height 35
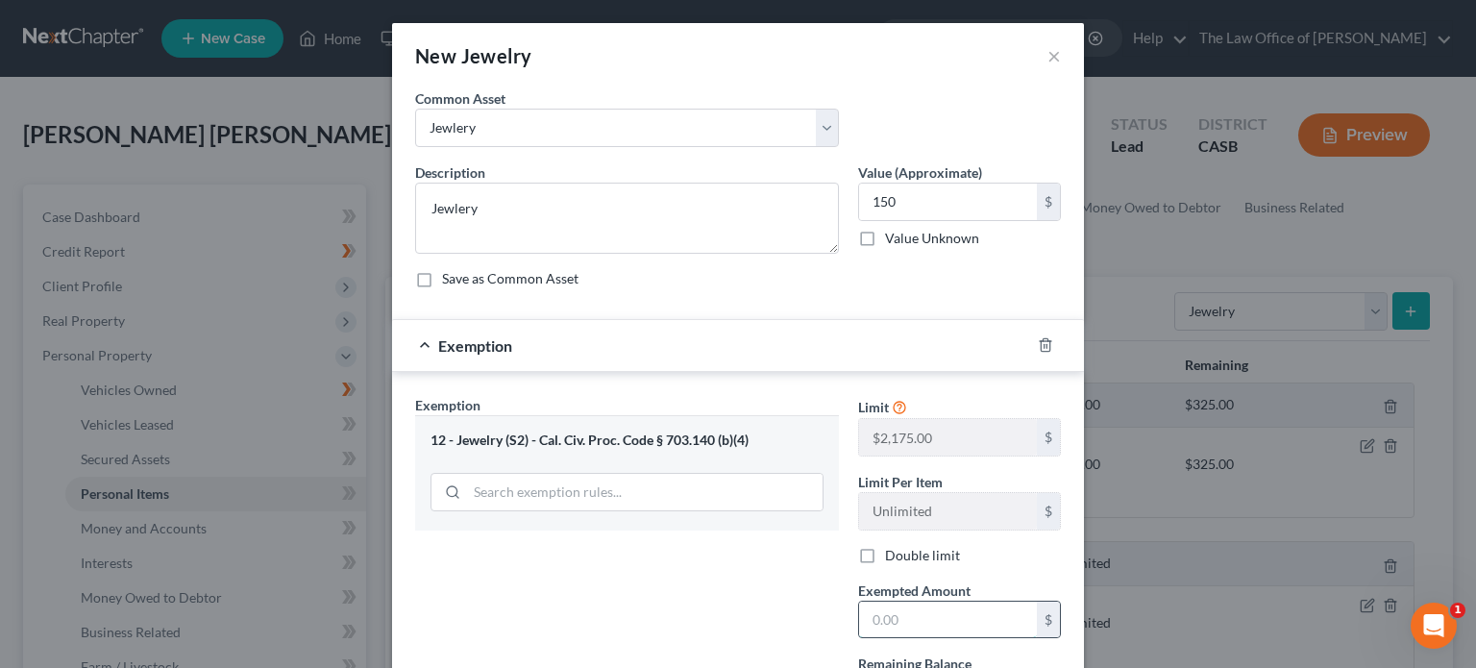
click at [861, 618] on input "text" at bounding box center [948, 619] width 178 height 37
type input "150"
drag, startPoint x: 746, startPoint y: 633, endPoint x: 918, endPoint y: 587, distance: 178.1
click at [746, 629] on div "Exemption Set must be selected for CA. Exemption * 12 - Jewelry (S2) - Cal. Civ…" at bounding box center [626, 561] width 443 height 332
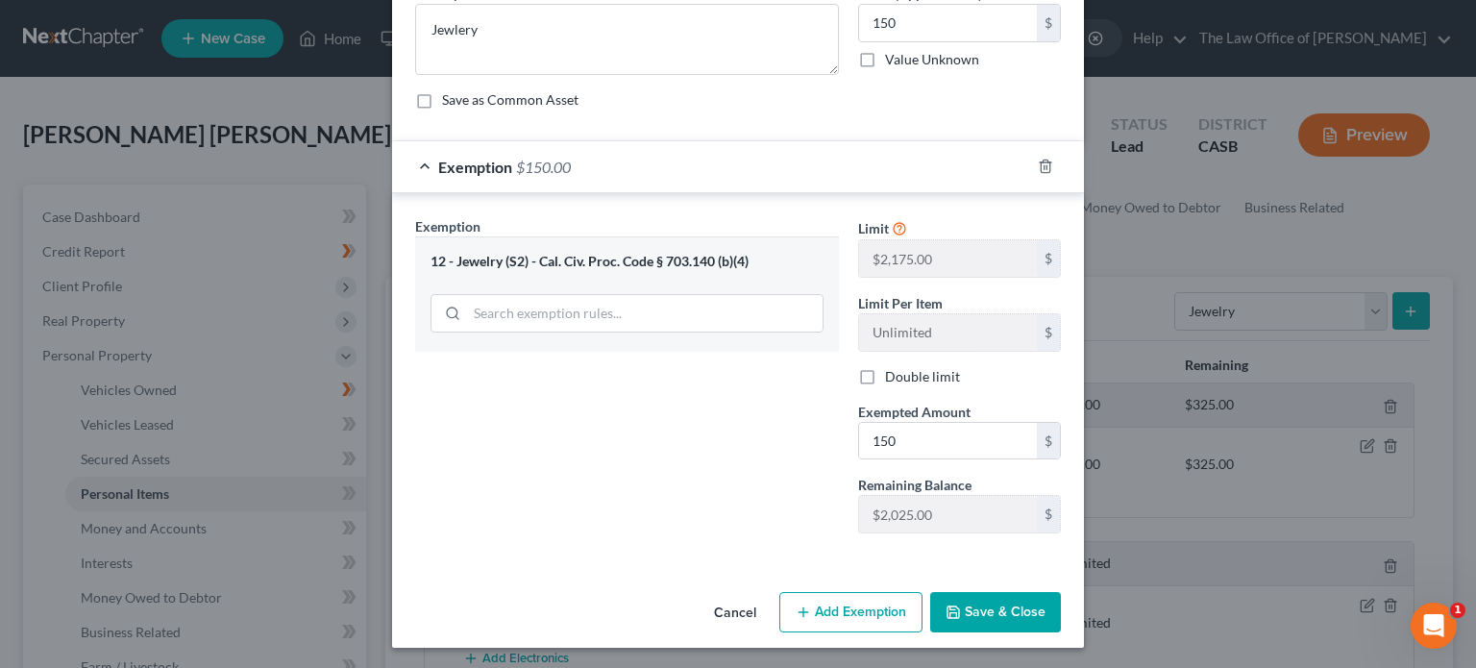
click at [949, 606] on icon "button" at bounding box center [953, 612] width 12 height 12
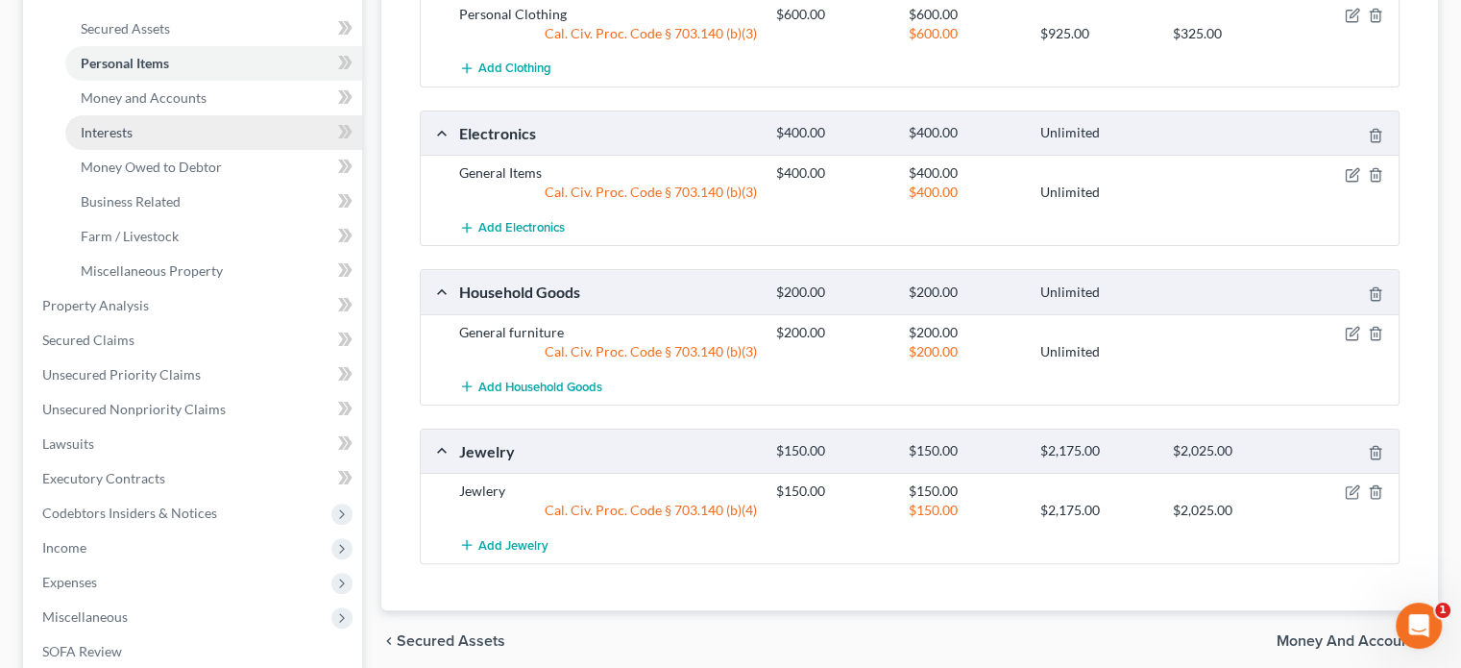
scroll to position [384, 0]
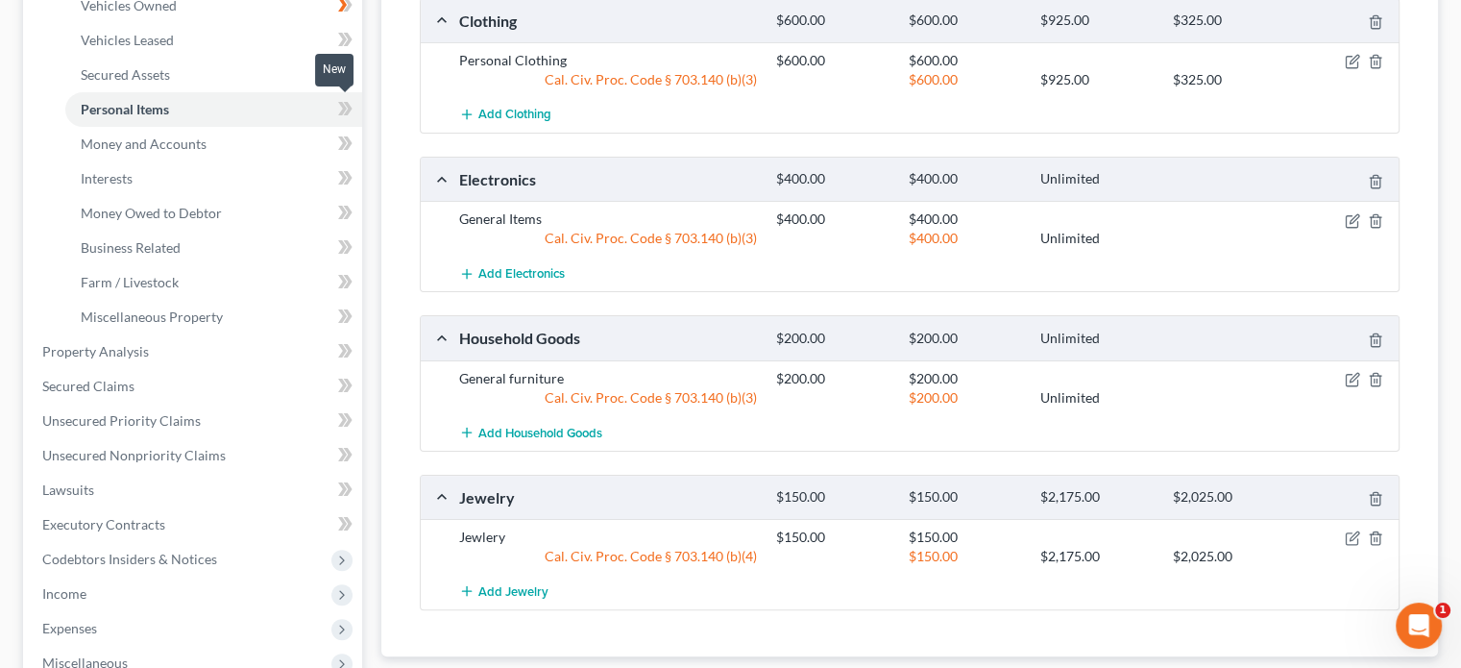
click at [339, 108] on icon at bounding box center [345, 109] width 14 height 24
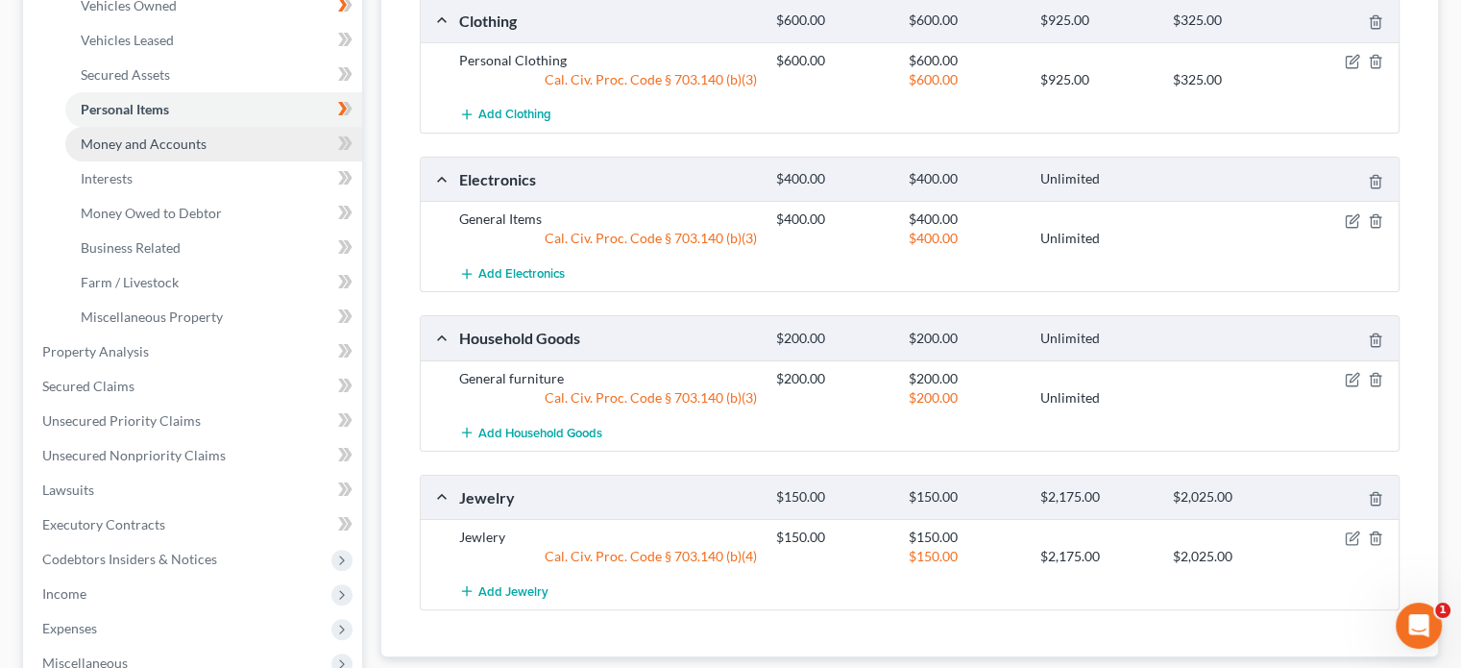
click at [254, 148] on link "Money and Accounts" at bounding box center [213, 144] width 297 height 35
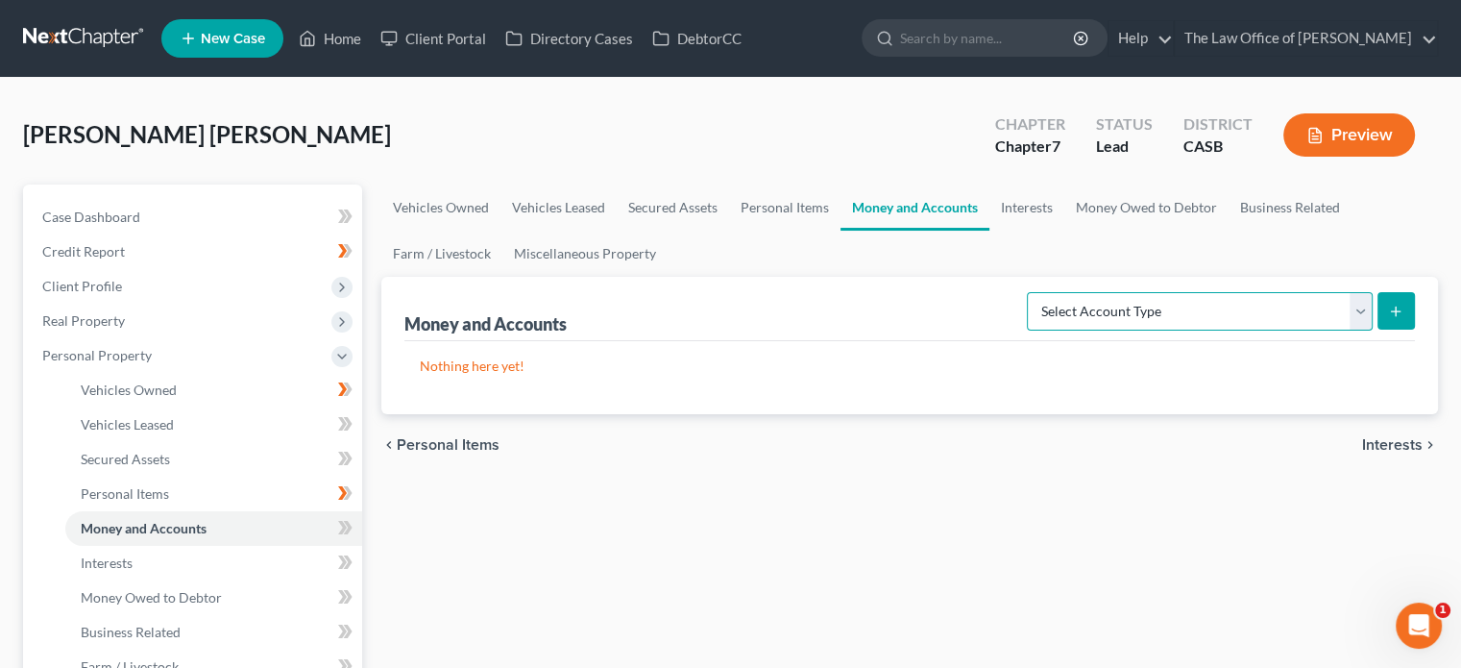
click at [1095, 314] on select "Select Account Type Brokerage Cash on Hand Certificates of Deposit Checking Acc…" at bounding box center [1200, 311] width 346 height 38
select select "checking"
click at [1031, 292] on select "Select Account Type Brokerage Cash on Hand Certificates of Deposit Checking Acc…" at bounding box center [1200, 311] width 346 height 38
click at [1383, 307] on button "submit" at bounding box center [1396, 310] width 37 height 37
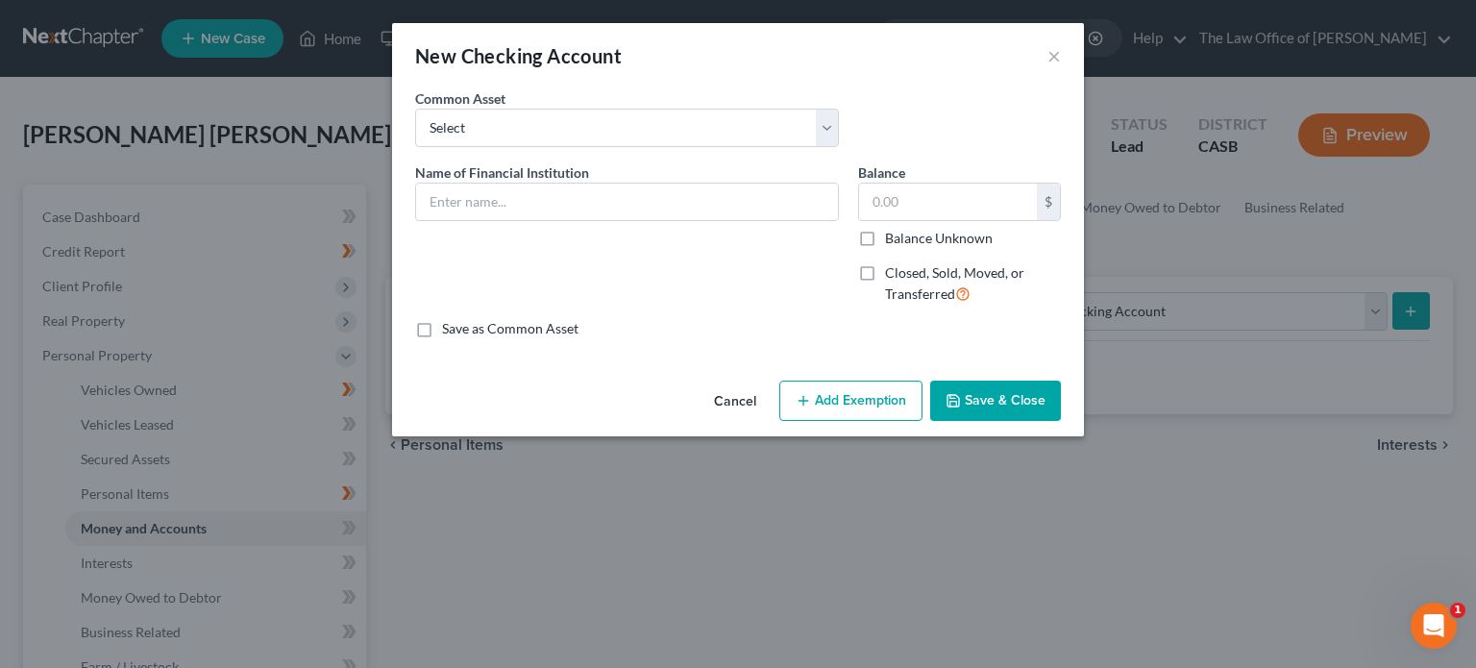
click at [568, 249] on div "Name of Financial Institution *" at bounding box center [626, 241] width 443 height 158
click at [575, 214] on input "text" at bounding box center [627, 202] width 422 height 37
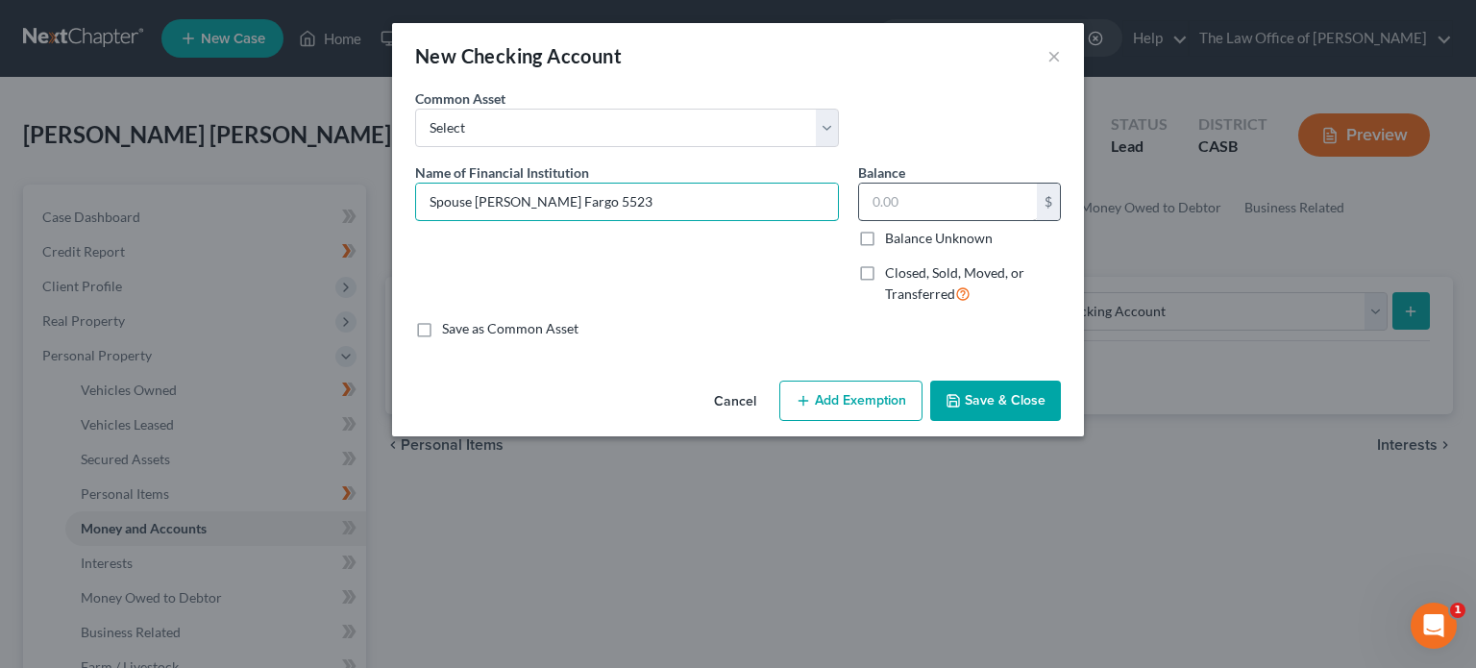
type input "Spouse [PERSON_NAME] Fargo 5523"
click at [926, 195] on input "text" at bounding box center [948, 202] width 178 height 37
click at [892, 394] on button "Add Exemption" at bounding box center [850, 400] width 143 height 40
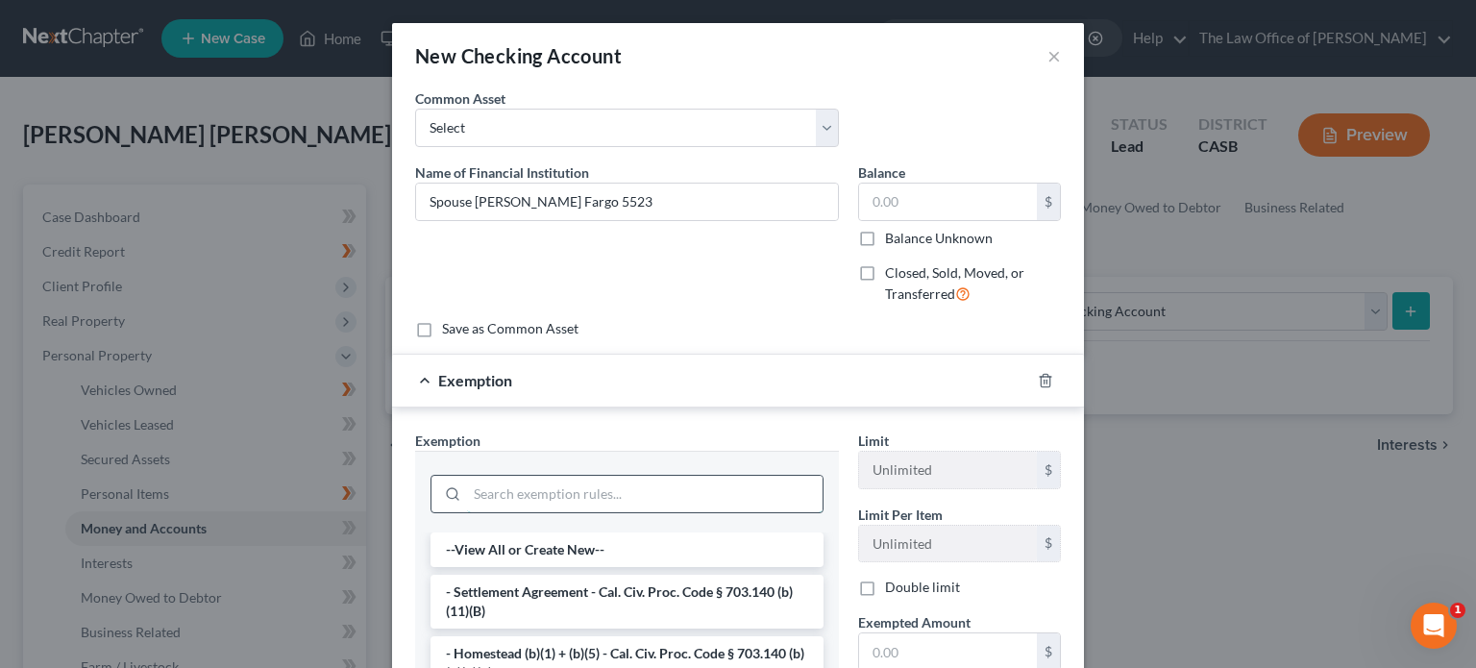
click at [560, 491] on input "search" at bounding box center [644, 494] width 355 height 37
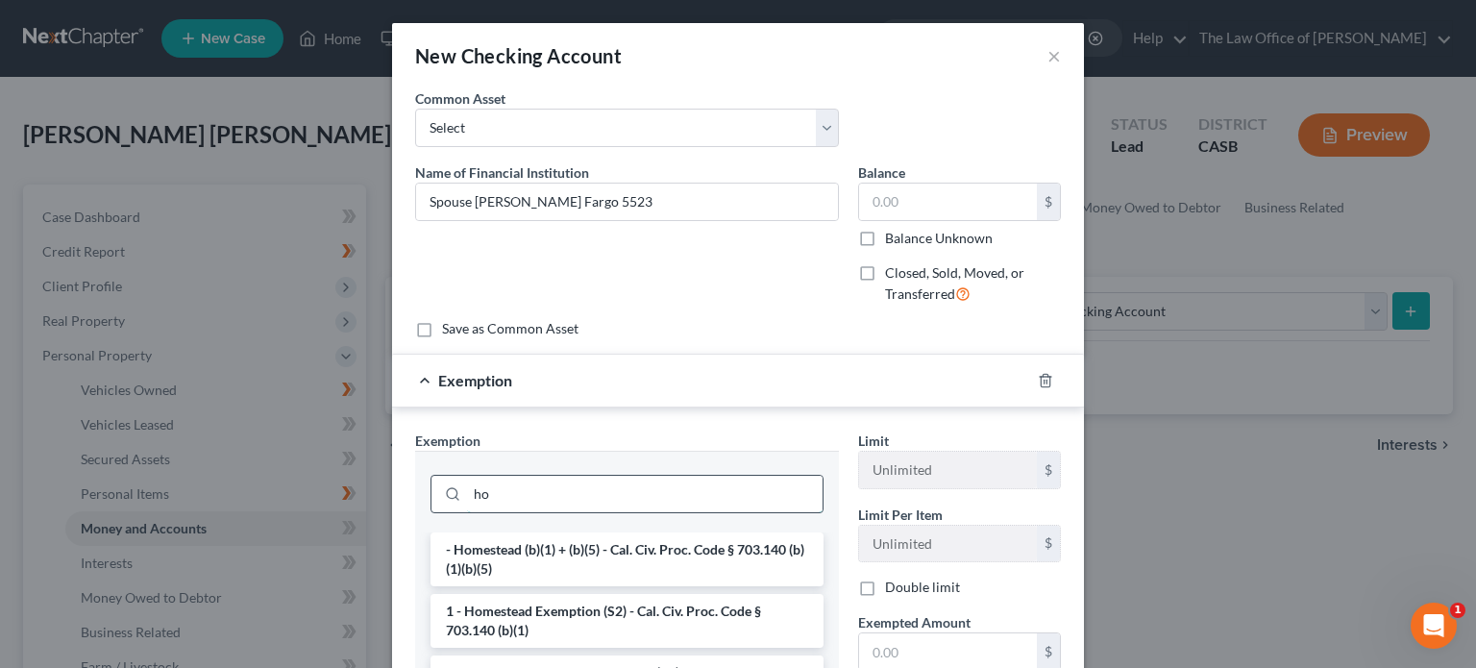
type input "h"
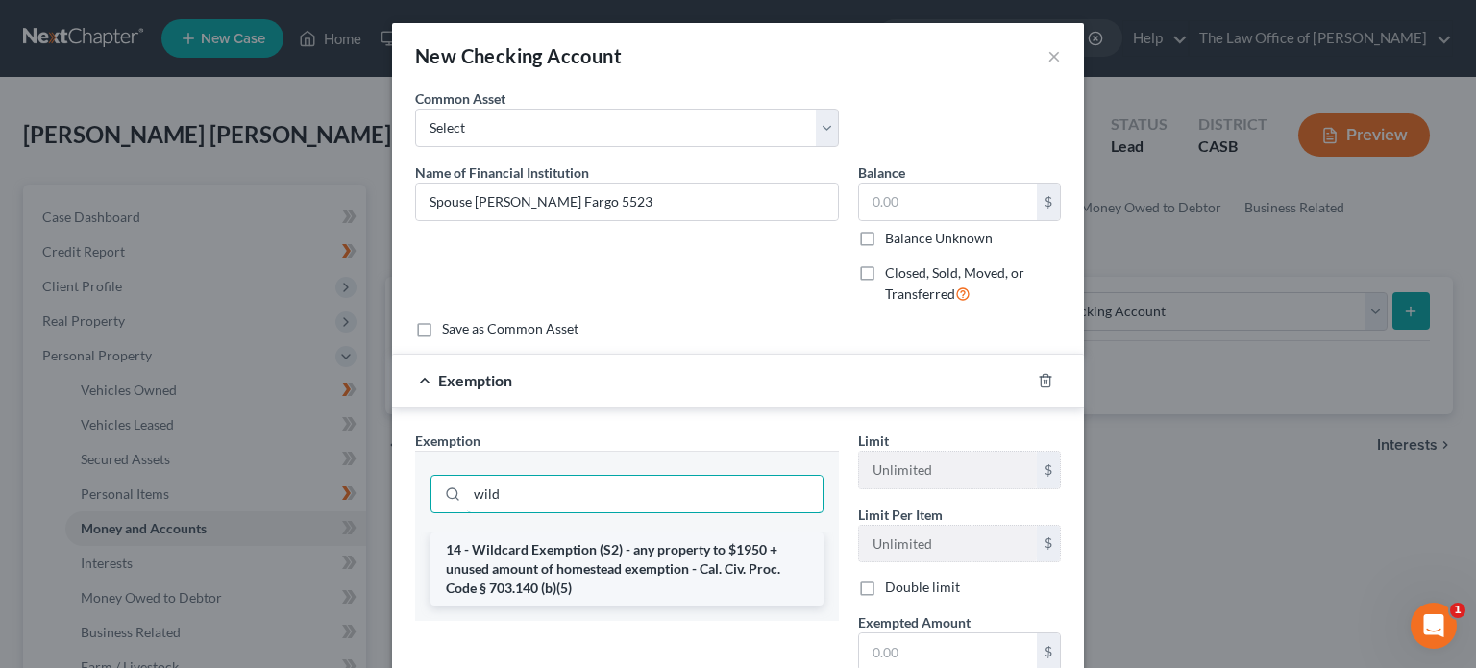
type input "wild"
click at [561, 591] on li "14 - Wildcard Exemption (S2) - any property to $1950 + unused amount of homeste…" at bounding box center [626, 568] width 393 height 73
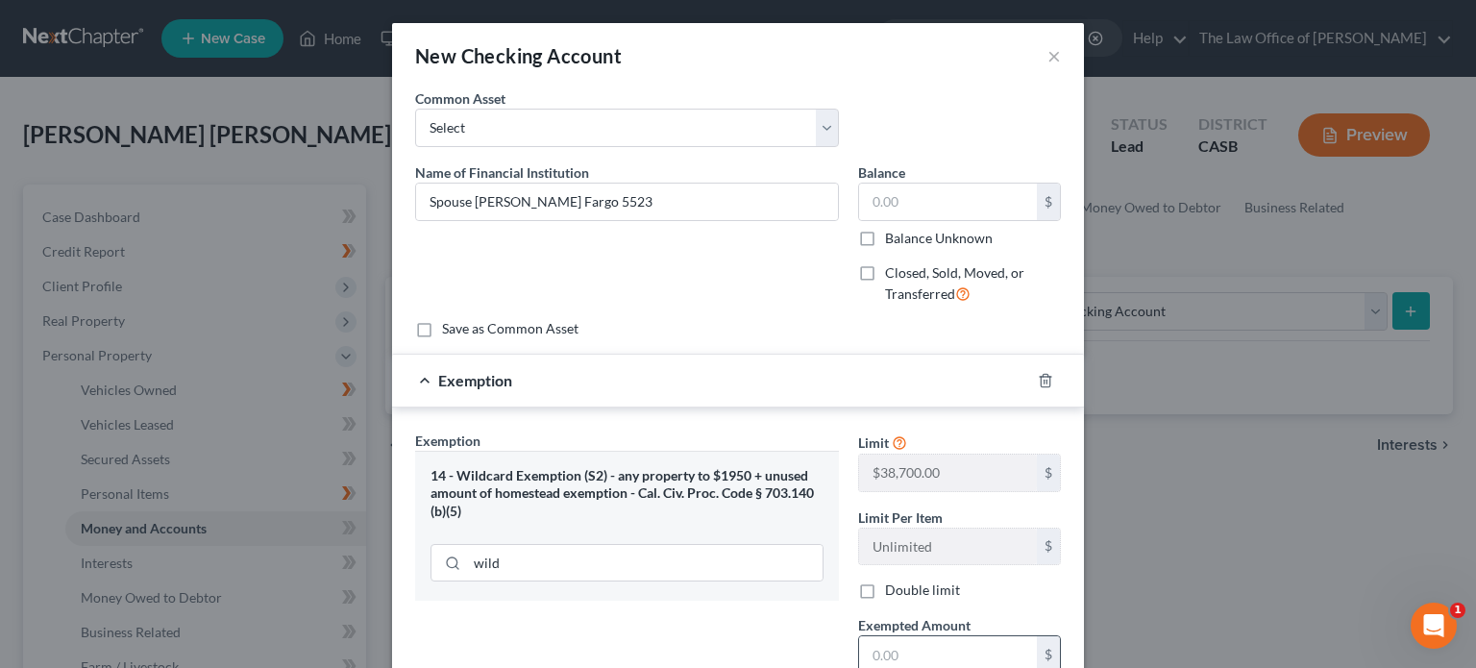
scroll to position [96, 0]
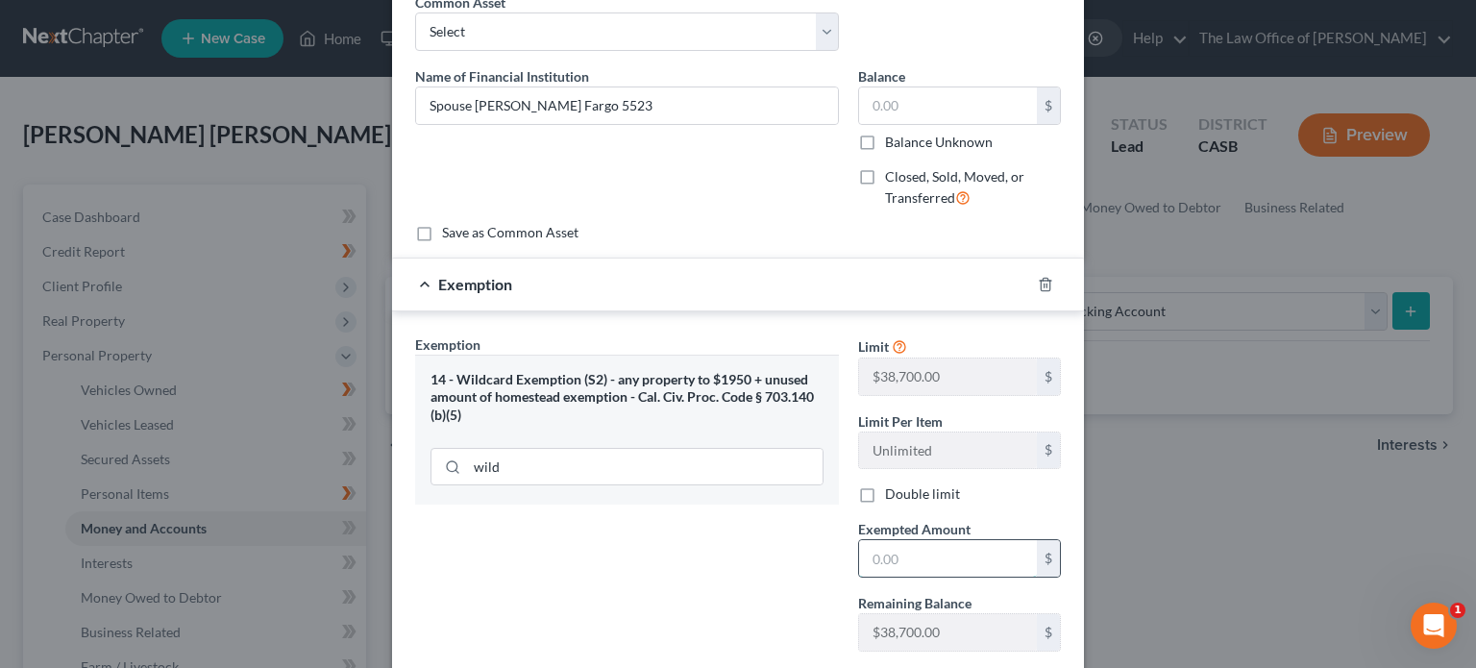
click at [916, 564] on input "text" at bounding box center [948, 558] width 178 height 37
drag, startPoint x: 657, startPoint y: 556, endPoint x: 680, endPoint y: 554, distance: 23.1
click at [657, 554] on div "Exemption Set must be selected for CA. Exemption * 14 - Wildcard Exemption (S2)…" at bounding box center [626, 500] width 443 height 332
click at [907, 571] on input "text" at bounding box center [948, 558] width 178 height 37
type input "0"
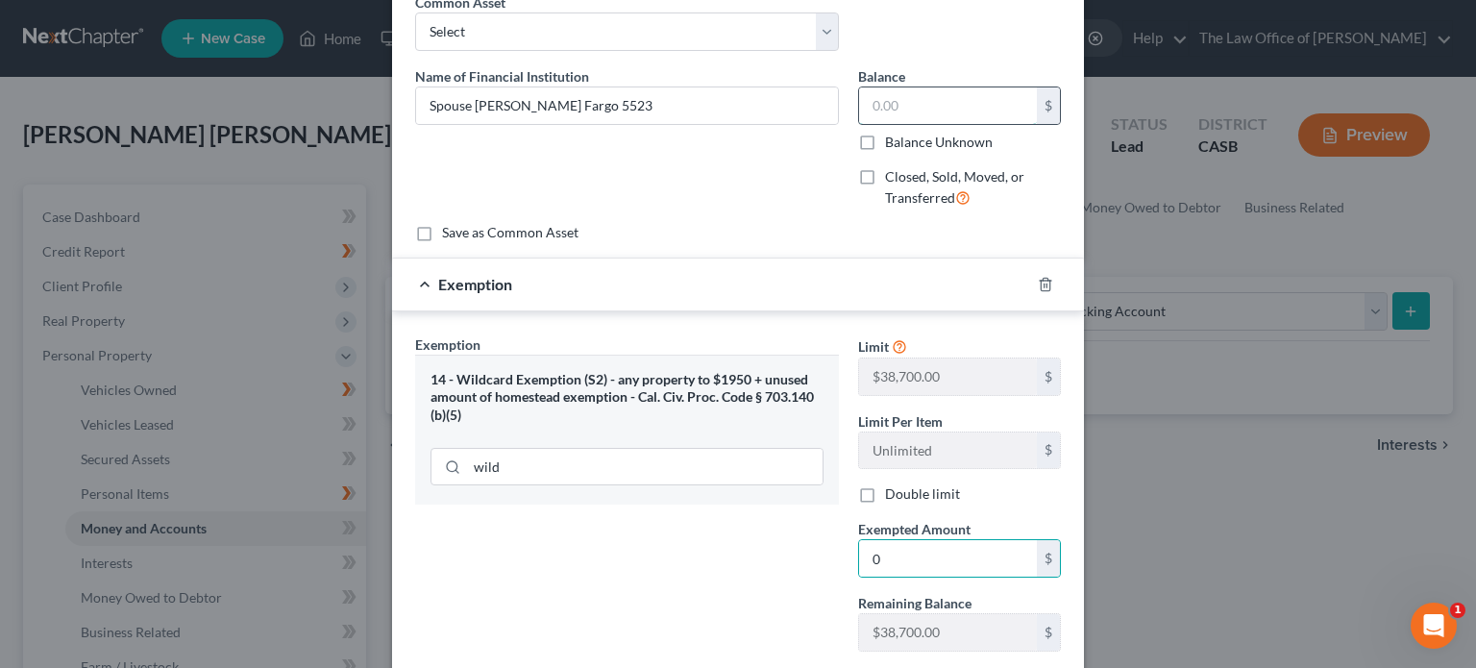
click at [899, 100] on input "text" at bounding box center [948, 105] width 178 height 37
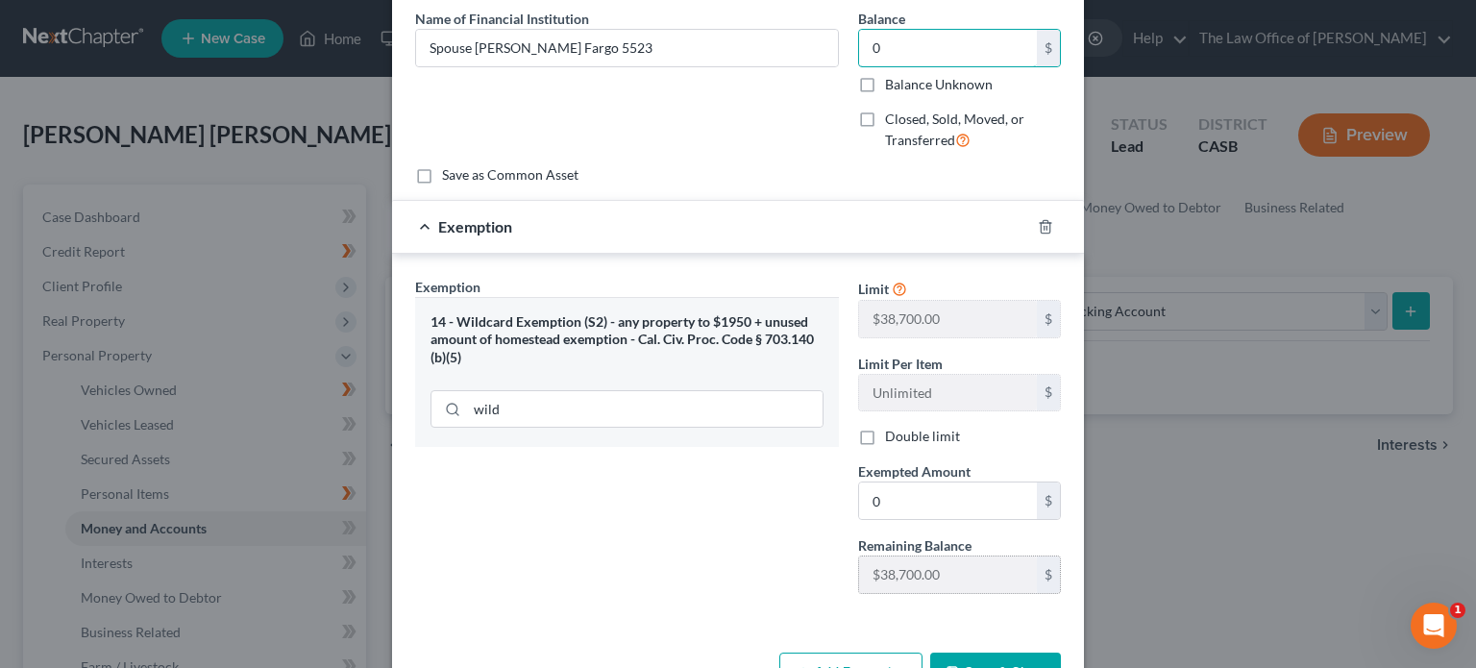
scroll to position [213, 0]
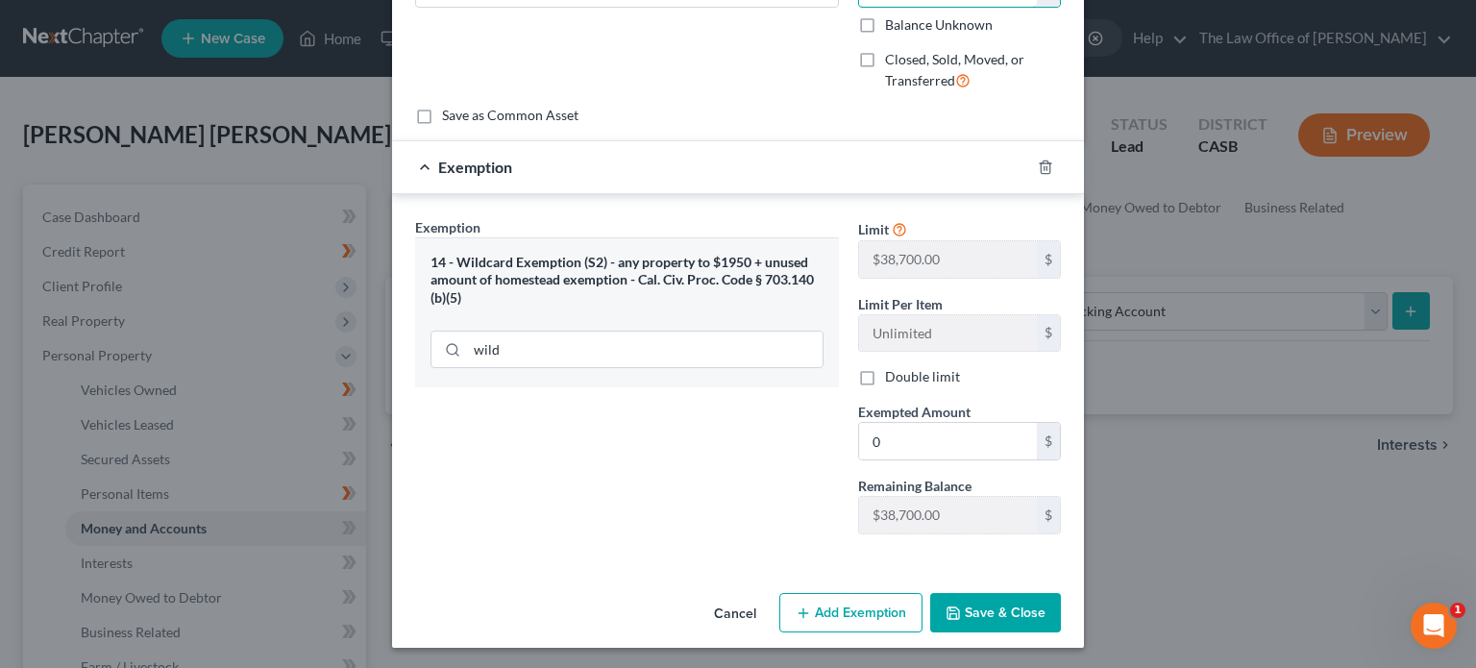
type input "0"
click at [998, 601] on button "Save & Close" at bounding box center [995, 613] width 131 height 40
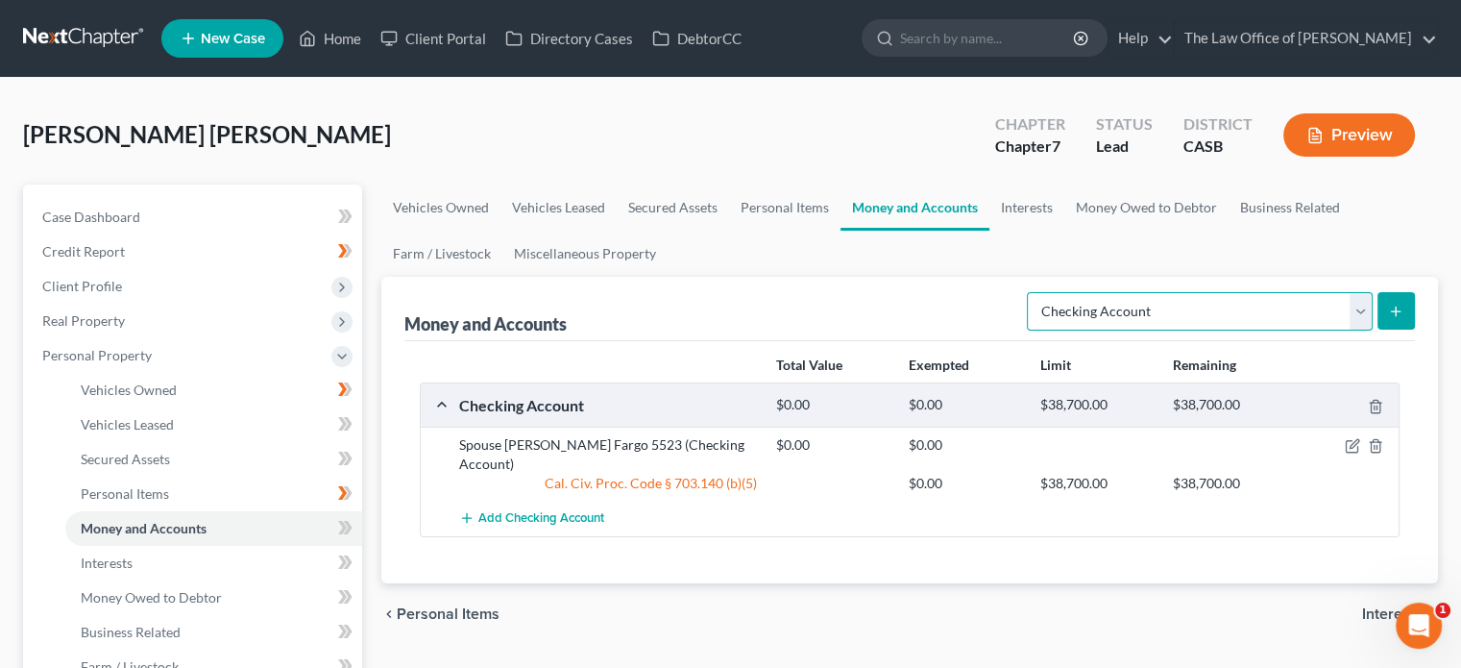
click at [1180, 322] on select "Select Account Type Brokerage Cash on Hand Certificates of Deposit Checking Acc…" at bounding box center [1200, 311] width 346 height 38
click at [934, 318] on div "Money and Accounts Select Account Type Brokerage Cash on Hand Certificates of D…" at bounding box center [909, 309] width 1011 height 64
click at [1398, 314] on icon "submit" at bounding box center [1395, 311] width 15 height 15
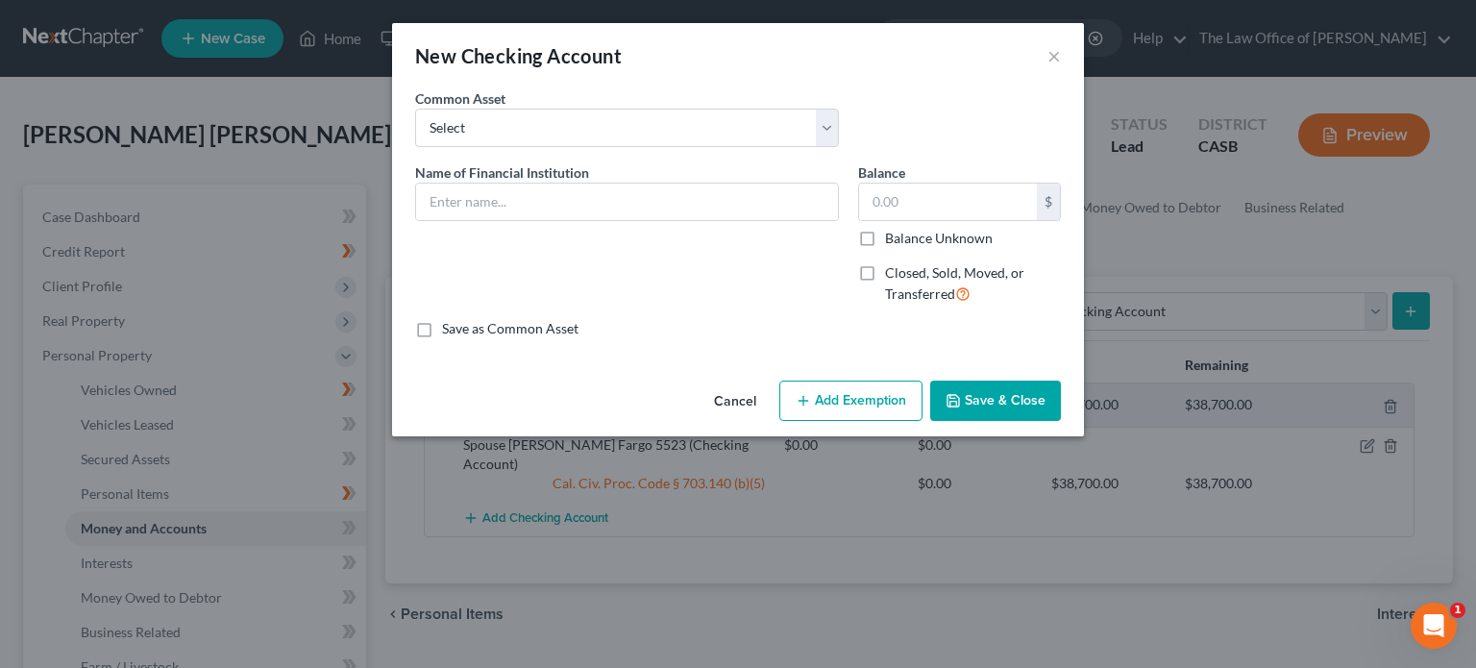
click at [553, 173] on span "Name of Financial Institution" at bounding box center [502, 172] width 174 height 16
click at [538, 195] on input "text" at bounding box center [627, 202] width 422 height 37
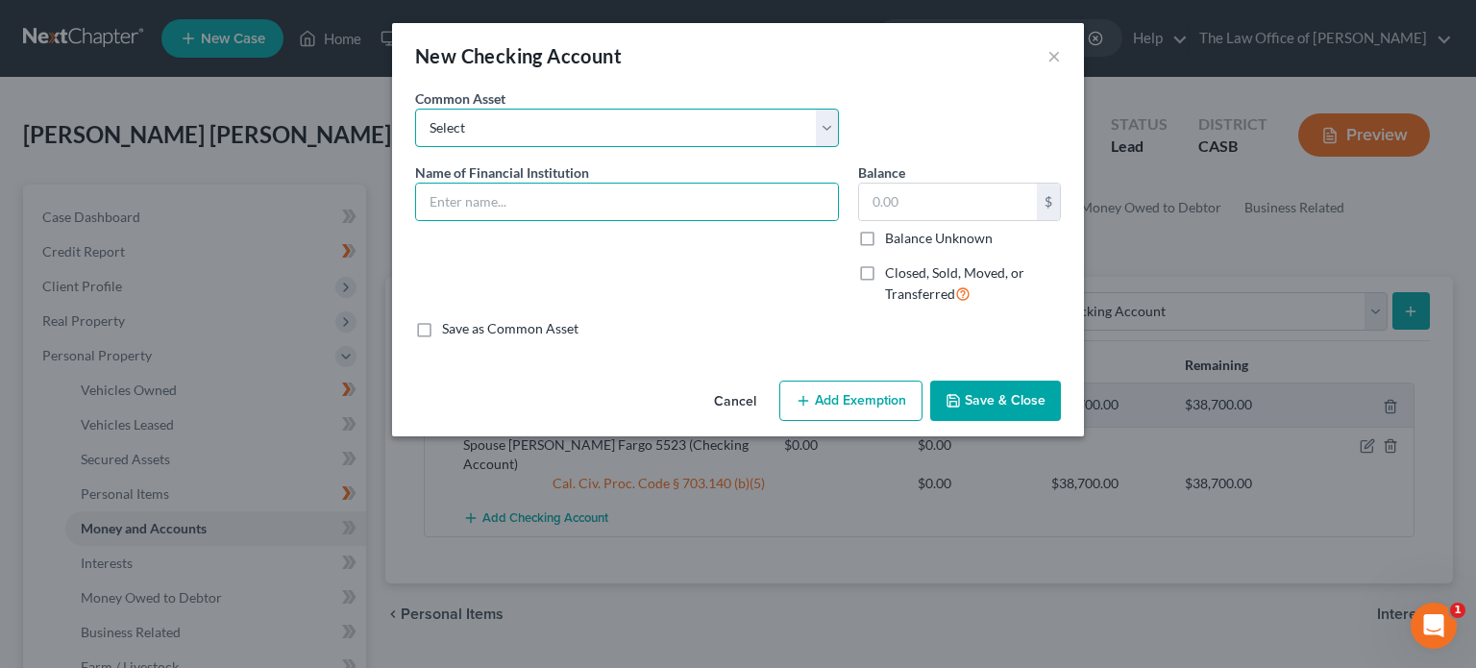
click at [523, 136] on select "Select [PERSON_NAME] Fargo Union Bank JPMorgan Chase Bank, N.A. Bank of America…" at bounding box center [627, 128] width 424 height 38
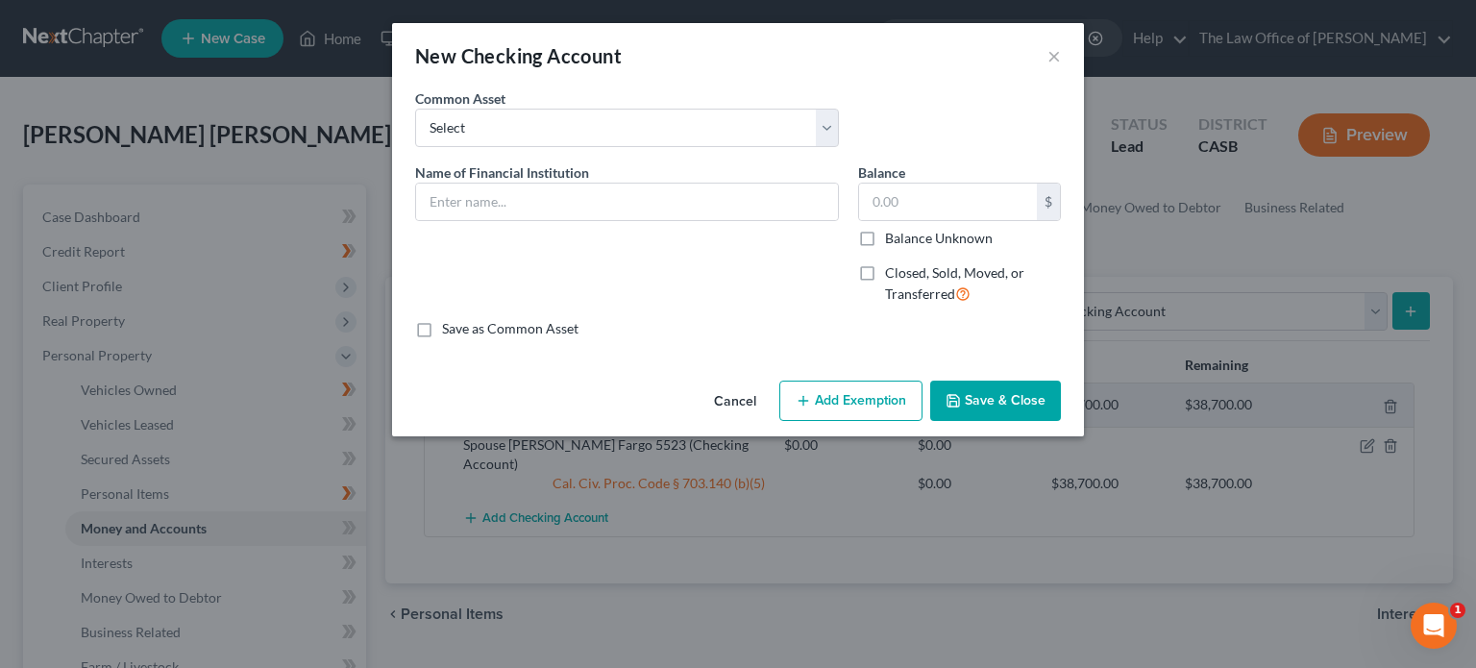
drag, startPoint x: 375, startPoint y: 221, endPoint x: 435, endPoint y: 221, distance: 60.5
click at [375, 221] on div "New Checking Account × An exemption set must first be selected from the Filing …" at bounding box center [738, 334] width 1476 height 668
click at [476, 216] on input "text" at bounding box center [627, 202] width 422 height 37
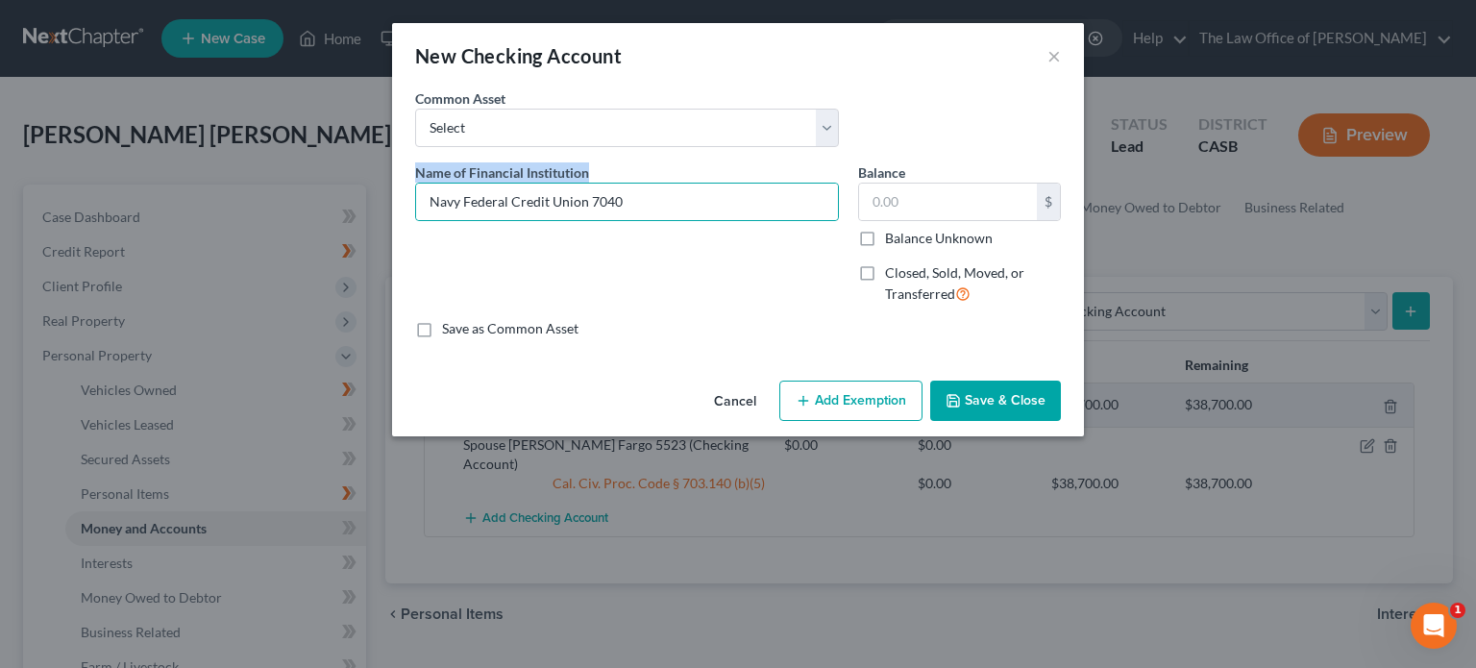
drag, startPoint x: 411, startPoint y: 173, endPoint x: 484, endPoint y: 230, distance: 92.4
click at [484, 230] on div "Name of Financial Institution * Navy Federal Credit Union 7040" at bounding box center [626, 241] width 443 height 158
click at [442, 207] on input "Navy Federal Credit Union 7040" at bounding box center [627, 202] width 422 height 37
type input "Spouse Navy Federal Credit Union 7040"
click at [938, 208] on input "text" at bounding box center [948, 202] width 178 height 37
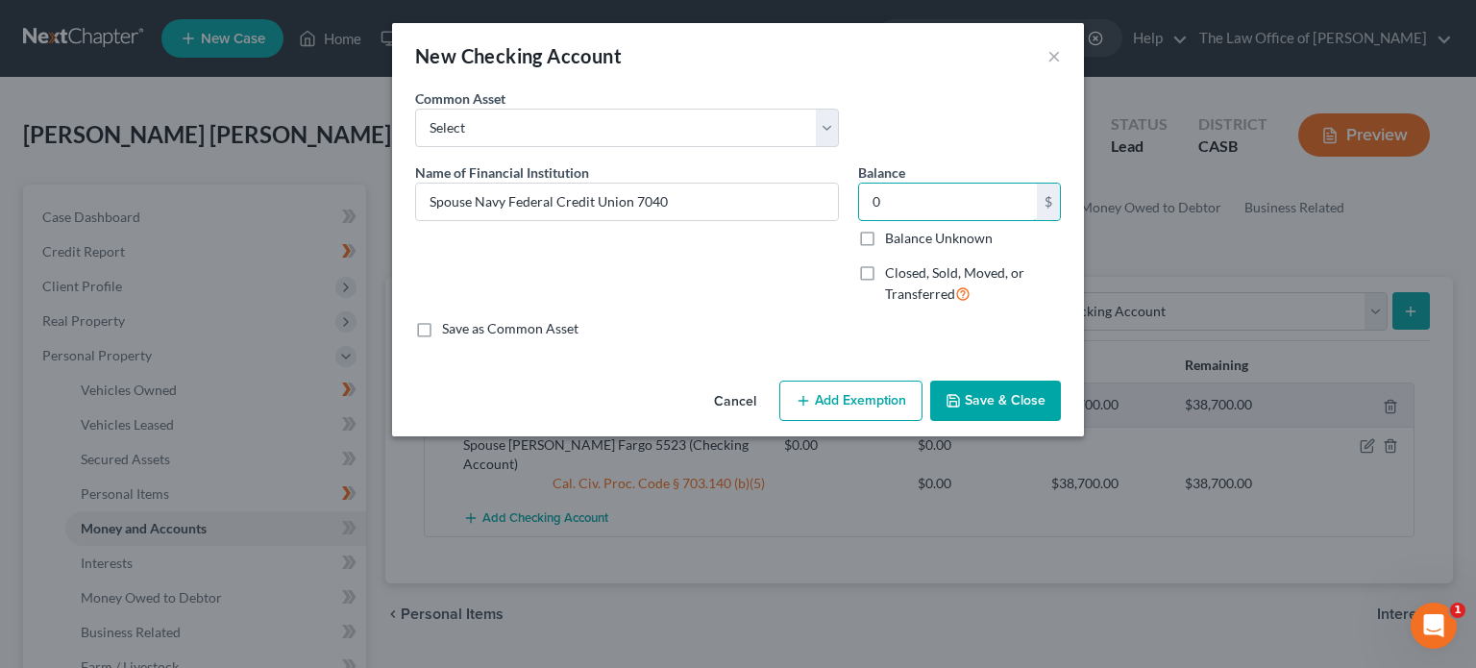
type input "0"
click at [834, 390] on button "Add Exemption" at bounding box center [850, 400] width 143 height 40
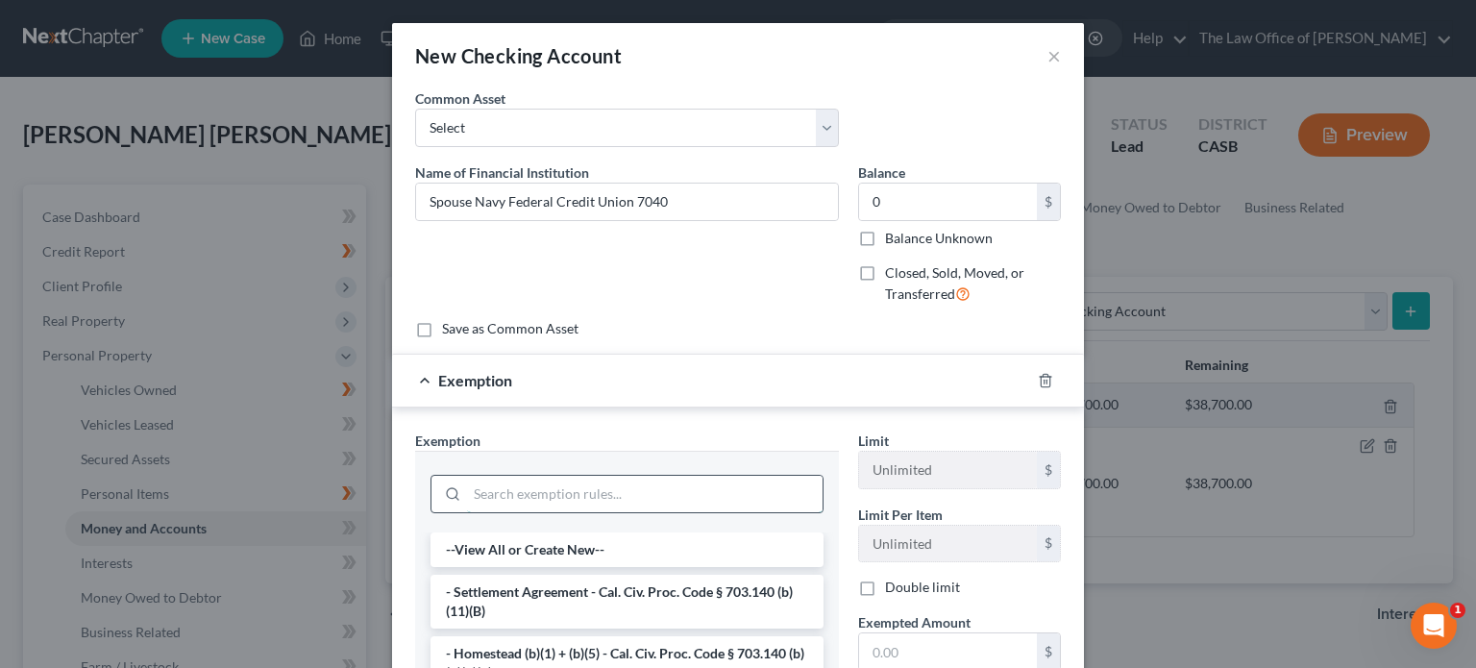
click at [503, 483] on input "search" at bounding box center [644, 494] width 355 height 37
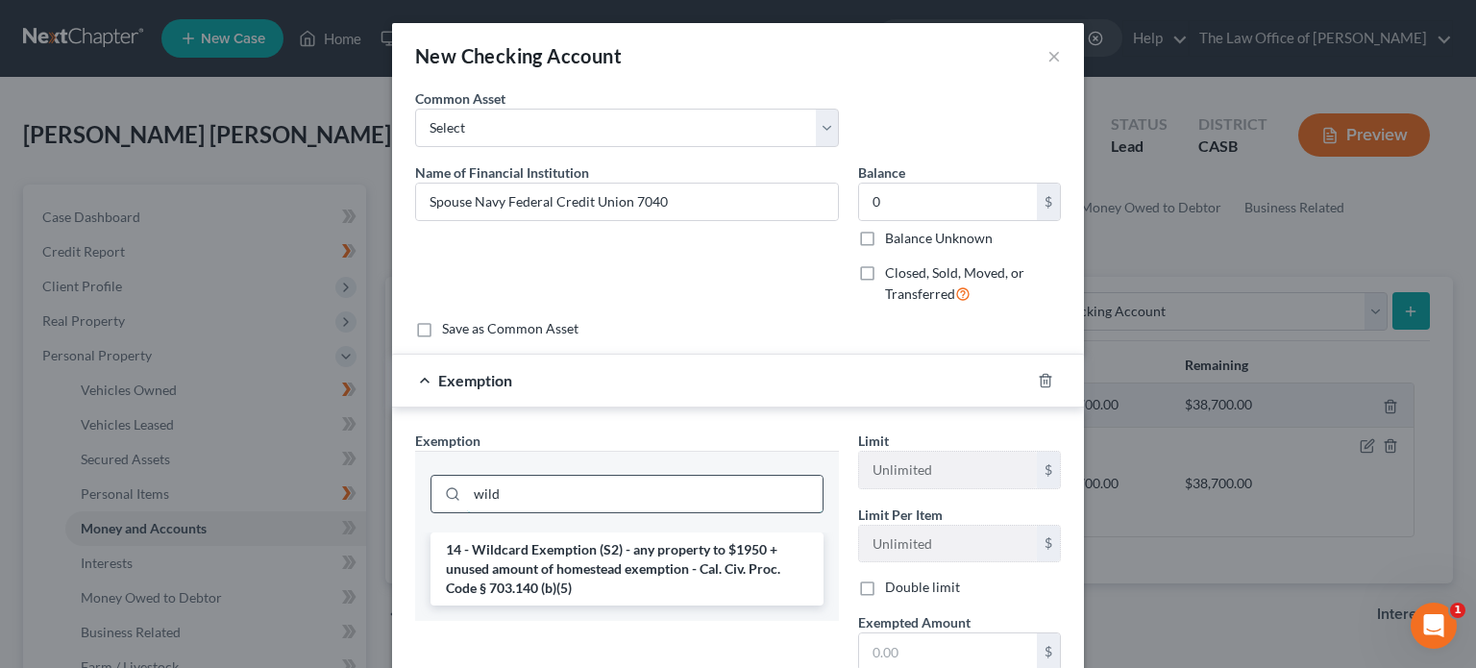
type input "wild"
click at [560, 575] on li "14 - Wildcard Exemption (S2) - any property to $1950 + unused amount of homeste…" at bounding box center [626, 568] width 393 height 73
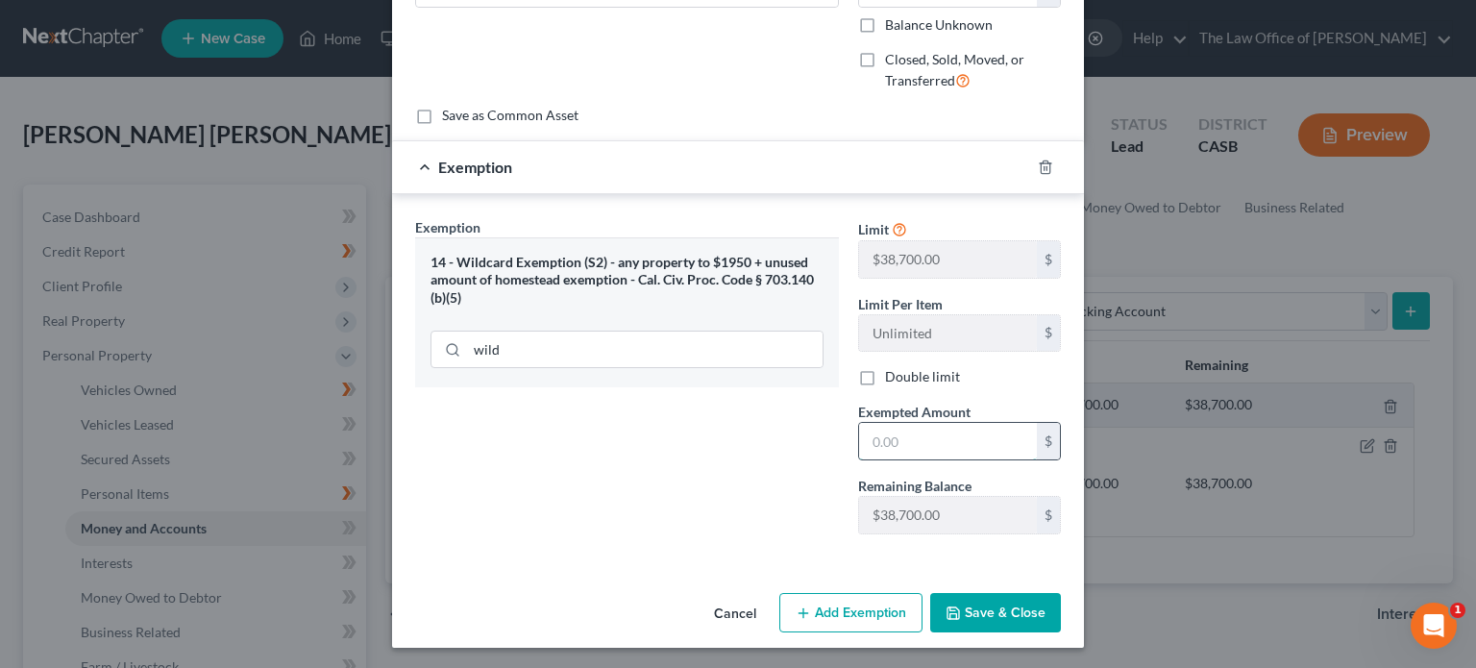
click at [929, 426] on input "text" at bounding box center [948, 441] width 178 height 37
type input "0"
click at [996, 634] on div "Cancel Add Exemption Save & Close" at bounding box center [738, 616] width 692 height 63
click at [1006, 614] on button "Save & Close" at bounding box center [995, 613] width 131 height 40
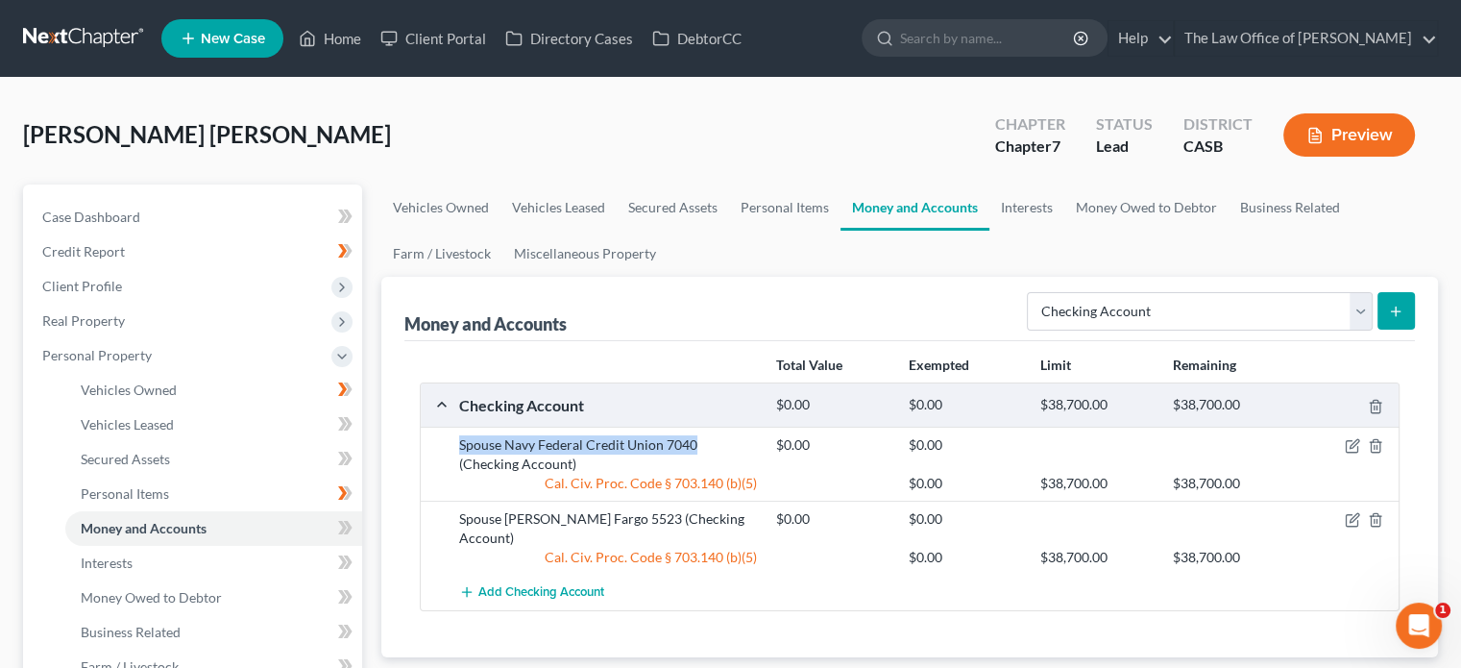
drag, startPoint x: 456, startPoint y: 446, endPoint x: 691, endPoint y: 439, distance: 234.5
click at [691, 439] on div "Spouse Navy Federal Credit Union 7040 (Checking Account)" at bounding box center [608, 454] width 317 height 38
copy div "Spouse Navy Federal Credit Union 7040"
click at [1405, 306] on button "submit" at bounding box center [1396, 310] width 37 height 37
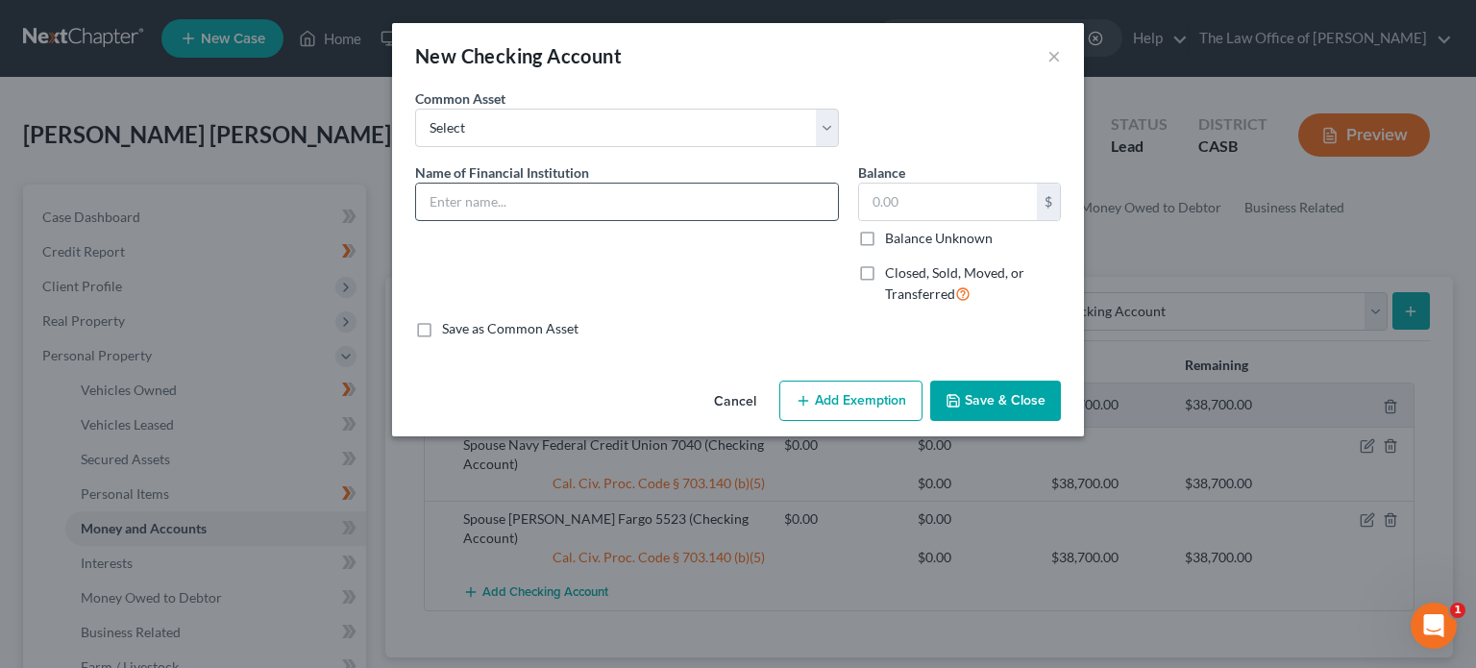
click at [666, 210] on input "text" at bounding box center [627, 202] width 422 height 37
paste input "Spouse Navy Federal Credit Union 7040"
click at [445, 203] on input "Spouse Navy Federal Credit Union 2331" at bounding box center [627, 202] width 422 height 37
type input "Navy Federal Credit Union 2331"
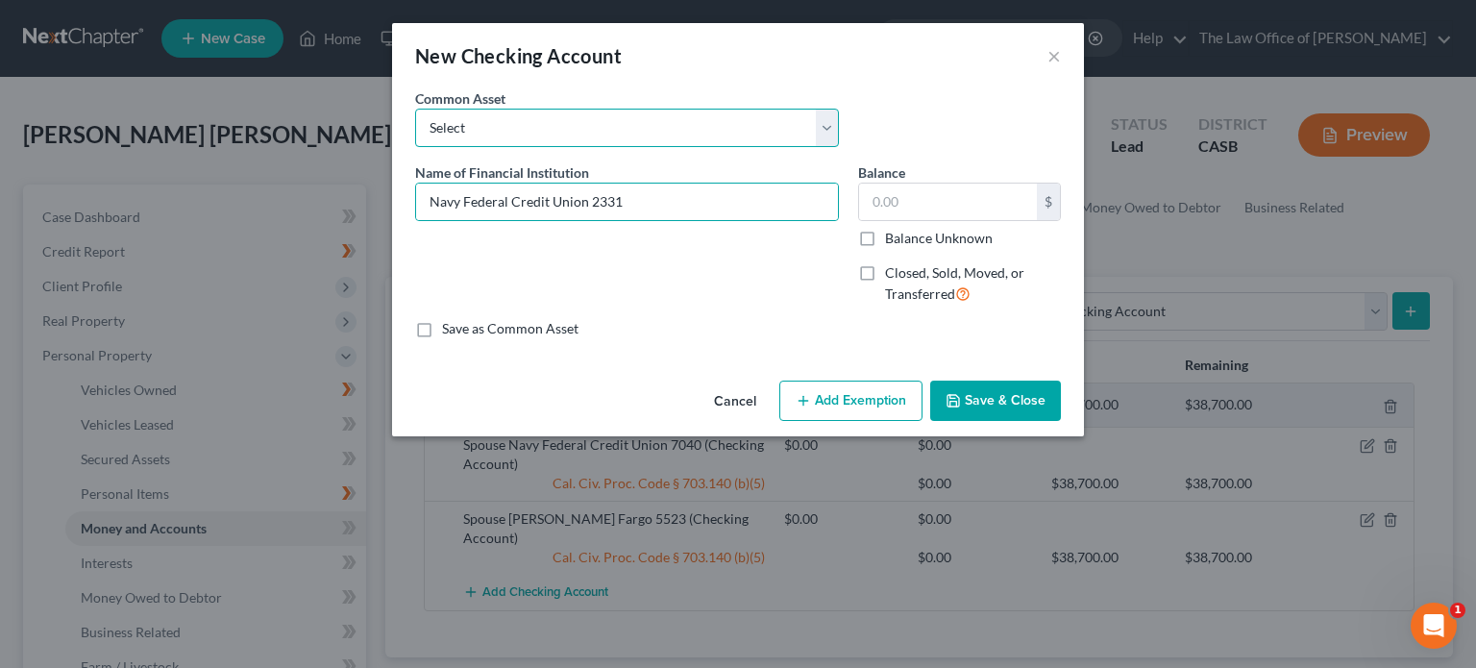
click at [597, 124] on select "Select [PERSON_NAME] Fargo Union Bank JPMorgan Chase Bank, N.A. Bank of America…" at bounding box center [627, 128] width 424 height 38
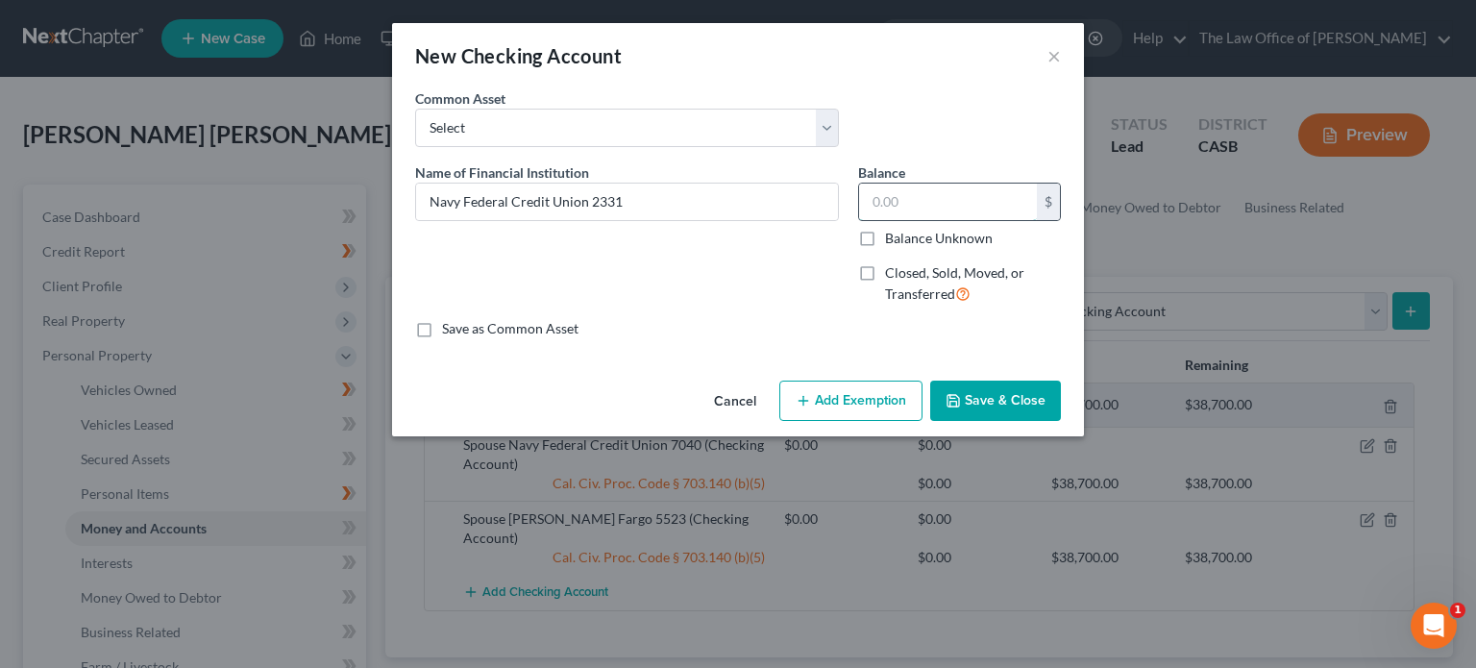
click at [893, 202] on input "text" at bounding box center [948, 202] width 178 height 37
type input "0"
click at [839, 374] on div "Cancel Add Exemption Save & Close" at bounding box center [738, 404] width 692 height 63
click at [829, 405] on button "Add Exemption" at bounding box center [850, 400] width 143 height 40
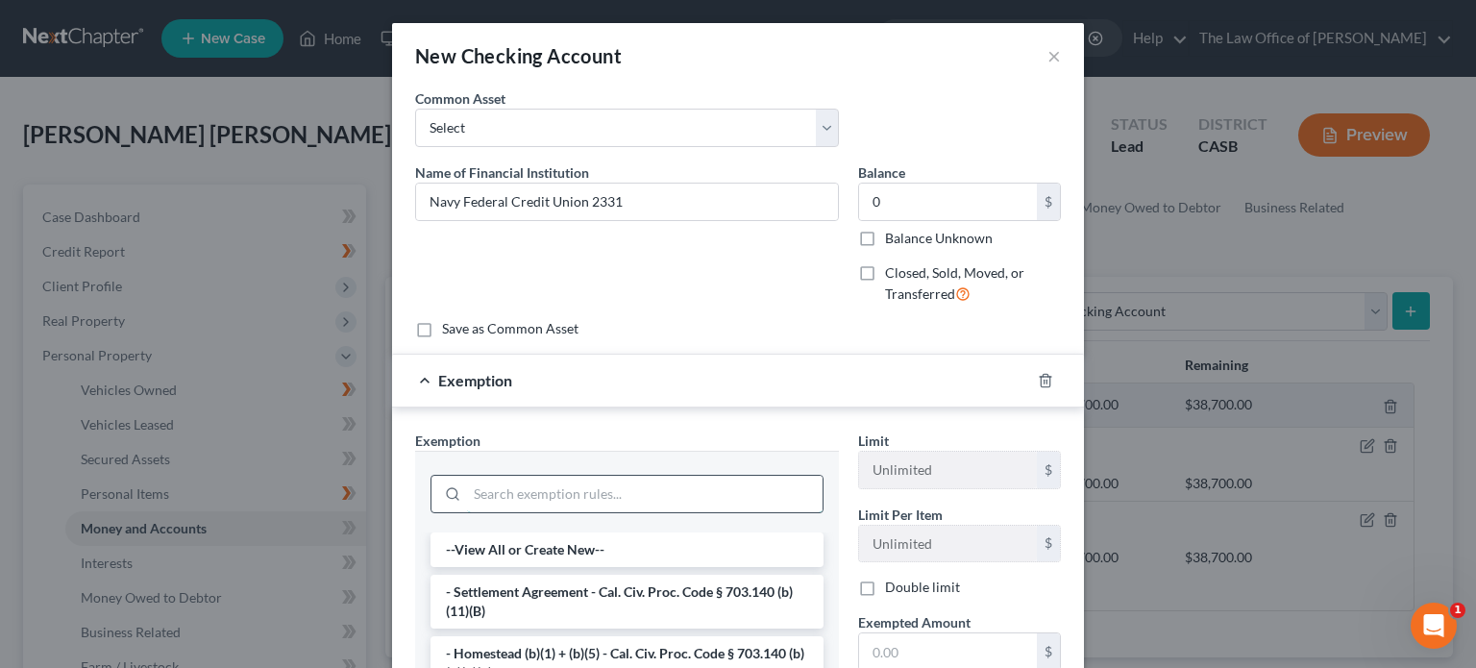
click at [569, 499] on input "search" at bounding box center [644, 494] width 355 height 37
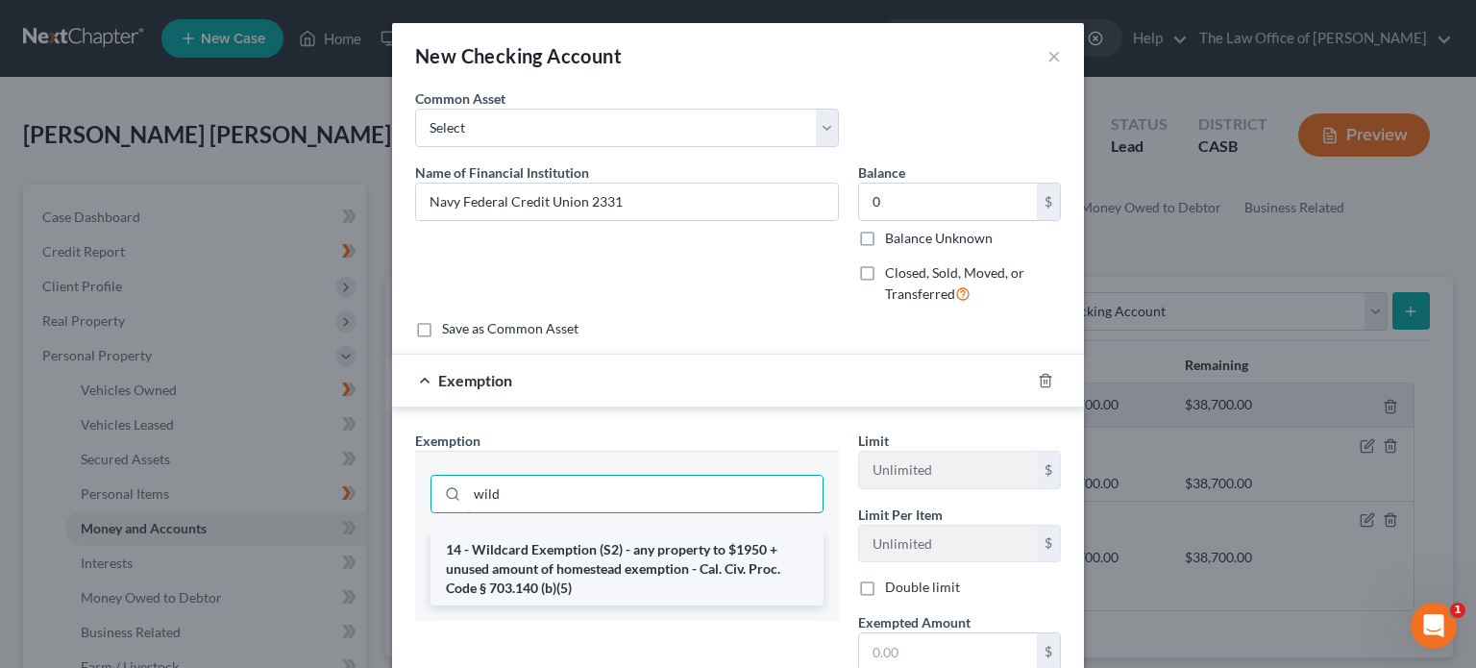
type input "wild"
click at [571, 588] on li "14 - Wildcard Exemption (S2) - any property to $1950 + unused amount of homeste…" at bounding box center [626, 568] width 393 height 73
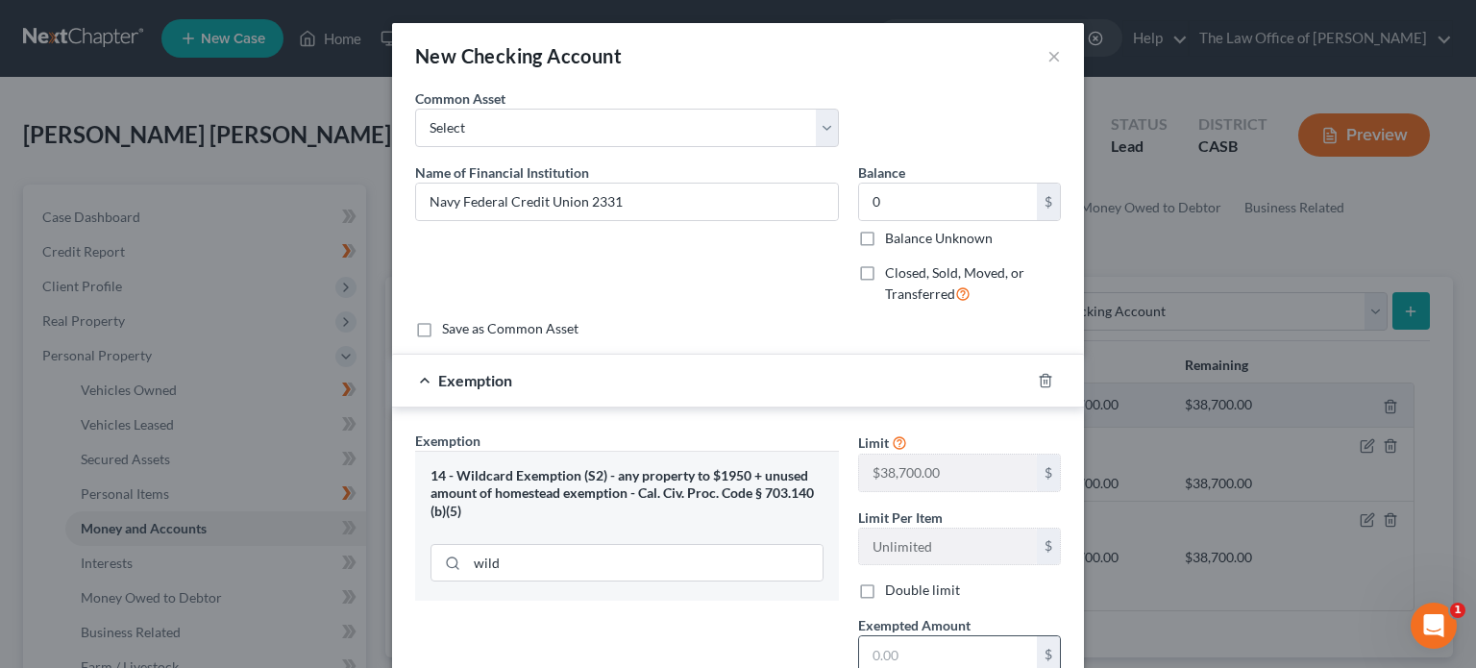
click at [907, 637] on input "text" at bounding box center [948, 654] width 178 height 37
click at [963, 431] on div "Limit $38,700.00 $" at bounding box center [959, 460] width 222 height 61
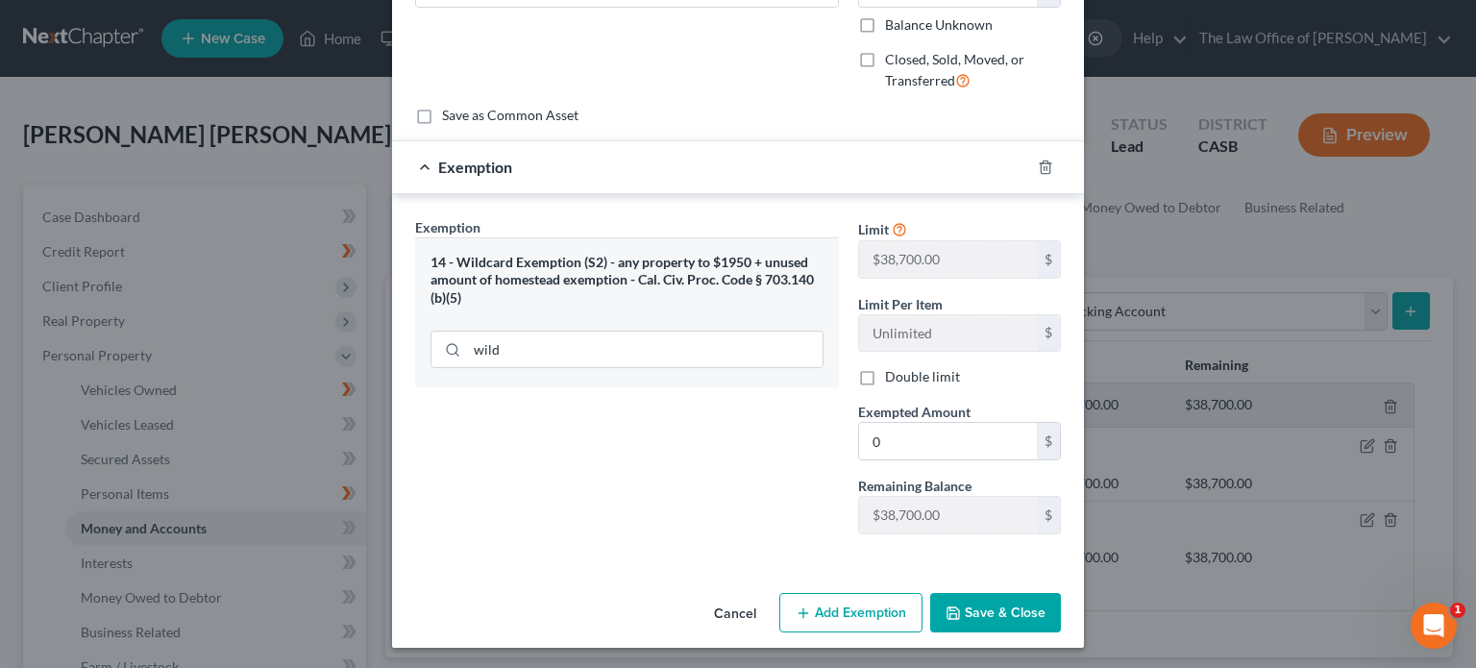
click at [1003, 612] on button "Save & Close" at bounding box center [995, 613] width 131 height 40
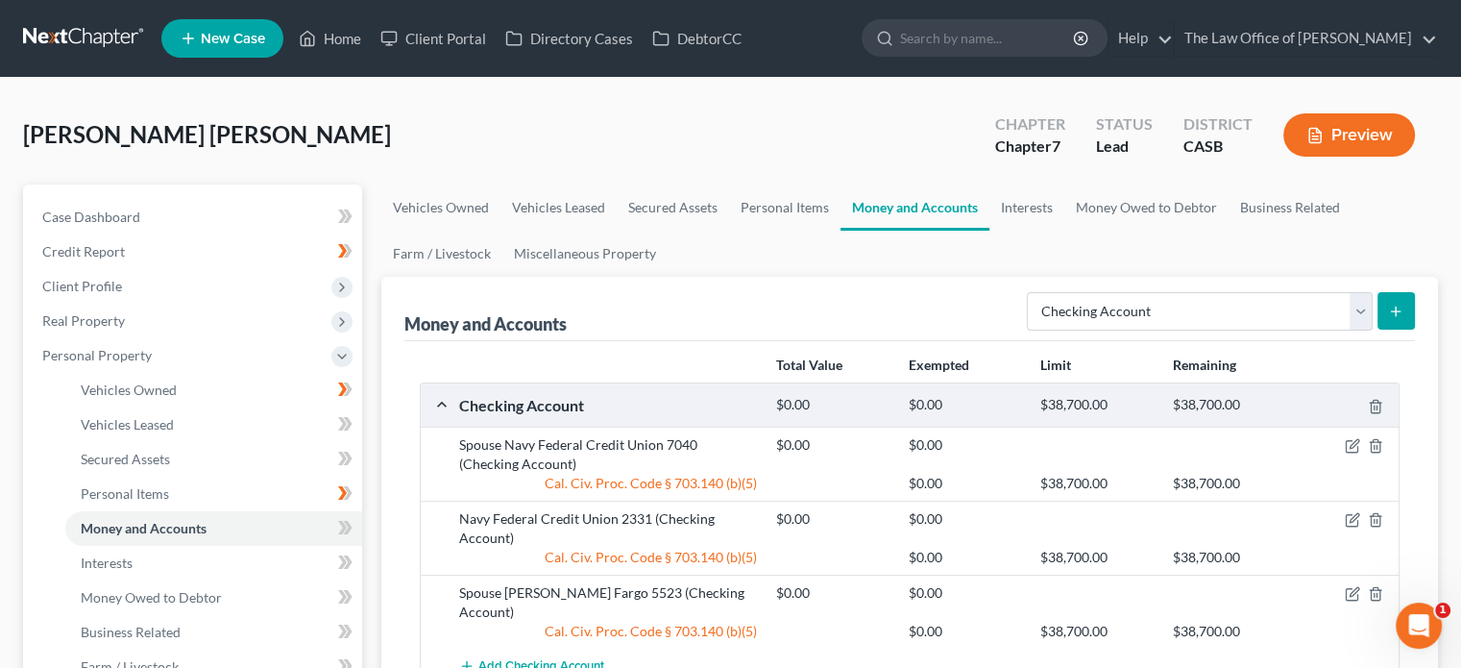
click at [1385, 306] on button "submit" at bounding box center [1396, 310] width 37 height 37
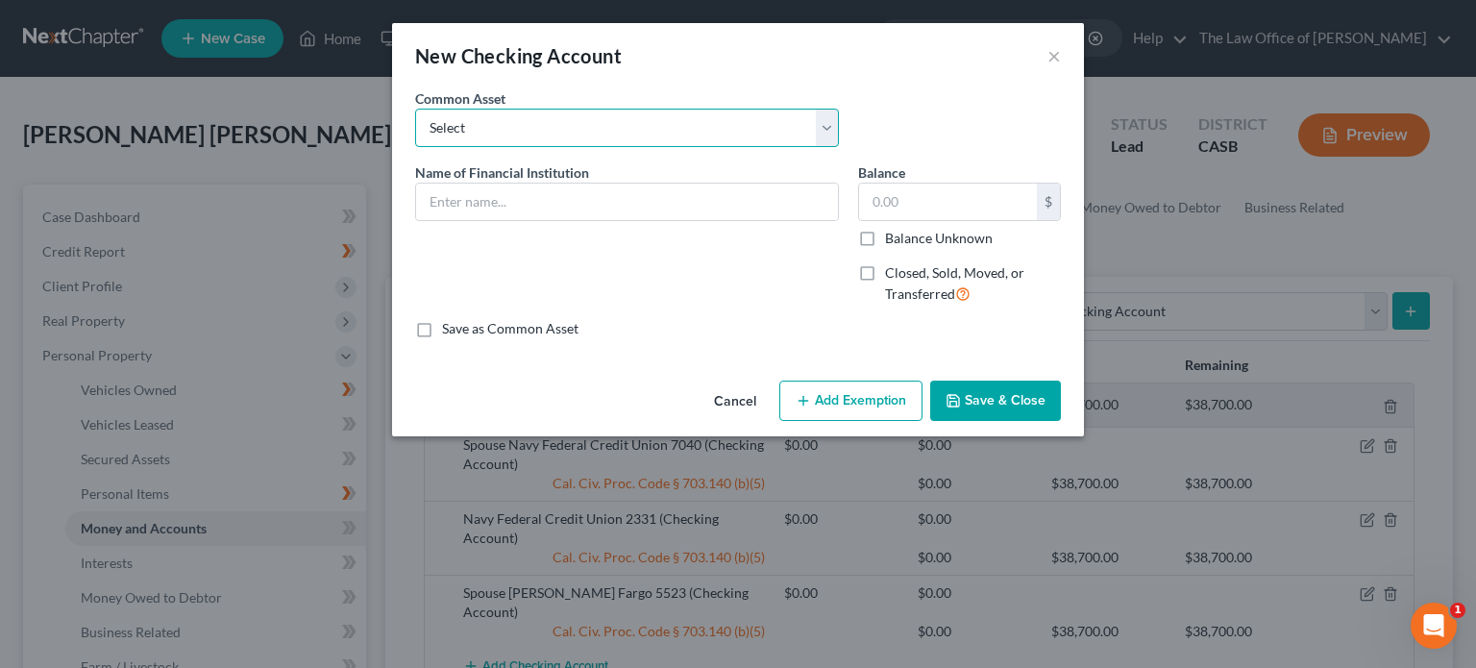
click at [627, 135] on select "Select [PERSON_NAME] Fargo Union Bank JPMorgan Chase Bank, N.A. Bank of America…" at bounding box center [627, 128] width 424 height 38
drag, startPoint x: 751, startPoint y: 90, endPoint x: 1041, endPoint y: 91, distance: 289.2
click at [754, 90] on div "Common Asset Select [PERSON_NAME] Fargo Union Bank JPMorgan Chase Bank, N.A. Ba…" at bounding box center [626, 117] width 443 height 59
click at [1048, 63] on button "×" at bounding box center [1053, 55] width 13 height 23
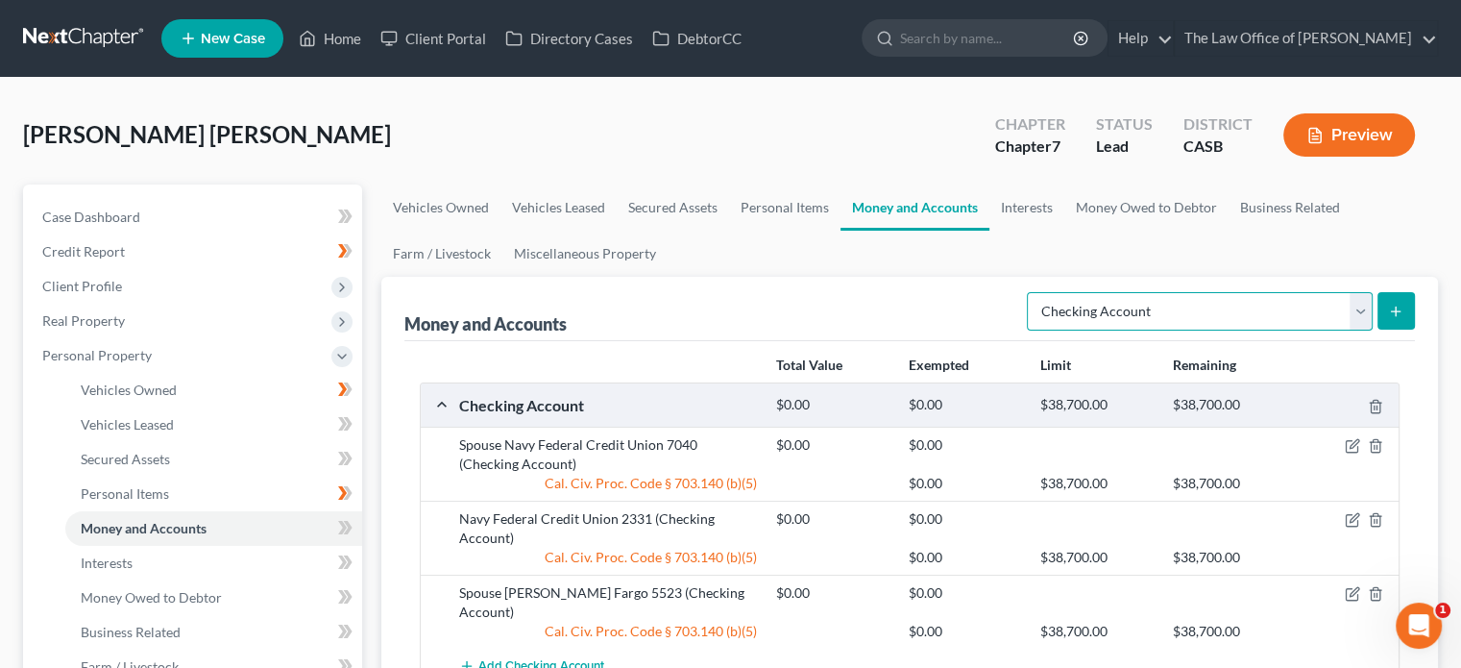
click at [1184, 318] on select "Select Account Type Brokerage Cash on Hand Certificates of Deposit Checking Acc…" at bounding box center [1200, 311] width 346 height 38
click at [1031, 292] on select "Select Account Type Brokerage Cash on Hand Certificates of Deposit Checking Acc…" at bounding box center [1200, 311] width 346 height 38
click at [1392, 304] on icon "submit" at bounding box center [1395, 311] width 15 height 15
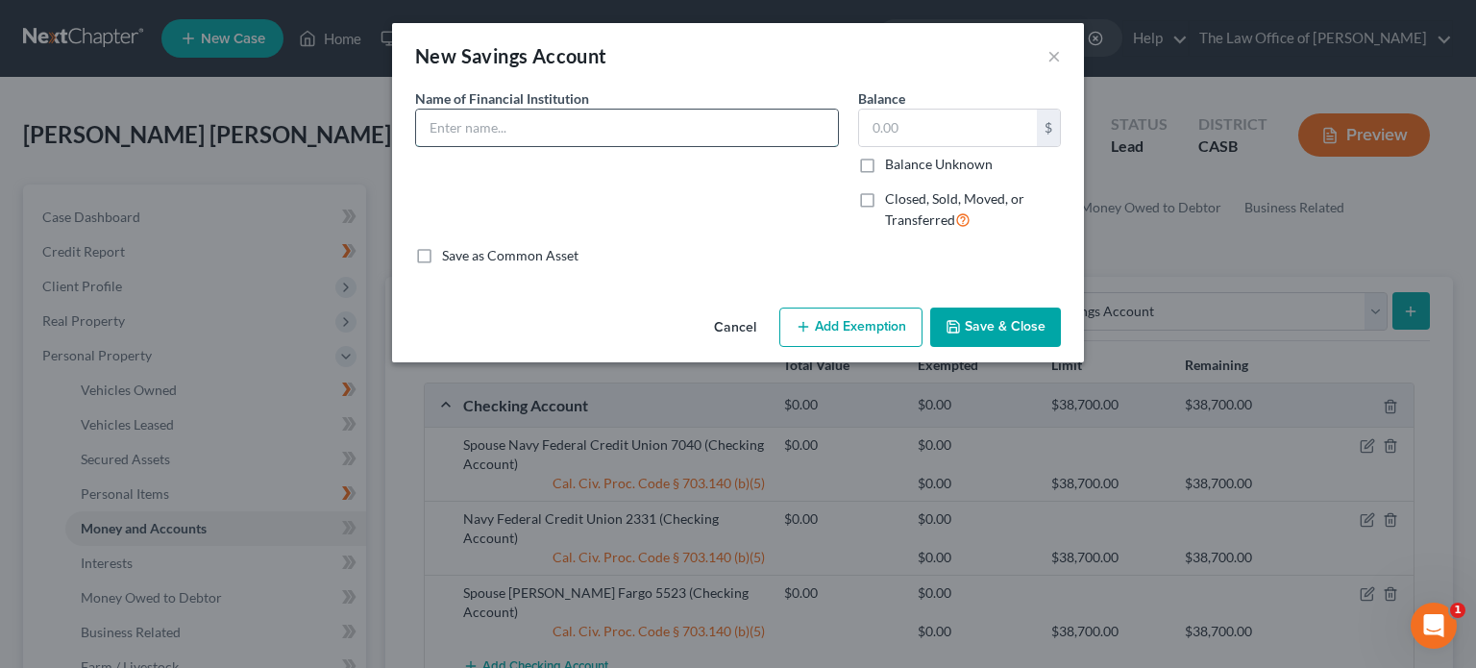
click at [553, 119] on input "text" at bounding box center [627, 128] width 422 height 37
paste input "Spouse Navy Federal Credit Union 7040"
click at [649, 118] on input "Spouse Navy Federal Credit Union 7040" at bounding box center [627, 128] width 422 height 37
click at [1009, 141] on input "text" at bounding box center [948, 128] width 178 height 37
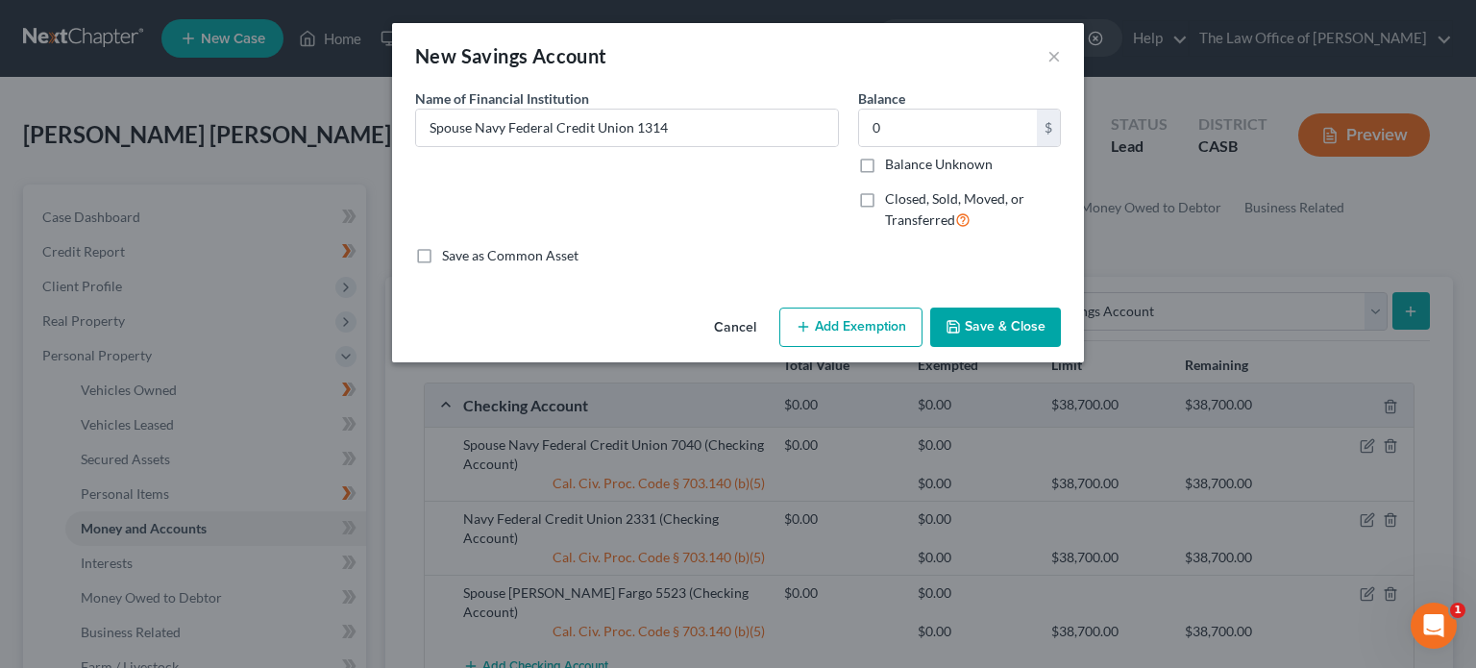
click at [892, 312] on button "Add Exemption" at bounding box center [850, 327] width 143 height 40
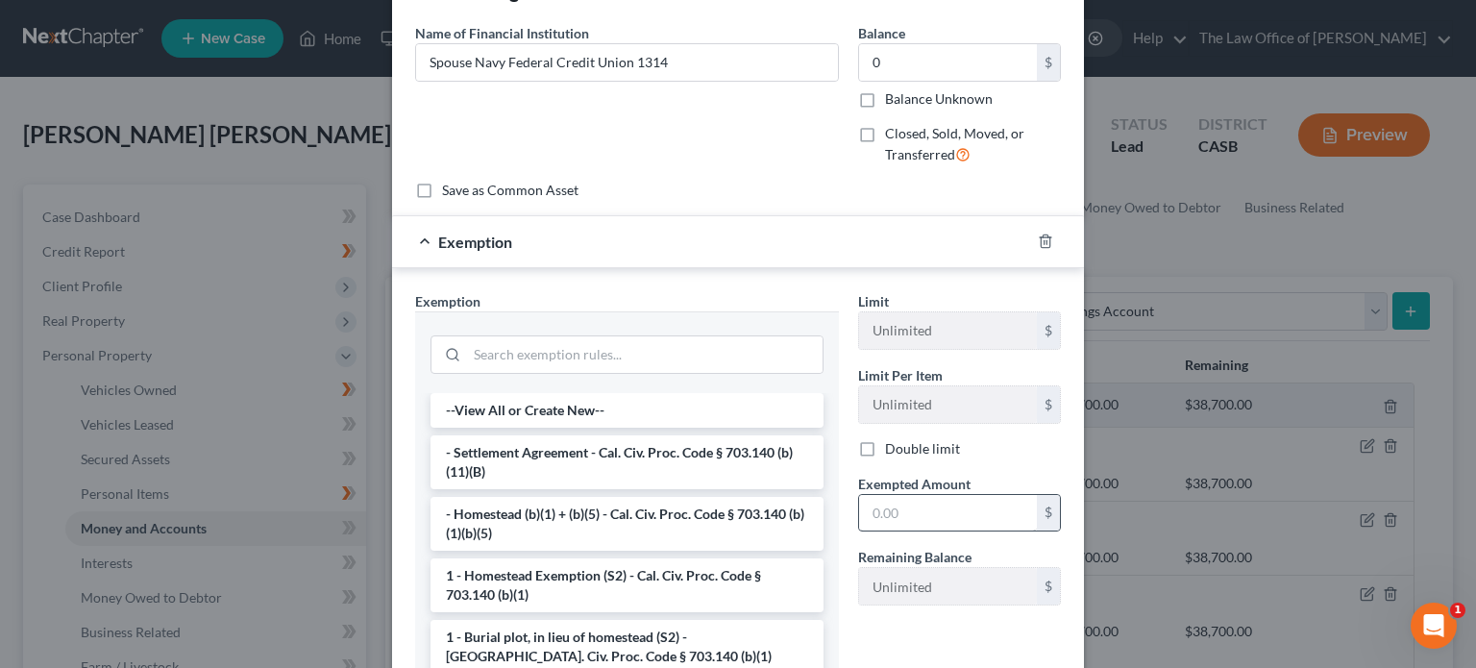
scroll to position [96, 0]
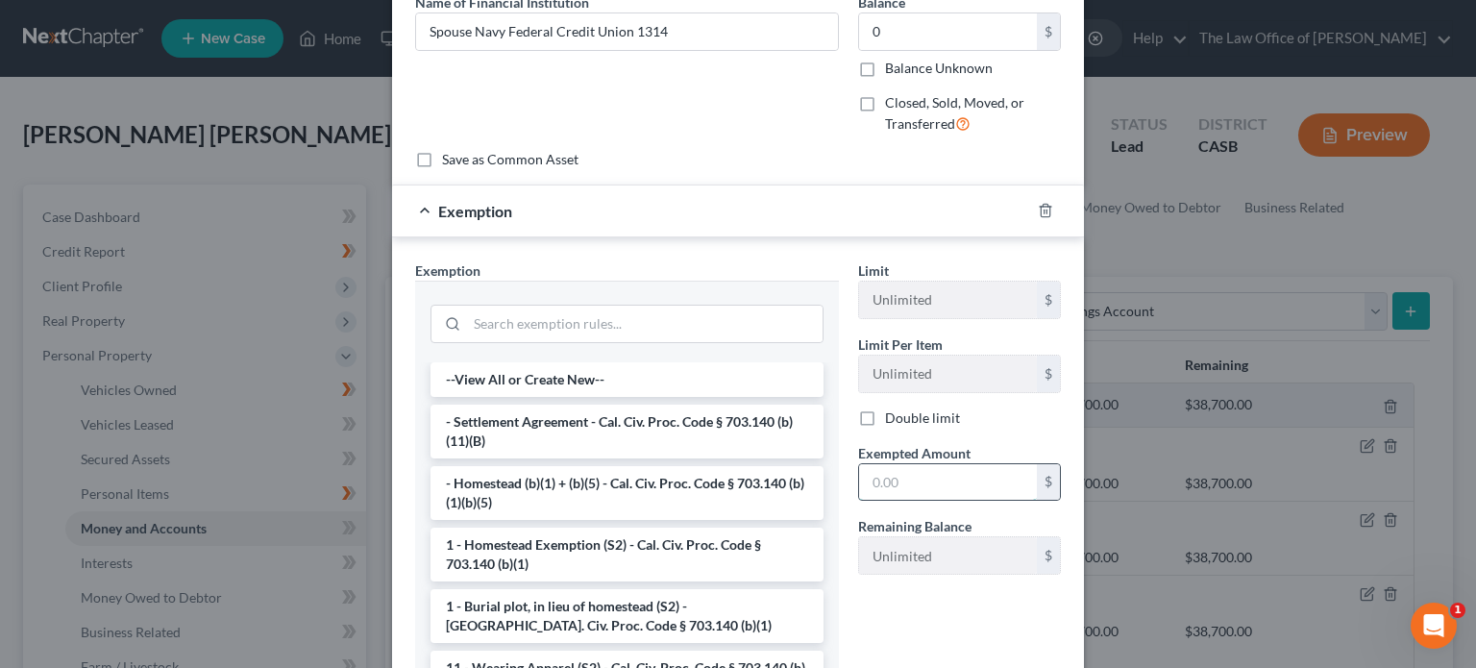
click at [922, 464] on input "text" at bounding box center [948, 482] width 178 height 37
click at [607, 307] on input "search" at bounding box center [644, 324] width 355 height 37
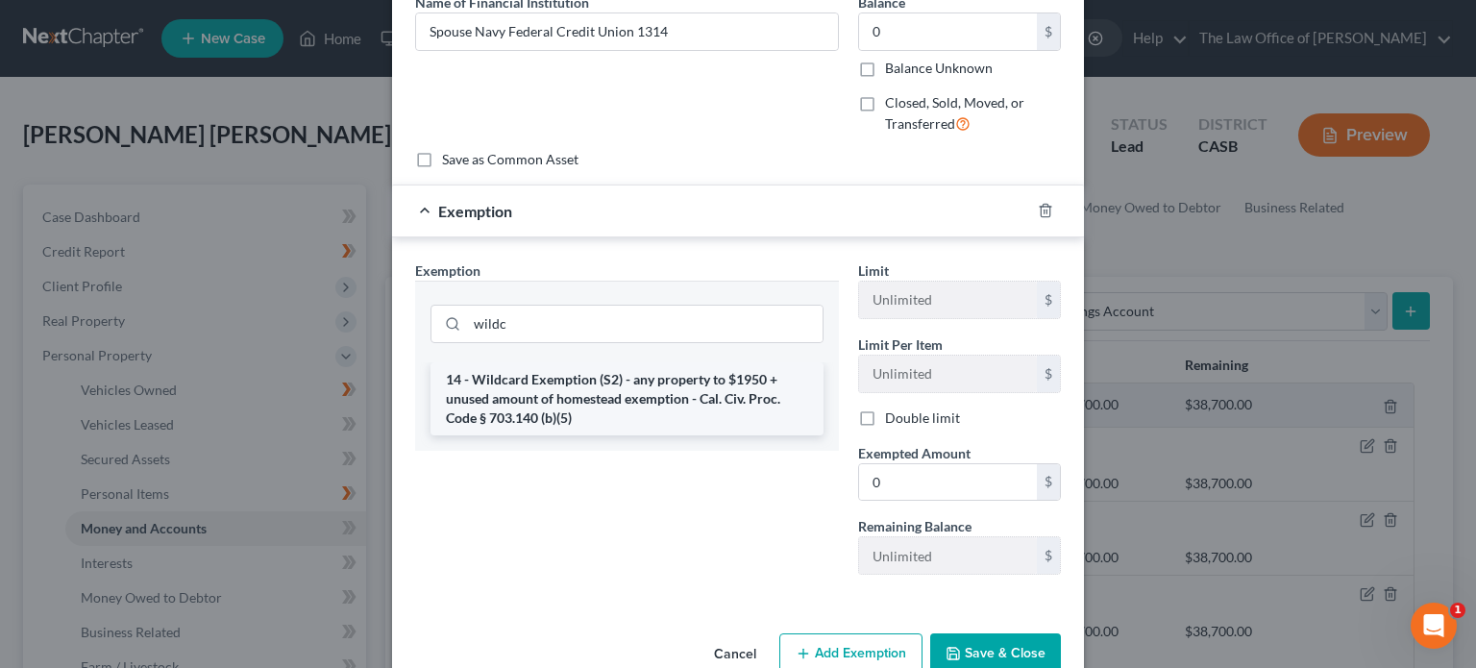
click at [616, 418] on li "14 - Wildcard Exemption (S2) - any property to $1950 + unused amount of homeste…" at bounding box center [626, 398] width 393 height 73
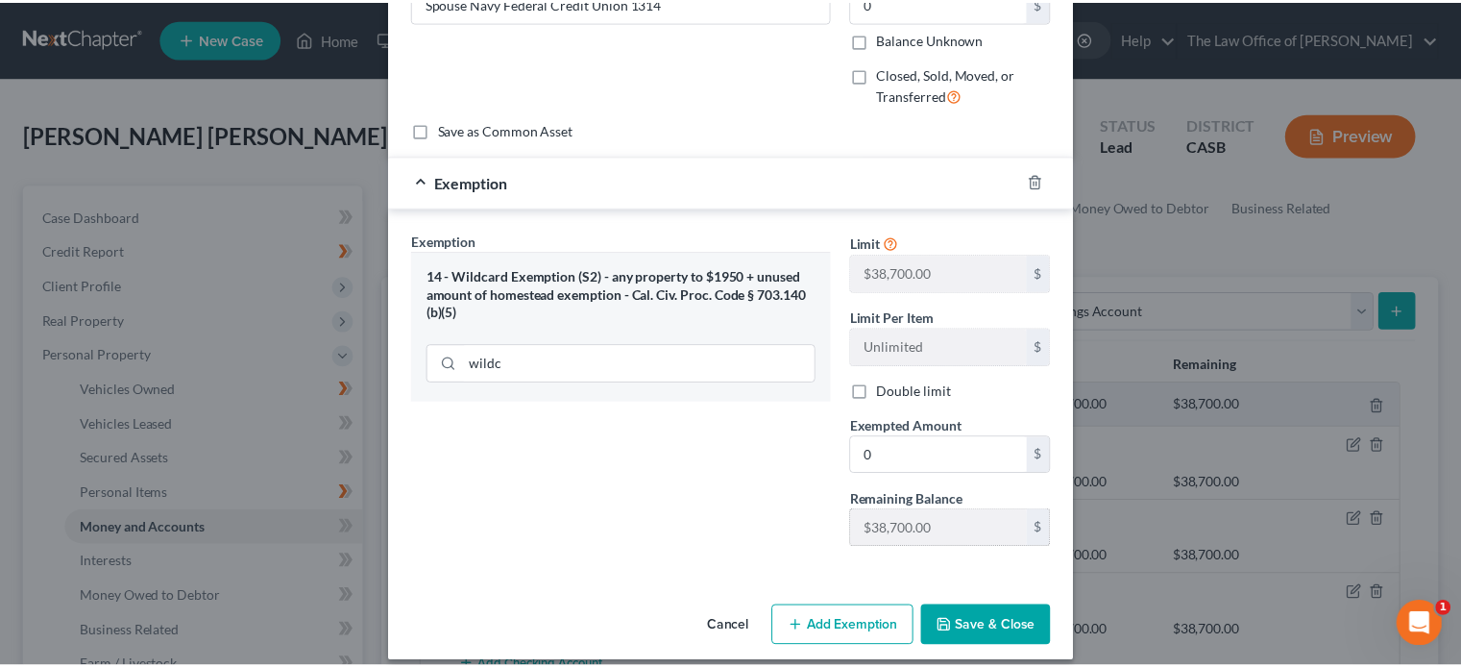
scroll to position [140, 0]
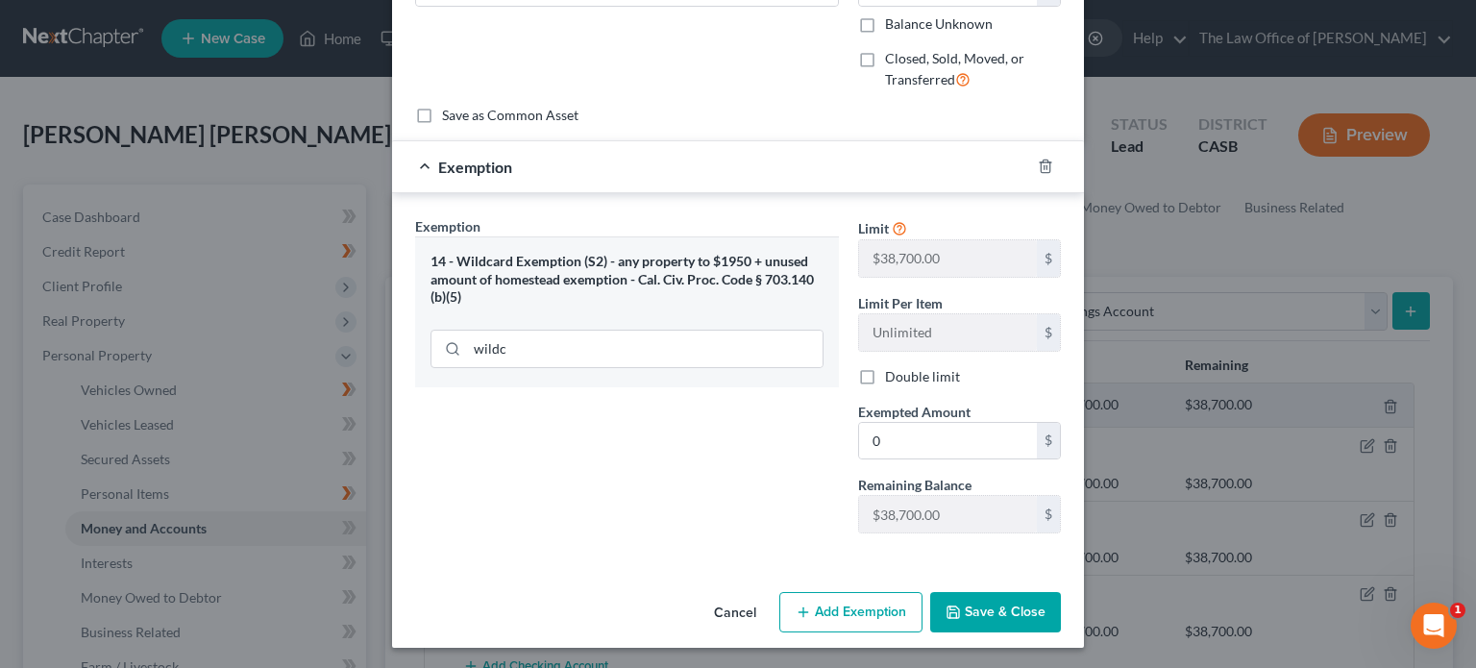
click at [983, 615] on button "Save & Close" at bounding box center [995, 612] width 131 height 40
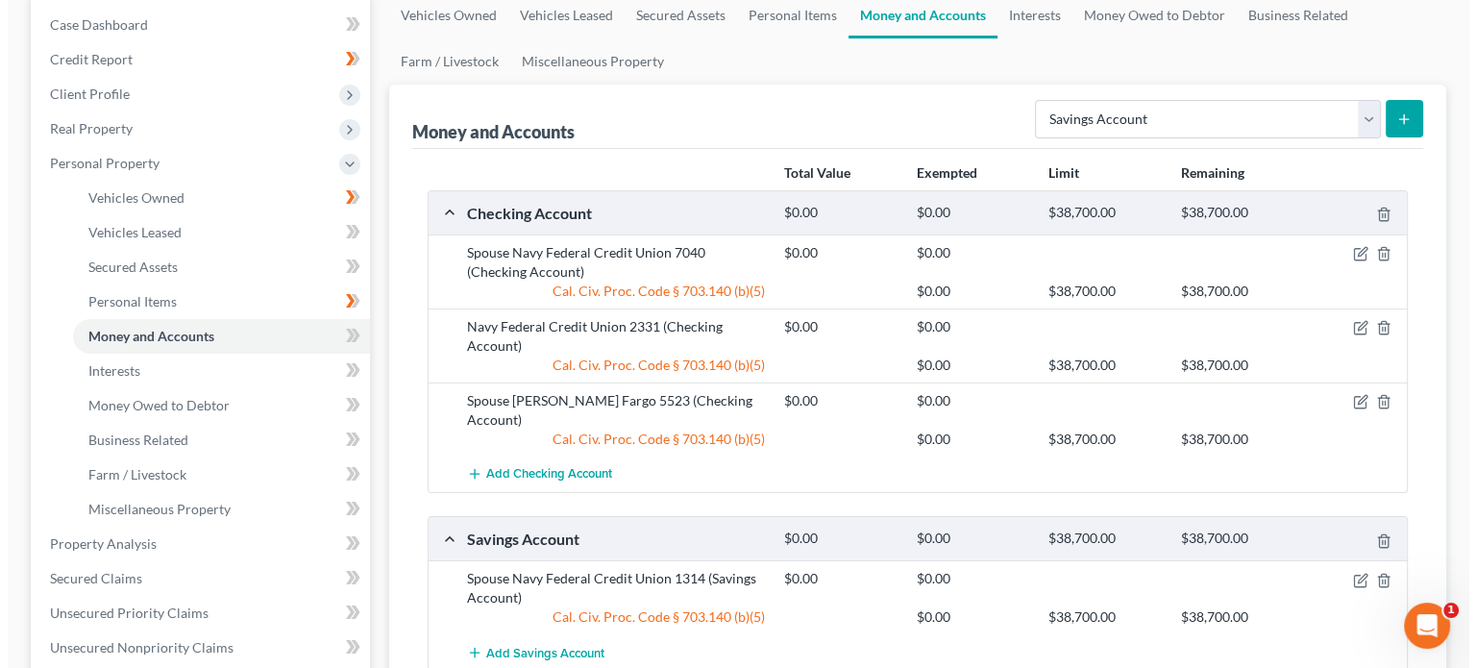
scroll to position [96, 0]
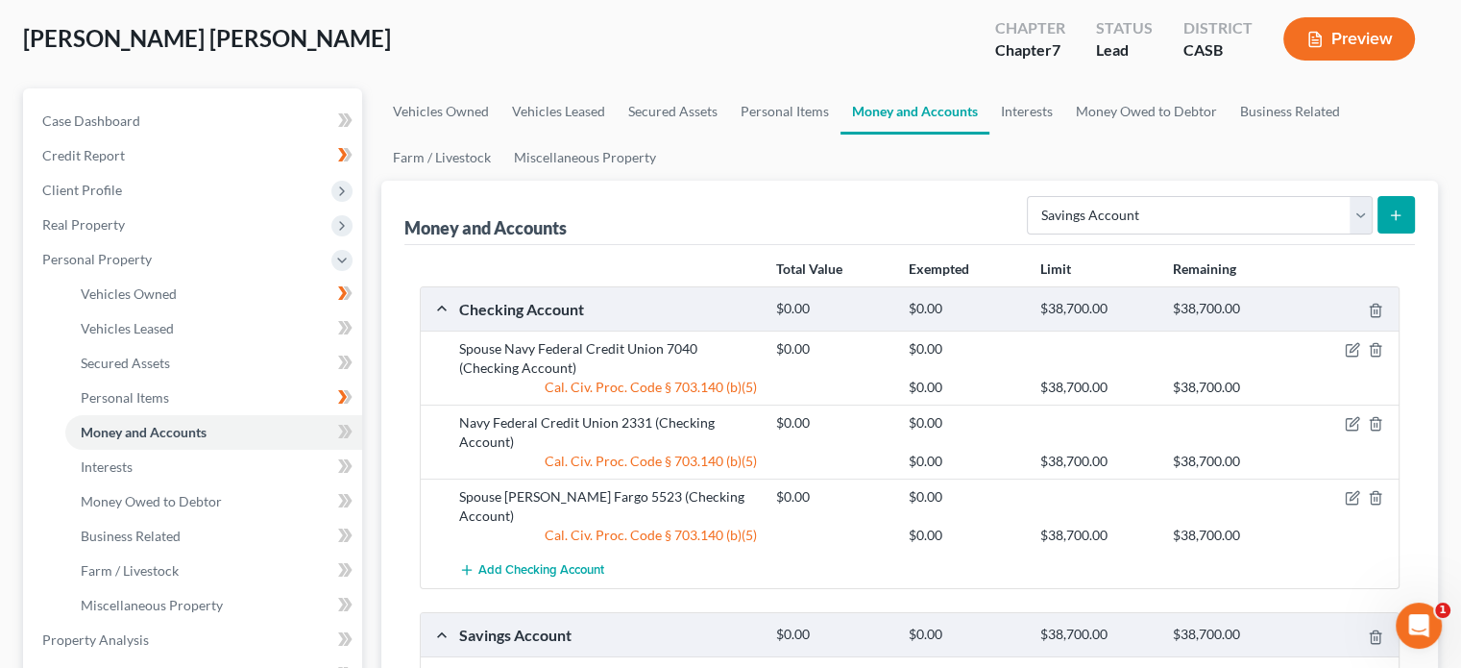
click at [1191, 185] on div "Money and Accounts Select Account Type Brokerage Cash on Hand Certificates of D…" at bounding box center [909, 213] width 1011 height 64
click at [1408, 210] on button "submit" at bounding box center [1396, 214] width 37 height 37
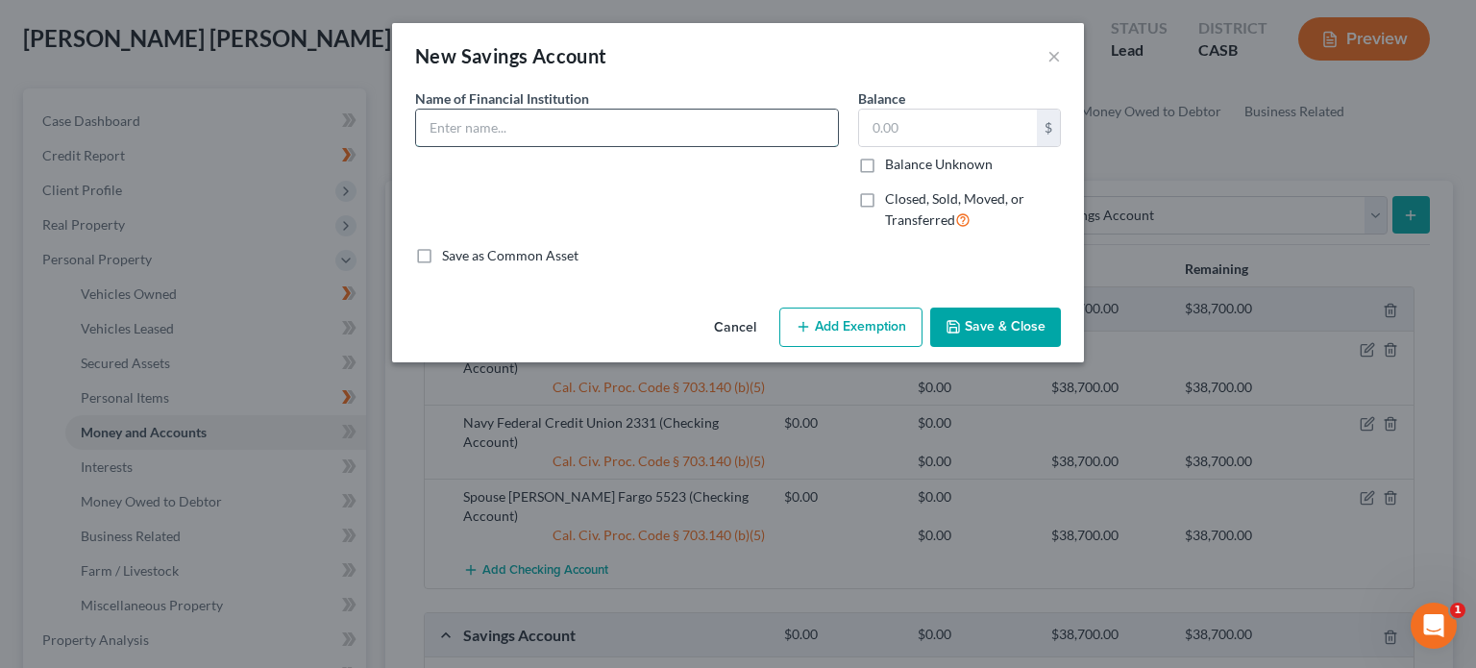
click at [651, 136] on input "text" at bounding box center [627, 128] width 422 height 37
paste input "Spouse Navy Federal Credit Union 7040"
click at [462, 132] on input "Spouse Navy Federal Credit Union 7040" at bounding box center [627, 128] width 422 height 37
click at [462, 131] on input "Spouse Navy Federal Credit Union 7040" at bounding box center [627, 128] width 422 height 37
click at [600, 117] on input "Navy Federal Credit Union 7040" at bounding box center [627, 128] width 422 height 37
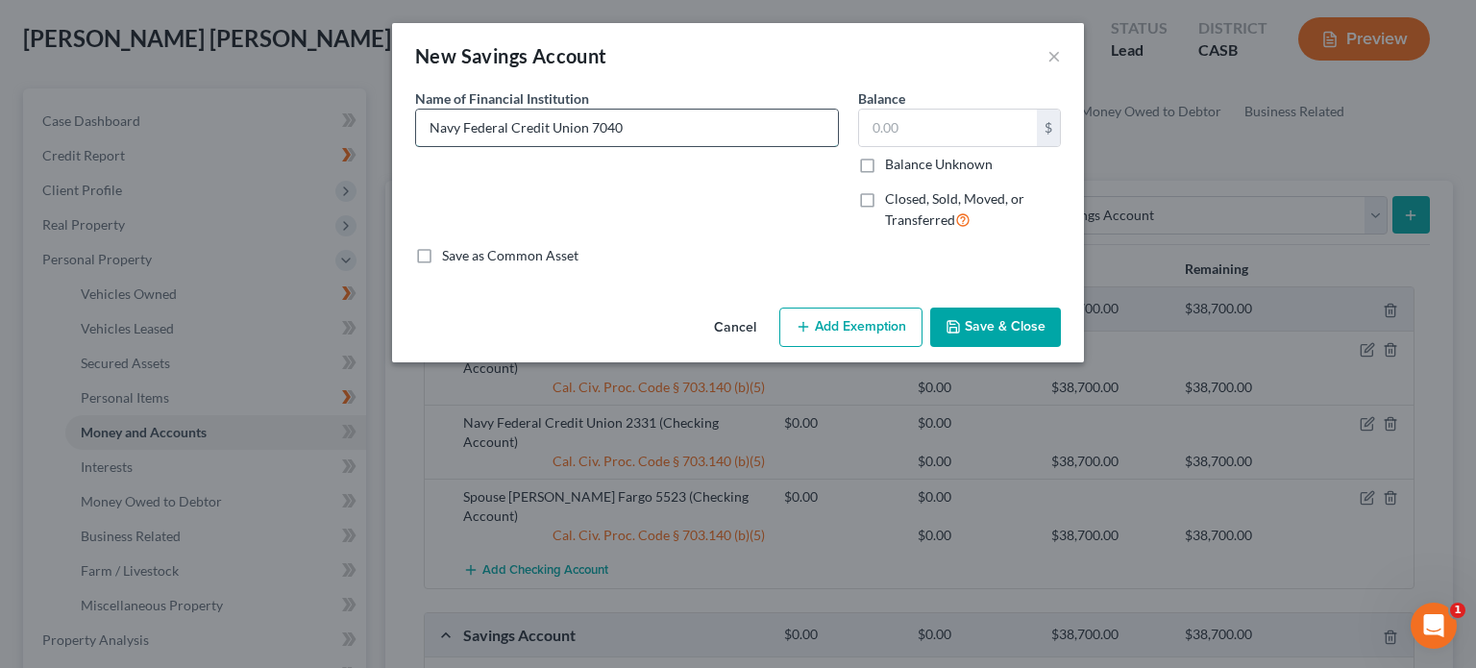
click at [600, 117] on input "Navy Federal Credit Union 7040" at bounding box center [627, 128] width 422 height 37
click at [1004, 137] on input "text" at bounding box center [948, 128] width 178 height 37
click at [833, 322] on button "Add Exemption" at bounding box center [850, 327] width 143 height 40
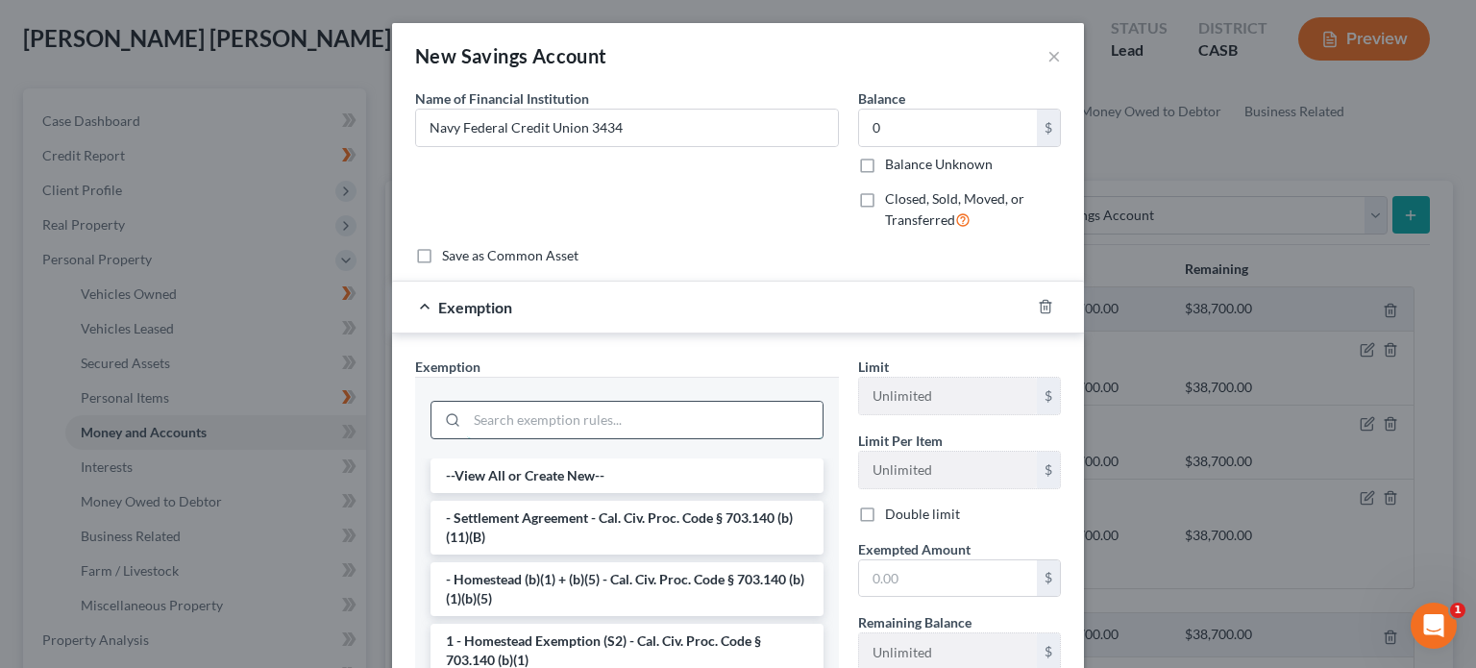
click at [757, 417] on input "search" at bounding box center [644, 420] width 355 height 37
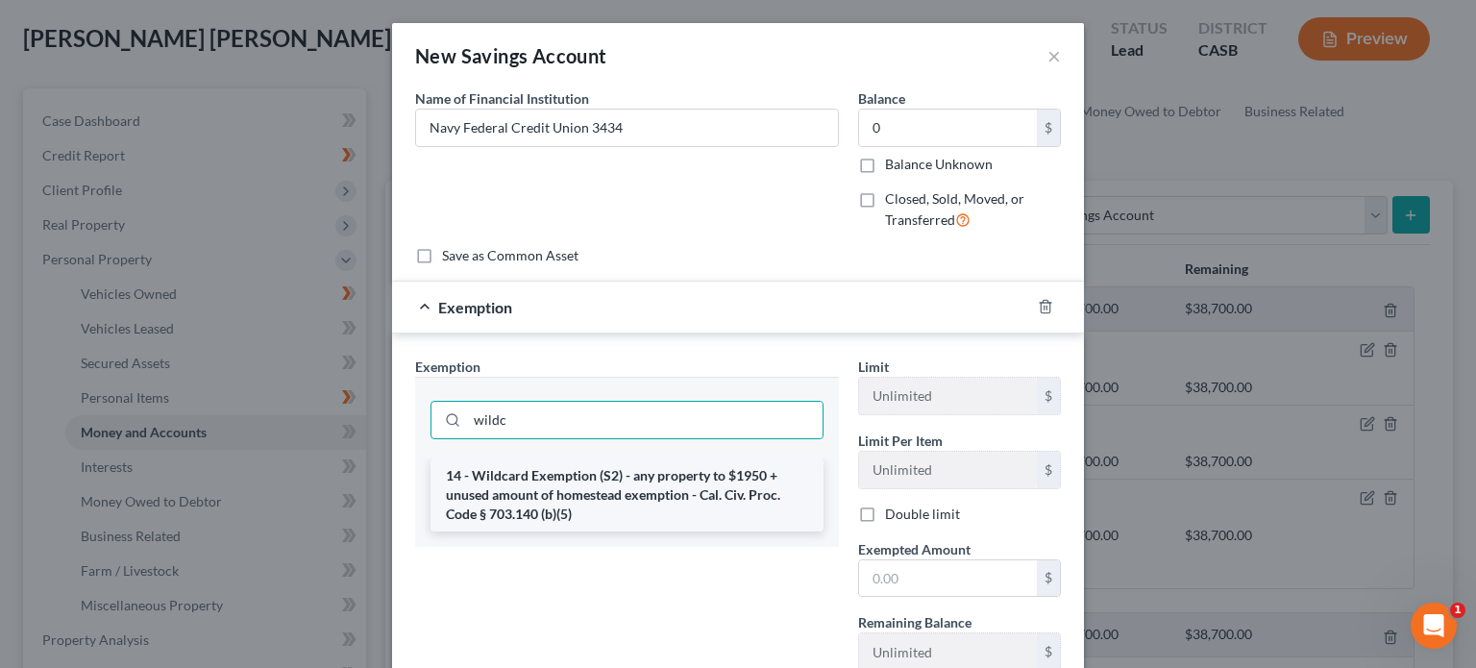
click at [708, 508] on li "14 - Wildcard Exemption (S2) - any property to $1950 + unused amount of homeste…" at bounding box center [626, 494] width 393 height 73
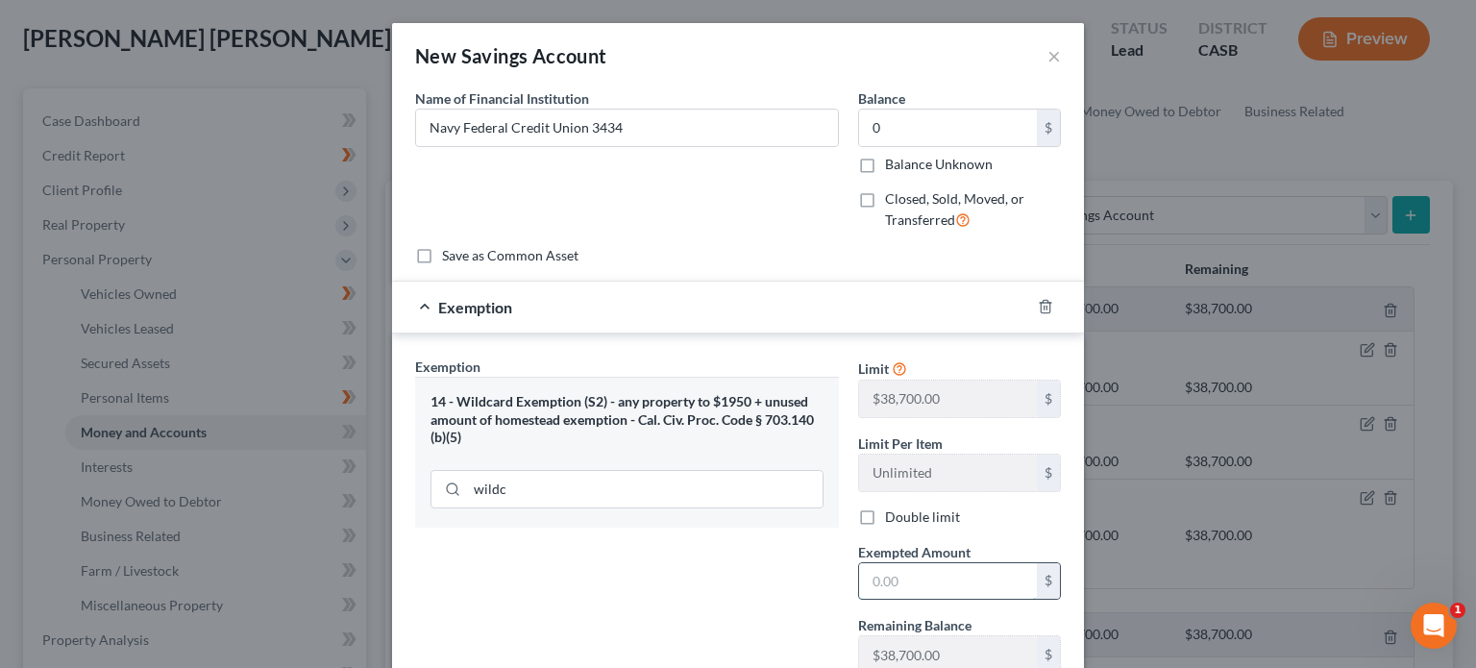
drag, startPoint x: 904, startPoint y: 570, endPoint x: 918, endPoint y: 561, distance: 16.8
click at [904, 570] on input "text" at bounding box center [948, 581] width 178 height 37
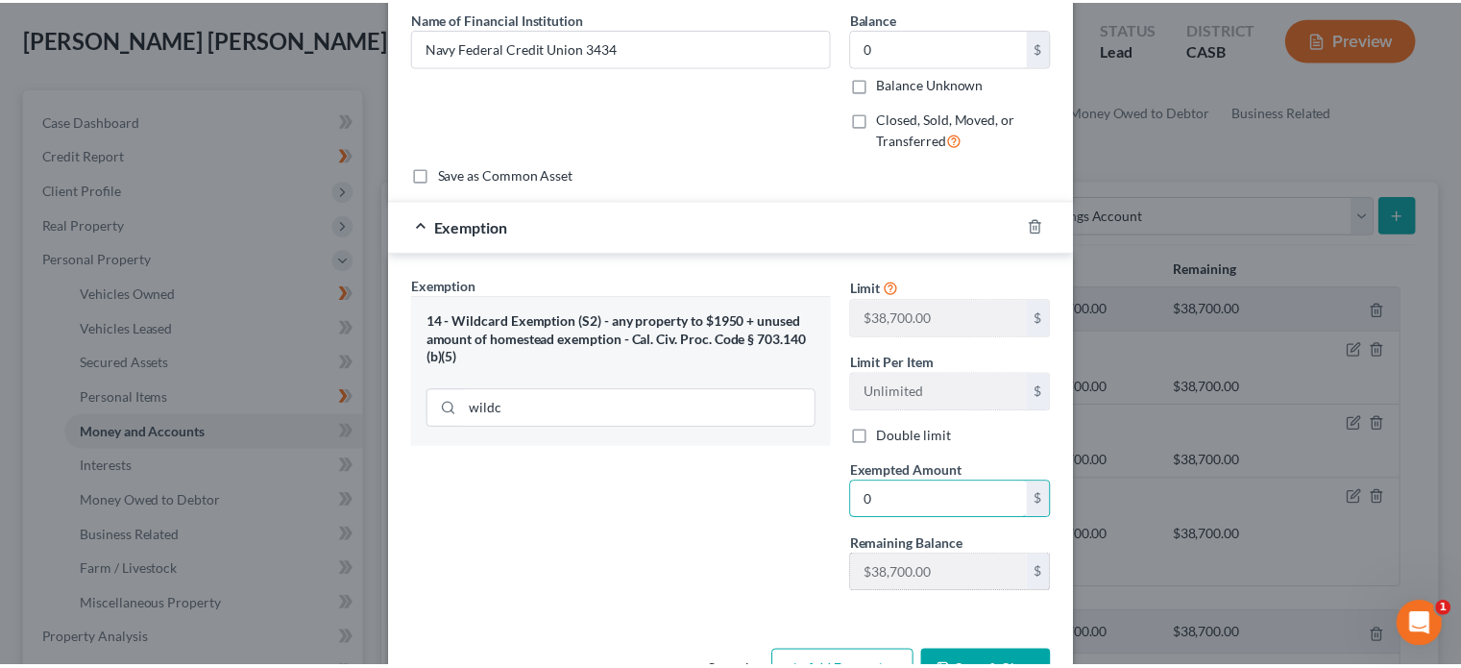
scroll to position [140, 0]
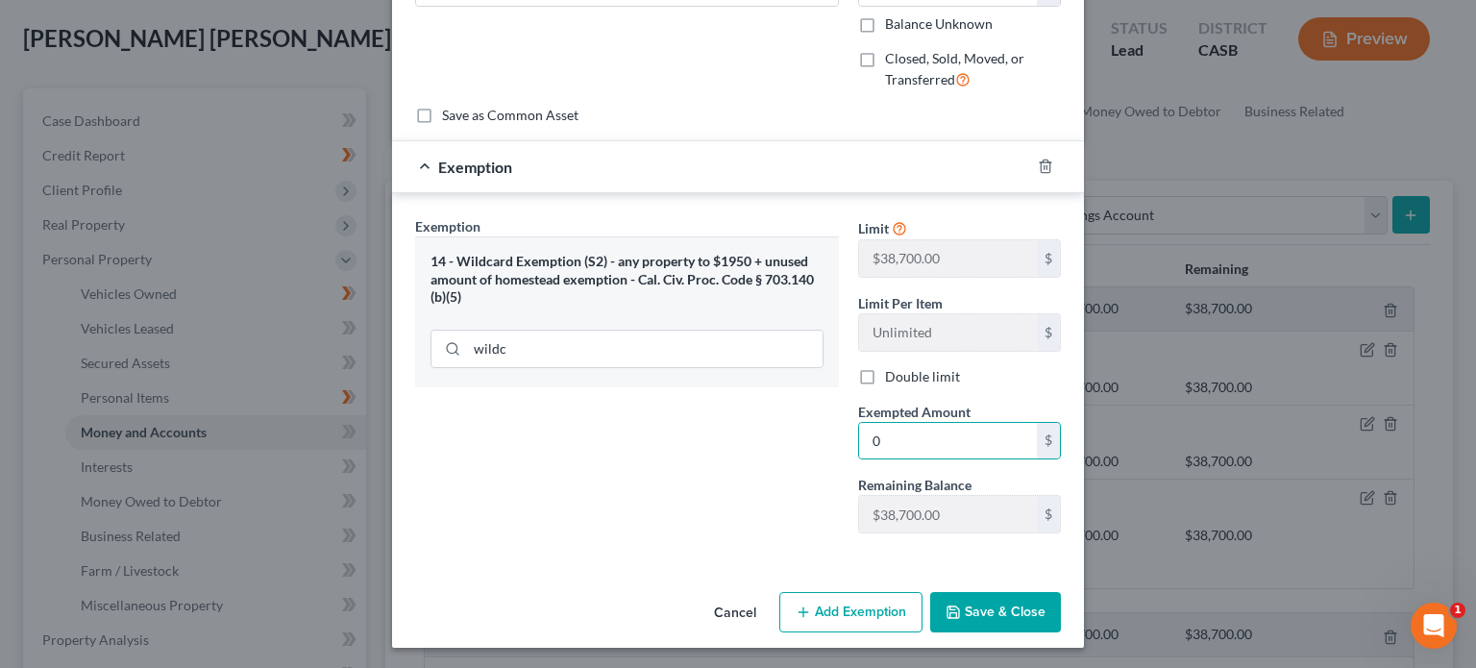
click at [930, 595] on button "Save & Close" at bounding box center [995, 612] width 131 height 40
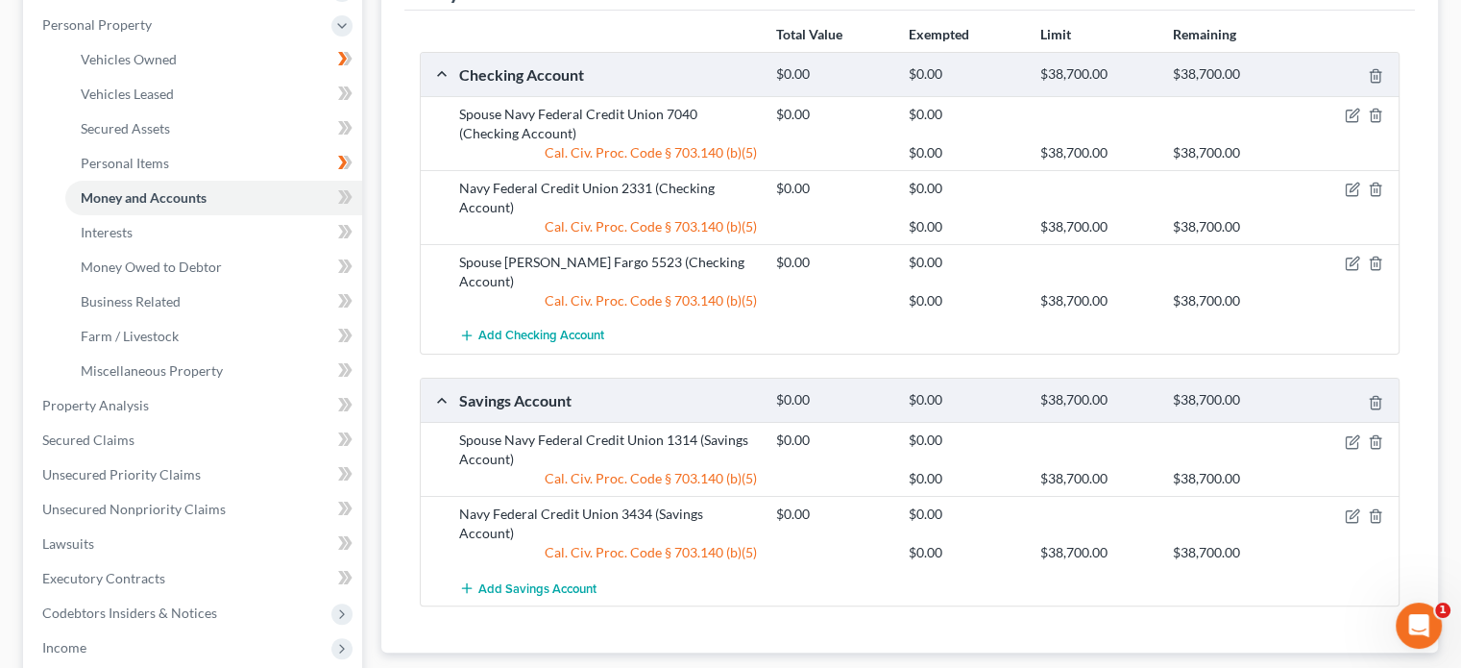
scroll to position [192, 0]
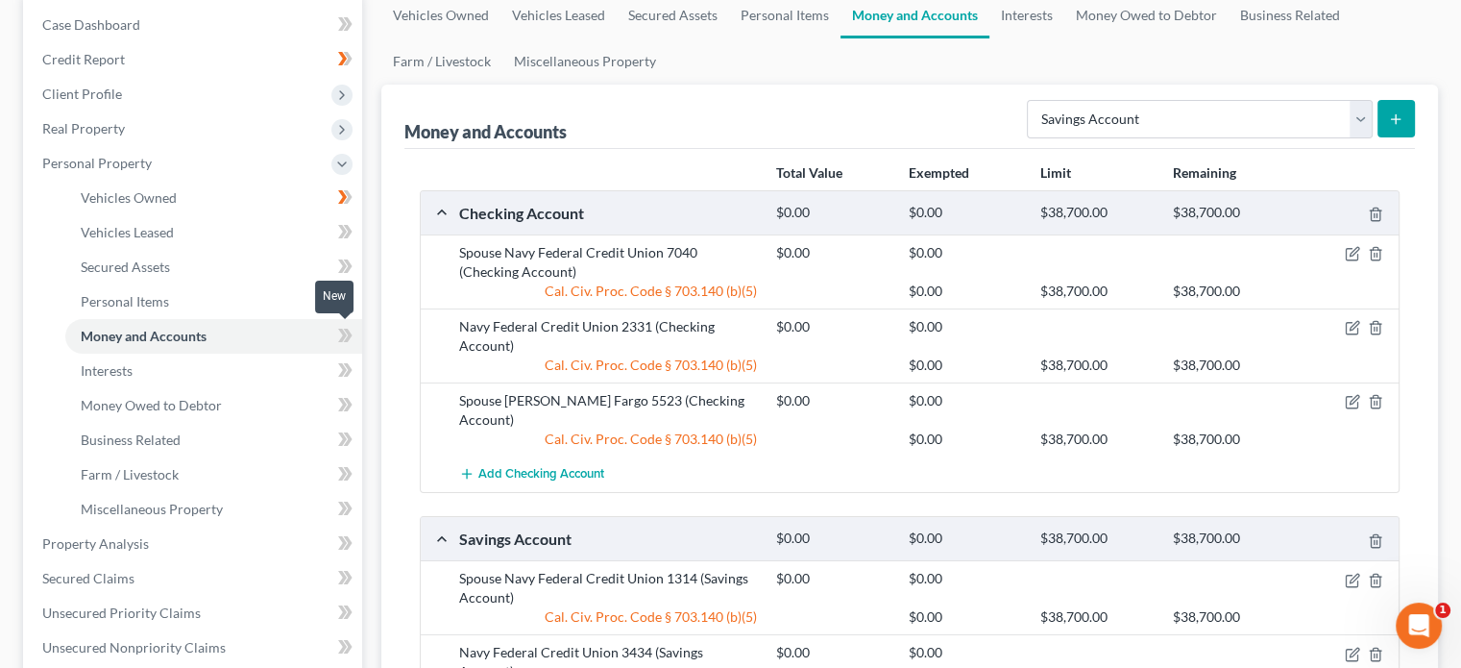
click at [337, 336] on span at bounding box center [346, 338] width 34 height 29
click at [297, 366] on link "Interests" at bounding box center [213, 371] width 297 height 35
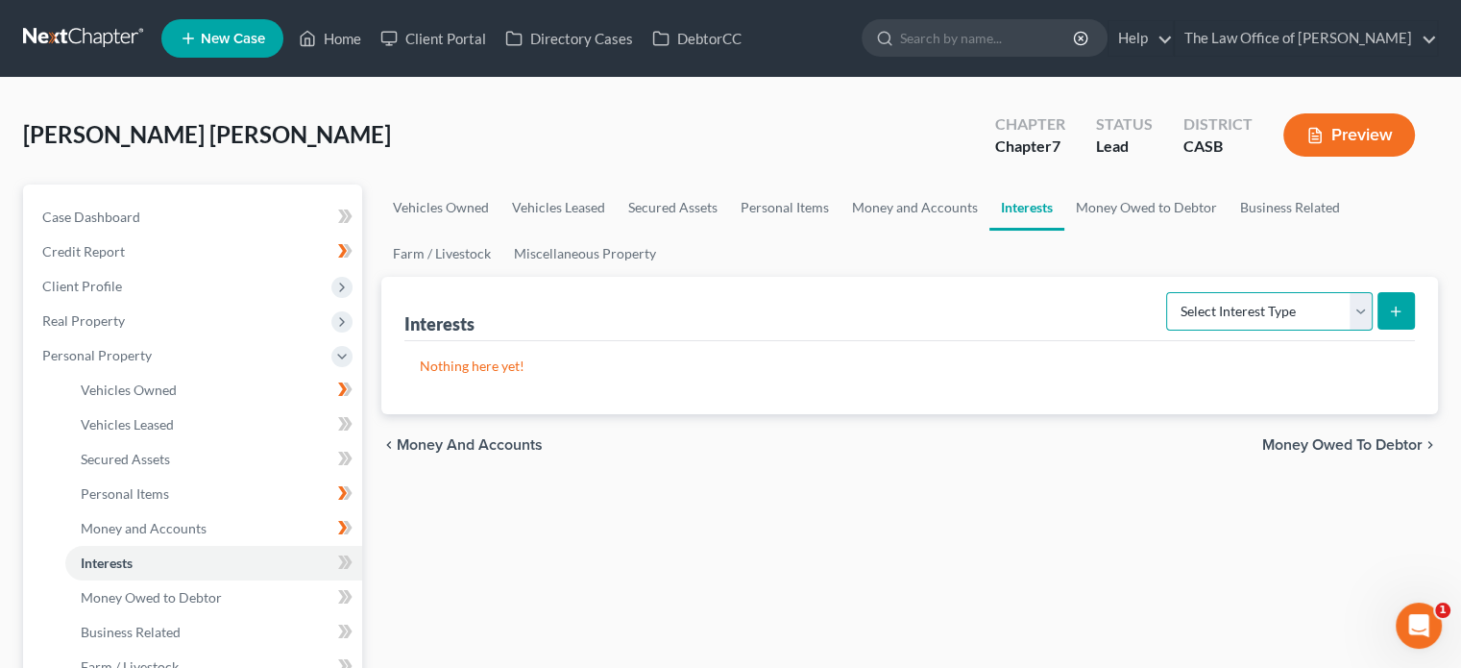
drag, startPoint x: 1299, startPoint y: 294, endPoint x: 1235, endPoint y: 304, distance: 65.1
click at [1299, 294] on select "Select Interest Type 401K Annuity Bond Education IRA Government Bond Government…" at bounding box center [1269, 311] width 207 height 38
click at [1168, 292] on select "Select Interest Type 401K Annuity Bond Education IRA Government Bond Government…" at bounding box center [1269, 311] width 207 height 38
click at [1380, 308] on button "submit" at bounding box center [1396, 310] width 37 height 37
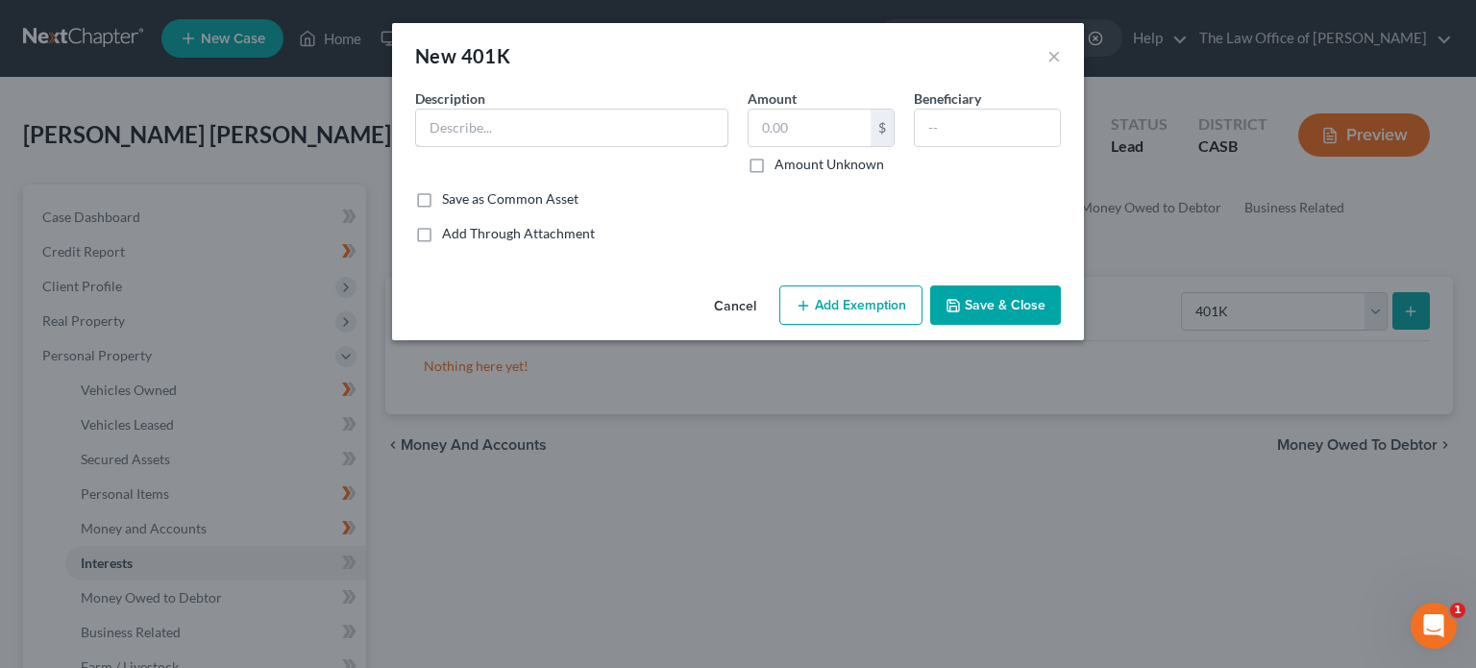
drag, startPoint x: 592, startPoint y: 130, endPoint x: 771, endPoint y: 201, distance: 192.3
click at [592, 130] on input "text" at bounding box center [571, 128] width 311 height 37
click at [813, 304] on button "Add Exemption" at bounding box center [850, 305] width 143 height 40
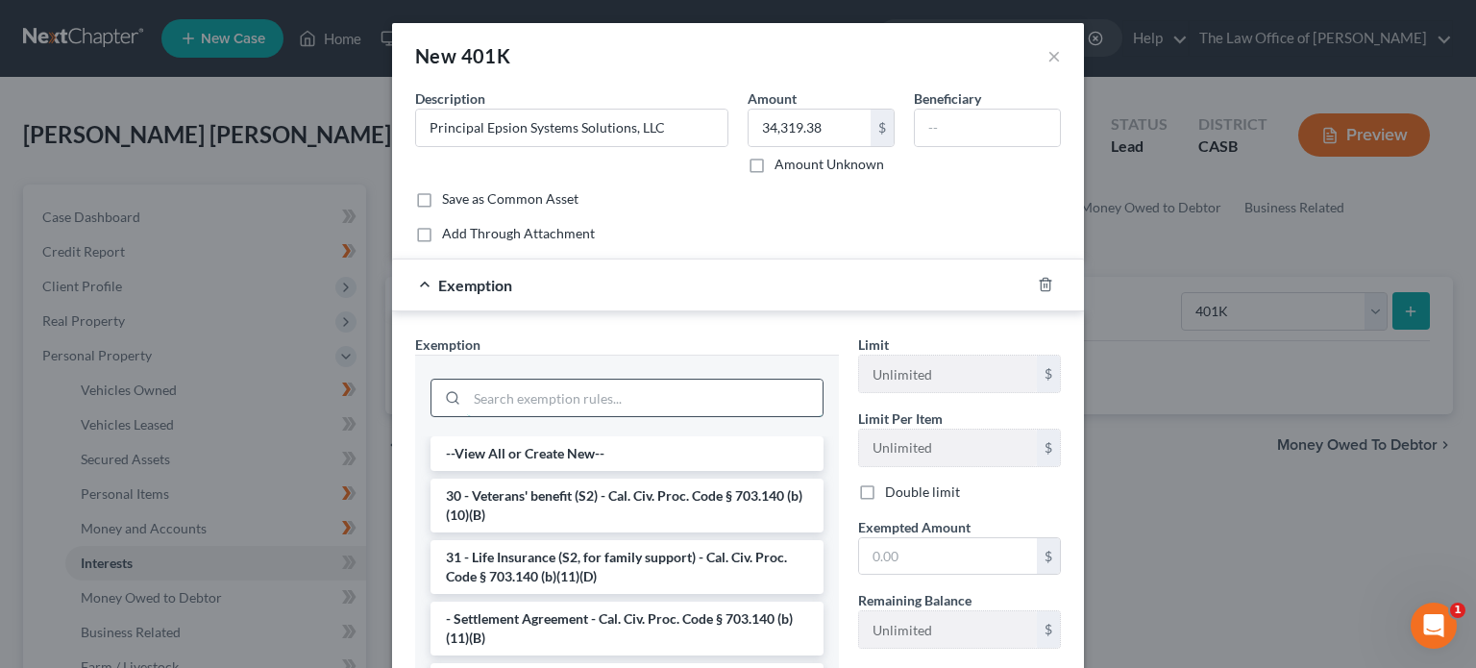
click at [519, 386] on input "search" at bounding box center [644, 397] width 355 height 37
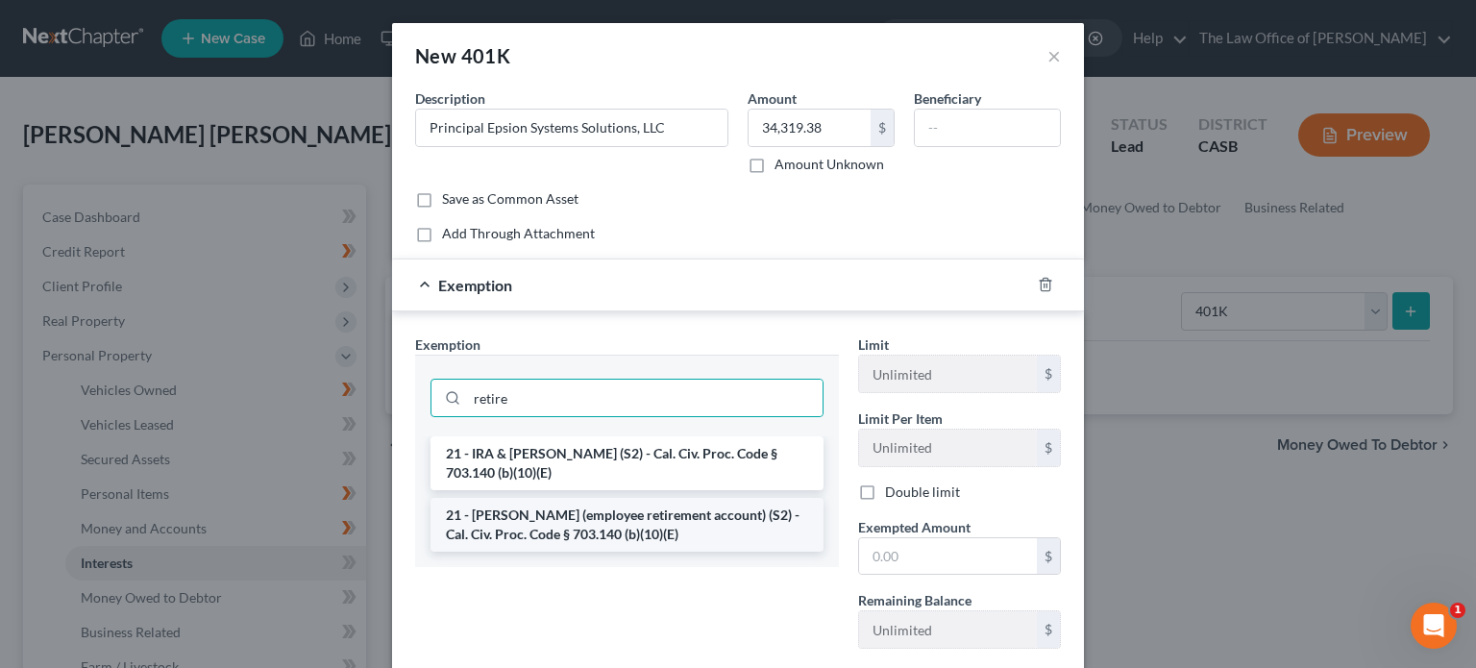
click at [705, 526] on li "21 - [PERSON_NAME] (employee retirement account) (S2) - Cal. Civ. Proc. Code § …" at bounding box center [626, 525] width 393 height 54
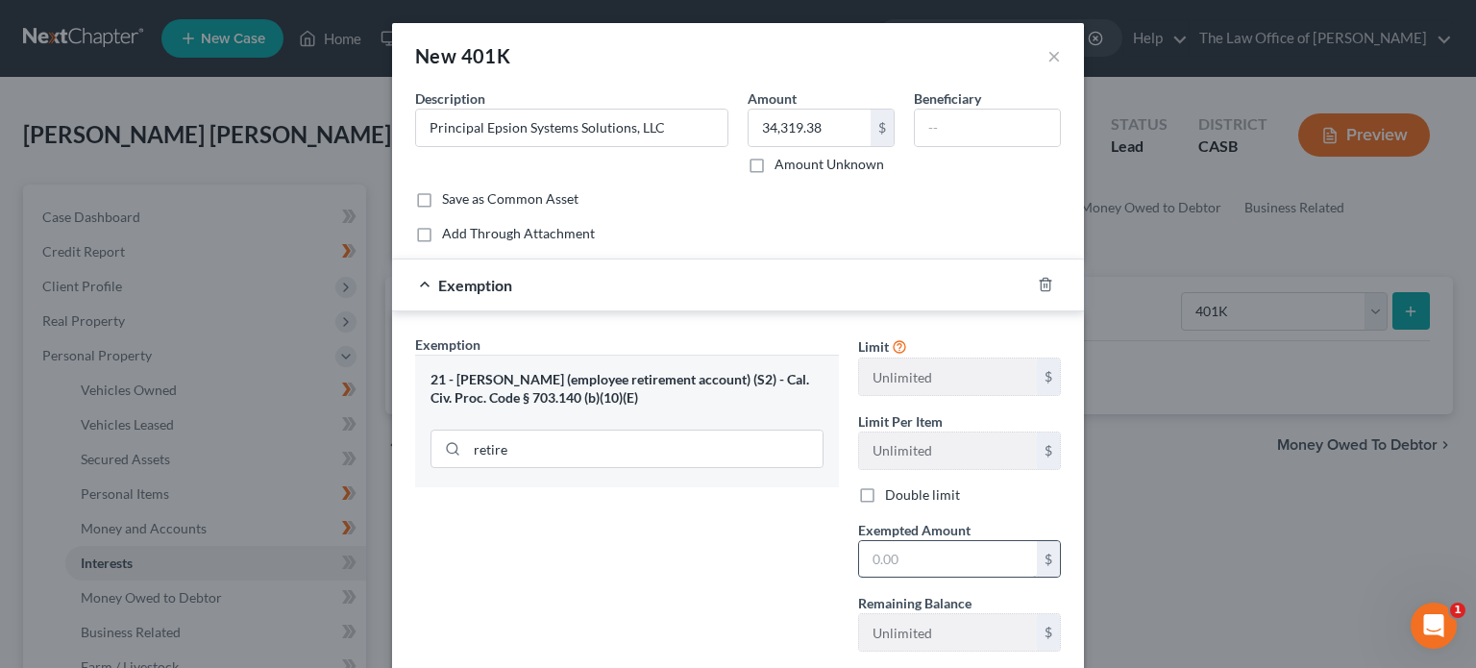
click at [942, 566] on input "text" at bounding box center [948, 559] width 178 height 37
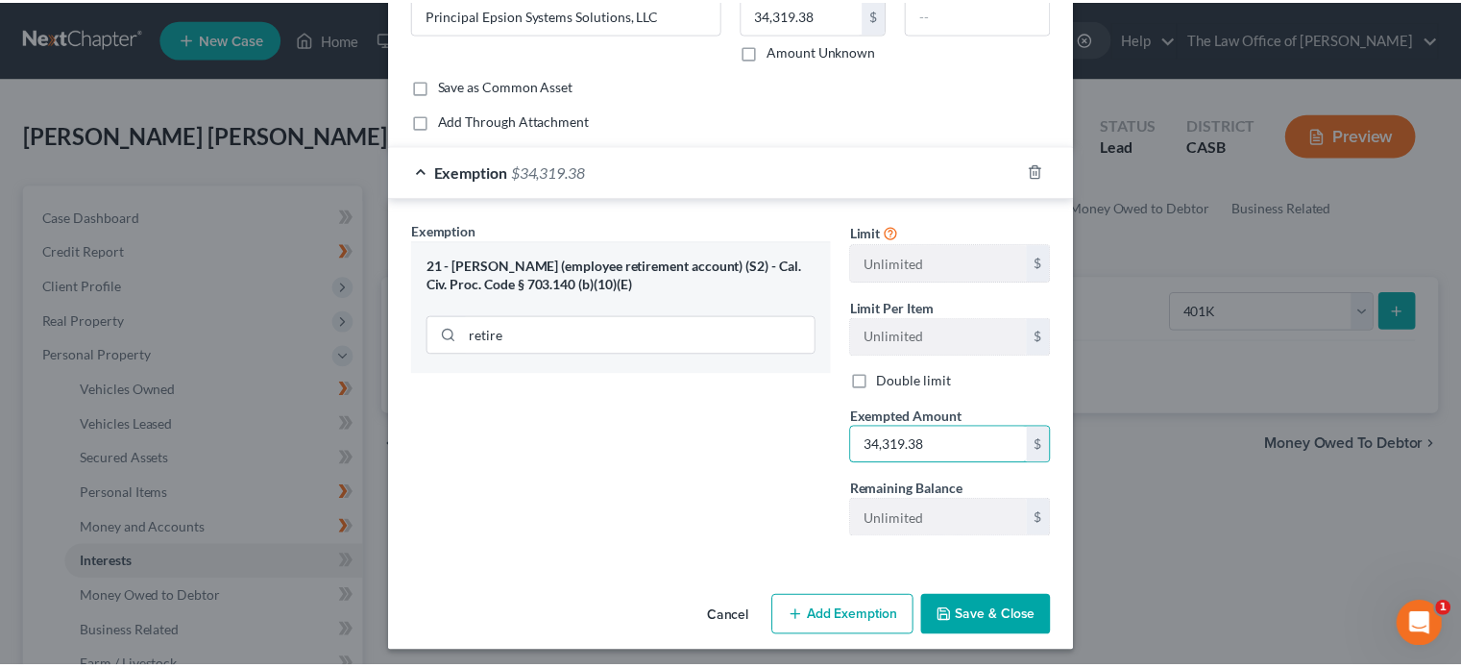
scroll to position [118, 0]
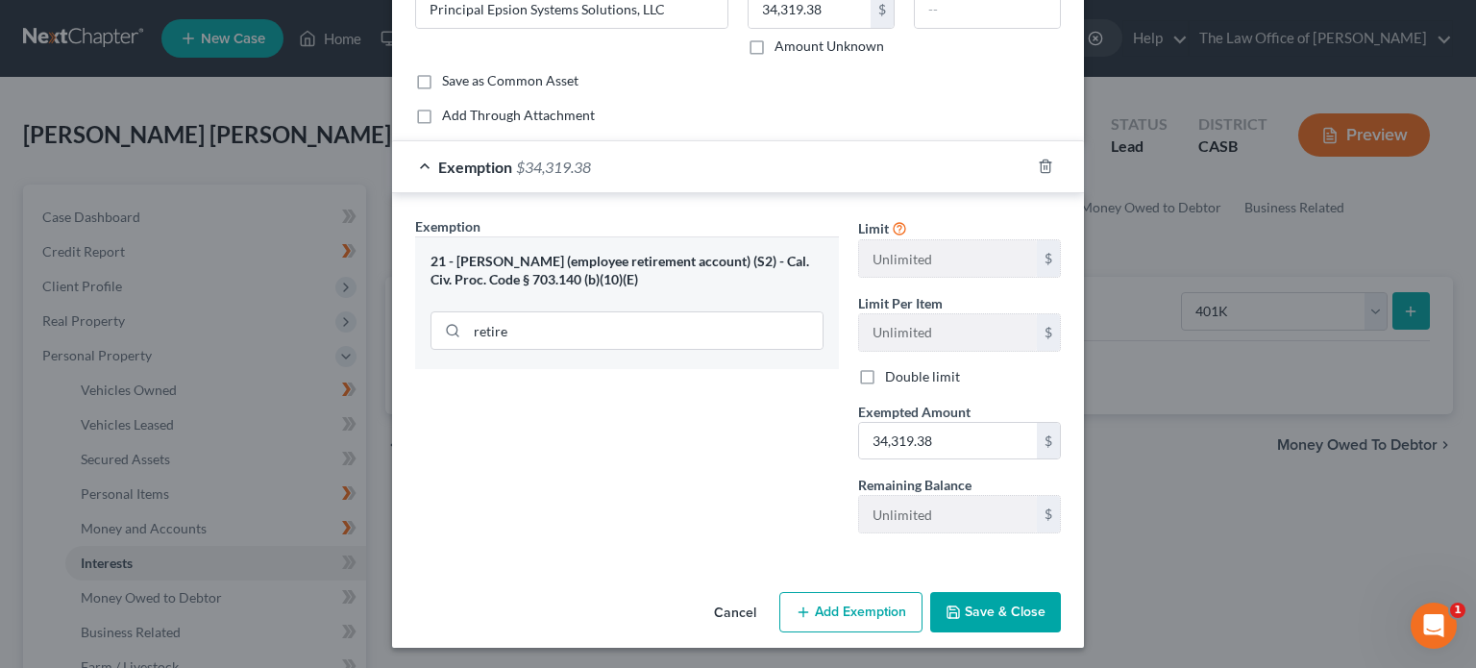
click at [989, 610] on button "Save & Close" at bounding box center [995, 612] width 131 height 40
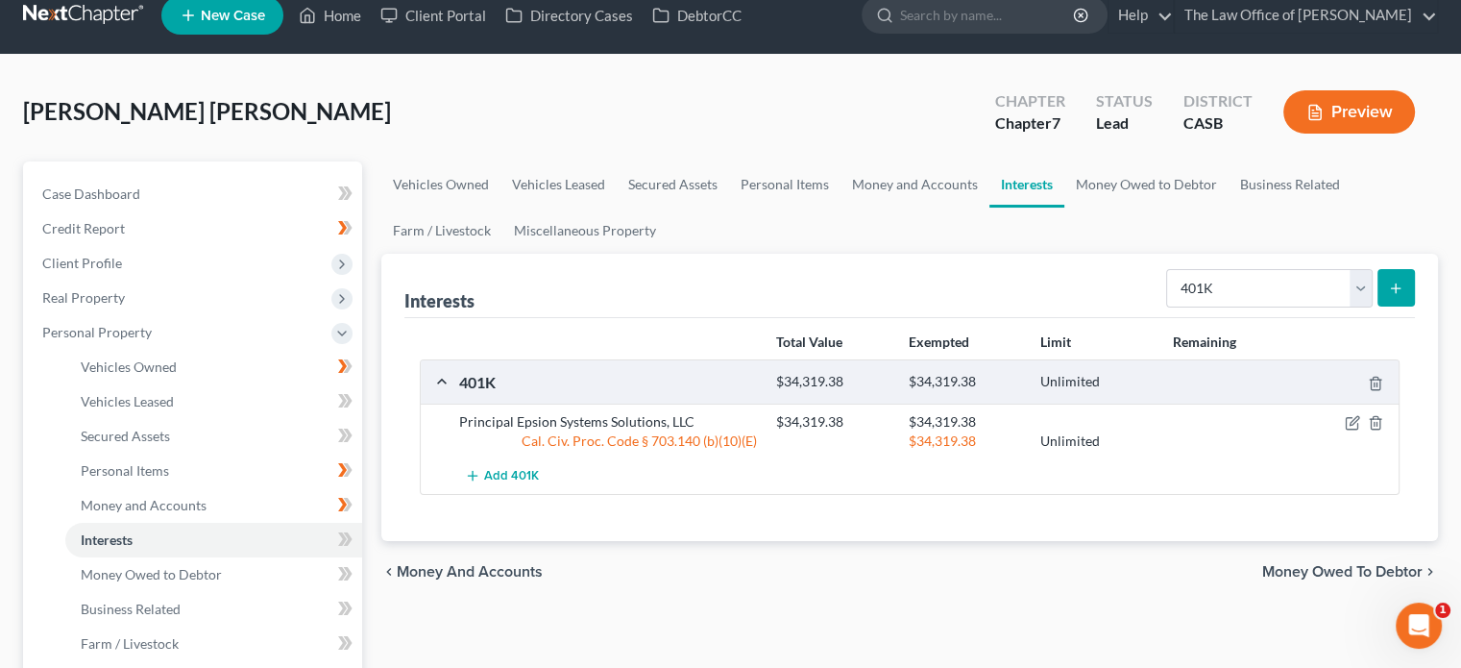
scroll to position [192, 0]
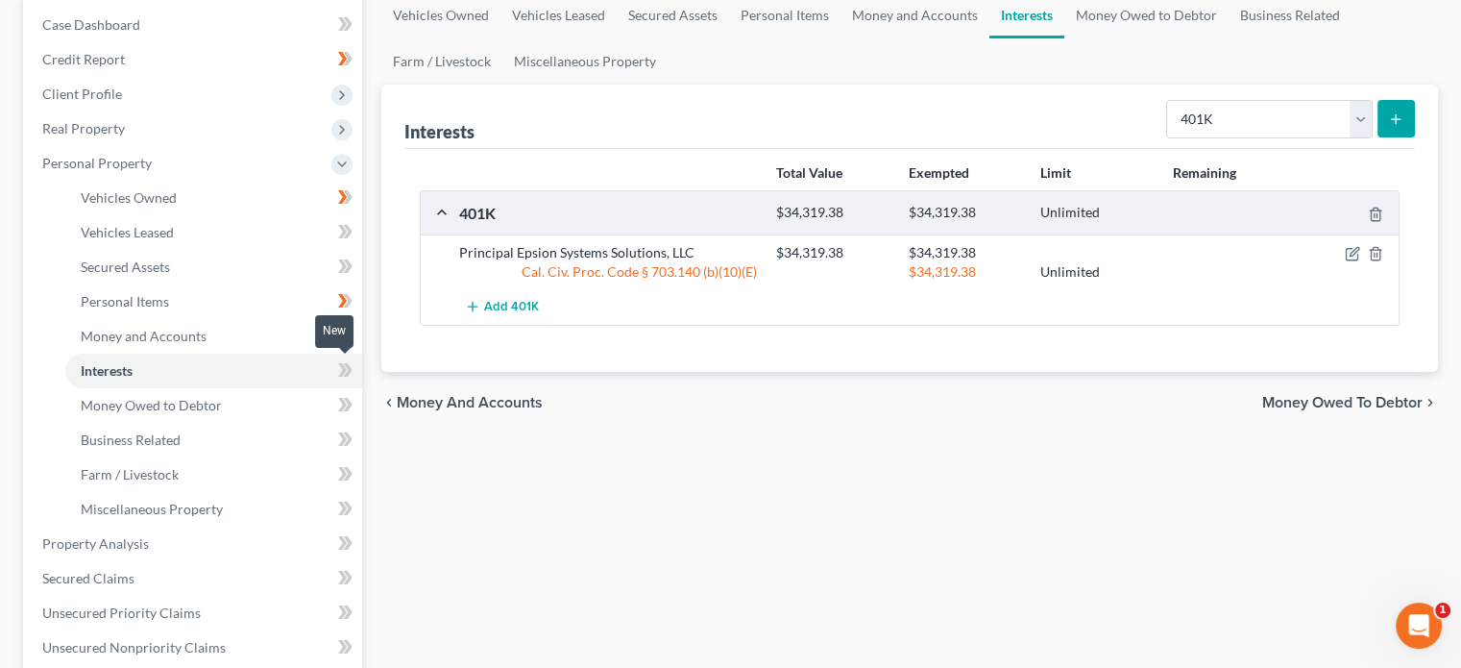
click at [346, 379] on icon at bounding box center [345, 370] width 14 height 24
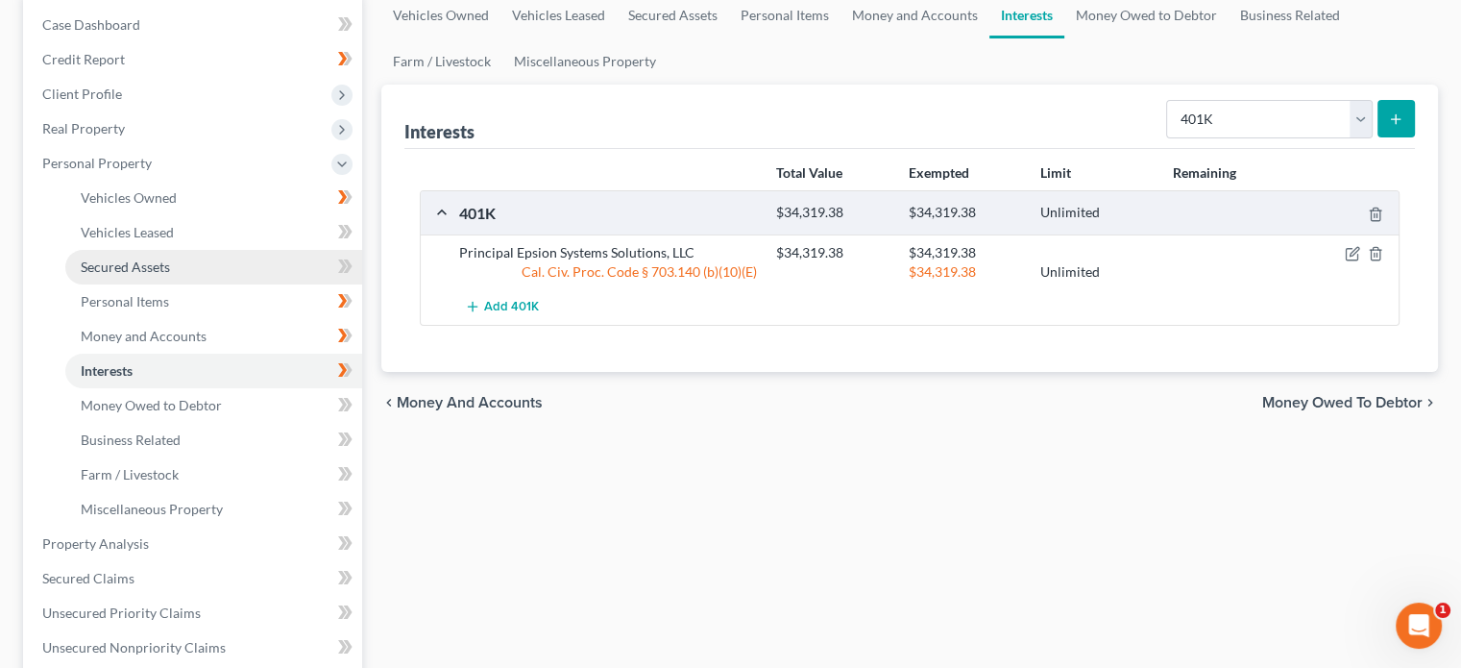
click at [174, 270] on link "Secured Assets" at bounding box center [213, 267] width 297 height 35
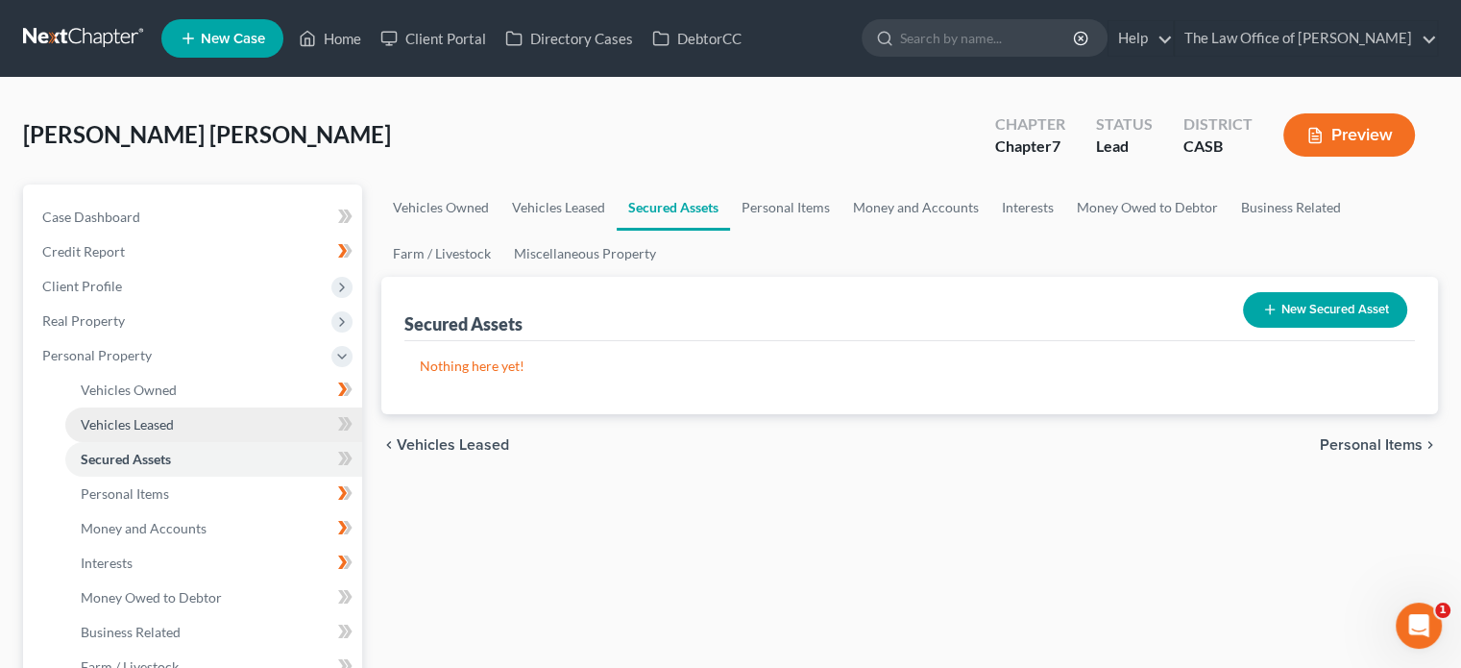
click at [148, 431] on span "Vehicles Leased" at bounding box center [127, 424] width 93 height 16
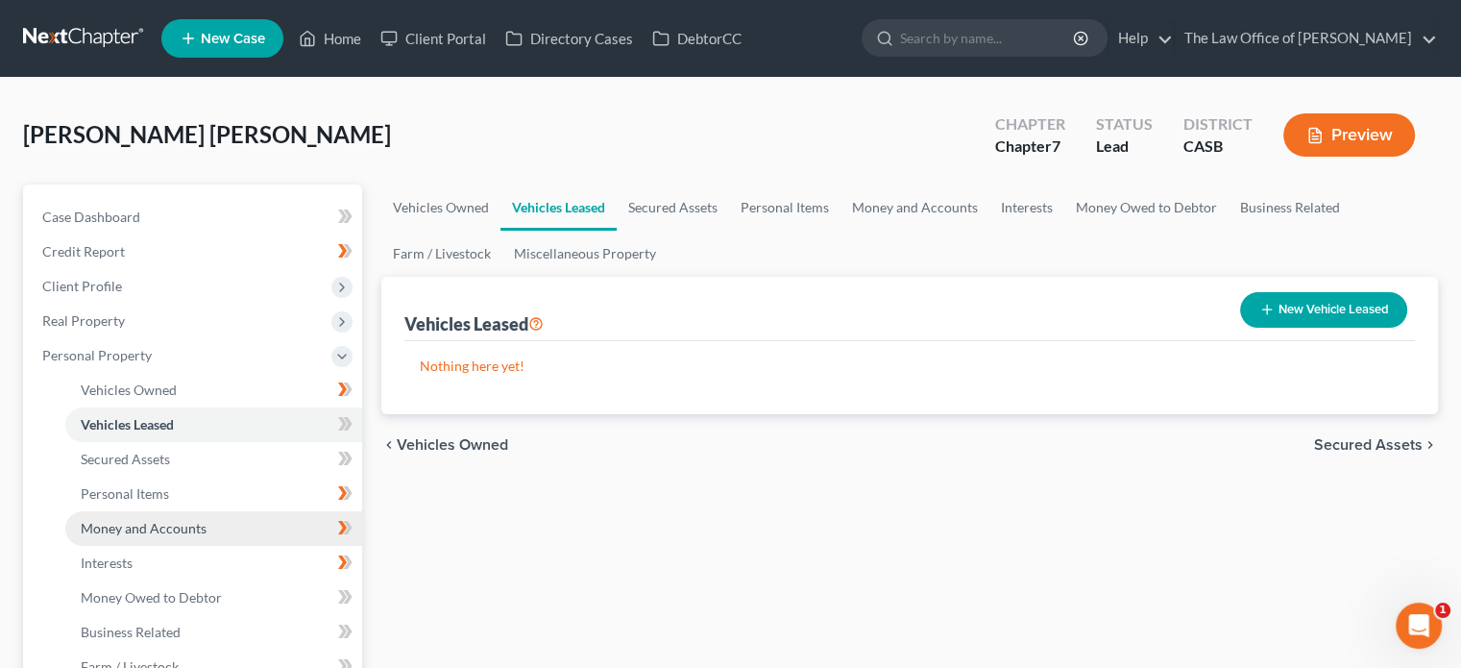
click at [157, 524] on span "Money and Accounts" at bounding box center [144, 528] width 126 height 16
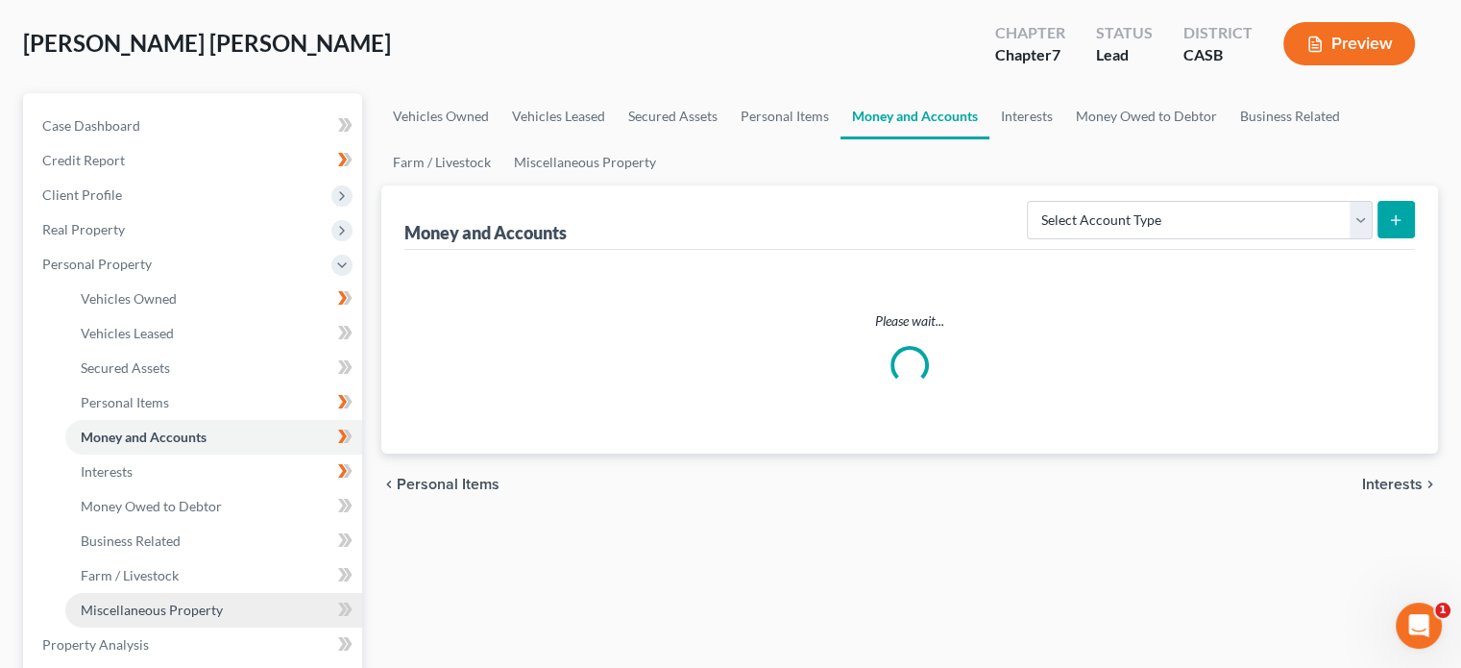
scroll to position [192, 0]
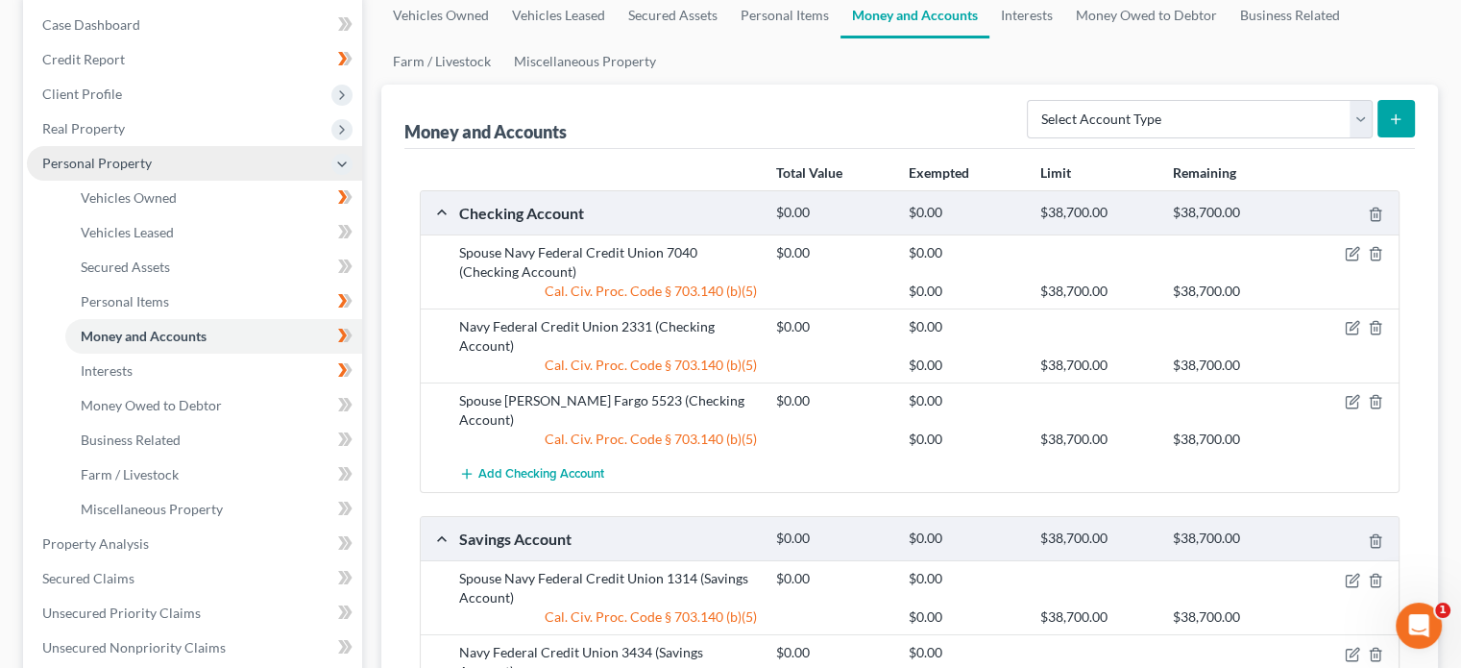
click at [136, 164] on span "Personal Property" at bounding box center [97, 163] width 110 height 16
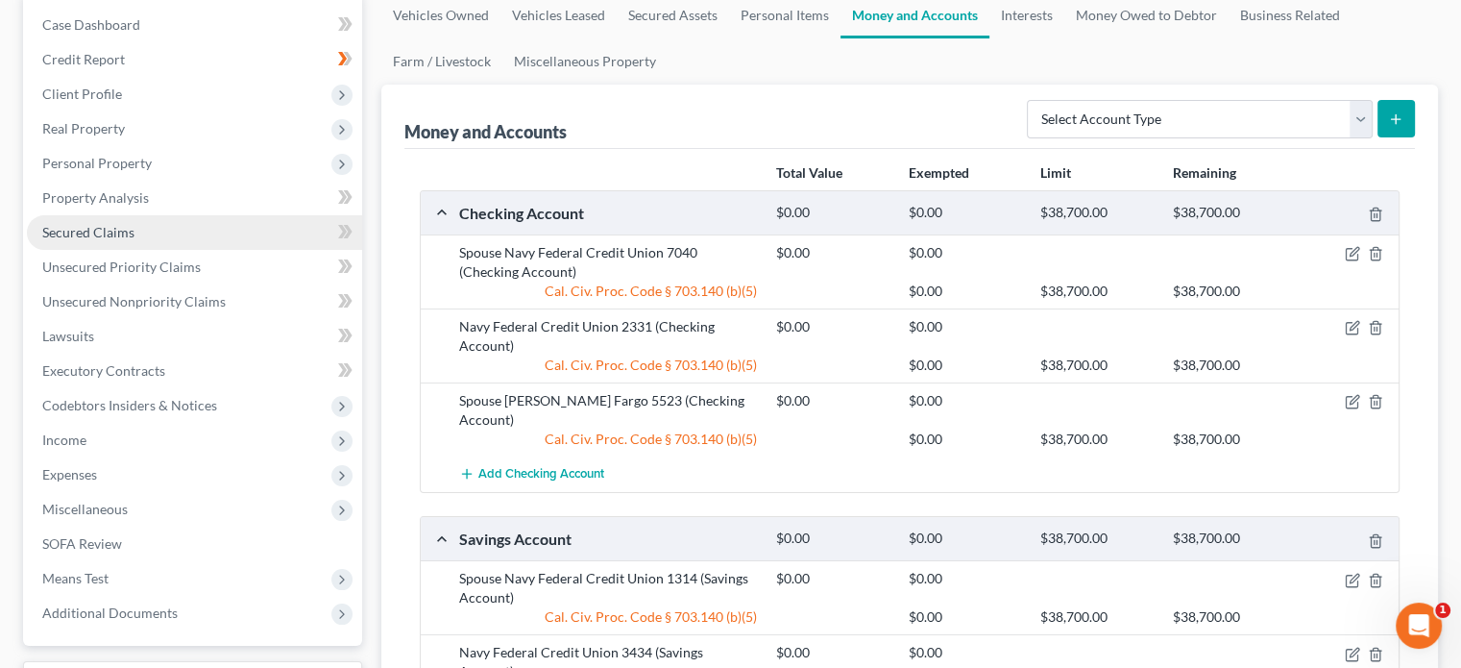
click at [139, 236] on link "Secured Claims" at bounding box center [194, 232] width 335 height 35
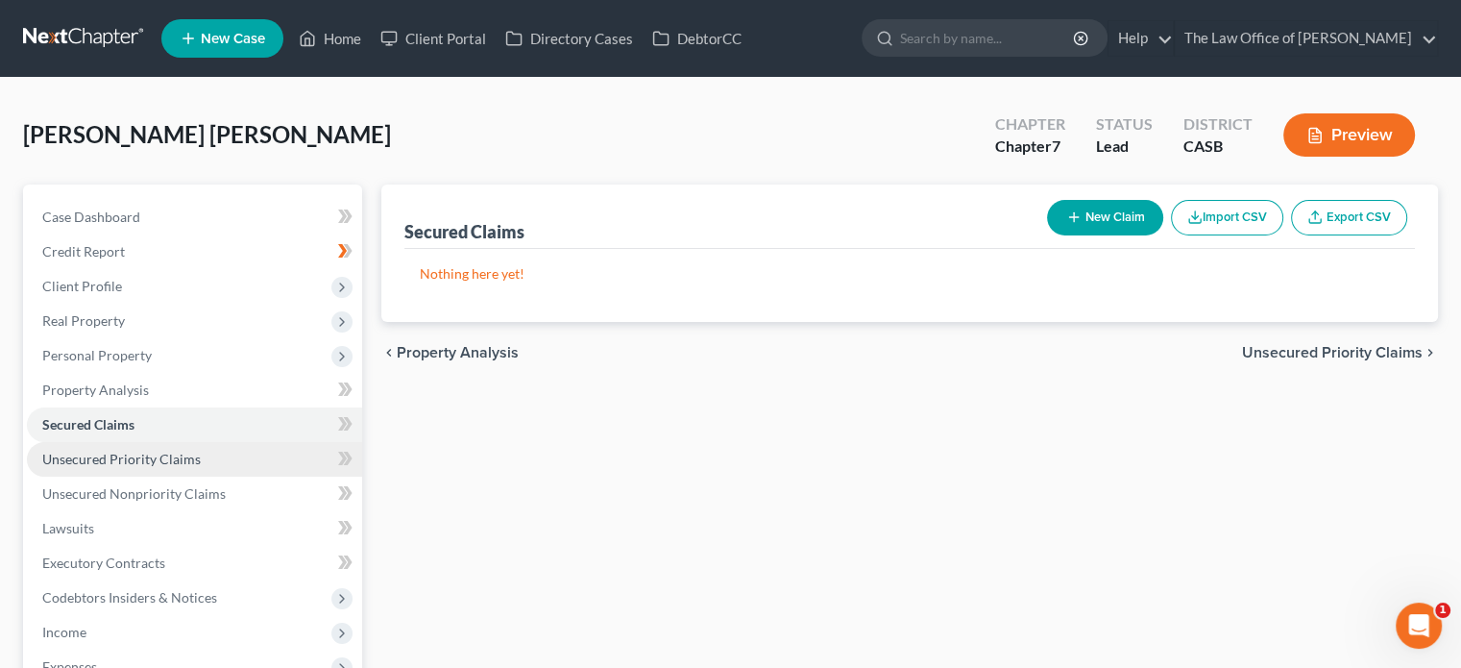
click at [208, 453] on link "Unsecured Priority Claims" at bounding box center [194, 459] width 335 height 35
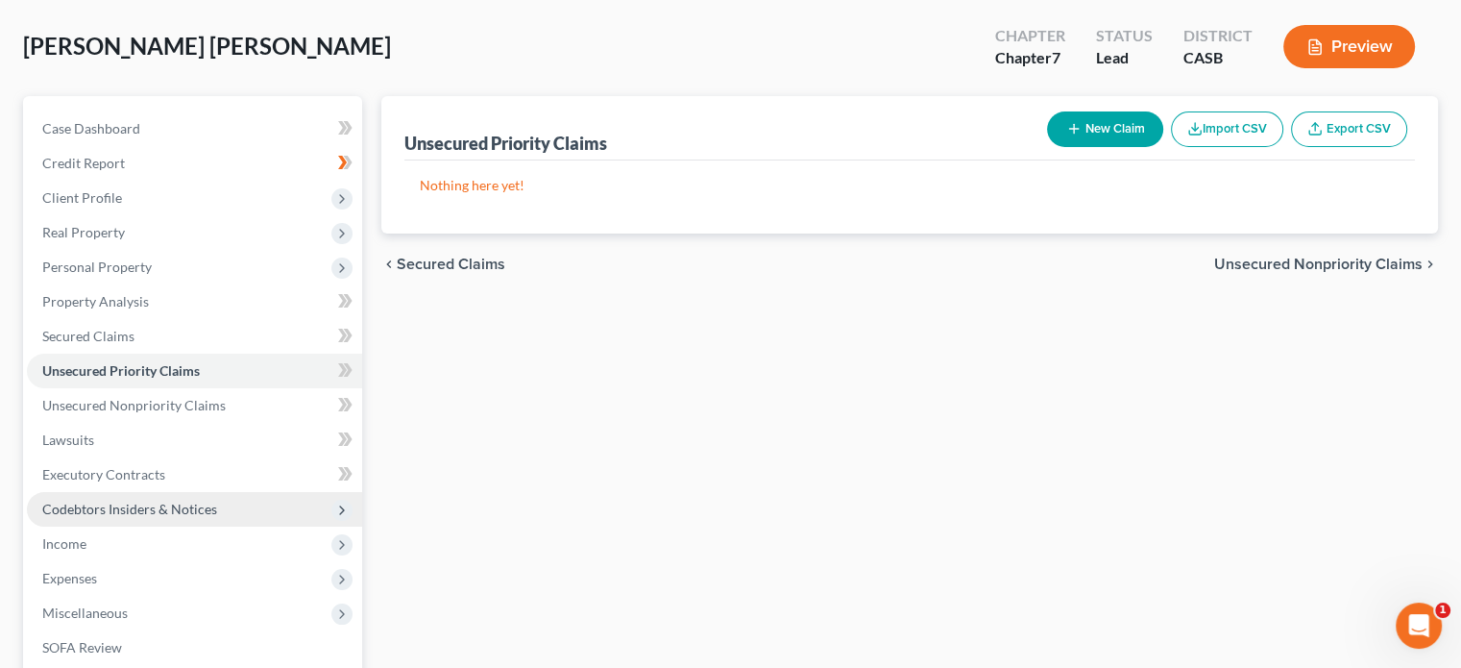
scroll to position [192, 0]
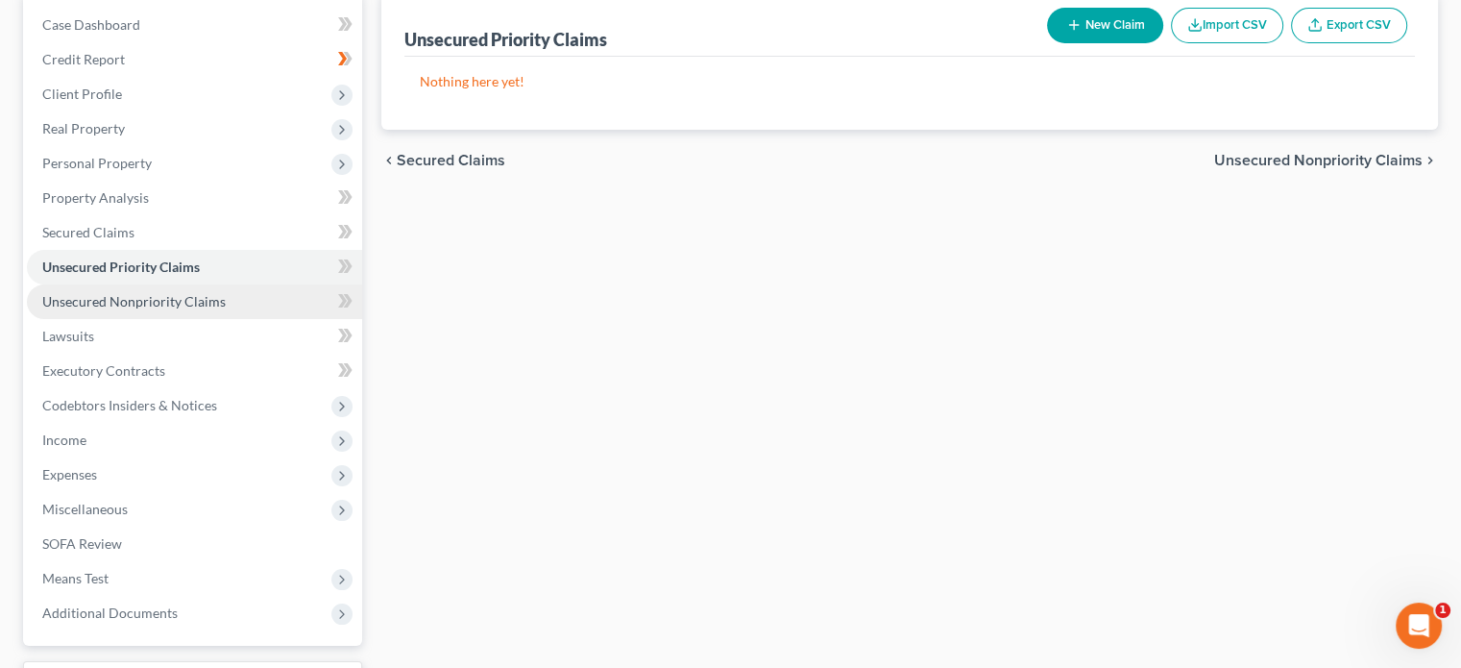
click at [168, 306] on span "Unsecured Nonpriority Claims" at bounding box center [134, 301] width 184 height 16
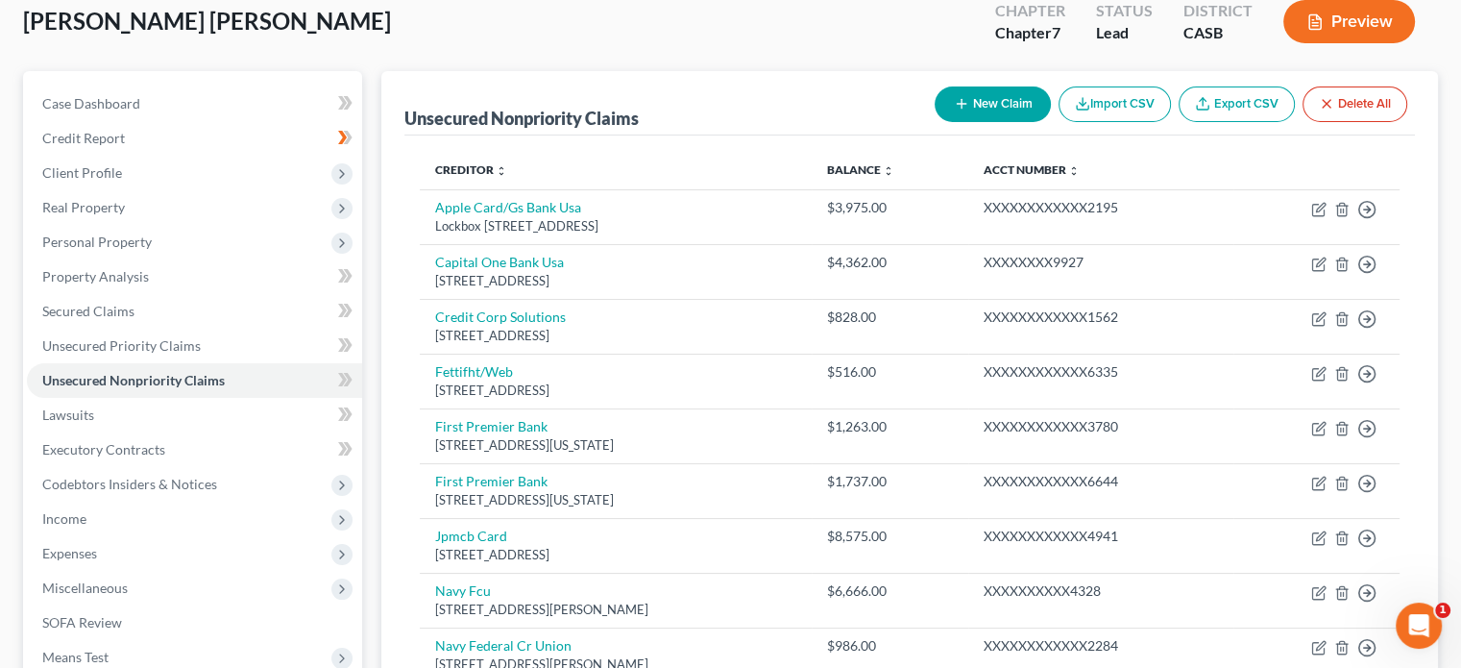
scroll to position [387, 0]
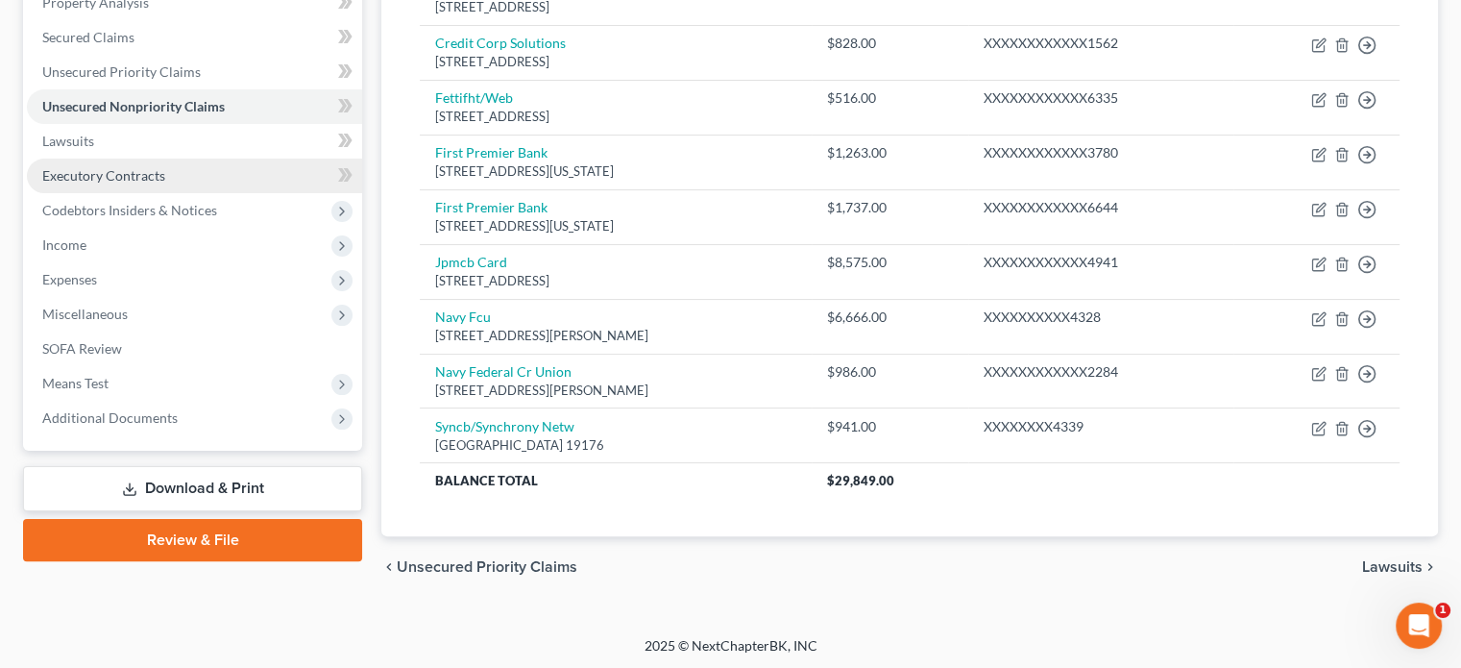
click at [119, 176] on span "Executory Contracts" at bounding box center [103, 175] width 123 height 16
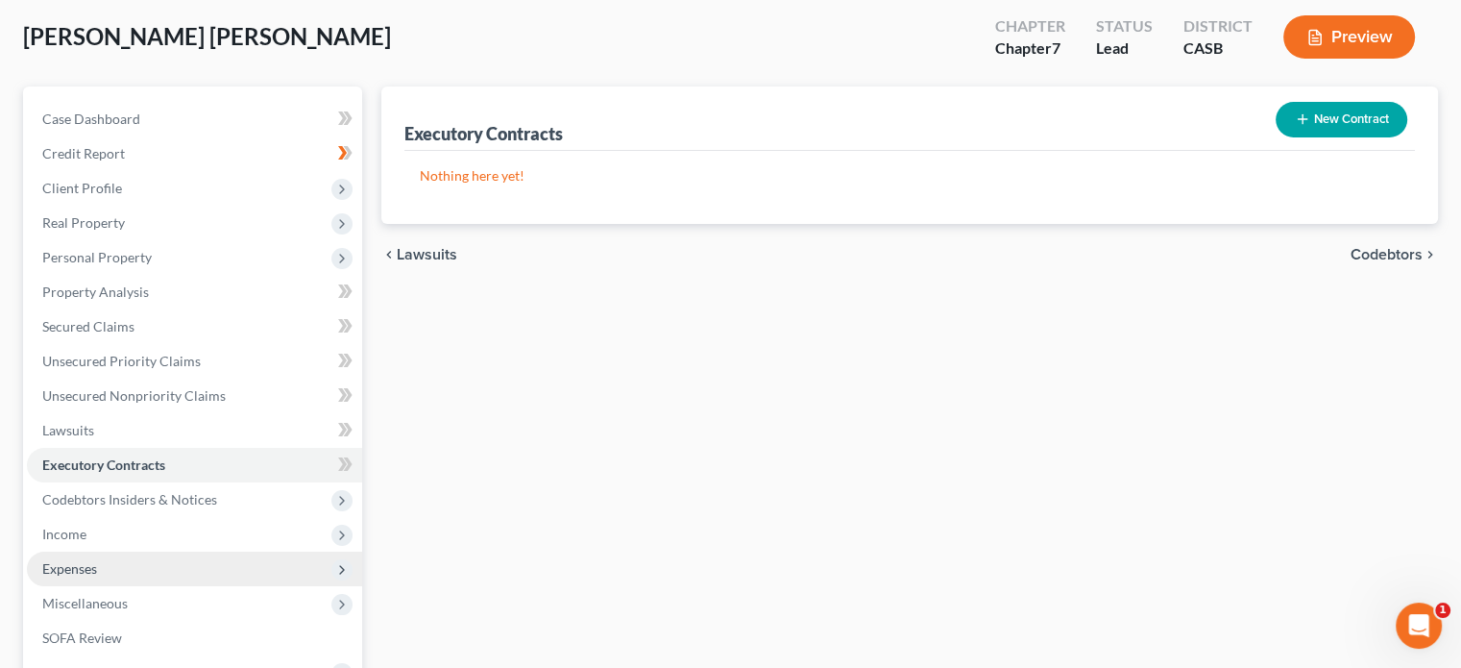
scroll to position [288, 0]
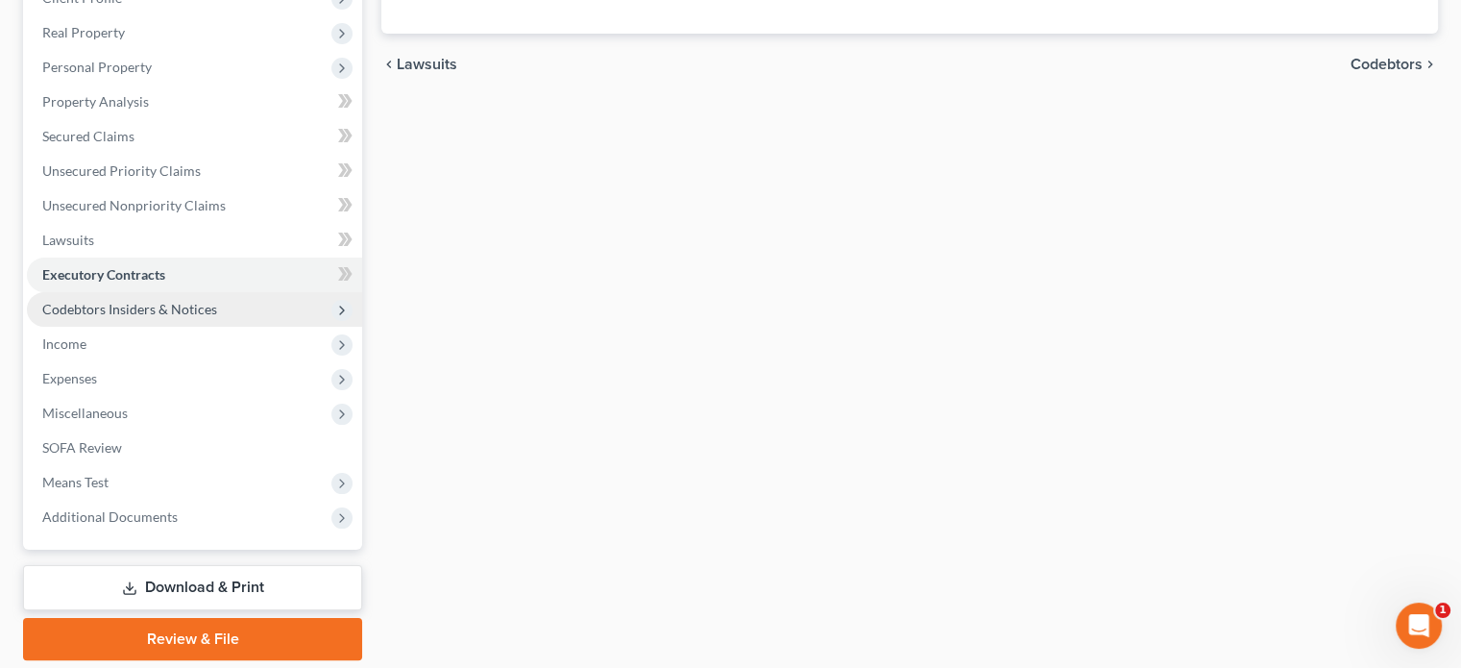
click at [139, 301] on span "Codebtors Insiders & Notices" at bounding box center [129, 309] width 175 height 16
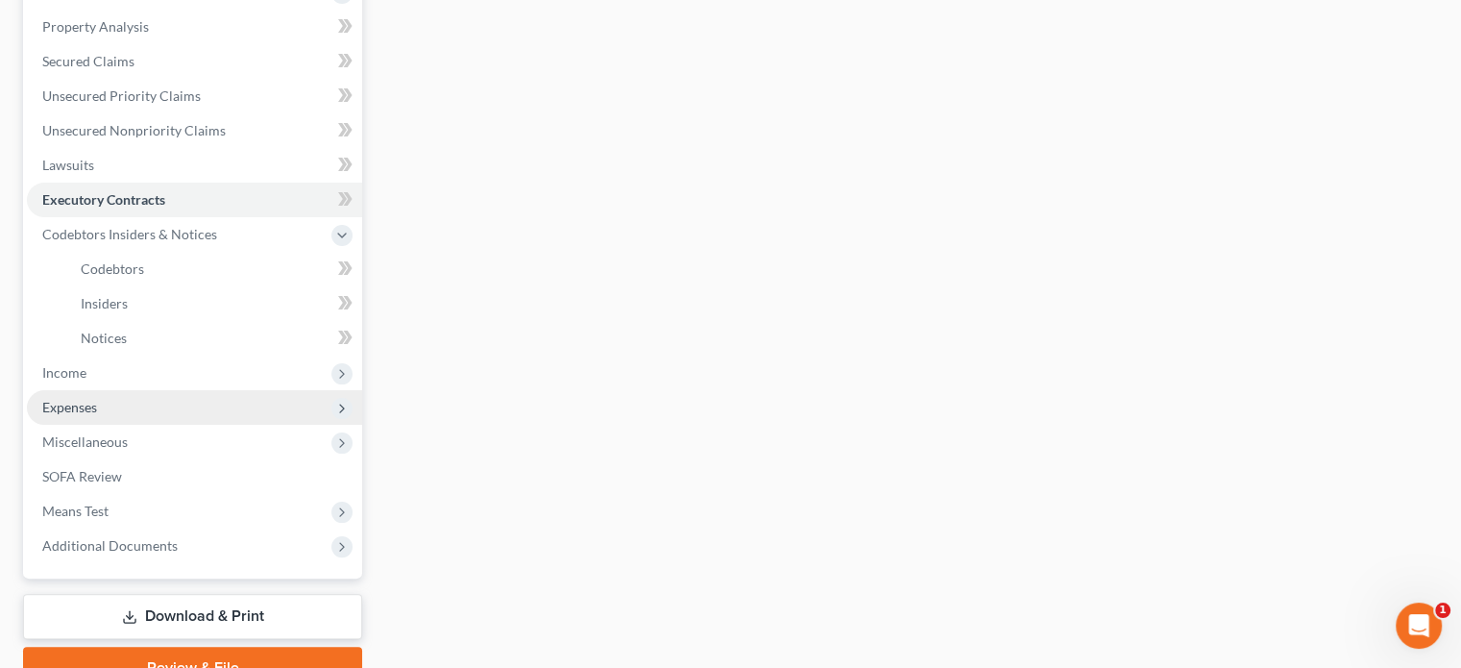
scroll to position [384, 0]
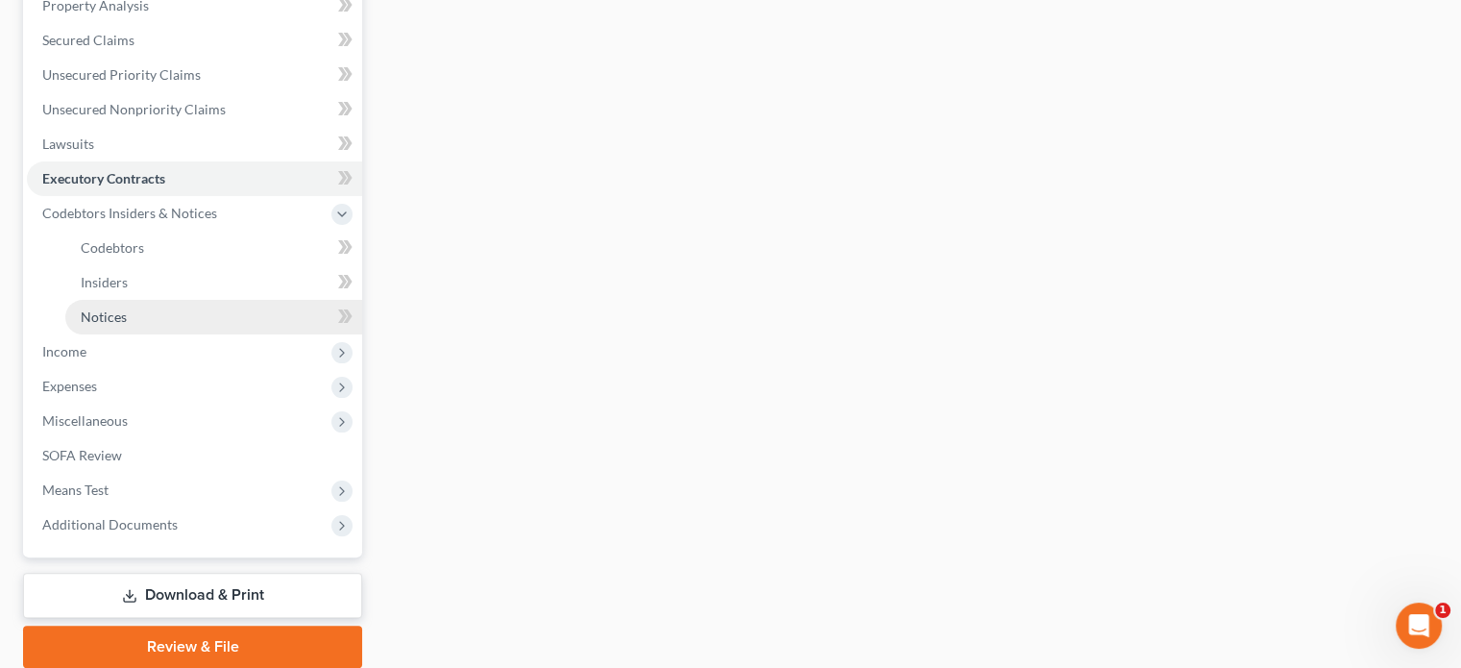
click at [144, 314] on link "Notices" at bounding box center [213, 317] width 297 height 35
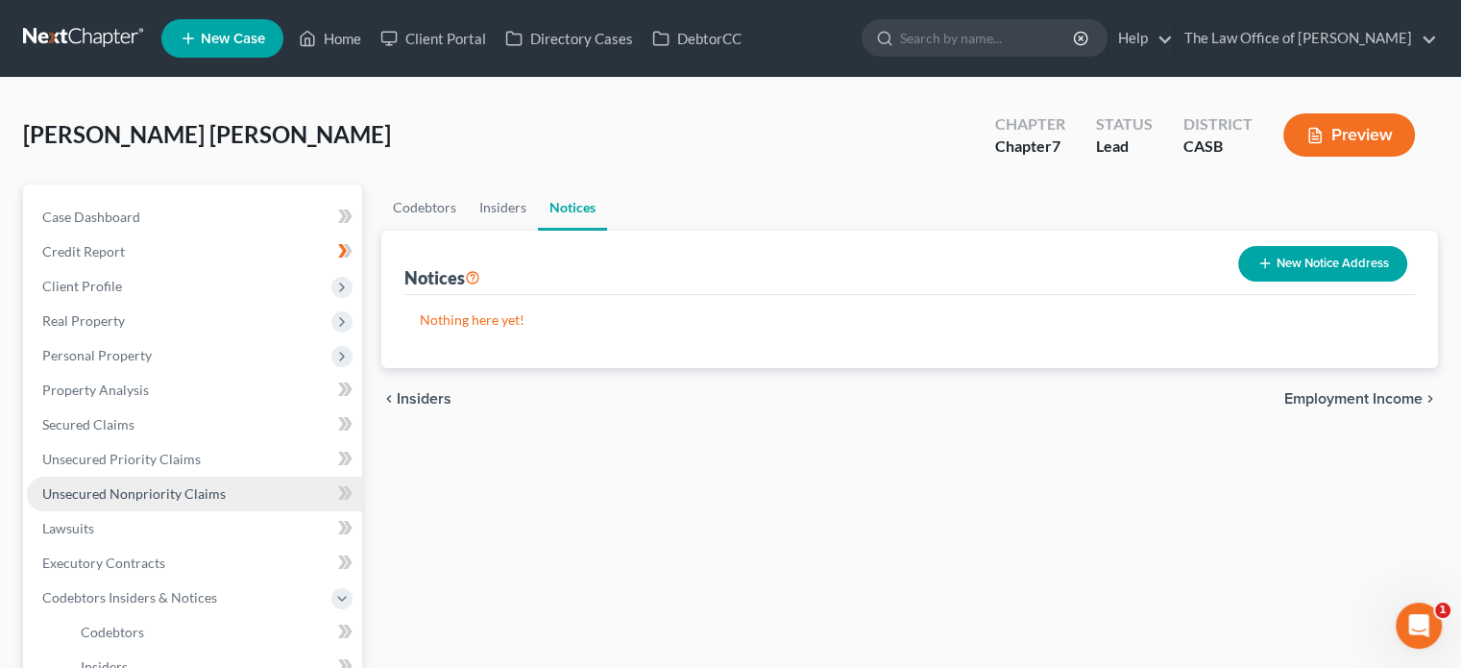
scroll to position [96, 0]
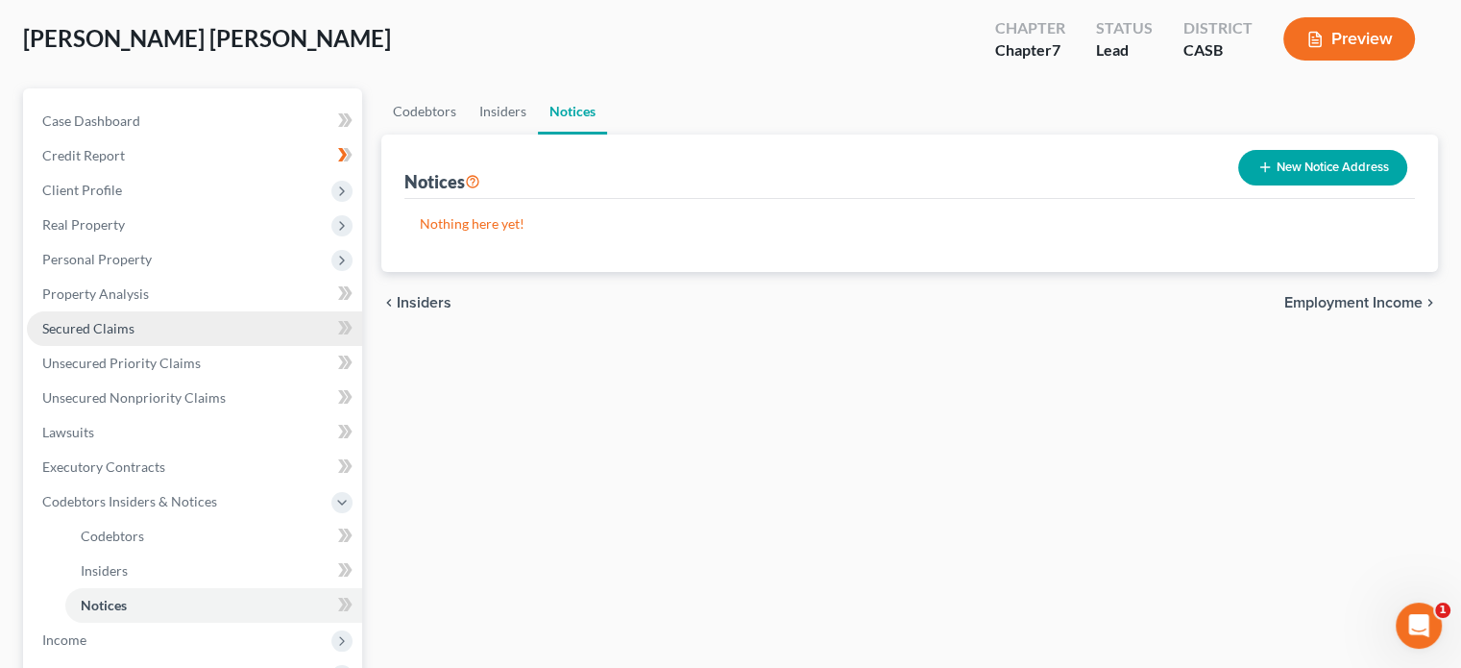
click at [146, 333] on link "Secured Claims" at bounding box center [194, 328] width 335 height 35
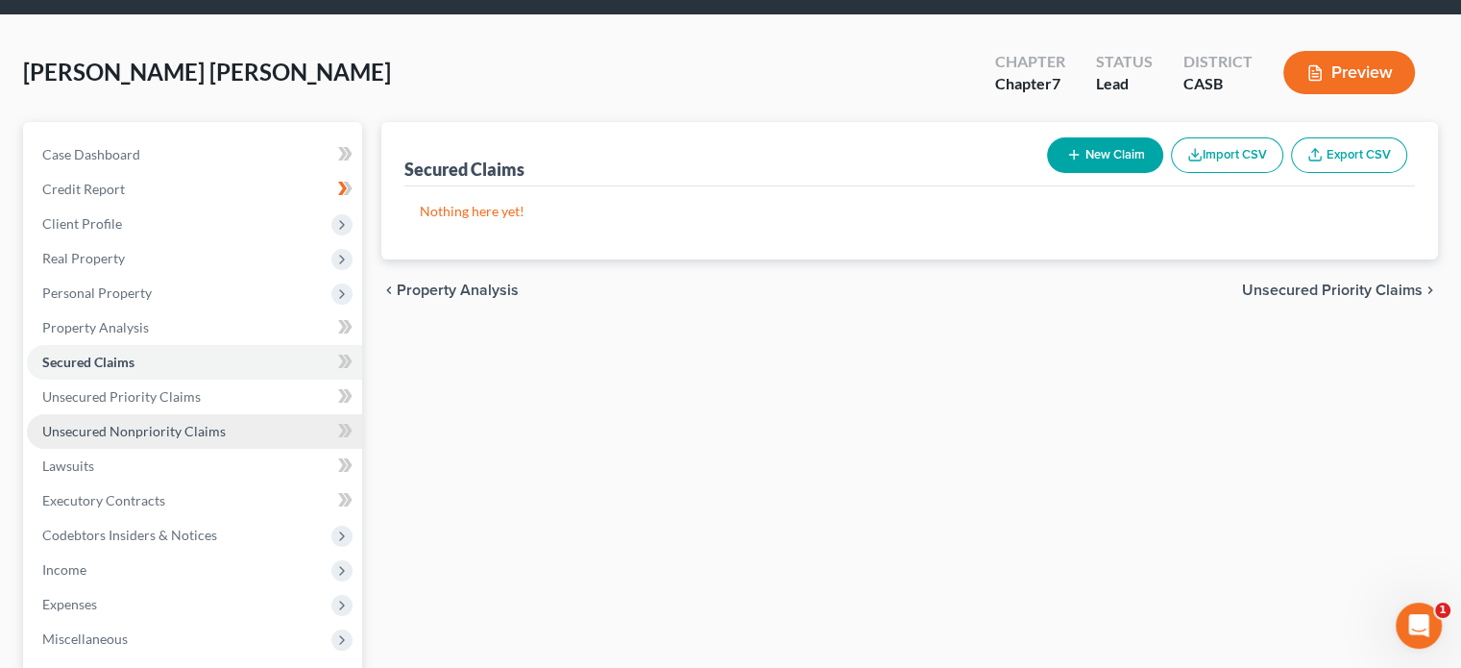
scroll to position [96, 0]
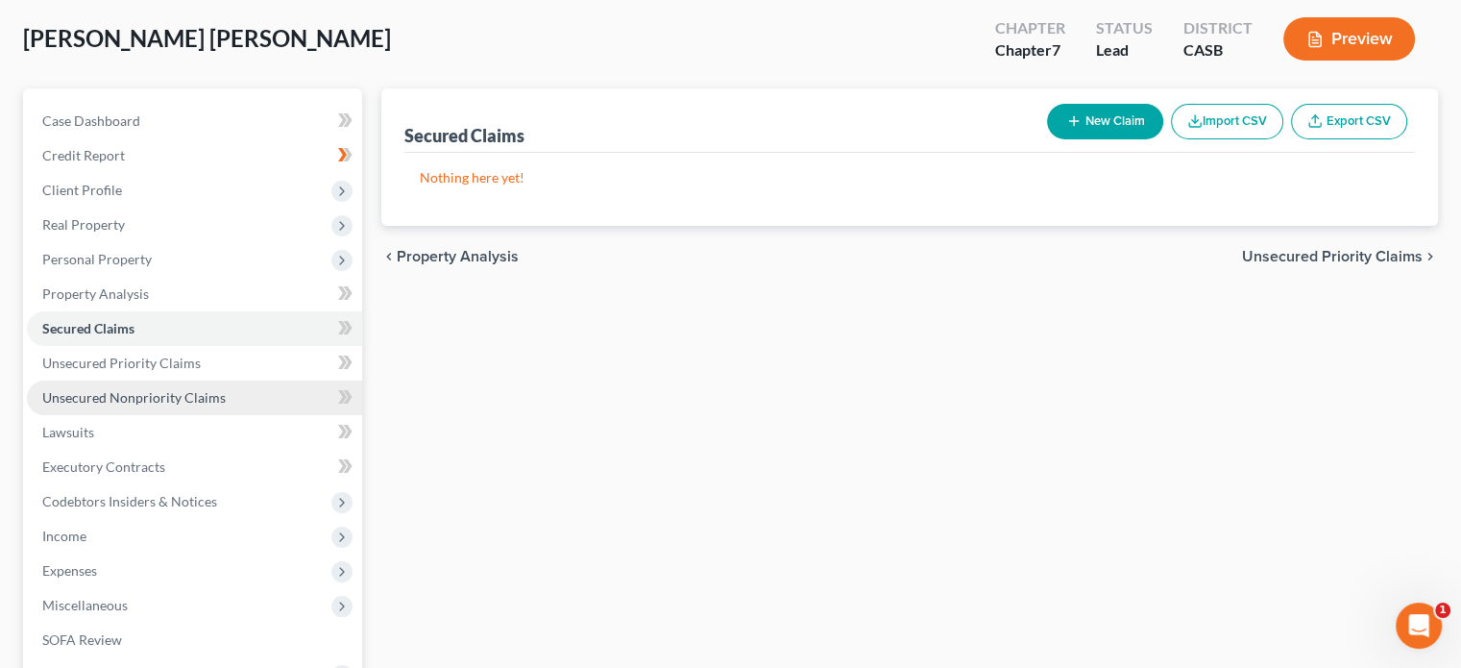
click at [142, 386] on link "Unsecured Nonpriority Claims" at bounding box center [194, 397] width 335 height 35
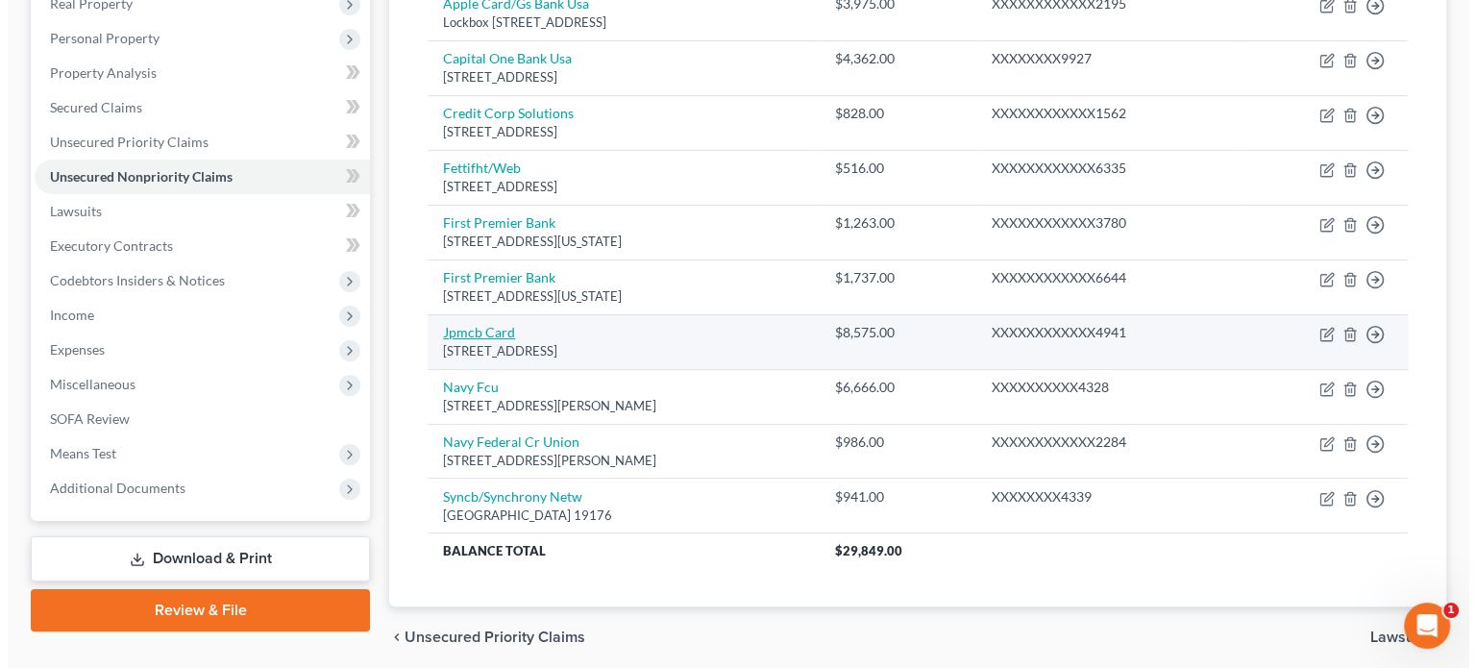
scroll to position [288, 0]
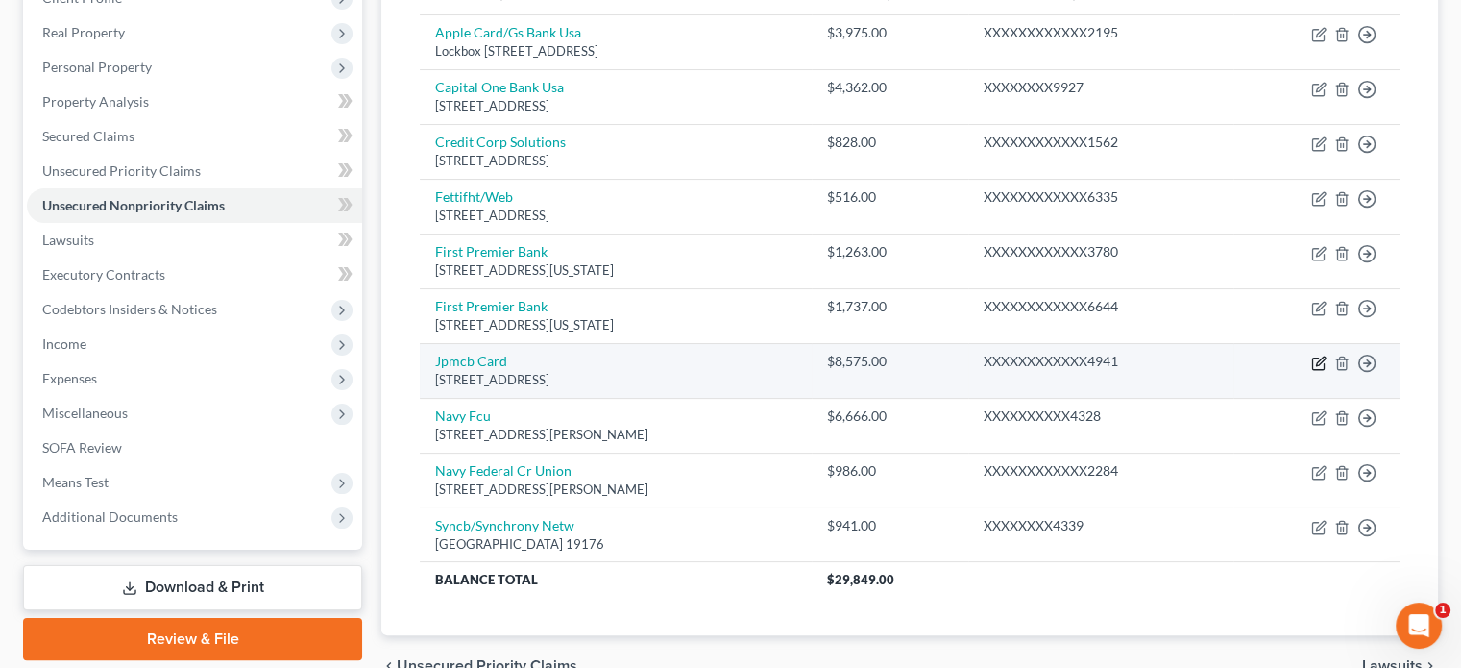
click at [1320, 367] on icon "button" at bounding box center [1318, 363] width 12 height 12
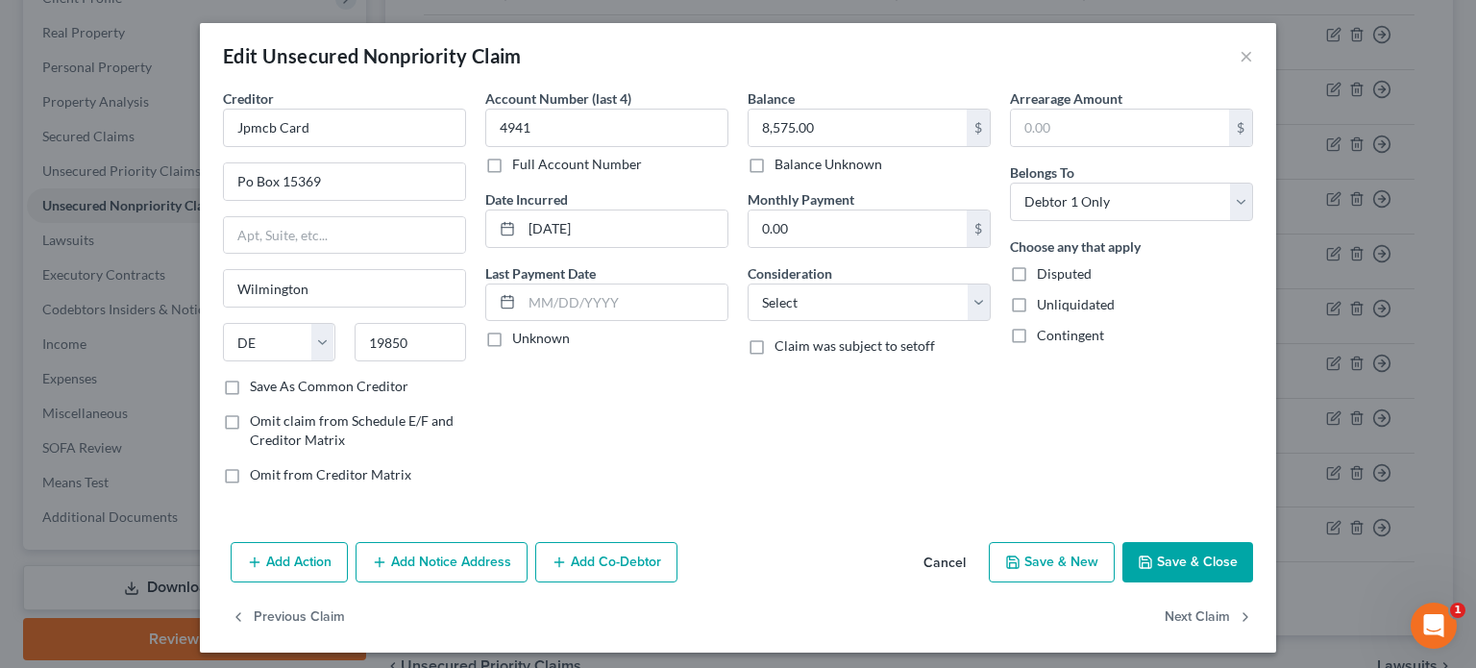
click at [447, 558] on button "Add Notice Address" at bounding box center [441, 562] width 172 height 40
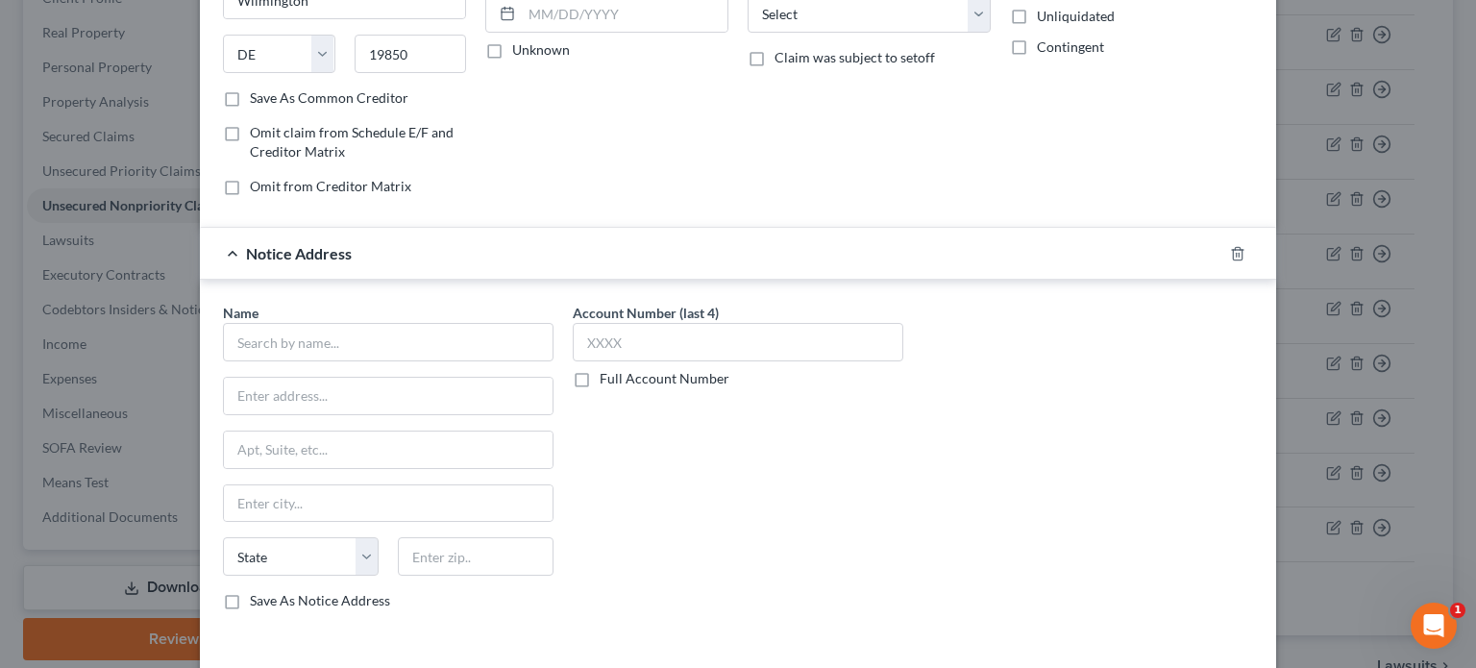
click at [317, 358] on div "Name * State [US_STATE] AK AR AZ CA CO CT DE DC [GEOGRAPHIC_DATA] [GEOGRAPHIC_D…" at bounding box center [388, 456] width 331 height 307
click at [322, 351] on input "text" at bounding box center [388, 342] width 331 height 38
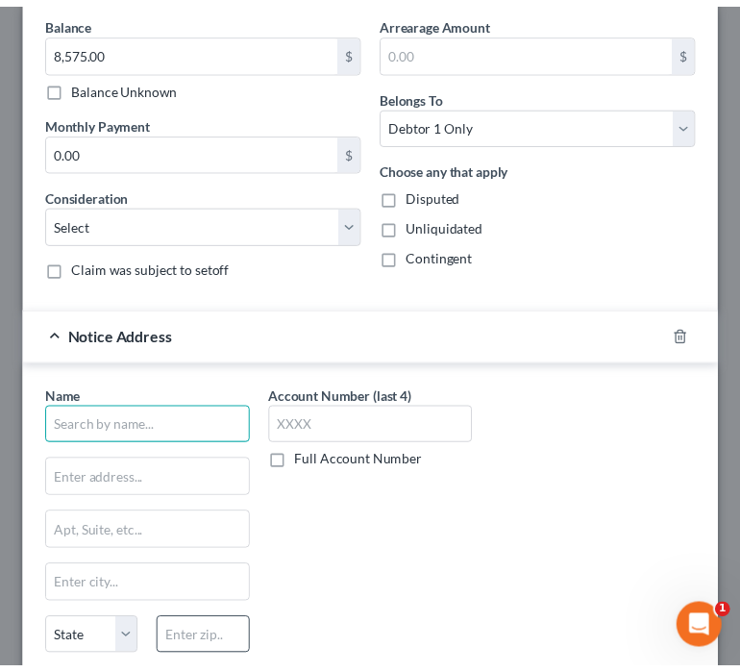
scroll to position [696, 0]
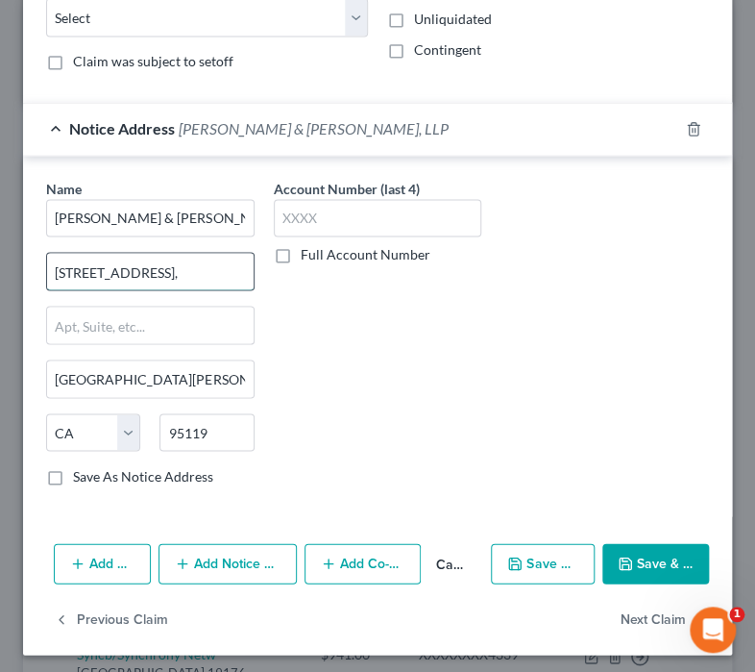
click at [177, 272] on input "[STREET_ADDRESS]," at bounding box center [150, 271] width 207 height 37
click at [374, 204] on input "text" at bounding box center [378, 218] width 208 height 38
click at [320, 257] on label "Full Account Number" at bounding box center [366, 253] width 130 height 19
click at [320, 257] on input "Full Account Number" at bounding box center [314, 250] width 12 height 12
click at [316, 249] on label "Full Account Number" at bounding box center [366, 253] width 130 height 19
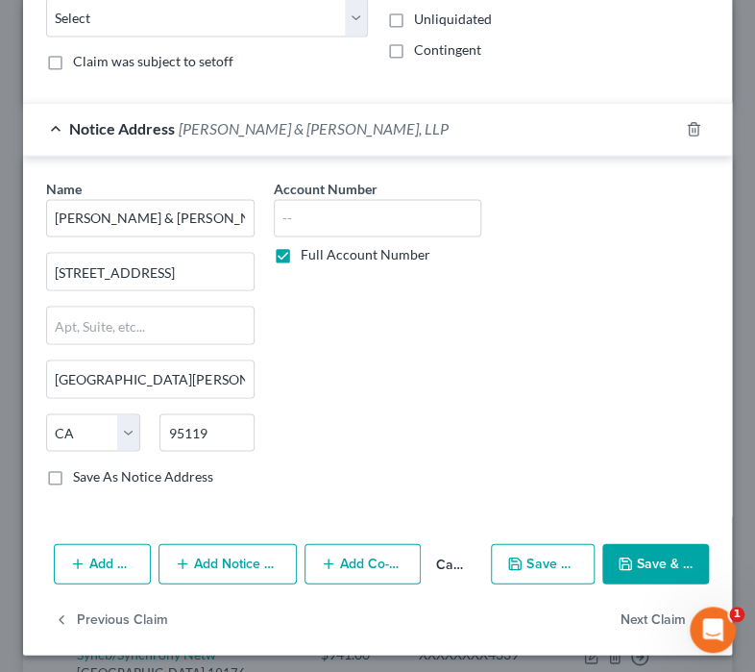
click at [316, 249] on input "Full Account Number" at bounding box center [314, 250] width 12 height 12
click at [324, 220] on input "text" at bounding box center [378, 218] width 208 height 38
click at [306, 244] on label "Full Account Number" at bounding box center [366, 253] width 130 height 19
click at [308, 244] on input "Full Account Number" at bounding box center [314, 250] width 12 height 12
click at [311, 215] on input "text" at bounding box center [378, 218] width 208 height 38
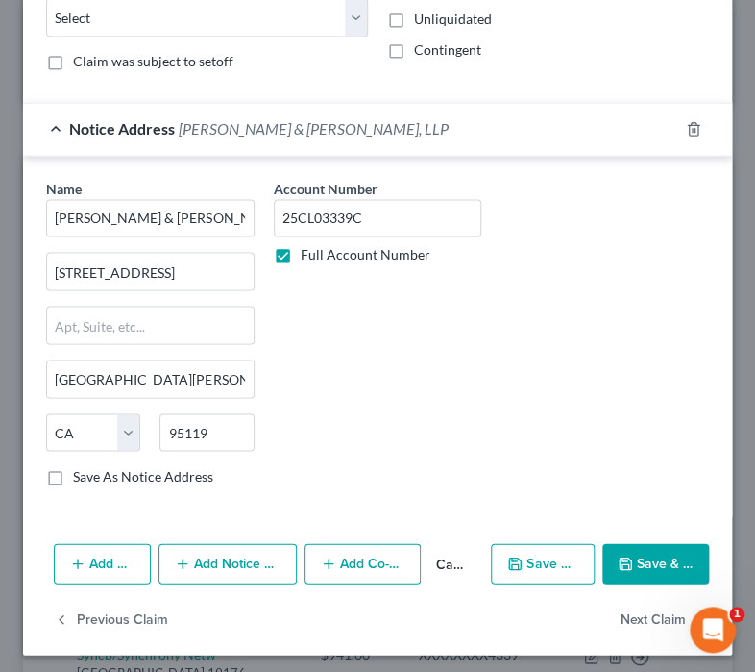
click at [618, 555] on icon "button" at bounding box center [625, 562] width 15 height 15
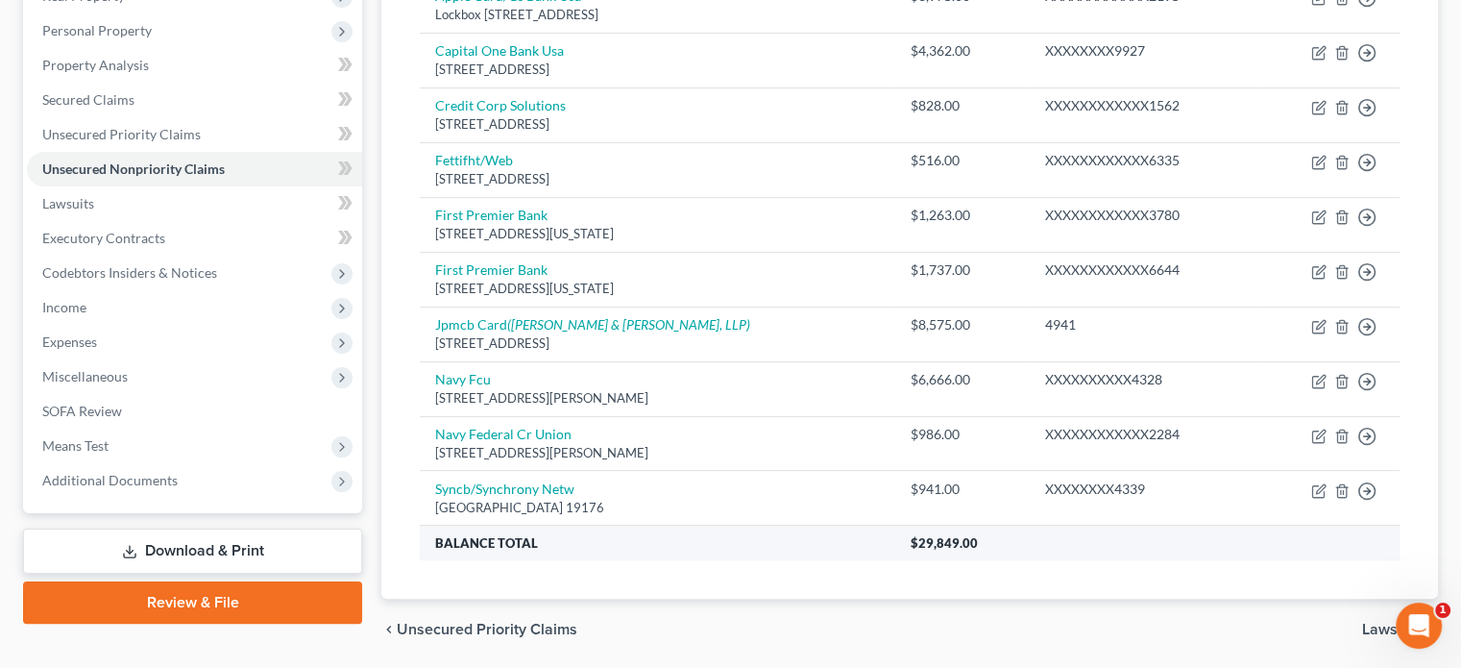
scroll to position [387, 0]
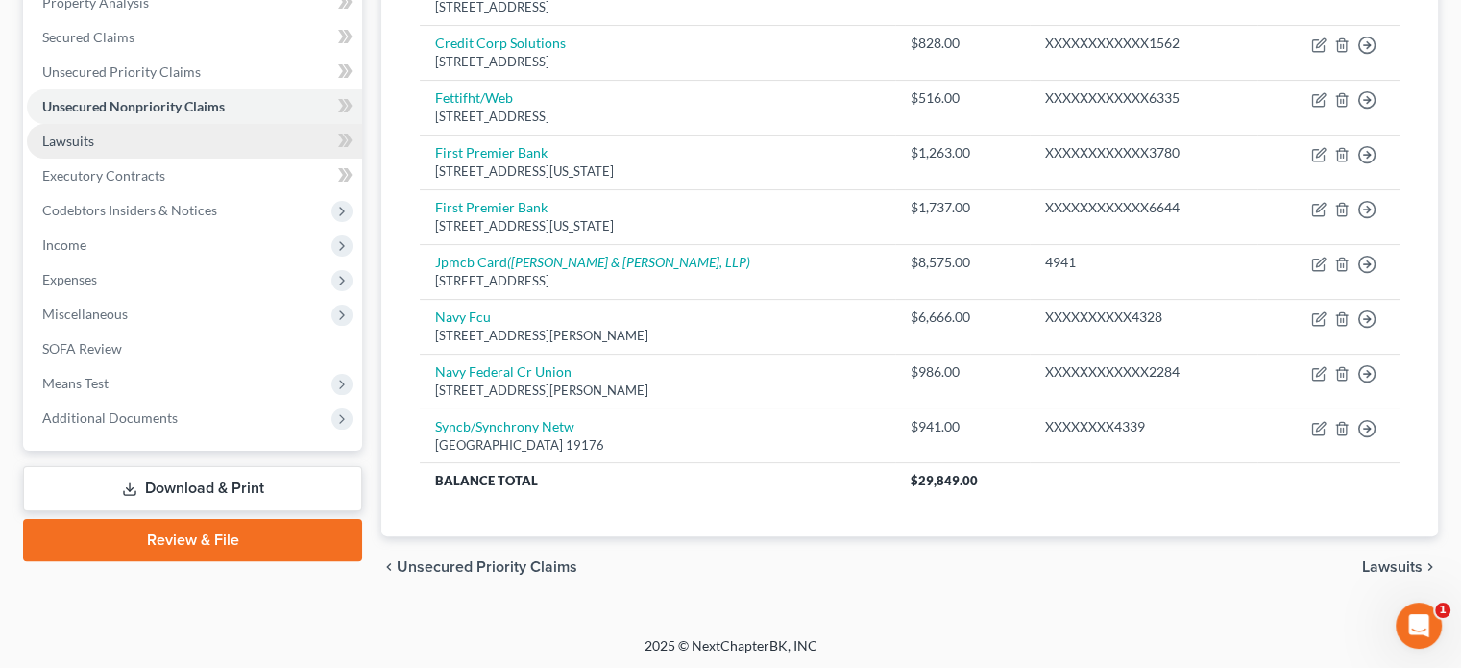
click at [157, 145] on link "Lawsuits" at bounding box center [194, 141] width 335 height 35
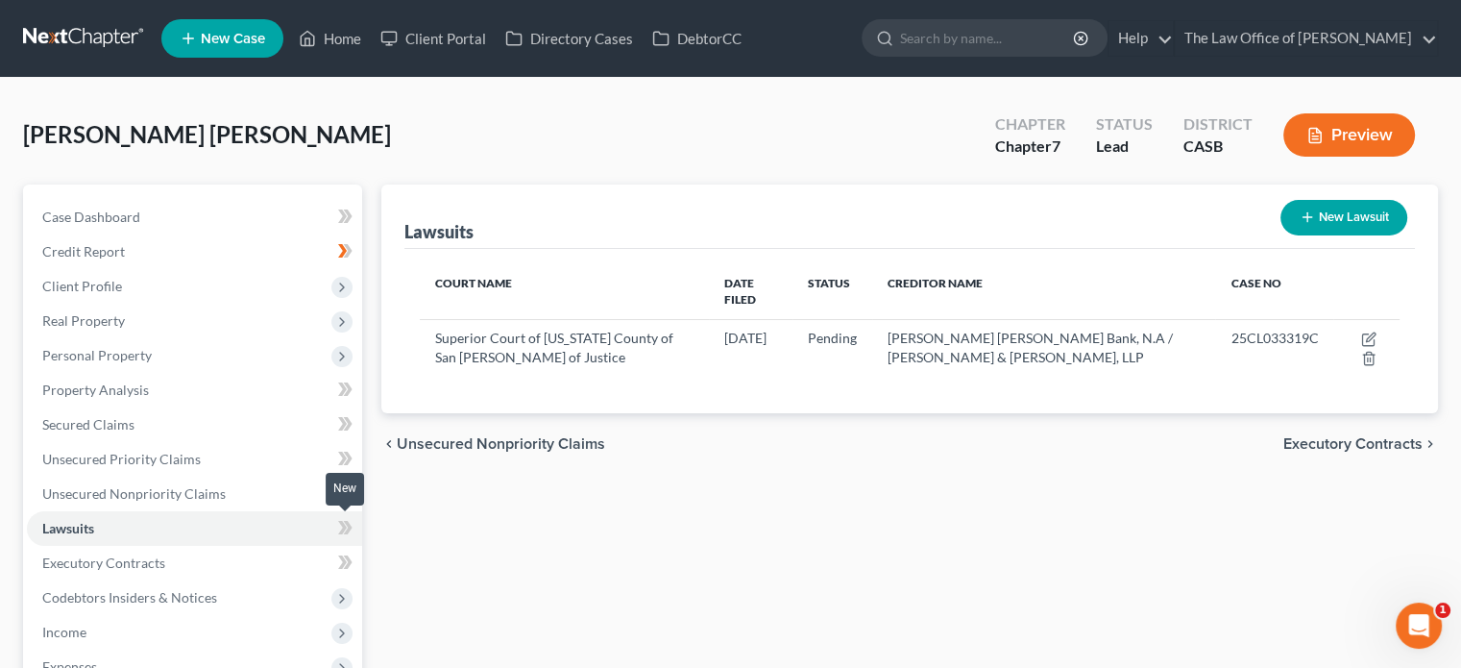
click at [346, 526] on icon at bounding box center [342, 527] width 9 height 13
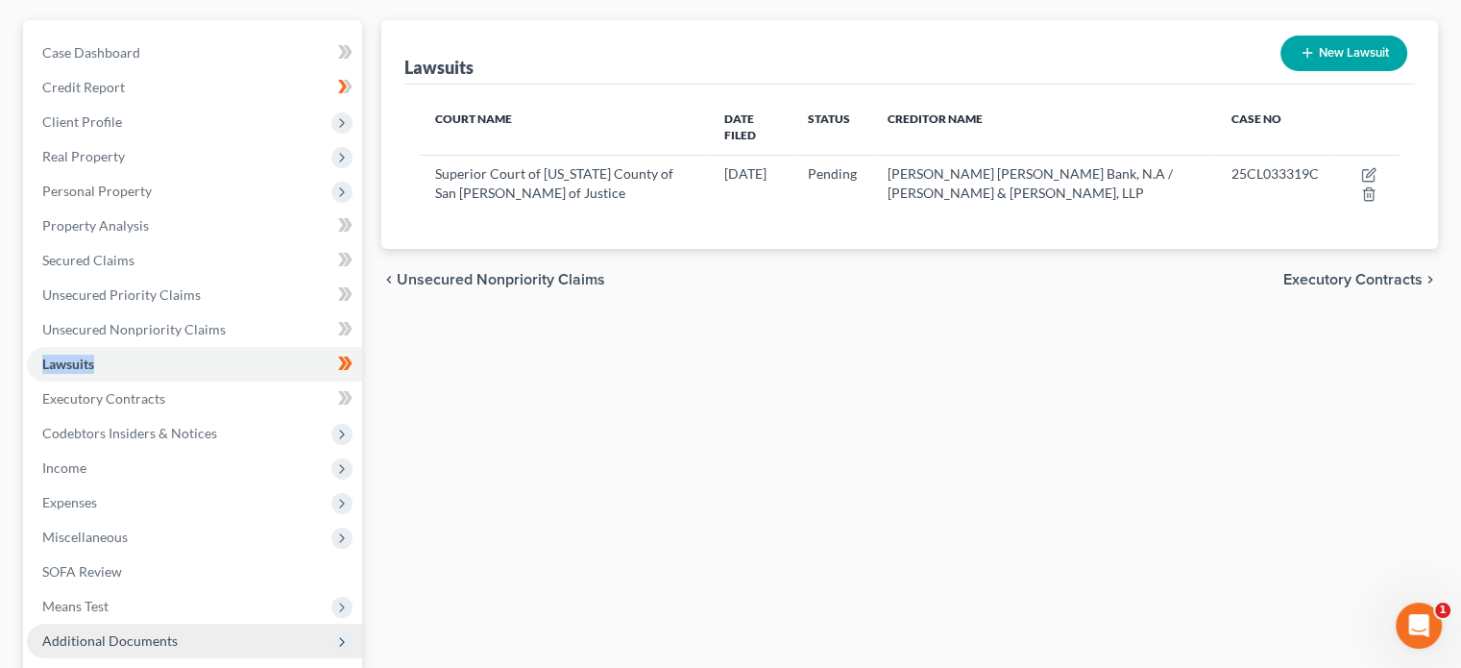
scroll to position [288, 0]
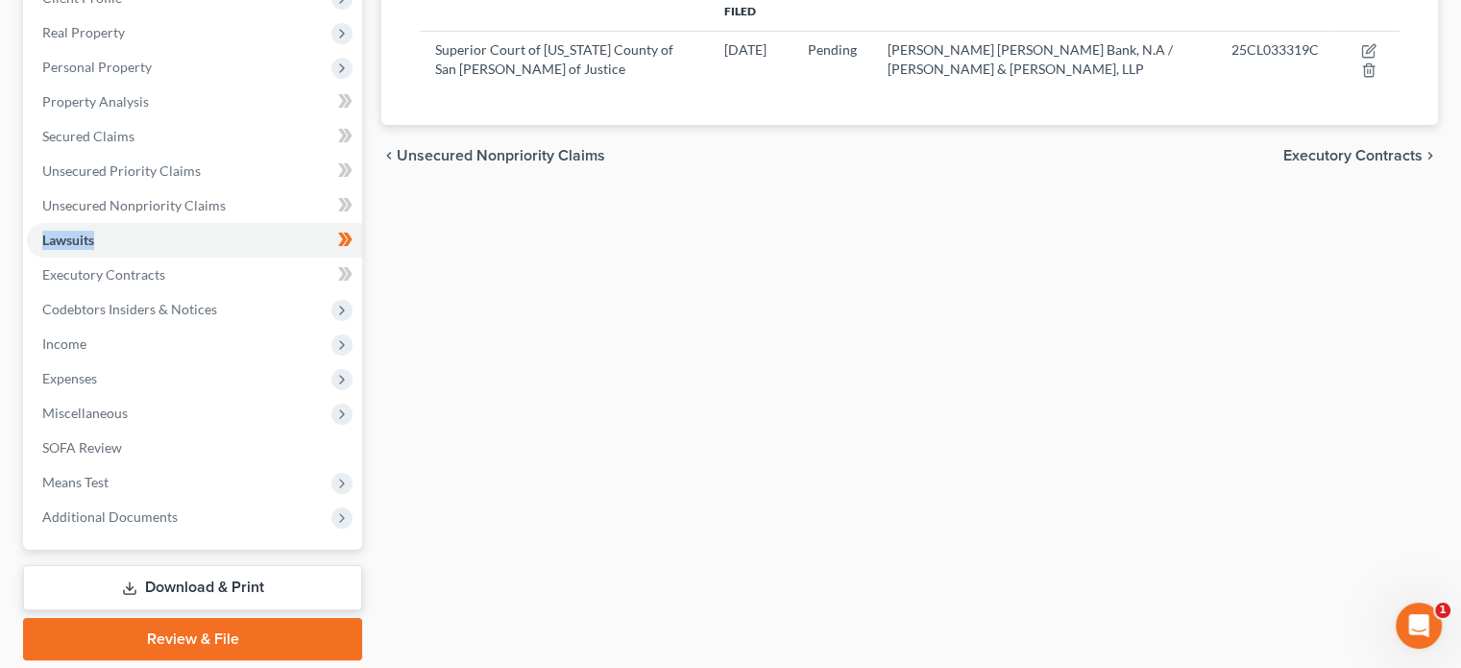
click at [193, 588] on link "Download & Print" at bounding box center [192, 587] width 339 height 45
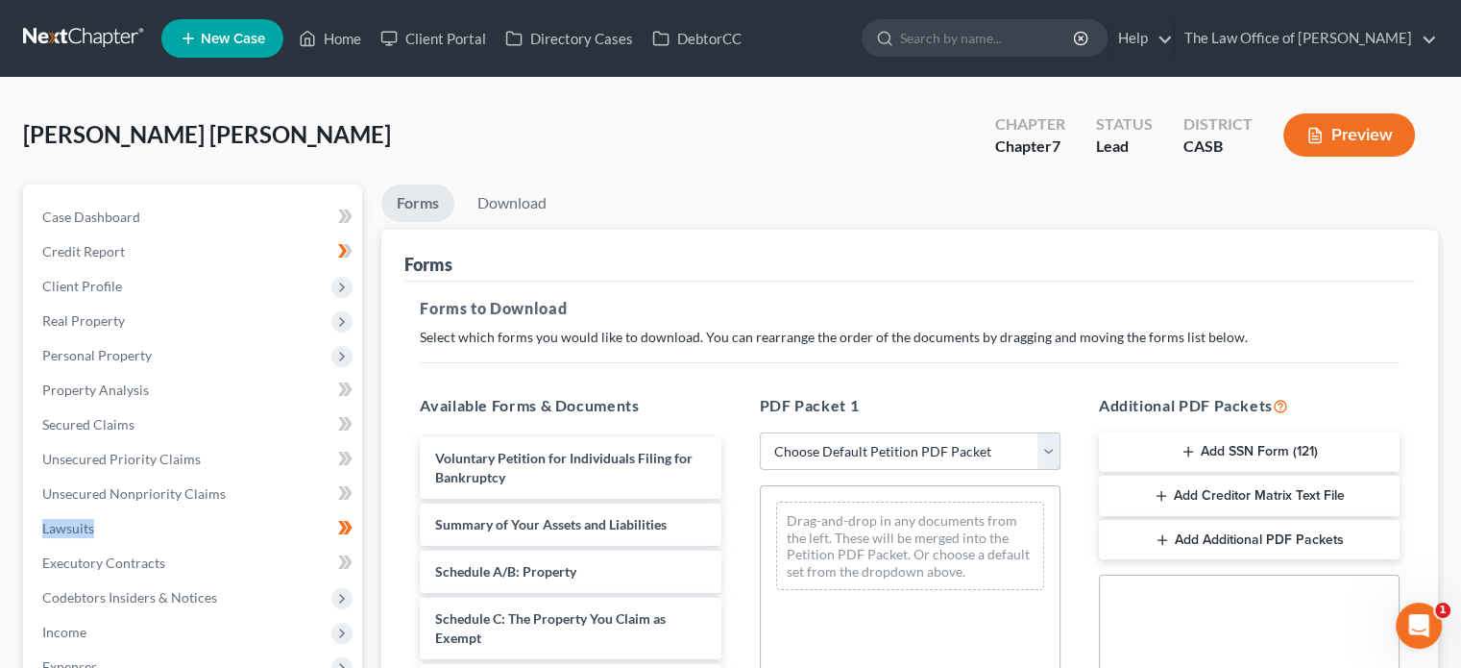
click at [954, 438] on select "Choose Default Petition PDF Packet Complete Bankruptcy Petition (all forms and …" at bounding box center [910, 451] width 301 height 38
click at [760, 432] on select "Choose Default Petition PDF Packet Complete Bankruptcy Petition (all forms and …" at bounding box center [910, 451] width 301 height 38
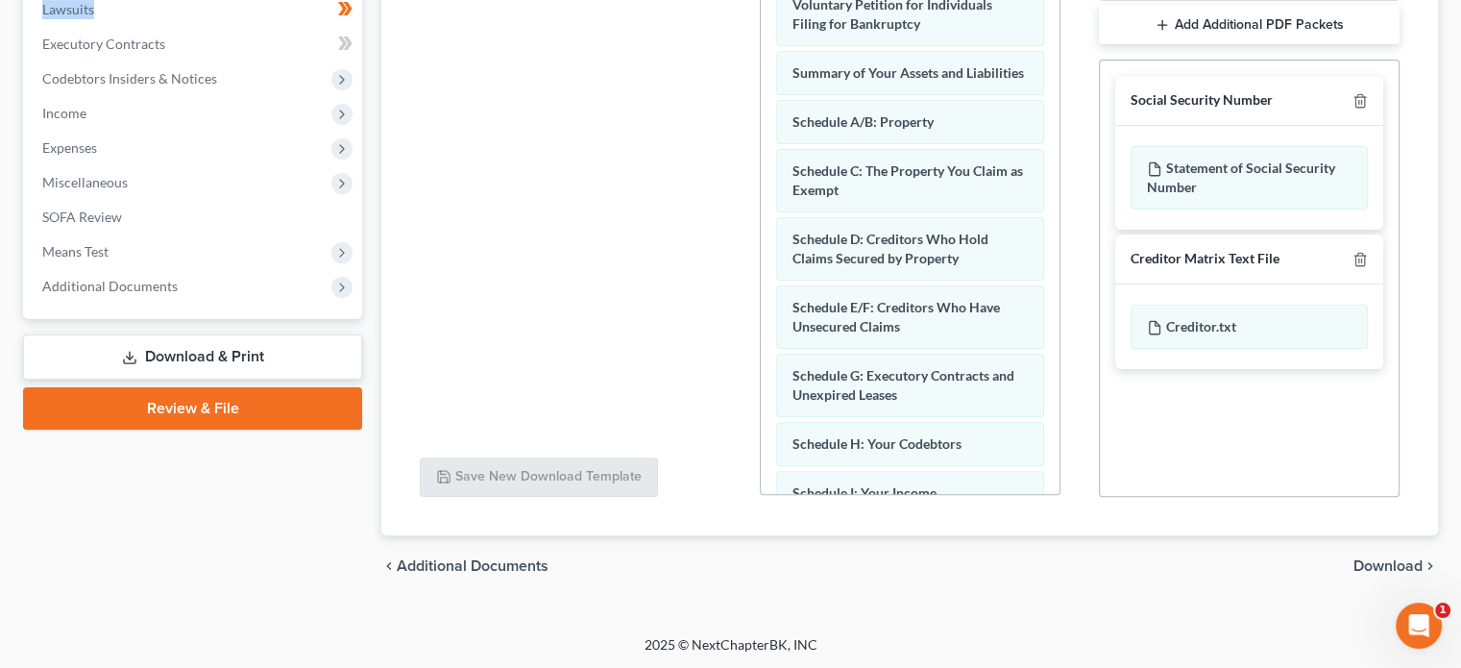
click at [1378, 558] on span "Download" at bounding box center [1388, 565] width 69 height 15
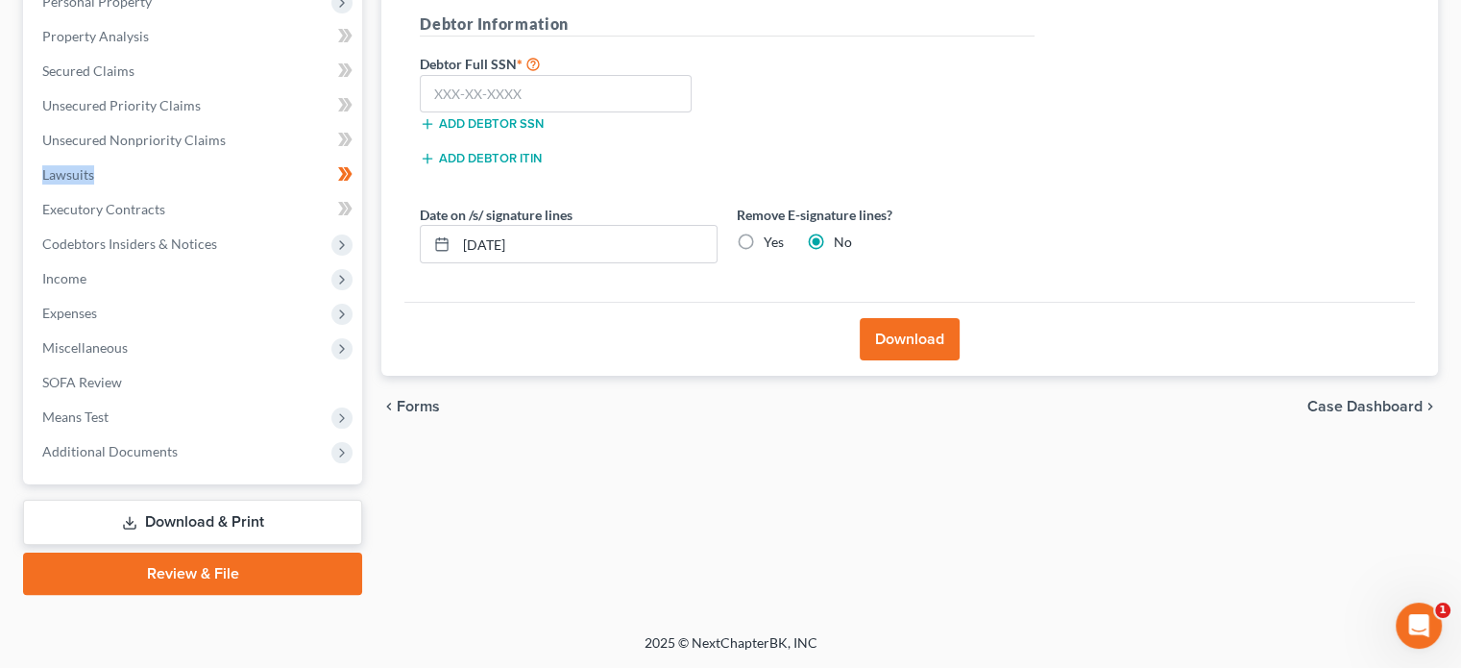
scroll to position [352, 0]
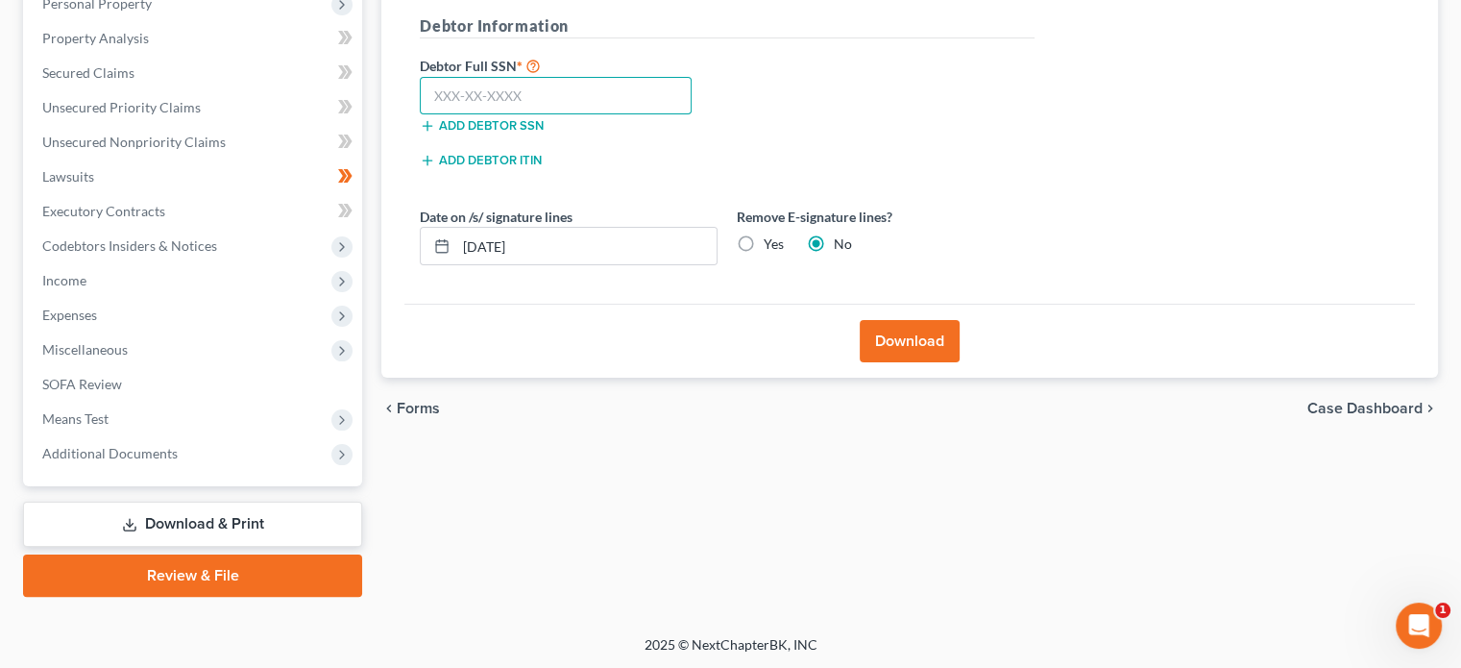
click at [542, 86] on input "text" at bounding box center [556, 96] width 272 height 38
click at [767, 244] on label "Yes" at bounding box center [774, 243] width 20 height 19
click at [771, 244] on input "Yes" at bounding box center [777, 240] width 12 height 12
click at [897, 331] on button "Download" at bounding box center [910, 341] width 100 height 42
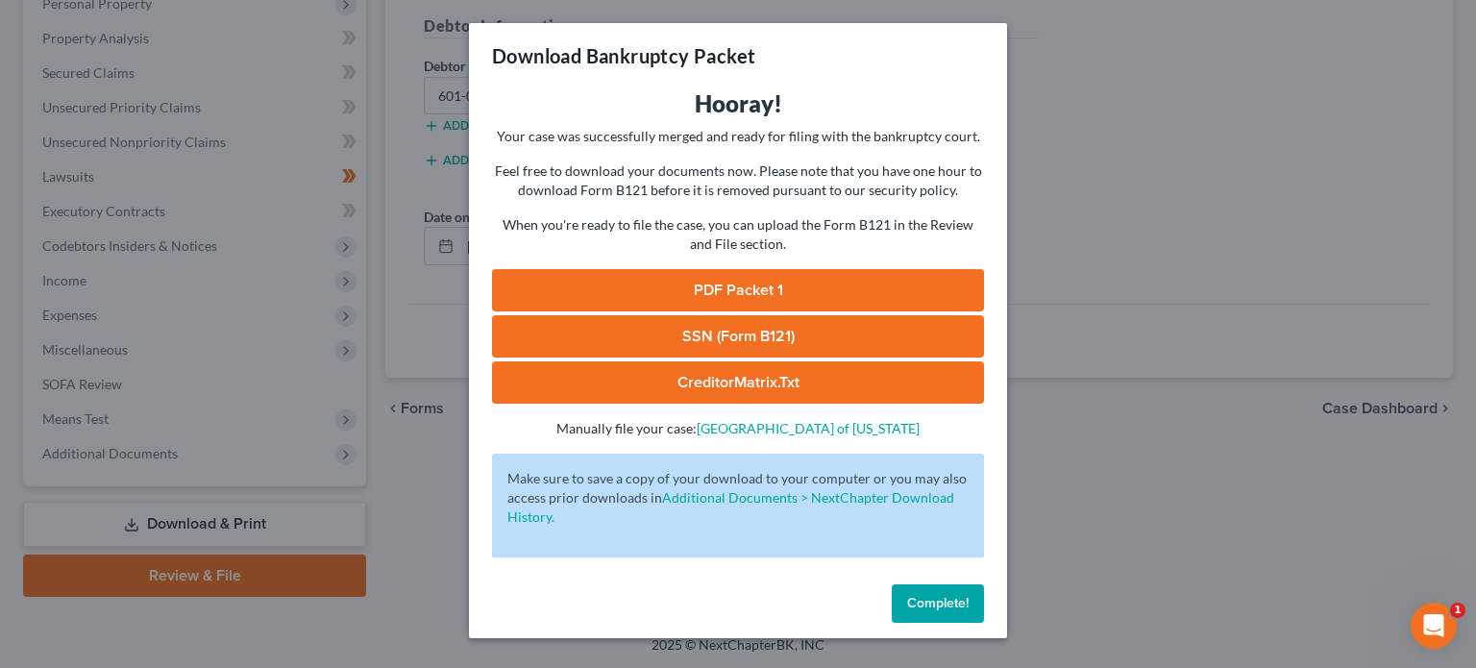
click at [703, 340] on link "SSN (Form B121)" at bounding box center [738, 336] width 492 height 42
drag, startPoint x: 931, startPoint y: 600, endPoint x: 656, endPoint y: 472, distance: 303.4
click at [931, 600] on span "Complete!" at bounding box center [937, 603] width 61 height 16
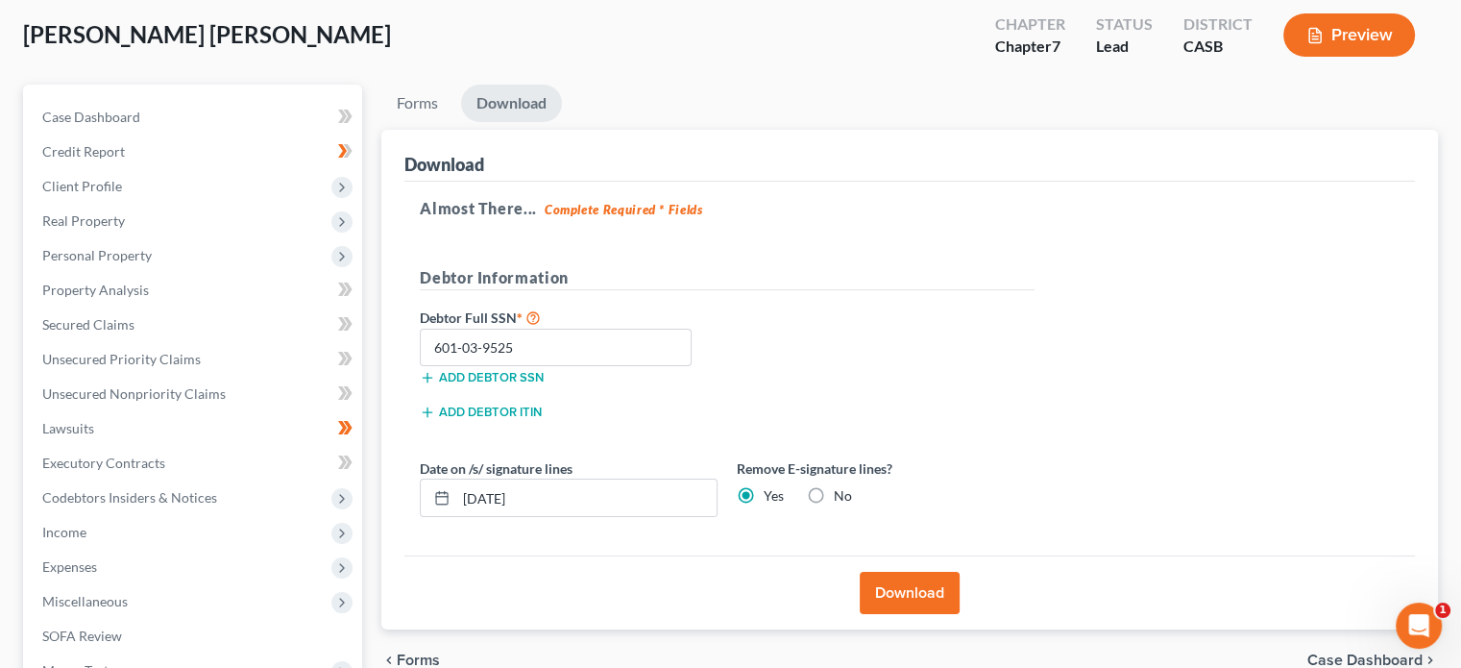
scroll to position [0, 0]
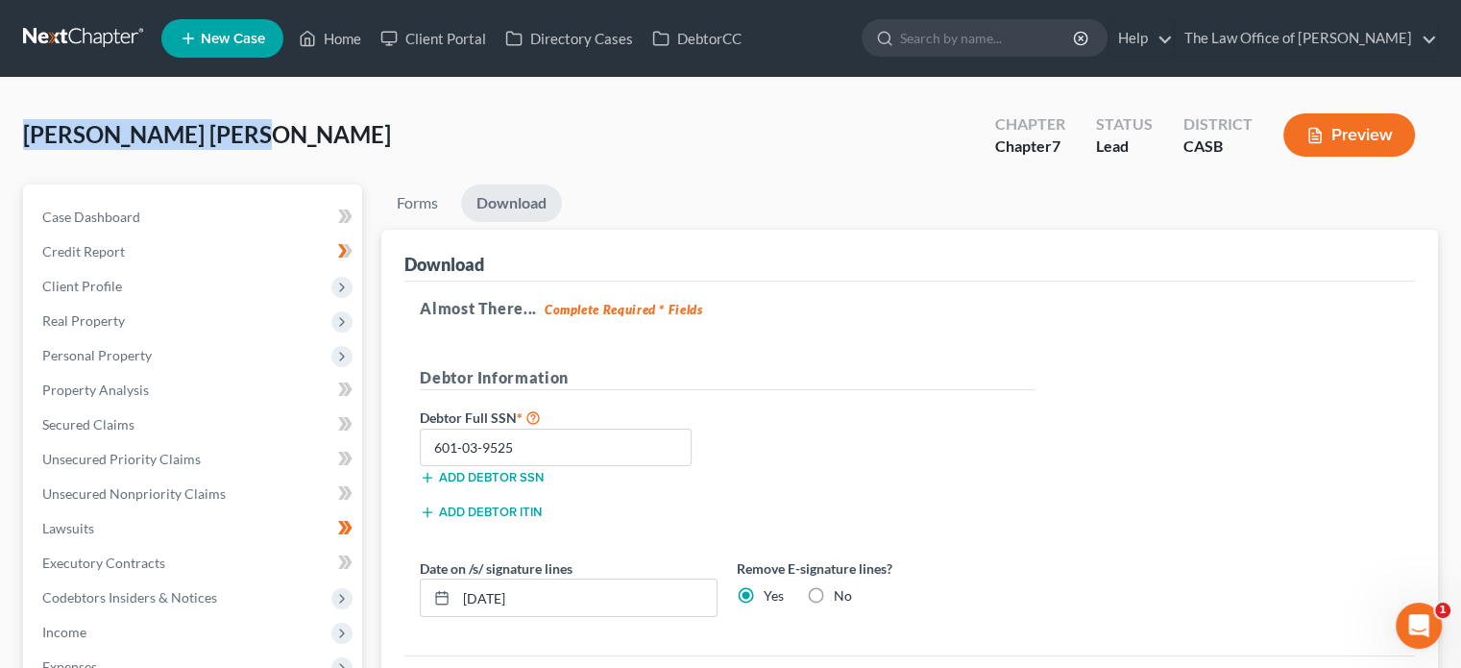
drag, startPoint x: 233, startPoint y: 136, endPoint x: 28, endPoint y: 138, distance: 204.7
click at [28, 138] on span "[PERSON_NAME] [PERSON_NAME]" at bounding box center [207, 134] width 368 height 28
copy span "[PERSON_NAME] [PERSON_NAME]"
drag, startPoint x: 319, startPoint y: 34, endPoint x: 745, endPoint y: 14, distance: 426.0
click at [319, 34] on link "Home" at bounding box center [330, 38] width 82 height 35
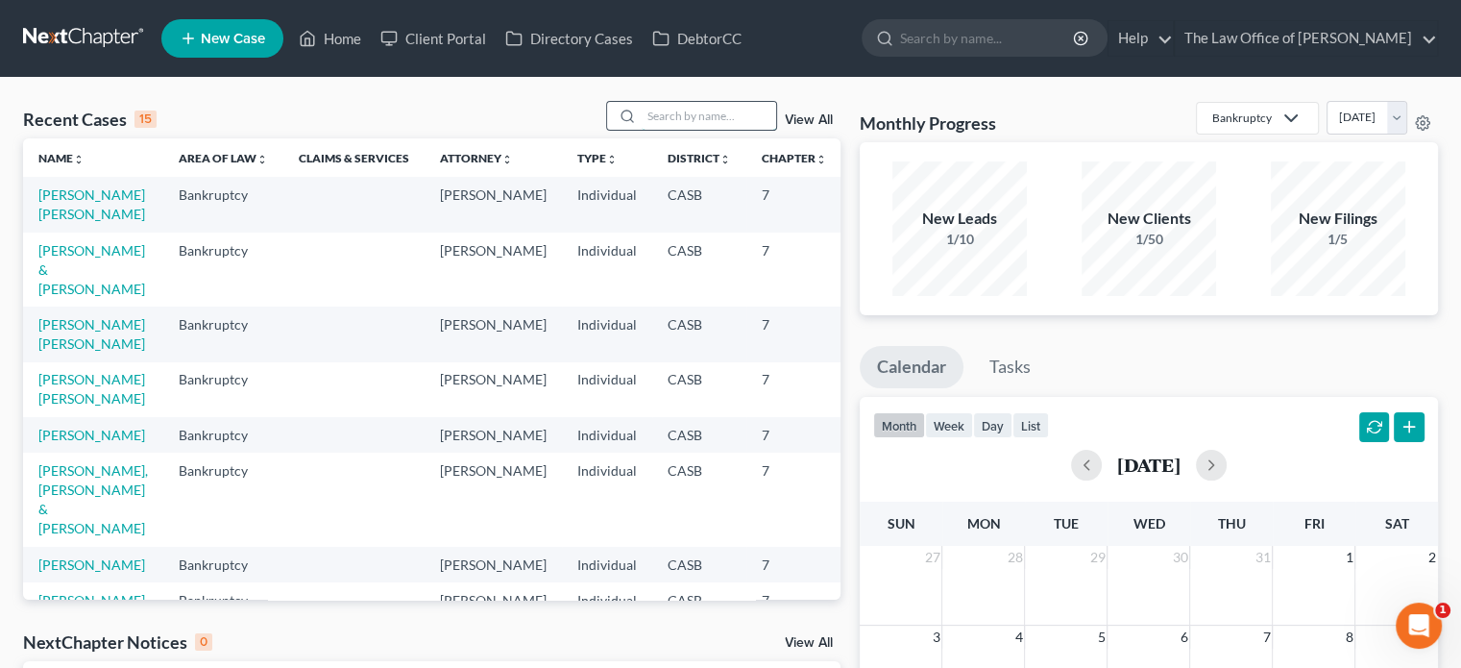
click at [655, 114] on input "search" at bounding box center [709, 116] width 135 height 28
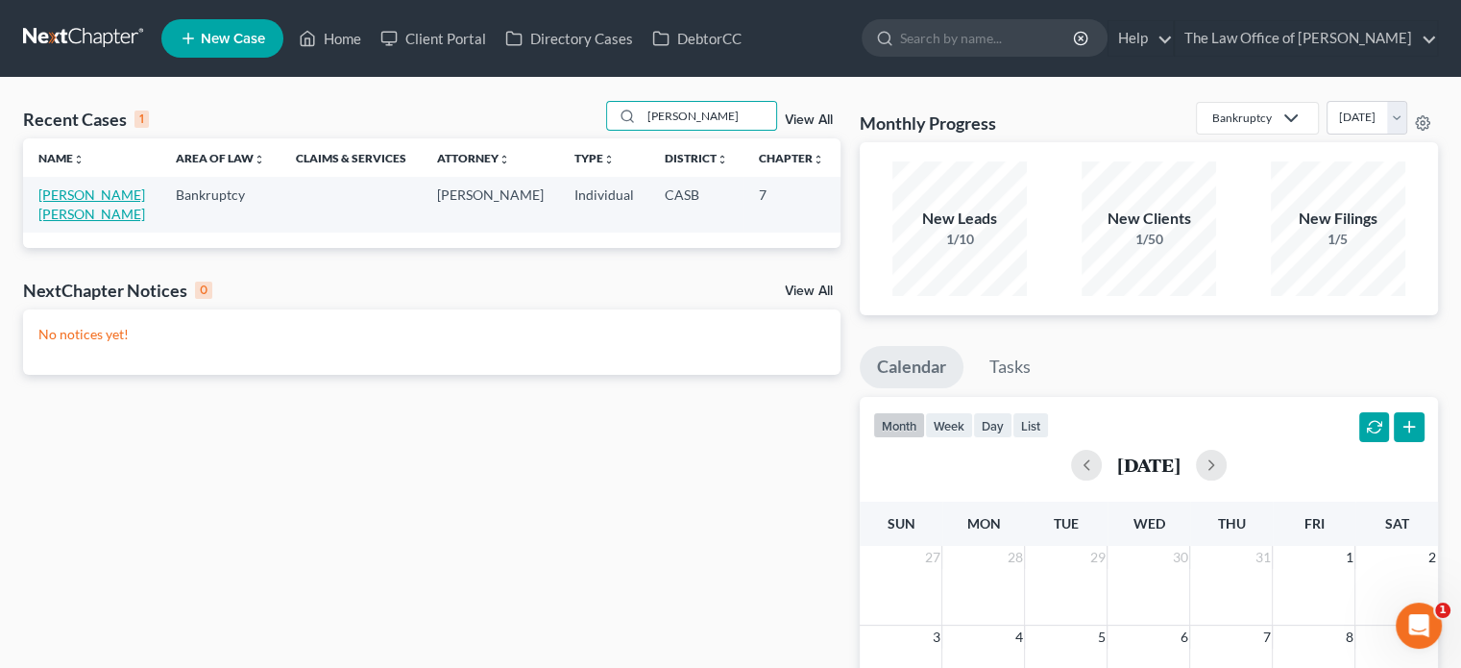
click at [46, 210] on link "[PERSON_NAME] [PERSON_NAME]" at bounding box center [91, 204] width 107 height 36
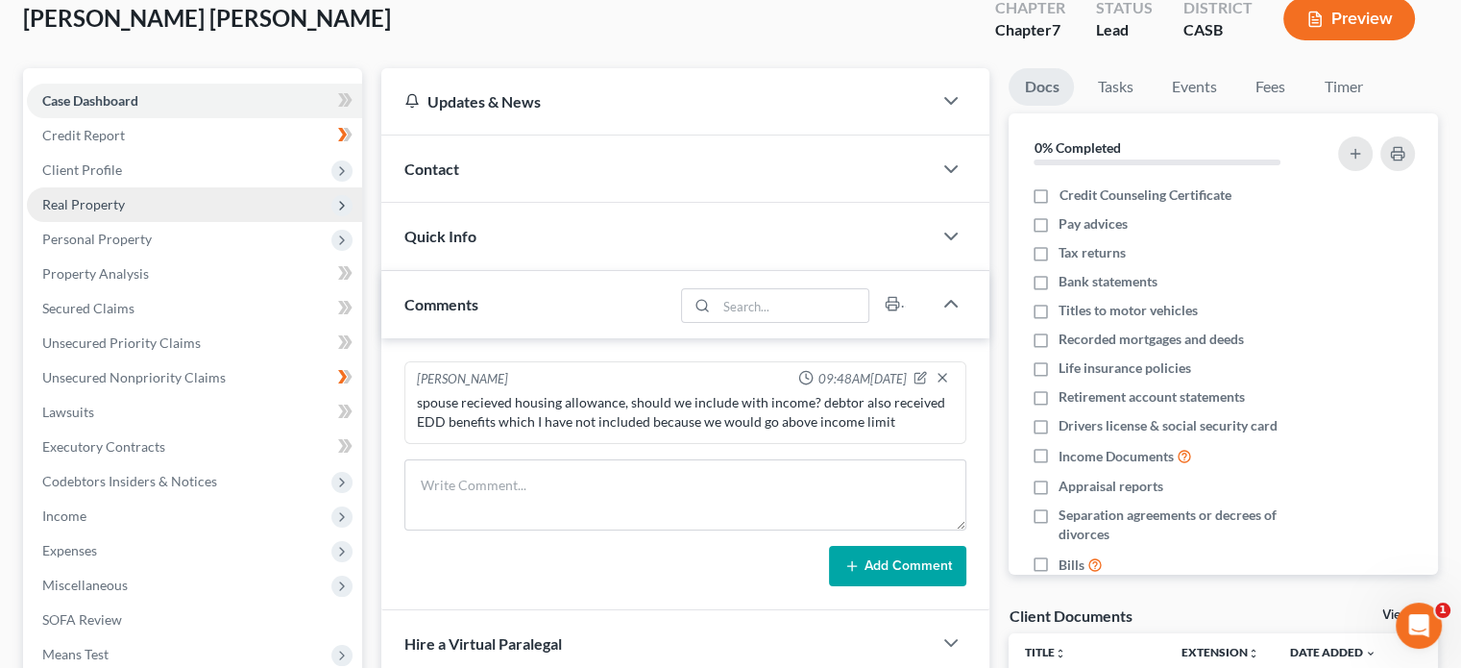
scroll to position [96, 0]
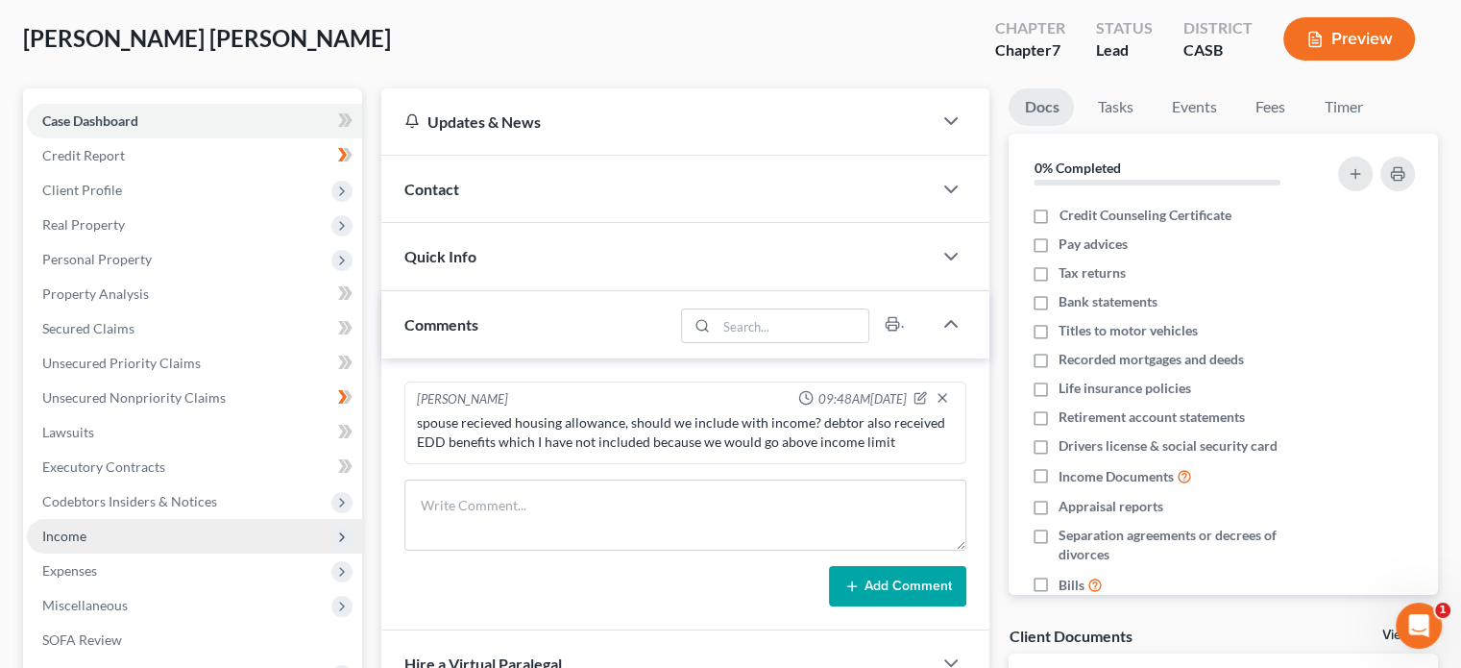
click at [153, 536] on span "Income" at bounding box center [194, 536] width 335 height 35
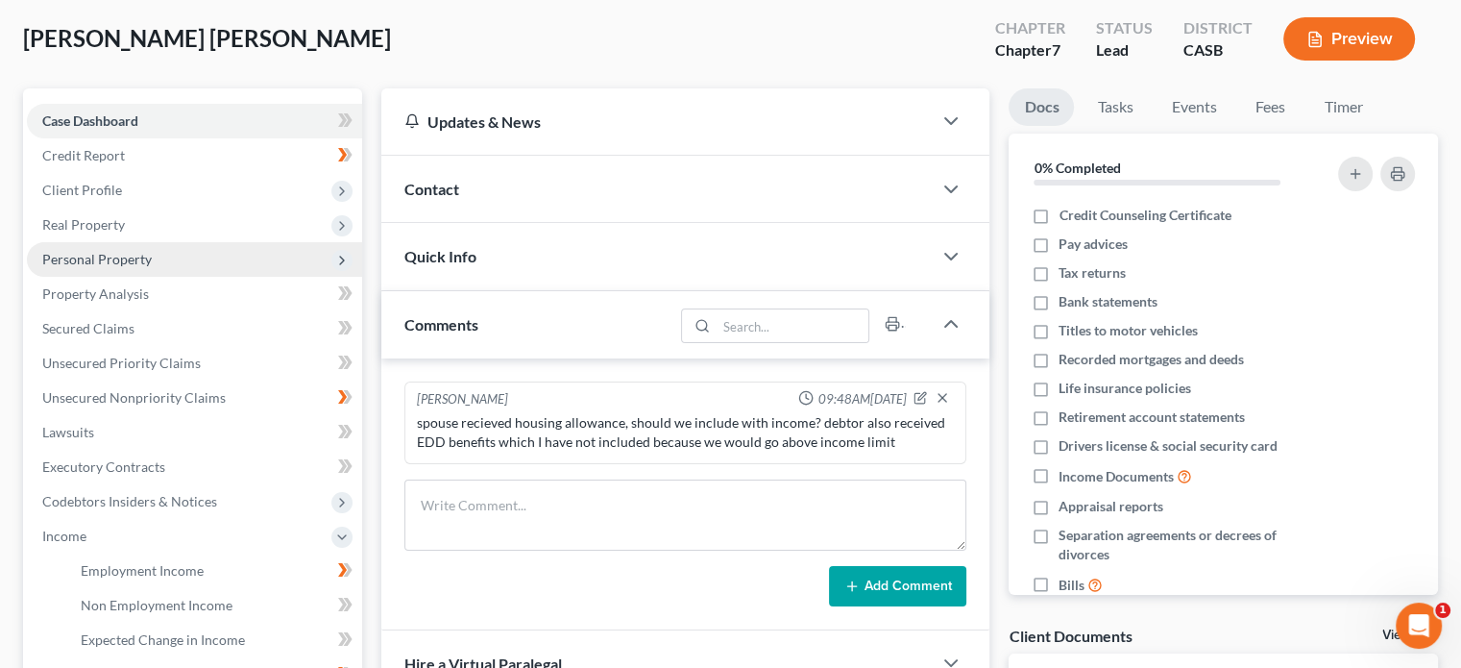
click at [153, 256] on span "Personal Property" at bounding box center [194, 259] width 335 height 35
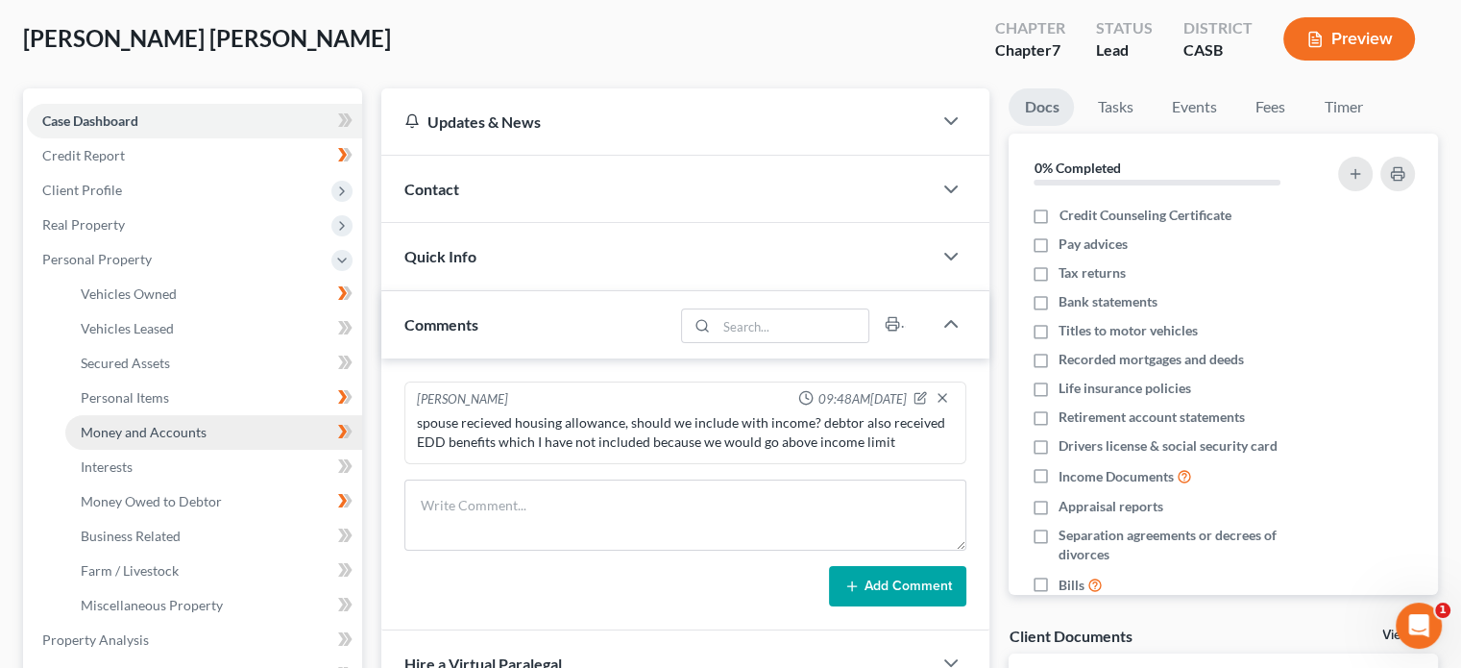
click at [167, 424] on span "Money and Accounts" at bounding box center [144, 432] width 126 height 16
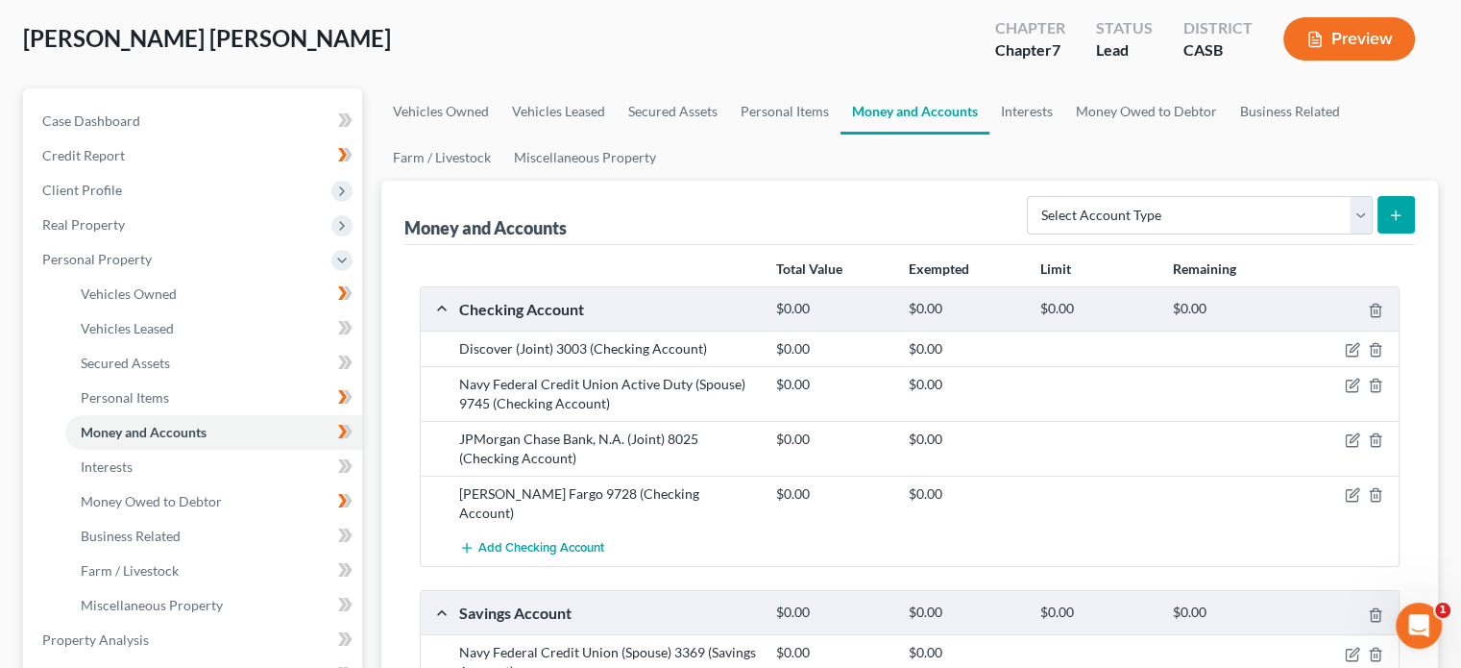
scroll to position [192, 0]
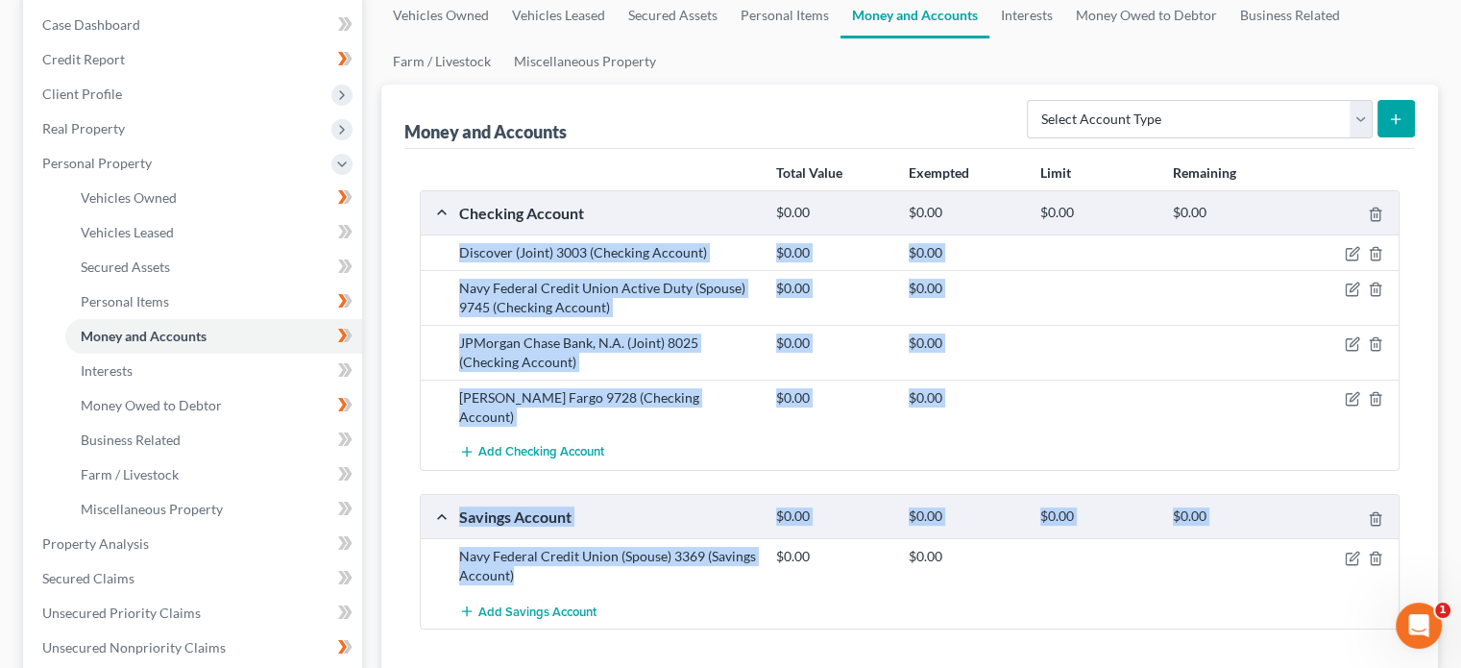
drag, startPoint x: 518, startPoint y: 560, endPoint x: 456, endPoint y: 245, distance: 321.1
click at [456, 245] on div "Checking Account $0.00 $0.00 $0.00 $0.00 Discover (Joint) 3003 (Checking Accoun…" at bounding box center [910, 410] width 980 height 440
copy div "Discover (Joint) 3003 (Checking Account) $0.00 $0.00 Navy Federal Credit Union …"
click at [1097, 393] on div at bounding box center [1097, 397] width 132 height 19
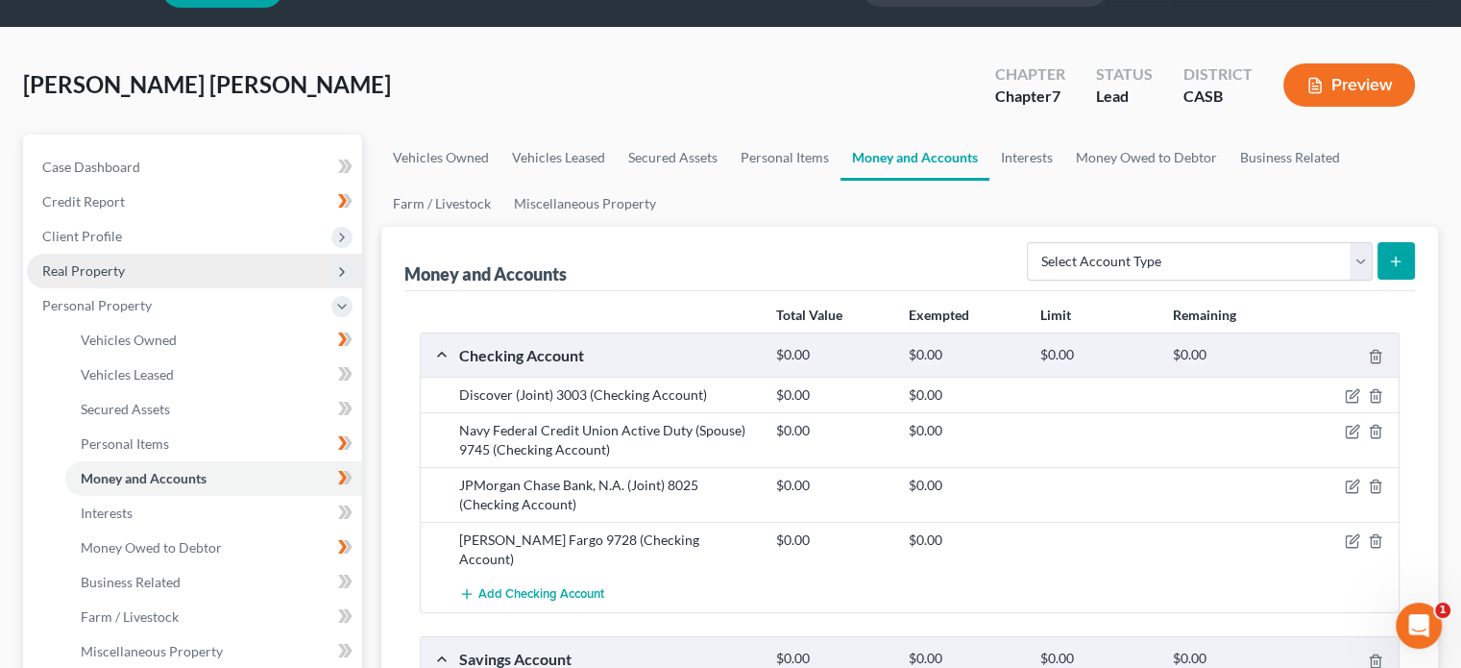
scroll to position [0, 0]
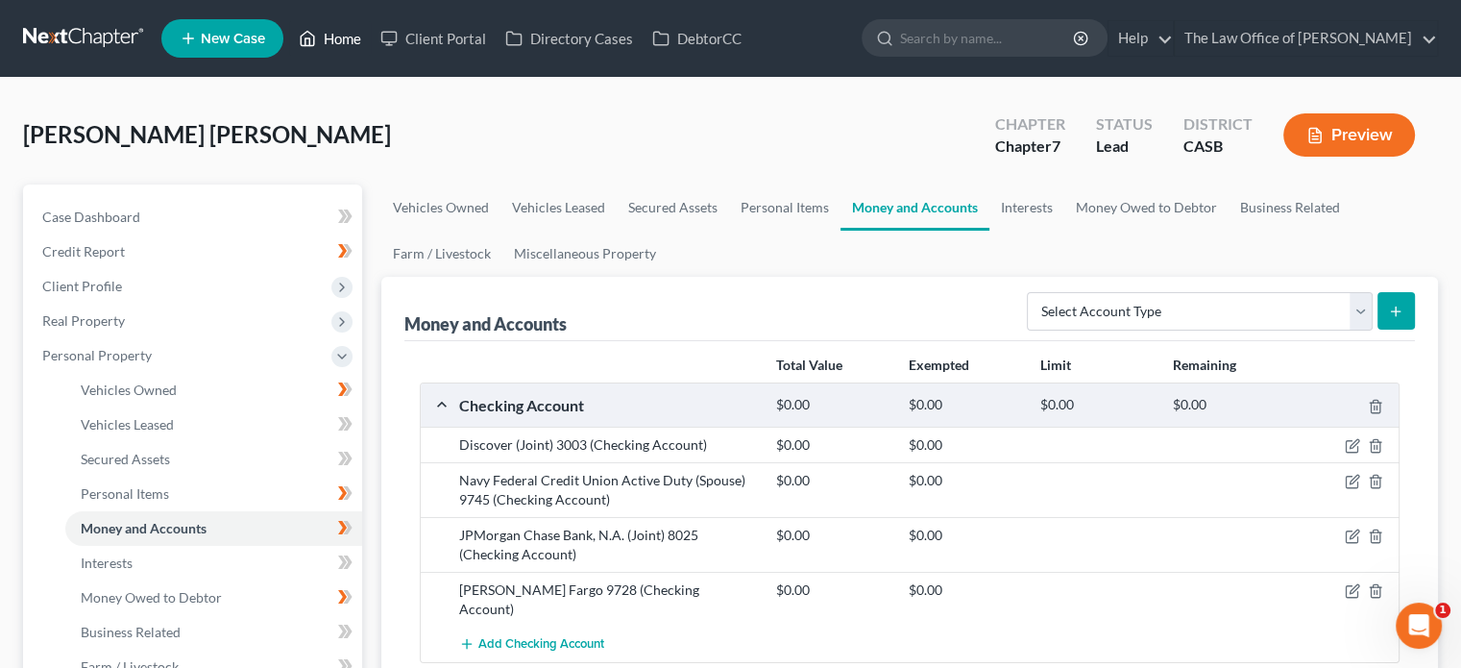
click at [320, 42] on link "Home" at bounding box center [330, 38] width 82 height 35
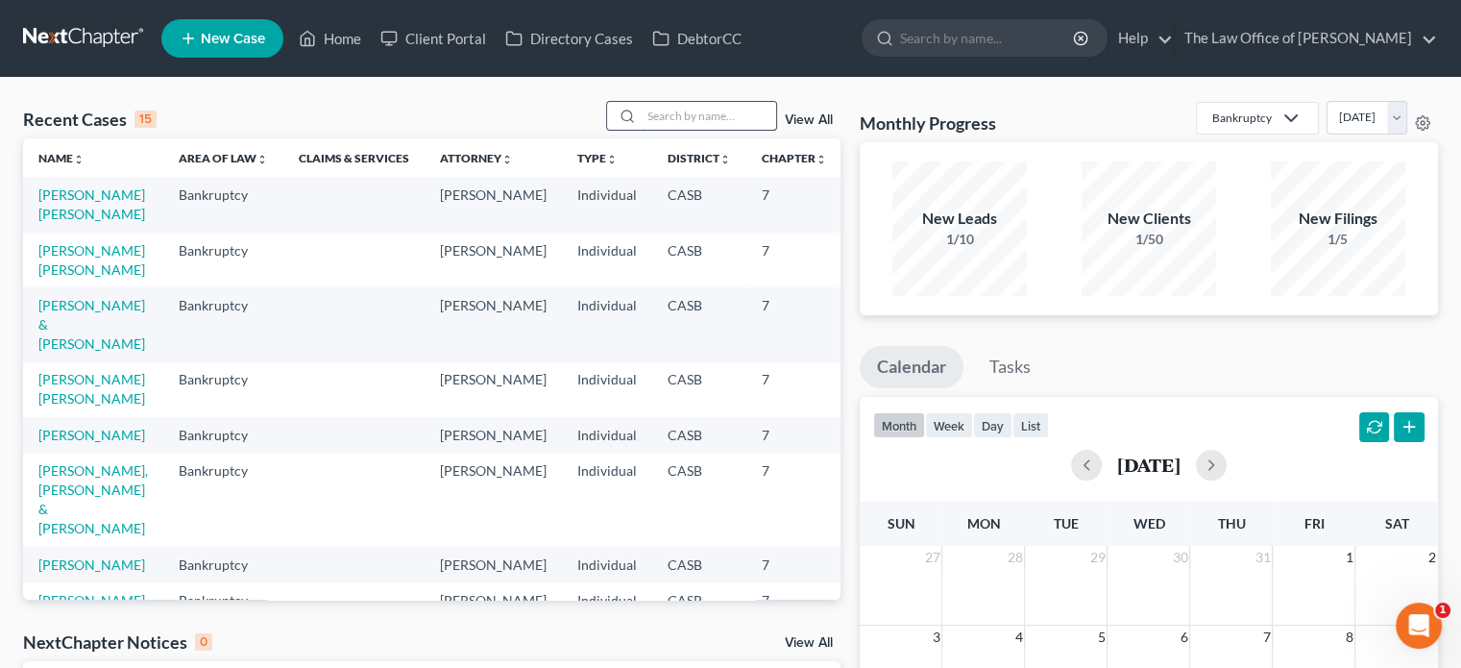
click at [661, 110] on input "search" at bounding box center [709, 116] width 135 height 28
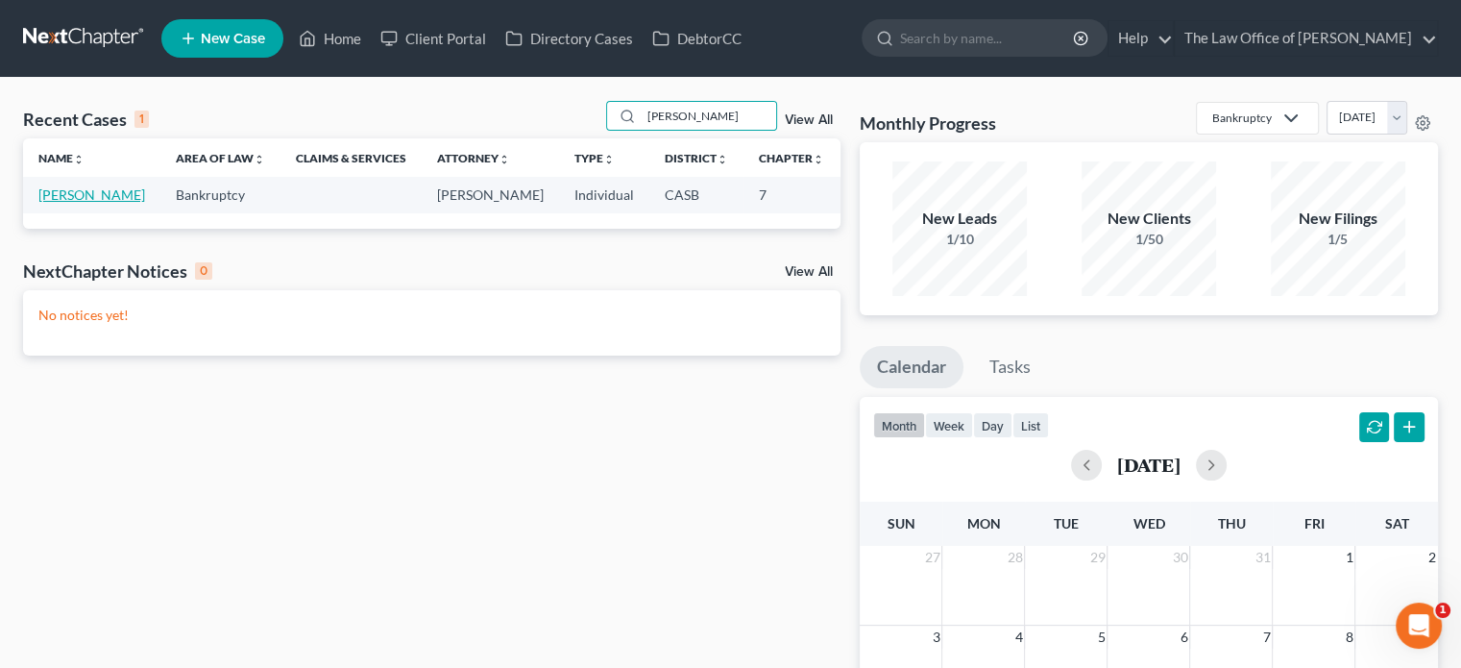
click at [64, 195] on link "[PERSON_NAME]" at bounding box center [91, 194] width 107 height 16
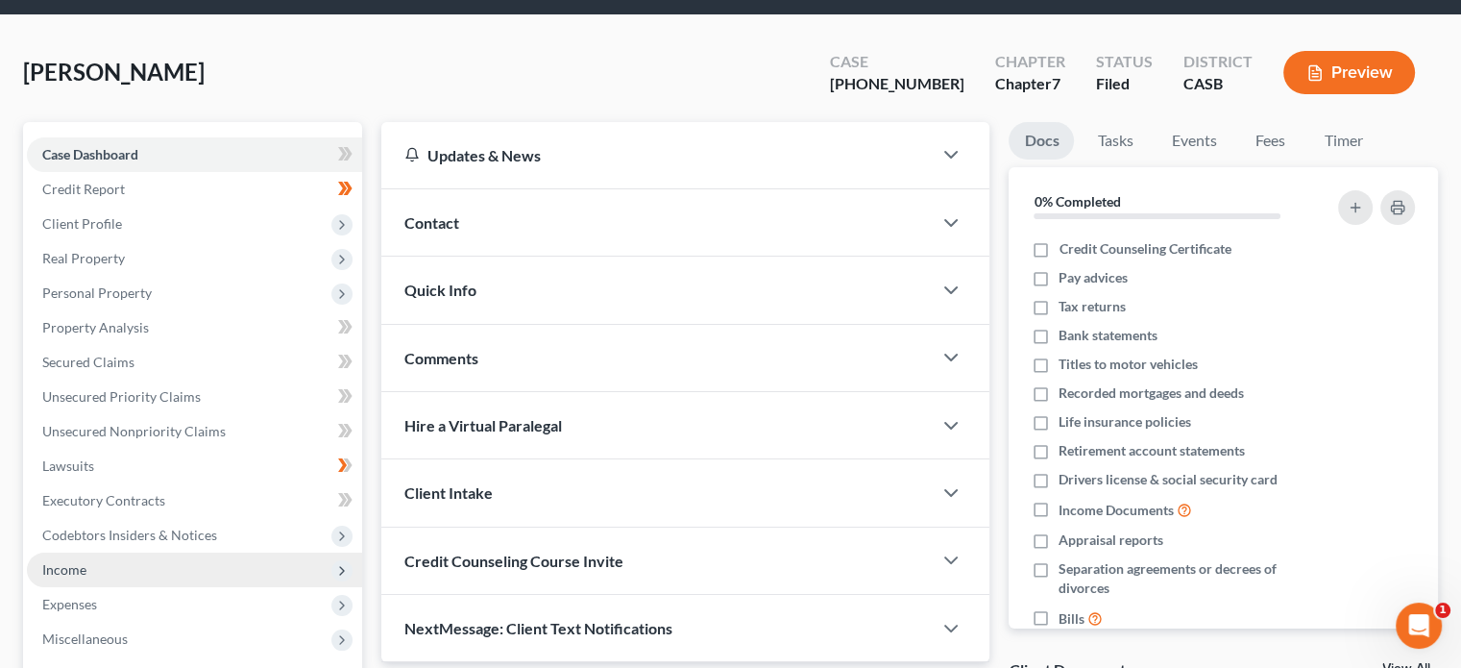
scroll to position [96, 0]
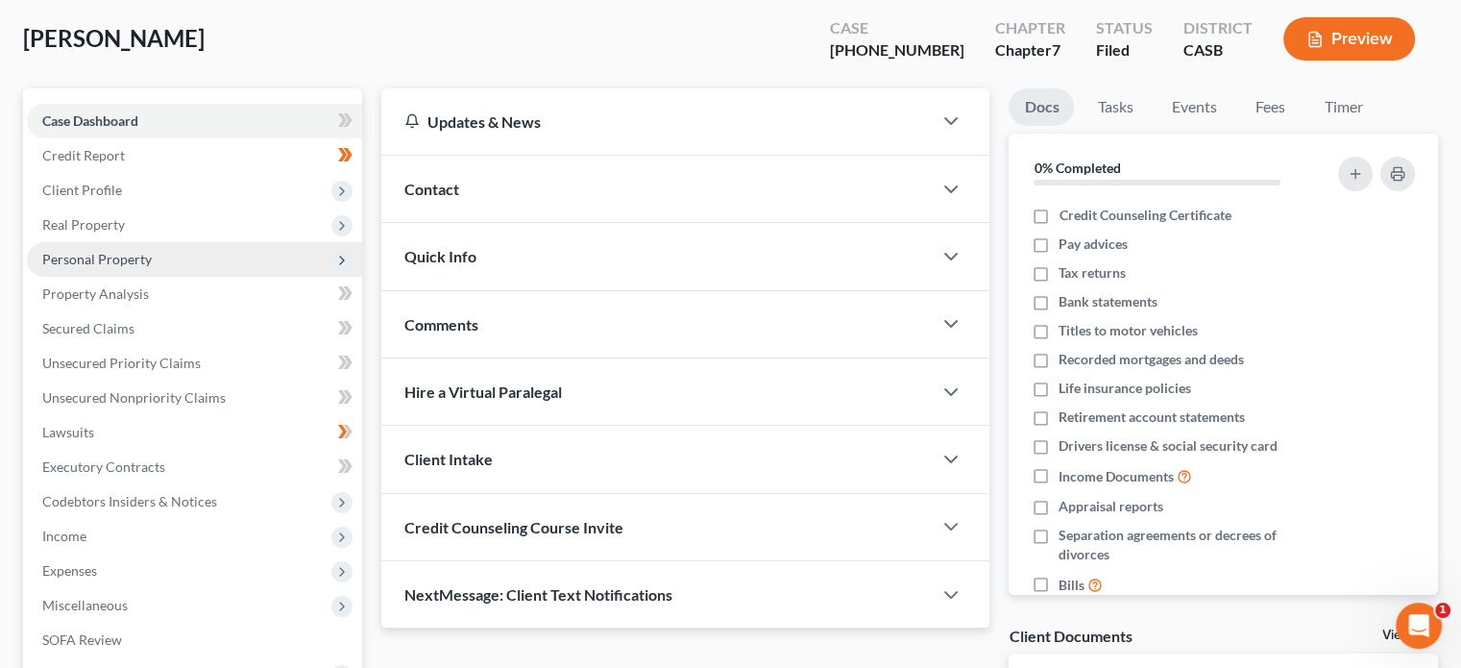
click at [139, 257] on span "Personal Property" at bounding box center [97, 259] width 110 height 16
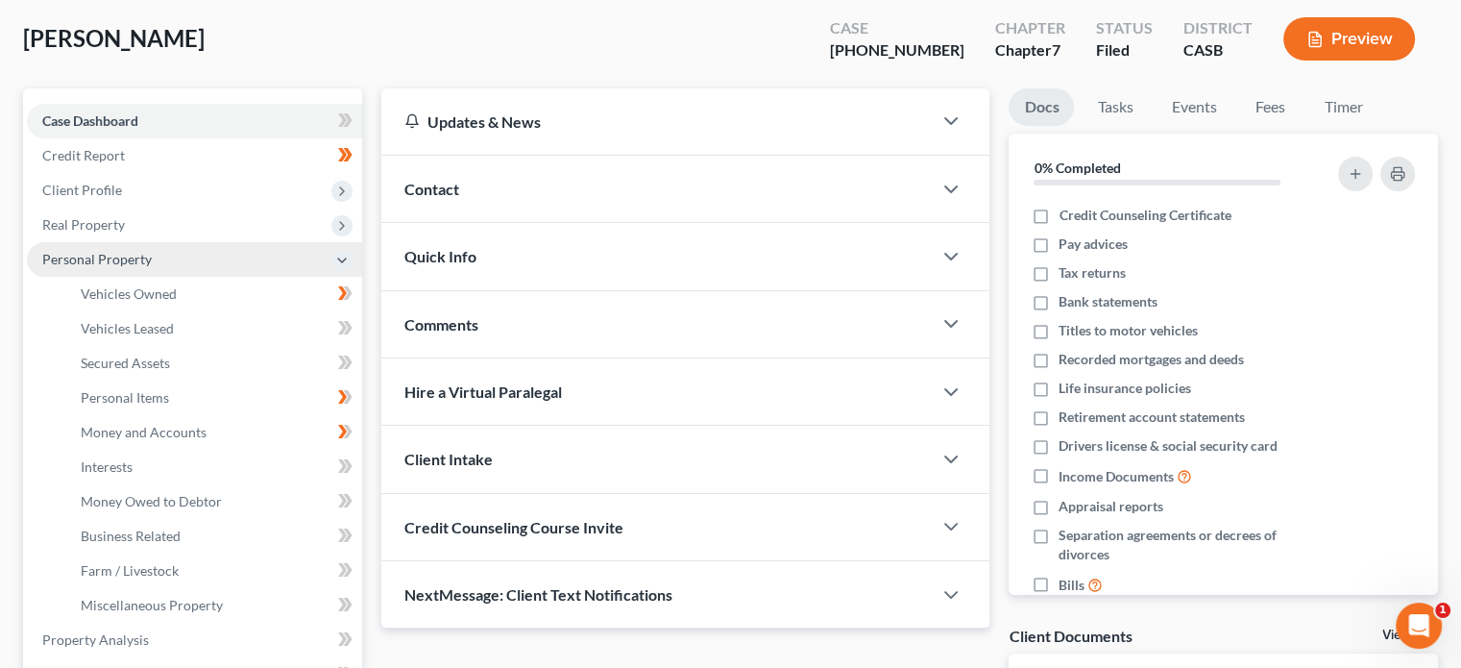
click at [152, 260] on span "Personal Property" at bounding box center [194, 259] width 335 height 35
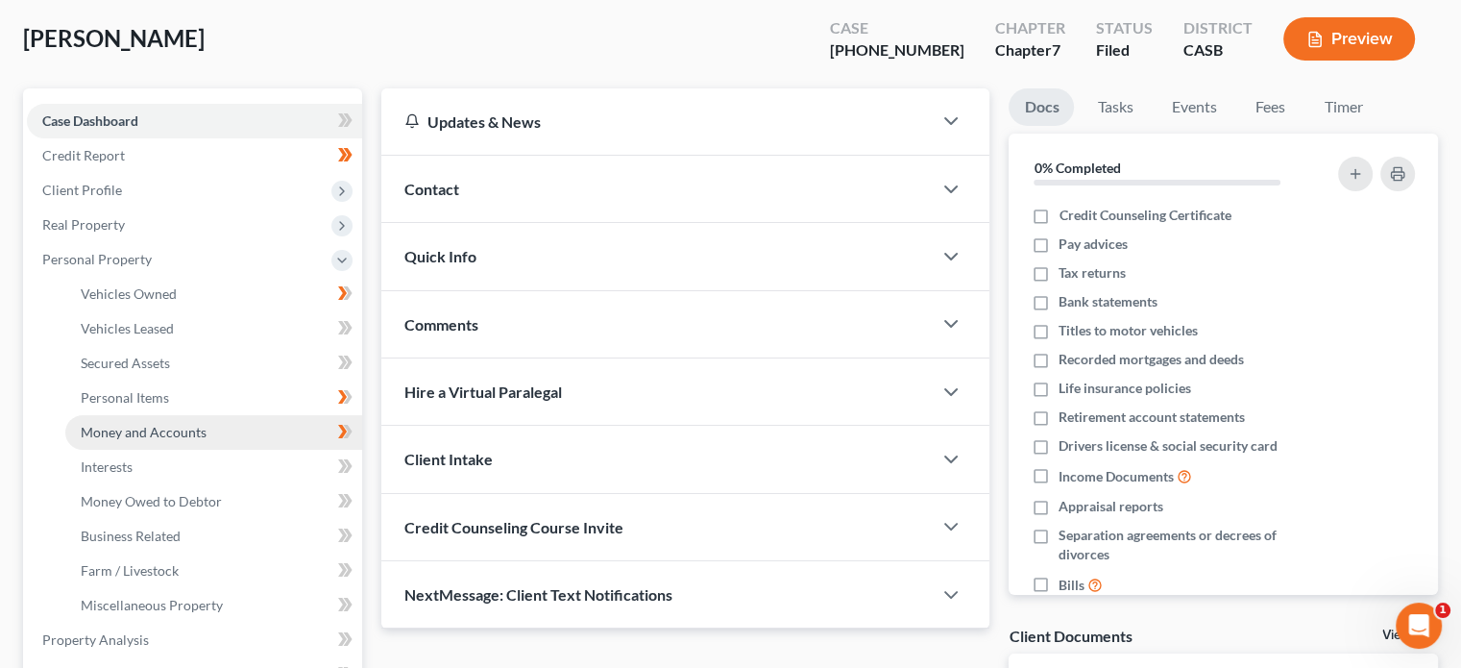
click at [161, 439] on span "Money and Accounts" at bounding box center [144, 432] width 126 height 16
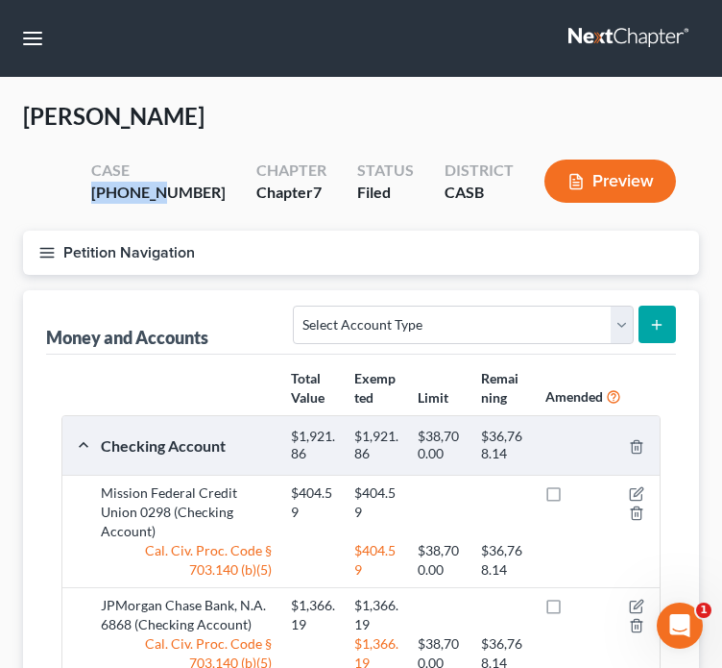
drag, startPoint x: 212, startPoint y: 191, endPoint x: 142, endPoint y: 190, distance: 70.1
click at [142, 190] on div "Case [PHONE_NUMBER]" at bounding box center [158, 183] width 165 height 57
copy div "25-02942"
